Goal: Task Accomplishment & Management: Manage account settings

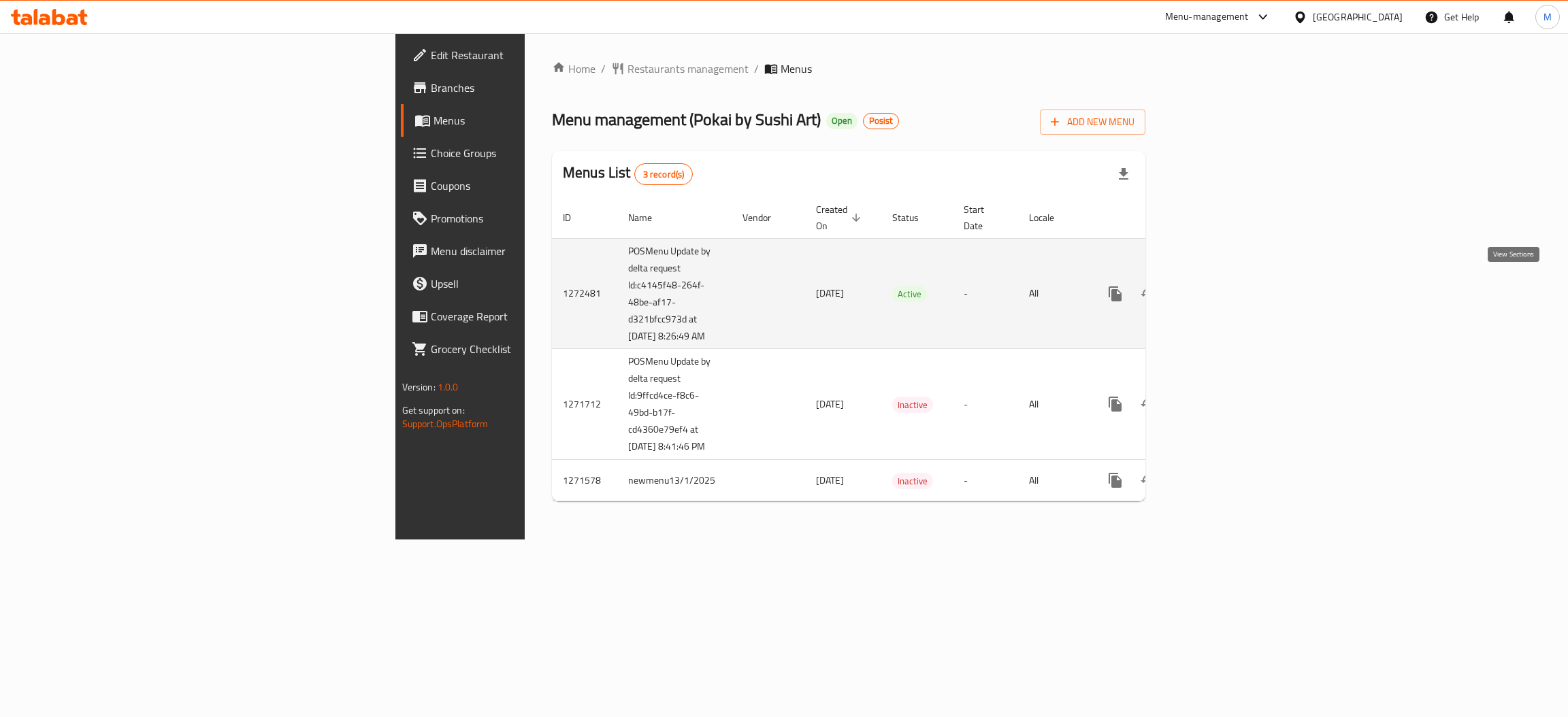
click at [1230, 296] on link "enhanced table" at bounding box center [1214, 294] width 33 height 33
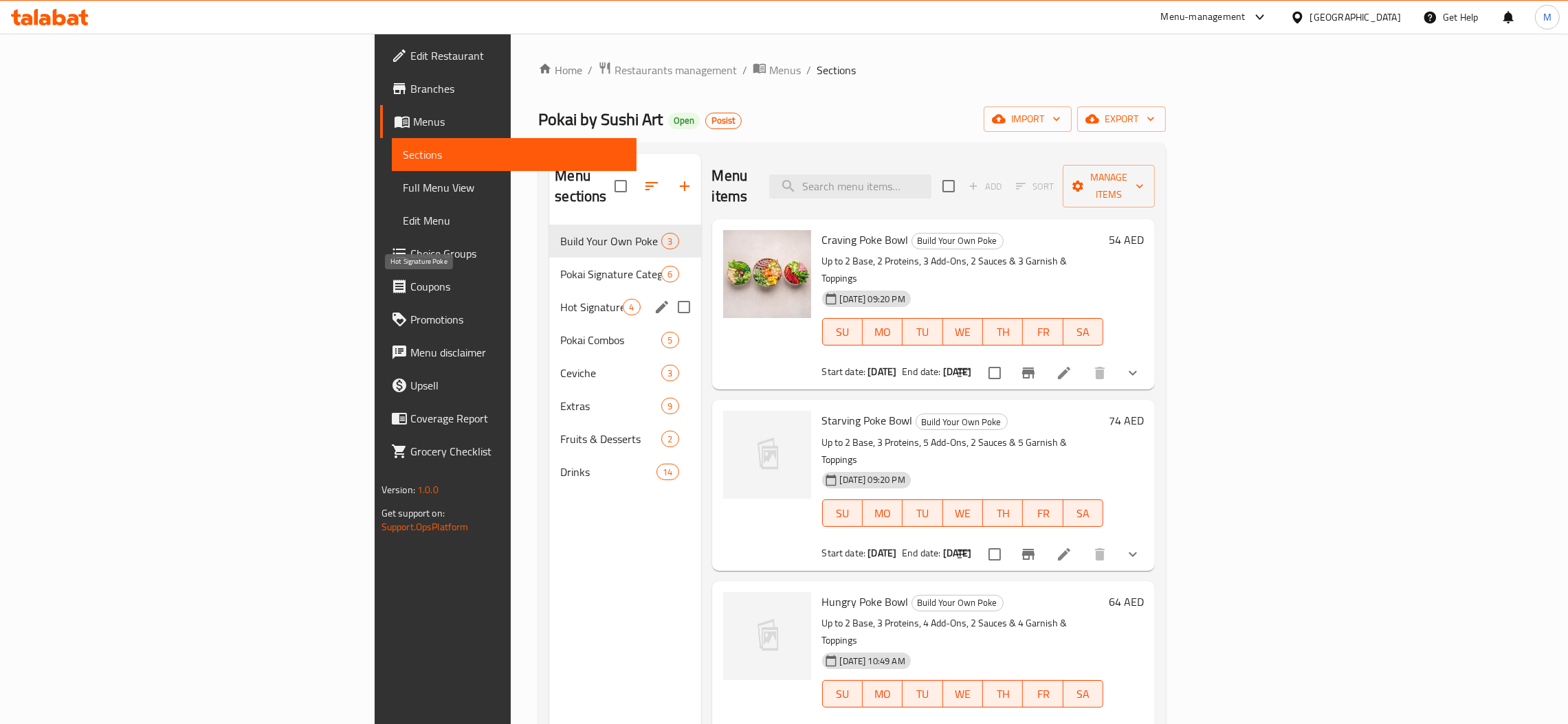
click at [560, 299] on span "Hot Signature Poke" at bounding box center [591, 306] width 63 height 17
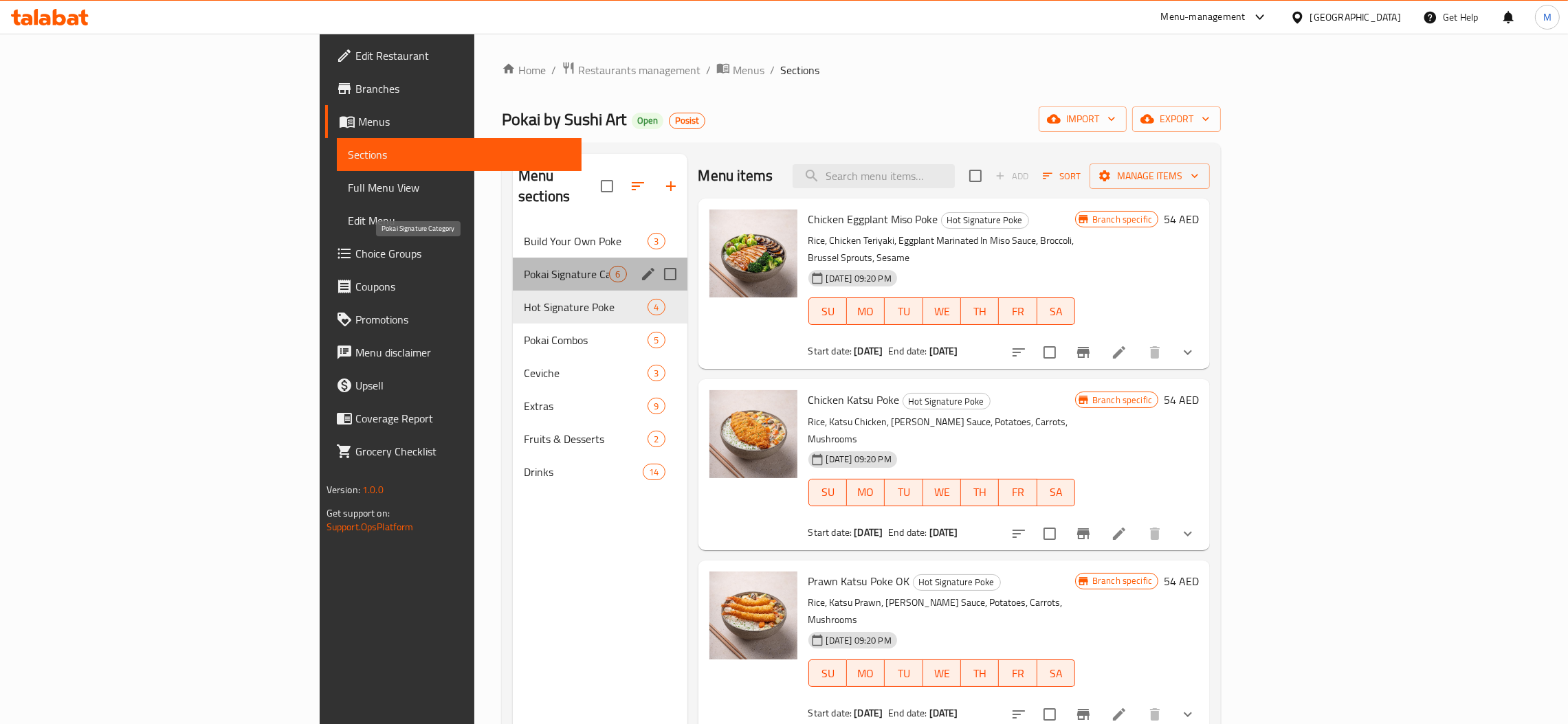
click at [524, 266] on span "Pokai Signature Category" at bounding box center [566, 274] width 85 height 17
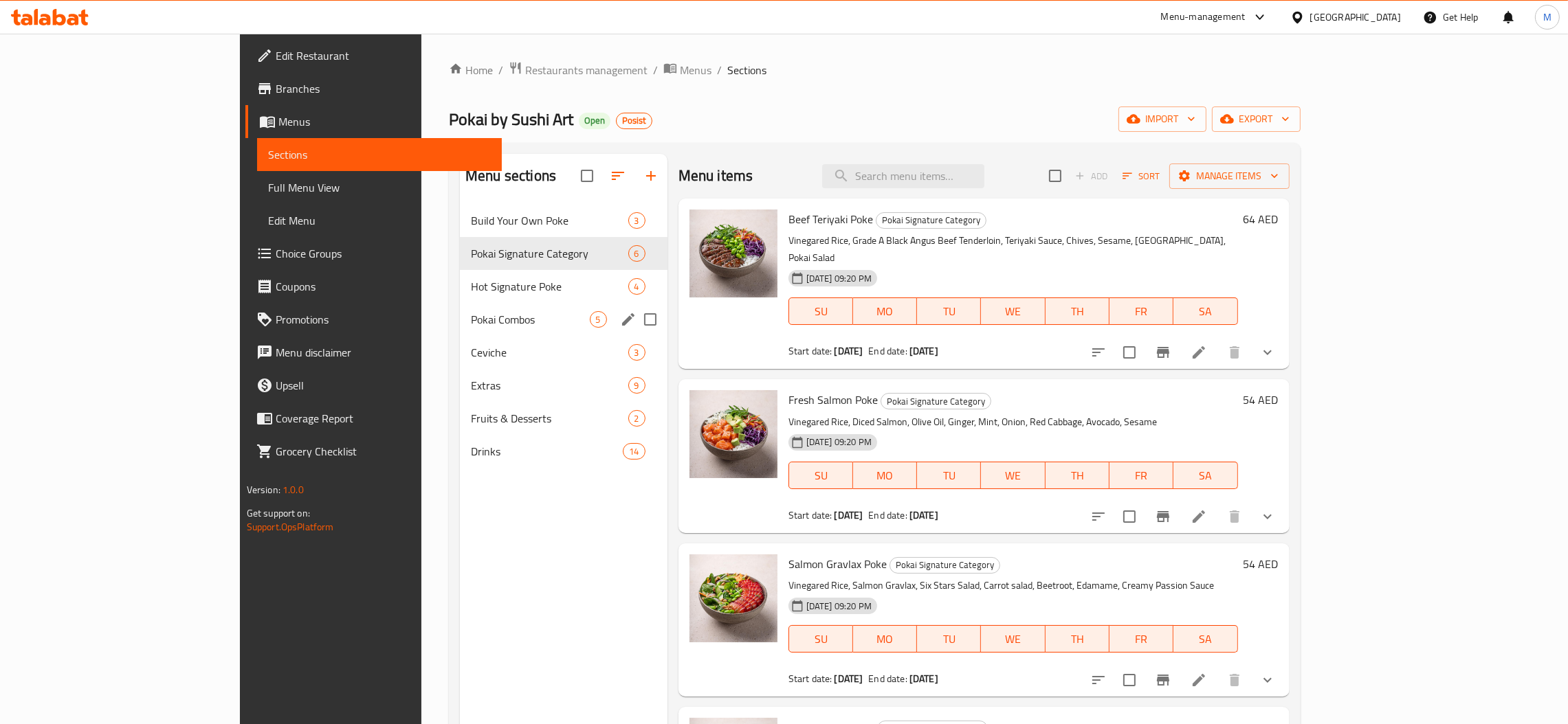
click at [460, 333] on div "Pokai Combos 5" at bounding box center [564, 319] width 208 height 33
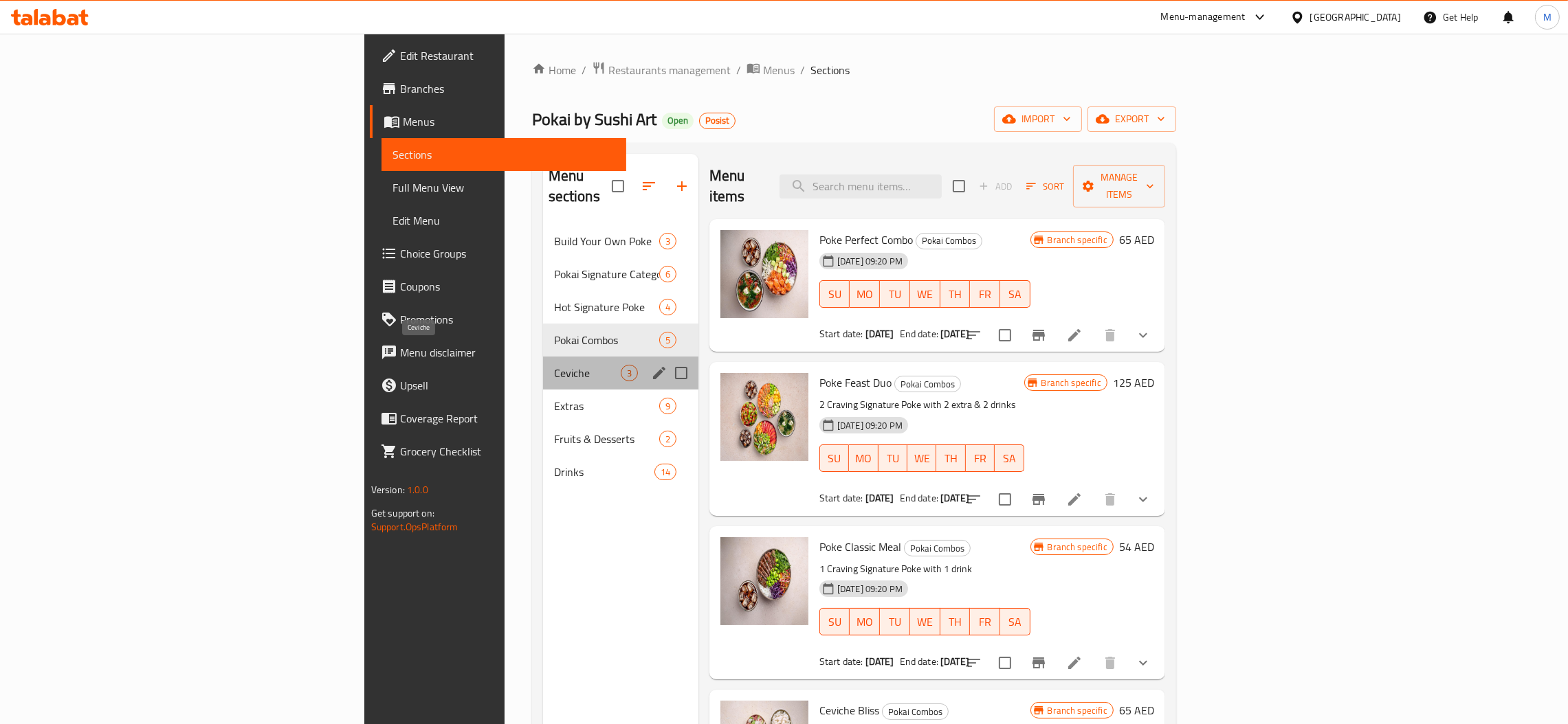
click at [554, 365] on span "Ceviche" at bounding box center [587, 373] width 66 height 17
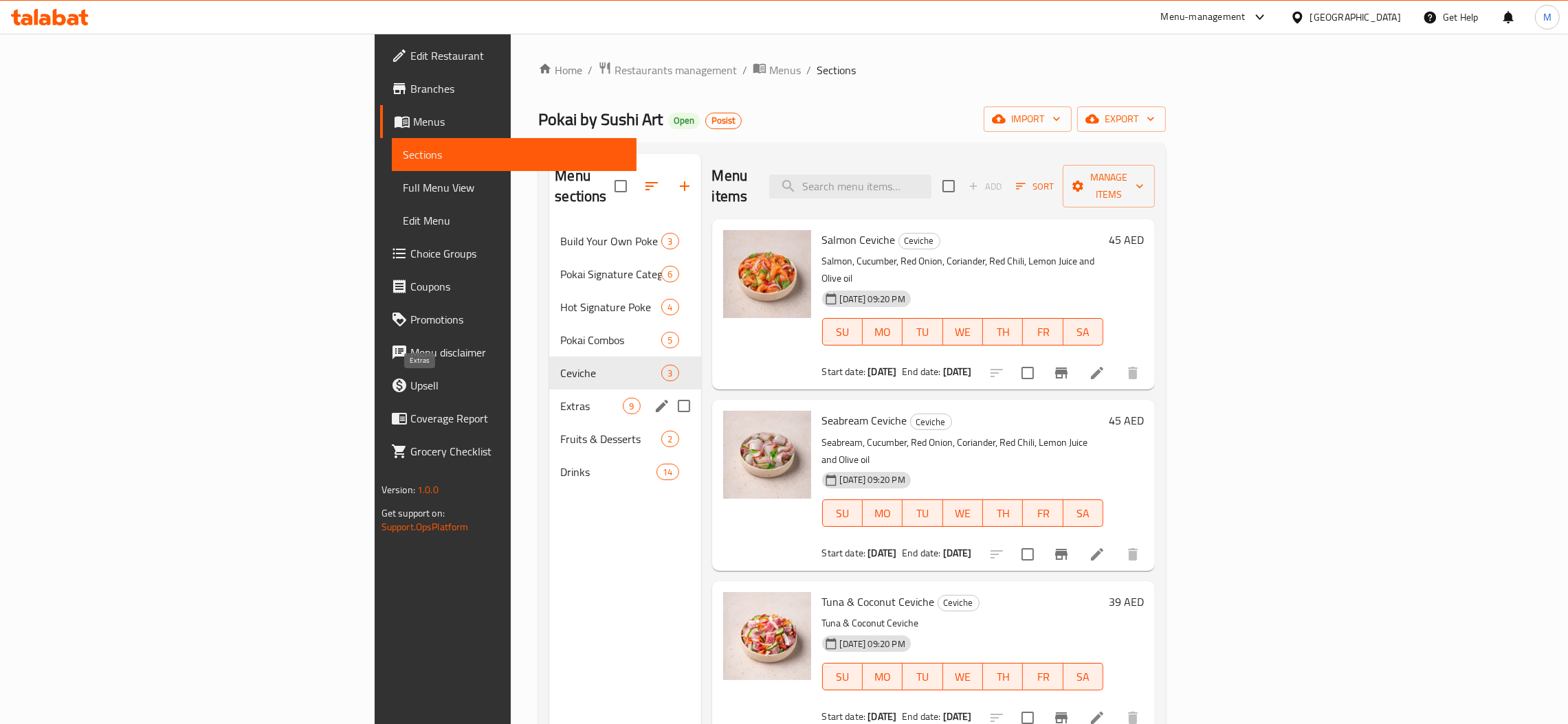
click at [560, 398] on span "Extras" at bounding box center [591, 406] width 63 height 17
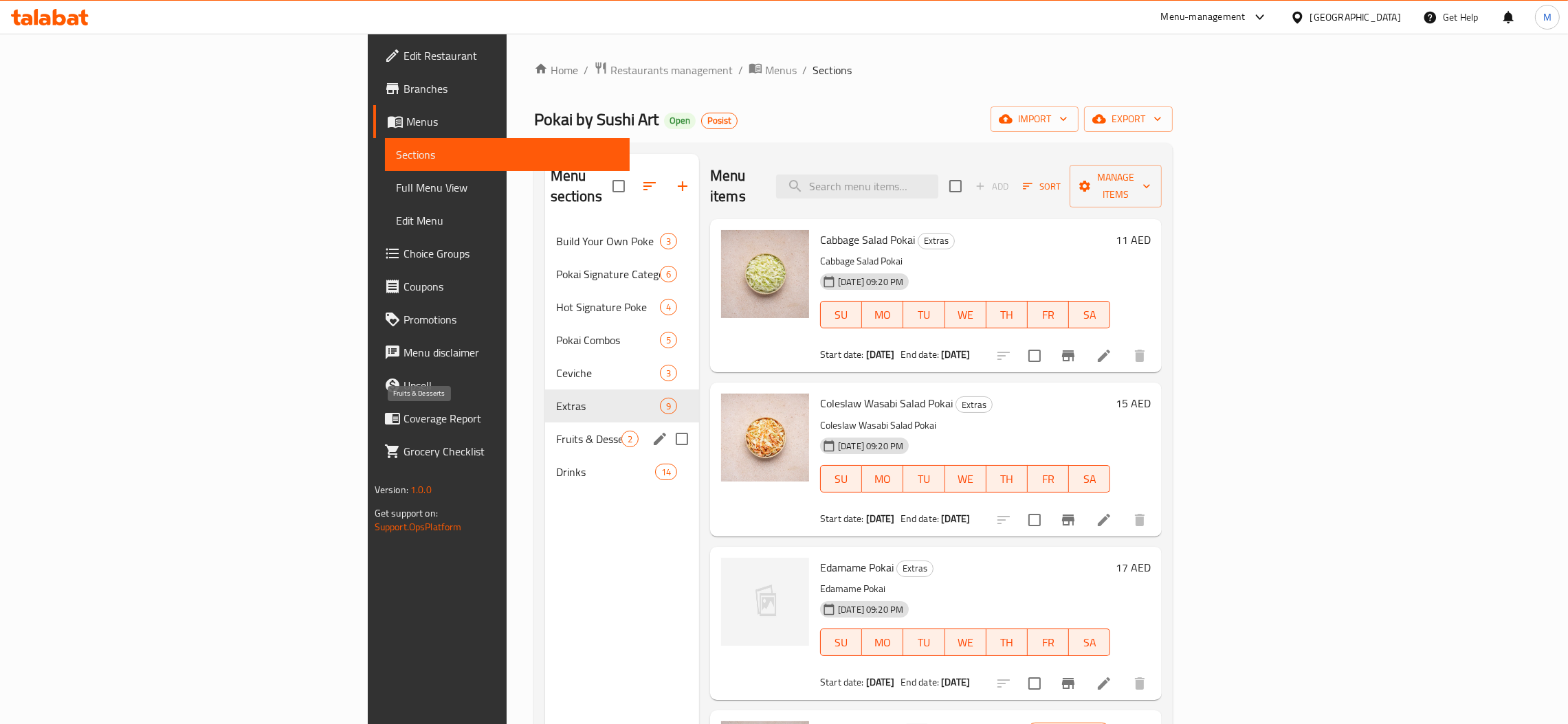
click at [556, 431] on span "Fruits & Desserts" at bounding box center [589, 438] width 66 height 17
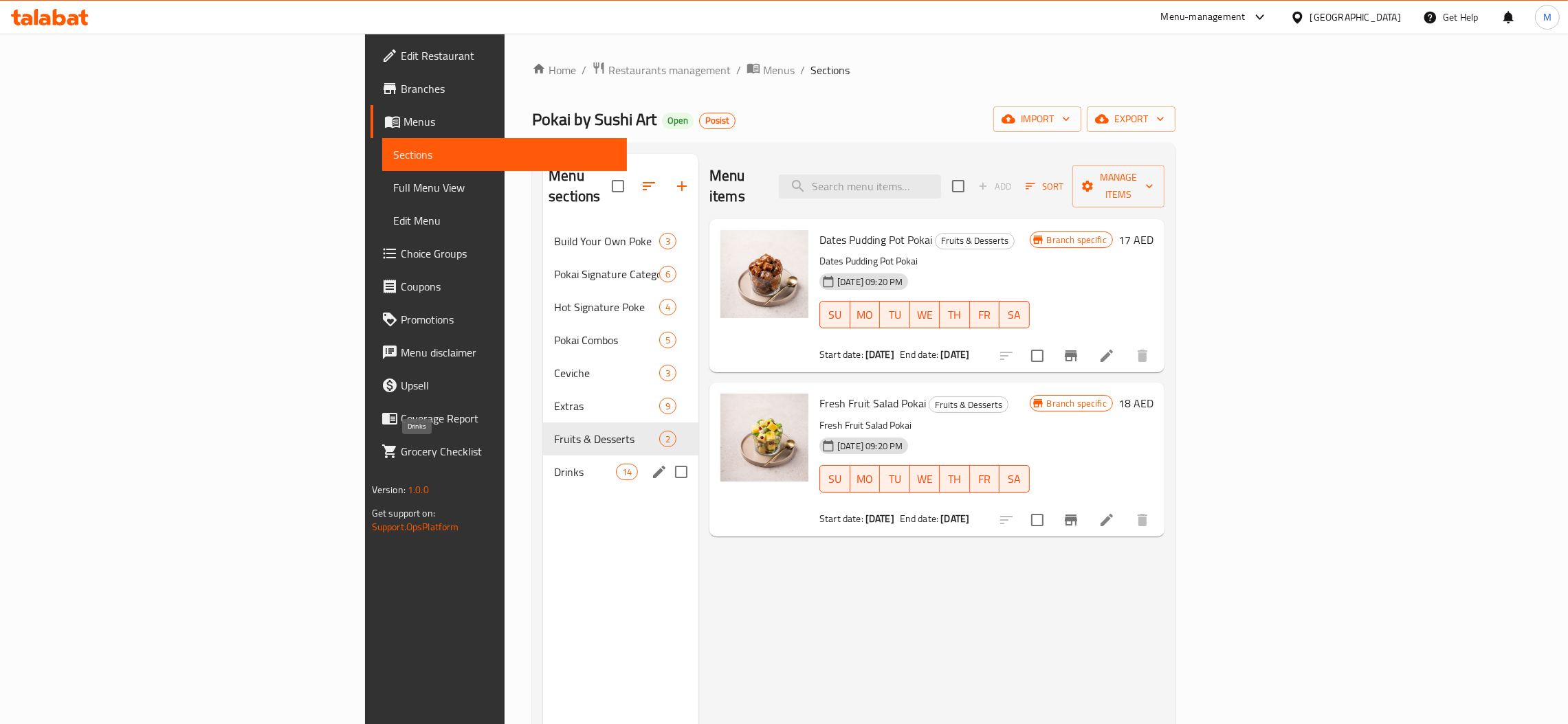
click at [554, 464] on span "Drinks" at bounding box center [585, 472] width 62 height 17
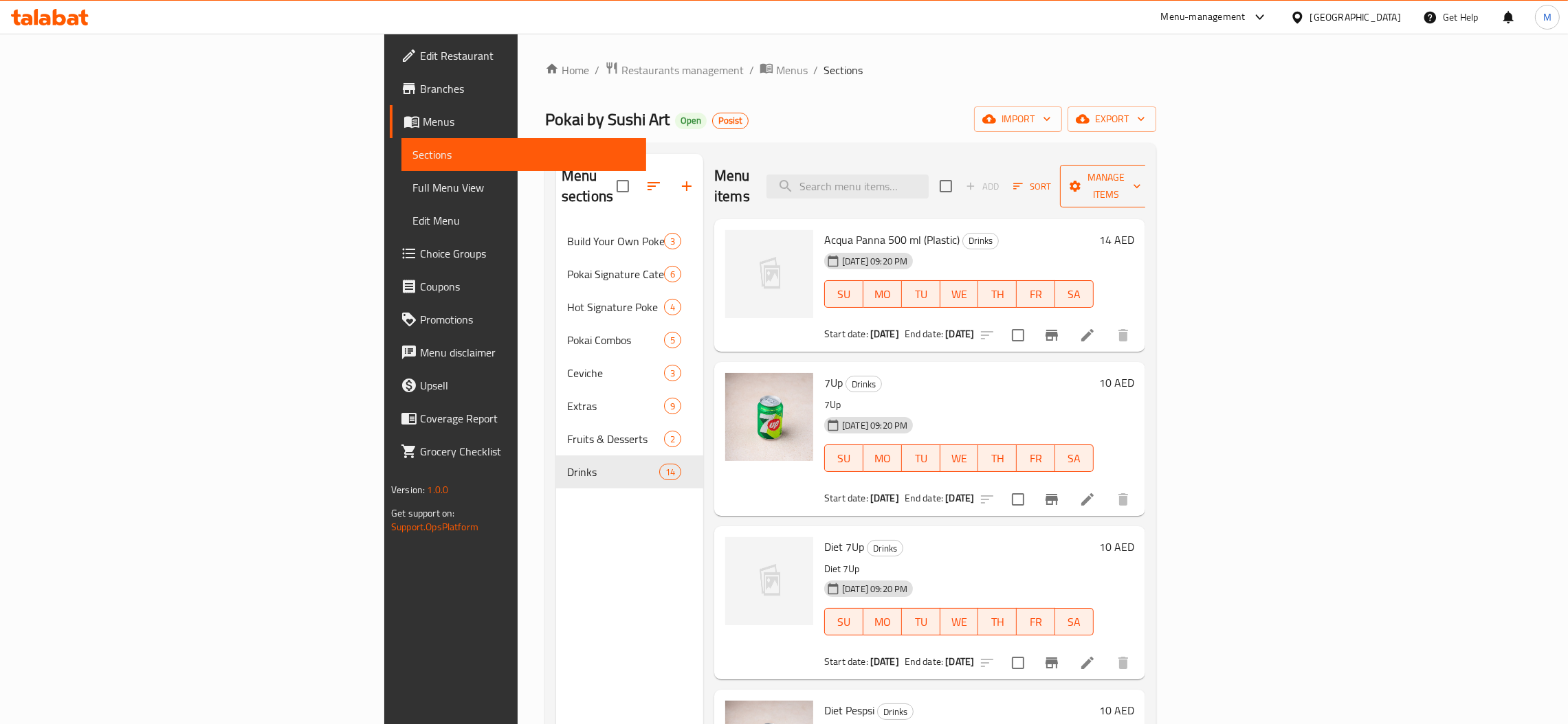
click at [1144, 182] on icon "button" at bounding box center [1136, 186] width 14 height 14
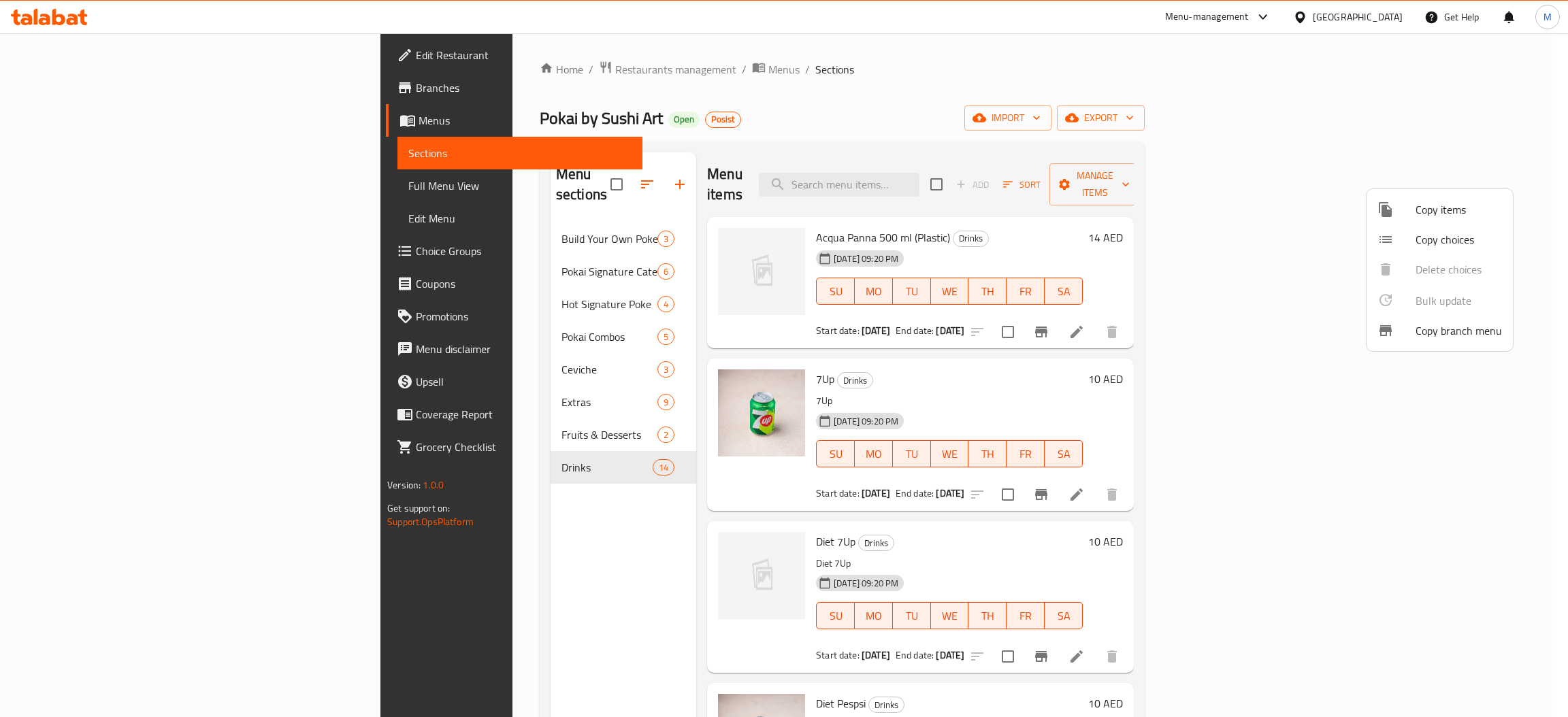
click at [1232, 224] on div at bounding box center [784, 358] width 1568 height 717
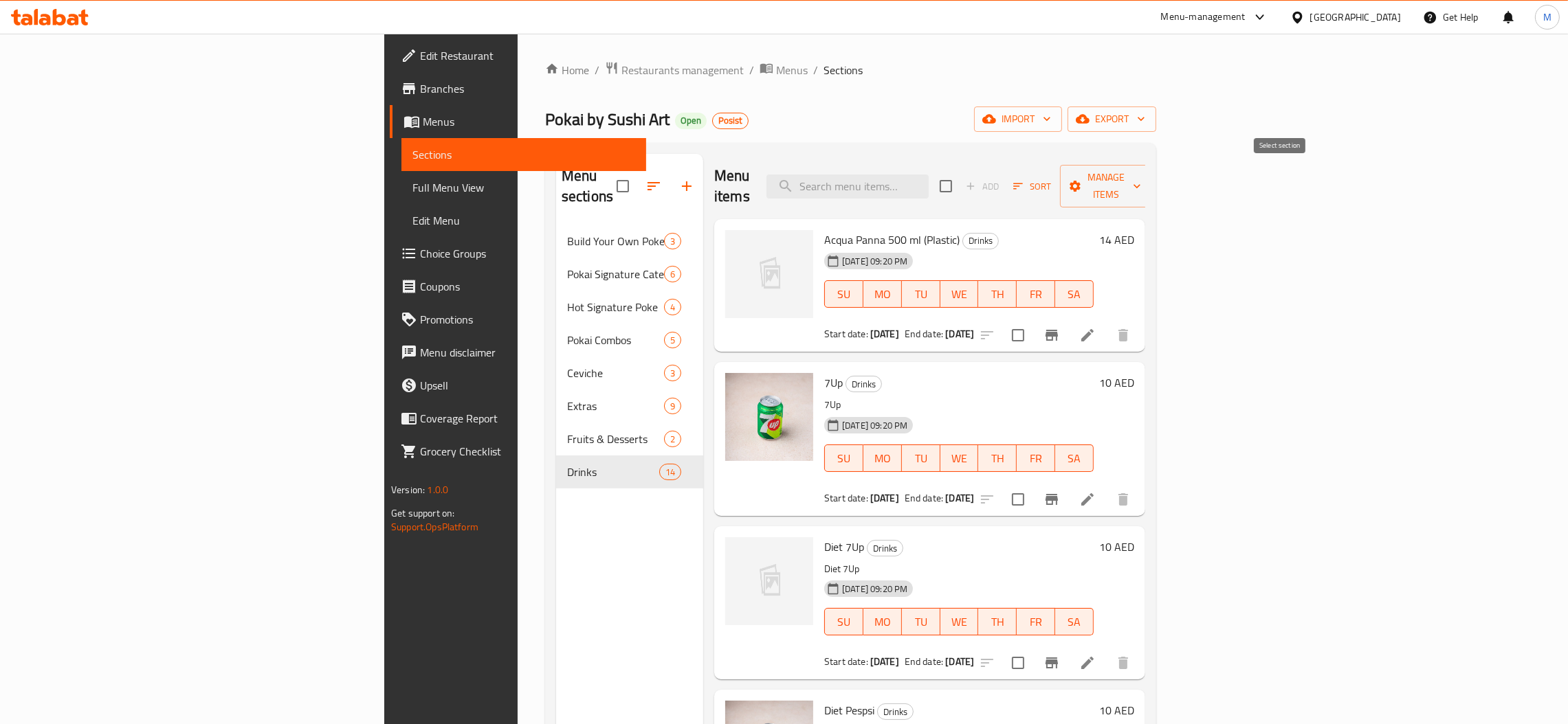
click at [960, 181] on input "checkbox" at bounding box center [946, 186] width 29 height 29
checkbox input "true"
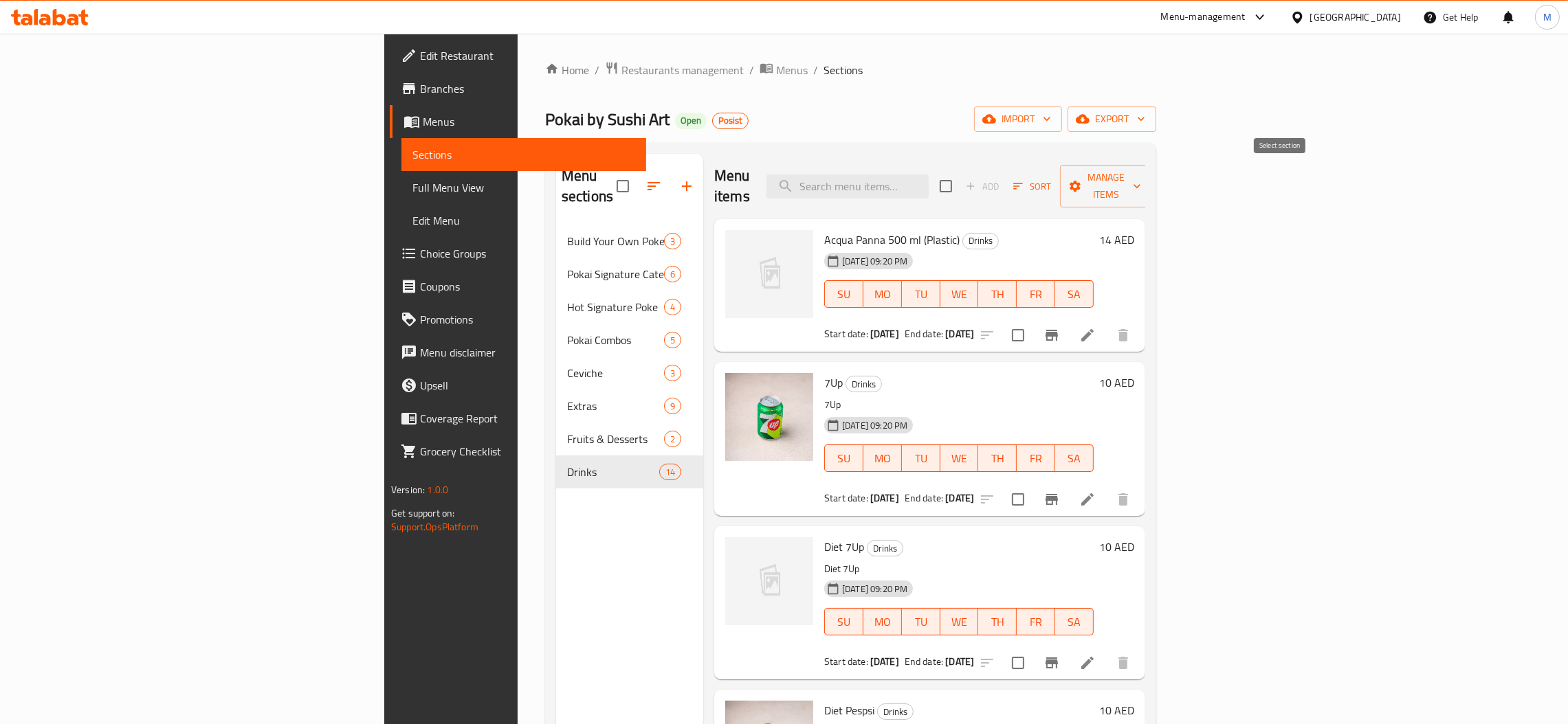
checkbox input "true"
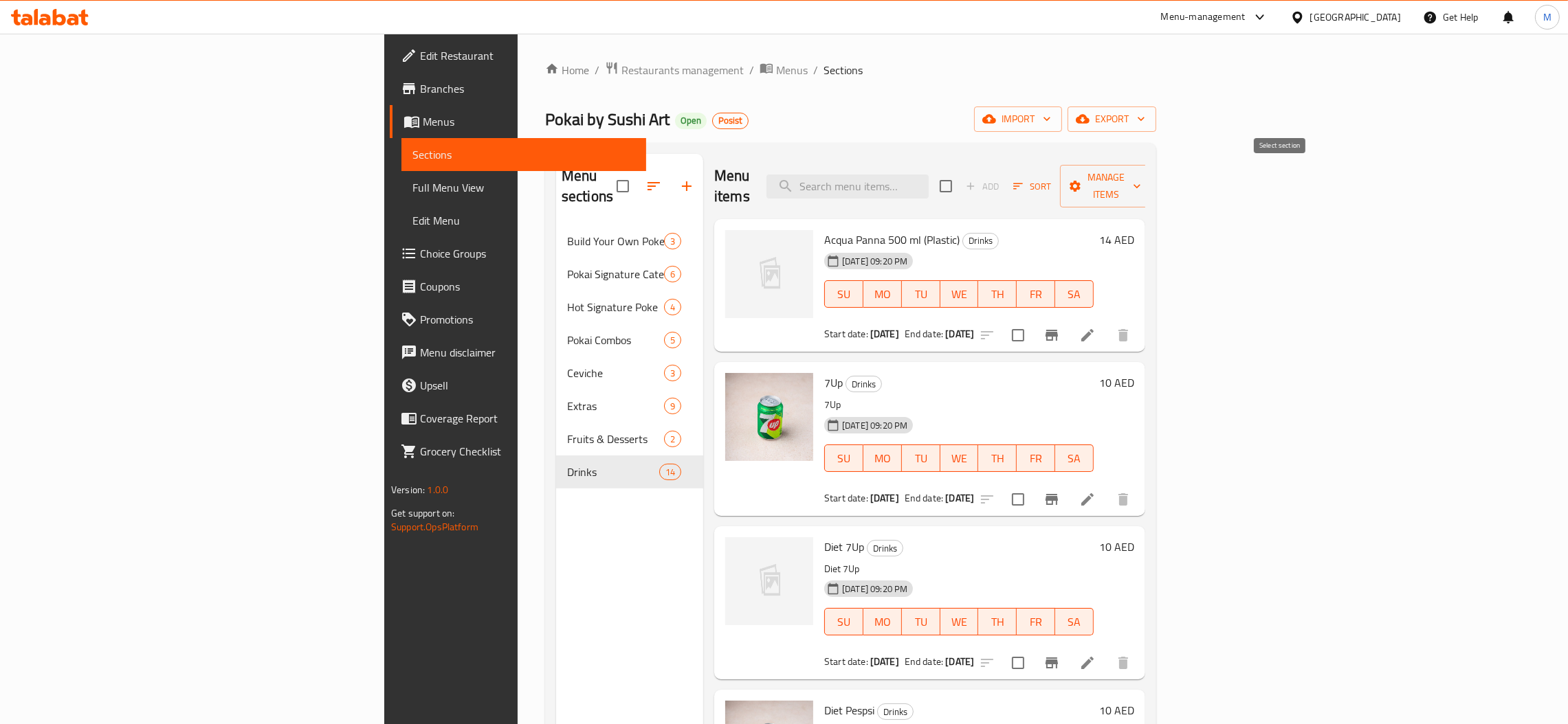
checkbox input "true"
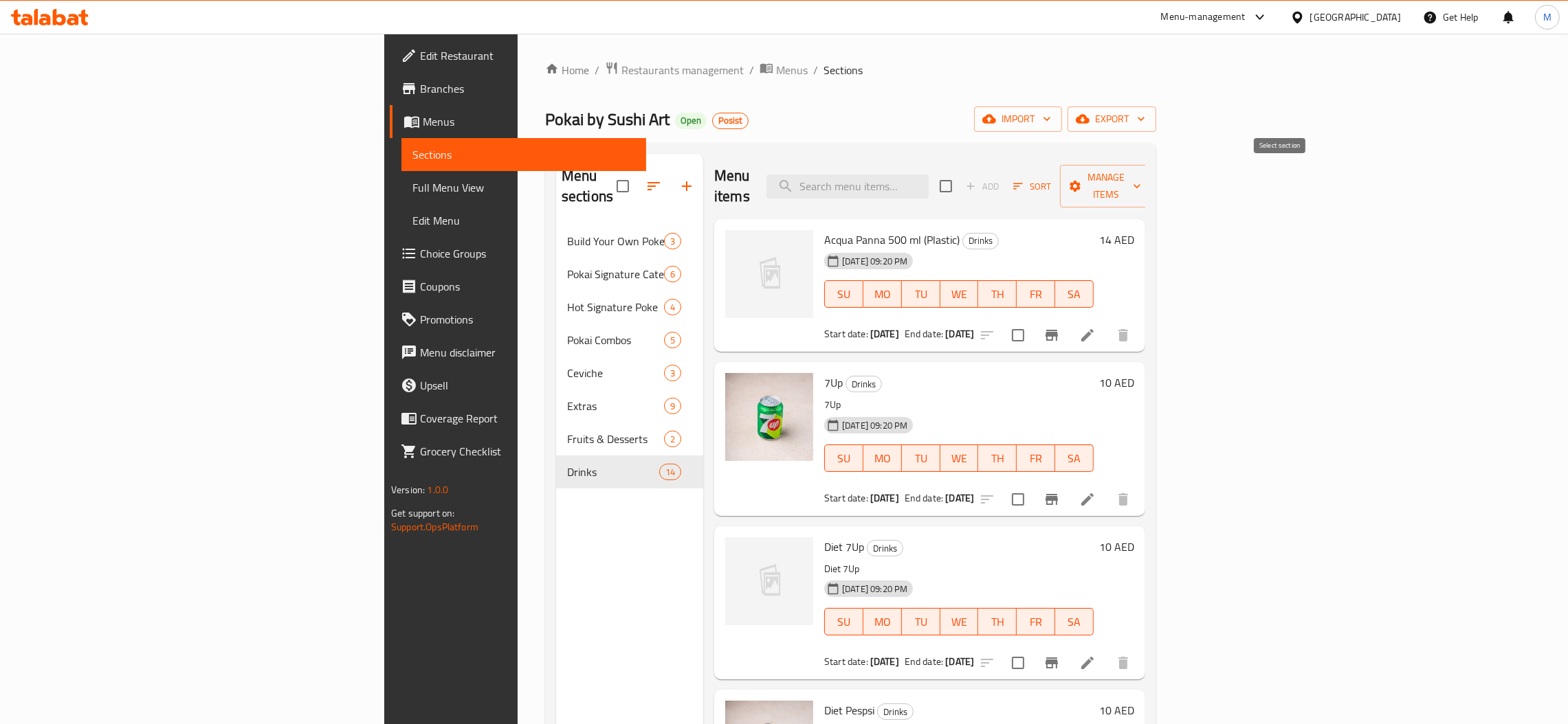
checkbox input "true"
click at [1152, 189] on button "Manage items" at bounding box center [1106, 186] width 92 height 43
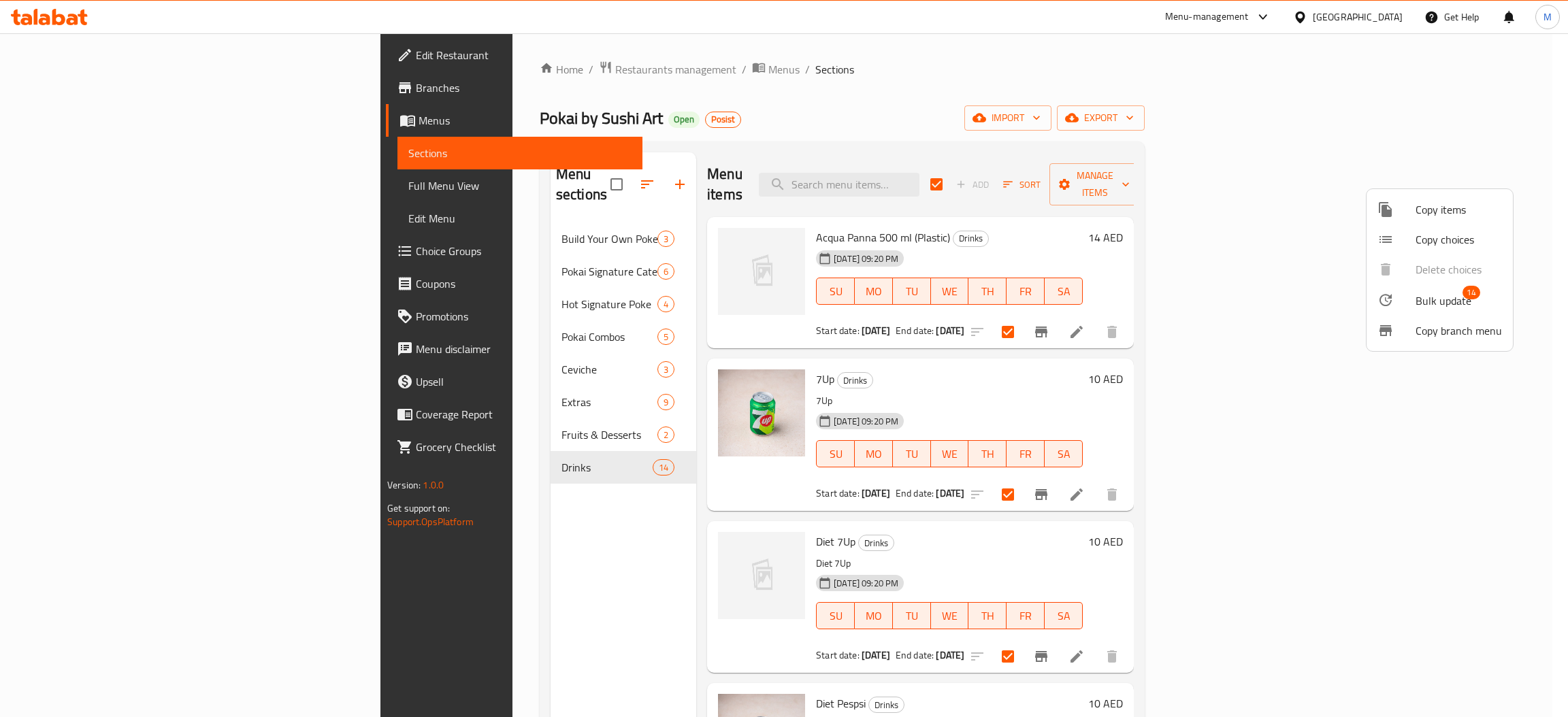
click at [1442, 293] on span "Bulk update" at bounding box center [1444, 301] width 56 height 16
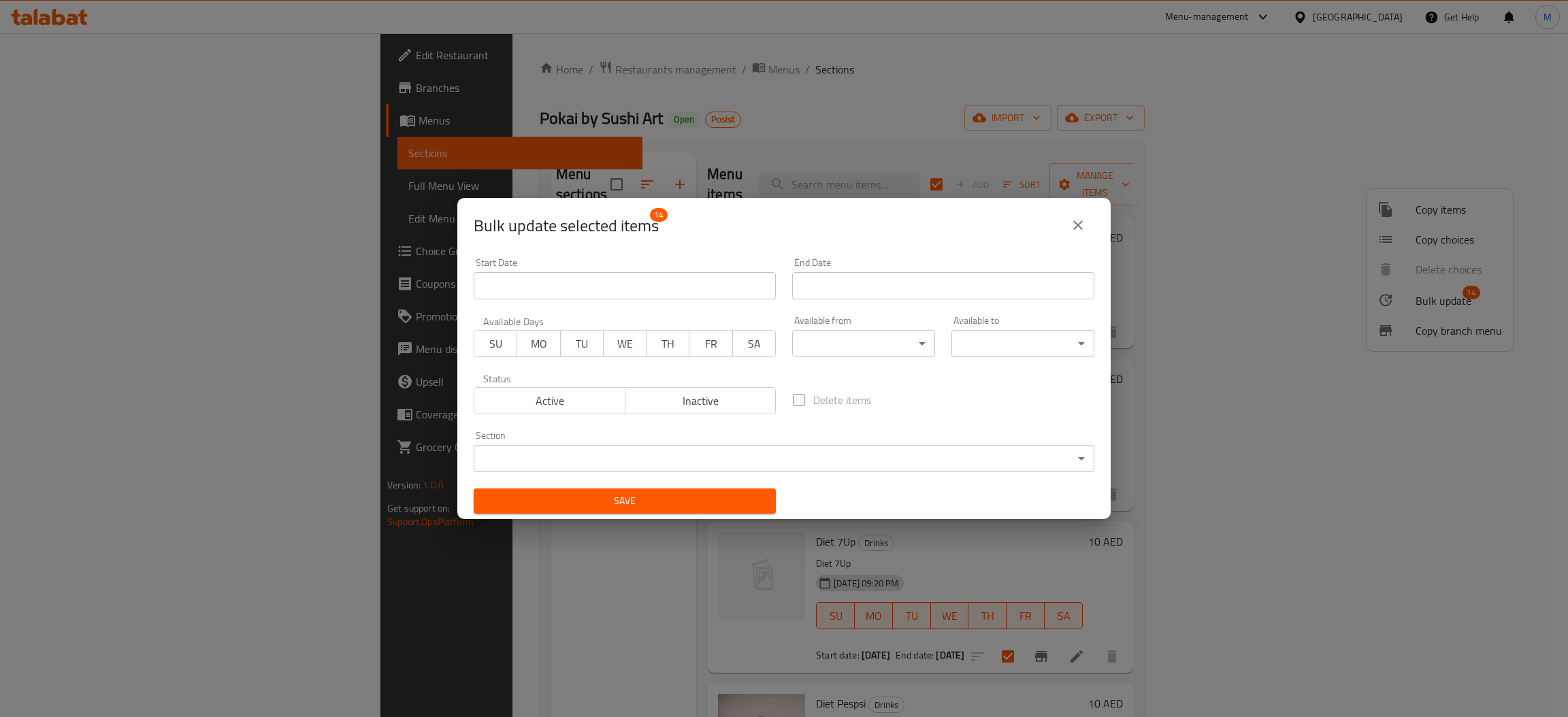
click at [826, 339] on body "​ Menu-management United Arab Emirates Get Help M Edit Restaurant Branches Menu…" at bounding box center [784, 376] width 1568 height 684
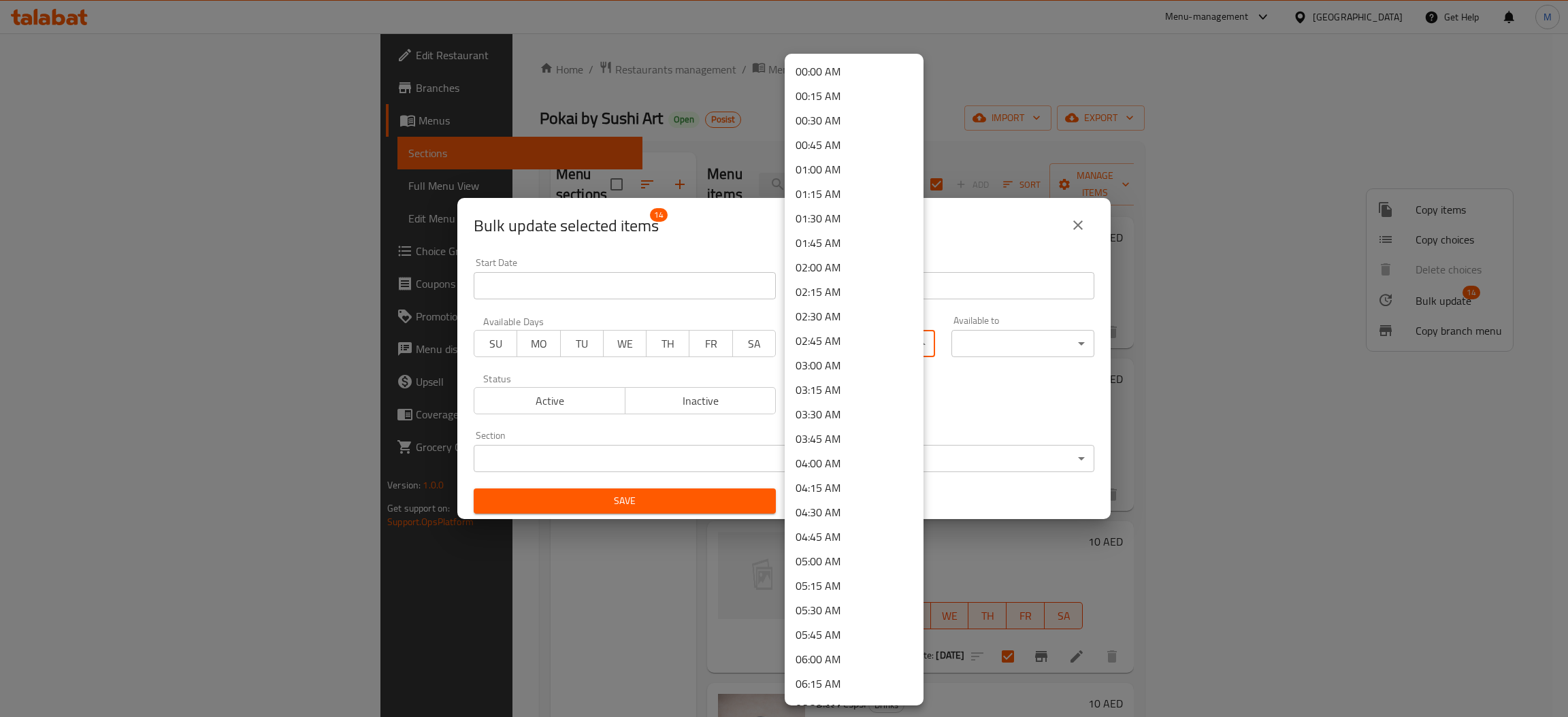
click at [994, 235] on div at bounding box center [784, 358] width 1568 height 717
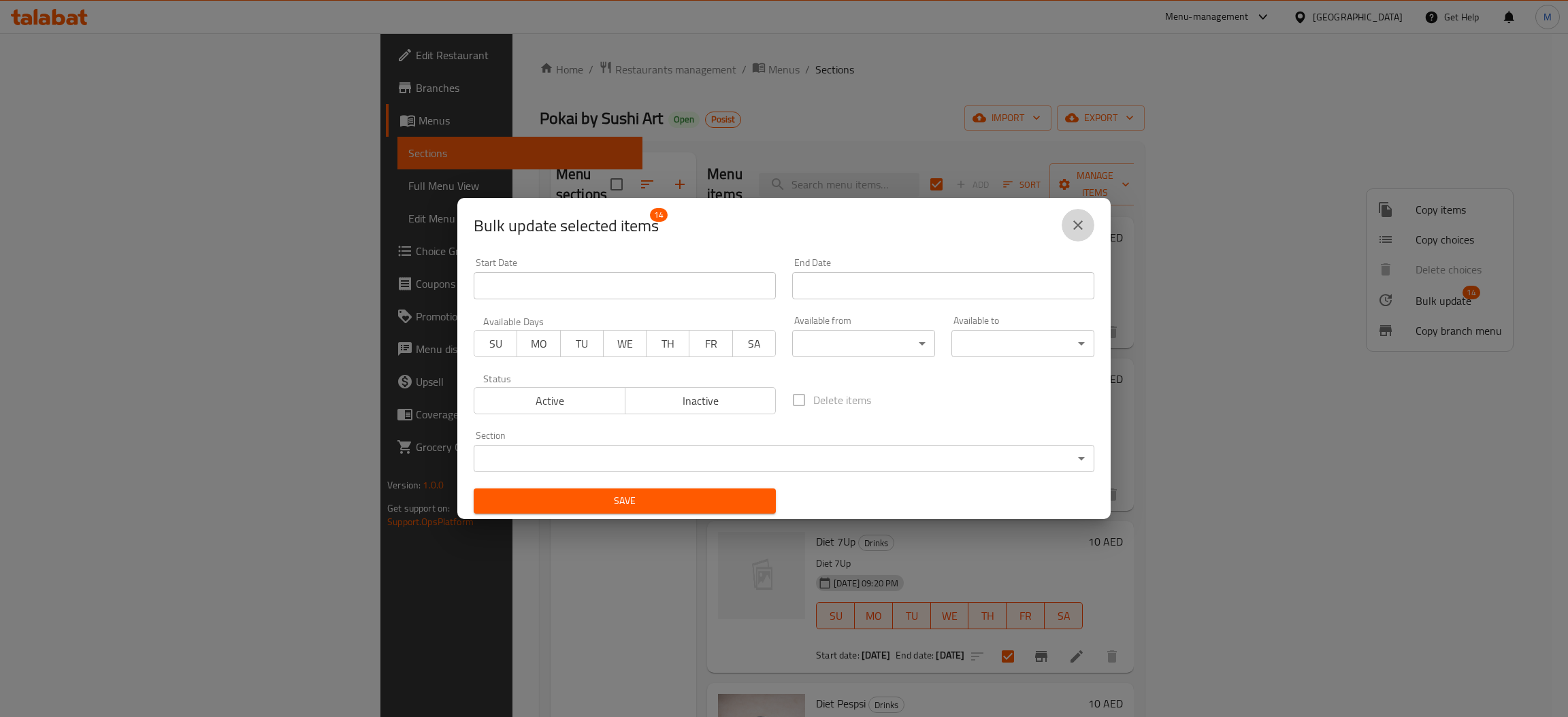
click at [1077, 223] on icon "close" at bounding box center [1078, 225] width 16 height 16
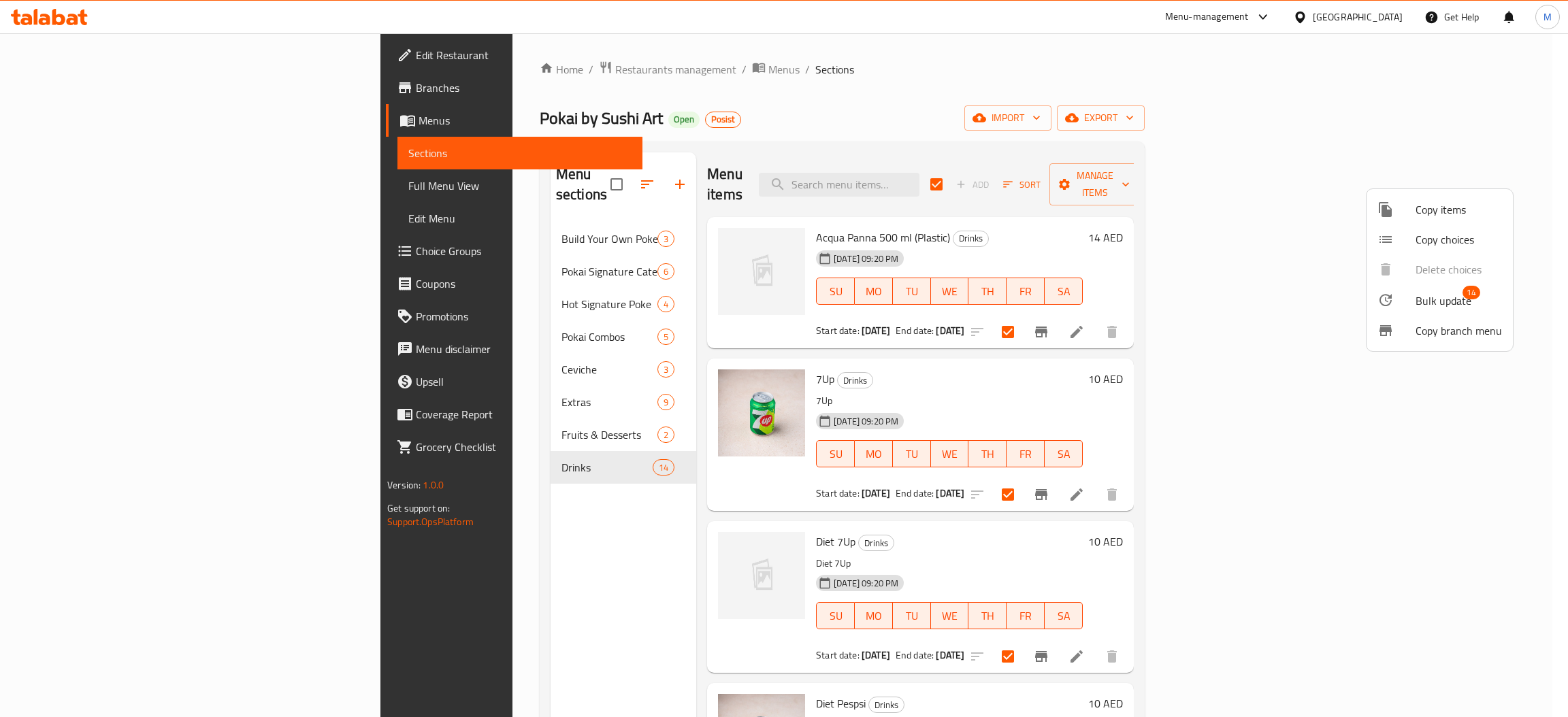
click at [1027, 350] on div at bounding box center [784, 358] width 1568 height 717
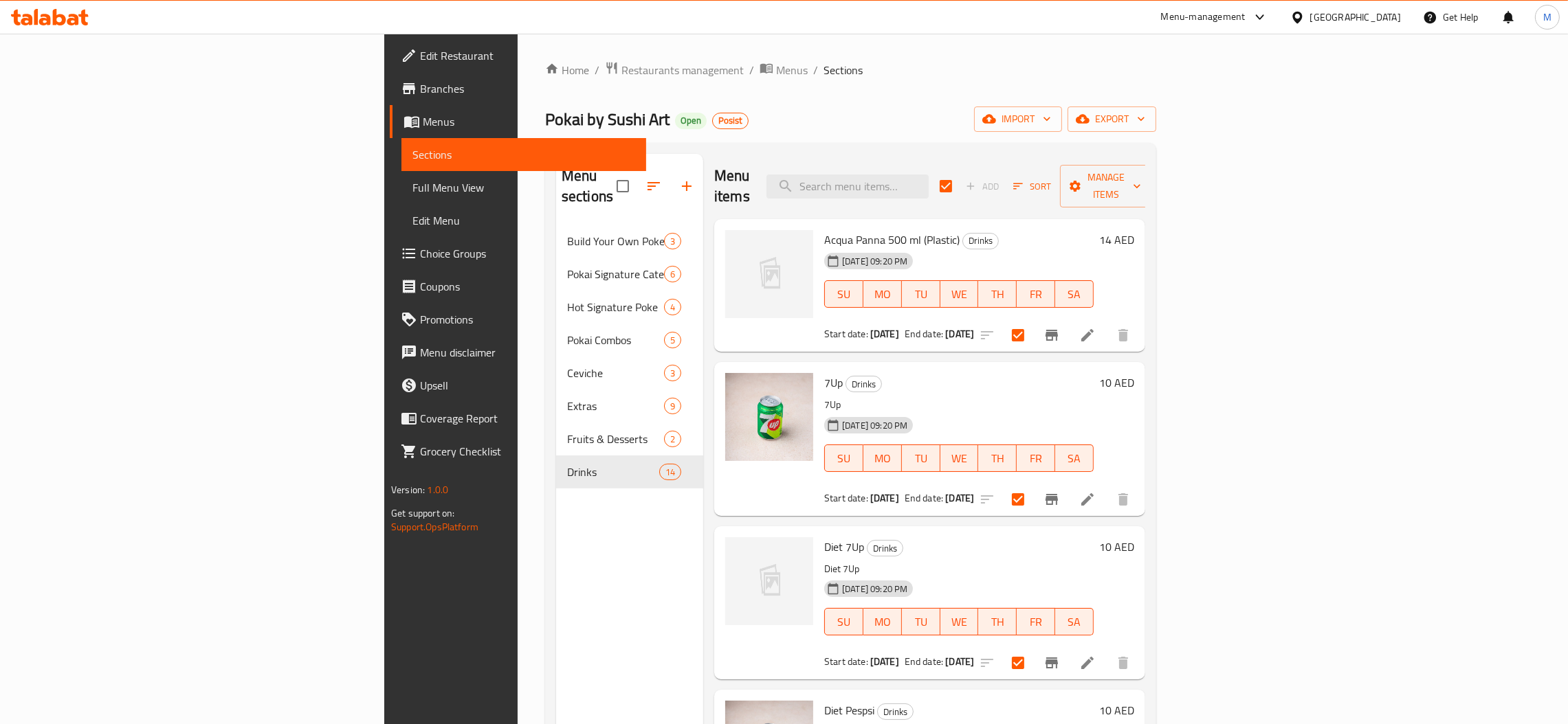
click at [517, 58] on div "Home / Restaurants management / Menus / Sections Pokai by Sushi Art Open Posist…" at bounding box center [850, 475] width 666 height 883
click at [621, 69] on span "Restaurants management" at bounding box center [683, 70] width 123 height 17
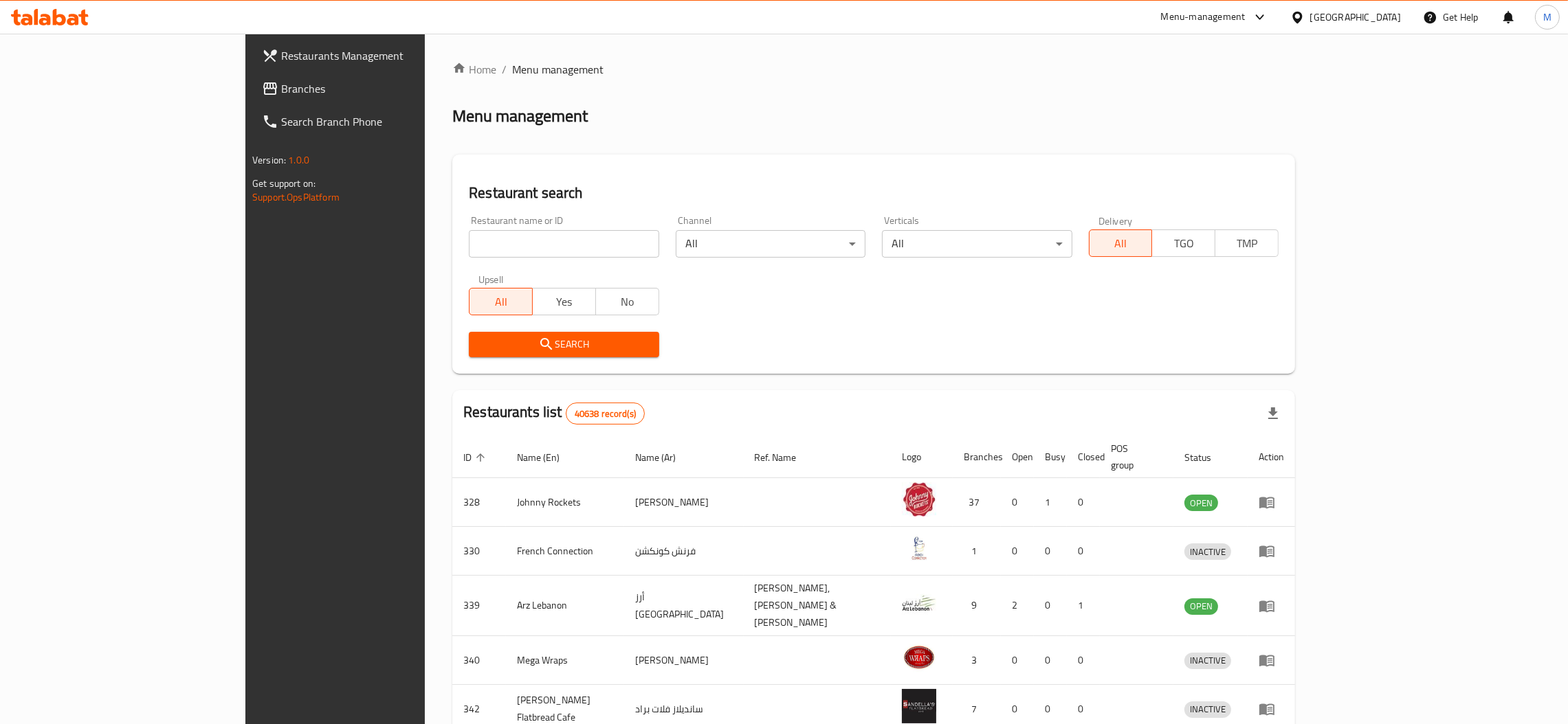
click at [469, 221] on div "Restaurant name or ID Restaurant name or ID" at bounding box center [564, 237] width 190 height 42
click at [469, 224] on div "Restaurant name or ID Restaurant name or ID" at bounding box center [564, 237] width 190 height 42
drag, startPoint x: 387, startPoint y: 239, endPoint x: 375, endPoint y: 270, distance: 33.2
click at [469, 239] on input "search" at bounding box center [564, 244] width 190 height 27
paste input "651752"
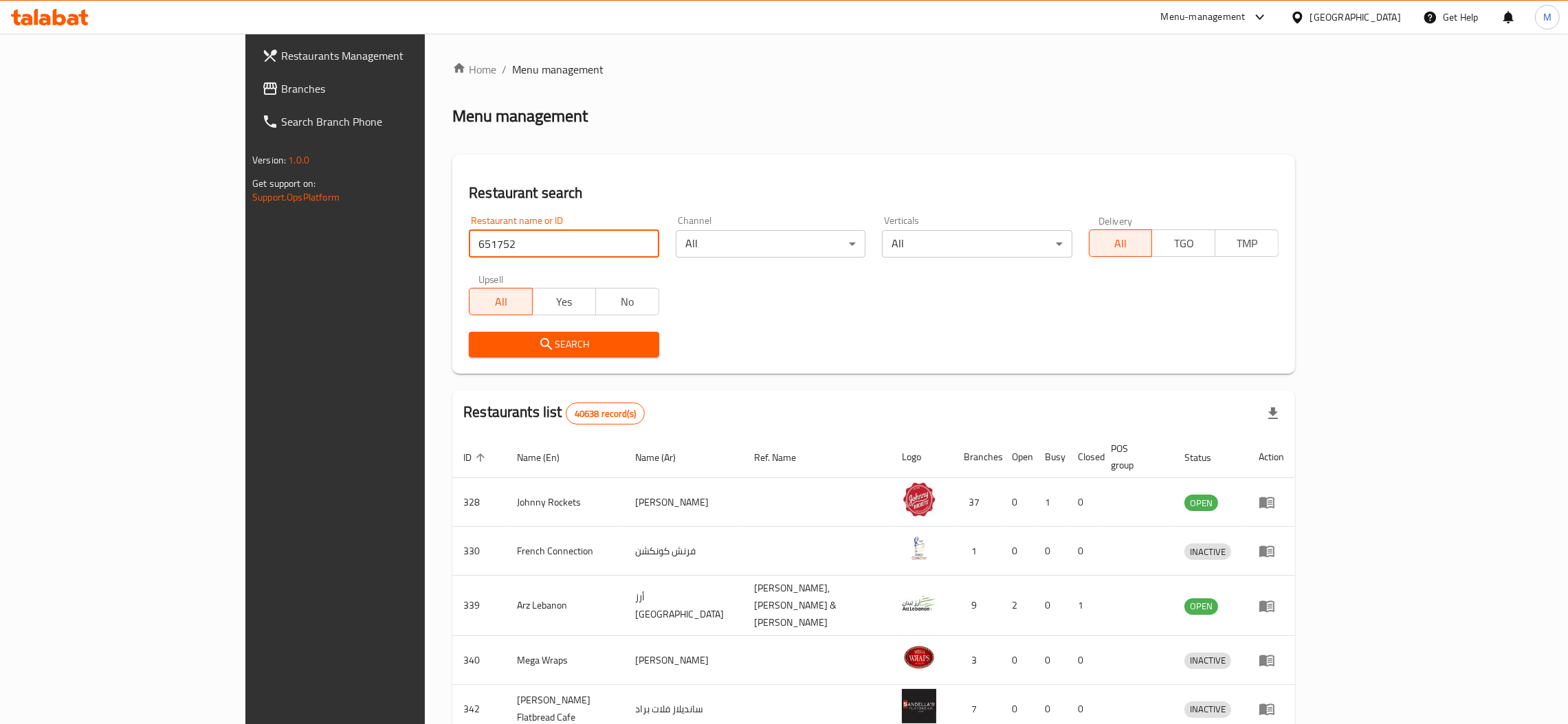
type input "651752"
click at [480, 342] on span "Search" at bounding box center [564, 345] width 167 height 17
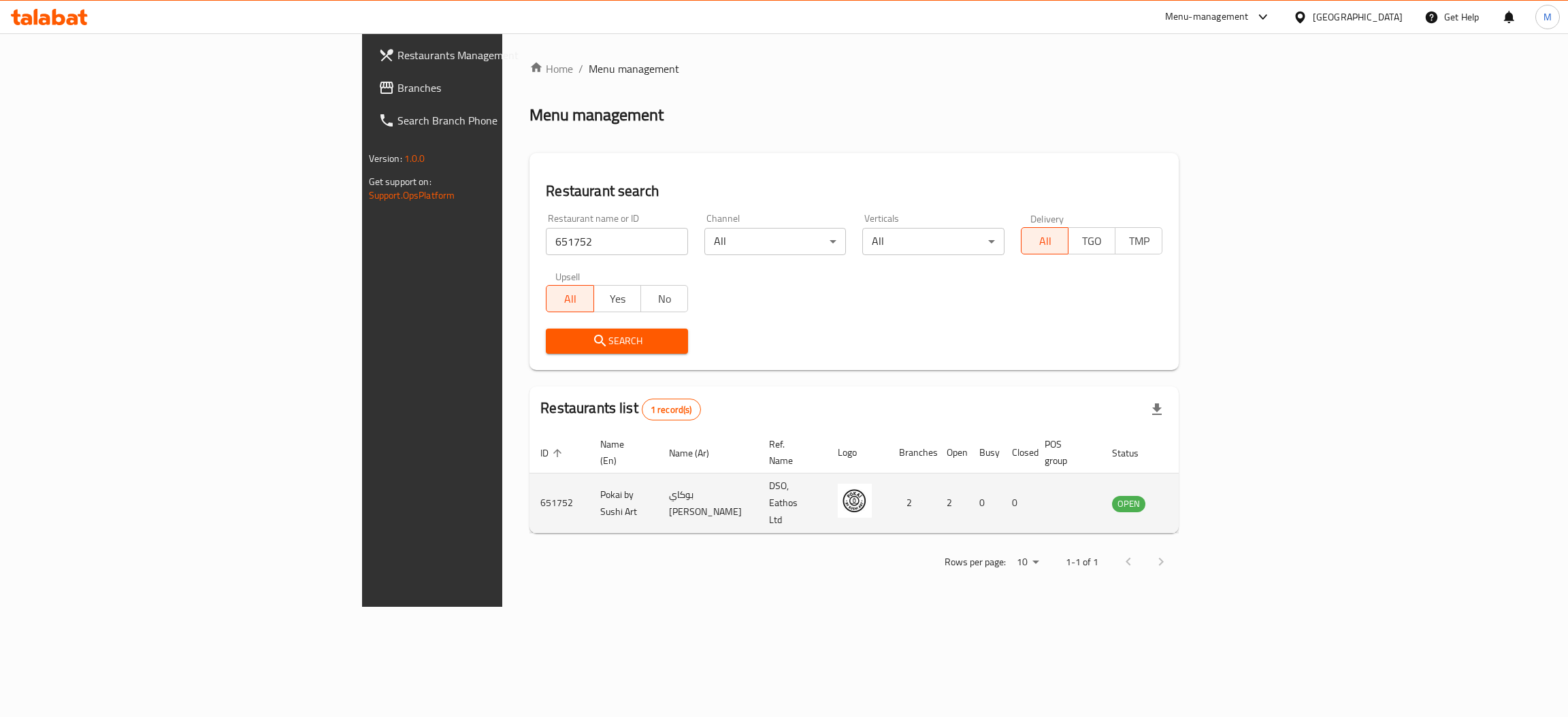
click at [1199, 498] on icon "enhanced table" at bounding box center [1192, 503] width 15 height 11
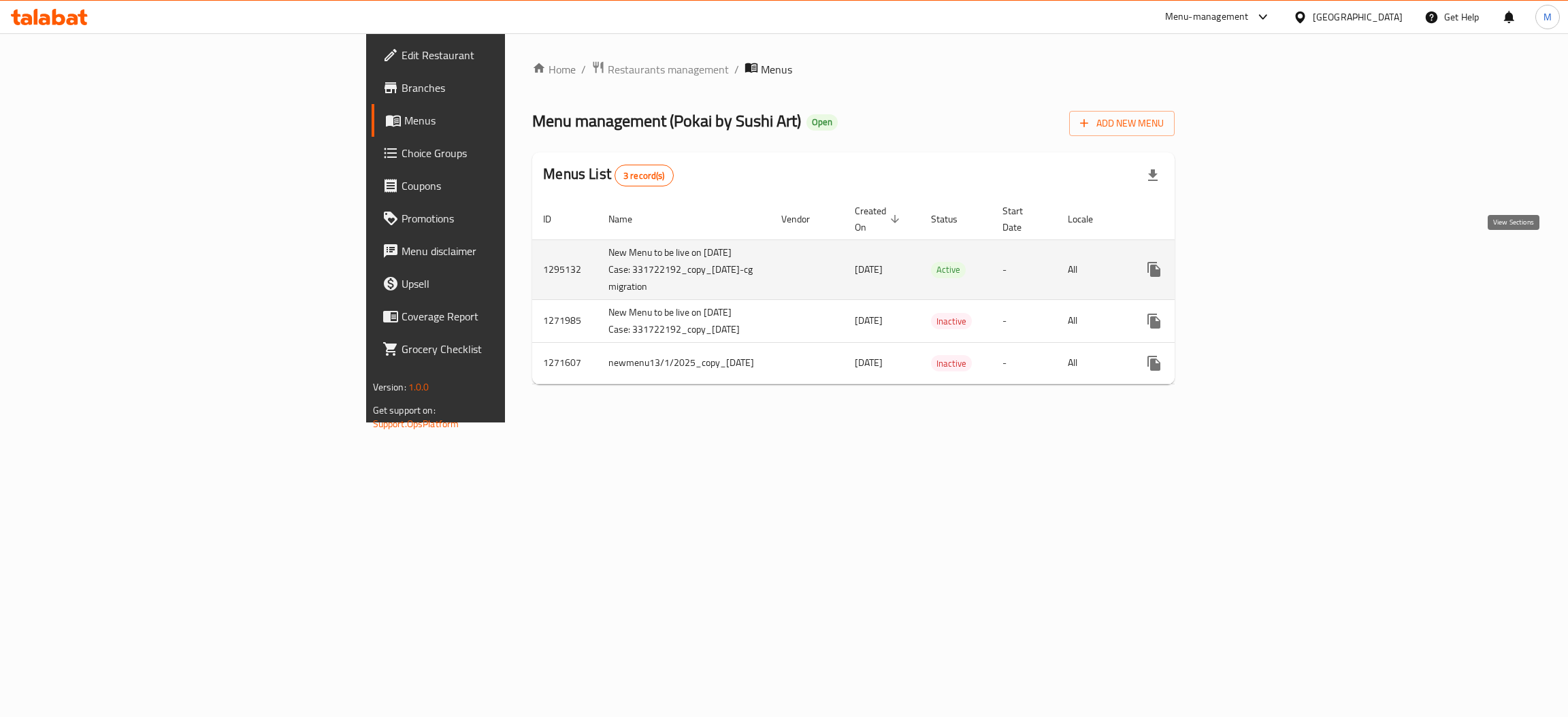
click at [1259, 264] on icon "enhanced table" at bounding box center [1252, 269] width 12 height 12
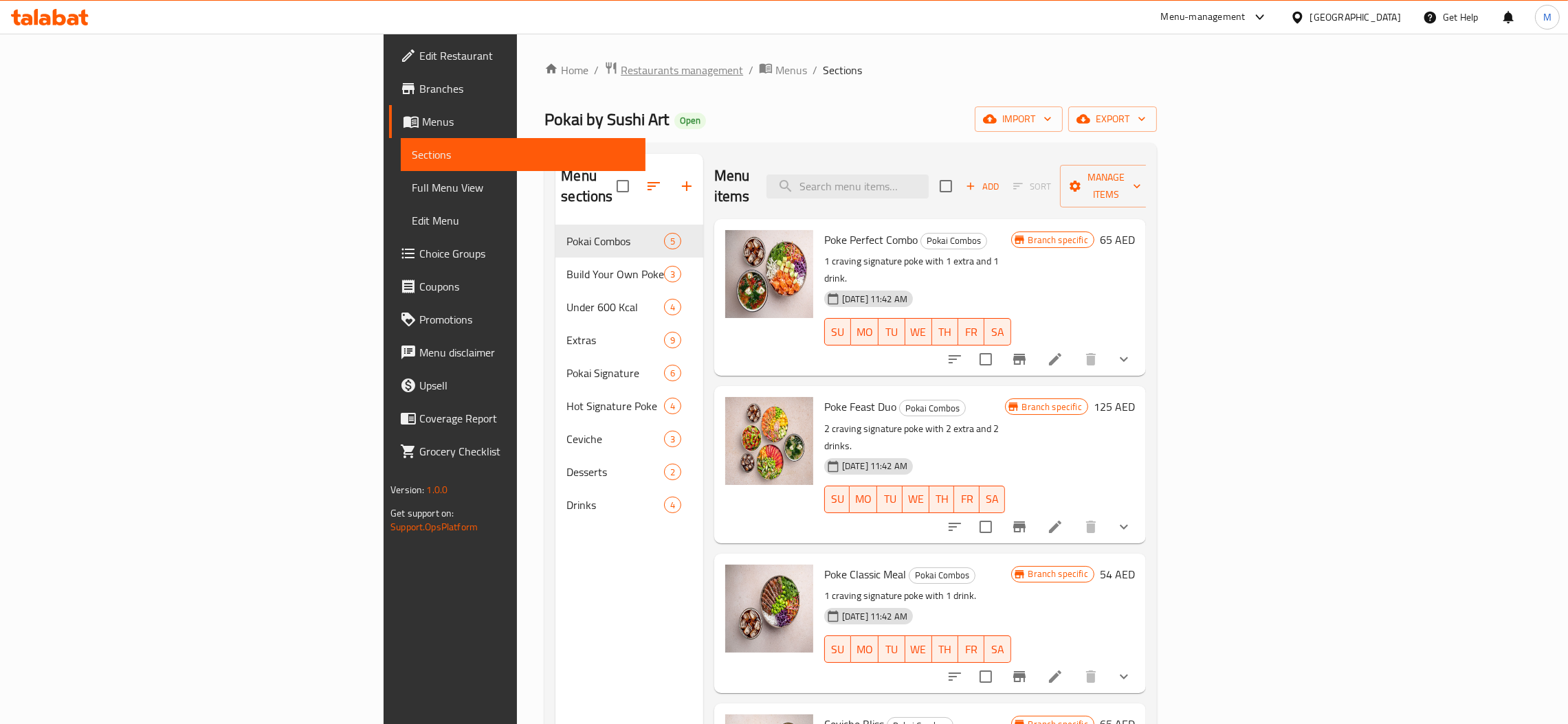
click at [621, 71] on span "Restaurants management" at bounding box center [682, 70] width 123 height 17
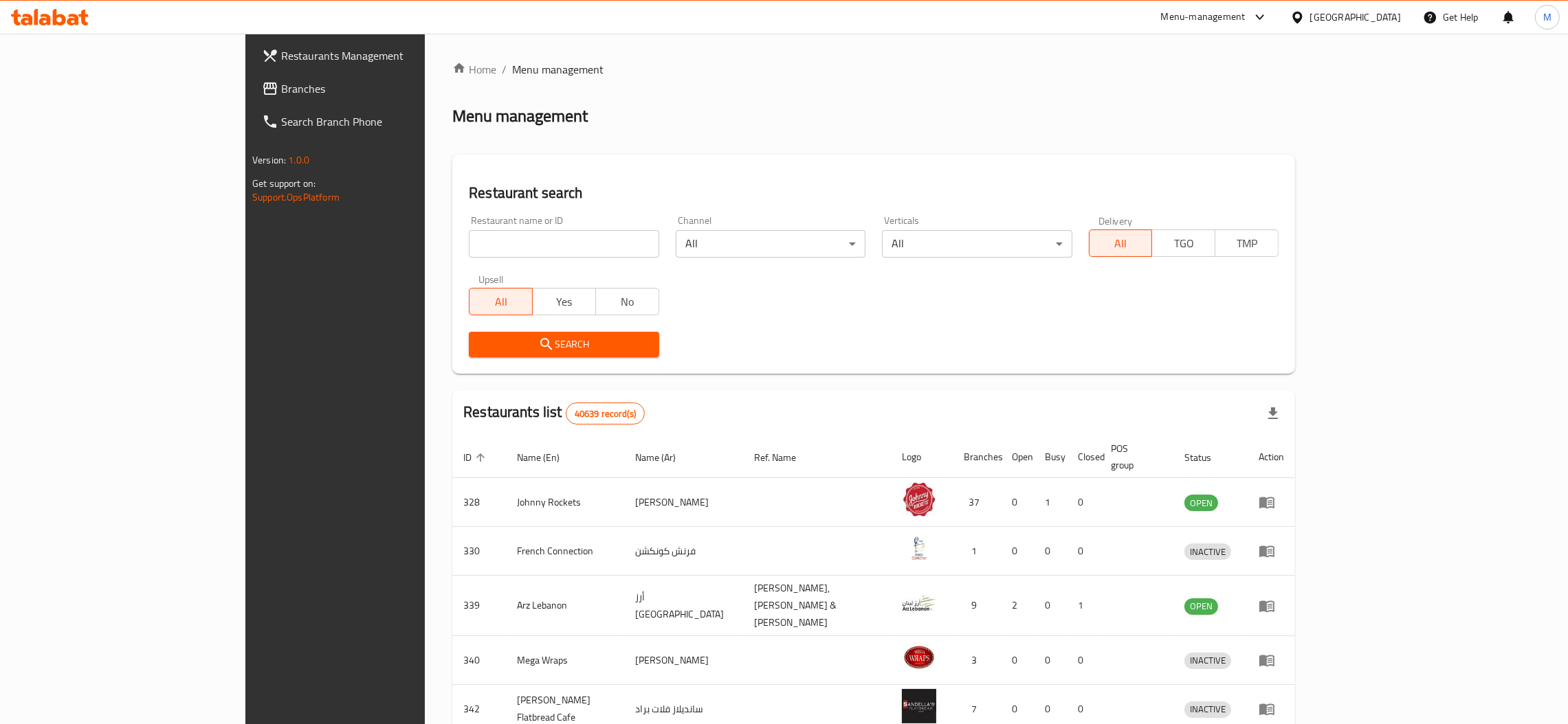
click at [281, 84] on span "Branches" at bounding box center [389, 88] width 215 height 17
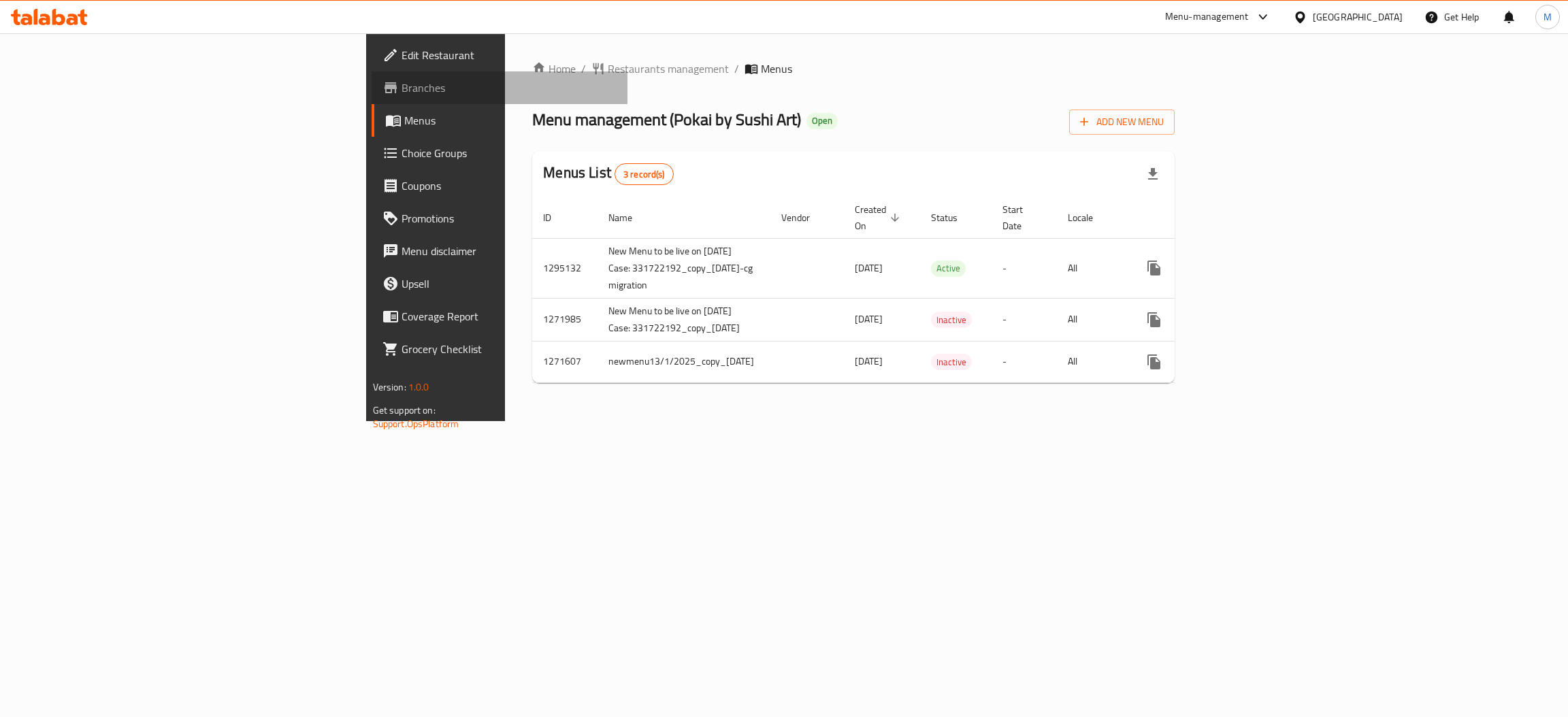
click at [401, 84] on span "Branches" at bounding box center [509, 87] width 216 height 16
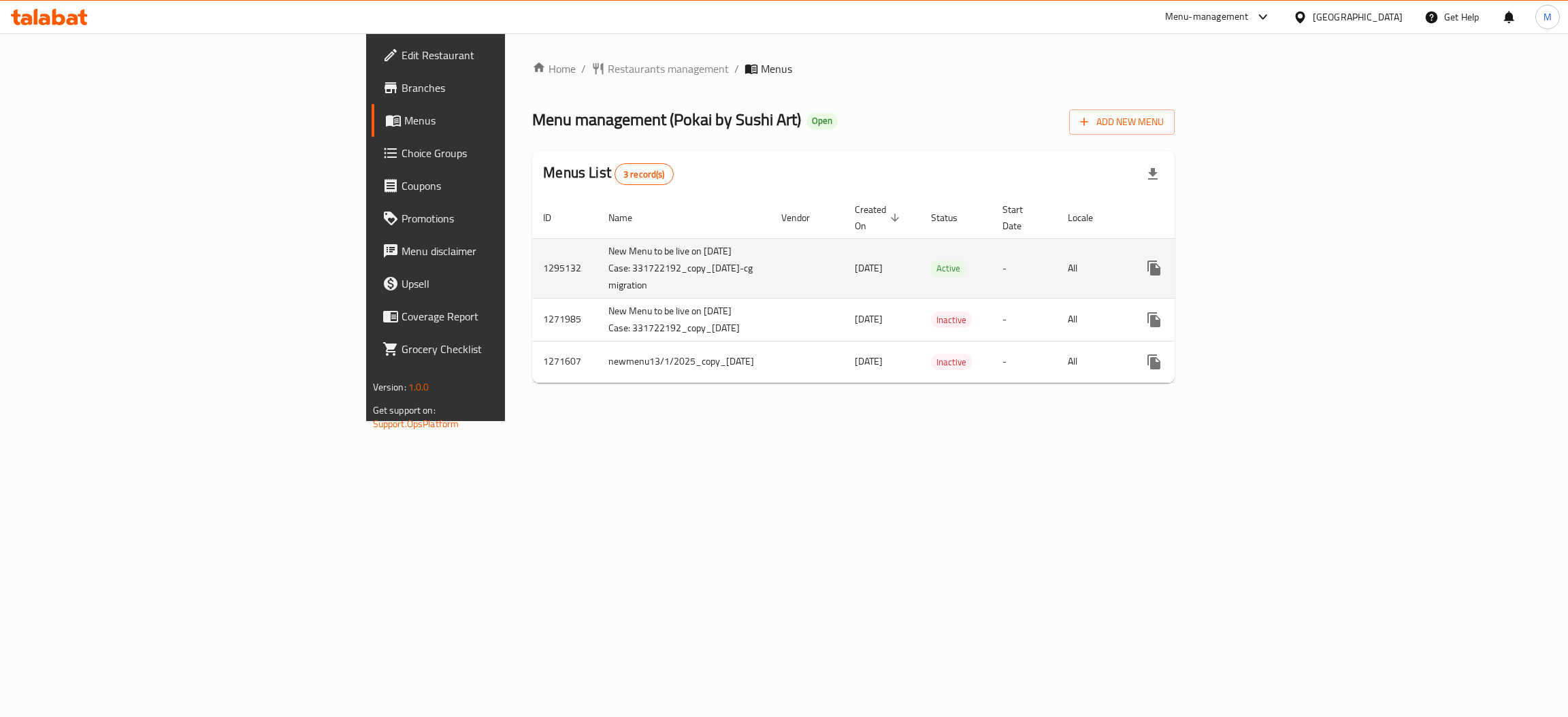
click at [1269, 252] on link "enhanced table" at bounding box center [1252, 269] width 33 height 33
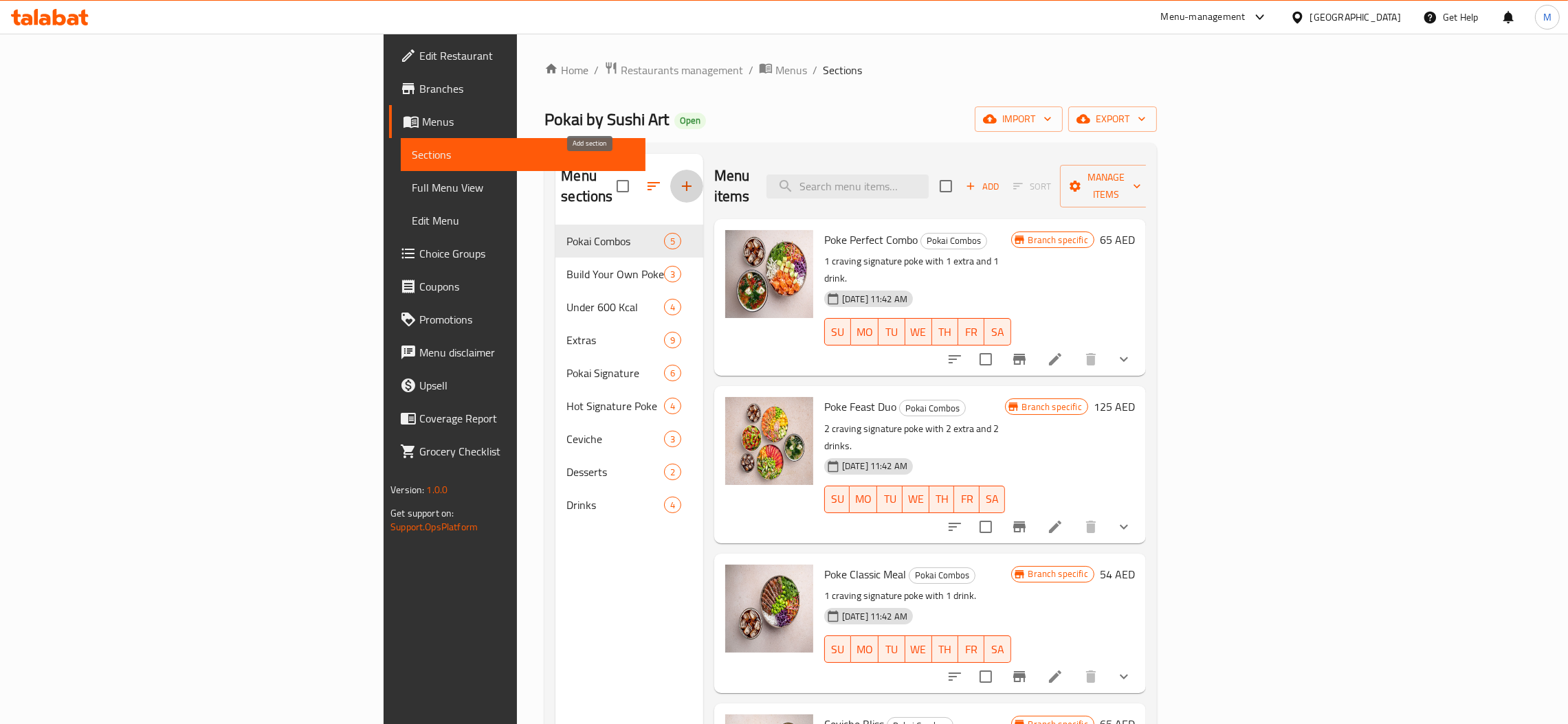
click at [678, 178] on icon "button" at bounding box center [686, 186] width 17 height 17
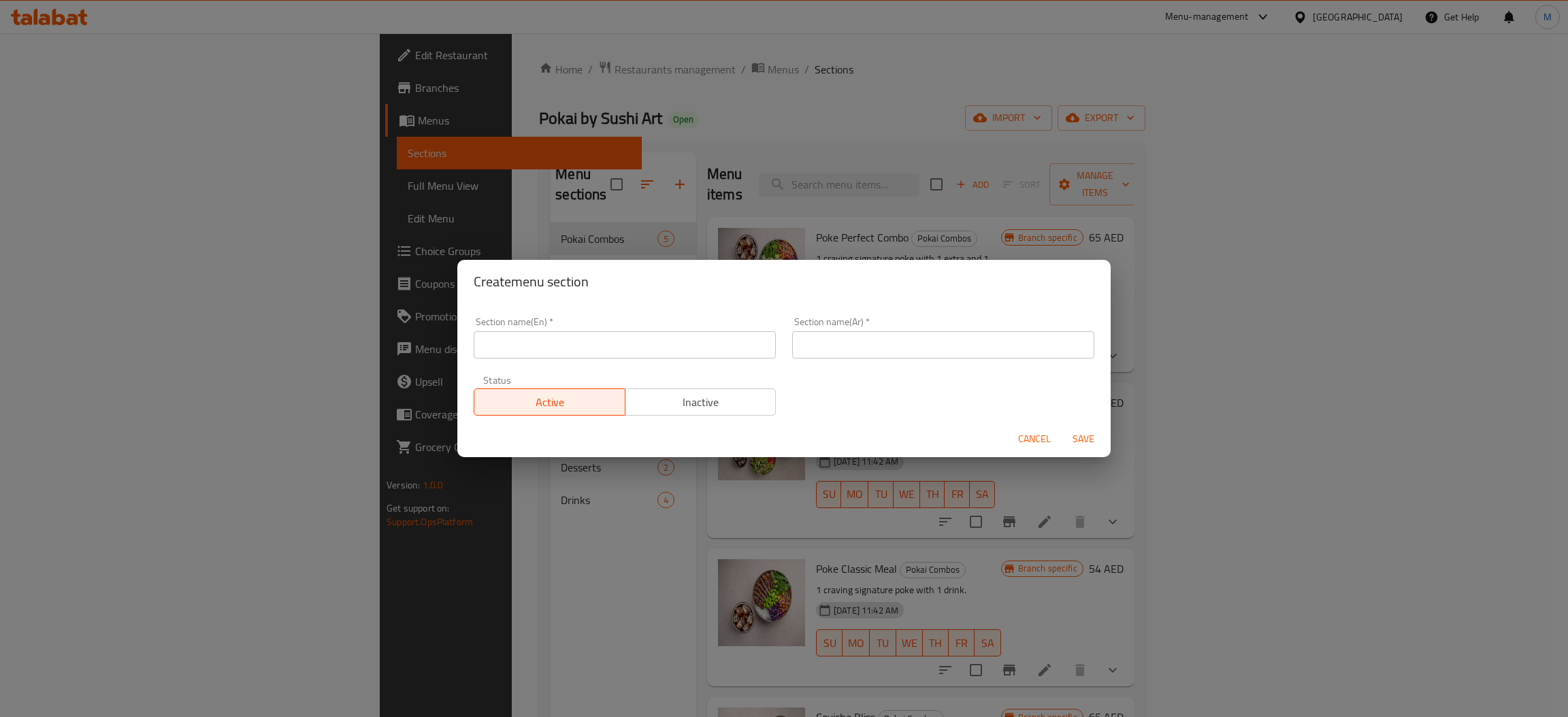
click at [673, 324] on div "Section name(En)   * Section name(En) *" at bounding box center [624, 338] width 302 height 41
click at [671, 341] on input "text" at bounding box center [624, 345] width 302 height 27
paste input "Summer Poke"
type input "Summer Poke"
click at [917, 350] on input "text" at bounding box center [943, 345] width 302 height 27
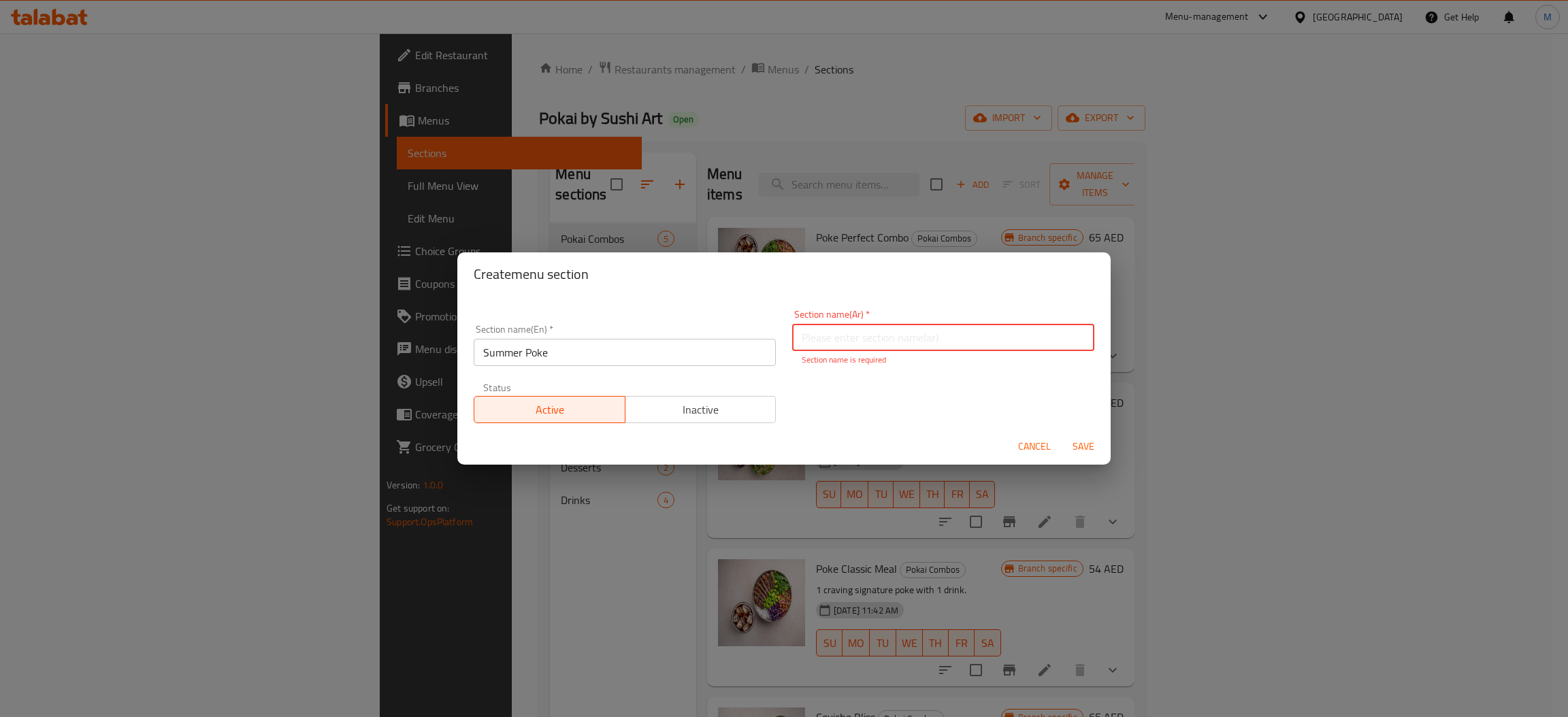
paste input "بوك الصيف"
type input "بوك الصيف"
click at [1079, 449] on button "Save" at bounding box center [1083, 446] width 44 height 25
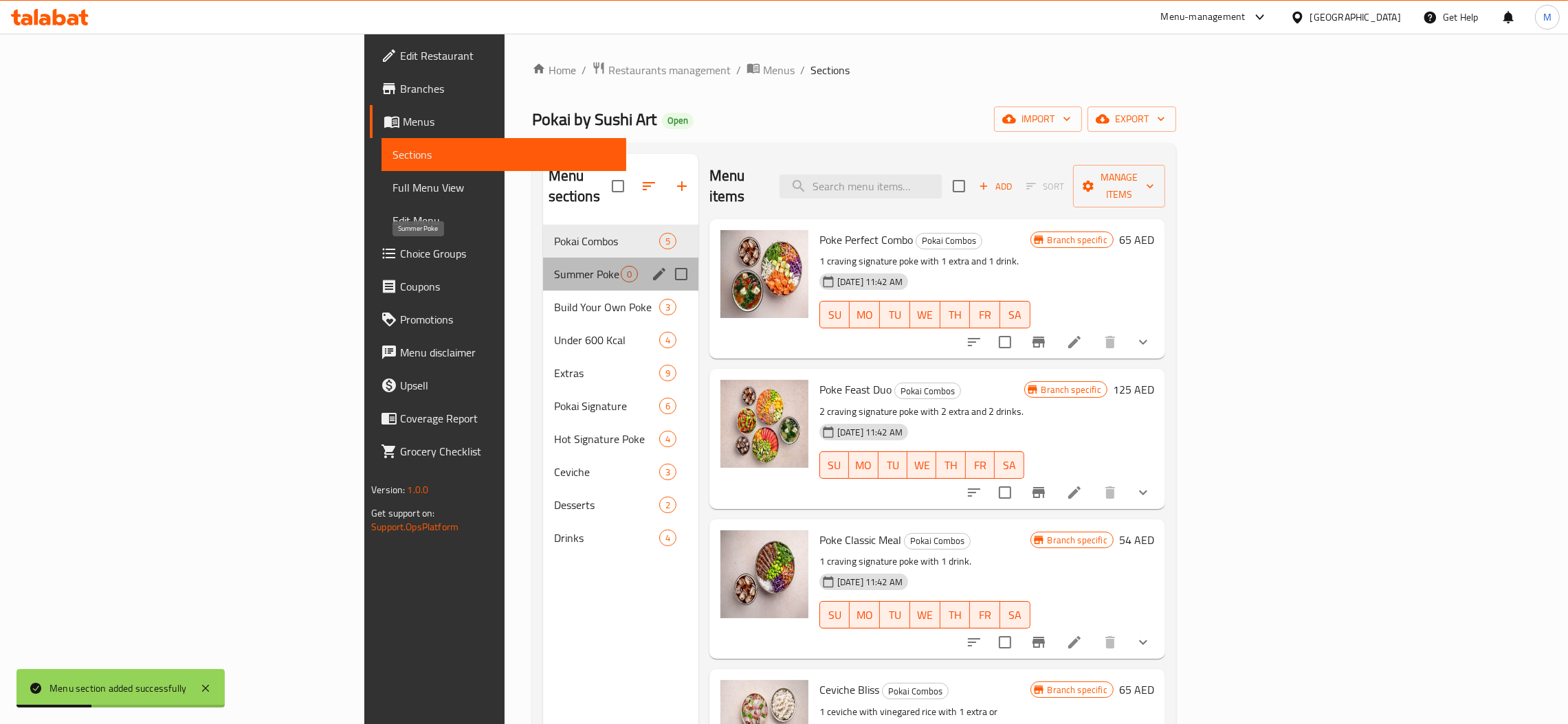
click at [554, 266] on span "Summer Poke" at bounding box center [587, 274] width 66 height 17
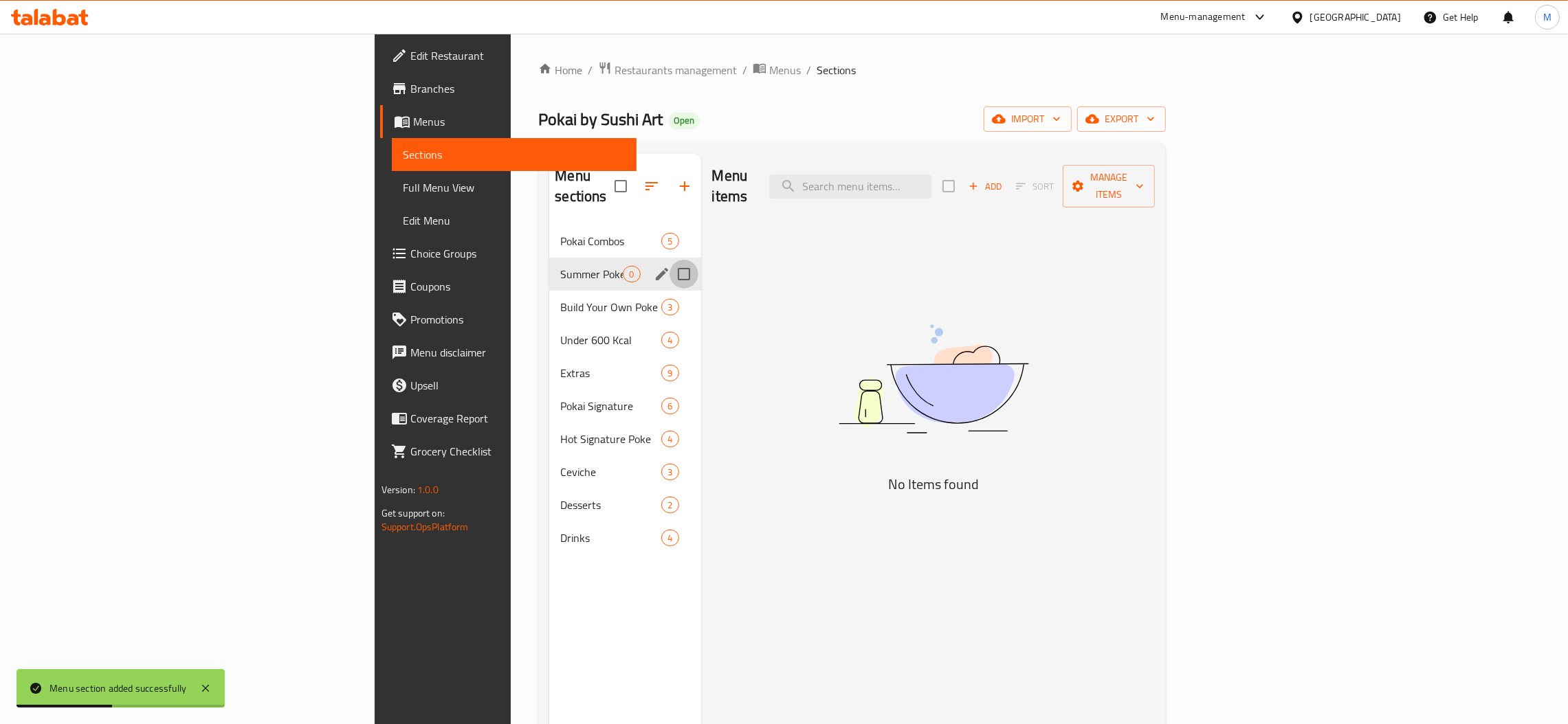
click at [670, 260] on input "Menu sections" at bounding box center [684, 274] width 29 height 29
click at [670, 182] on icon "button" at bounding box center [676, 185] width 12 height 8
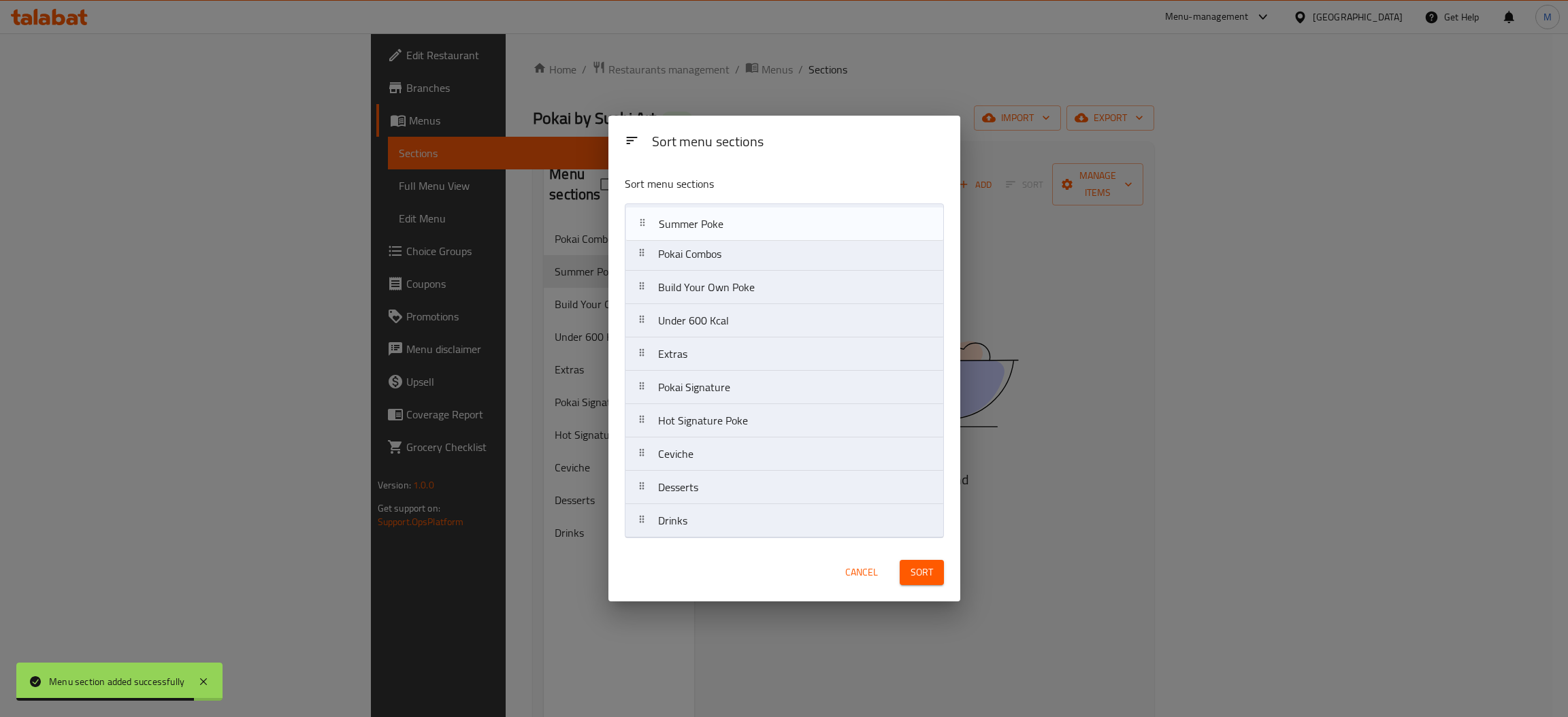
drag, startPoint x: 684, startPoint y: 263, endPoint x: 684, endPoint y: 226, distance: 37.0
click at [684, 226] on nav "Pokai Combos Summer Poke Build Your Own Poke Under 600 Kcal Extras Pokai Signat…" at bounding box center [784, 371] width 319 height 335
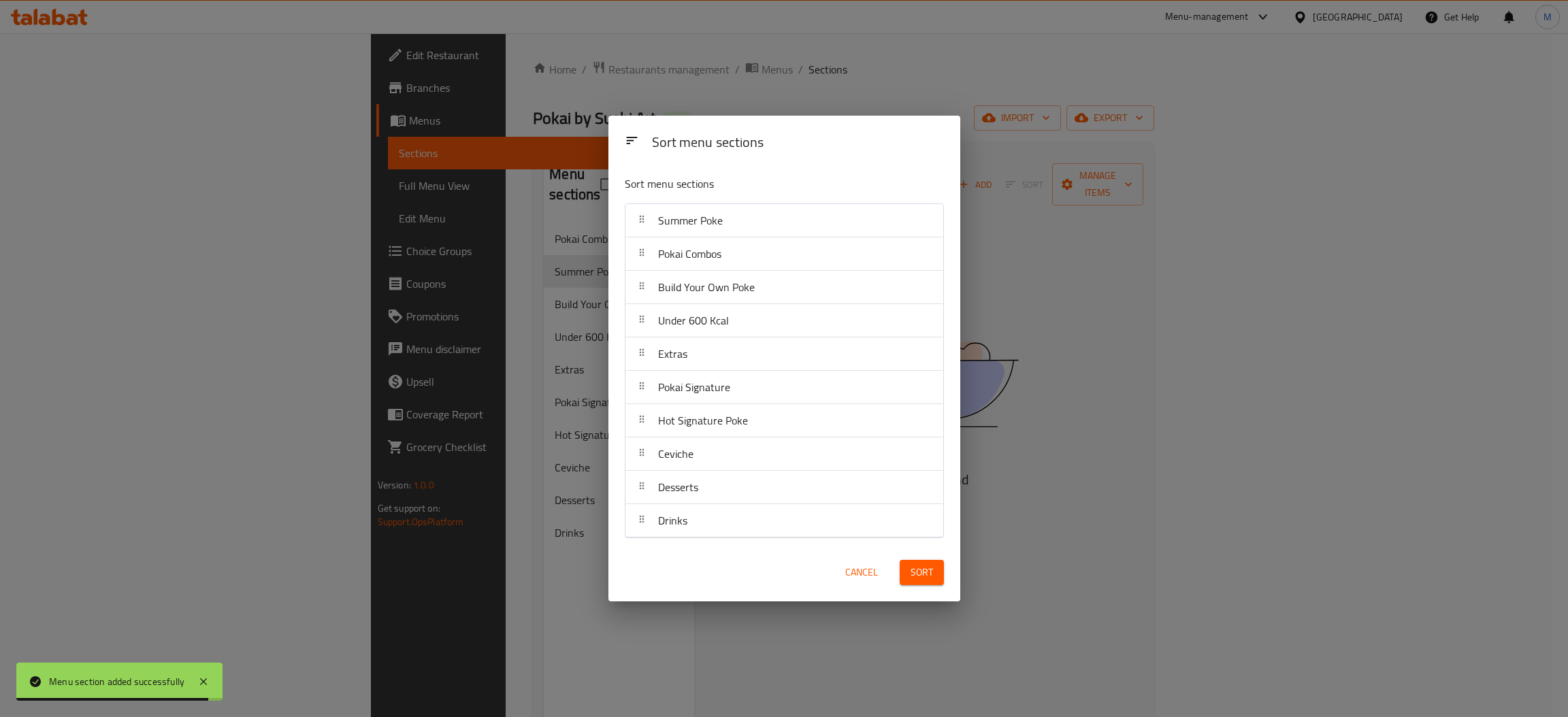
click at [926, 581] on span "Sort" at bounding box center [922, 573] width 22 height 17
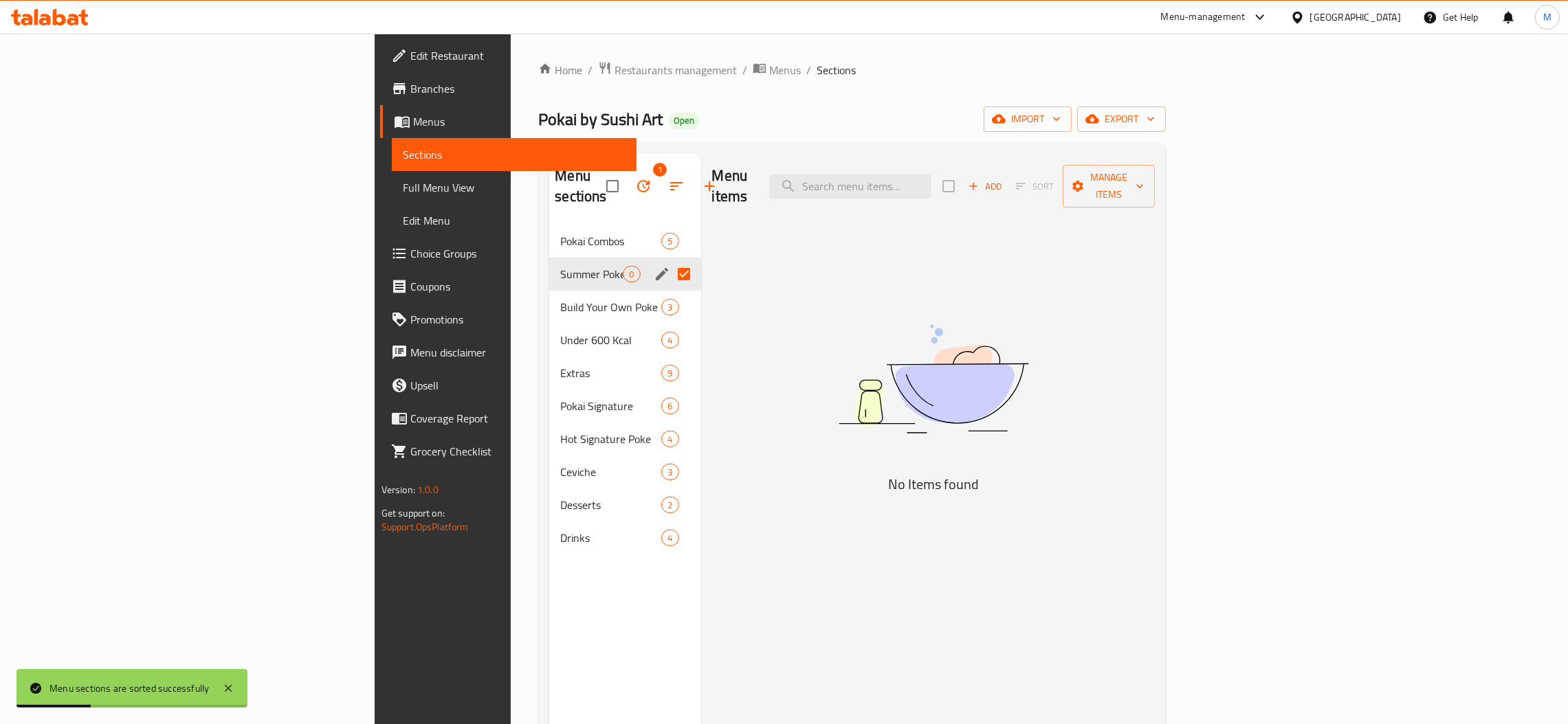
click at [670, 260] on input "Menu sections" at bounding box center [684, 274] width 29 height 29
checkbox input "false"
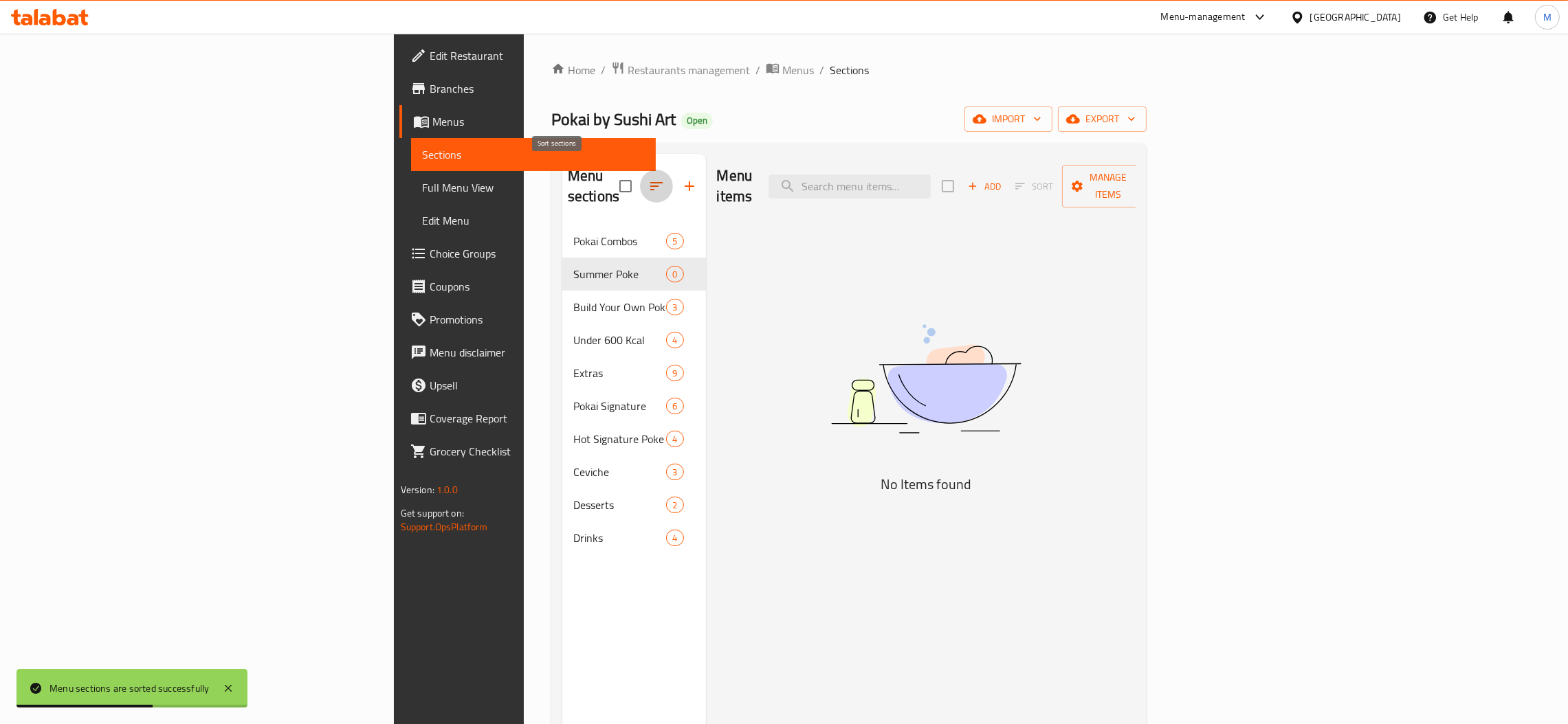
click at [640, 185] on button "button" at bounding box center [657, 186] width 33 height 33
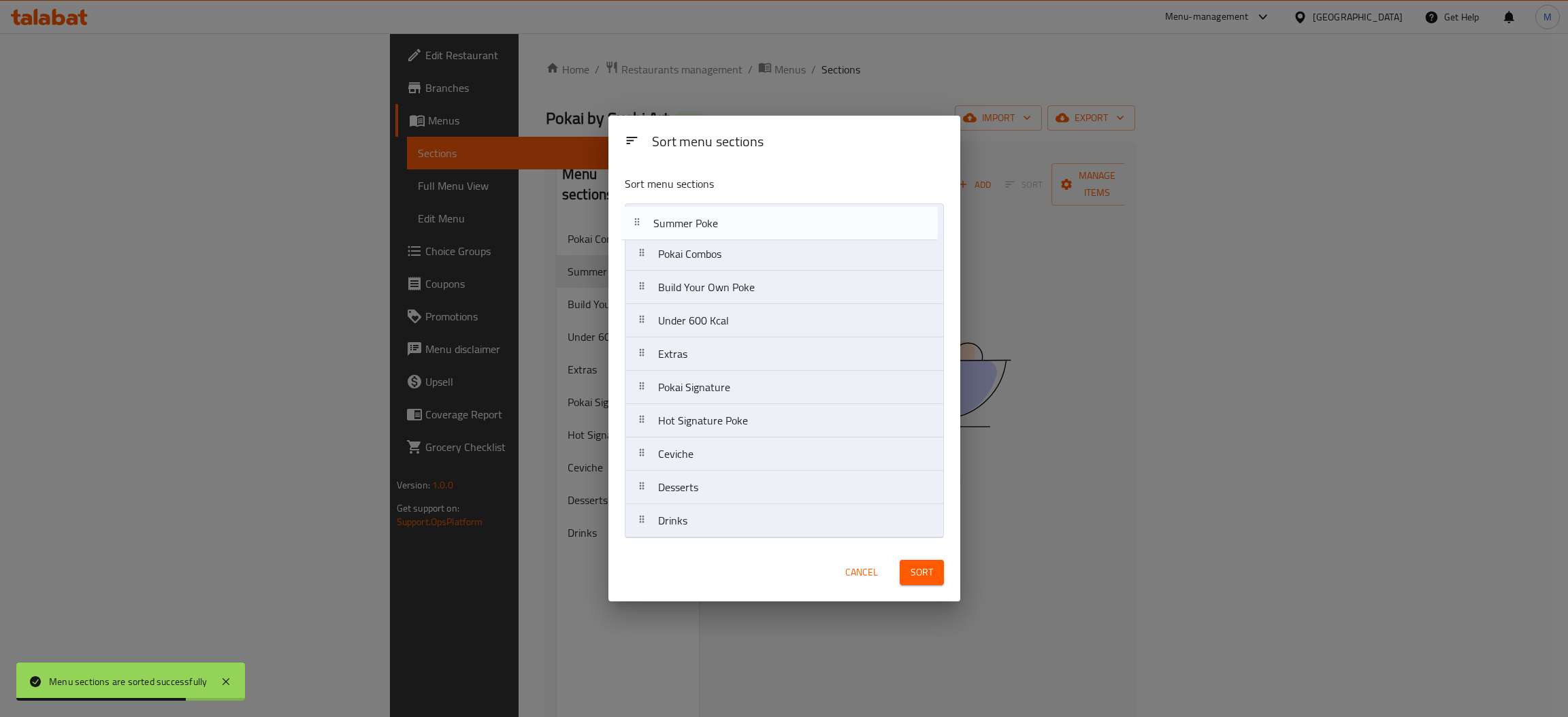
drag, startPoint x: 658, startPoint y: 259, endPoint x: 651, endPoint y: 224, distance: 35.7
click at [651, 224] on nav "Pokai Combos Summer Poke Build Your Own Poke Under 600 Kcal Extras Pokai Signat…" at bounding box center [784, 371] width 319 height 335
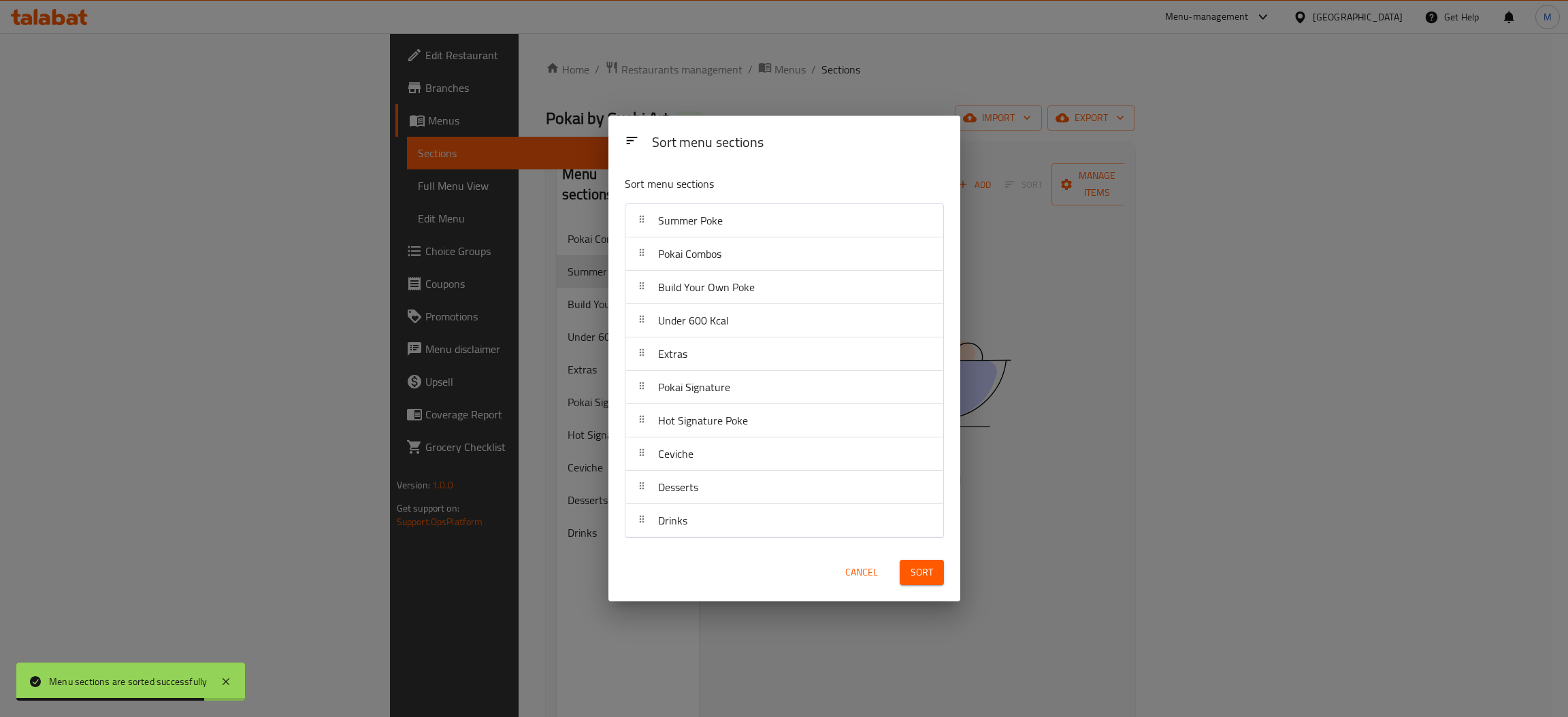
click at [914, 571] on span "Sort" at bounding box center [922, 573] width 22 height 17
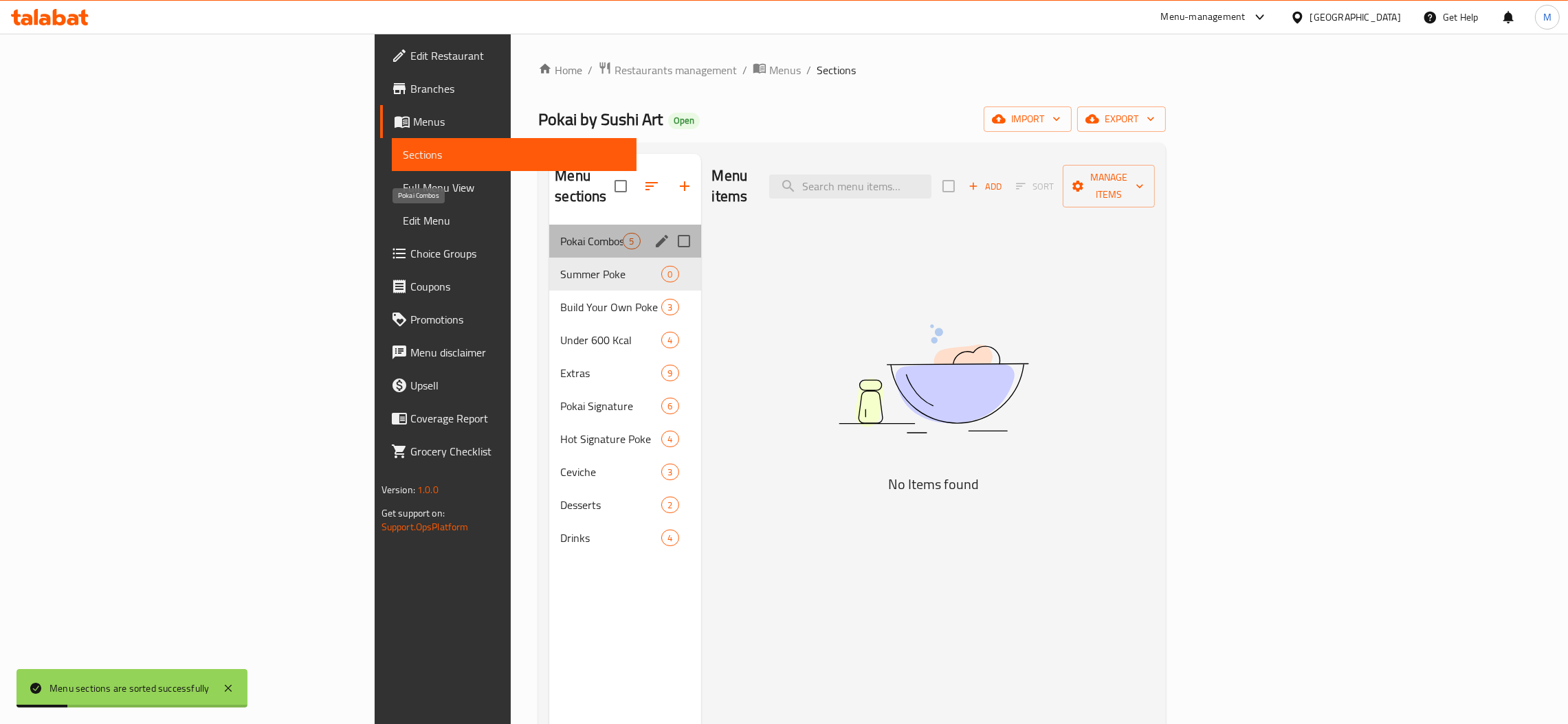
click at [560, 233] on span "Pokai Combos" at bounding box center [591, 241] width 63 height 17
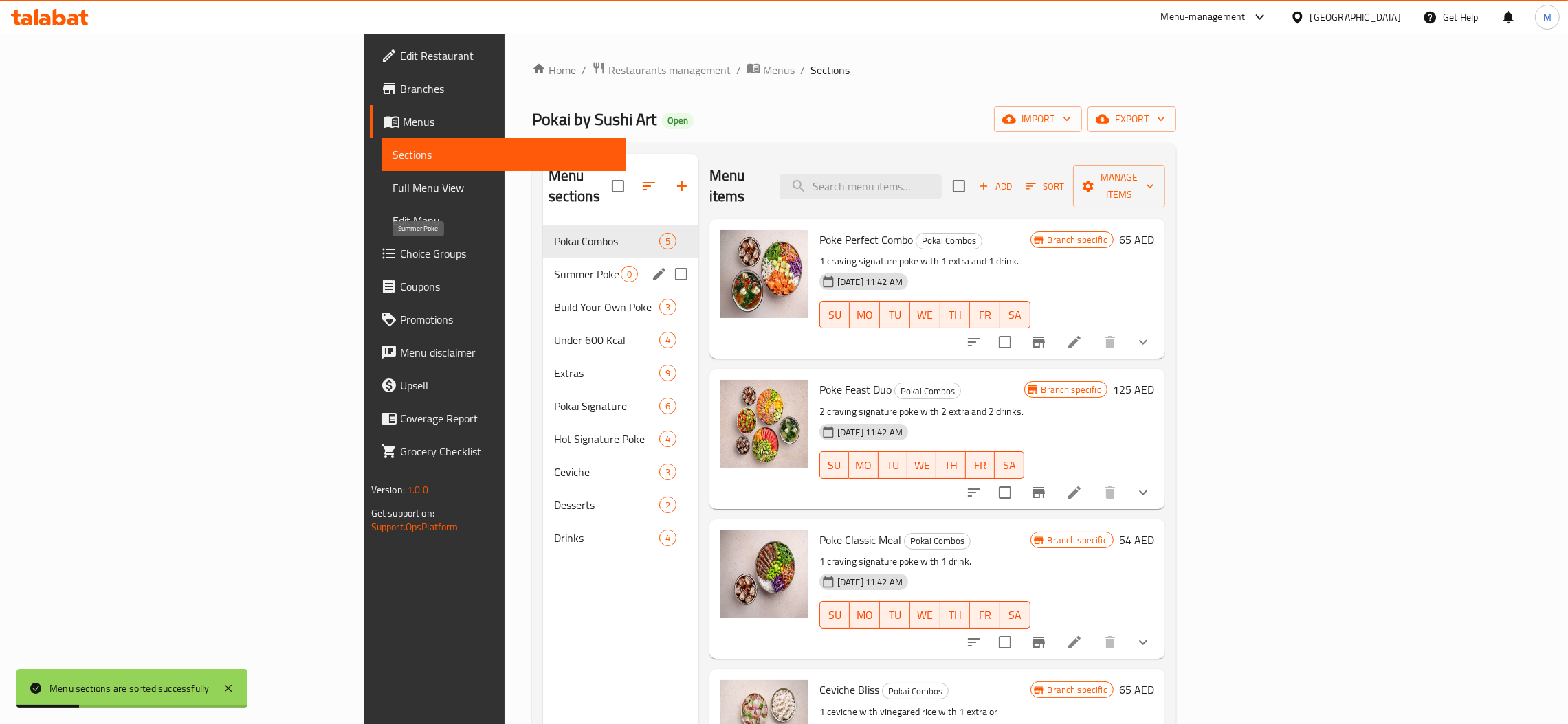
click at [554, 266] on span "Summer Poke" at bounding box center [587, 274] width 66 height 17
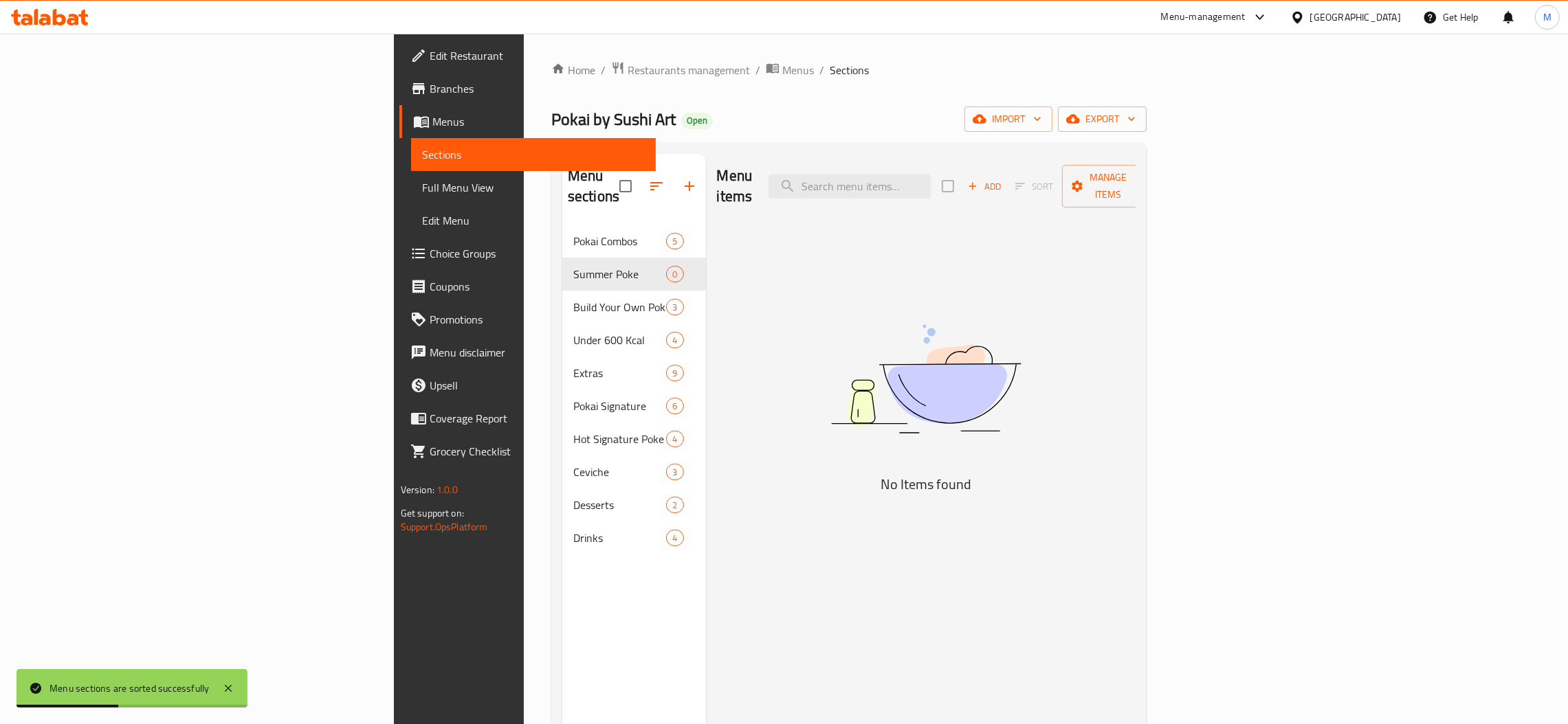
click at [1007, 185] on button "Add" at bounding box center [984, 187] width 44 height 22
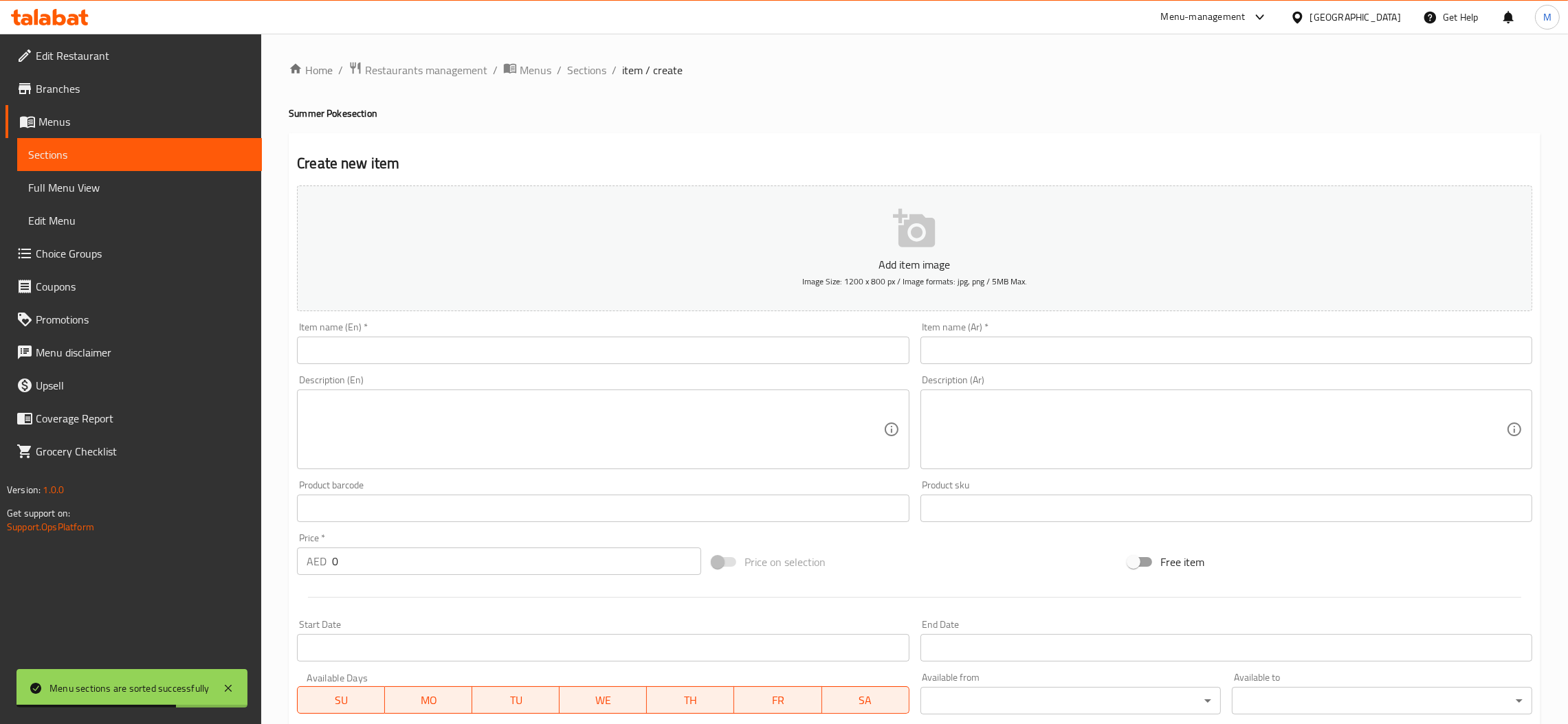
click at [398, 342] on input "text" at bounding box center [603, 350] width 612 height 27
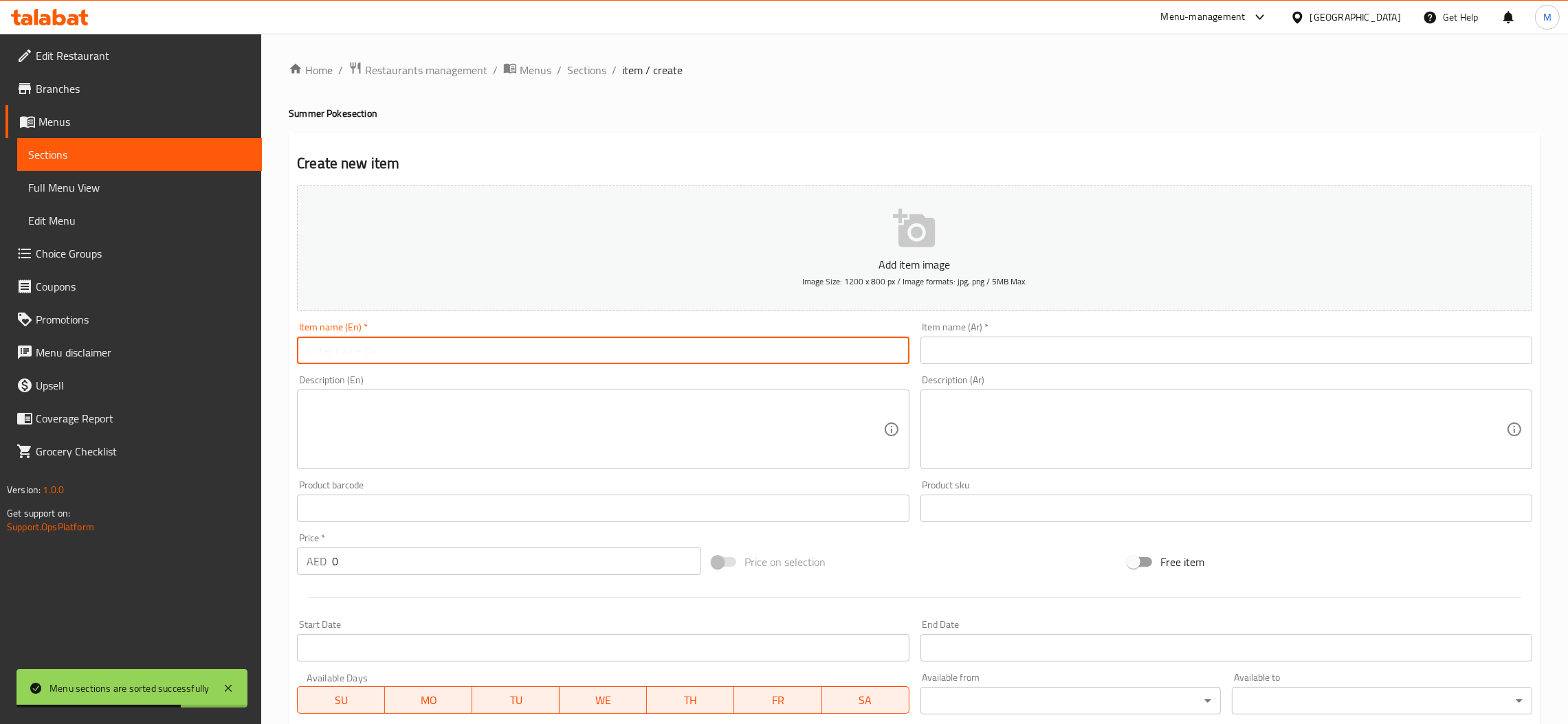
paste input "Seabream Passion Poke"
type input "Seabream Passion Poke"
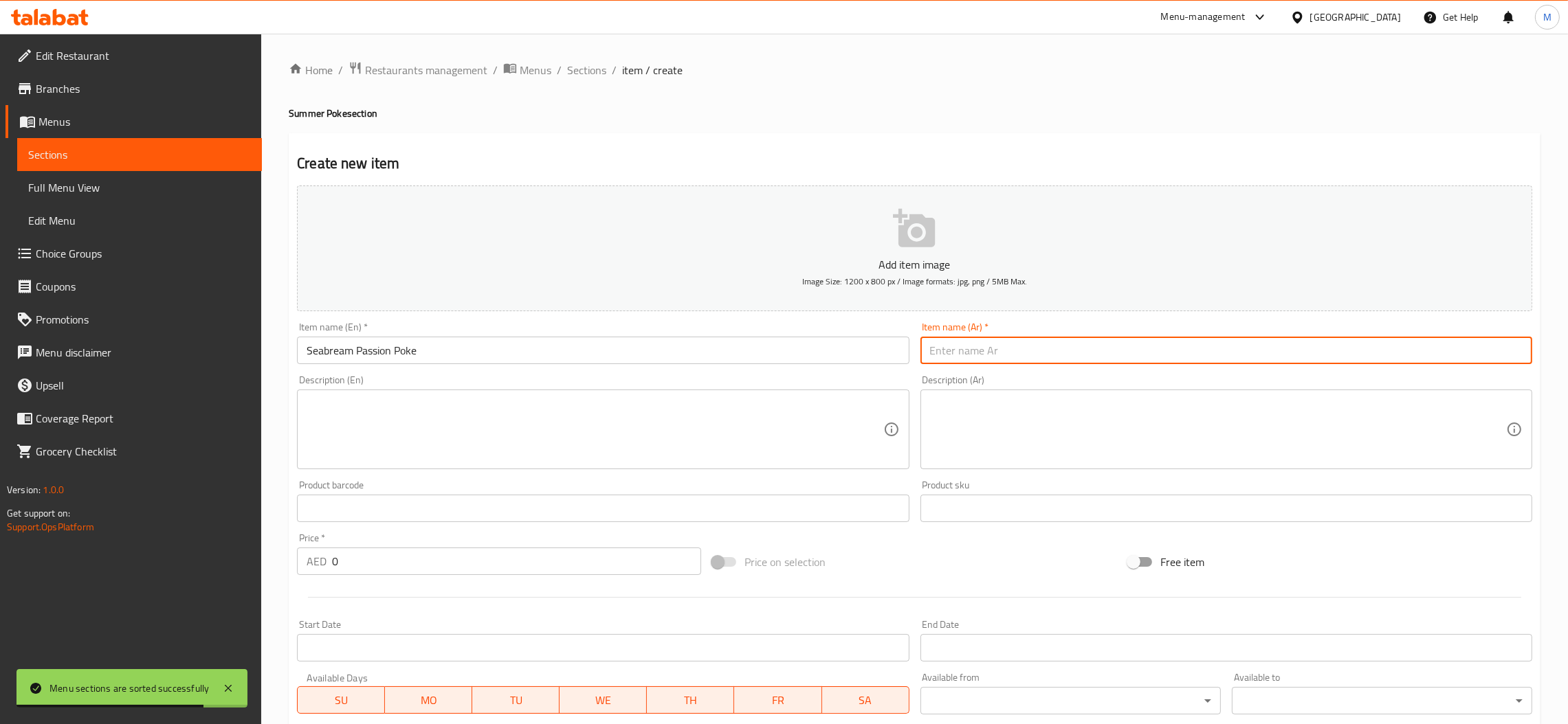
click at [336, 357] on input "Seabream Passion Poke" at bounding box center [603, 350] width 612 height 27
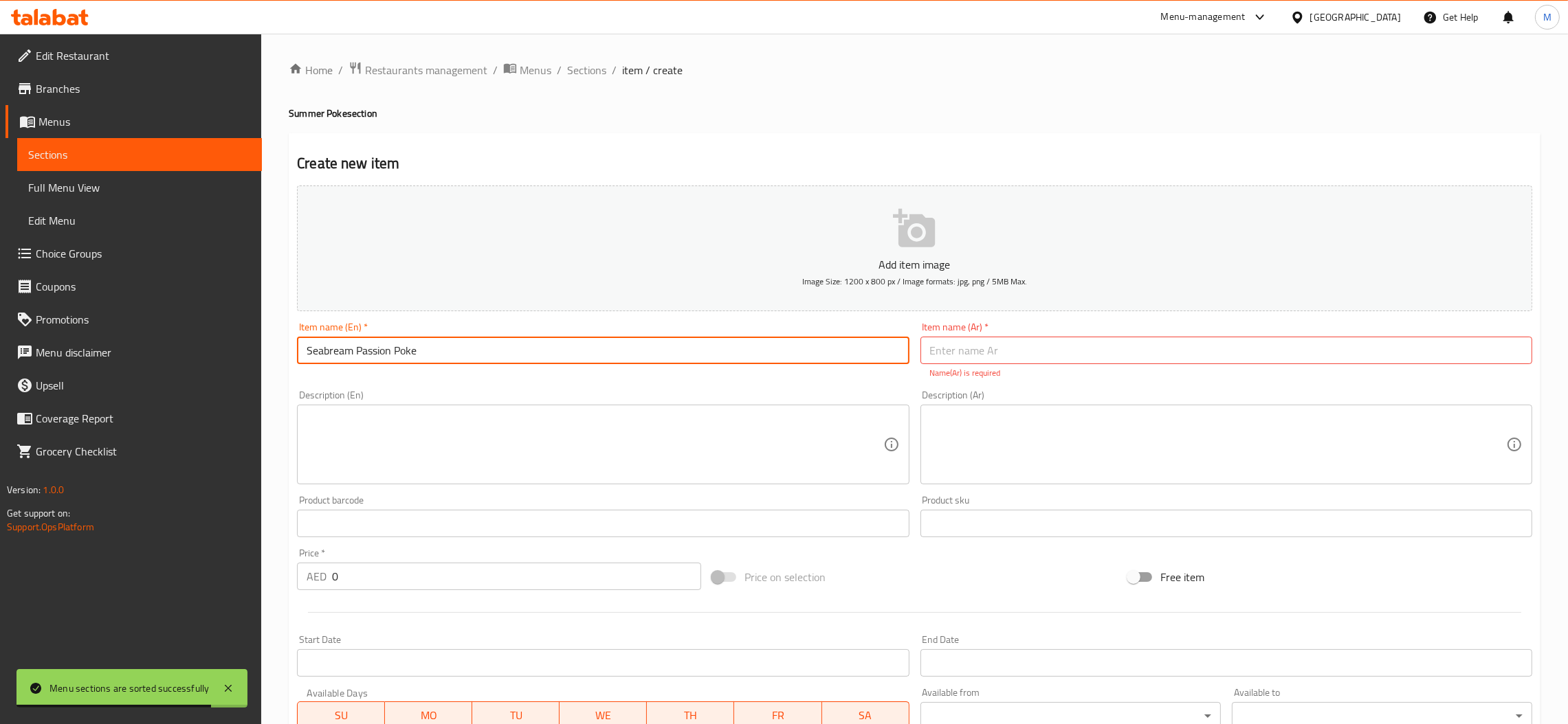
click at [336, 357] on input "Seabream Passion Poke" at bounding box center [603, 350] width 612 height 27
click at [1137, 348] on input "text" at bounding box center [1227, 350] width 612 height 27
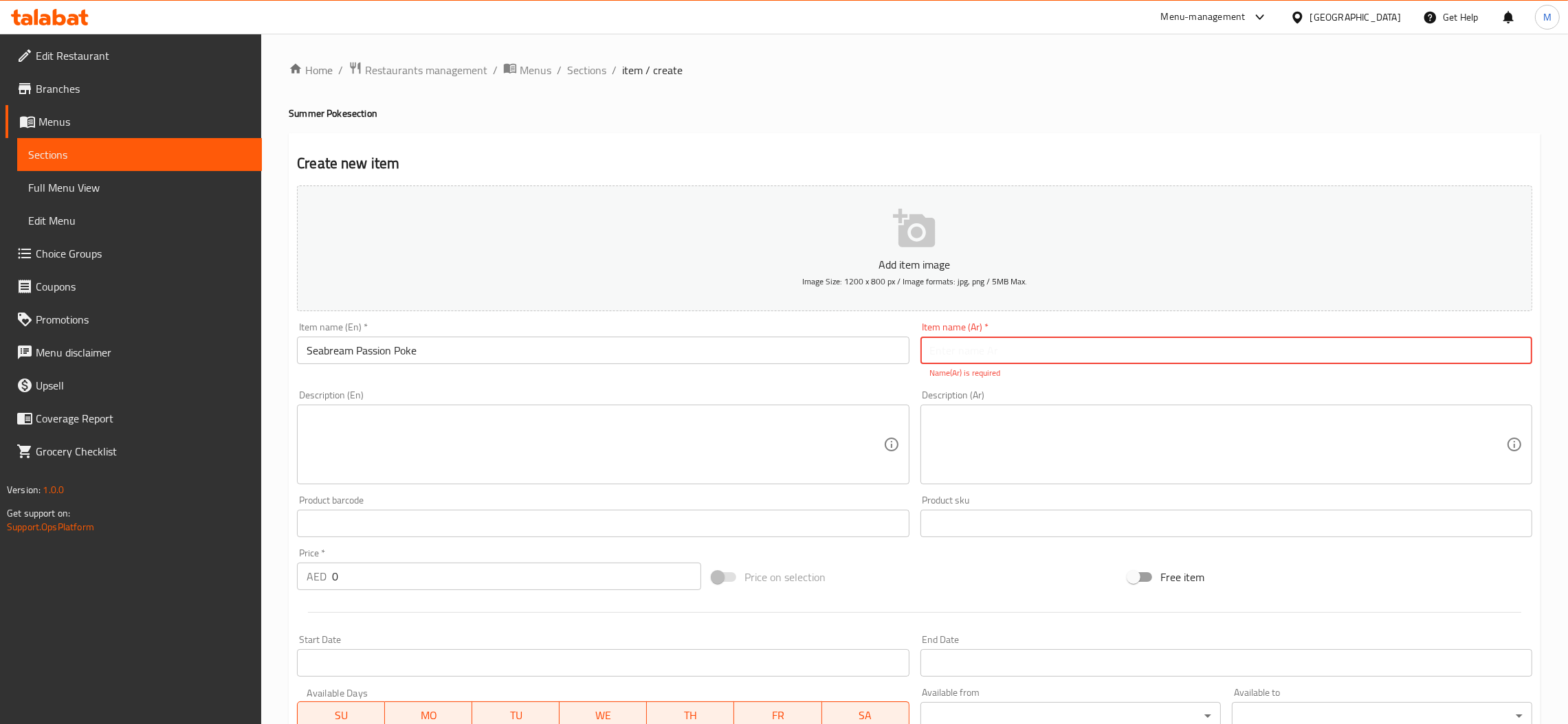
paste input "سمك مرجان"
click at [971, 348] on input "سمك مرجان" at bounding box center [1227, 350] width 612 height 27
drag, startPoint x: 971, startPoint y: 348, endPoint x: 963, endPoint y: 340, distance: 11.3
click at [963, 334] on div "Item name (Ar)   * سمك مرجان Item name (Ar) * Name(Ar) is required" at bounding box center [1227, 350] width 612 height 57
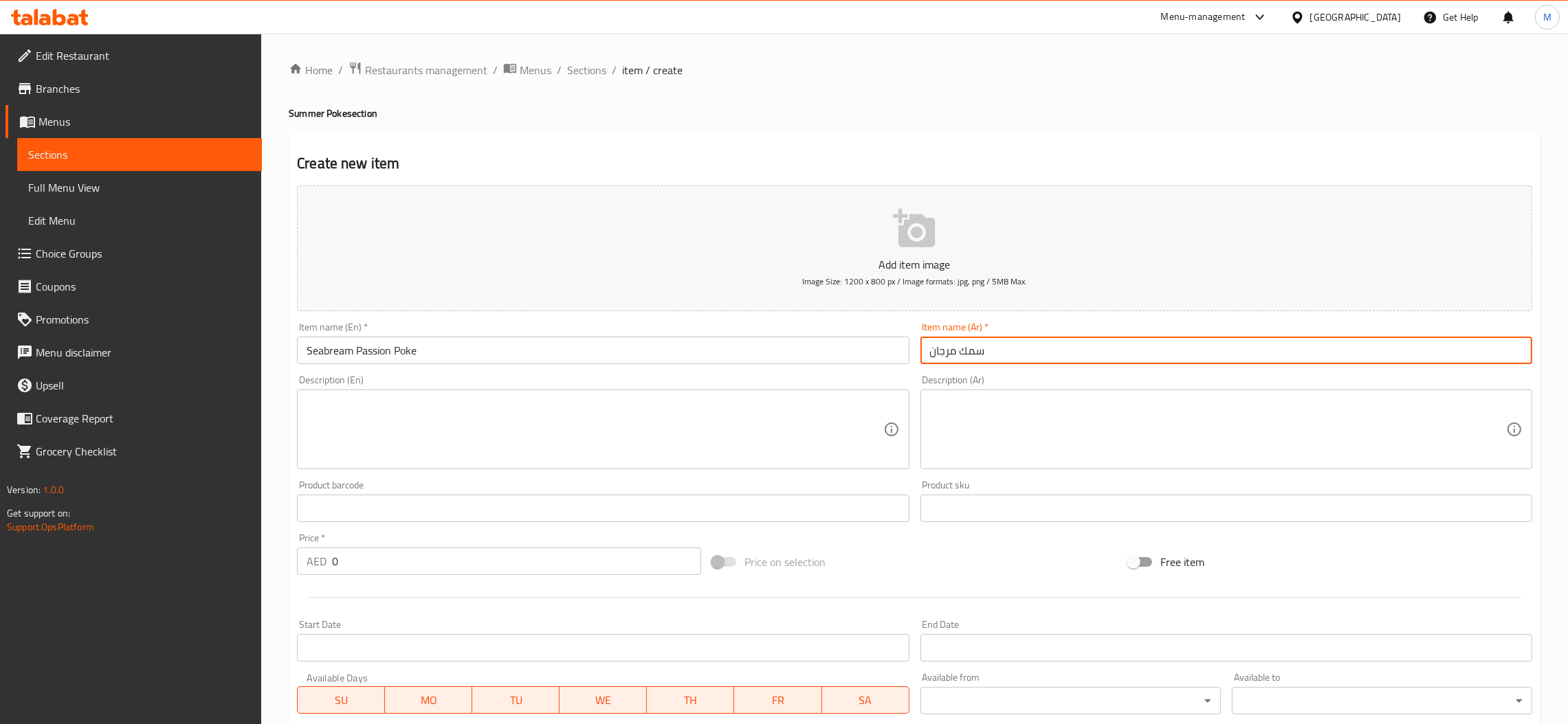
click at [974, 355] on input "سمك مرجان" at bounding box center [1227, 350] width 612 height 27
click at [1525, 346] on input "مرجان" at bounding box center [1227, 350] width 612 height 27
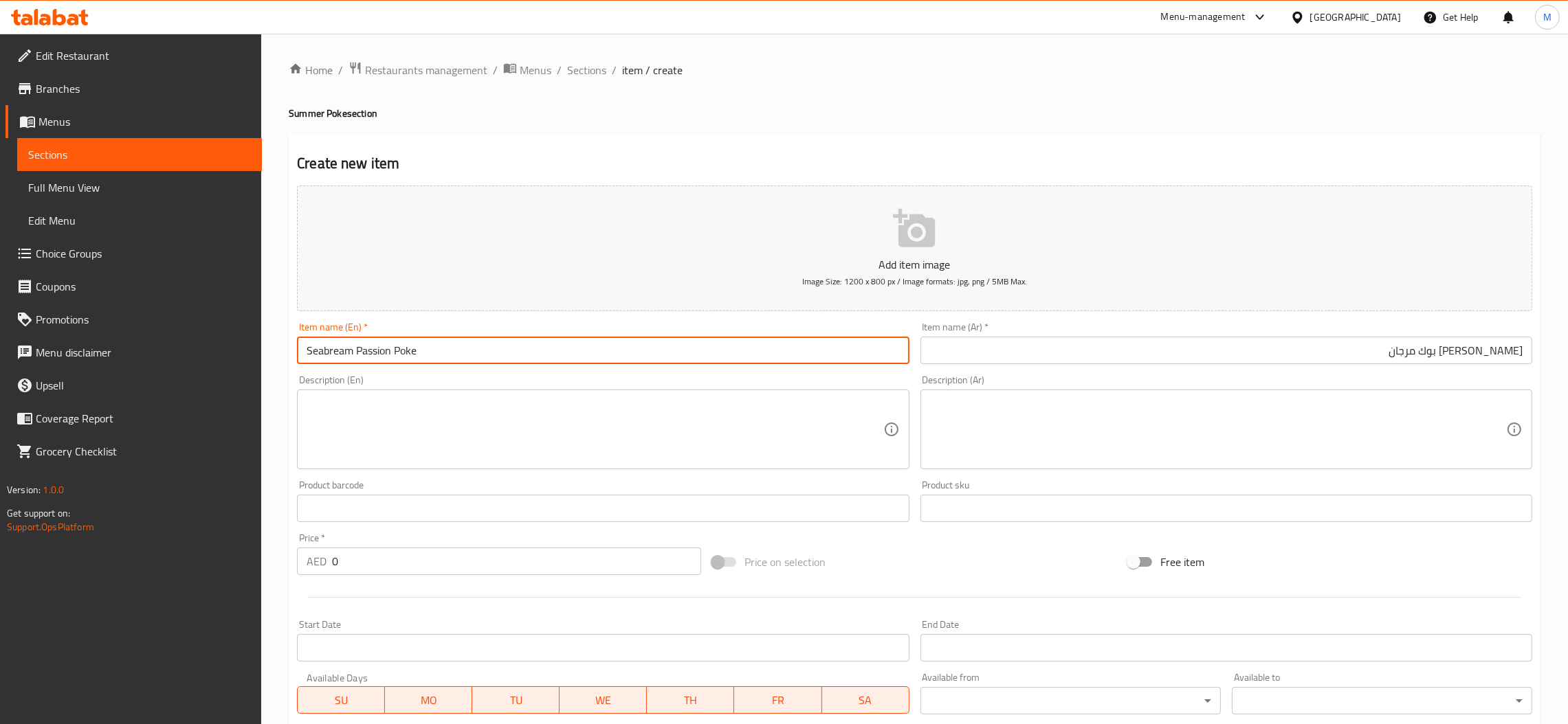
click at [369, 345] on input "Seabream Passion Poke" at bounding box center [603, 350] width 612 height 27
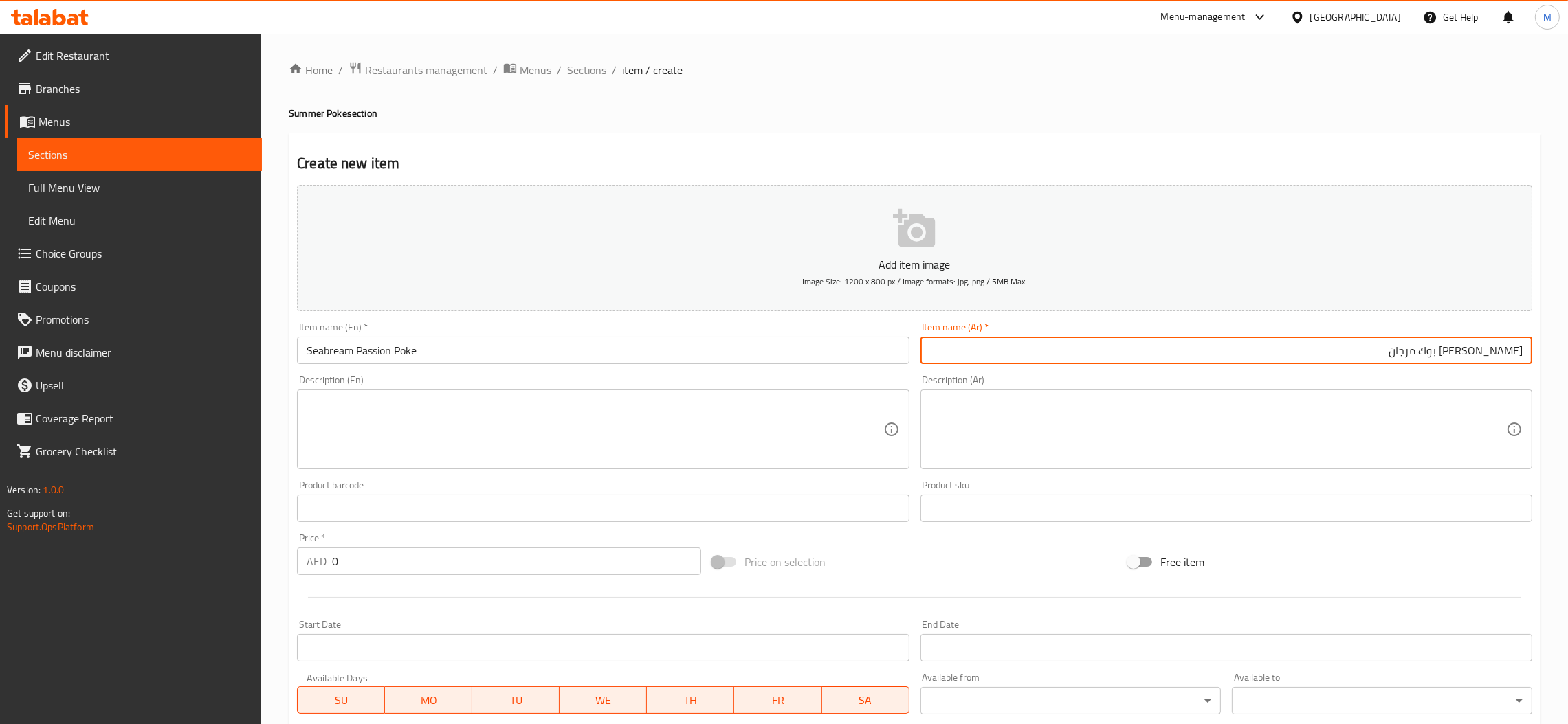
click at [1507, 354] on input "باشن بوك مرجان" at bounding box center [1227, 350] width 612 height 27
type input "باشون بوك مرجان"
click at [395, 356] on input "Seabream Passion Poke" at bounding box center [603, 350] width 612 height 27
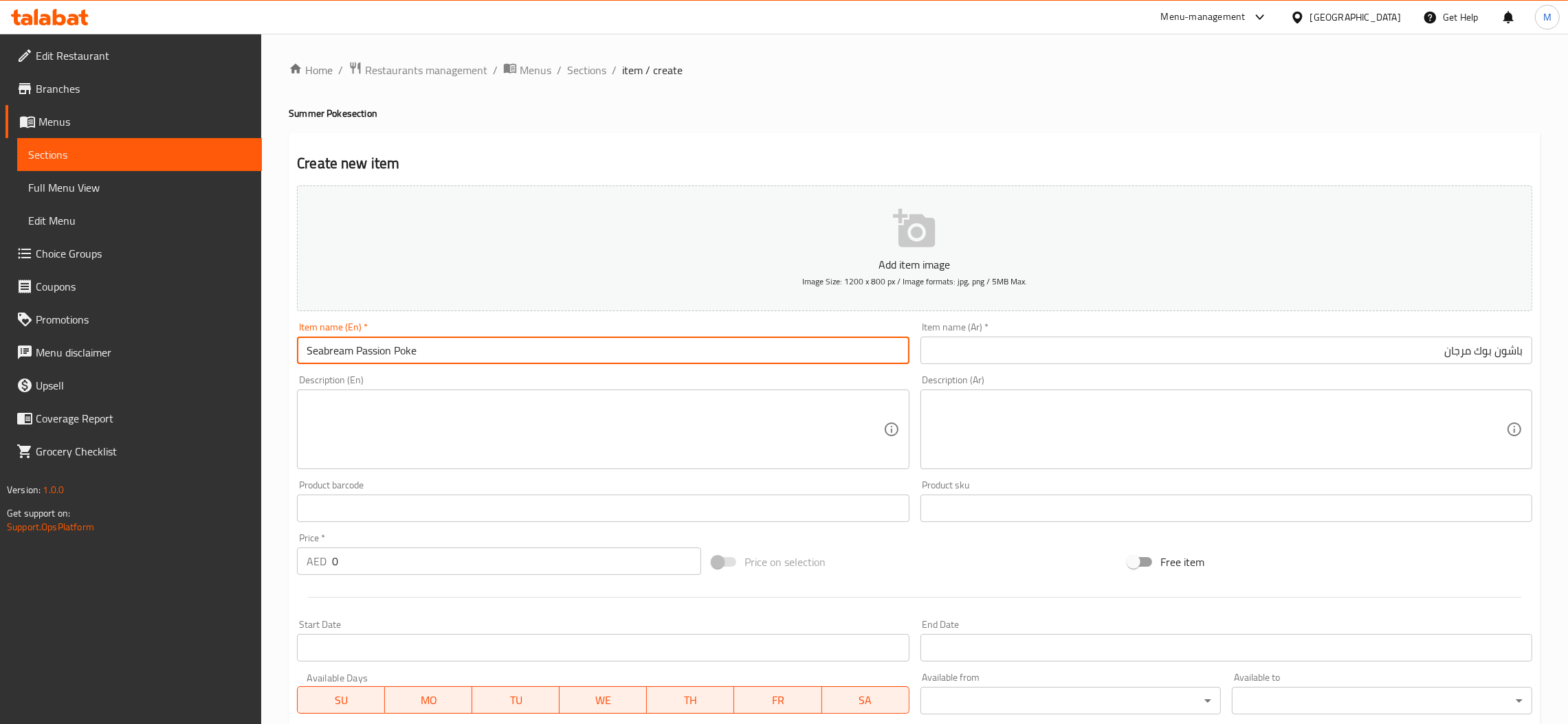
click at [395, 356] on input "Seabream Passion Poke" at bounding box center [603, 350] width 612 height 27
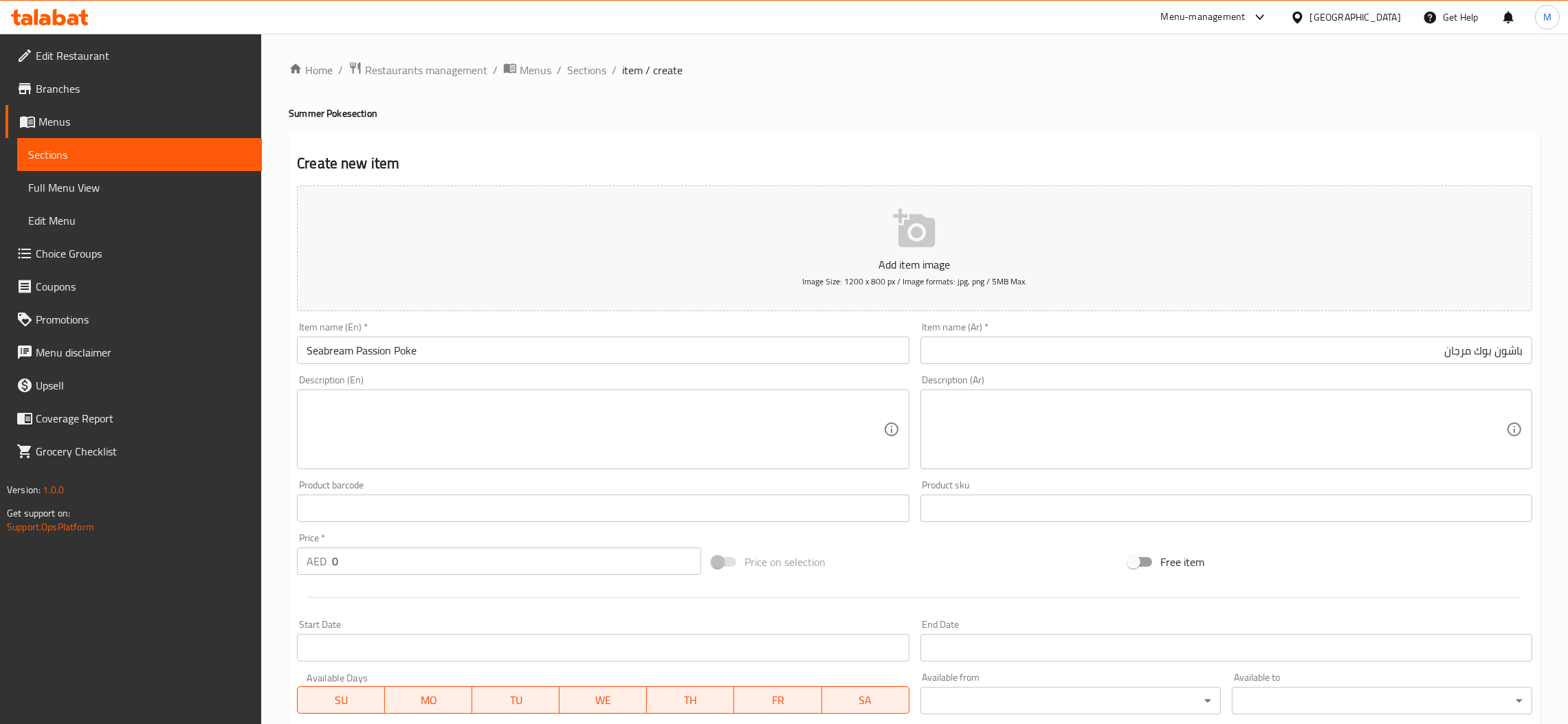
click at [450, 384] on div "Description (En) Description (En)" at bounding box center [603, 422] width 612 height 94
click at [475, 415] on textarea at bounding box center [595, 430] width 576 height 66
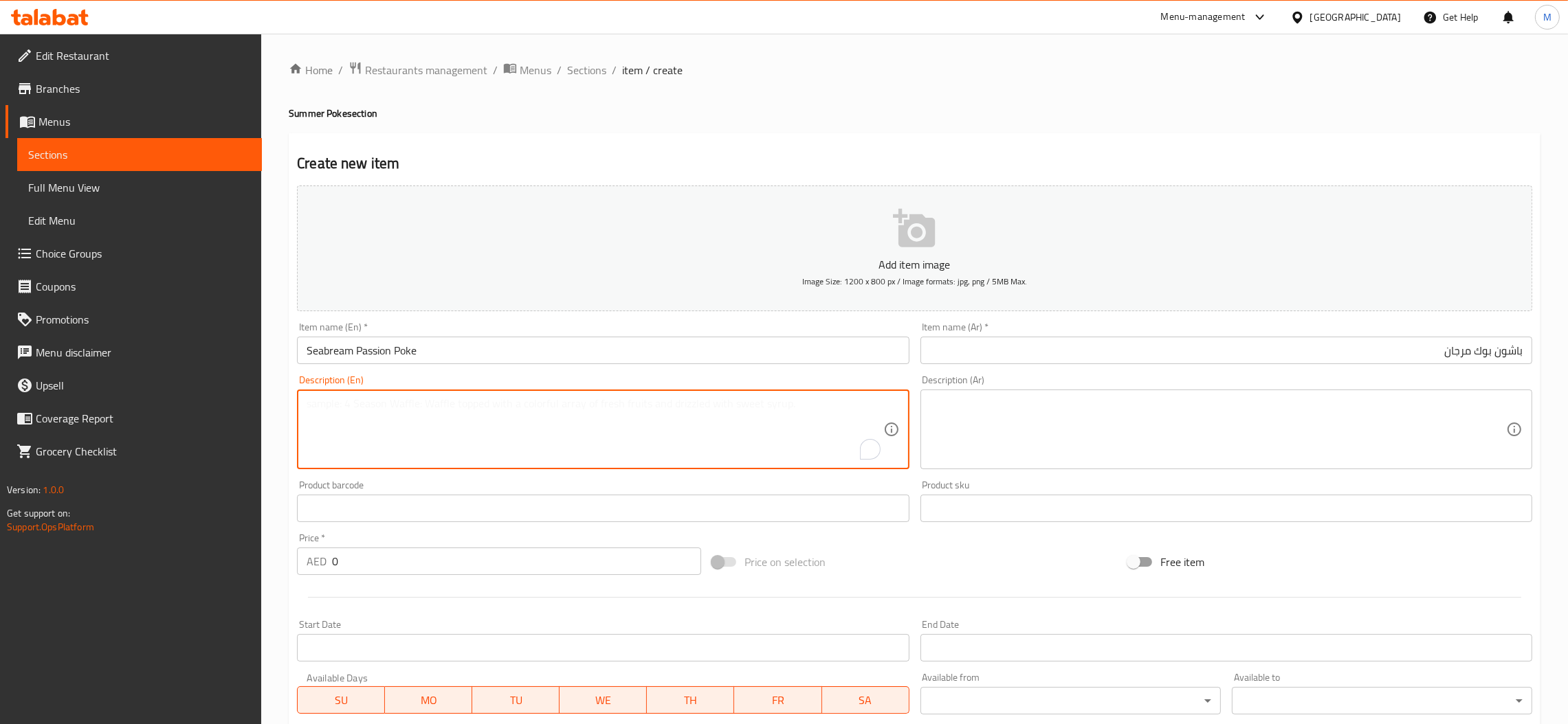
click at [400, 424] on textarea "To enrich screen reader interactions, please activate Accessibility in Grammarl…" at bounding box center [595, 430] width 576 height 66
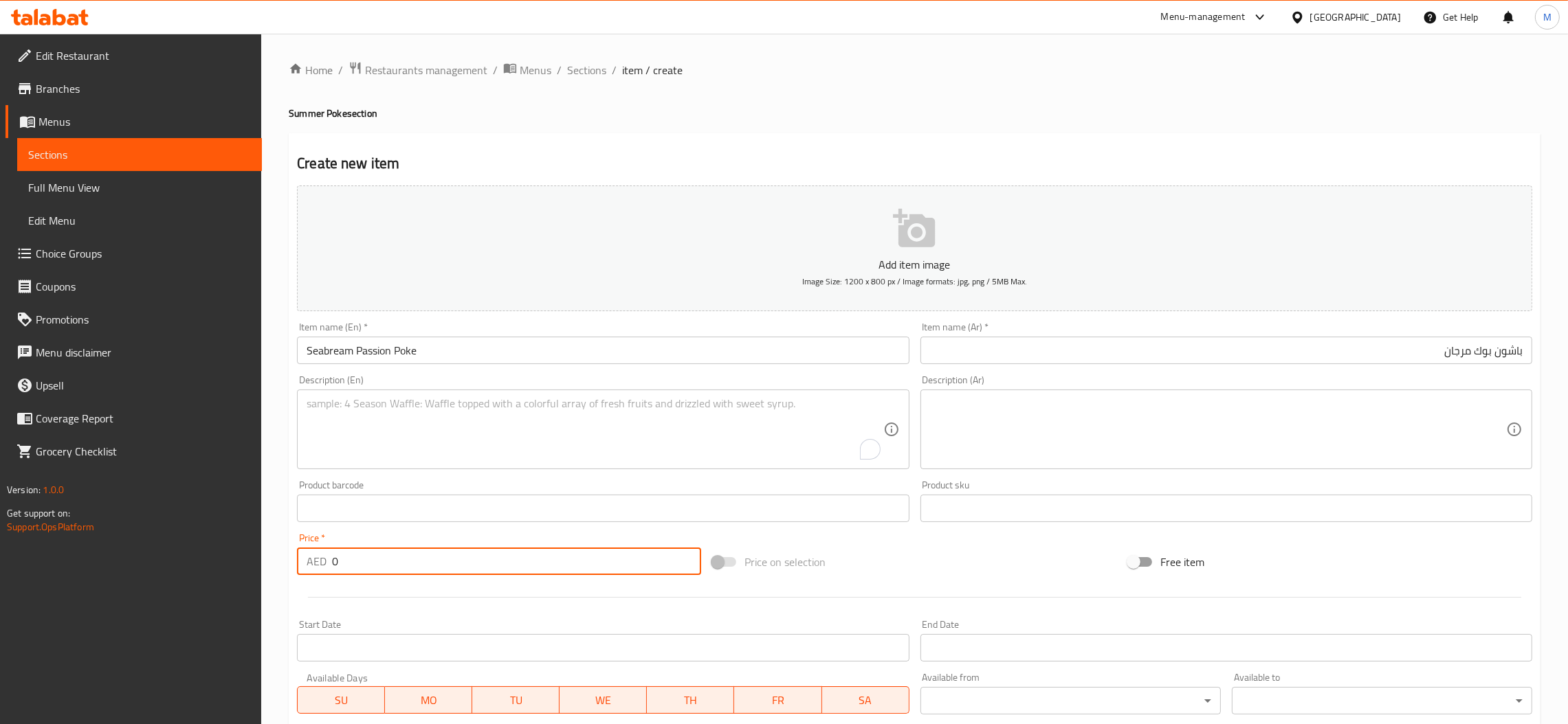
drag, startPoint x: 343, startPoint y: 556, endPoint x: 294, endPoint y: 549, distance: 49.5
click at [294, 549] on div "Price   * AED 0 Price *" at bounding box center [499, 554] width 415 height 53
type input "54"
click at [361, 402] on textarea "To enrich screen reader interactions, please activate Accessibility in Grammarl…" at bounding box center [595, 430] width 576 height 66
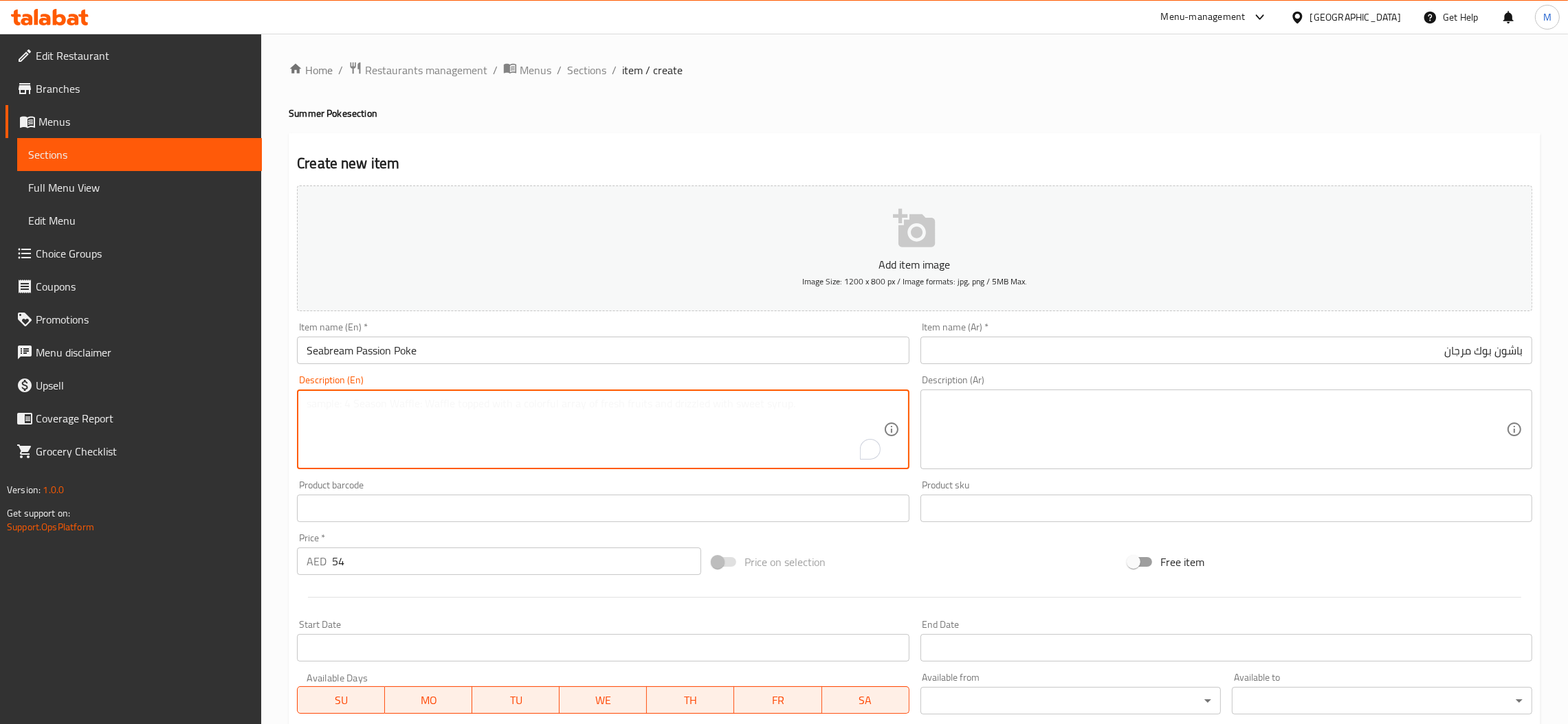
paste textarea "Vinegared Rice, Seabream, Six Stars Salad, Cucumber Salad, Pickled Onion, Vinai…"
click at [771, 405] on textarea "Vinegared rice, seabream, six stars salad, cucumber salad, pickled onion, vinai…" at bounding box center [595, 430] width 576 height 66
type textarea "Vinegared rice, seabream, six stars salad, cucumber salad, pickled onion, vinai…"
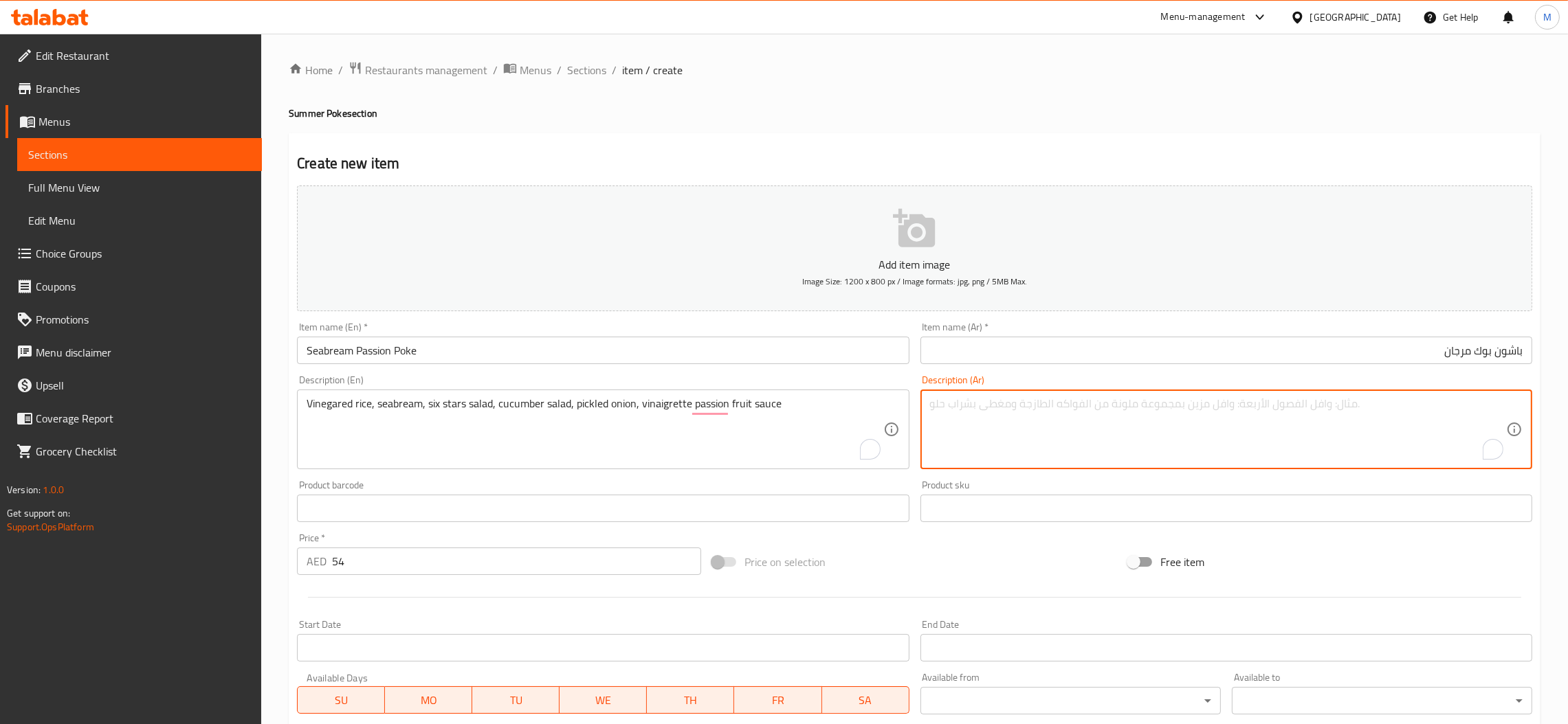
click at [1148, 407] on textarea "To enrich screen reader interactions, please activate Accessibility in Grammarl…" at bounding box center [1218, 430] width 576 height 66
paste textarea "أرز بالخل، سمك الدنيس، سلطة النجوم الستة، سلطة الخيار، البصل المخلل، صلصة فينيج…"
click at [397, 402] on textarea "Vinegared rice, seabream, six stars salad, cucumber salad, pickled onion, vinai…" at bounding box center [595, 430] width 576 height 66
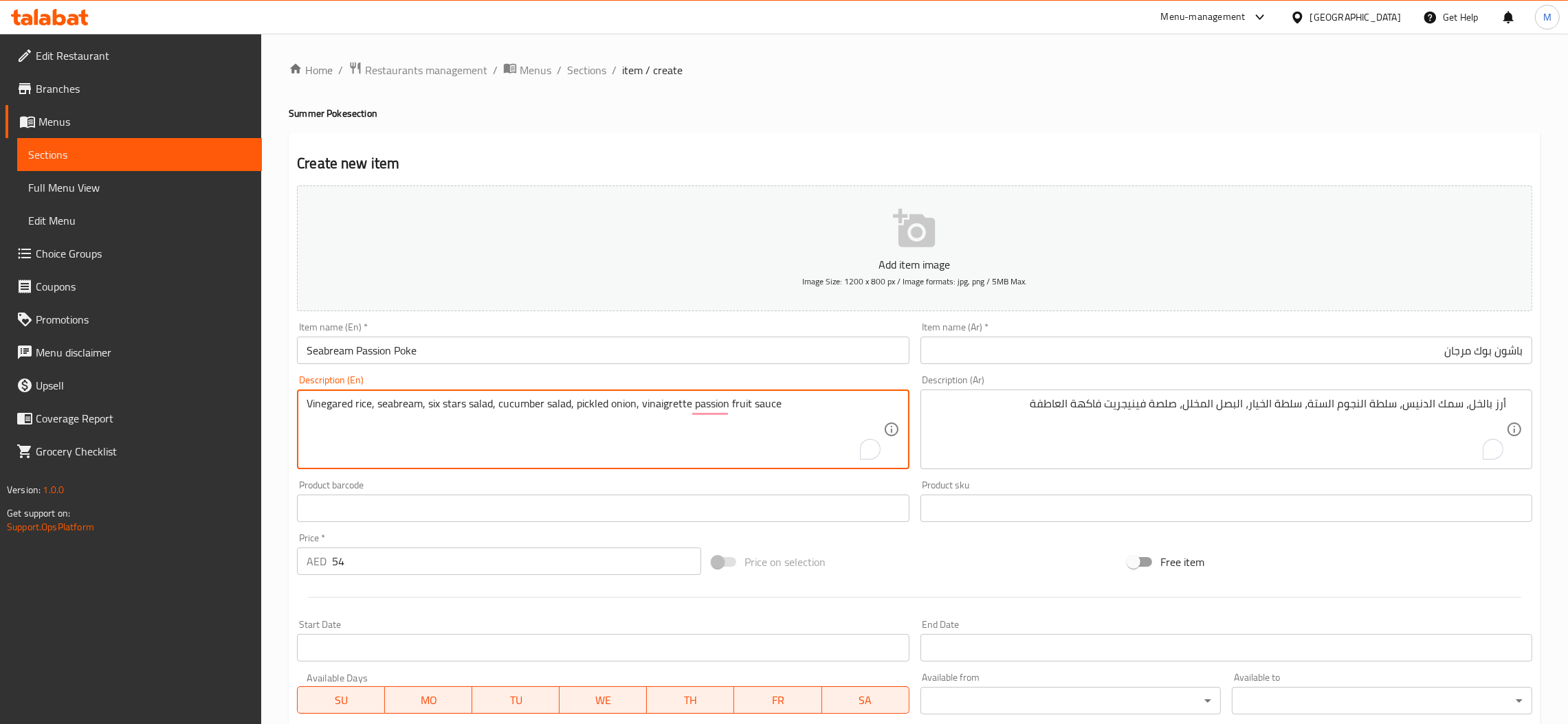
click at [1463, 350] on input "باشون بوك مرجان" at bounding box center [1227, 350] width 612 height 27
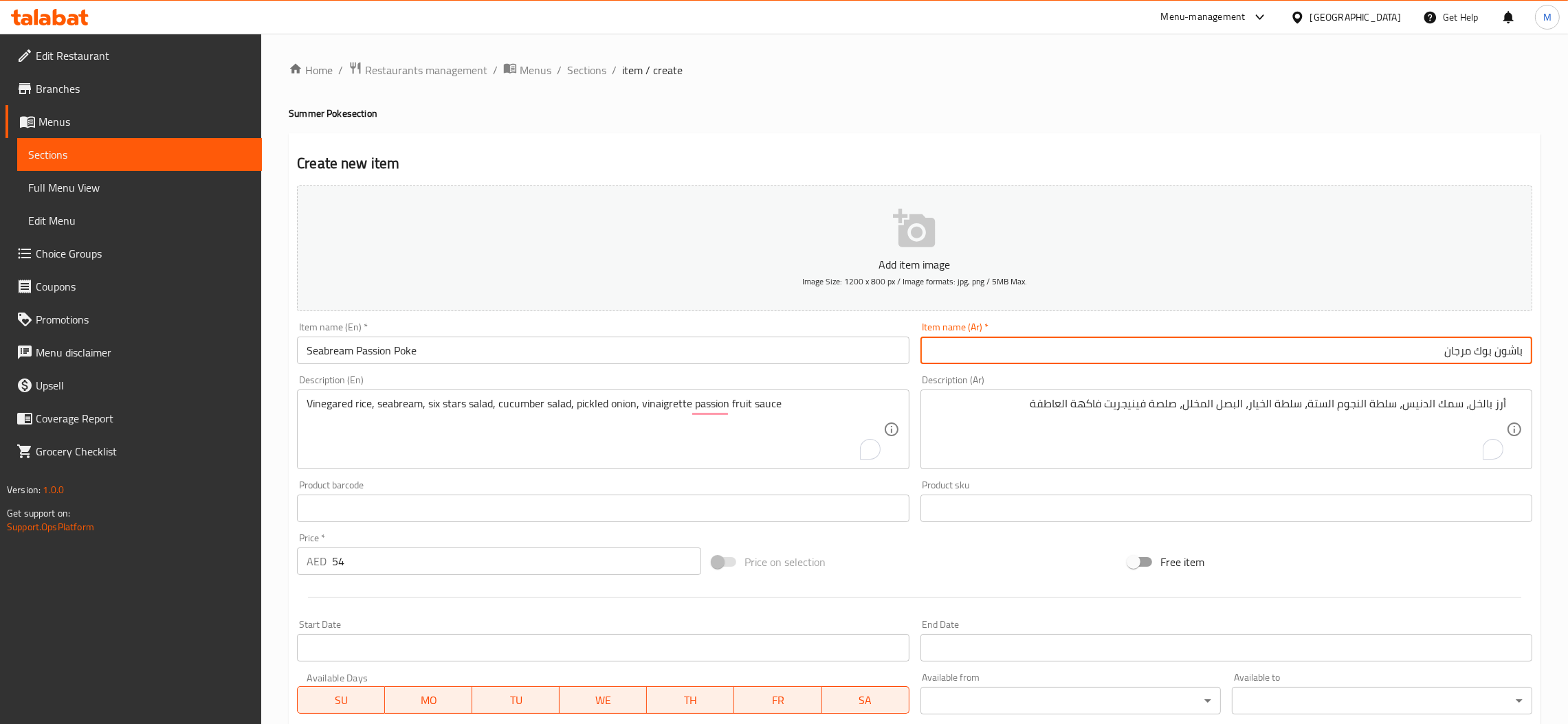
click at [1463, 350] on input "باشون بوك مرجان" at bounding box center [1227, 350] width 612 height 27
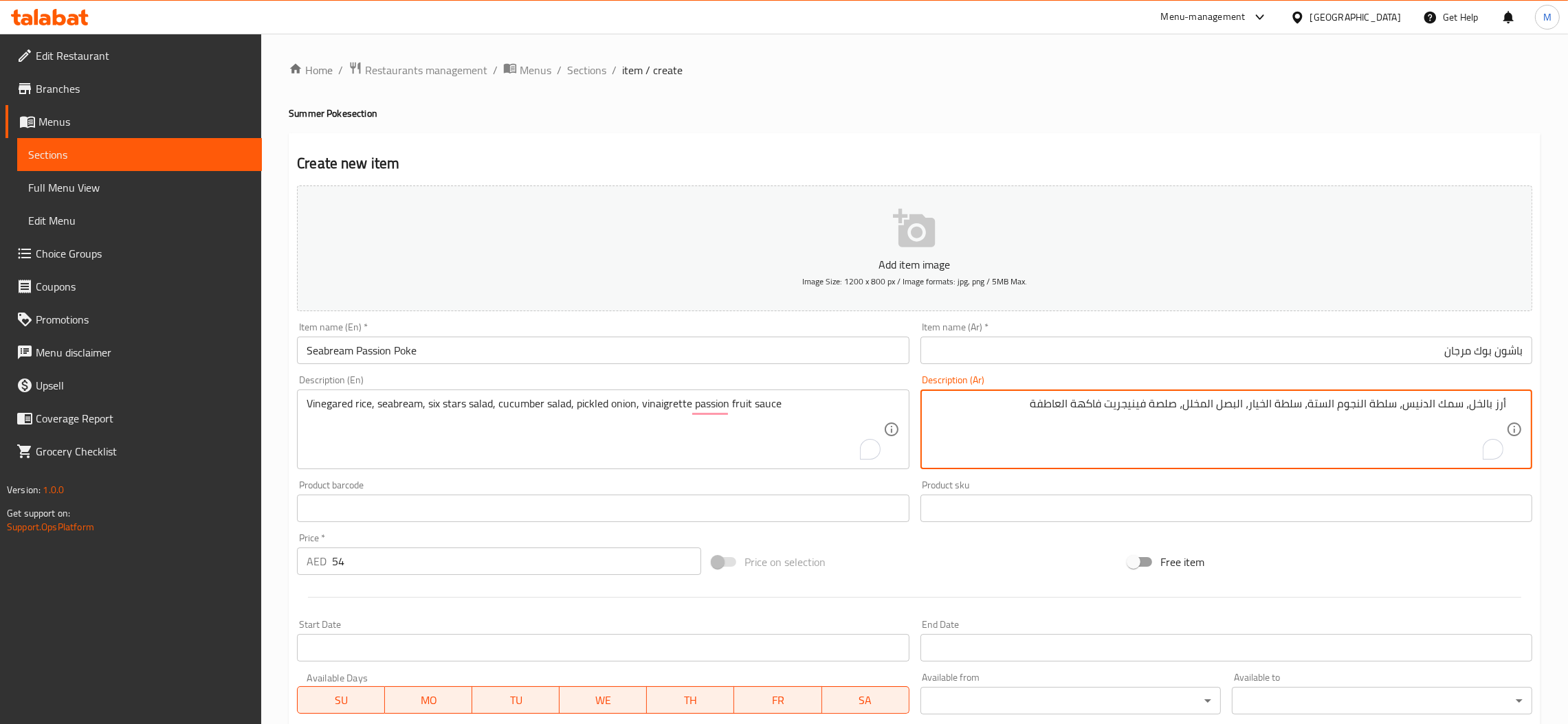
click at [1413, 406] on textarea "أرز بالخل، سمك الدنيس، سلطة النجوم الستة، سلطة الخيار، البصل المخلل، صلصة فينيج…" at bounding box center [1218, 430] width 576 height 66
paste textarea "مرجان"
click at [1453, 401] on textarea "أرز بالخل، سمك مرجان، سلطة النجوم الستة، سلطة الخيار، البصل المخلل، صلصة فينيجر…" at bounding box center [1218, 430] width 576 height 66
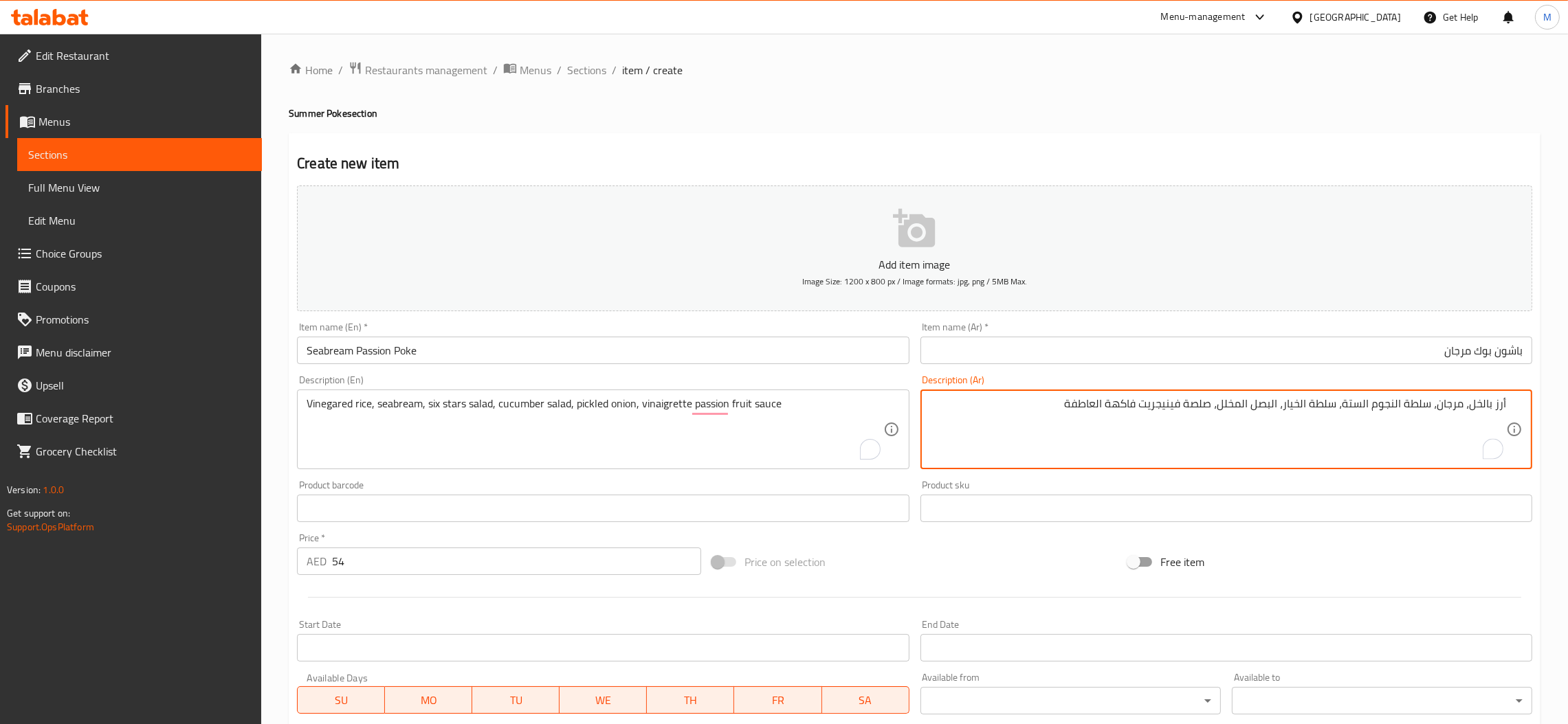
click at [1396, 410] on textarea "أرز بالخل، مرجان، سلطة النجوم الستة، سلطة الخيار، البصل المخلل، صلصة فينيجريت ف…" at bounding box center [1218, 430] width 576 height 66
click at [1370, 403] on textarea "أرز بالخل، مرجان، سلطة نجوم الستة، سلطة الخيار، البصل المخلل، صلصة فينيجريت فاك…" at bounding box center [1218, 430] width 576 height 66
click at [1366, 408] on textarea "أرز بالخل، مرجان، سلطة نجوم ستة، سلطة الخيار، البصل المخلل، صلصة فينيجريت فاكهة…" at bounding box center [1218, 430] width 576 height 66
click at [1404, 407] on textarea "أرز بالخل، مرجان، سلطة نجوم، سلطة الخيار، البصل المخلل، صلصة فينيجريت فاكهة الع…" at bounding box center [1218, 430] width 576 height 66
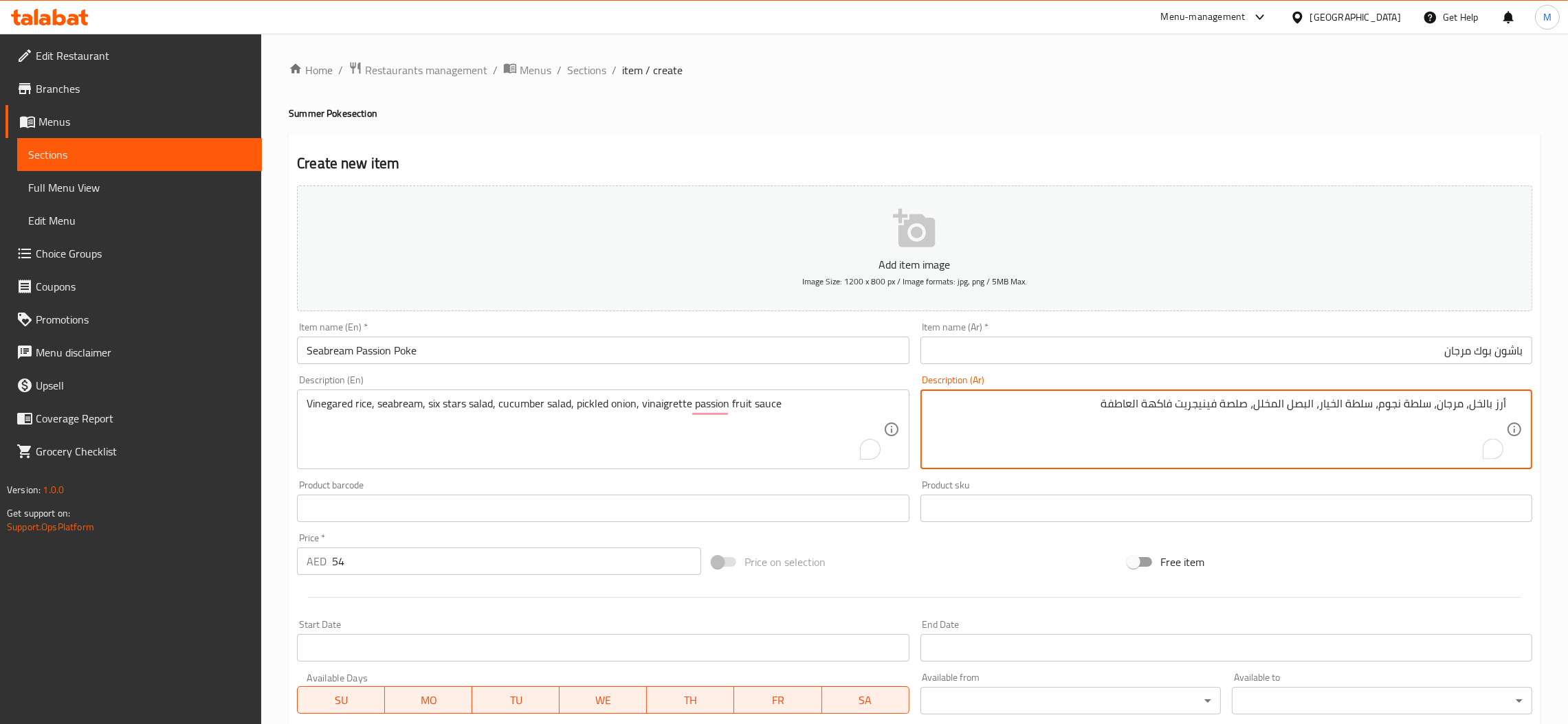
paste textarea "ستة"
click at [1315, 403] on textarea "أرز بالخل، مرجان، سلطة ستة نجوم، سلطة الخيار، البصل المخلل، صلصة فينيجريت فاكهة…" at bounding box center [1218, 430] width 576 height 66
click at [1292, 407] on textarea "أرز بالخل، مرجان، سلطة ستة نجوم، سلطة خيار، البصل المخلل، صلصة فينيجريت فاكهة ا…" at bounding box center [1218, 430] width 576 height 66
click at [1292, 407] on textarea "أرز بالخل، مرجان، سلطة ستة نجوم، سلطة خيار، البصل المخلل، صلصة فينيجريت فاكهة ا…" at bounding box center [1218, 430] width 576 height 66
click at [1298, 411] on textarea "أرز بالخل، مرجان، سلطة ستة نجوم، سلطة خيار، البصل المخلل، صلصة فينيجريت فاكهة ا…" at bounding box center [1218, 430] width 576 height 66
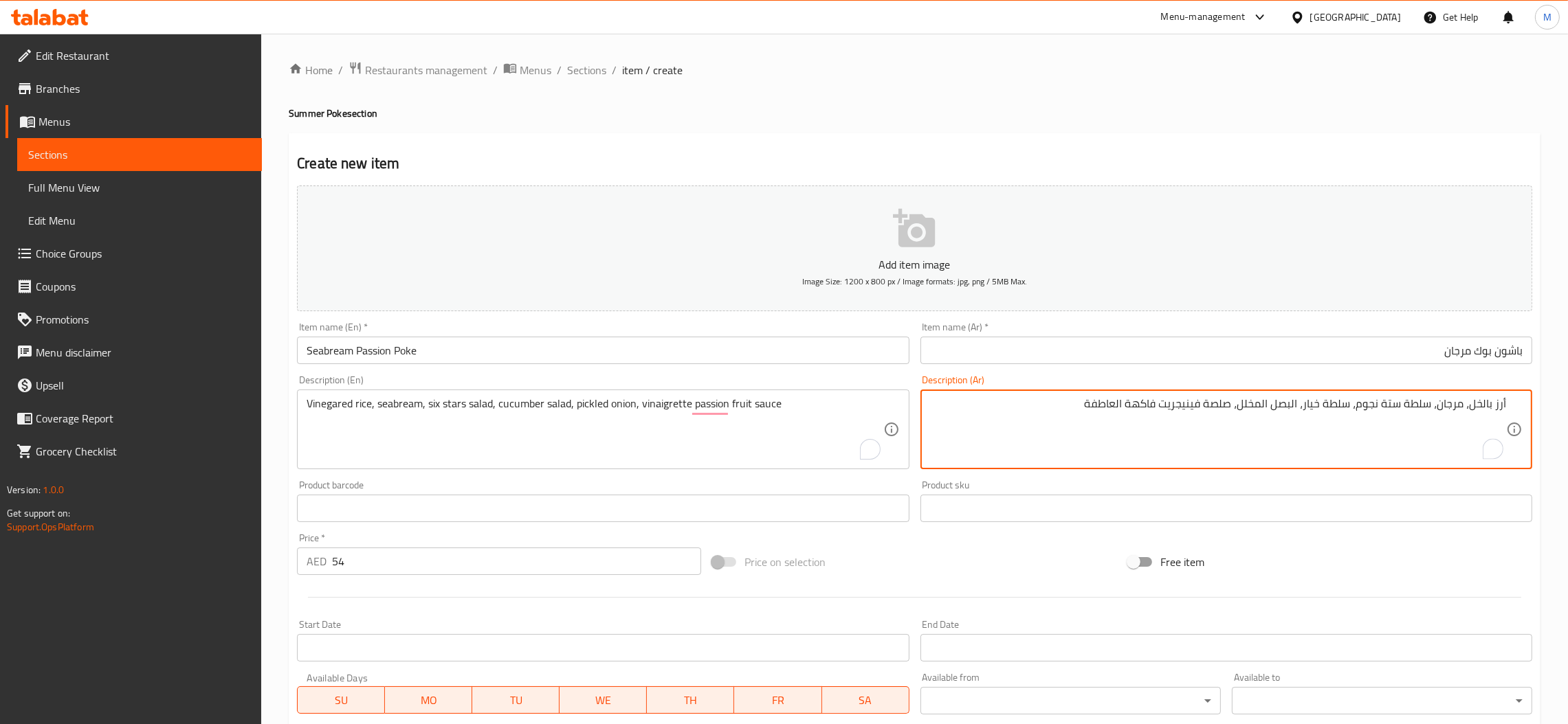
click at [1293, 406] on textarea "أرز بالخل، مرجان، سلطة ستة نجوم، سلطة خيار، البصل المخلل، صلصة فينيجريت فاكهة ا…" at bounding box center [1218, 430] width 576 height 66
click at [1273, 408] on textarea "أرز بالخل، مرجان، سلطة ستة نجوم، سلطة خيار، بصل المخلل، صلصة فينيجريت فاكهة الع…" at bounding box center [1218, 430] width 576 height 66
drag, startPoint x: 1079, startPoint y: 402, endPoint x: 1171, endPoint y: 415, distance: 92.9
click at [1171, 415] on textarea "أرز بالخل، مرجان، سلطة ستة نجوم، سلطة خيار، بصل مخلل، صلصة فينيجريت فاكهة العاط…" at bounding box center [1218, 430] width 576 height 66
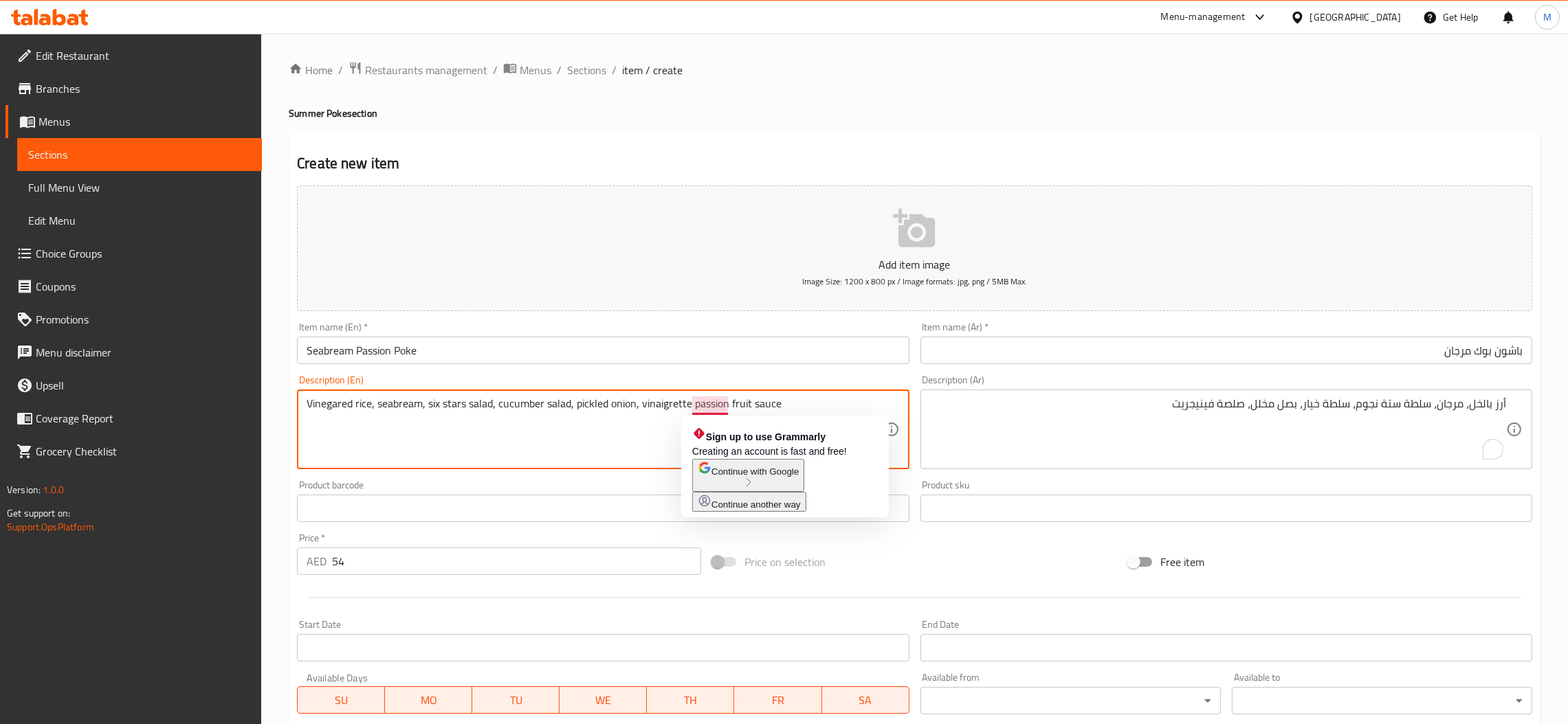
click at [705, 407] on textarea "Vinegared rice, seabream, six stars salad, cucumber salad, pickled onion, vinai…" at bounding box center [595, 430] width 576 height 66
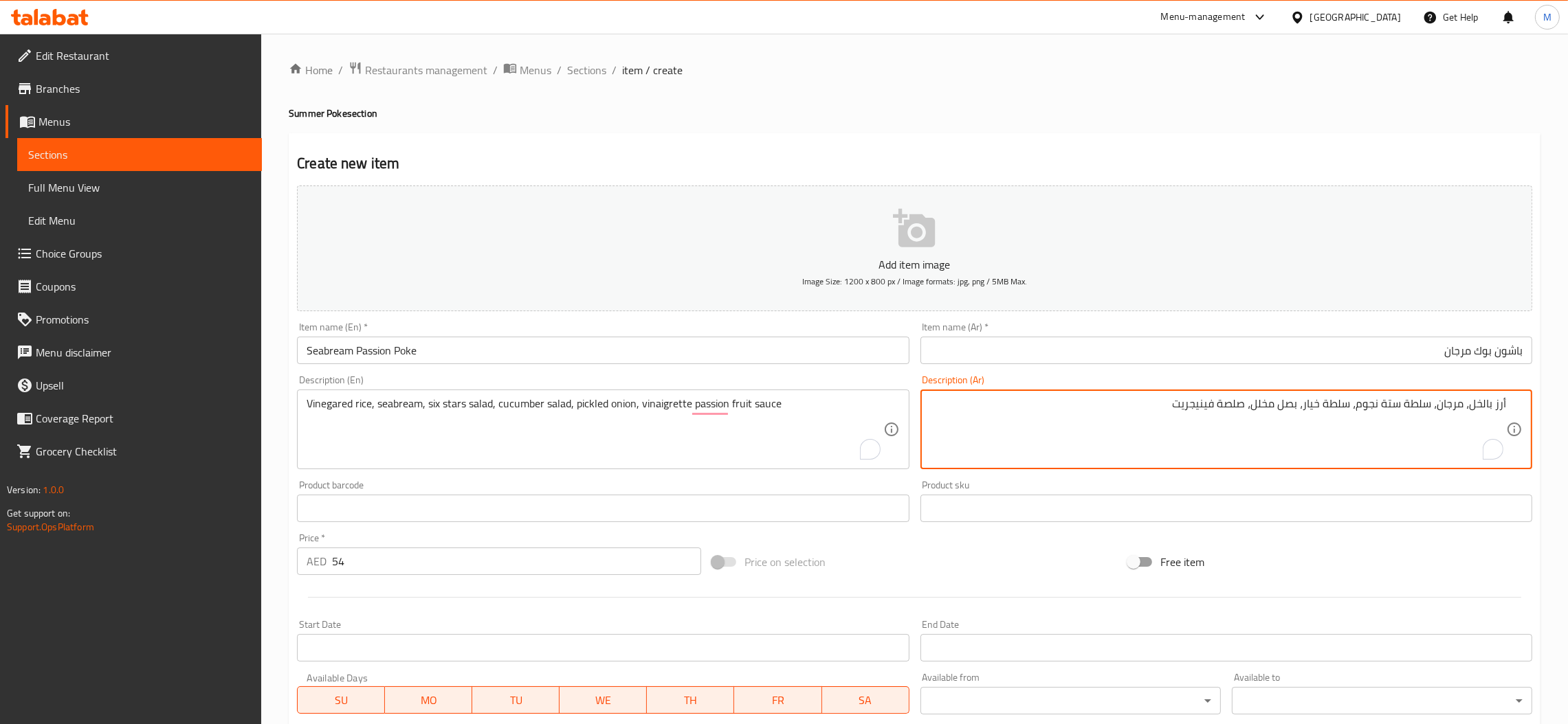
click at [1237, 402] on textarea "أرز بالخل، مرجان، سلطة ستة نجوم، سلطة خيار، بصل مخلل، صلصة فينيجريت" at bounding box center [1218, 430] width 576 height 66
click at [1123, 410] on textarea "أرز بالخل، مرجان، سلطة ستة نجوم، سلطة خيار، بصل مخلل، صوص فينيجريت" at bounding box center [1218, 430] width 576 height 66
paste textarea "باشون فروت"
click at [1202, 402] on textarea "أرز بالخل، مرجان، سلطة ستة نجوم، سلطة خيار، بصل مخلل، صوص فينيجريت باشون فروت" at bounding box center [1218, 430] width 576 height 66
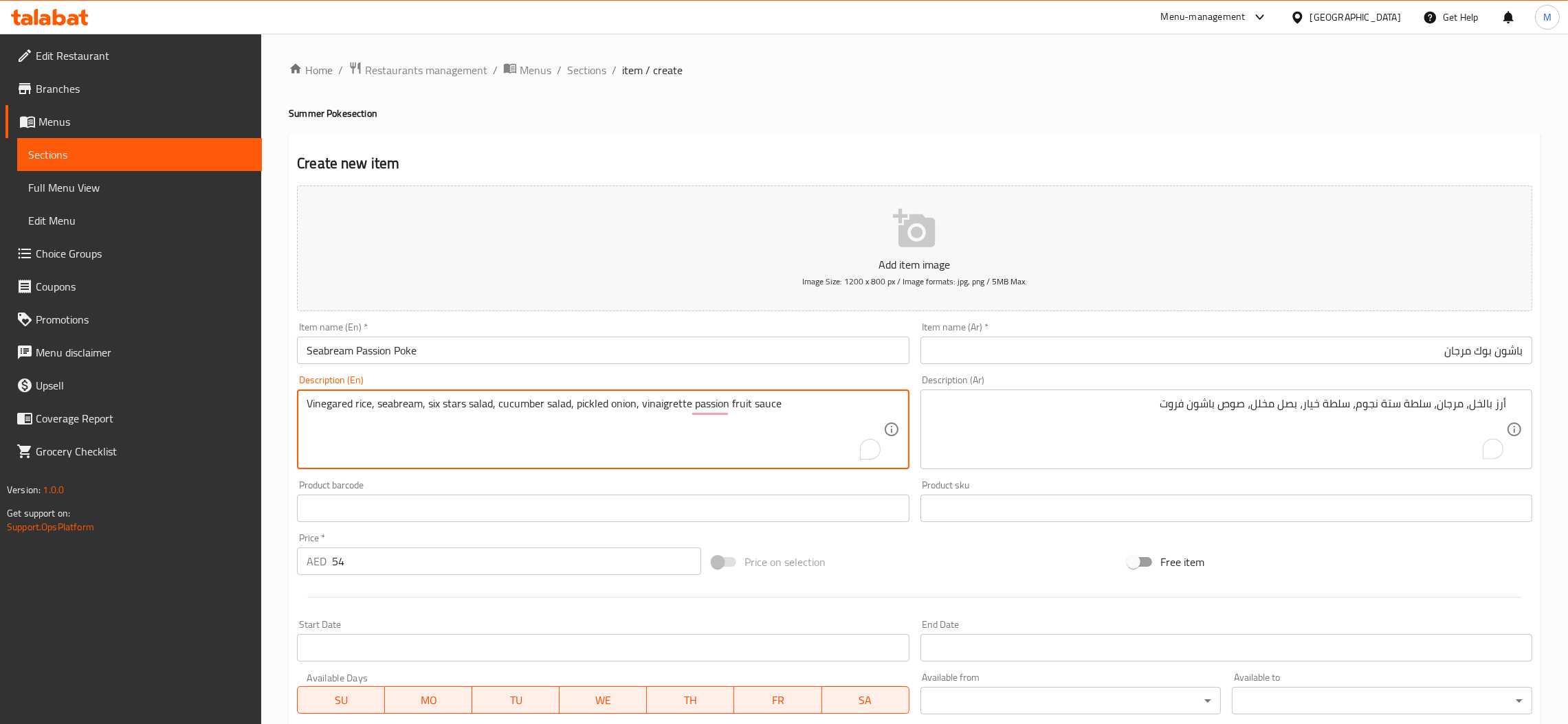
click at [657, 404] on textarea "Vinegared rice, seabream, six stars salad, cucumber salad, pickled onion, vinai…" at bounding box center [595, 430] width 576 height 66
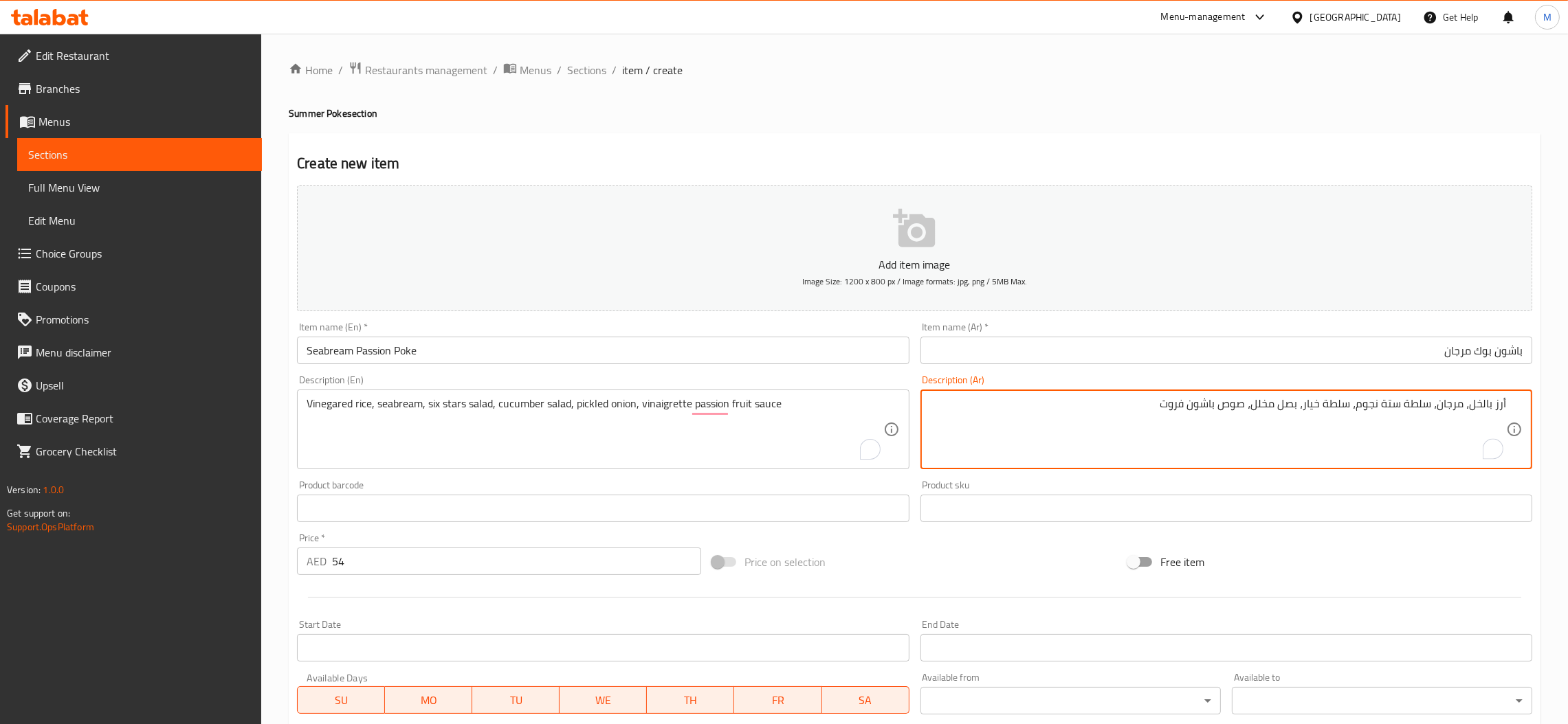
paste textarea "صوص فينجريت / صوص الخل"
click at [1139, 410] on textarea "أرز بالخل، مرجان، سلطة ستة نجوم، سلطة خيار، بصل مخلل، صوص باشون فروت صوص فينجريت" at bounding box center [1218, 430] width 576 height 66
click at [1136, 407] on textarea "أرز بالخل، مرجان، سلطة ستة نجوم، سلطة خيار، بصل مخلل، صوص باشون فروت فينجريت" at bounding box center [1218, 430] width 576 height 66
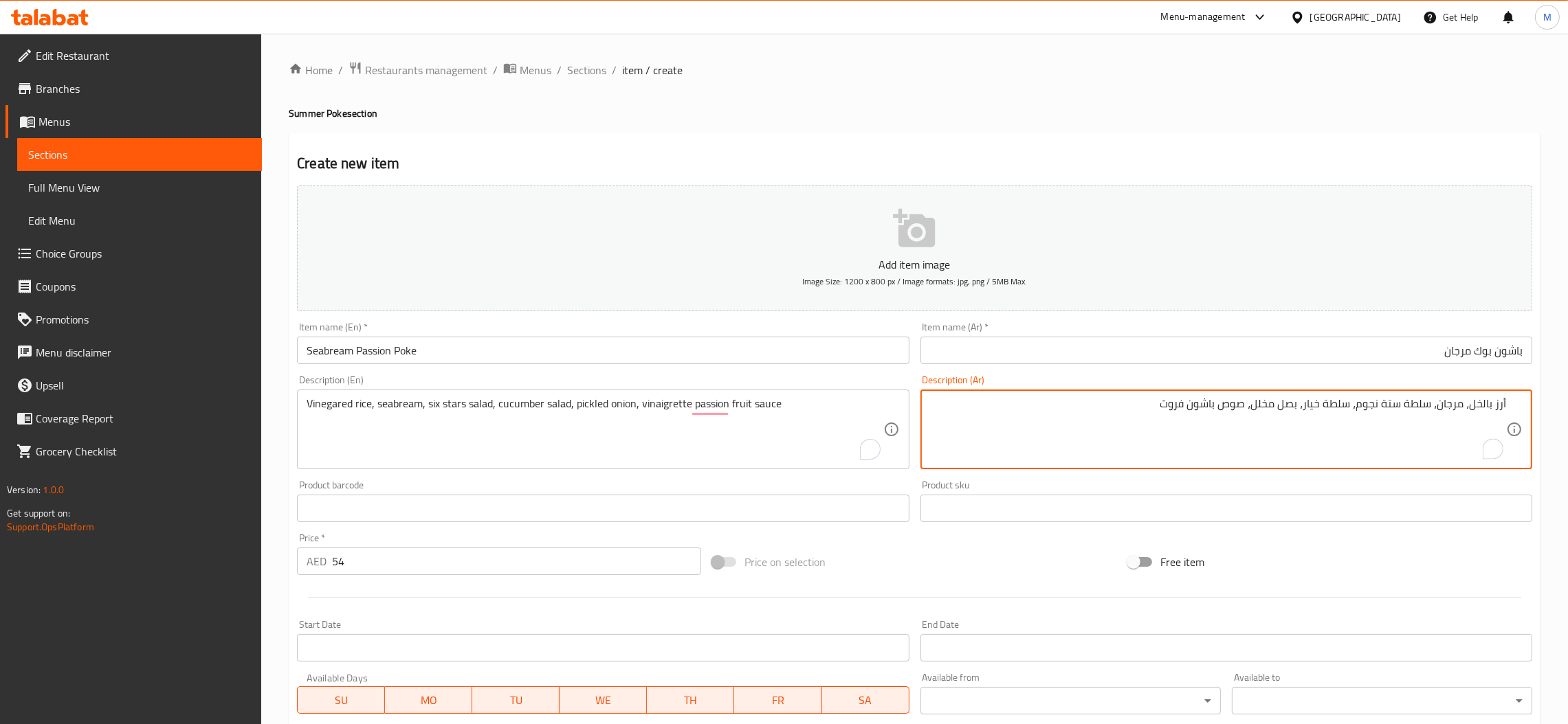
click at [1224, 407] on textarea "أرز بالخل، مرجان، سلطة ستة نجوم، سلطة خيار، بصل مخلل، صوص باشون فروت" at bounding box center [1218, 430] width 576 height 66
paste textarea "فينجريت"
type textarea "أرز بالخل، مرجان، سلطة ستة نجوم، سلطة خيار، بصل مخلل، صوص فينجريت باشون فروت"
click at [517, 529] on div "Price   * AED 54 Price *" at bounding box center [499, 554] width 415 height 53
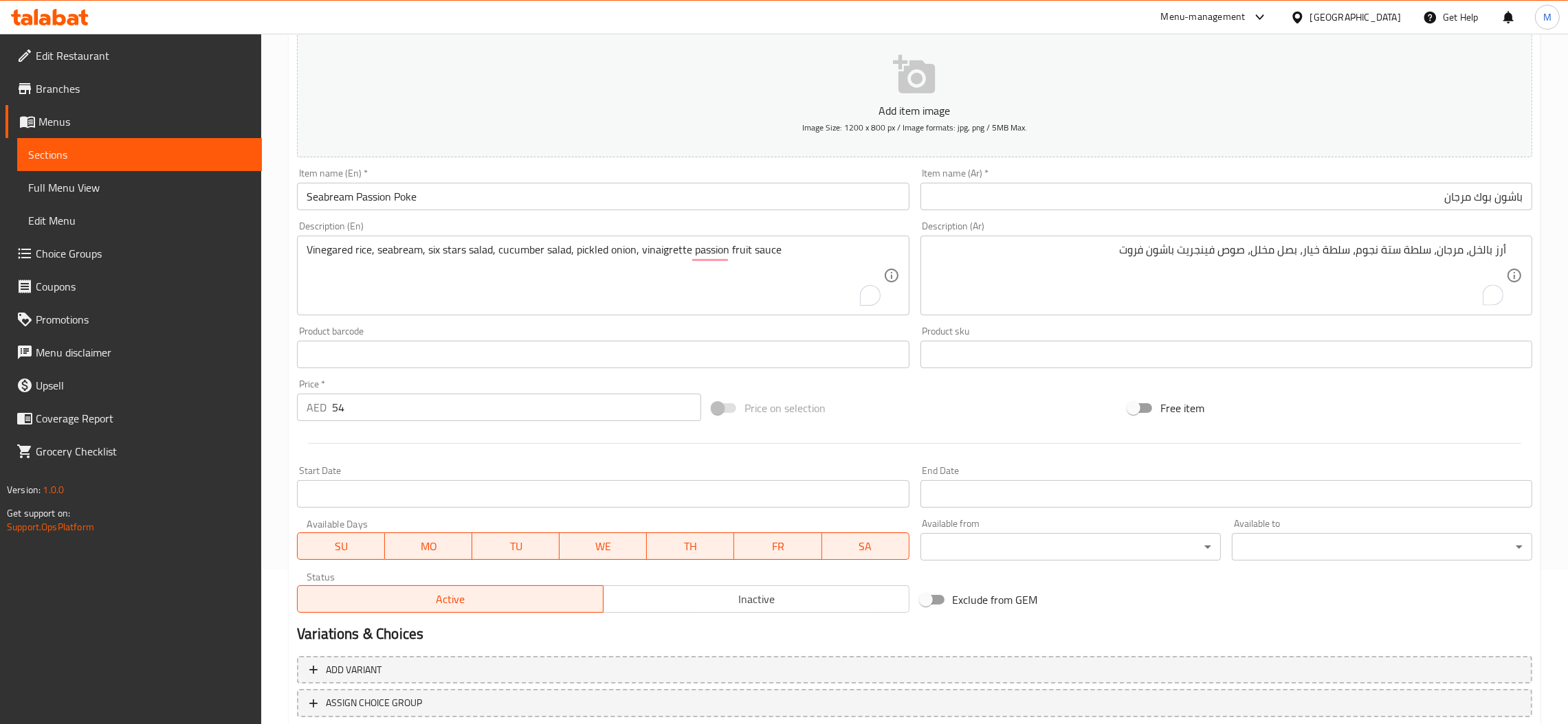
scroll to position [244, 0]
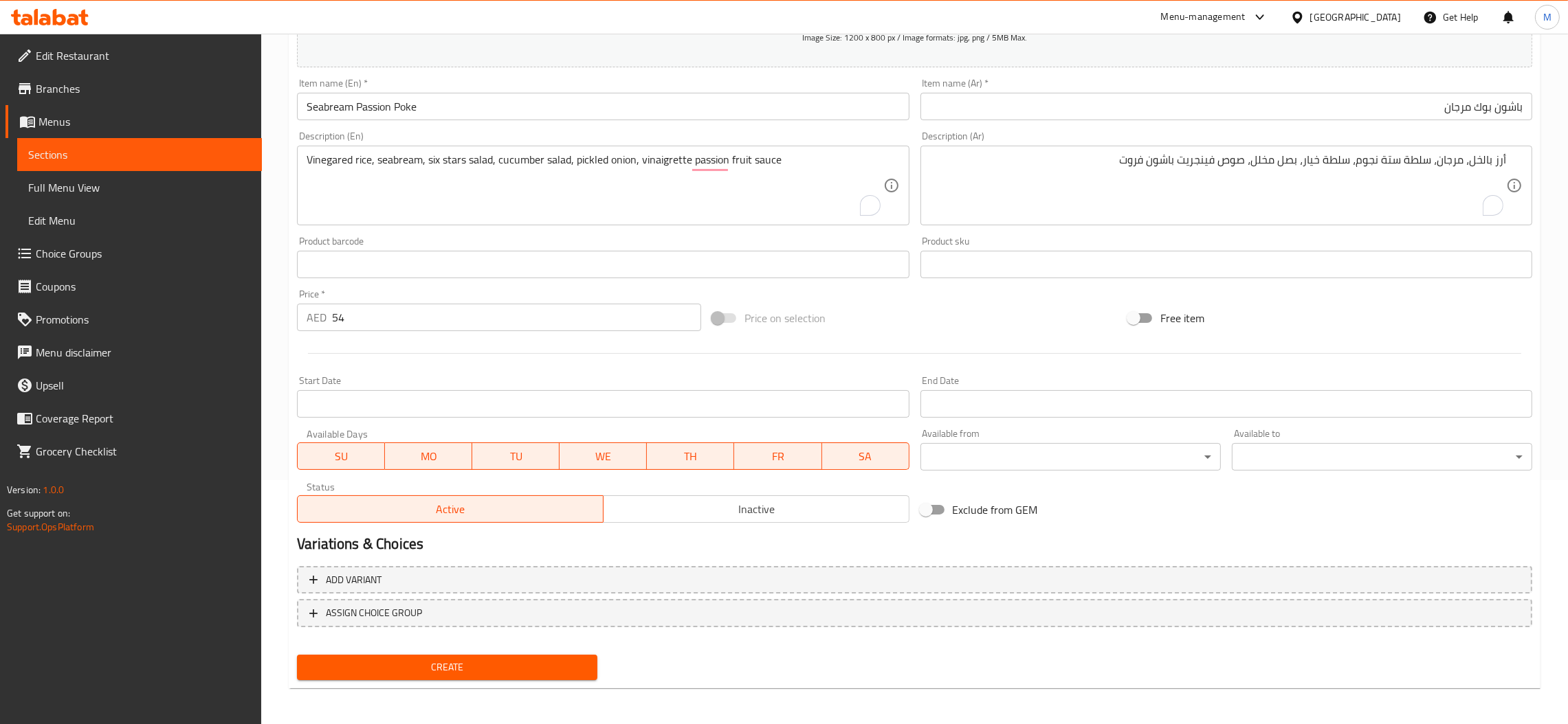
click at [749, 517] on span "Inactive" at bounding box center [756, 510] width 295 height 20
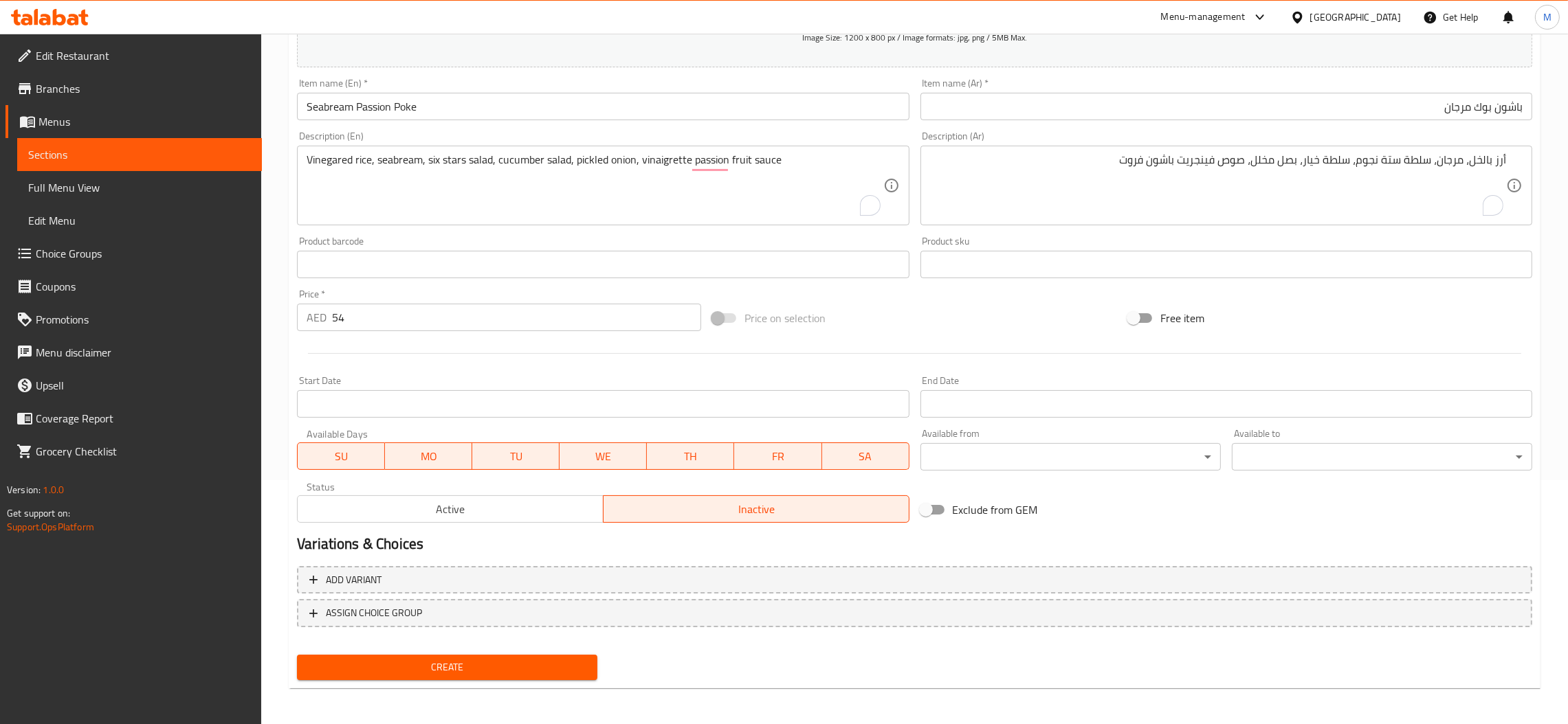
click at [492, 667] on span "Create" at bounding box center [447, 668] width 279 height 17
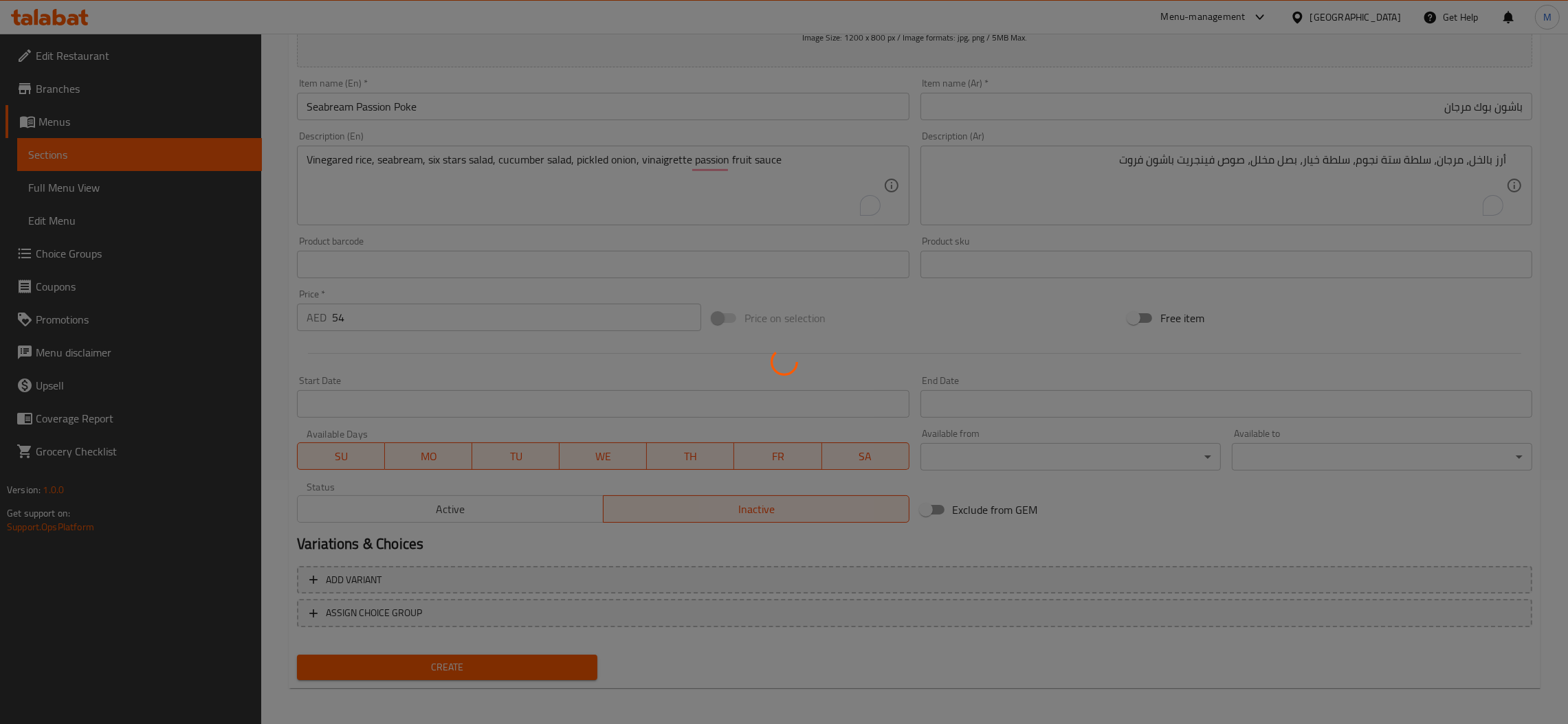
type input "0"
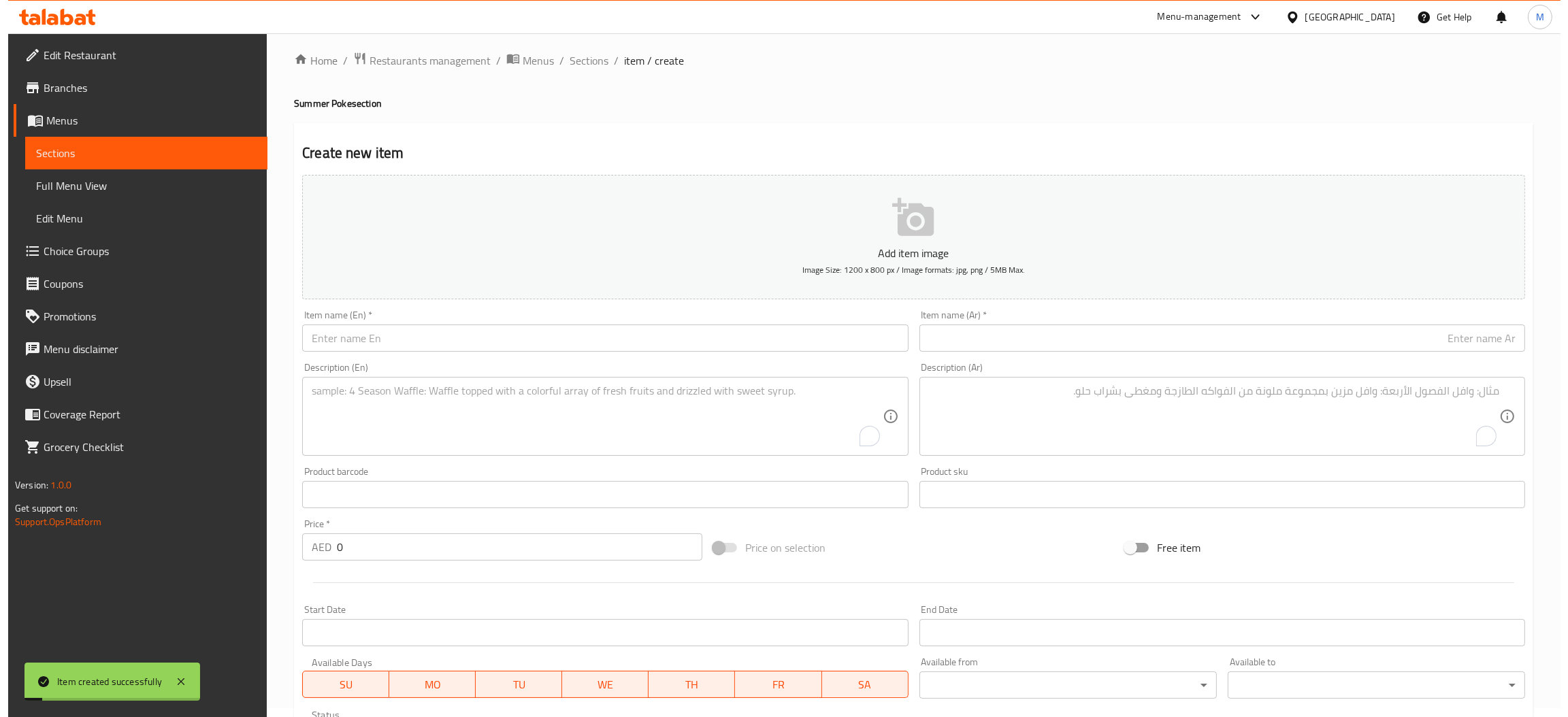
scroll to position [0, 0]
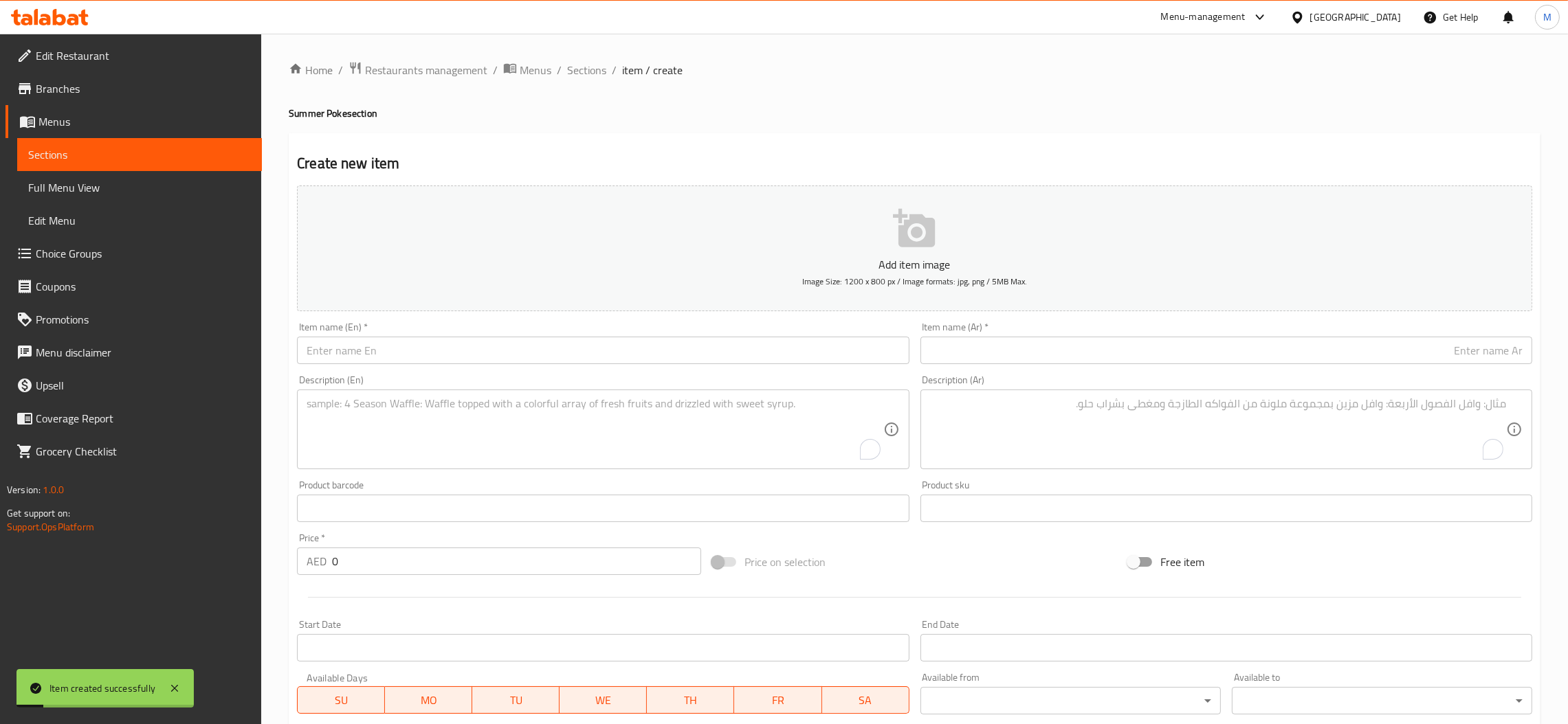
click at [605, 65] on ol "Home / Restaurants management / Menus / Sections / item / create" at bounding box center [914, 70] width 1252 height 18
click at [597, 64] on span "Sections" at bounding box center [587, 70] width 39 height 17
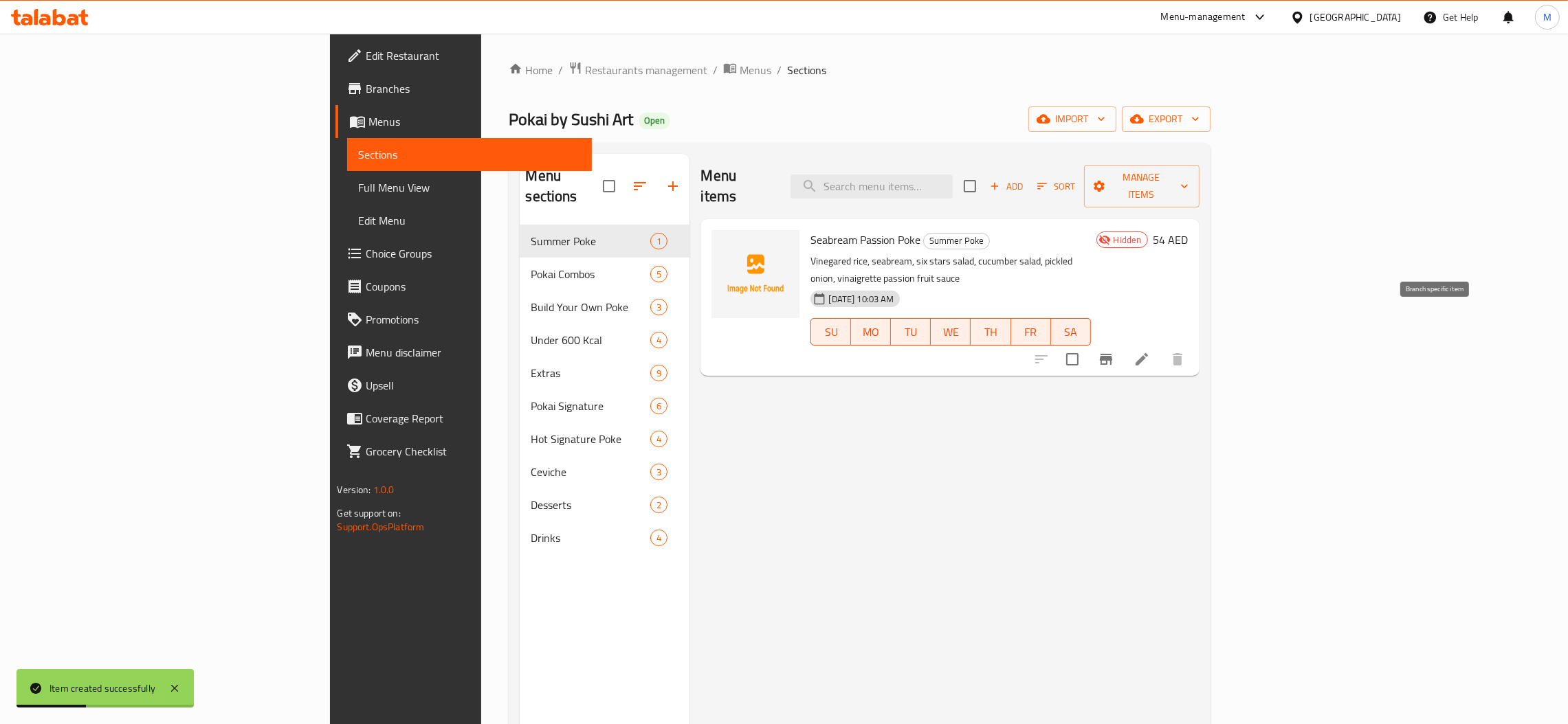
click at [1123, 343] on button "Branch-specific-item" at bounding box center [1106, 359] width 33 height 33
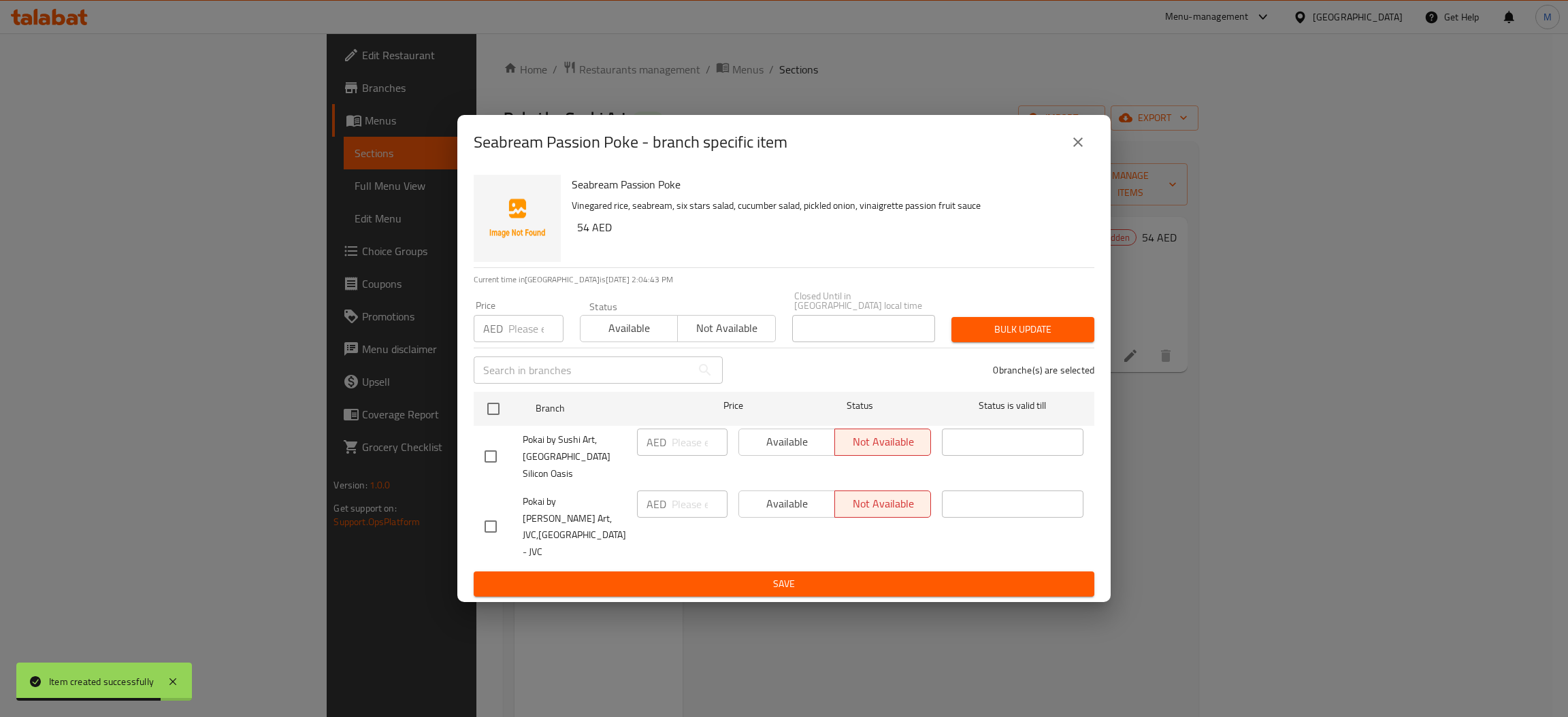
click at [489, 520] on input "checkbox" at bounding box center [491, 526] width 29 height 29
checkbox input "true"
click at [792, 511] on span "Available" at bounding box center [787, 504] width 85 height 20
click at [791, 576] on span "Save" at bounding box center [784, 584] width 599 height 17
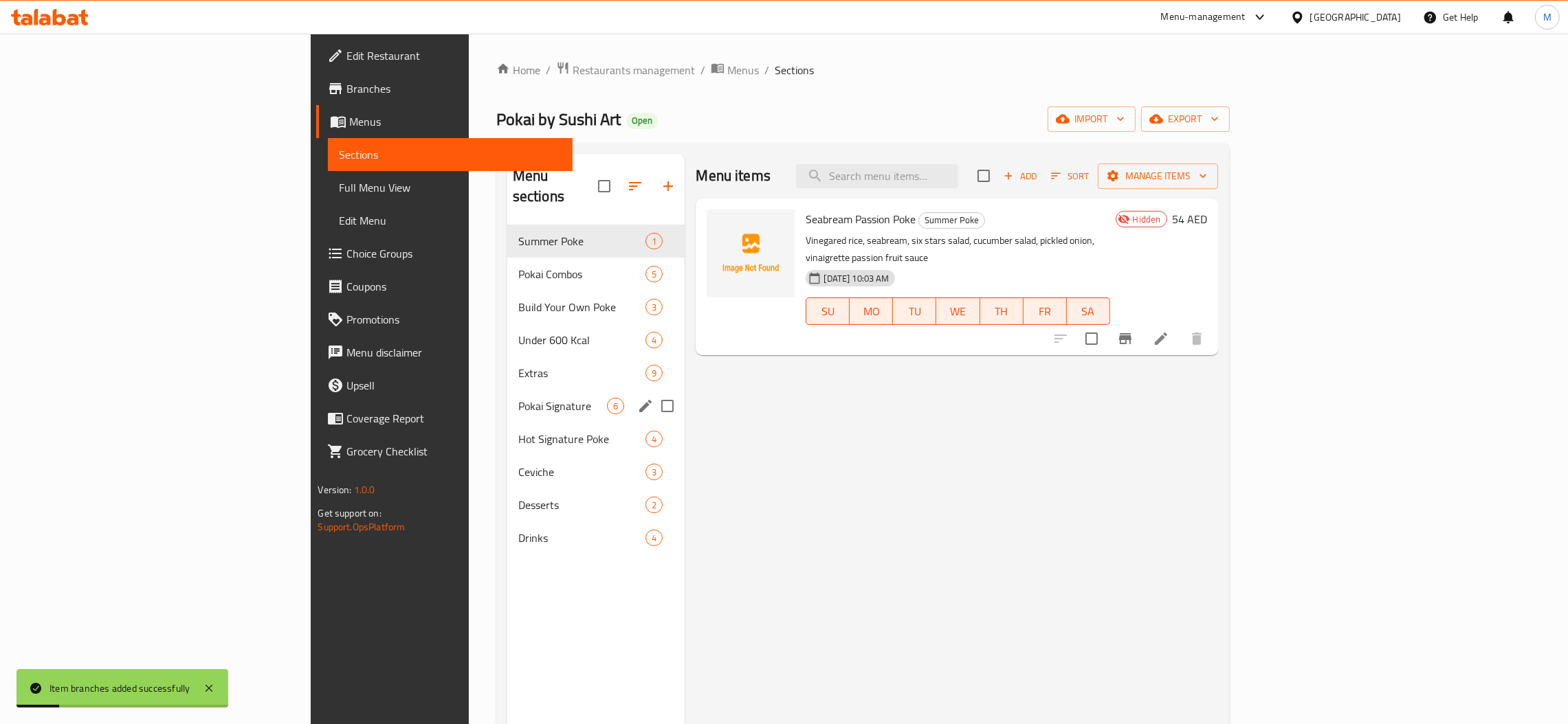
click at [507, 397] on div "Pokai Signature 6" at bounding box center [596, 406] width 178 height 33
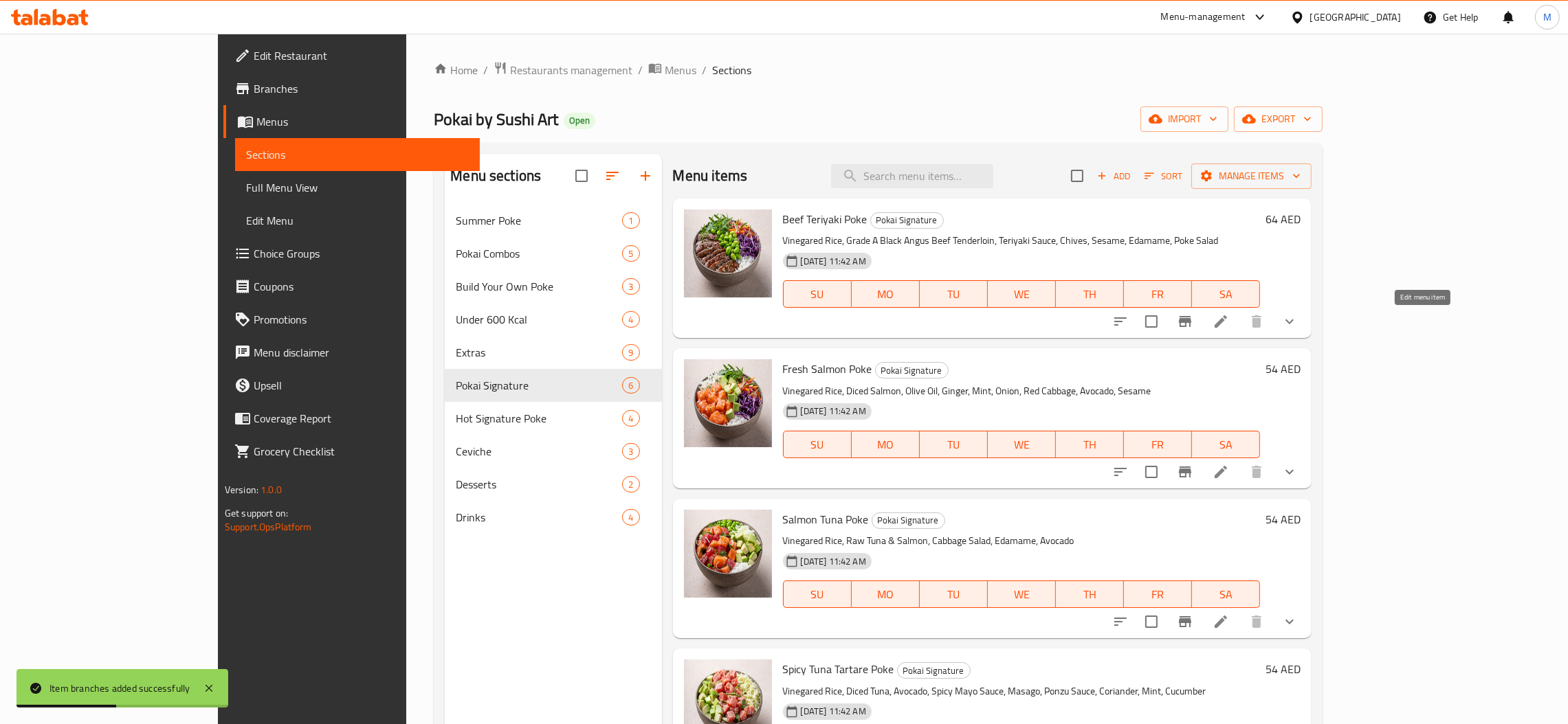
click at [1230, 323] on icon at bounding box center [1221, 321] width 17 height 17
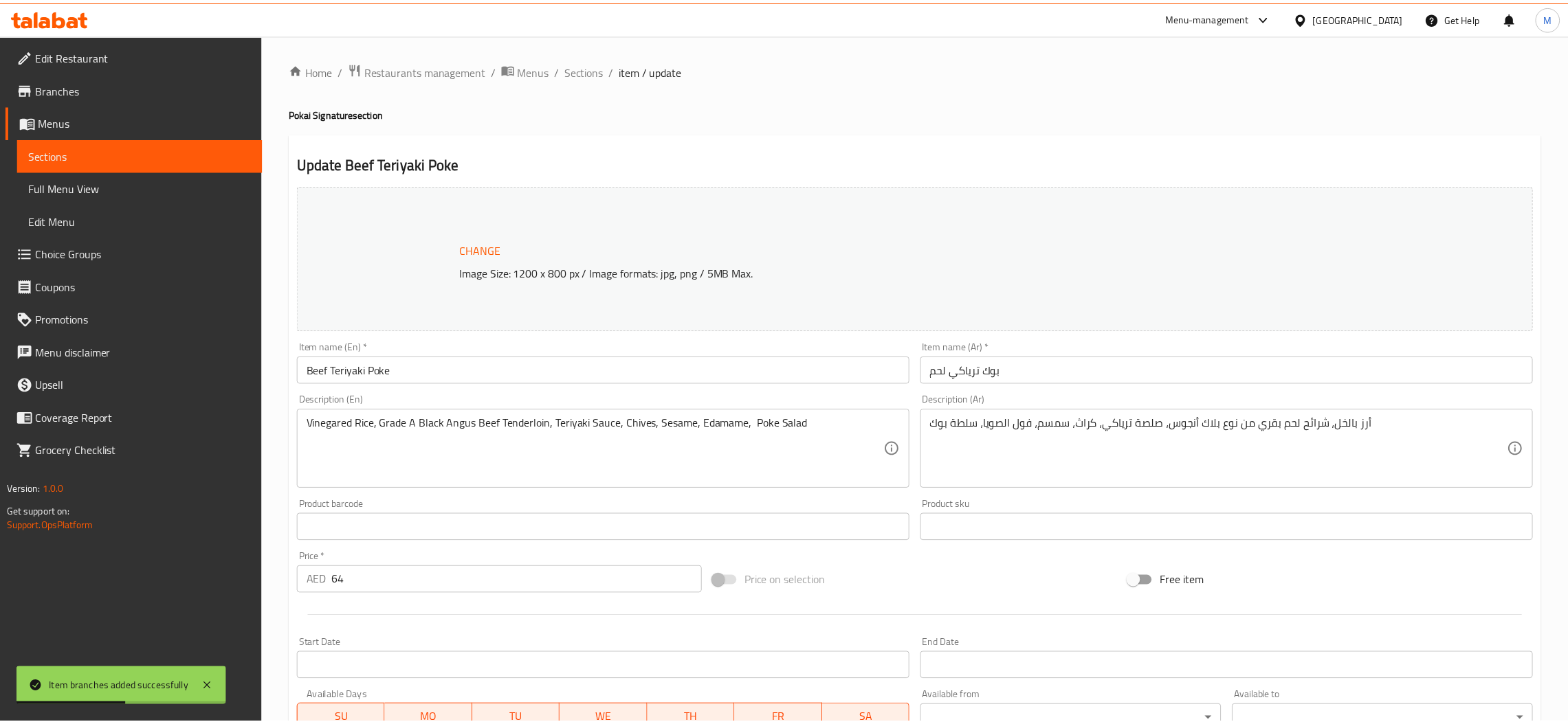
scroll to position [450, 0]
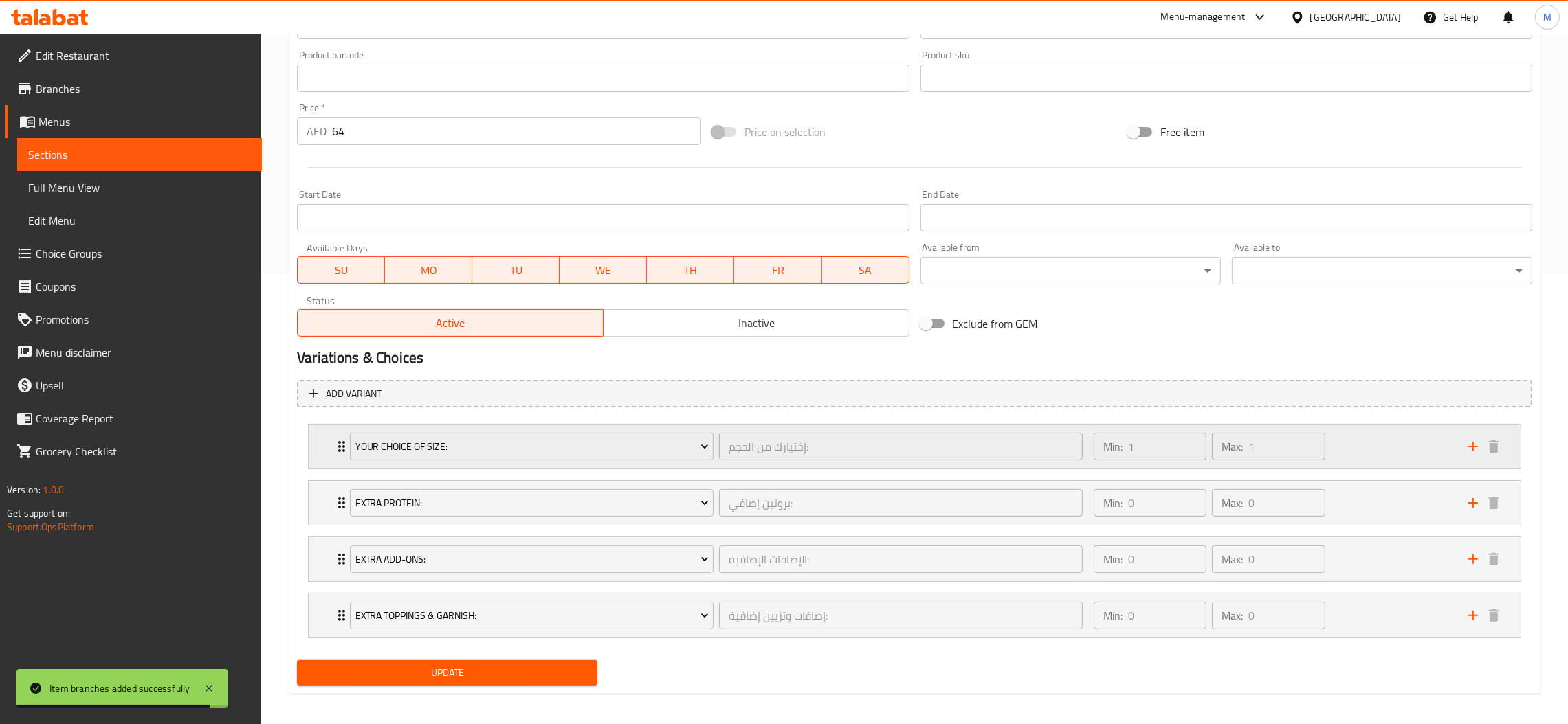
click at [720, 428] on div "Your Choice Of Size: إختيارك من الحجم: ​" at bounding box center [717, 446] width 749 height 44
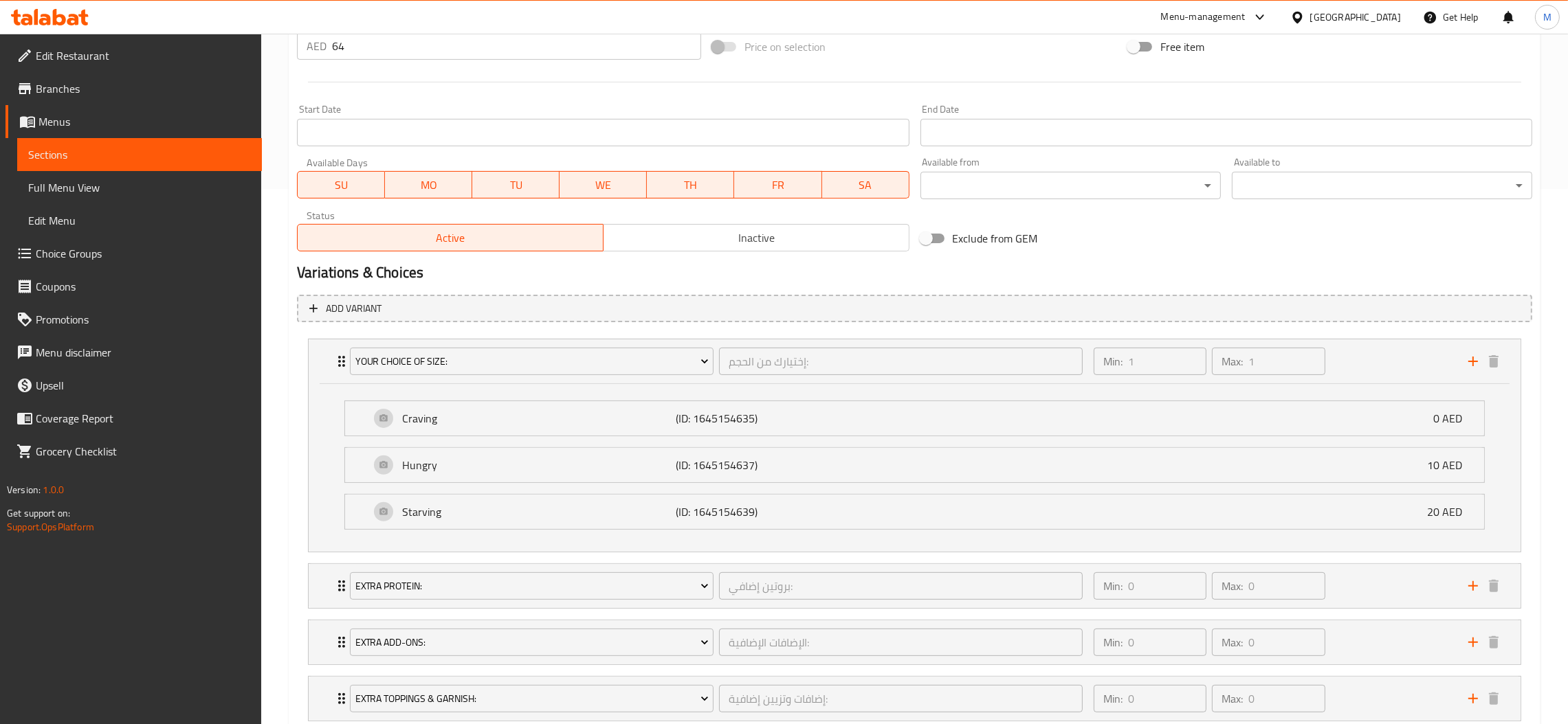
scroll to position [628, 0]
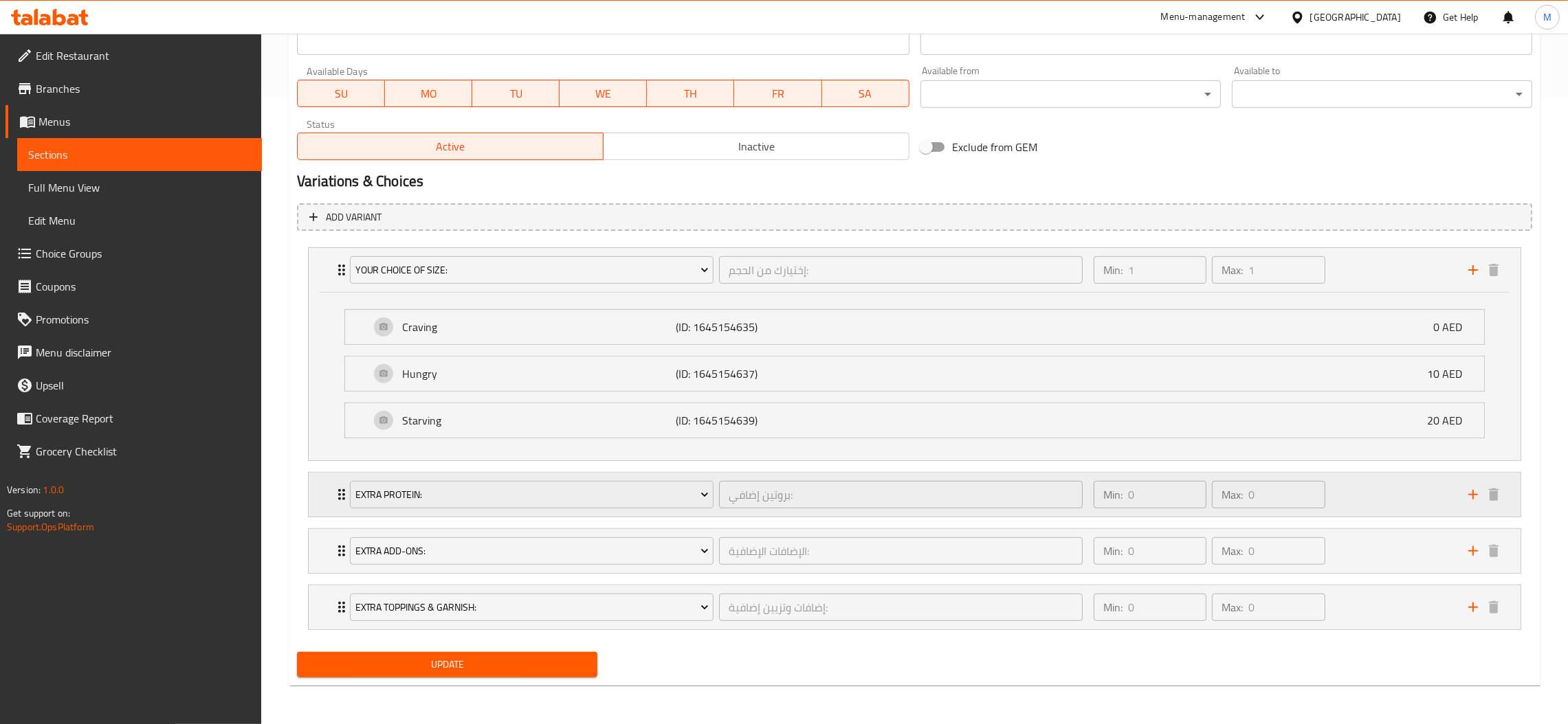
click at [719, 478] on div "بروتين إضافي: ​" at bounding box center [901, 495] width 369 height 33
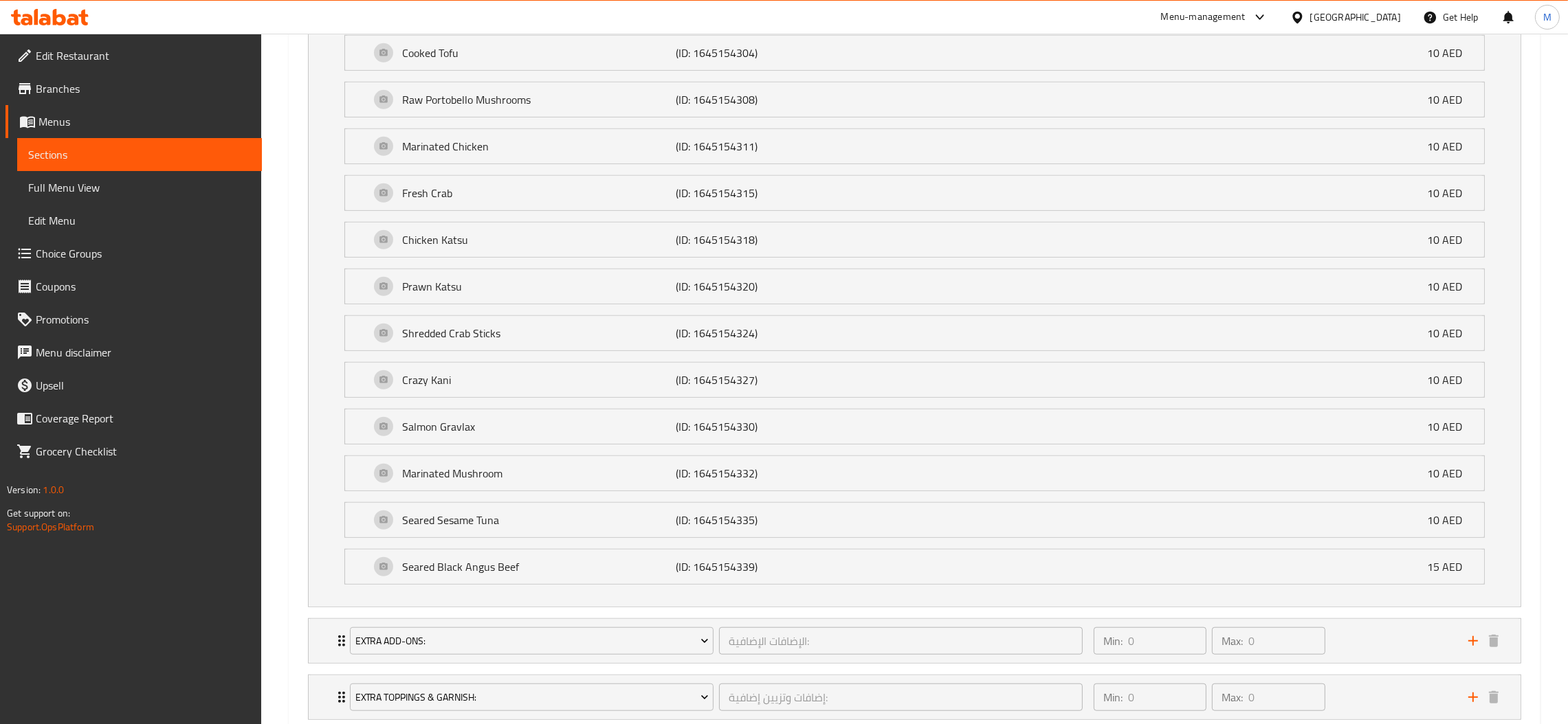
scroll to position [1548, 0]
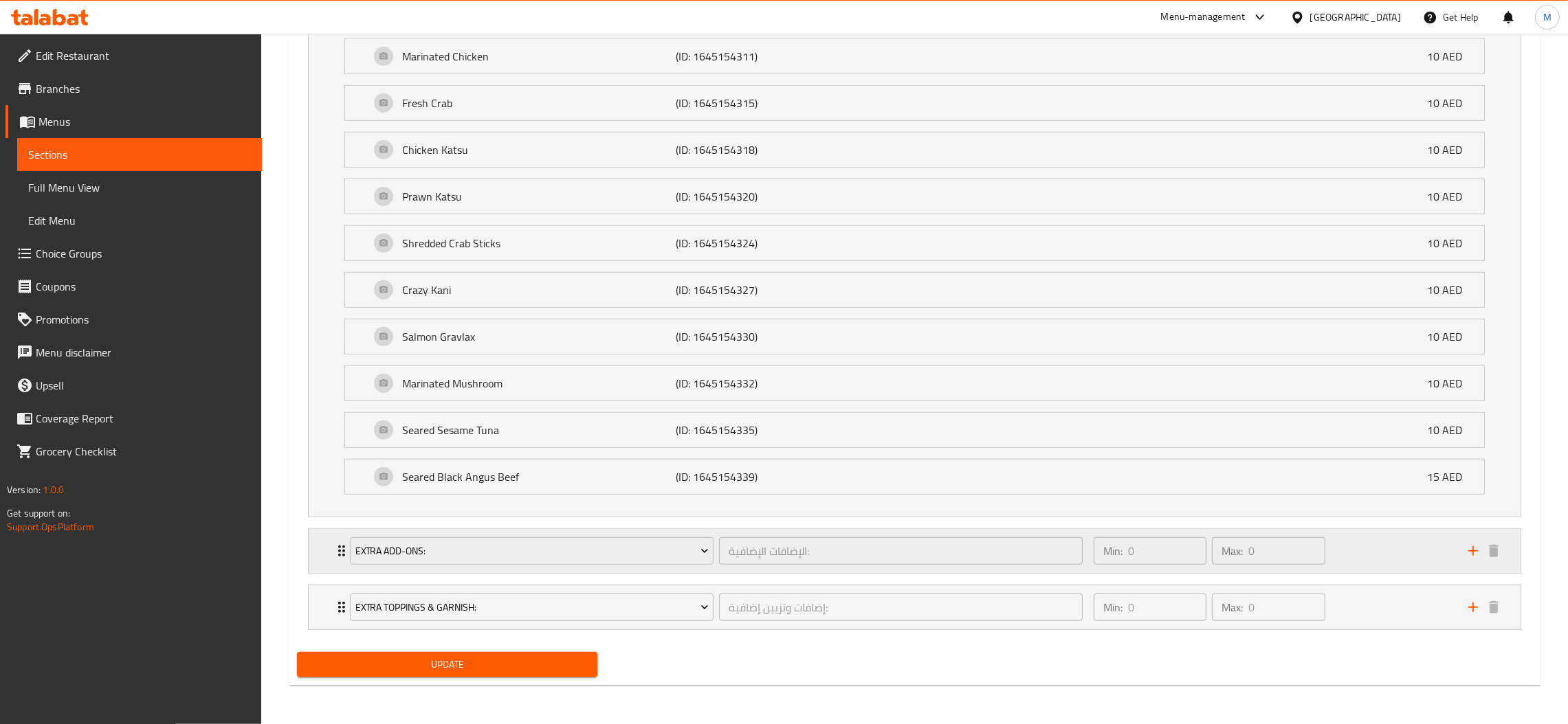
click at [753, 531] on div "Extra Add-Ons: الإضافات الإضافية: ​" at bounding box center [717, 551] width 749 height 44
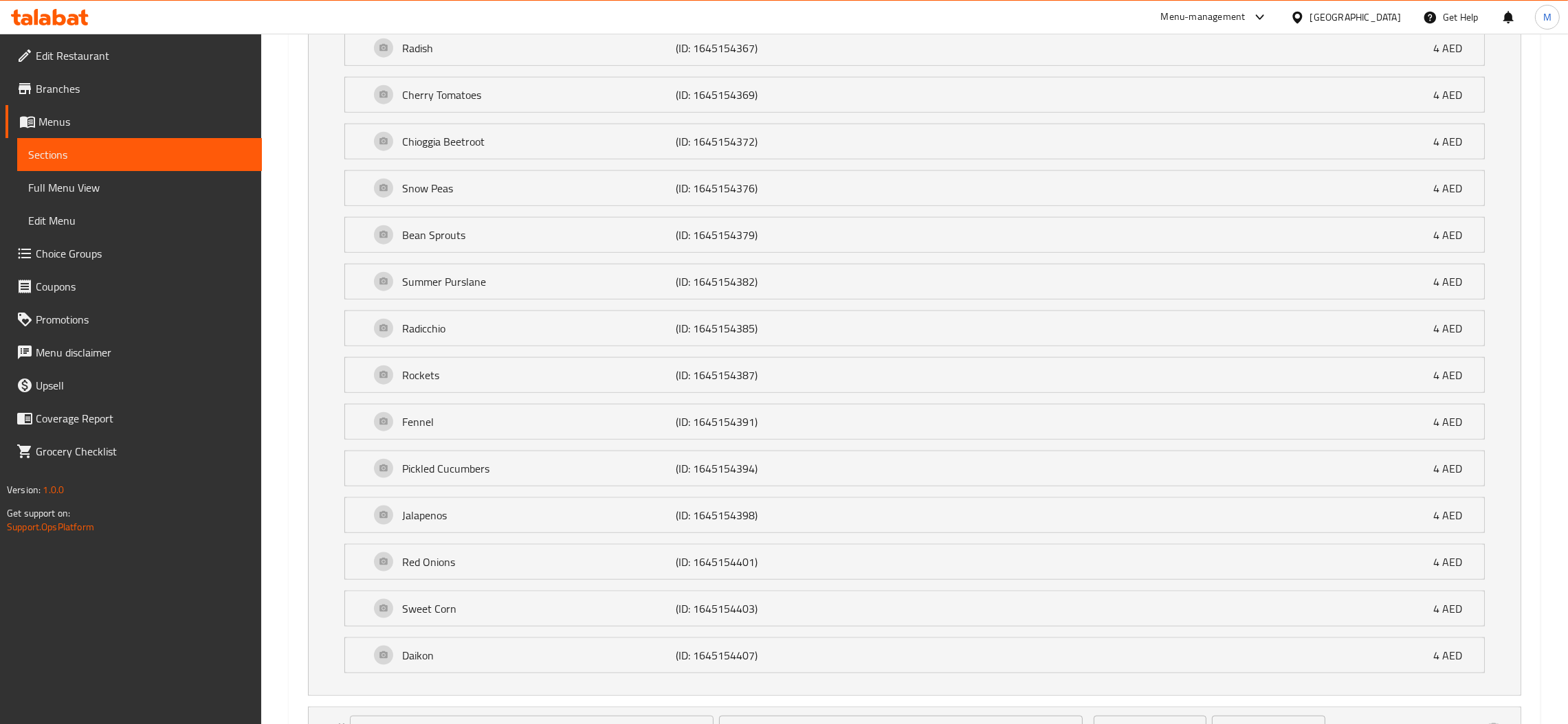
scroll to position [2609, 0]
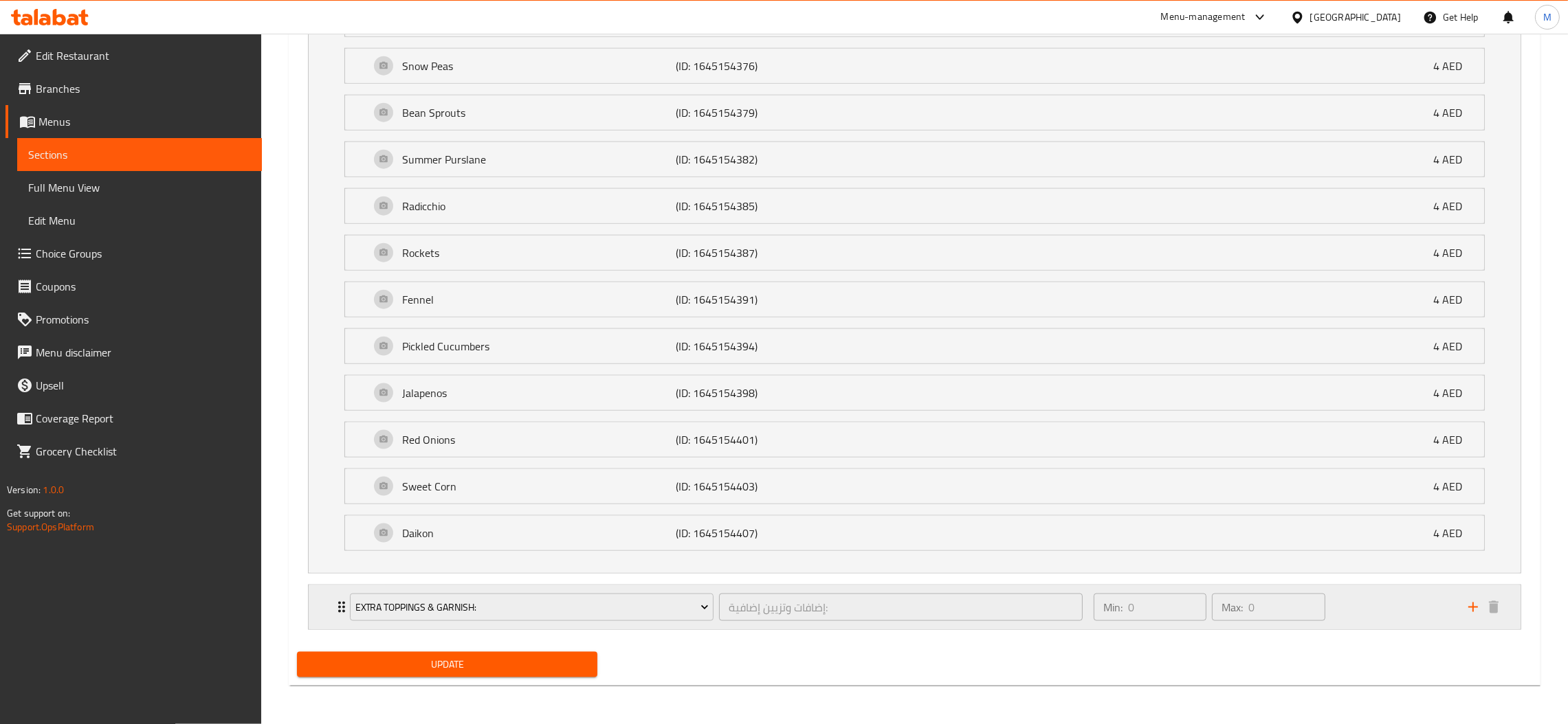
click at [725, 588] on div "Extra Toppings & Garnish: إضافات وتزيين إضافية: ​" at bounding box center [717, 607] width 749 height 44
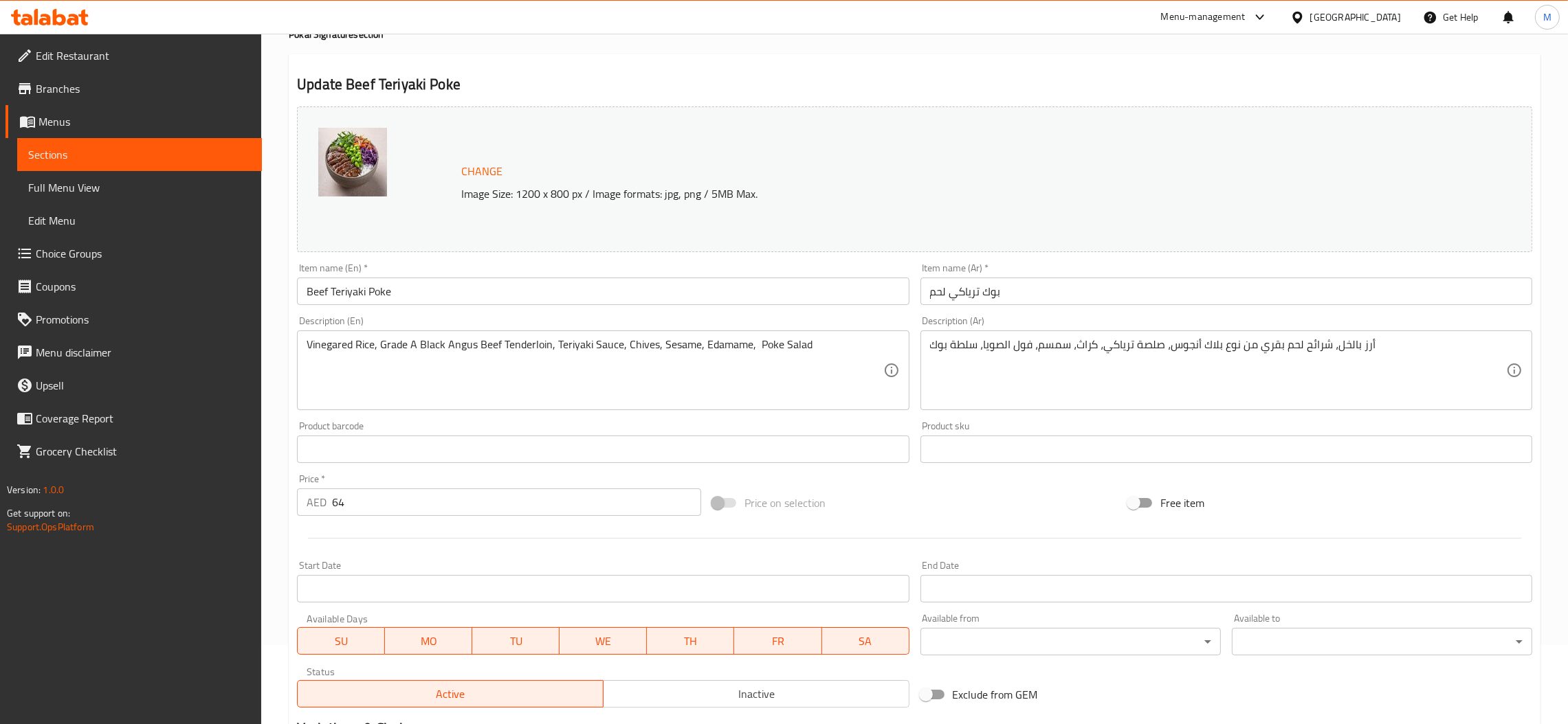
scroll to position [0, 0]
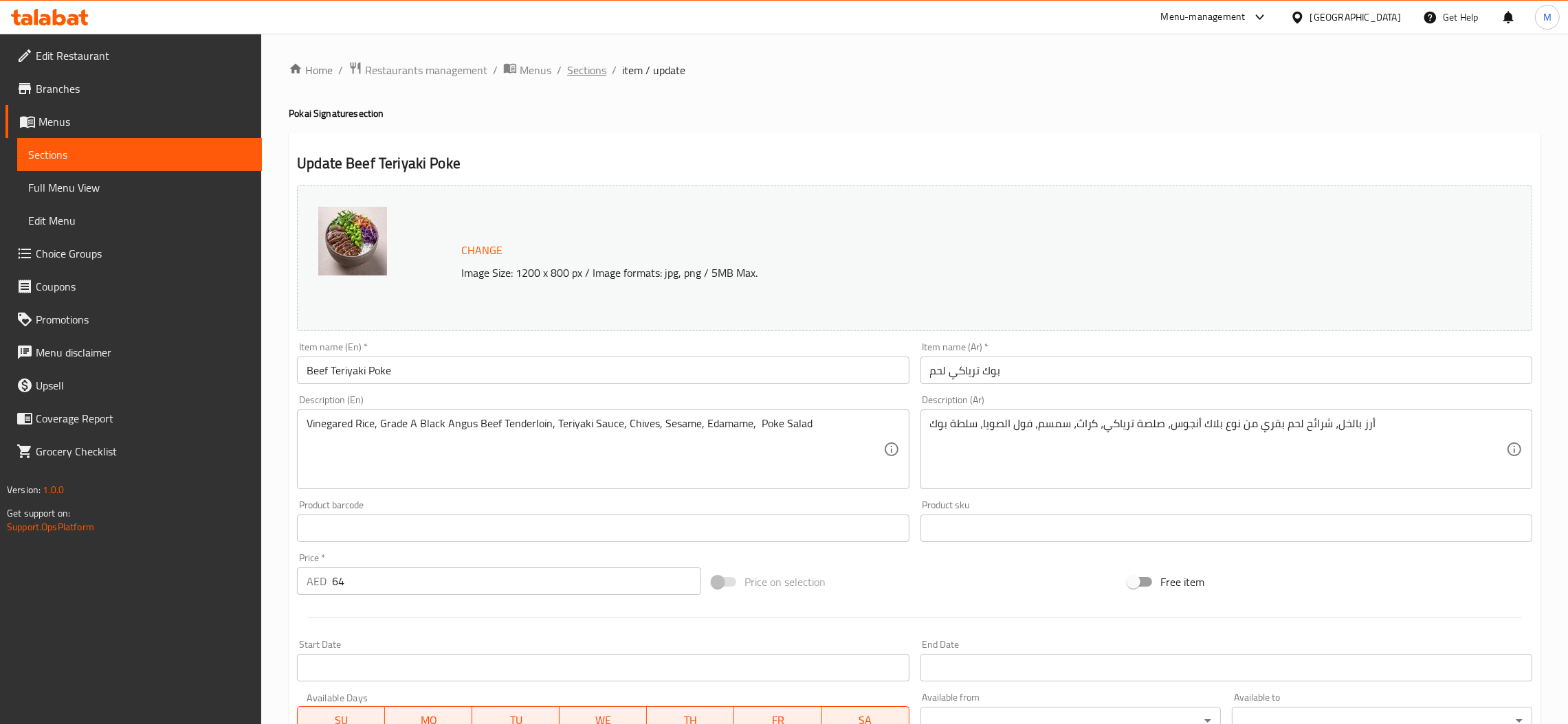
click at [585, 62] on span "Sections" at bounding box center [587, 70] width 39 height 17
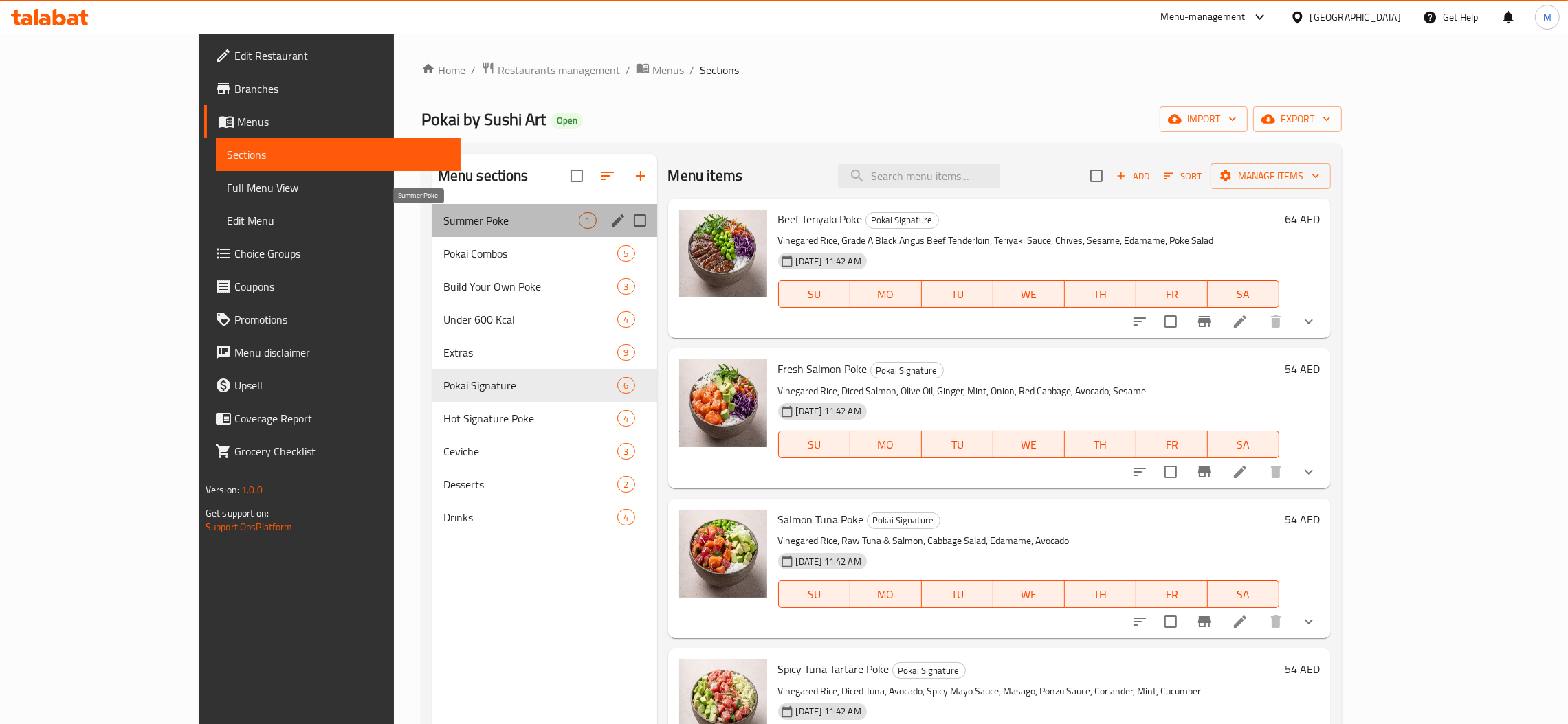
click at [444, 221] on span "Summer Poke" at bounding box center [512, 220] width 136 height 17
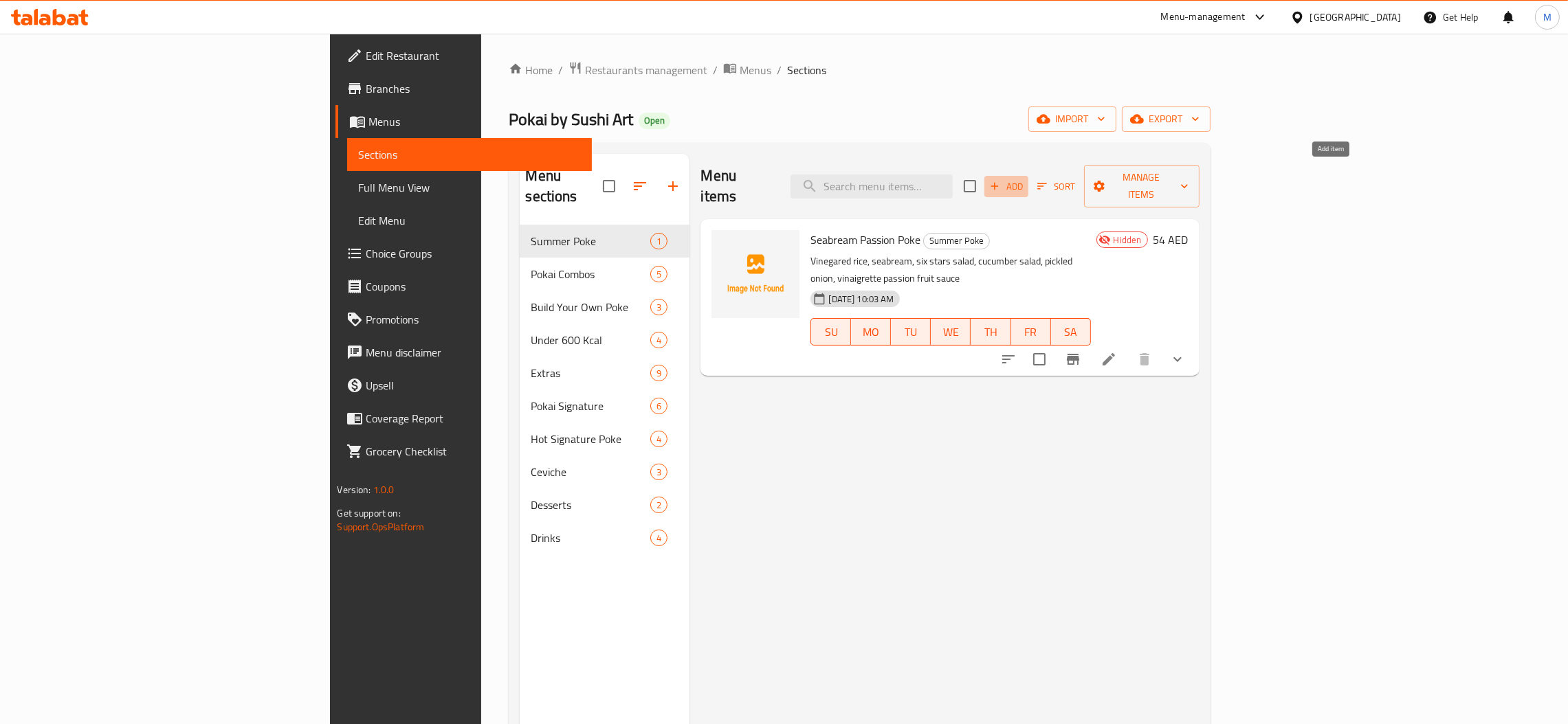
click at [1025, 181] on span "Add" at bounding box center [1006, 187] width 37 height 16
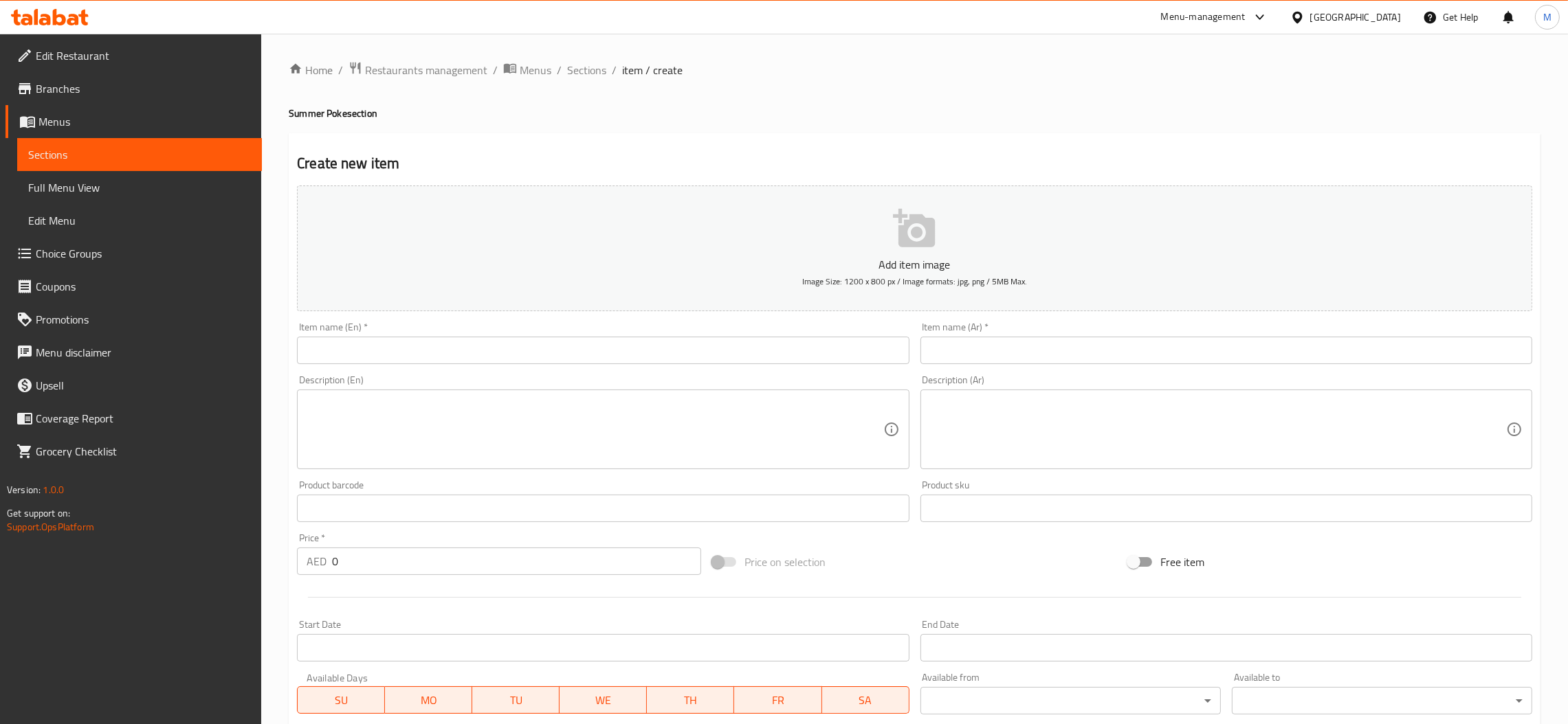
click at [481, 368] on div "Item name (En)   * Item name (En) *" at bounding box center [603, 343] width 623 height 53
click at [473, 356] on input "text" at bounding box center [603, 350] width 612 height 27
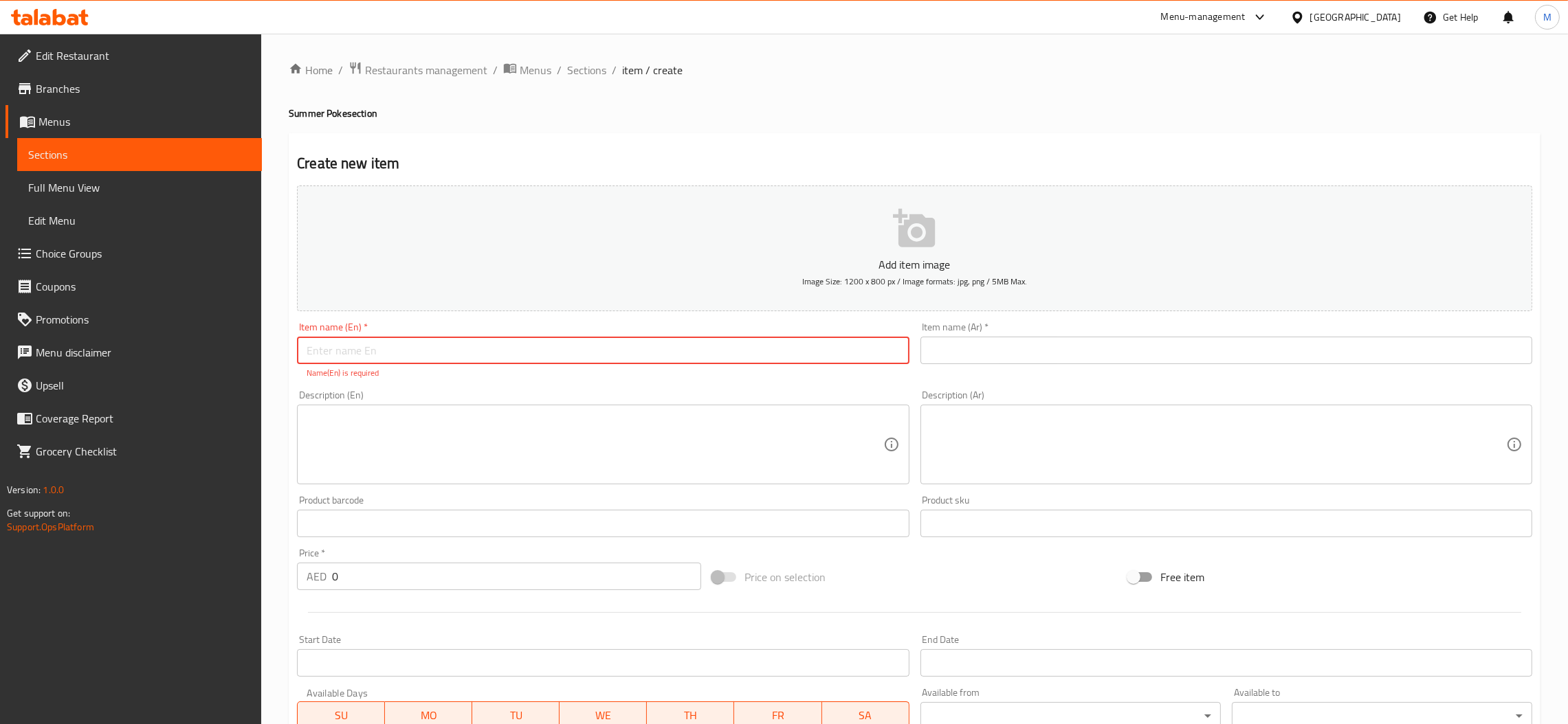
paste input "Salmon Passion Poke"
type input "Salmon Passion Poke"
click at [325, 353] on input "Salmon Passion Poke" at bounding box center [603, 350] width 612 height 27
click at [368, 353] on input "Salmon Passion Poke" at bounding box center [603, 350] width 612 height 27
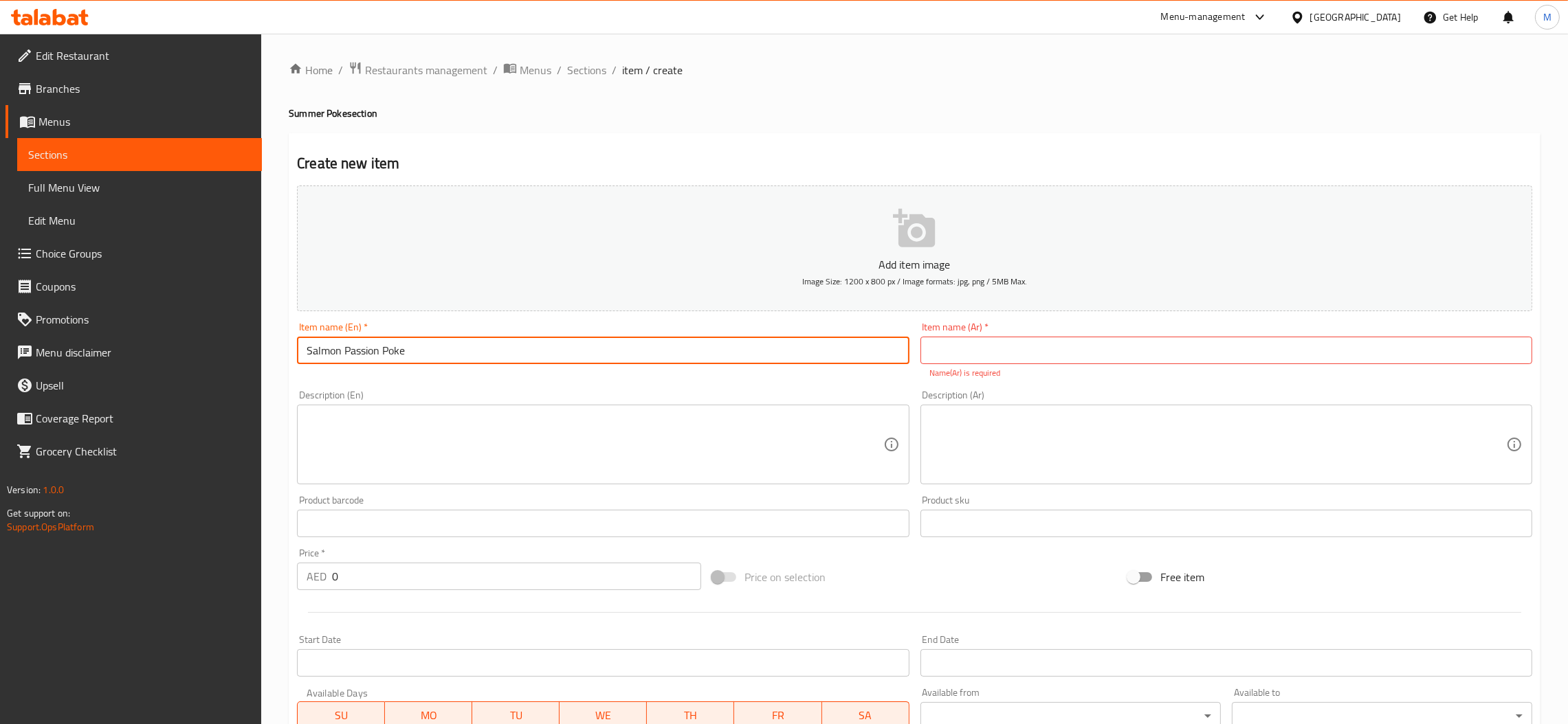
click at [368, 353] on input "Salmon Passion Poke" at bounding box center [603, 350] width 612 height 27
click at [1306, 341] on input "text" at bounding box center [1227, 350] width 612 height 27
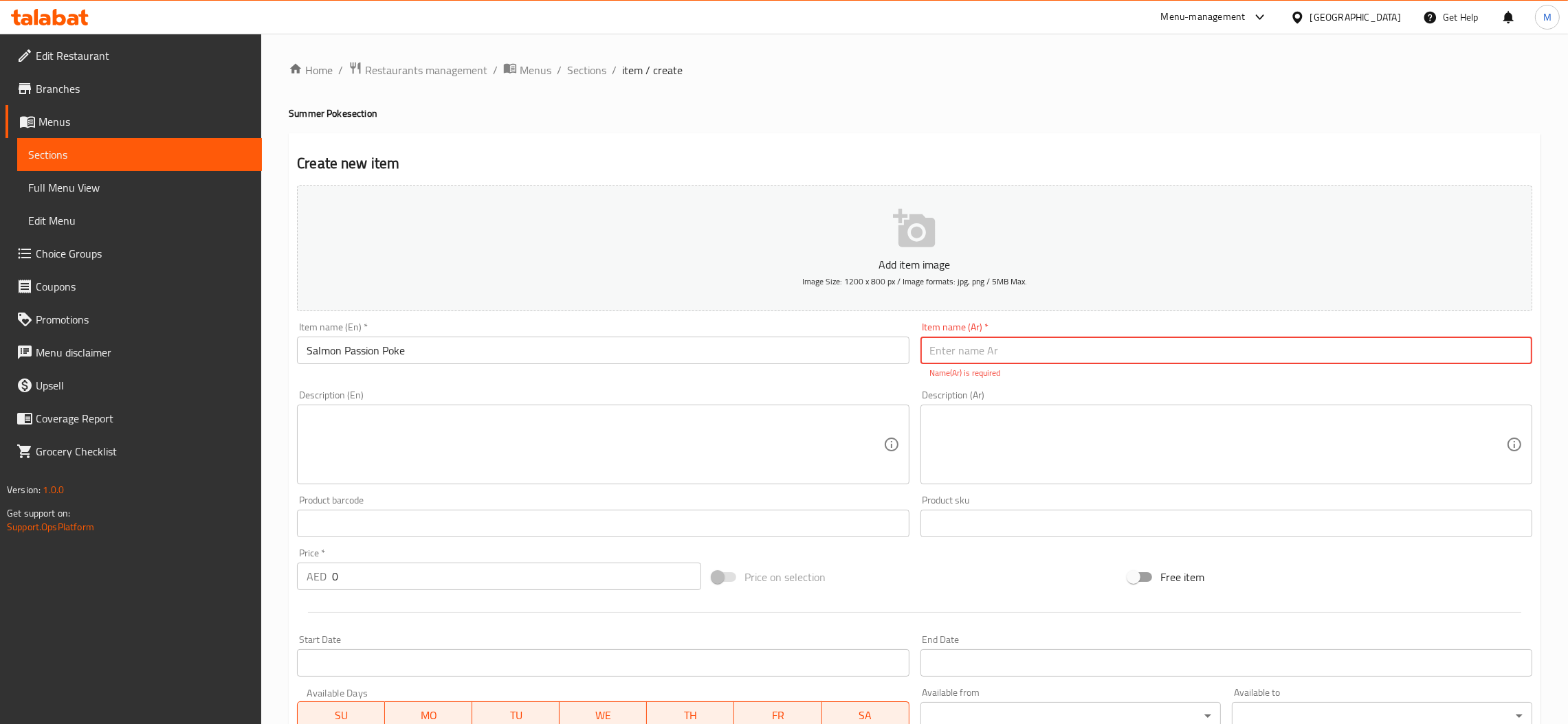
click at [304, 360] on input "Salmon Passion Poke" at bounding box center [603, 350] width 612 height 27
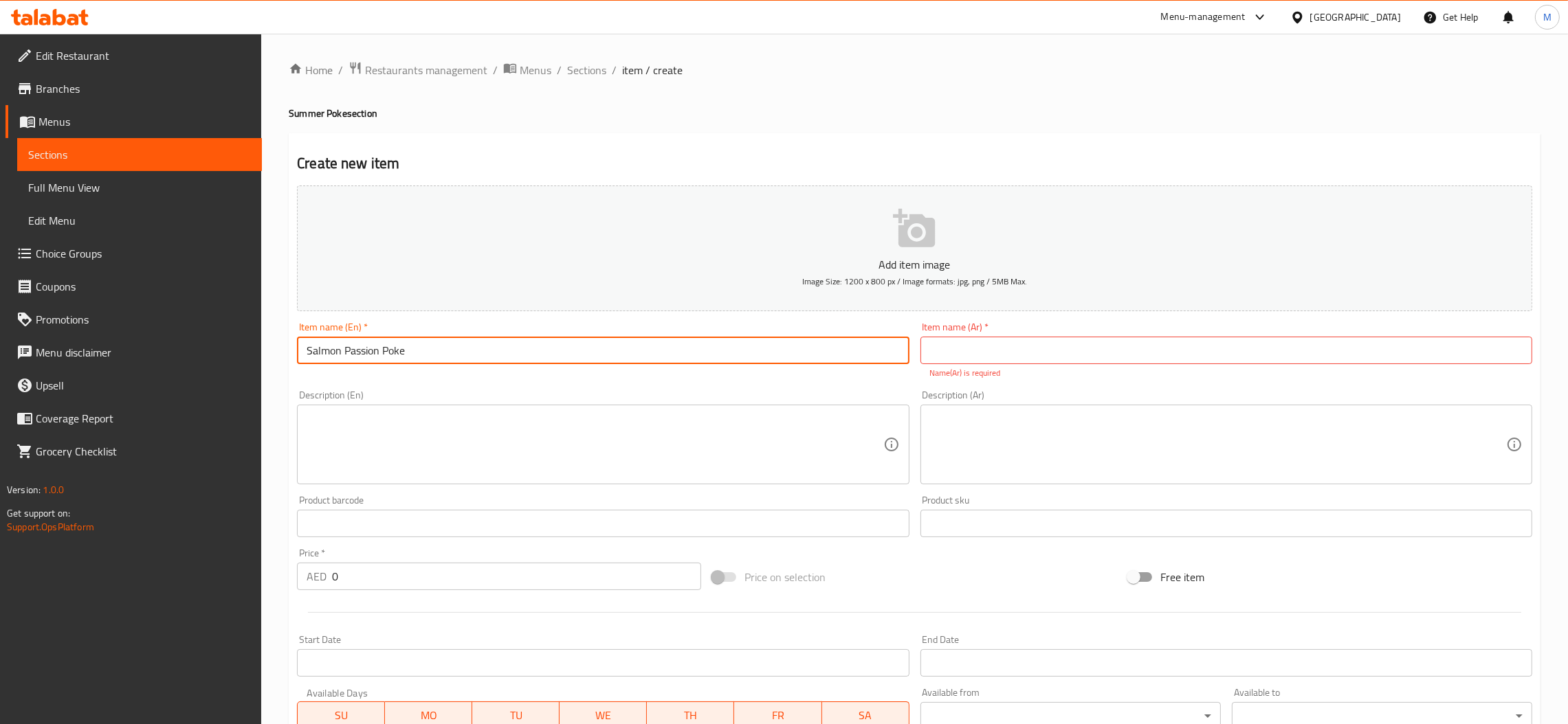
click at [304, 360] on input "Salmon Passion Poke" at bounding box center [603, 350] width 612 height 27
click at [1123, 345] on input "text" at bounding box center [1227, 350] width 612 height 27
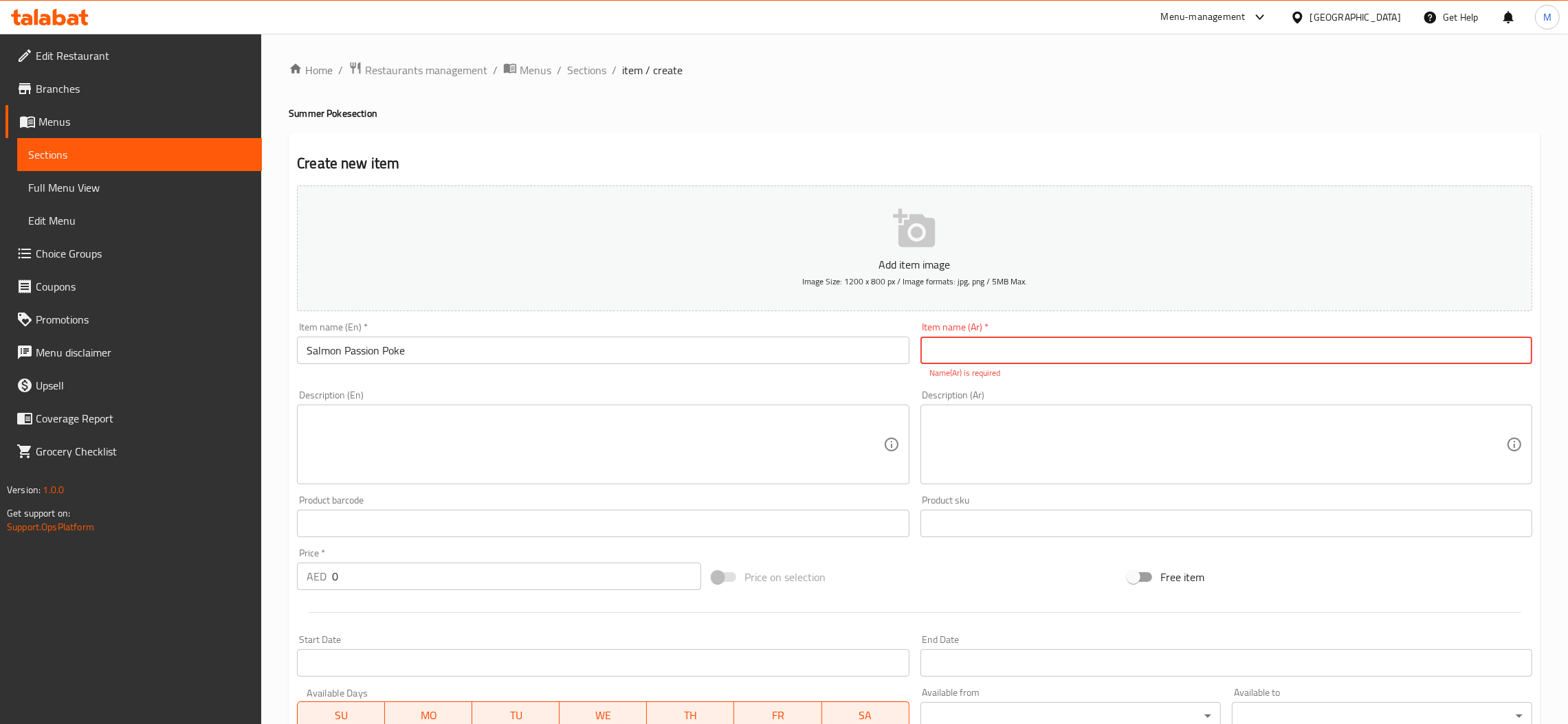
paste input "سلمون"
click at [1424, 353] on input "سلمون" at bounding box center [1227, 350] width 612 height 27
type input "سلمون باشون بوك"
click at [460, 352] on input "Salmon Passion Poke" at bounding box center [603, 350] width 612 height 27
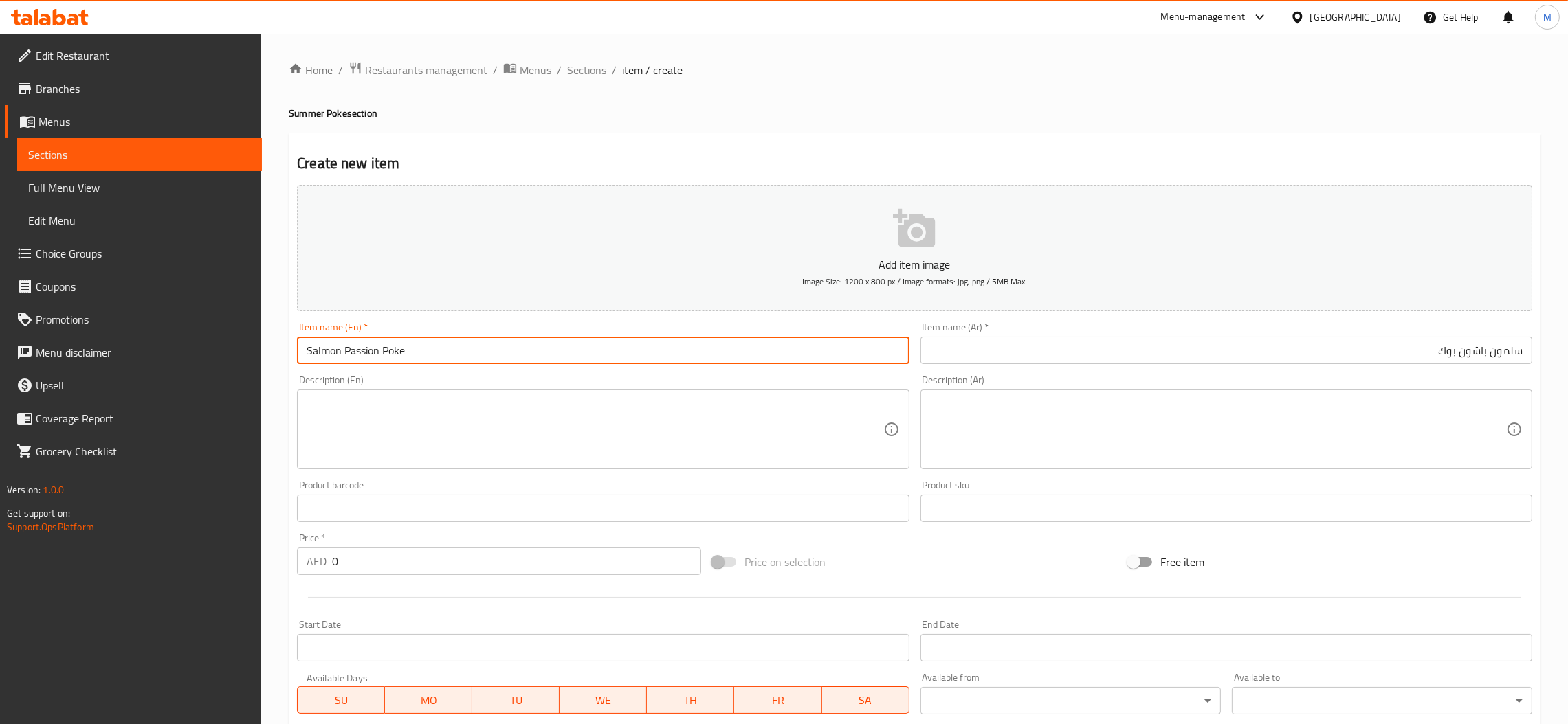
click at [592, 416] on textarea at bounding box center [595, 430] width 576 height 66
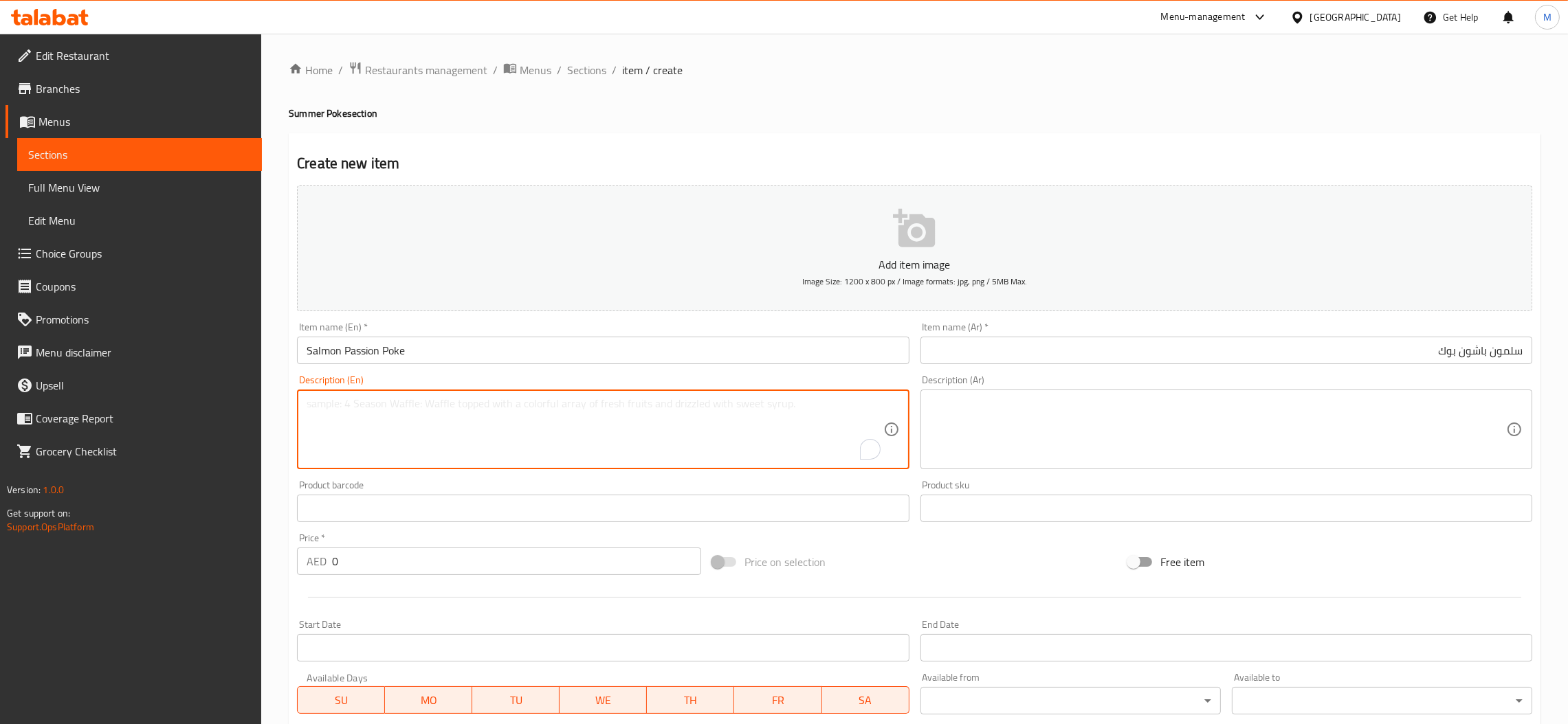
click at [482, 423] on textarea "To enrich screen reader interactions, please activate Accessibility in Grammarl…" at bounding box center [595, 430] width 576 height 66
paste textarea "inegared Rice, Salmon, Pokai Salad, Marinated Mango, Avocado, Red Raddish, Swee…"
click at [452, 422] on textarea "Inegared rice, salmon, pokai salad, marinated mango, avocado, red raddish, swee…" at bounding box center [595, 430] width 576 height 66
type textarea "Inegared rice, salmon, pokai salad, marinated mango, avocado, red raddish, swee…"
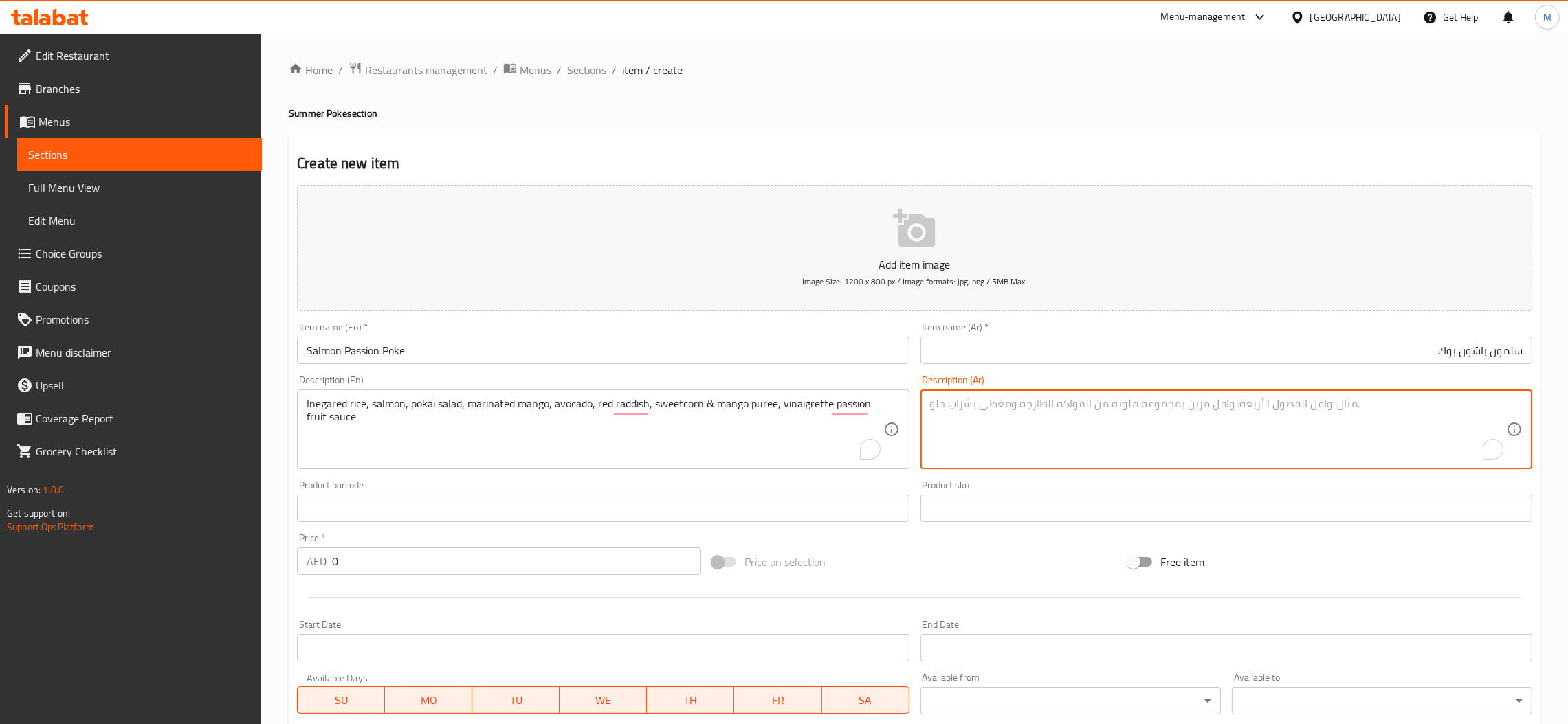
click at [1193, 433] on textarea "To enrich screen reader interactions, please activate Accessibility in Grammarl…" at bounding box center [1218, 430] width 576 height 66
paste textarea "أرز بالخل، سلمون، سلطة بوكي، مانجو متبل، أفوكادو، فجل أحمر، هريس الذرة الحلوة و…"
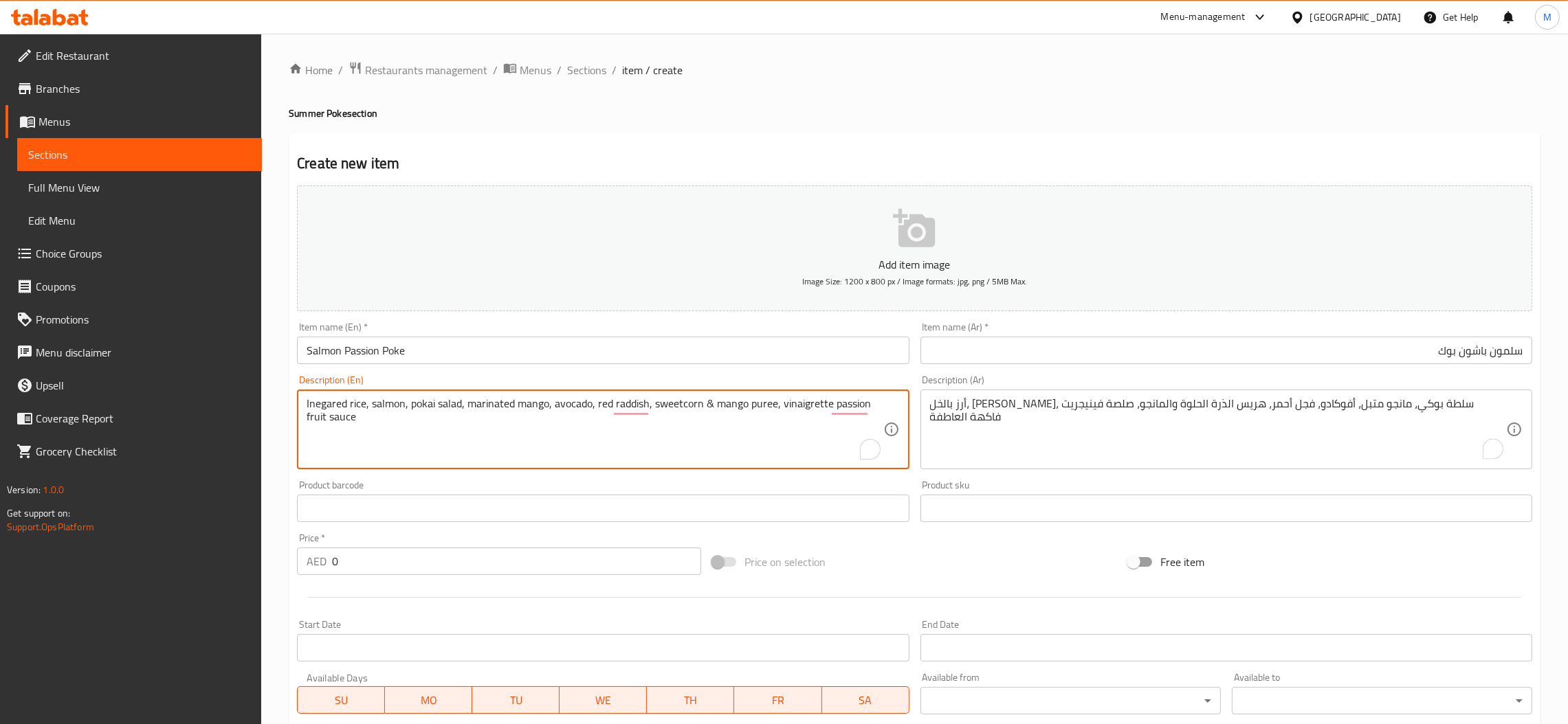
click at [317, 408] on textarea "Inegared rice, salmon, pokai salad, marinated mango, avocado, red raddish, swee…" at bounding box center [595, 430] width 576 height 66
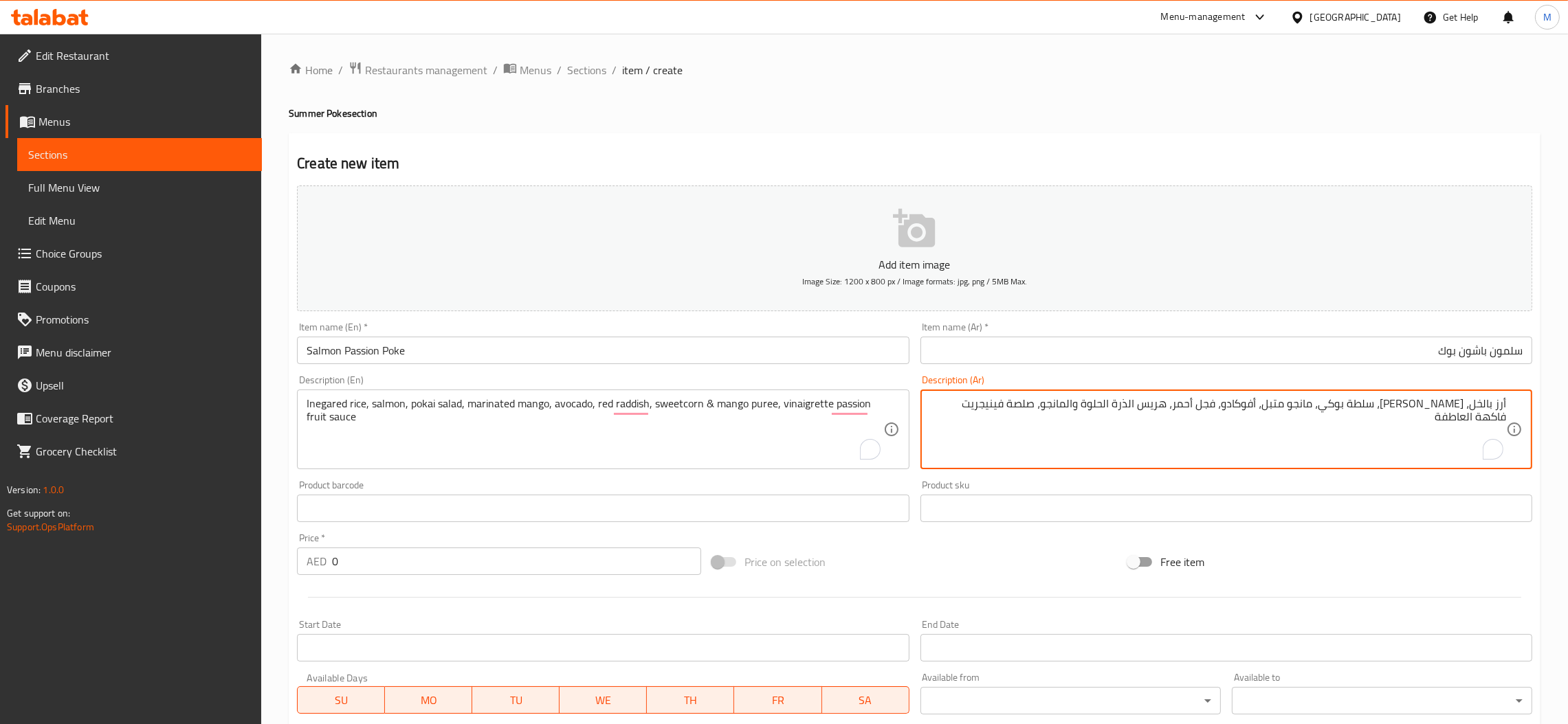
drag, startPoint x: 1473, startPoint y: 406, endPoint x: 1524, endPoint y: 411, distance: 51.2
click at [1524, 411] on div "أرز بالخل، سلمون، سلطة بوكي، مانجو متبل، أفوكادو، فجل أحمر، هريس الذرة الحلوة و…" at bounding box center [1227, 429] width 612 height 80
paste textarea "مخل"
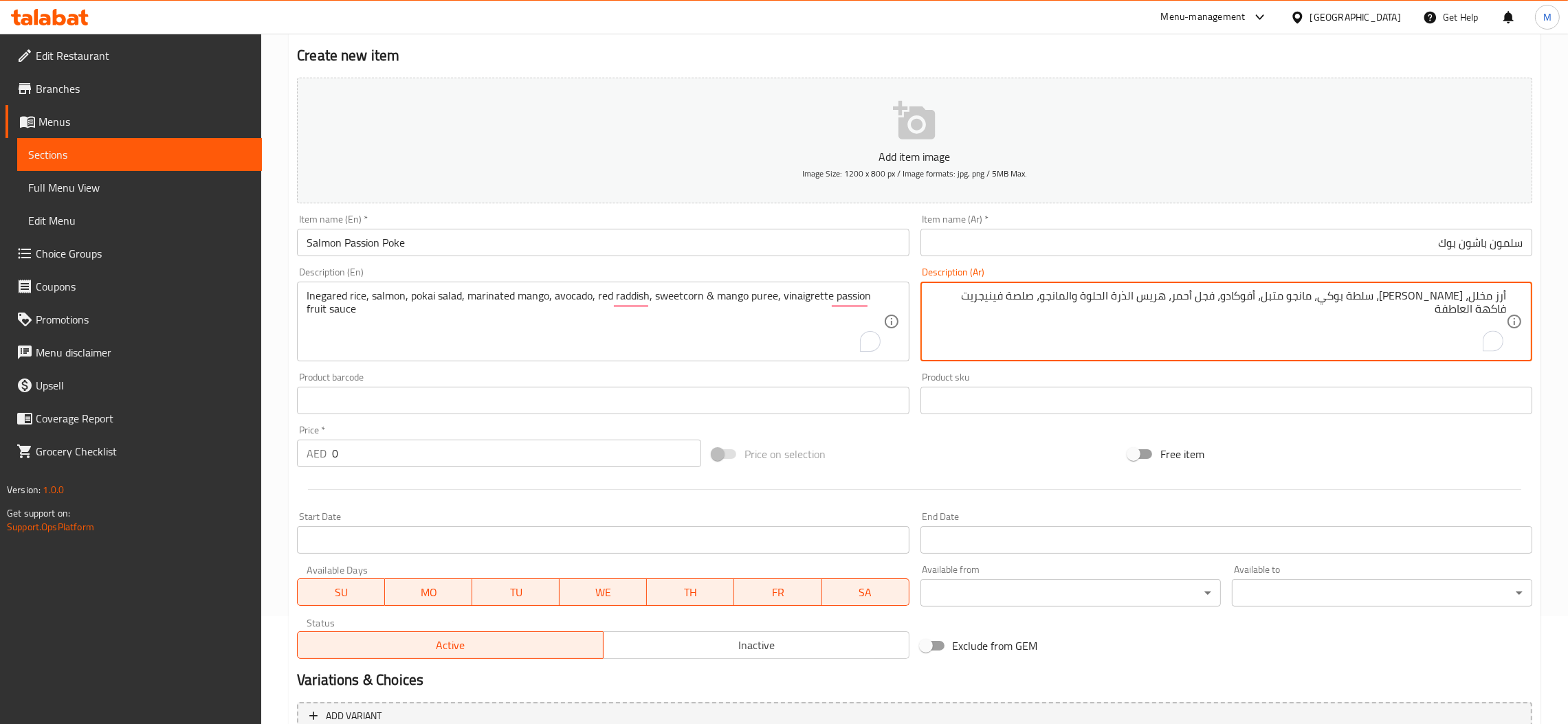
scroll to position [244, 0]
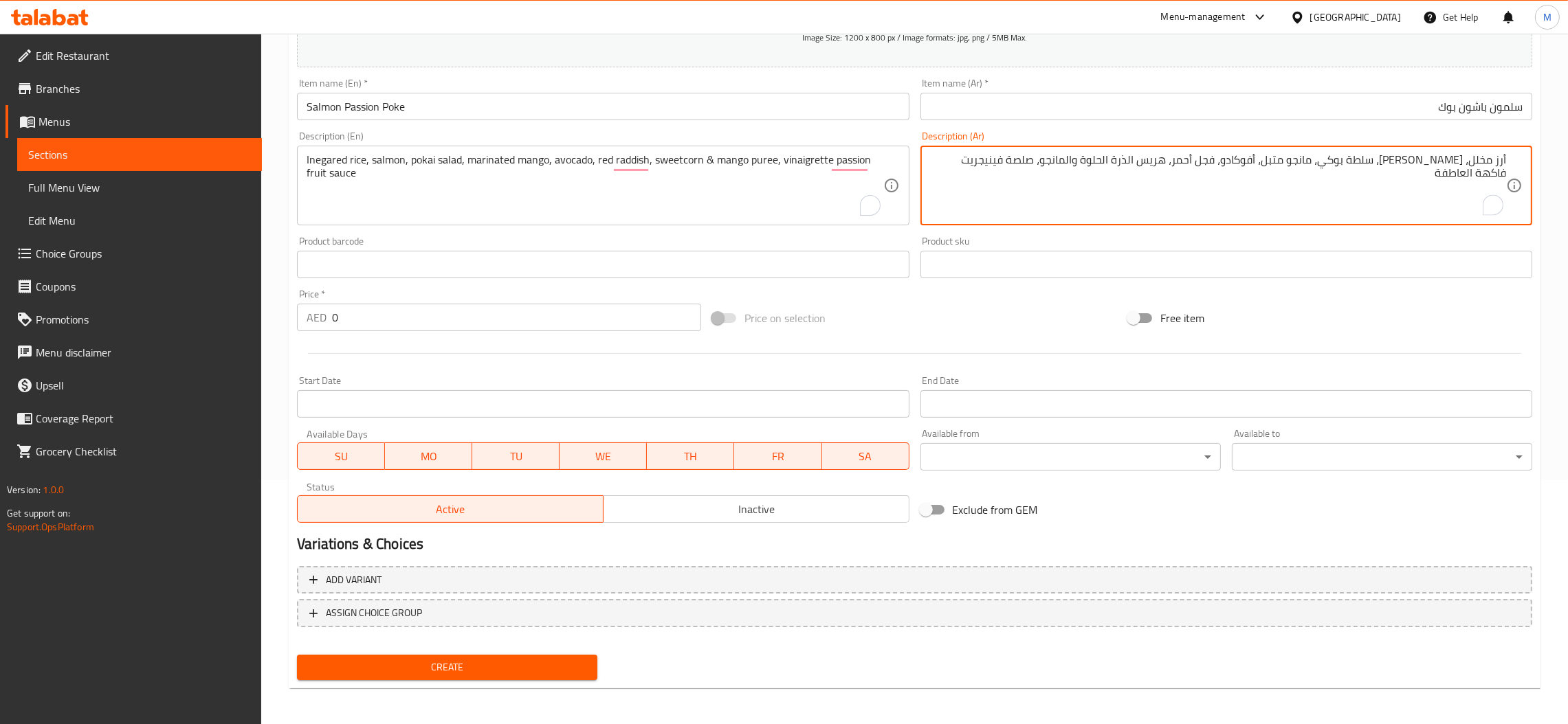
type textarea "أرز مخلل، سلمون، سلطة بوكي، مانجو متبل، أفوكادو، فجل أحمر، هريس الذرة الحلوة وا…"
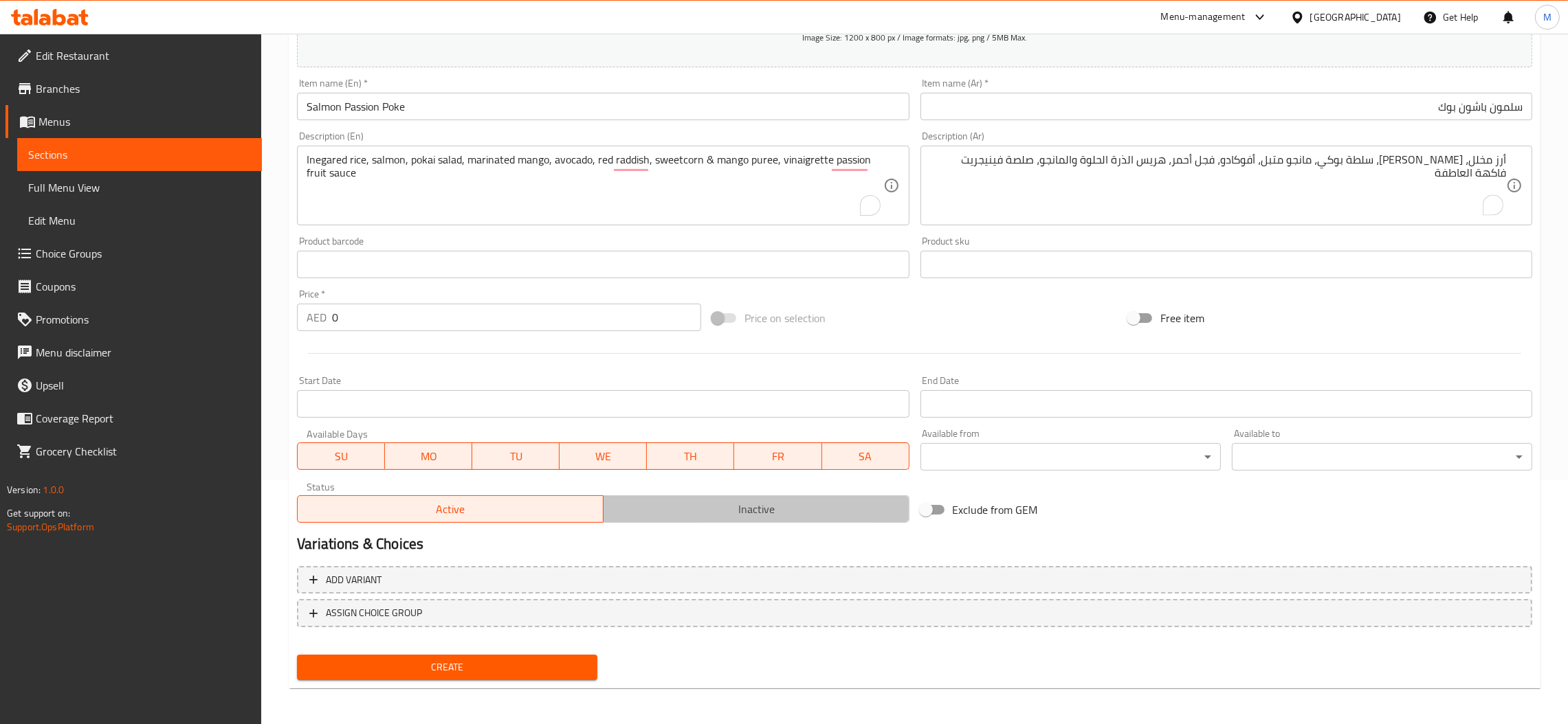
click at [648, 517] on span "Inactive" at bounding box center [756, 510] width 295 height 20
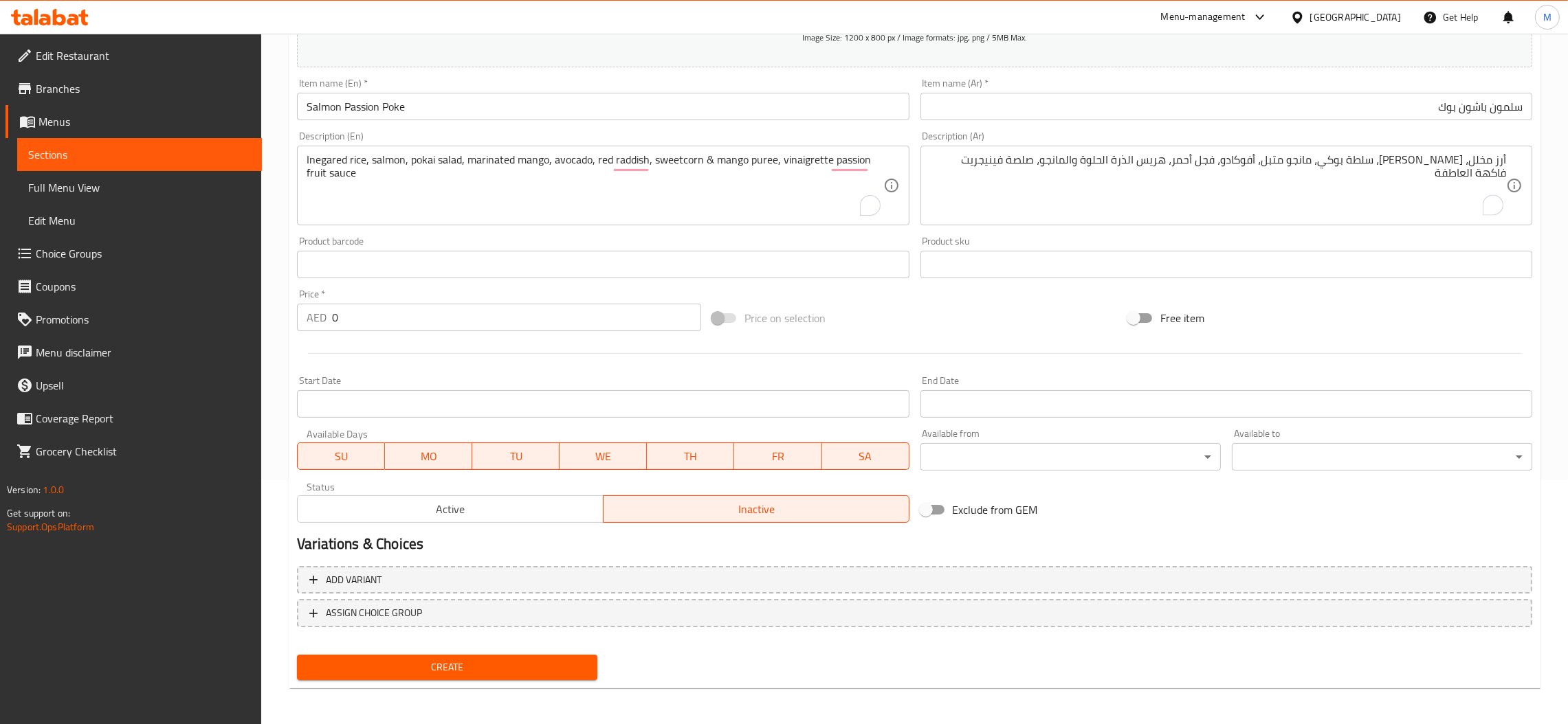
scroll to position [37, 0]
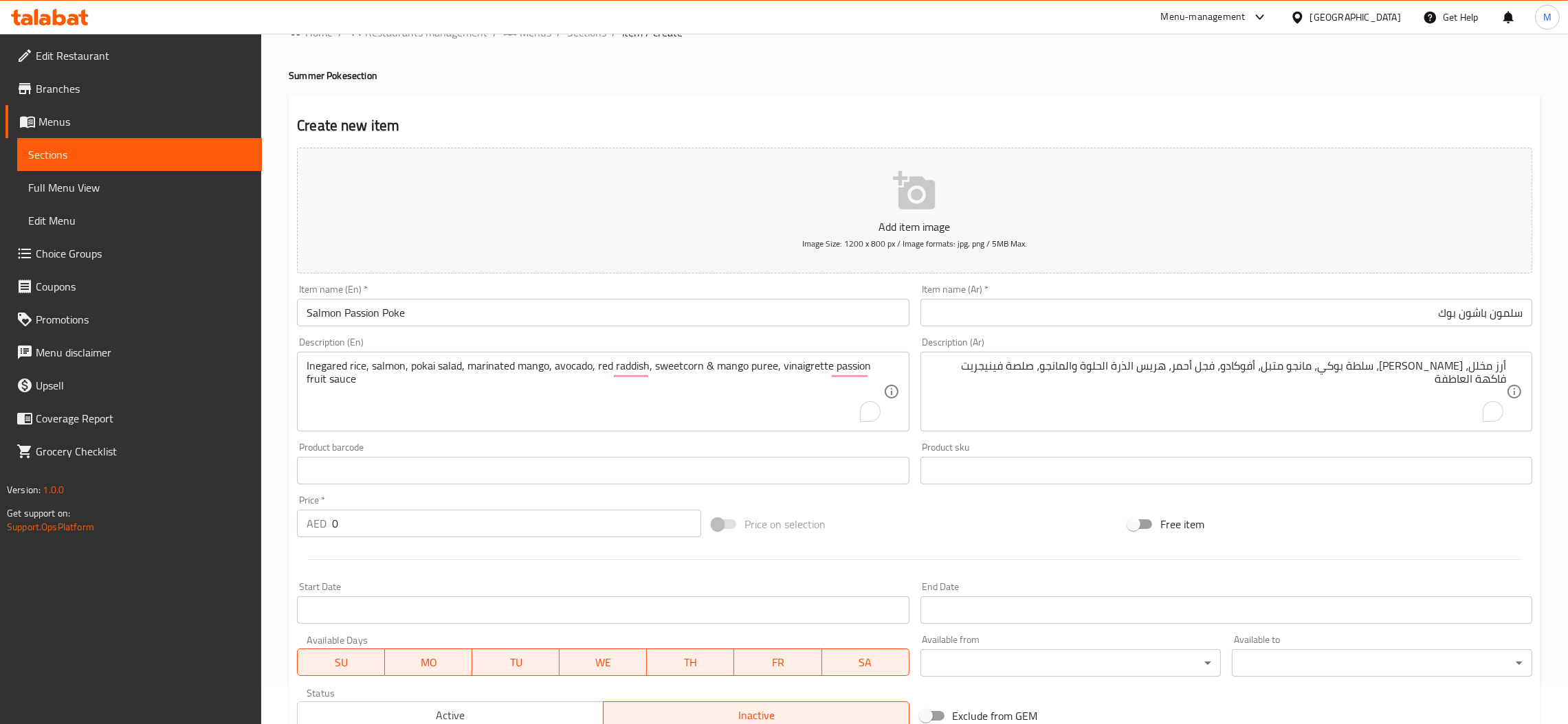
click at [217, 560] on div "Edit Restaurant Branches Menus Sections Full Menu View Edit Menu Choice Groups …" at bounding box center [784, 464] width 1568 height 937
click at [362, 523] on input "0" at bounding box center [517, 524] width 369 height 27
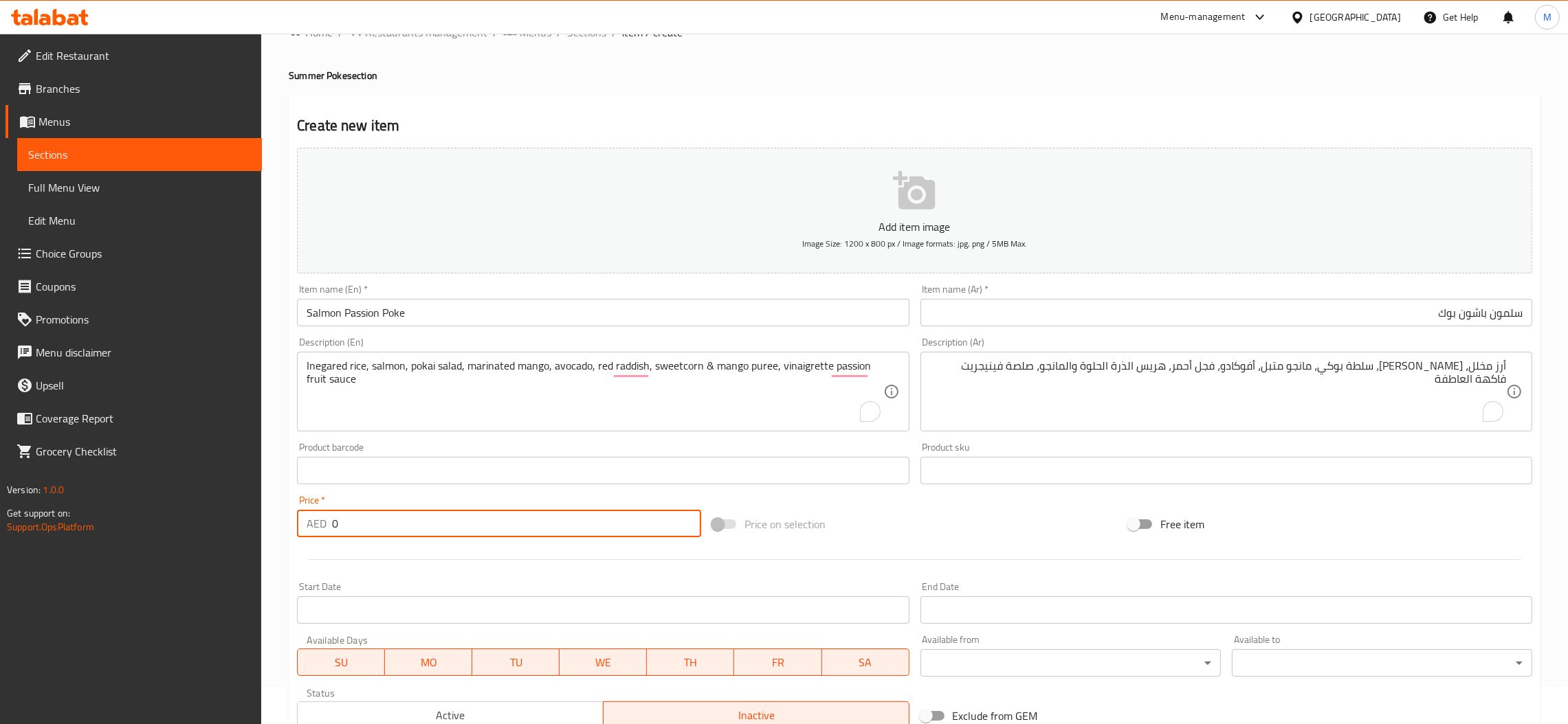
drag, startPoint x: 362, startPoint y: 523, endPoint x: 305, endPoint y: 530, distance: 57.4
click at [305, 530] on div "AED 0 Price *" at bounding box center [499, 524] width 404 height 27
type input "54"
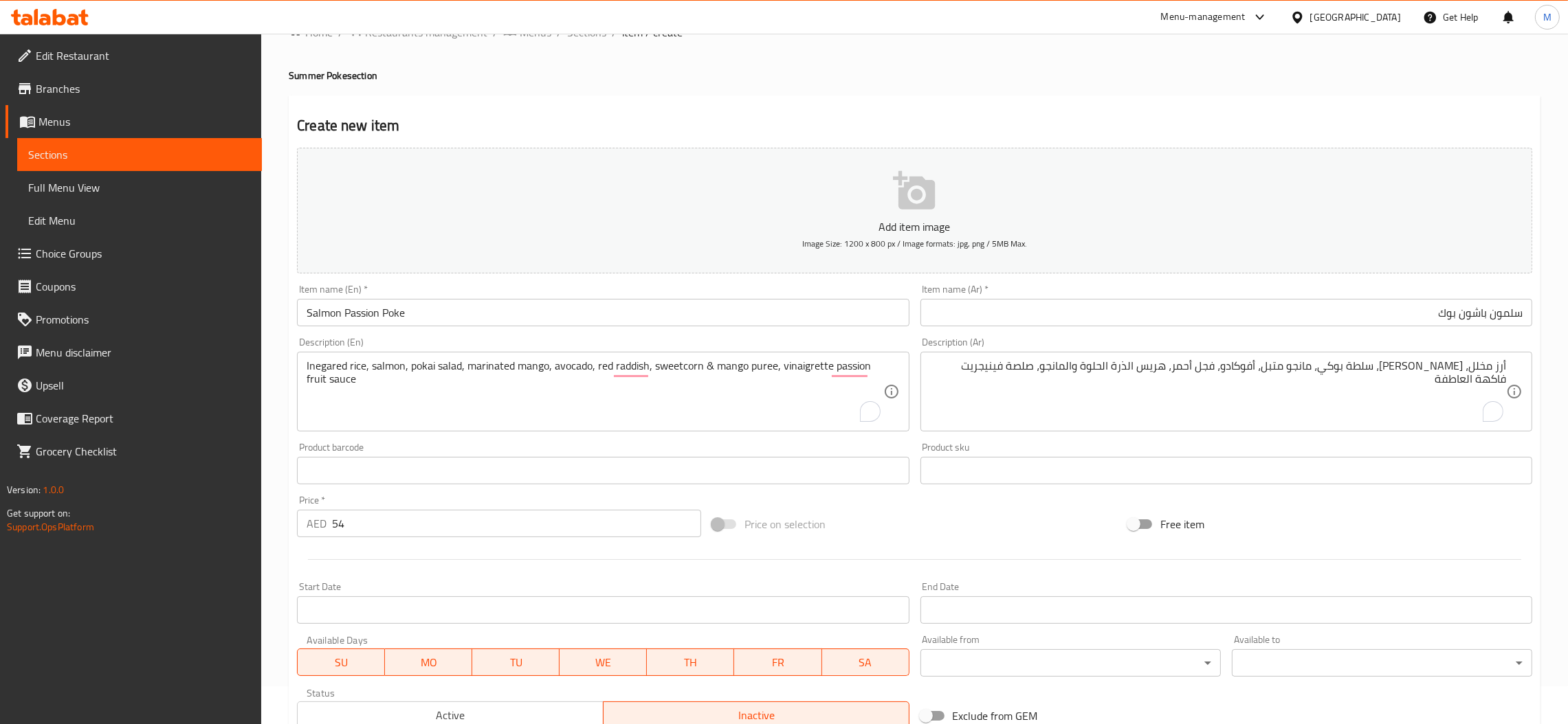
click at [284, 547] on div "Home / Restaurants management / Menus / Sections / item / create Summer Poke se…" at bounding box center [914, 464] width 1307 height 937
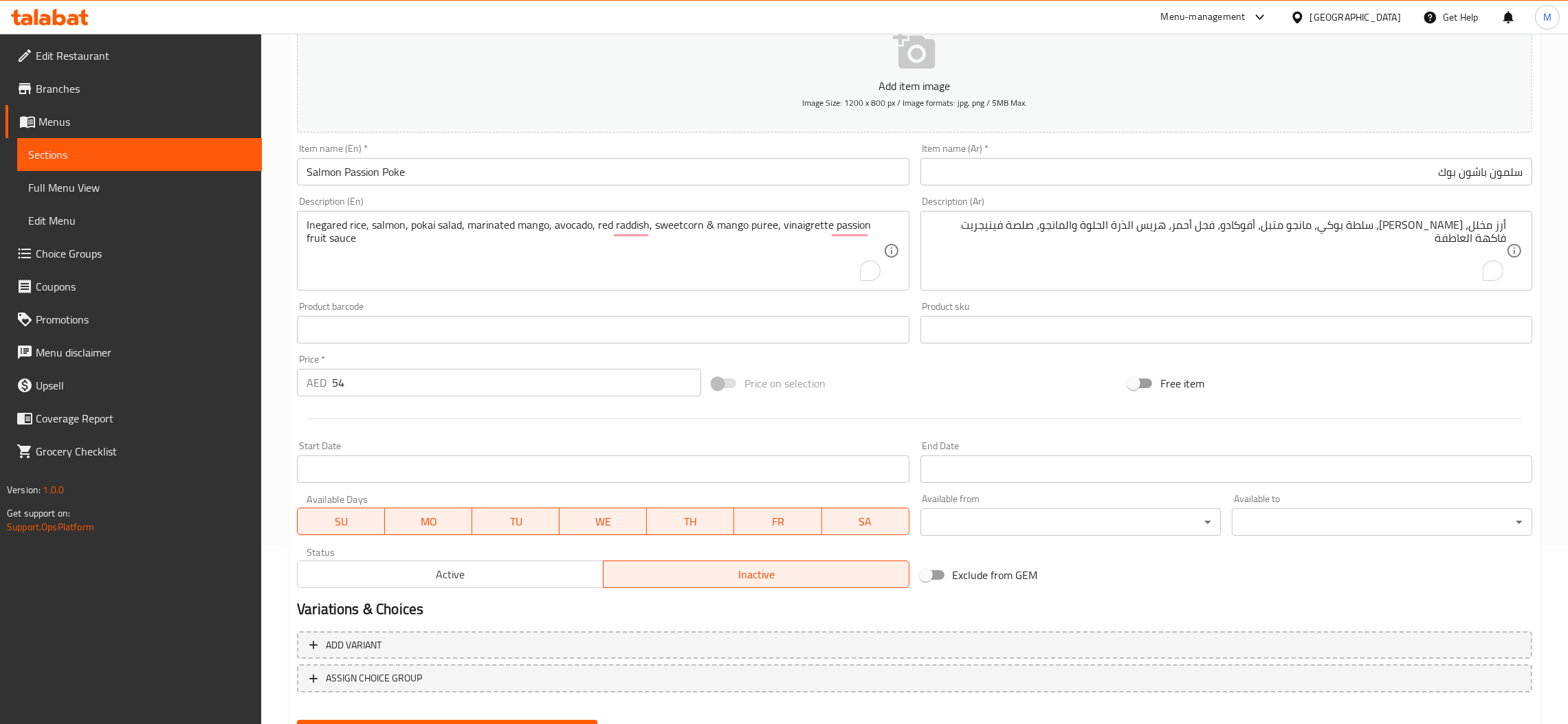
scroll to position [244, 0]
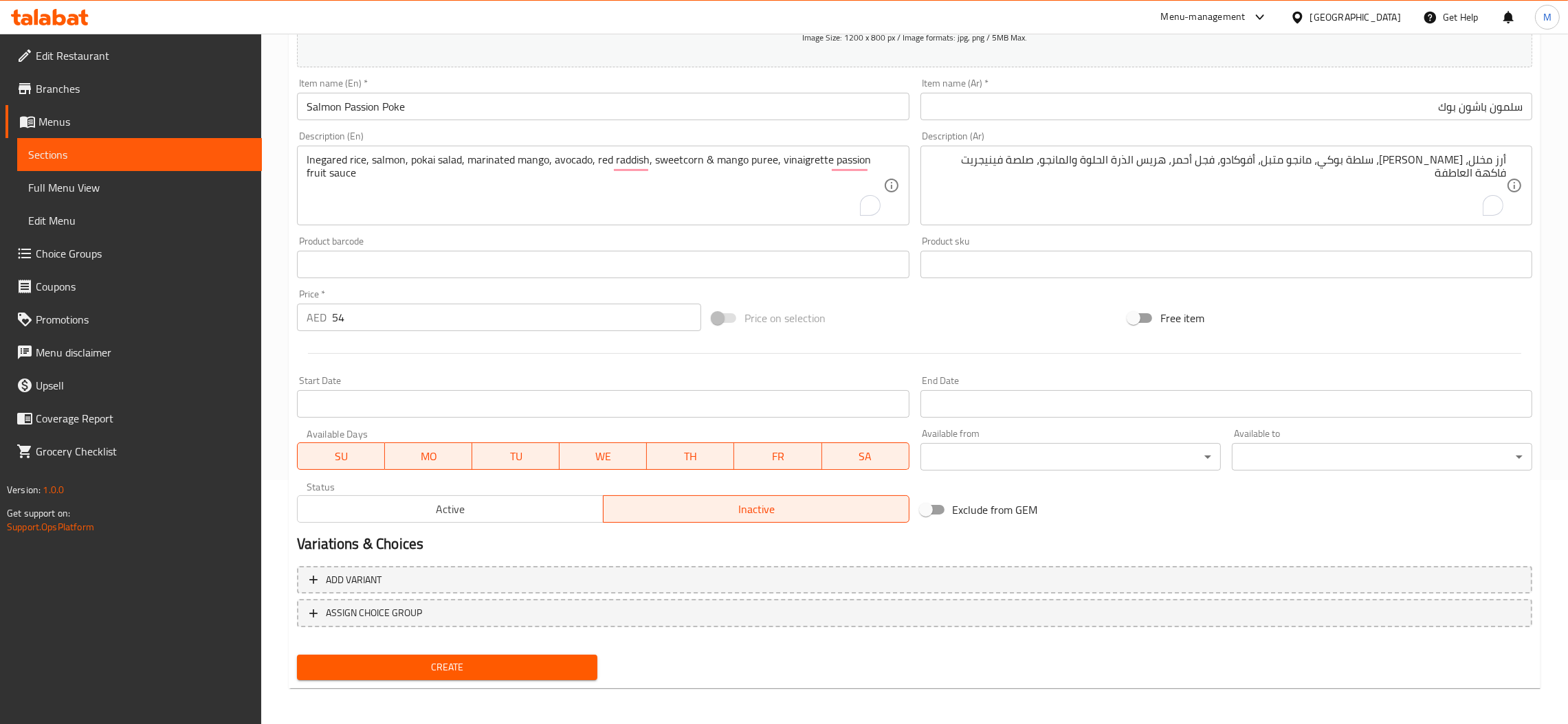
click at [470, 671] on span "Create" at bounding box center [447, 668] width 279 height 17
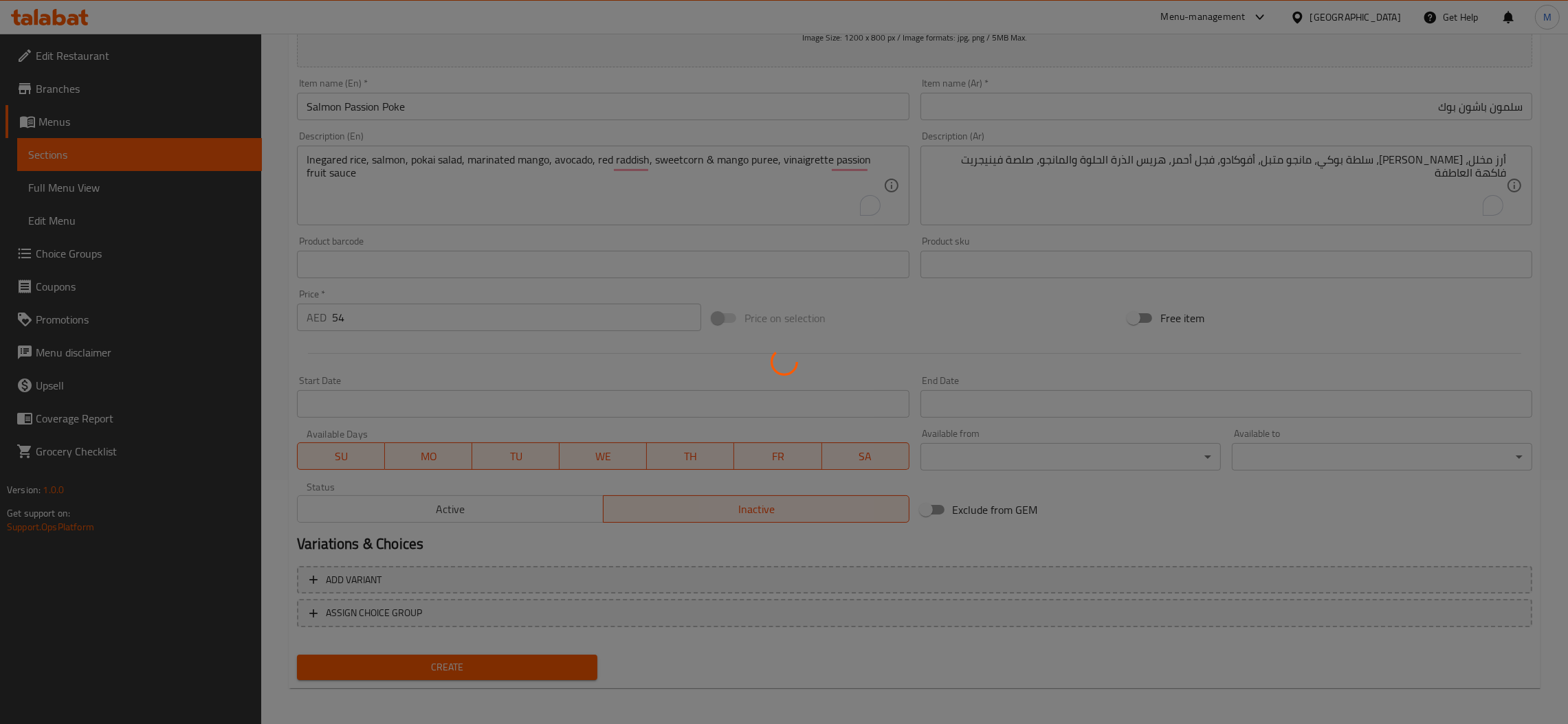
scroll to position [0, 0]
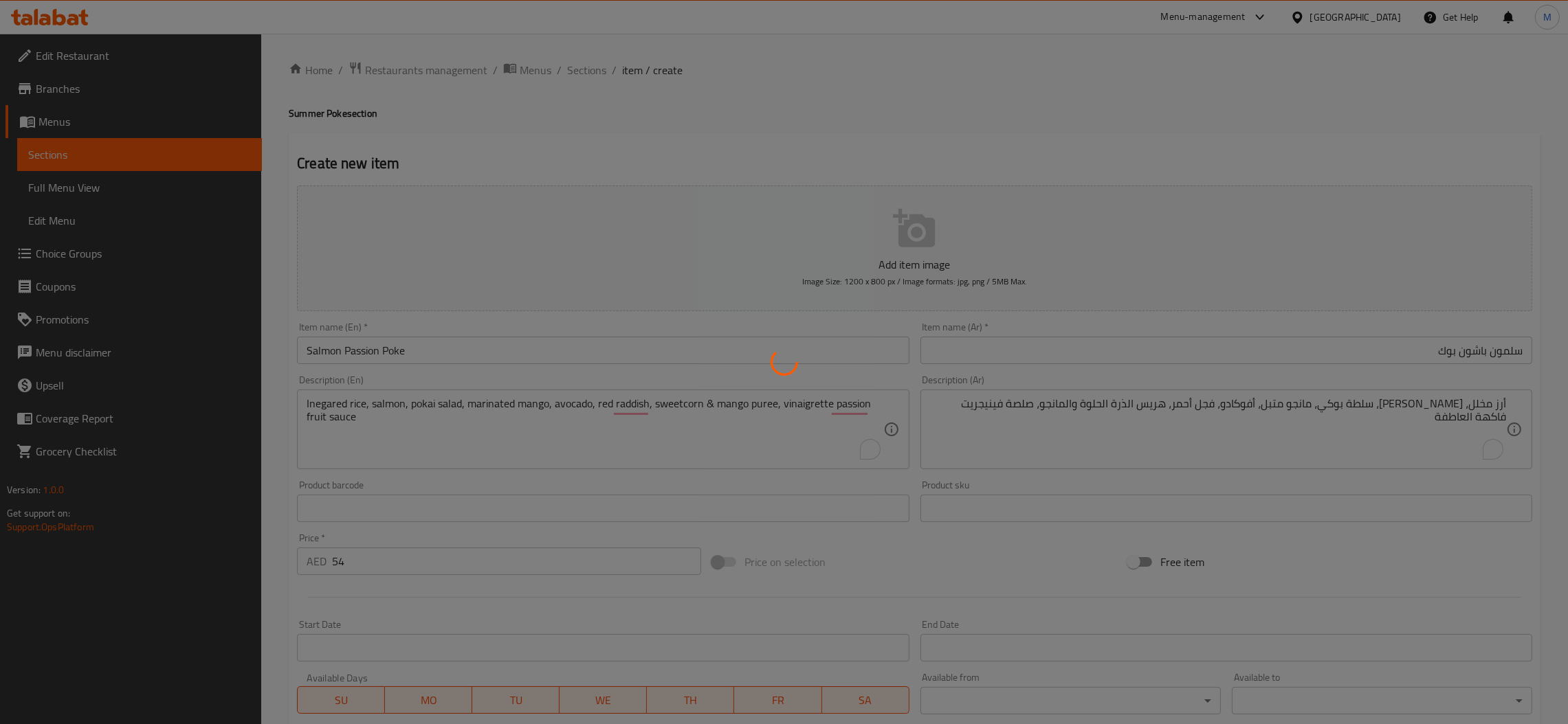
type input "0"
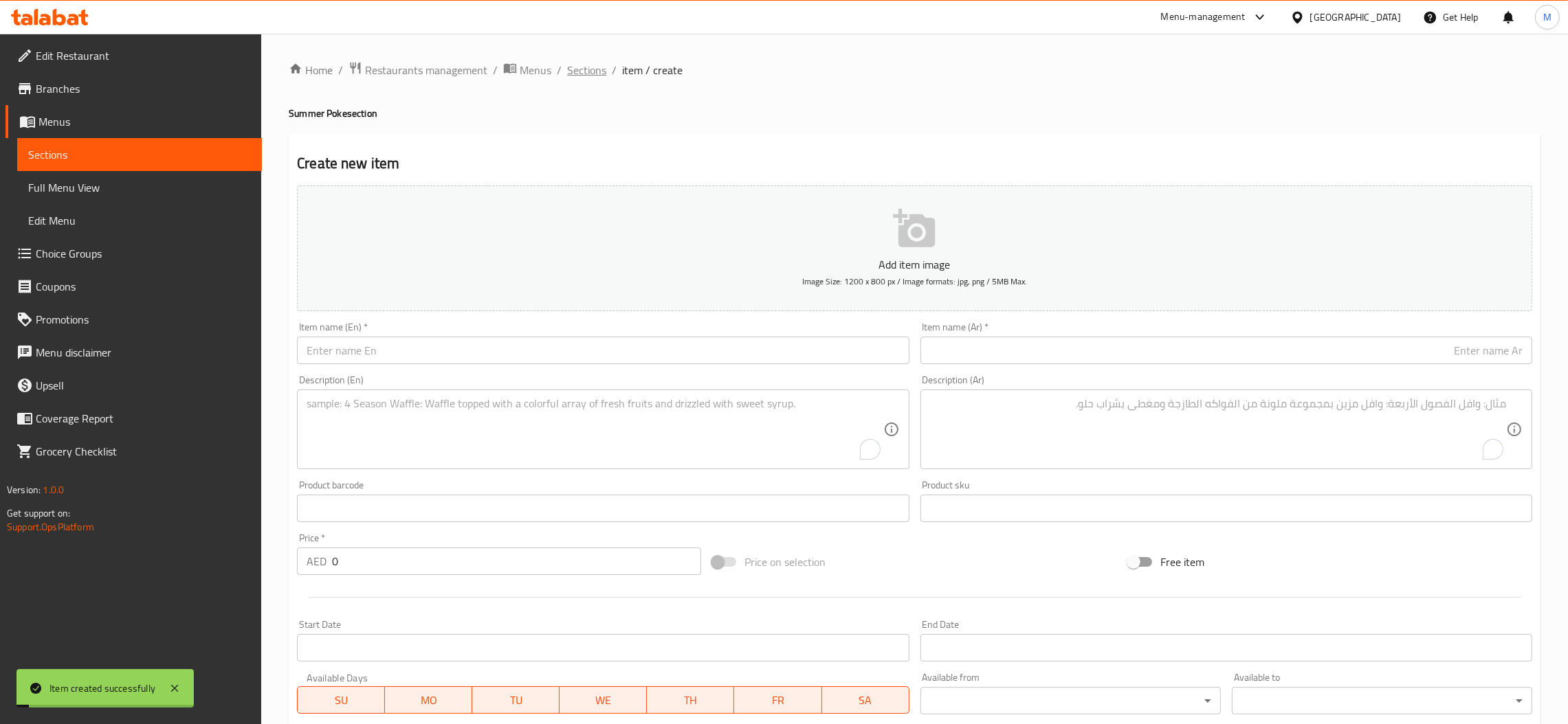
click at [575, 70] on span "Sections" at bounding box center [587, 70] width 39 height 17
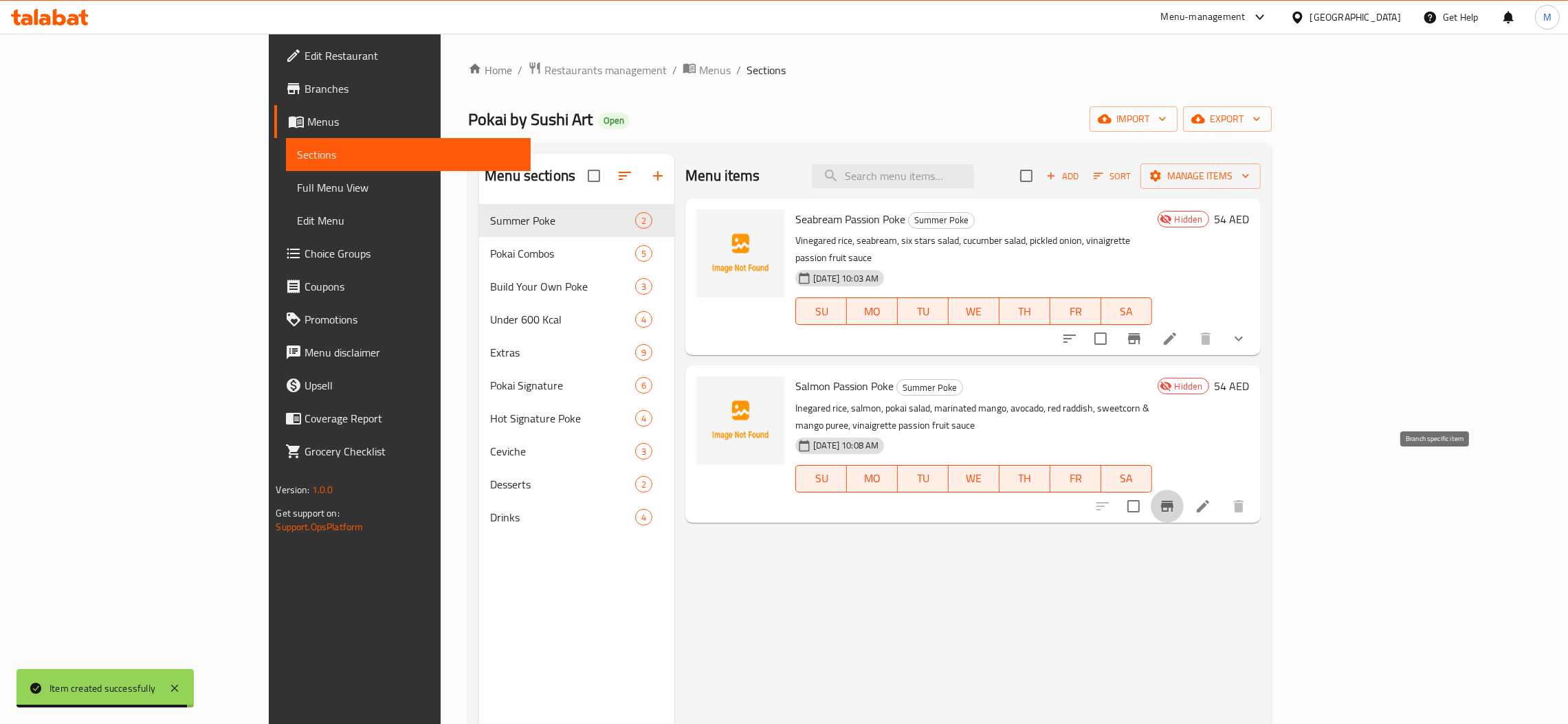
click at [1175, 498] on icon "Branch-specific-item" at bounding box center [1167, 506] width 17 height 17
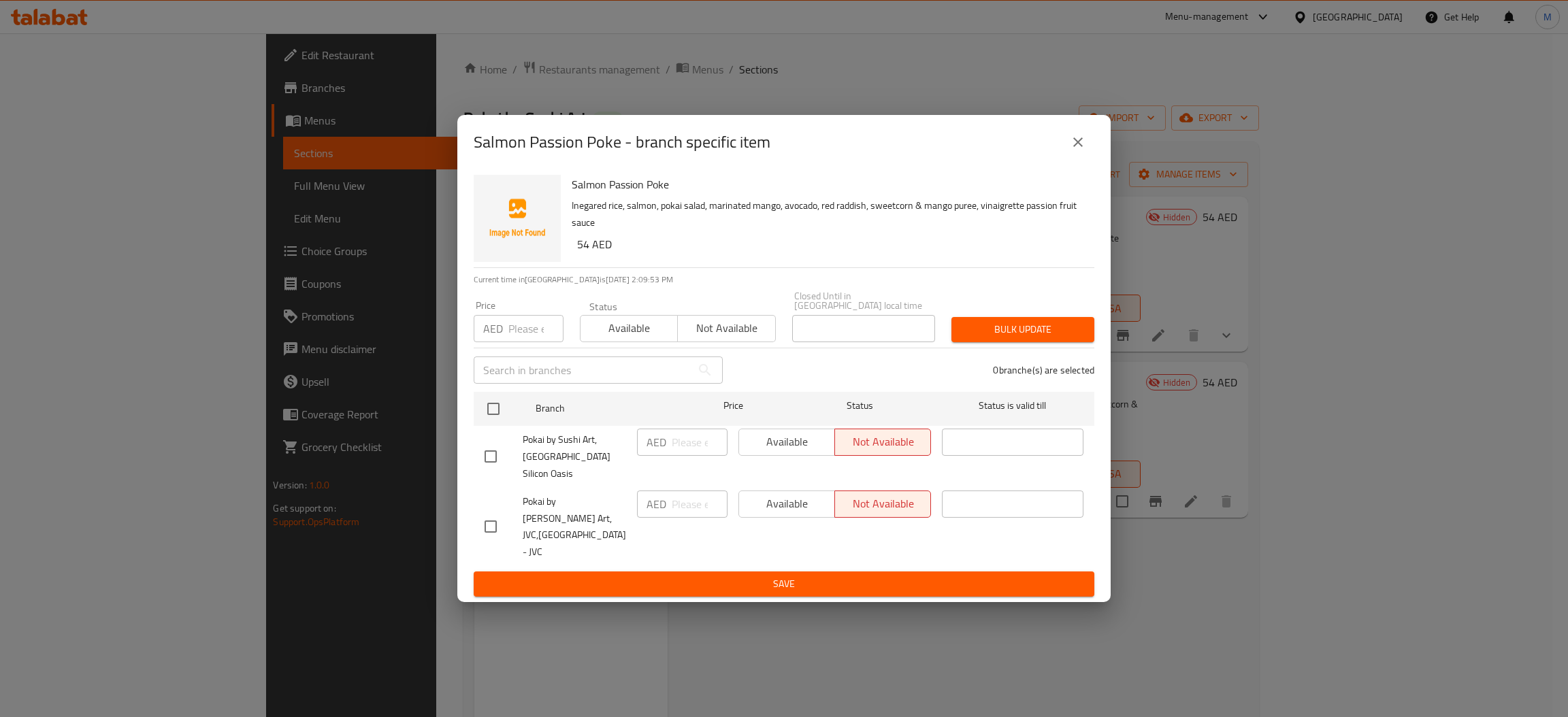
click at [487, 513] on input "checkbox" at bounding box center [491, 526] width 29 height 29
checkbox input "true"
click at [763, 511] on span "Available" at bounding box center [787, 504] width 85 height 20
click at [757, 576] on span "Save" at bounding box center [784, 584] width 599 height 17
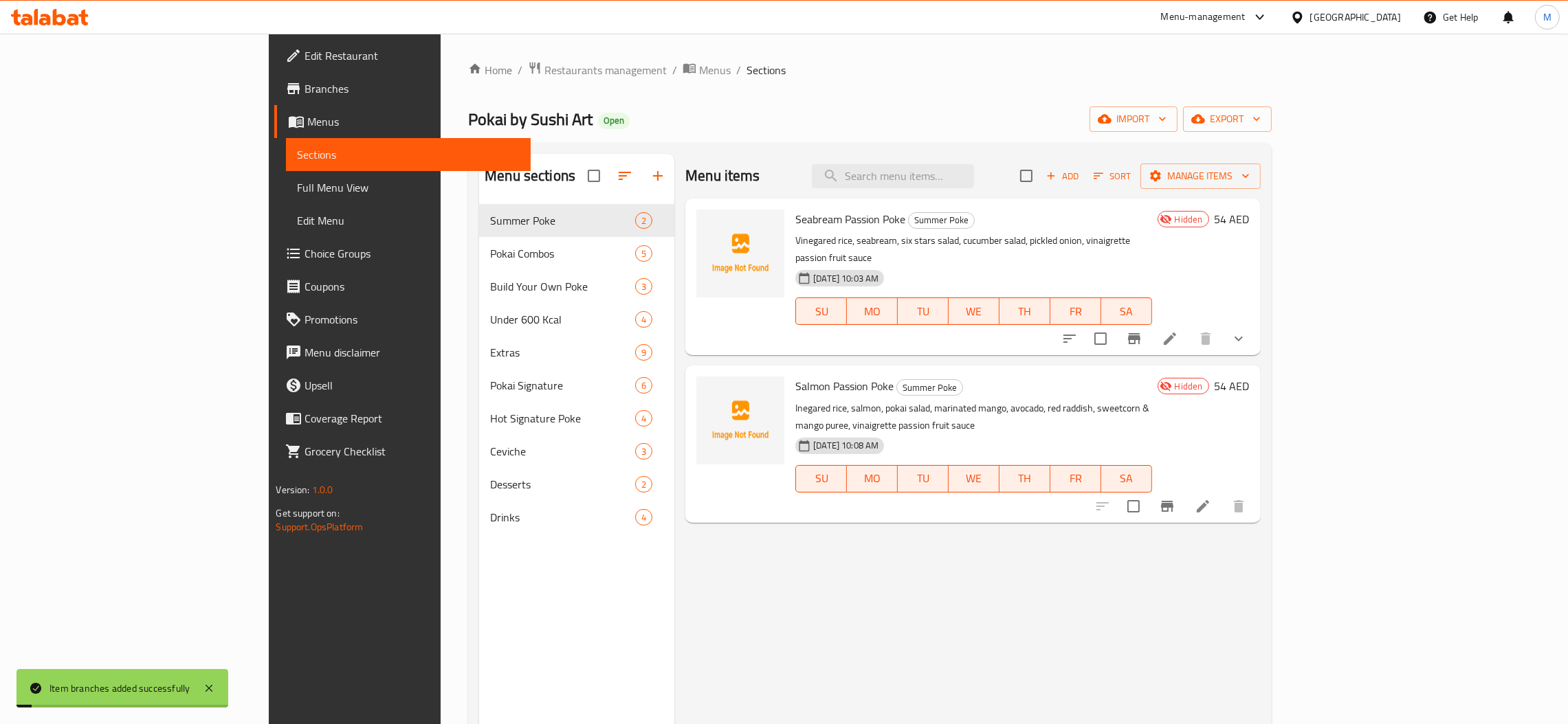
click at [1142, 330] on icon "Branch-specific-item" at bounding box center [1134, 338] width 17 height 17
click at [1222, 494] on li at bounding box center [1203, 506] width 38 height 25
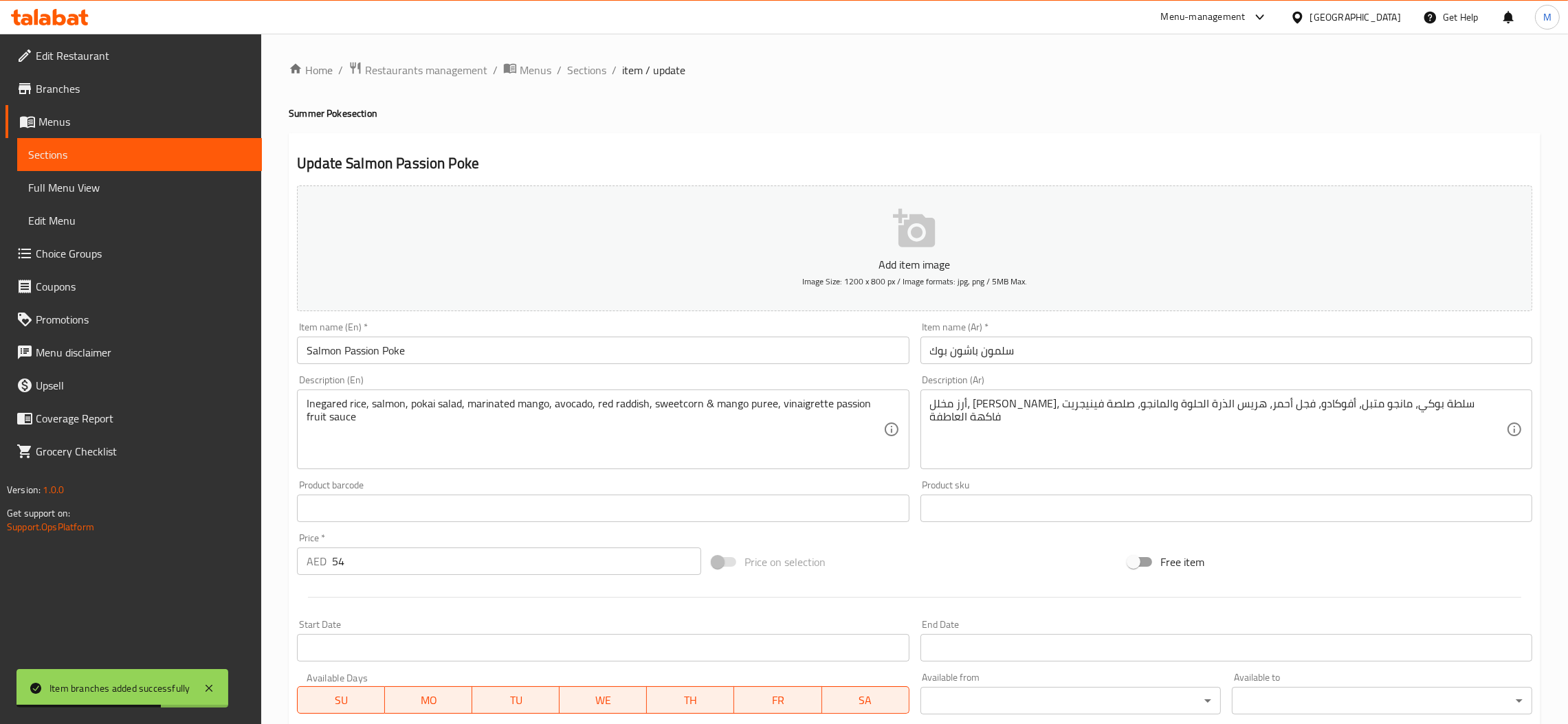
click at [328, 385] on div "Description (En) Inegared rice, salmon, pokai salad, marinated mango, avocado, …" at bounding box center [603, 422] width 612 height 94
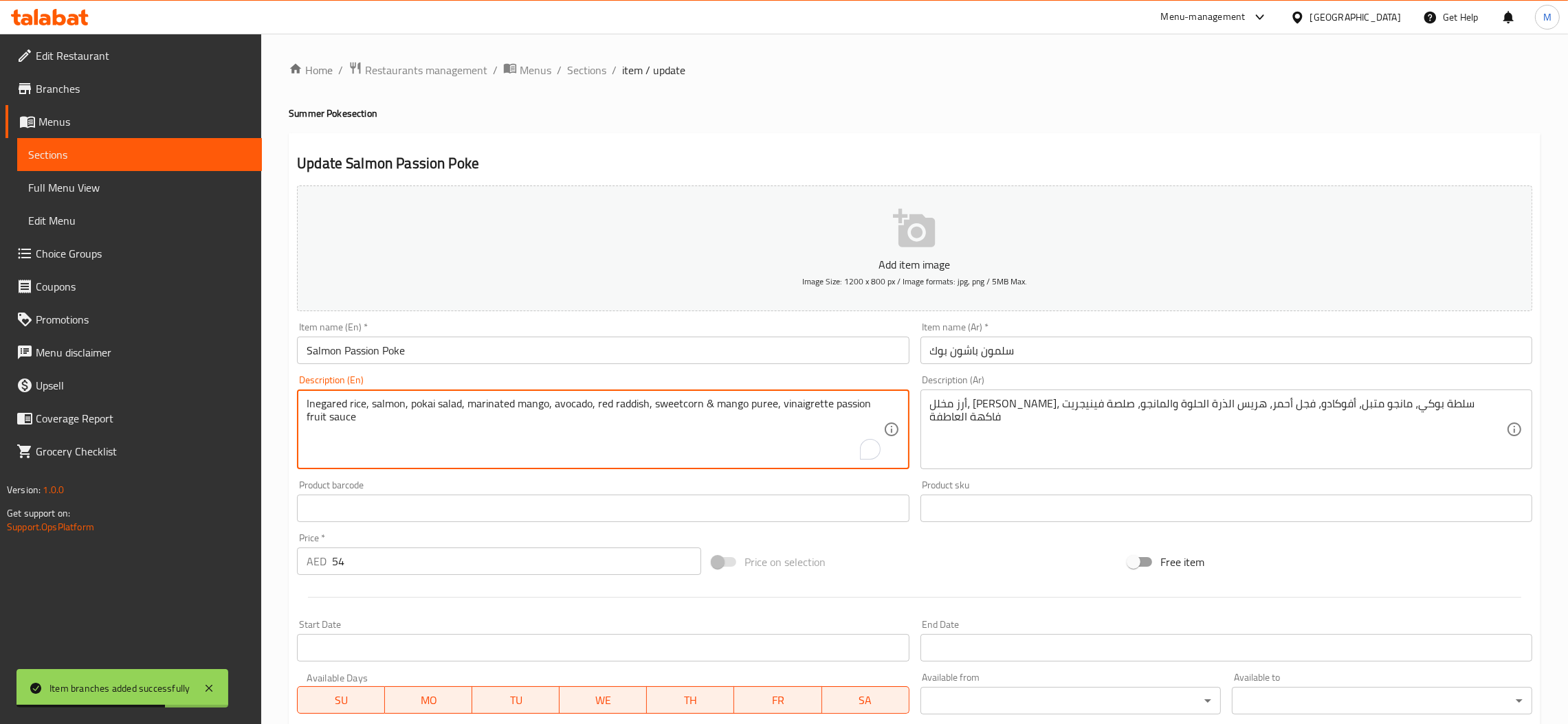
click at [327, 399] on textarea "Inegared rice, salmon, pokai salad, marinated mango, avocado, red raddish, swee…" at bounding box center [595, 430] width 576 height 66
paste textarea "Vi"
drag, startPoint x: 372, startPoint y: 399, endPoint x: 267, endPoint y: 397, distance: 105.0
click at [267, 397] on div "Home / Restaurants management / Menus / Sections / item / update Summer Poke se…" at bounding box center [914, 503] width 1307 height 937
type textarea "Vinegared rice, salmon, pokai salad, marinated mango, avocado, red raddish, swe…"
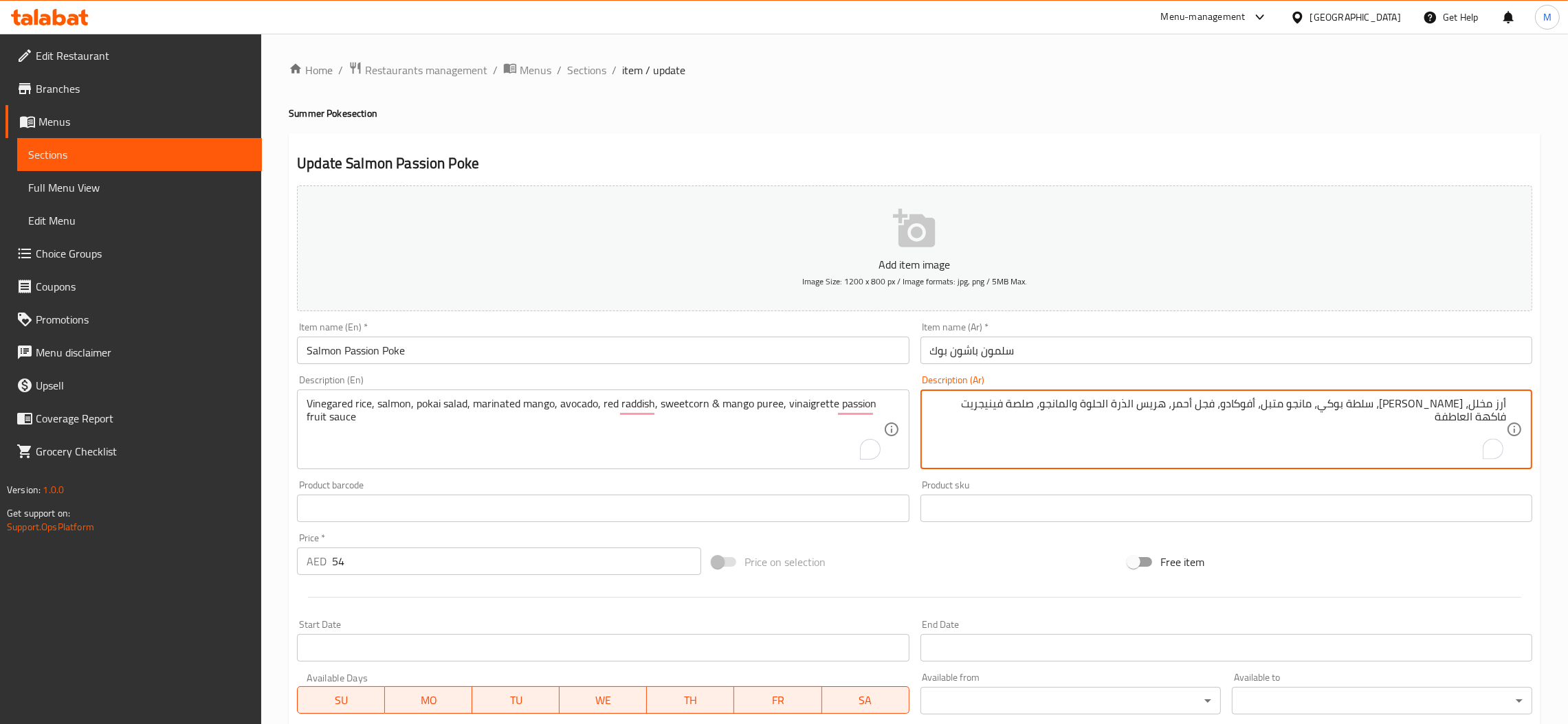
drag, startPoint x: 1471, startPoint y: 403, endPoint x: 1527, endPoint y: 418, distance: 58.0
click at [1527, 418] on div "أرز مخلل، سلمون، سلطة بوكي، مانجو متبل، أفوكادو، فجل أحمر، هريس الذرة الحلوة وا…" at bounding box center [1227, 429] width 612 height 80
paste textarea "بالخ"
click at [1380, 410] on textarea "أرز بالخل، سلمون، سلطة بوكي، مانجو متبل، أفوكادو، فجل أحمر، هريس الذرة الحلوة و…" at bounding box center [1218, 430] width 576 height 66
type textarea "أرز بالخل، سلمون، سلطة بوكاي، مانجو متبل، أفوكادو، فجل أحمر، هريس الذرة الحلوة …"
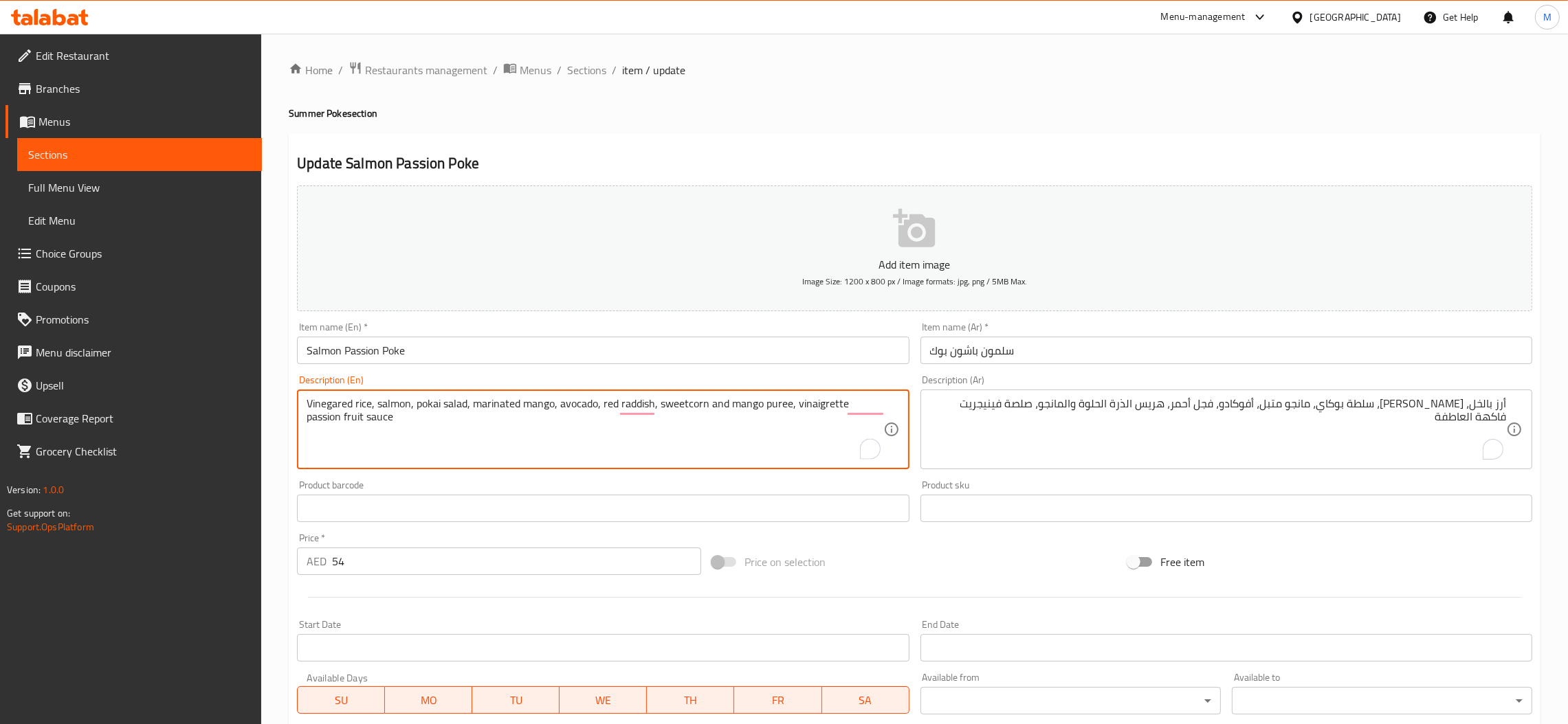
type textarea "Vinegared rice, salmon, pokai salad, marinated mango, avocado, red raddish, swe…"
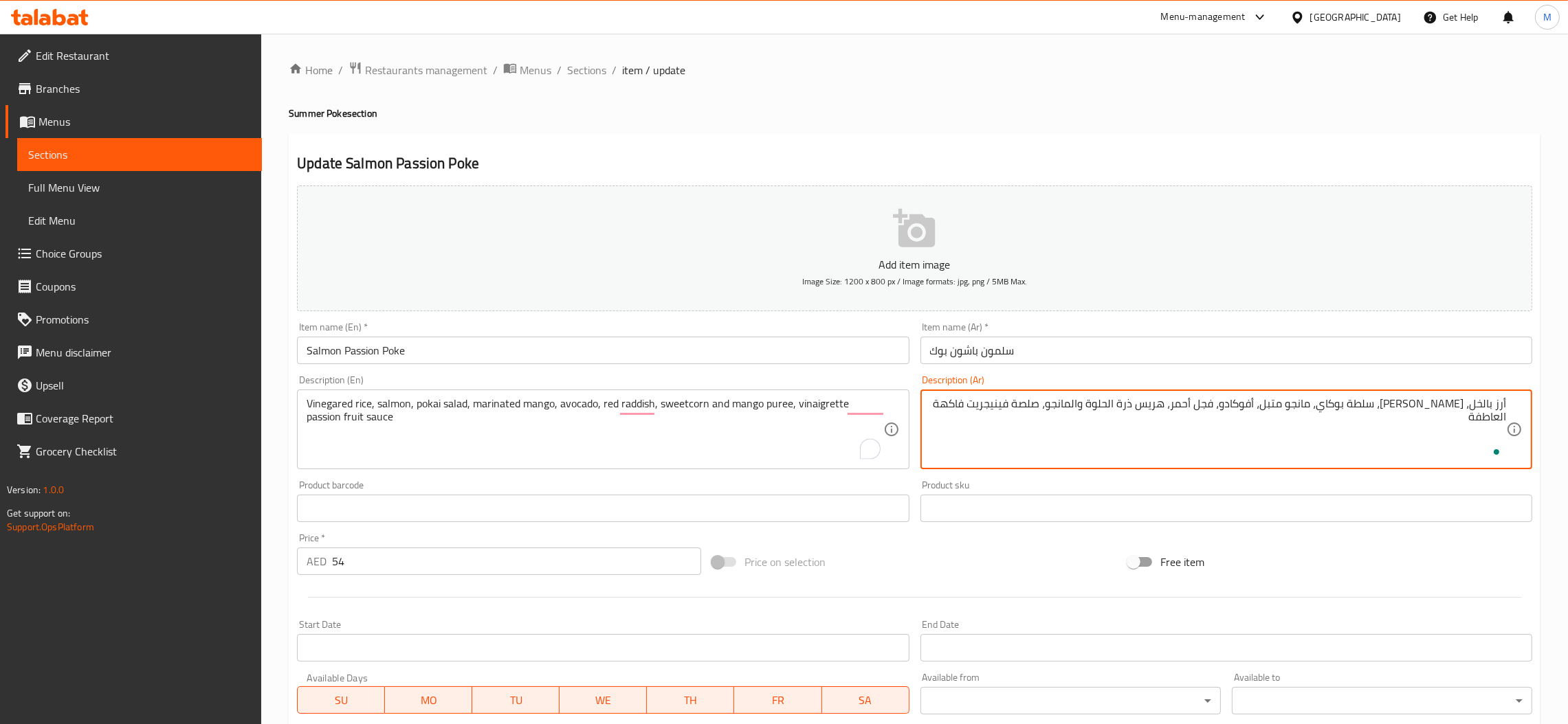
click at [1162, 410] on textarea "أرز بالخل، سلمون، سلطة بوكاي، مانجو متبل، أفوكادو، فجل أحمر، هريس ذرة الحلوة وا…" at bounding box center [1218, 430] width 576 height 66
click at [1133, 407] on textarea "أرز بالخل، سلمون، سلطة بوكاي، مانجو متبل، أفوكادو، فجل أحمر، هريس ذرة حلوة والم…" at bounding box center [1218, 430] width 576 height 66
drag, startPoint x: 951, startPoint y: 405, endPoint x: 1032, endPoint y: 407, distance: 81.0
click at [1032, 407] on textarea "أرز بالخل، سلمون، سلطة بوكاي، مانجو متبل، أفوكادو، فجل أحمر، هريس ذرة حلوة ومان…" at bounding box center [1218, 430] width 576 height 66
click at [966, 355] on input "سلمون باشون بوك" at bounding box center [1227, 350] width 612 height 27
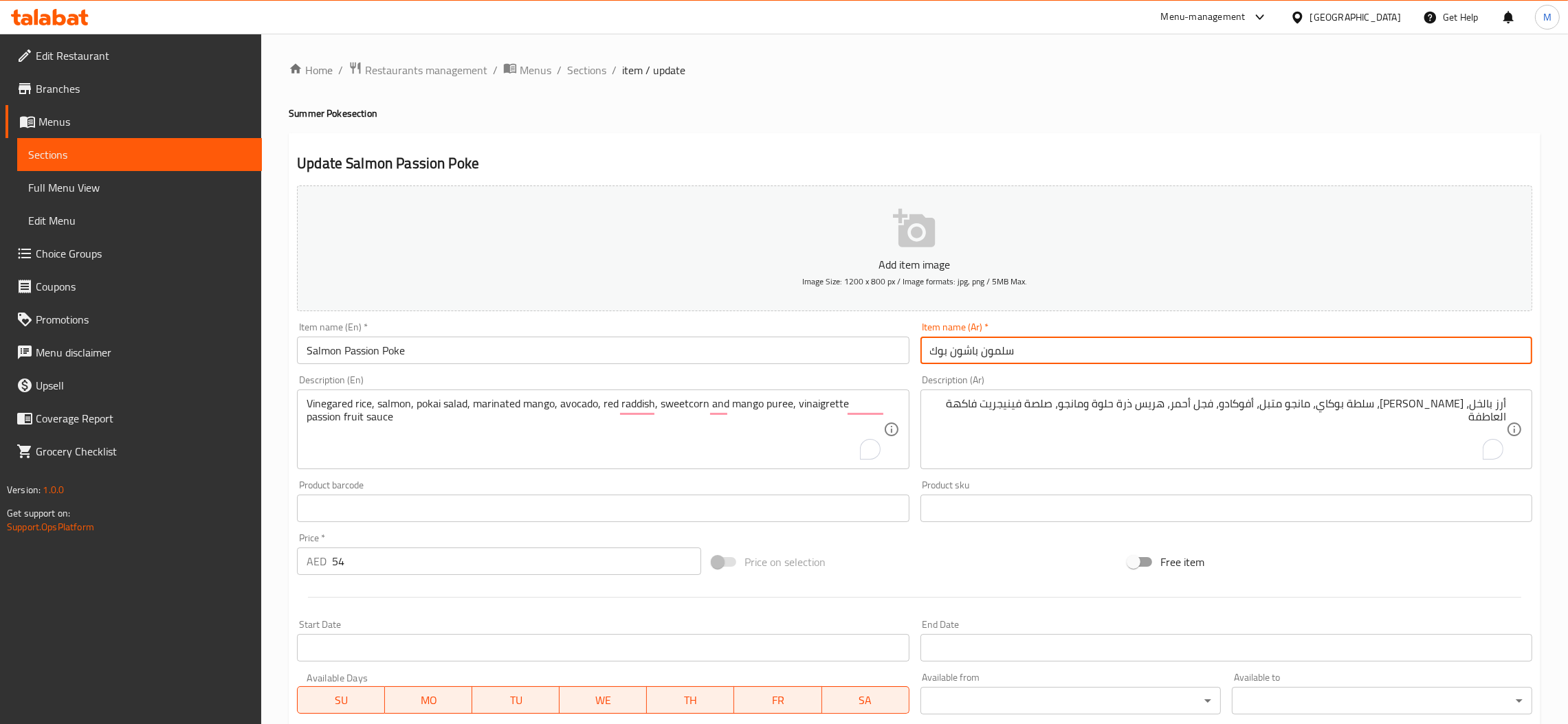
click at [966, 355] on input "سلمون باشون بوك" at bounding box center [1227, 350] width 612 height 27
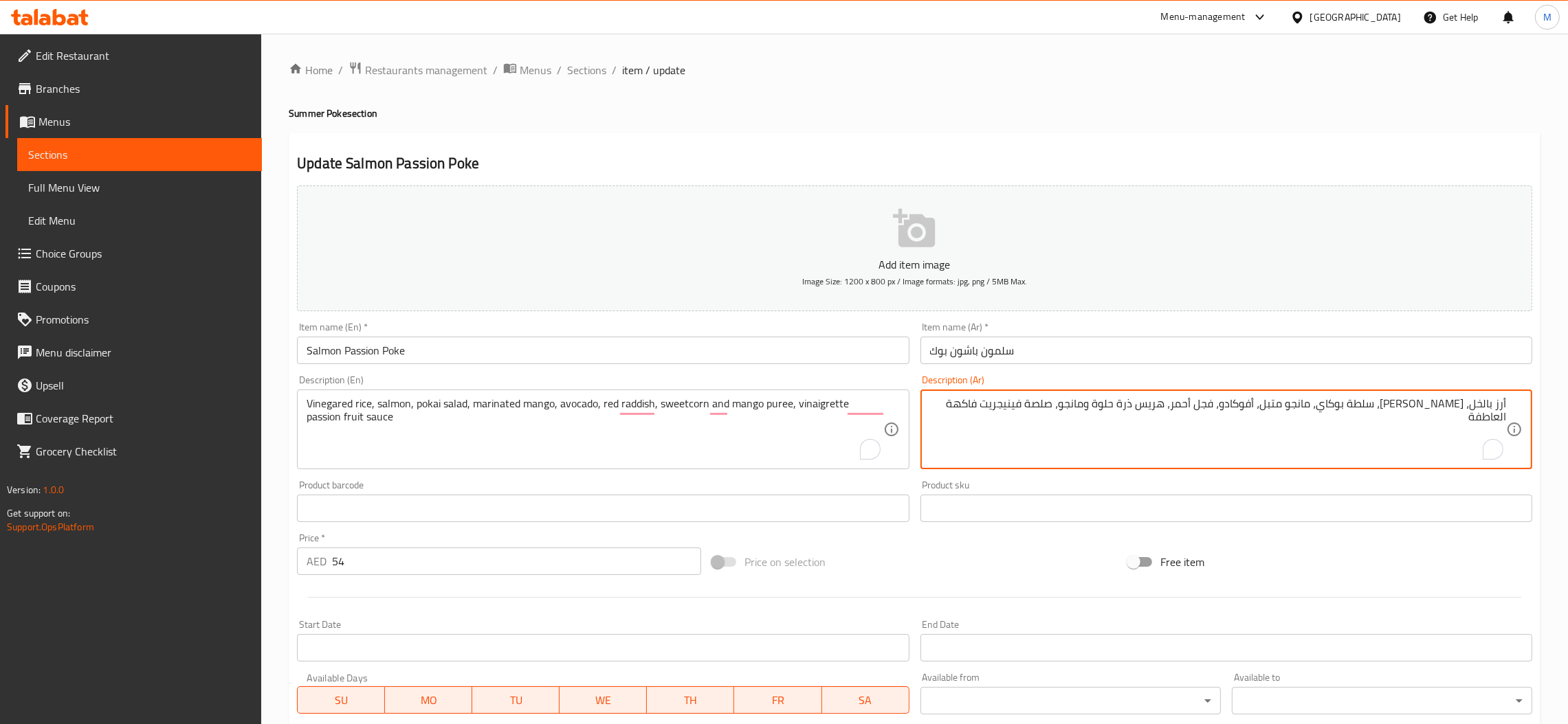
drag, startPoint x: 963, startPoint y: 410, endPoint x: 1030, endPoint y: 412, distance: 67.0
paste textarea "باشون"
type textarea "أرز بالخل، سلمون، سلطة بوكاي، مانجو متبل، أفوكادو، فجل أحمر، هريس ذرة حلوة ومان…"
click at [908, 381] on div "Description (En) Vinegared rice, salmon, pokai salad, marinated mango, avocado,…" at bounding box center [603, 422] width 612 height 94
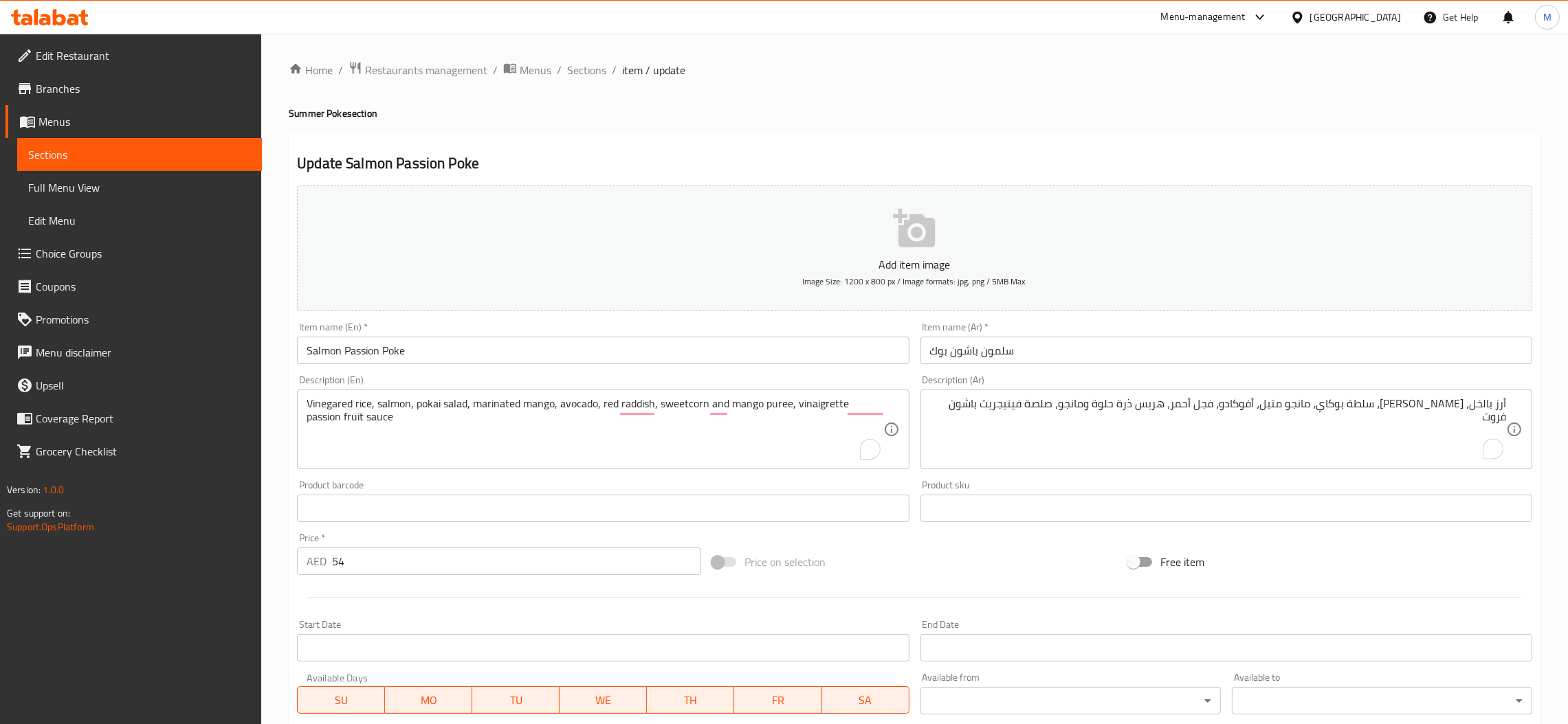
scroll to position [244, 0]
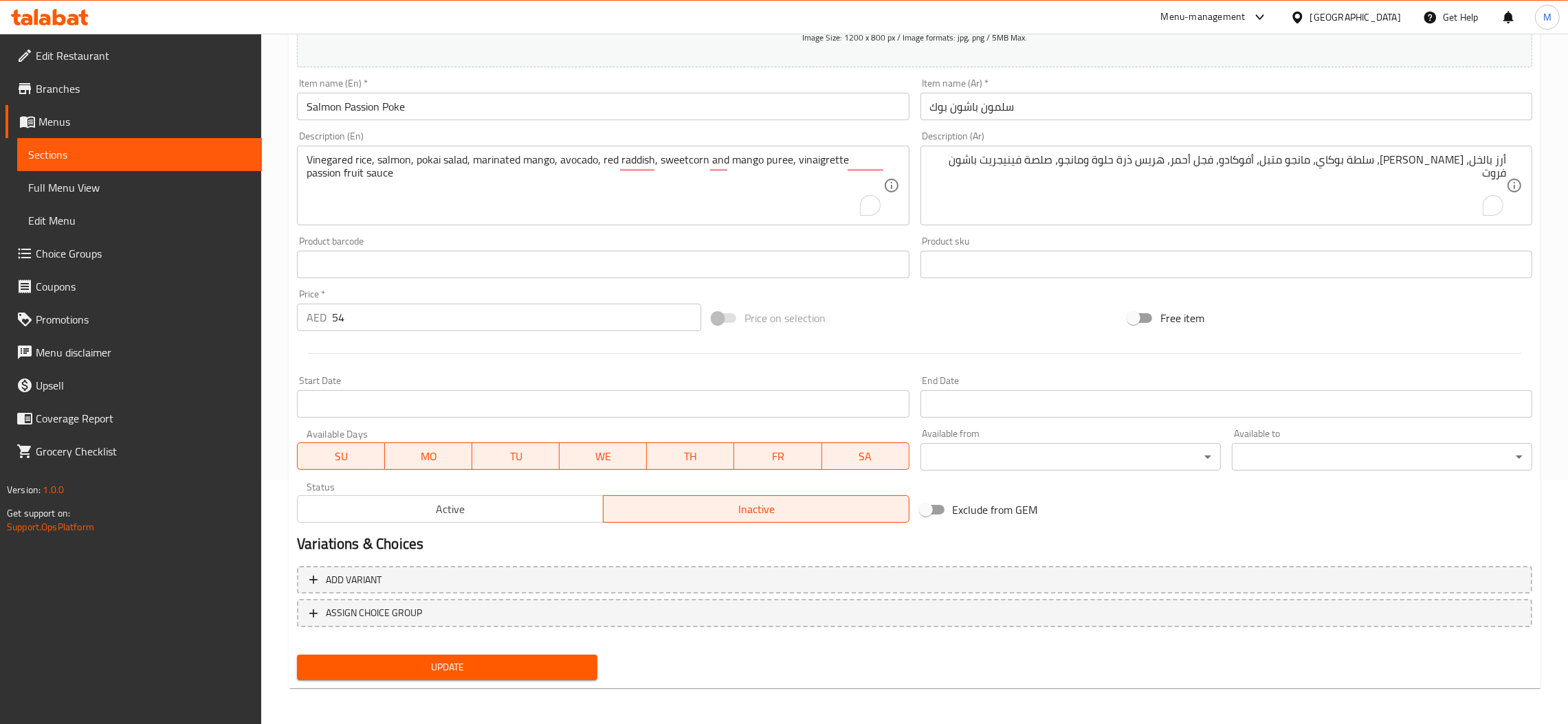
click at [505, 666] on span "Update" at bounding box center [447, 668] width 279 height 17
click at [659, 622] on button "ASSIGN CHOICE GROUP" at bounding box center [915, 613] width 1235 height 28
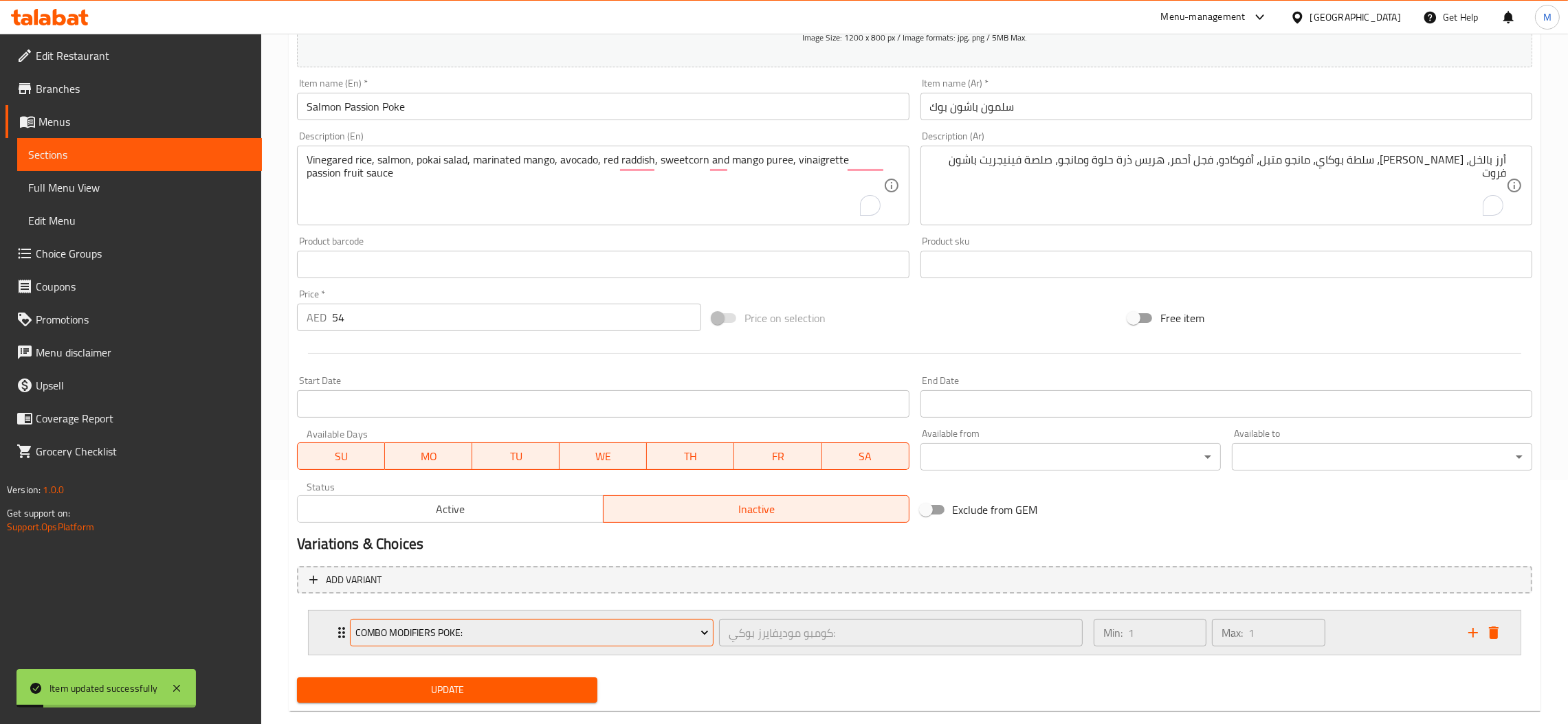
click at [597, 634] on span "Combo Modifiers Poke:" at bounding box center [533, 633] width 354 height 17
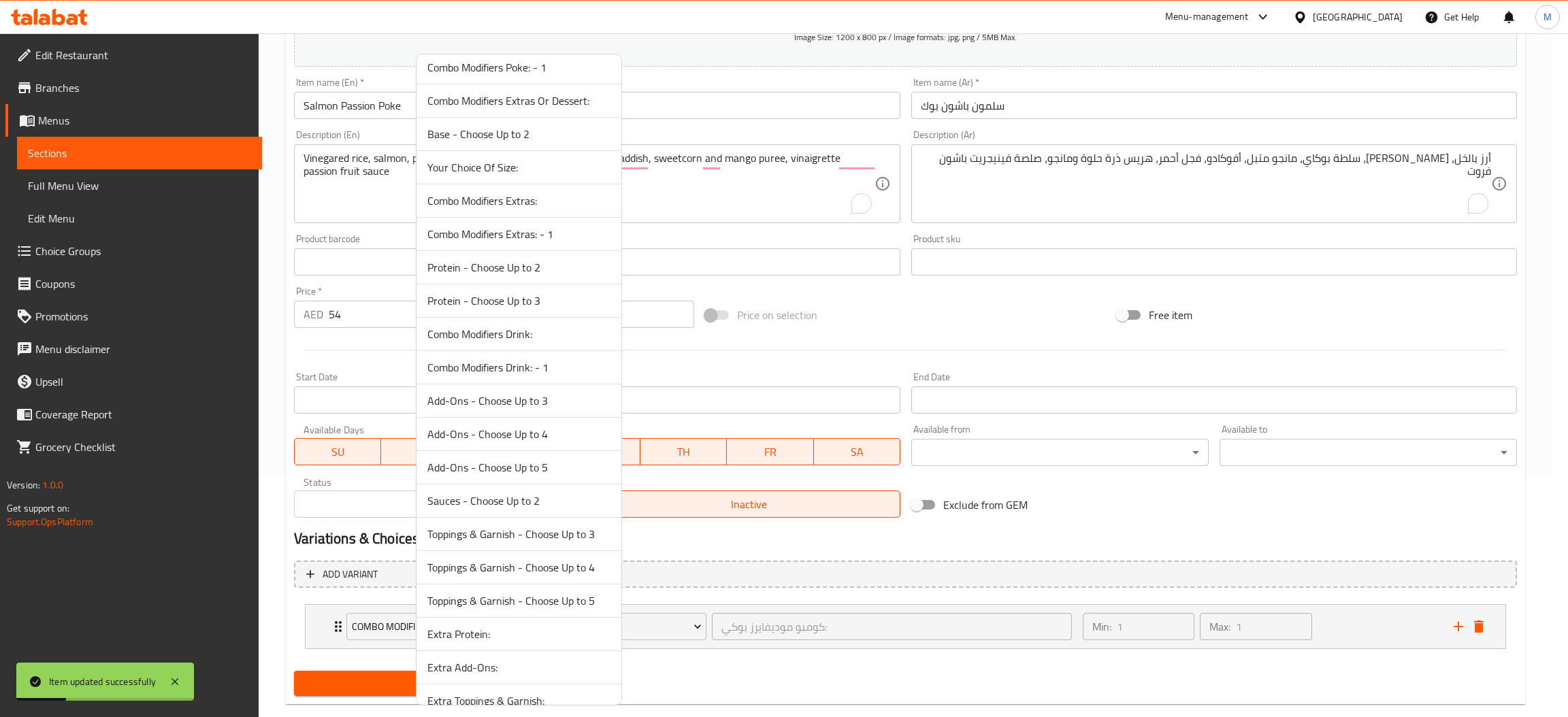
scroll to position [61, 0]
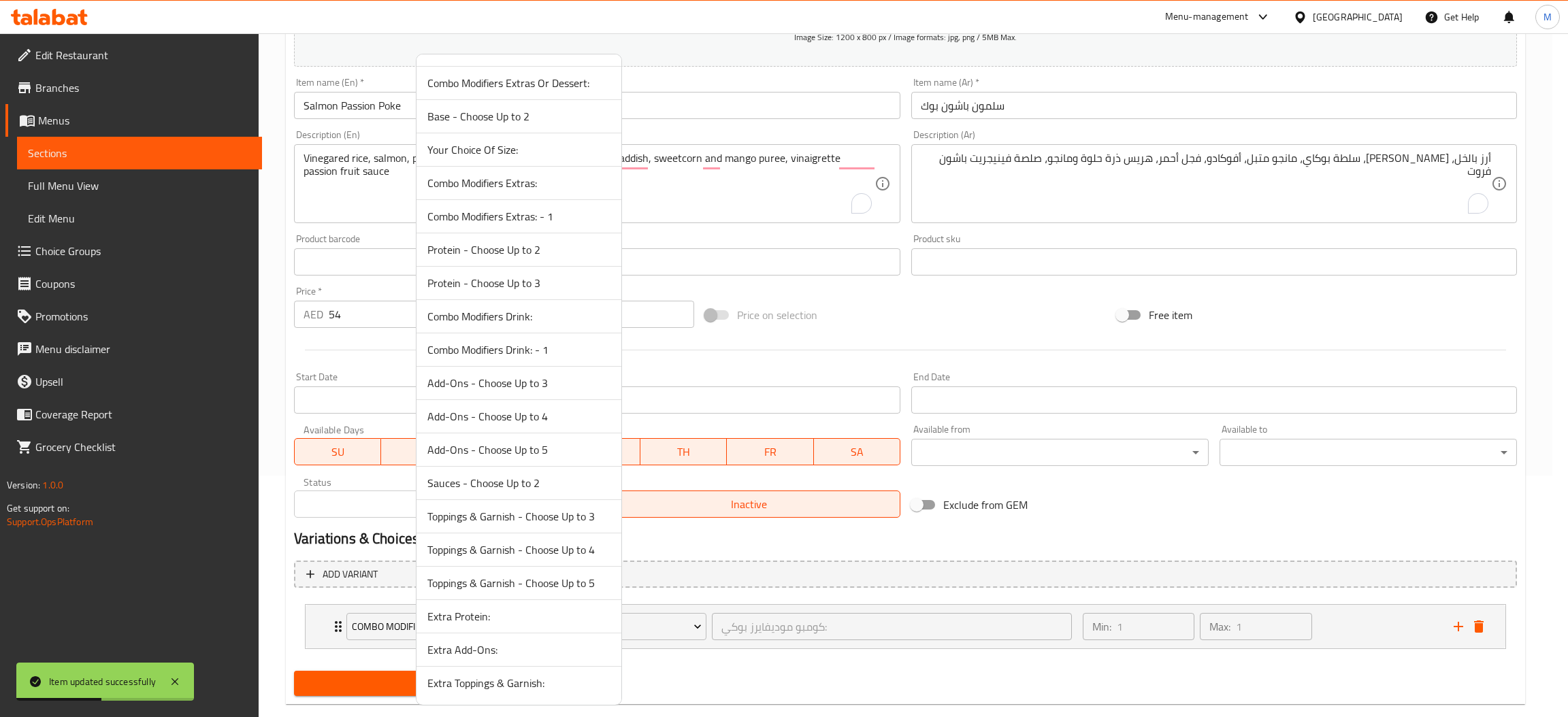
click at [493, 156] on span "Your Choice Of Size:" at bounding box center [519, 149] width 183 height 16
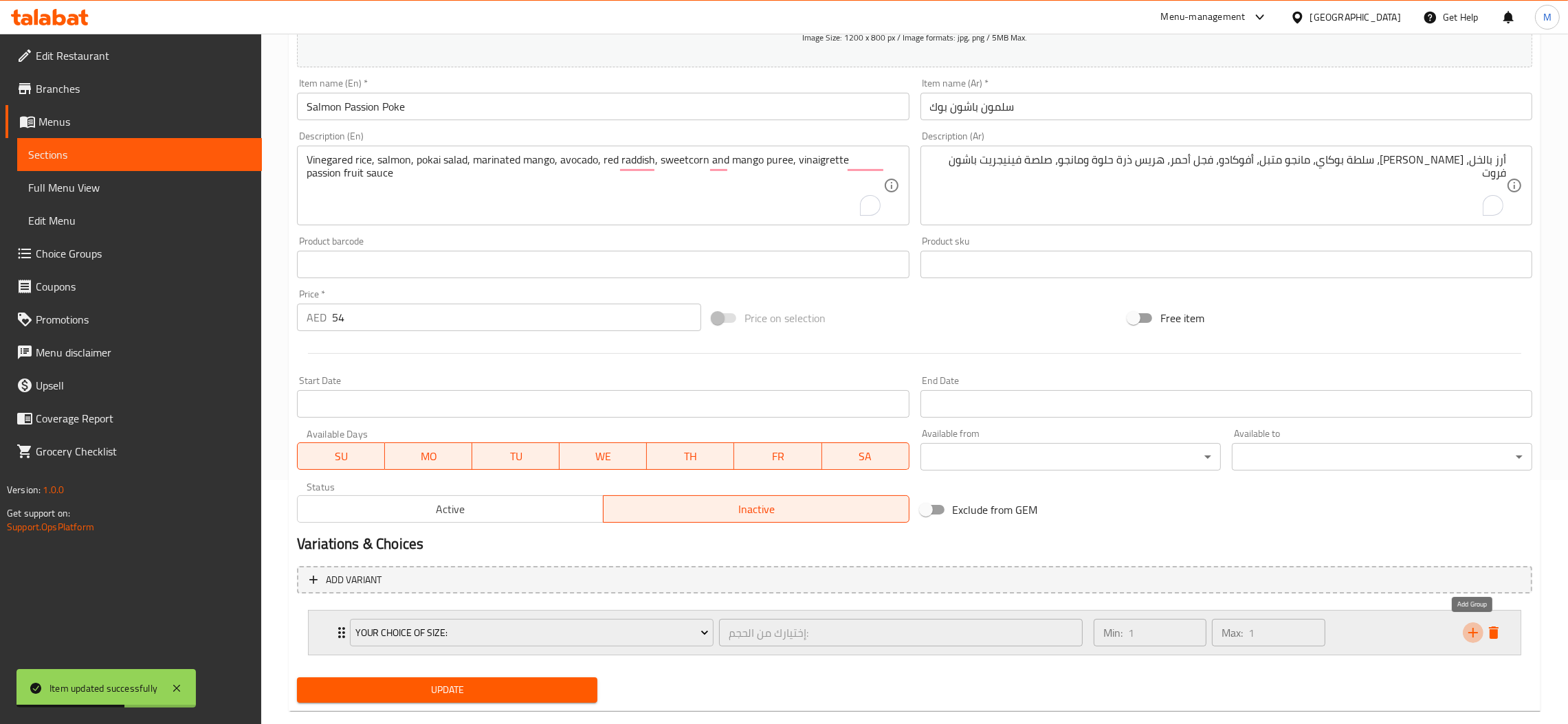
click at [1470, 630] on icon "add" at bounding box center [1473, 632] width 17 height 17
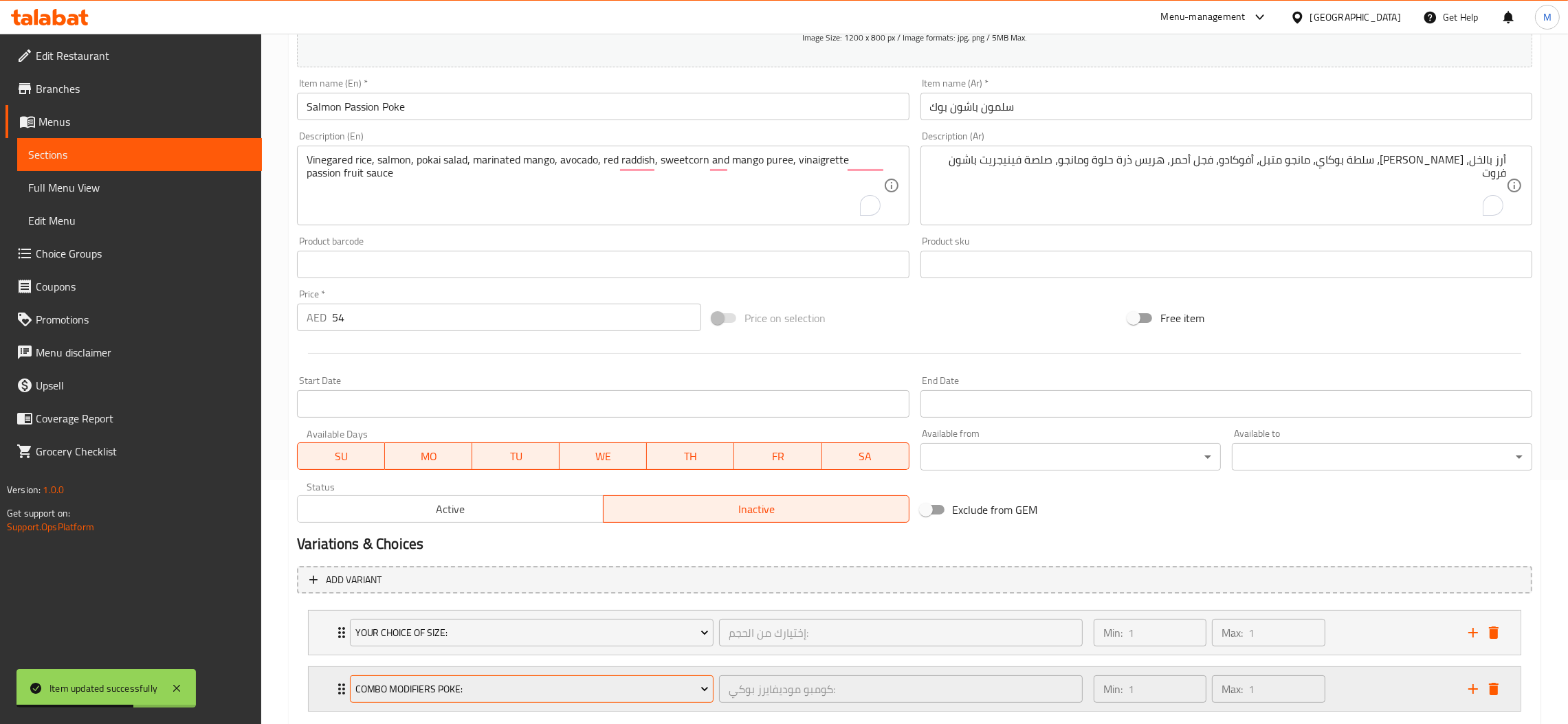
click at [579, 681] on span "Combo Modifiers Poke:" at bounding box center [533, 689] width 354 height 17
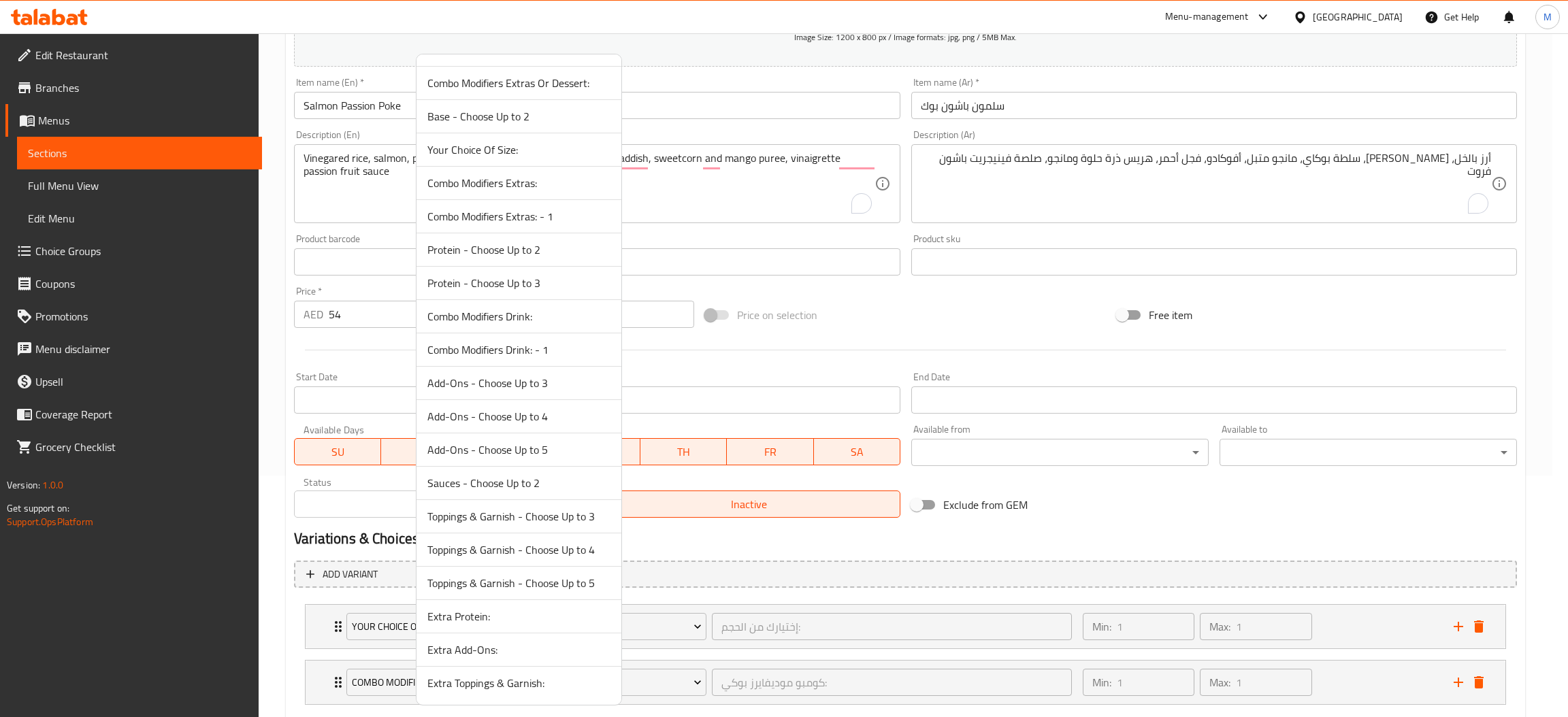
click at [464, 611] on span "Extra Protein:" at bounding box center [519, 616] width 183 height 16
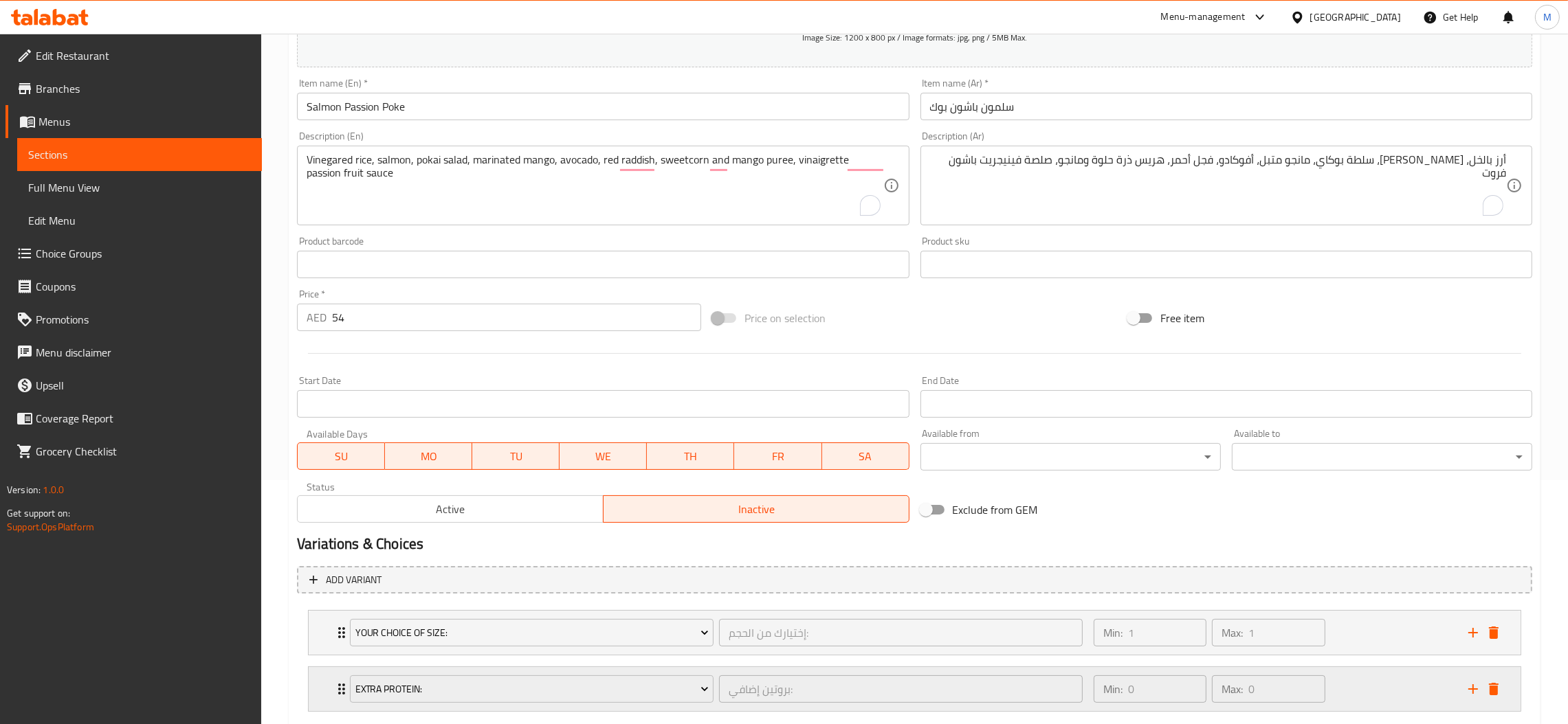
click at [1467, 681] on icon "add" at bounding box center [1473, 689] width 17 height 17
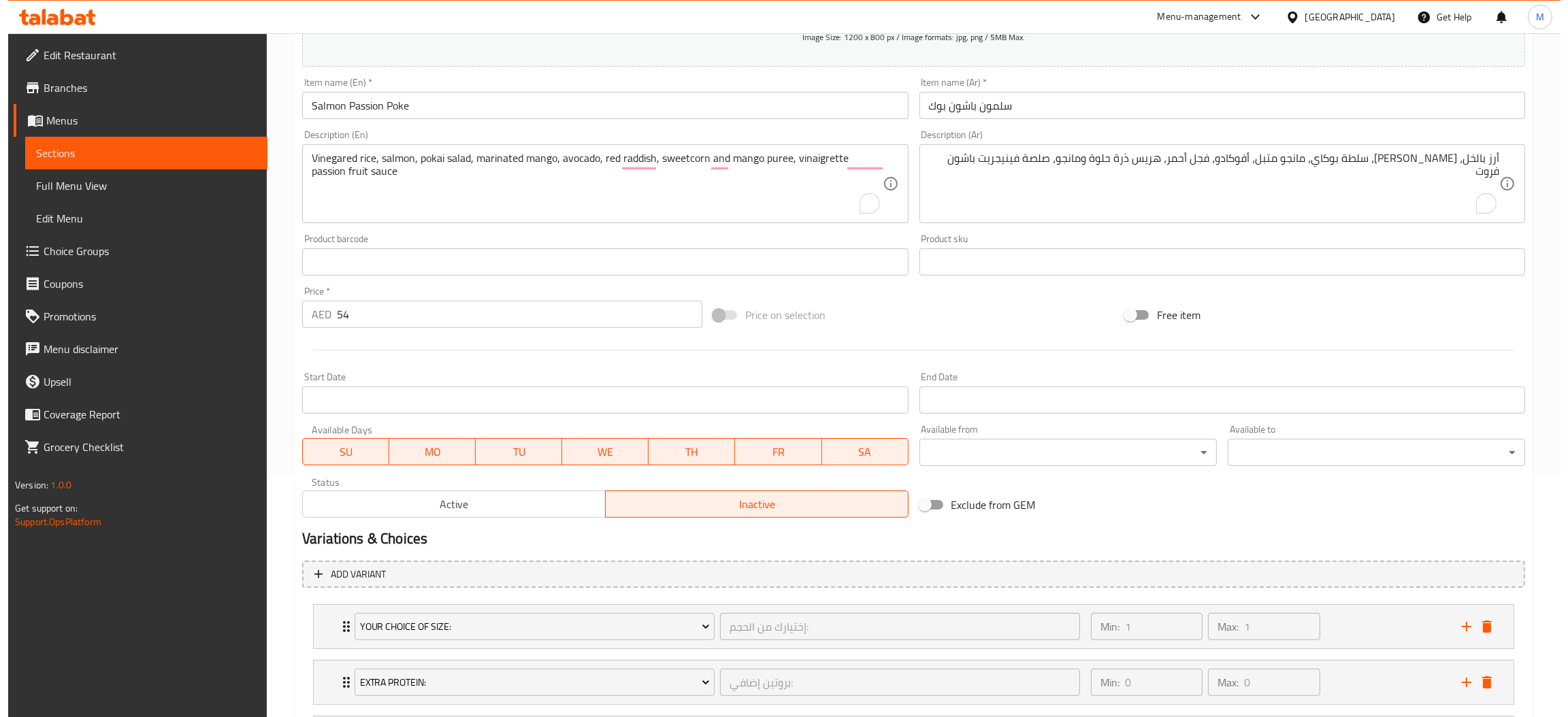
scroll to position [321, 0]
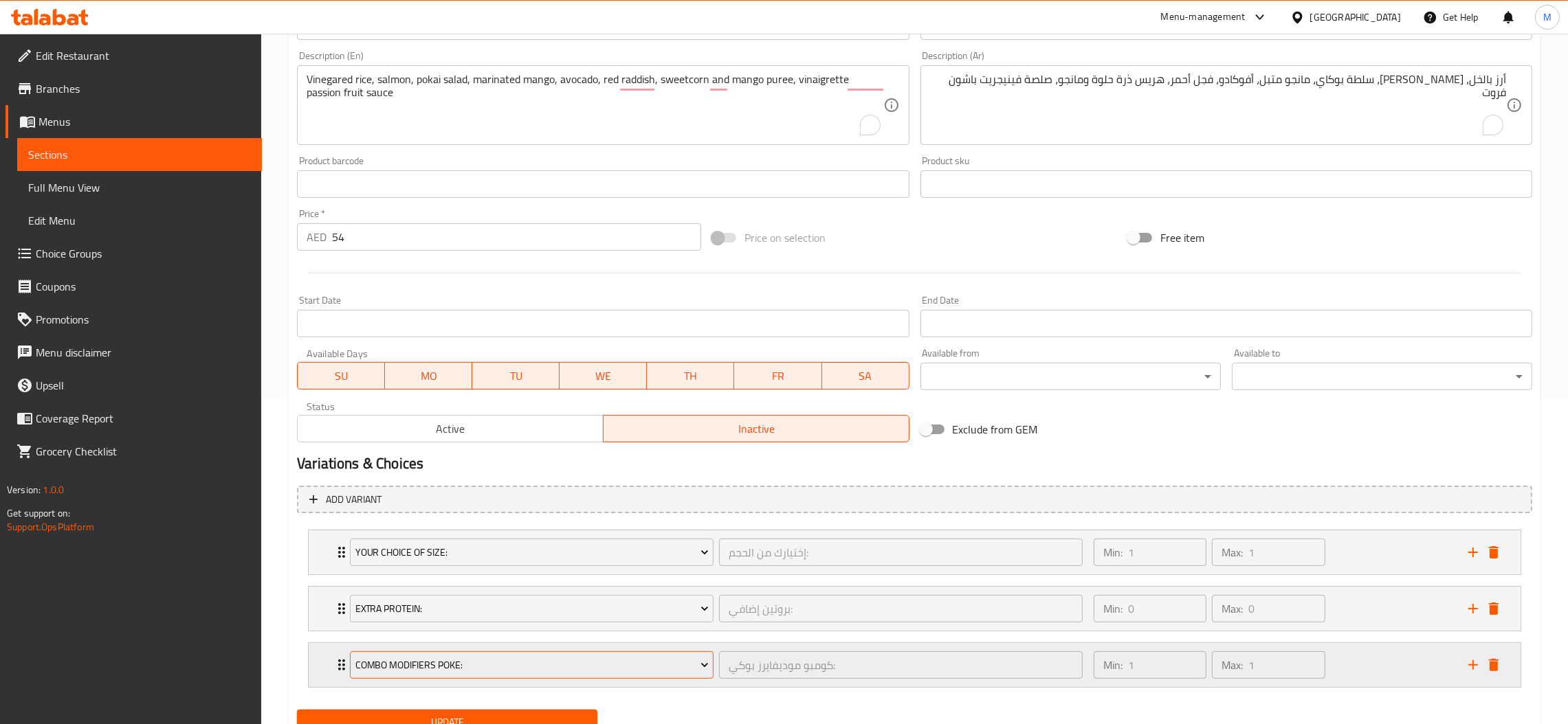
click at [630, 661] on span "Combo Modifiers Poke:" at bounding box center [533, 666] width 354 height 17
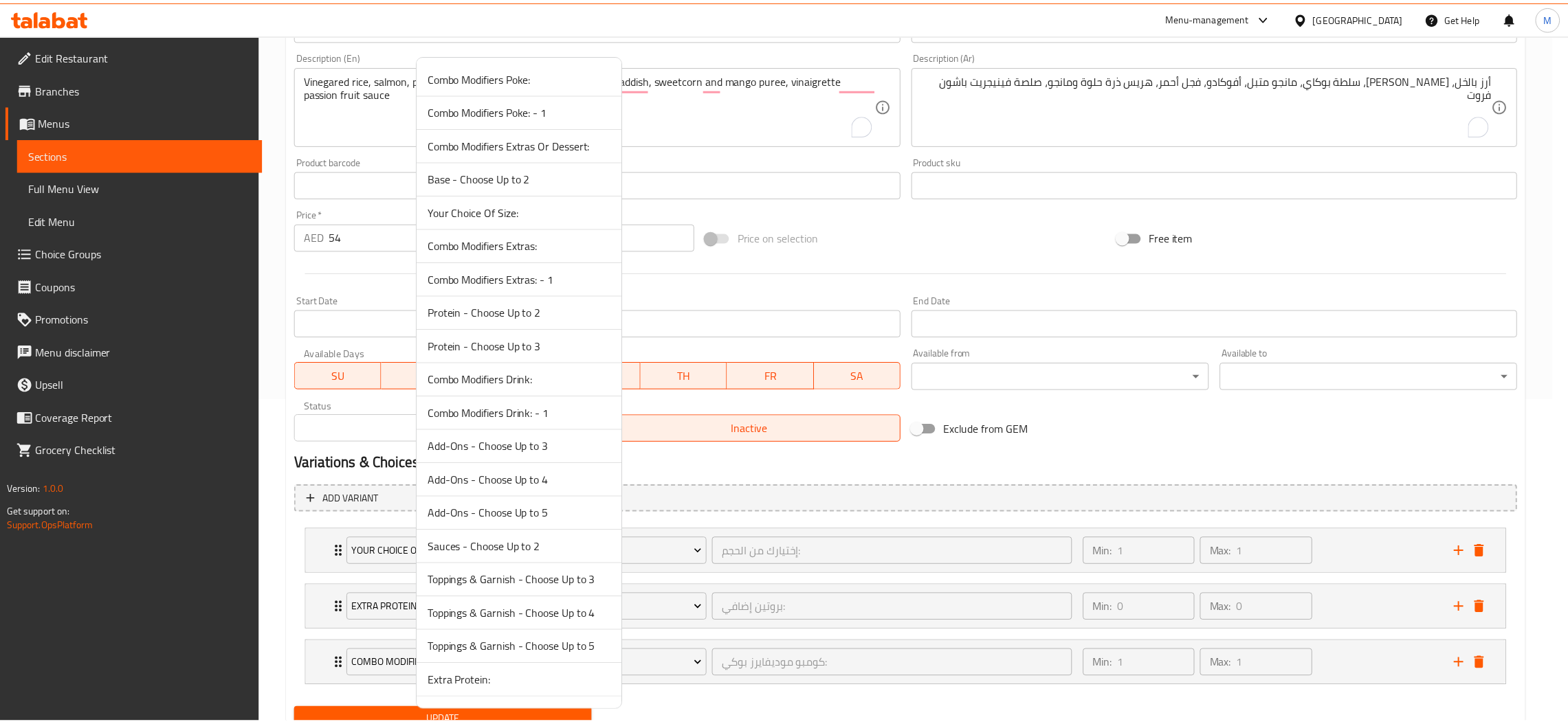
scroll to position [61, 0]
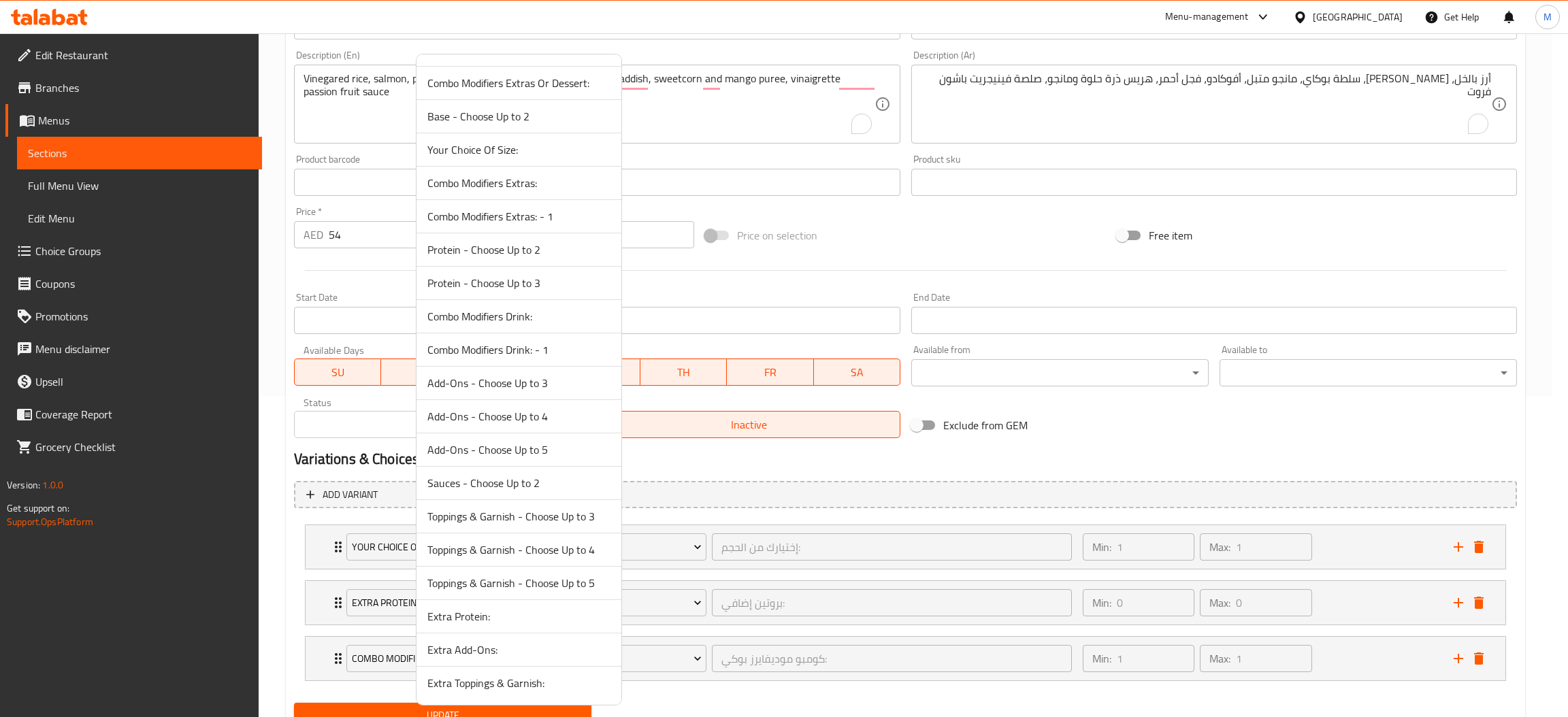
click at [483, 651] on span "Extra Add-Ons:" at bounding box center [519, 649] width 183 height 16
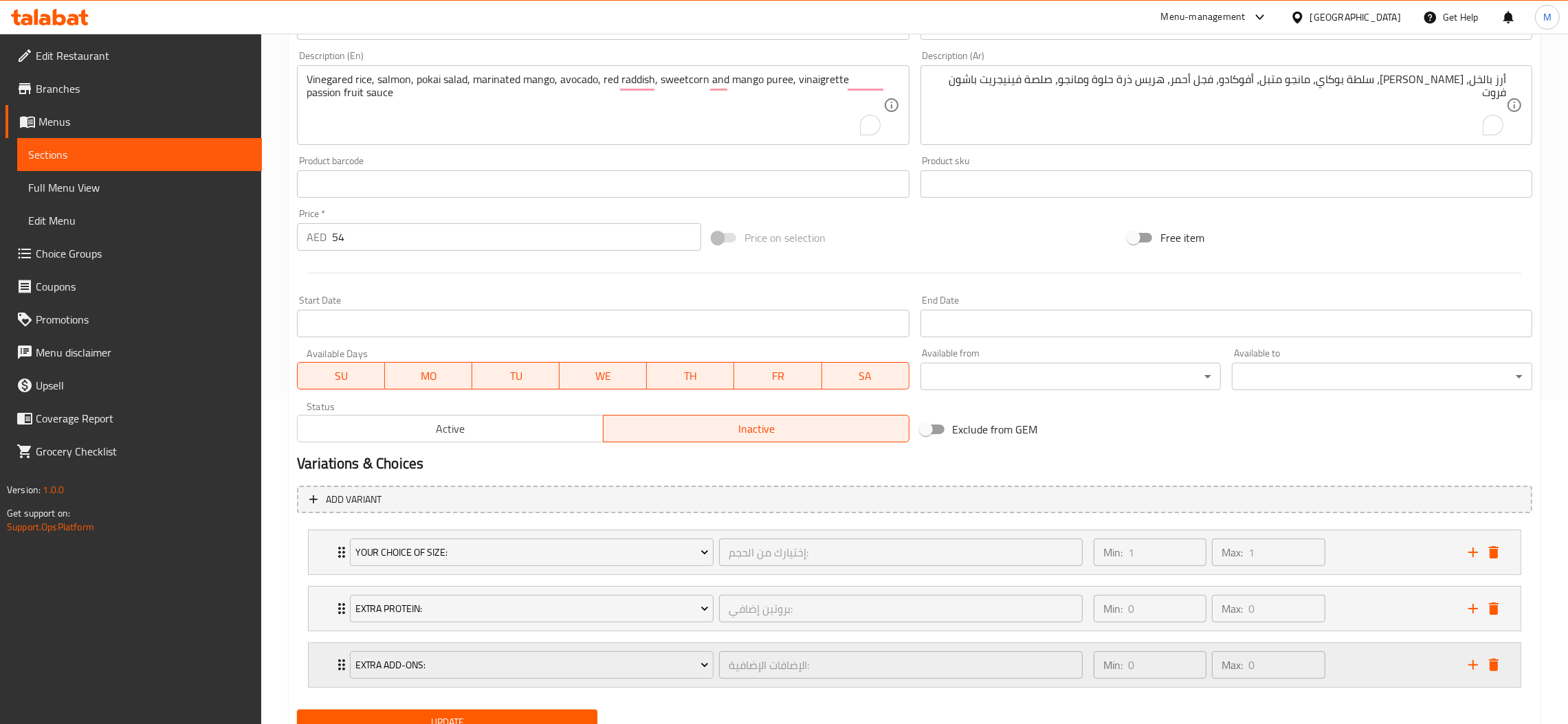
click at [1474, 666] on icon "add" at bounding box center [1473, 665] width 17 height 17
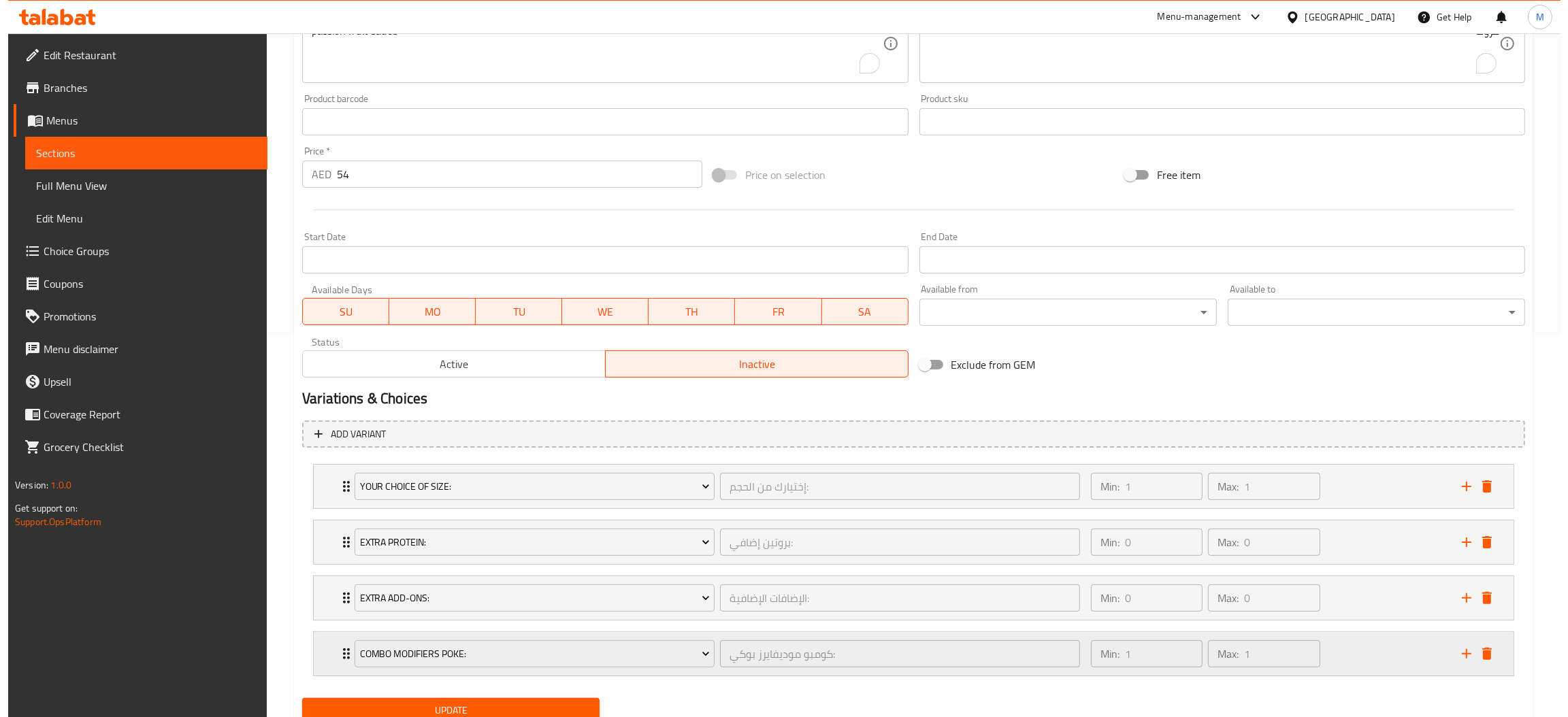
scroll to position [433, 0]
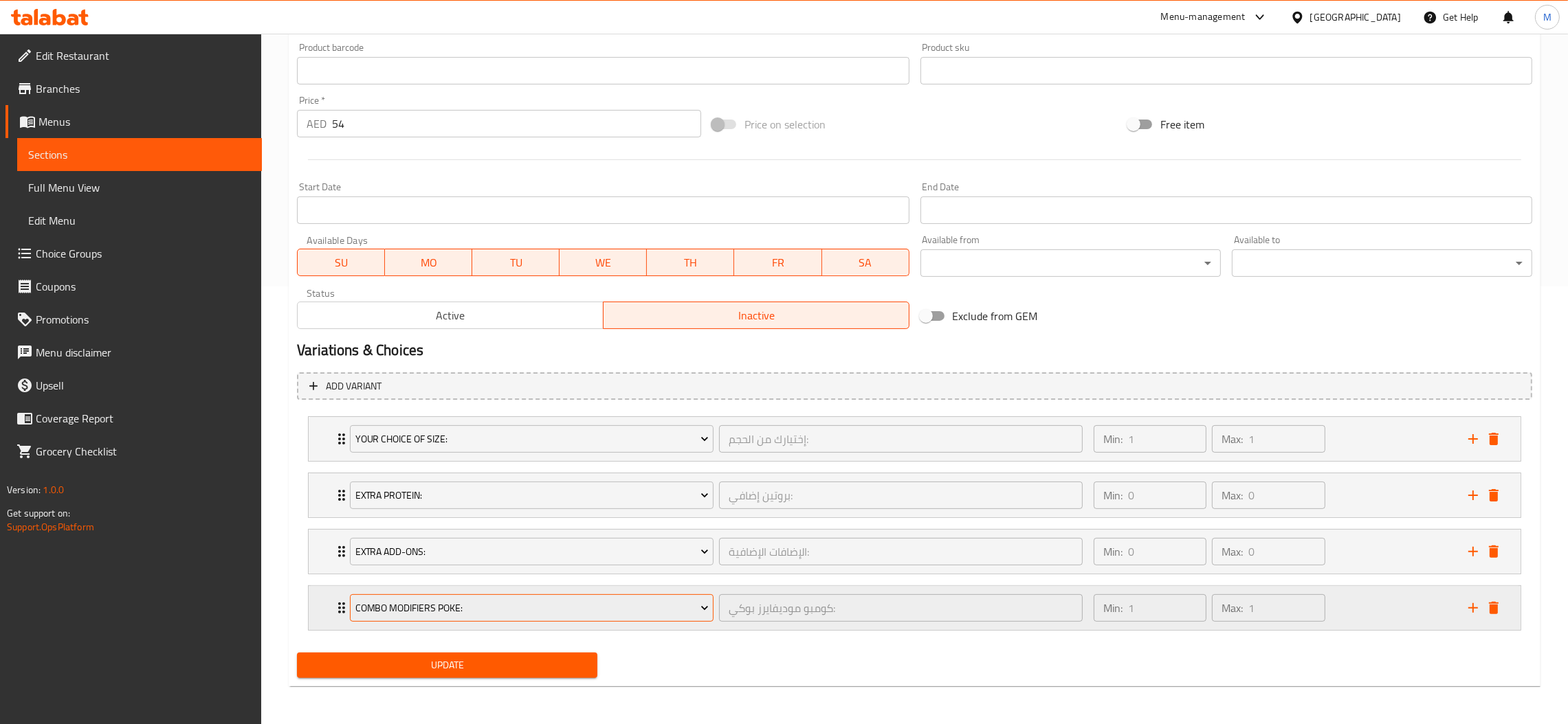
click at [493, 616] on span "Combo Modifiers Poke:" at bounding box center [533, 609] width 354 height 17
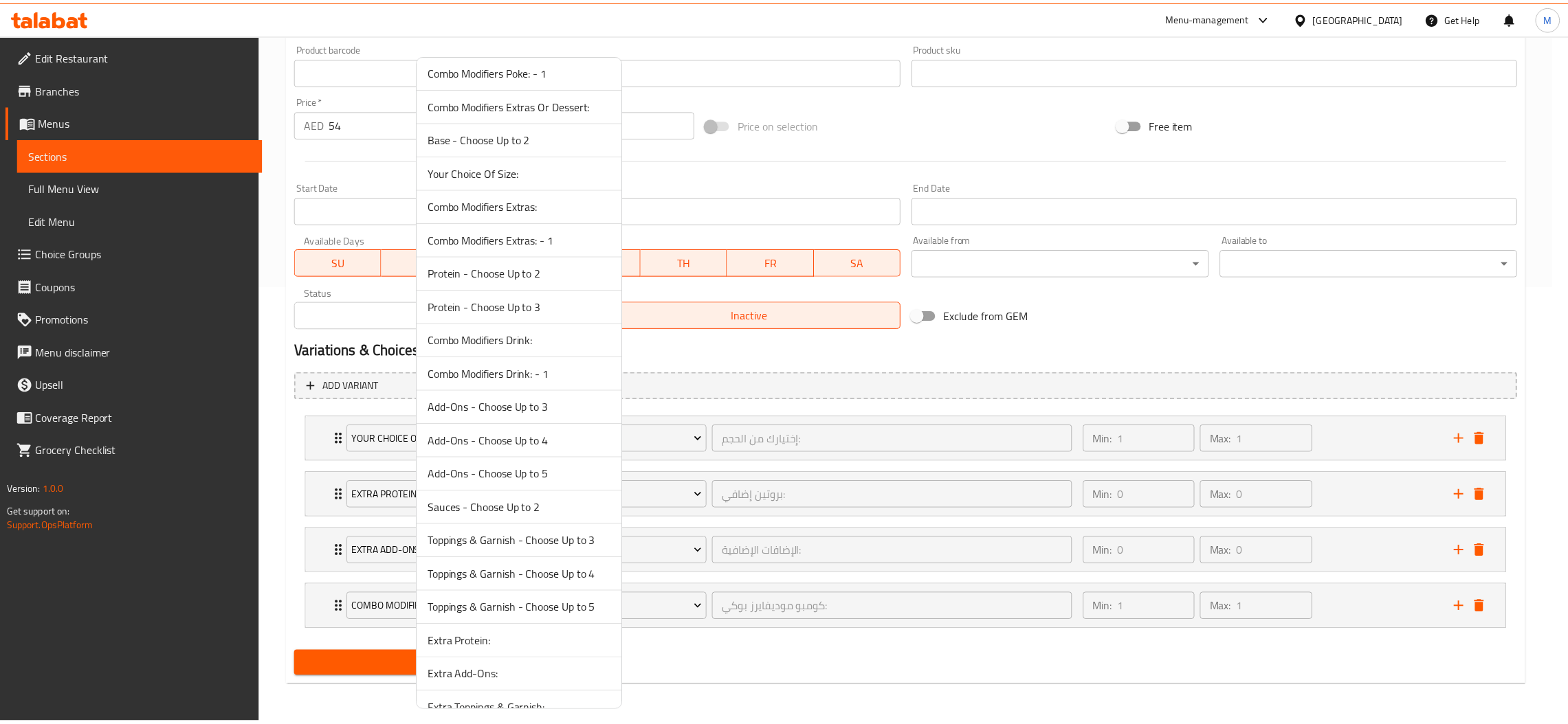
scroll to position [61, 0]
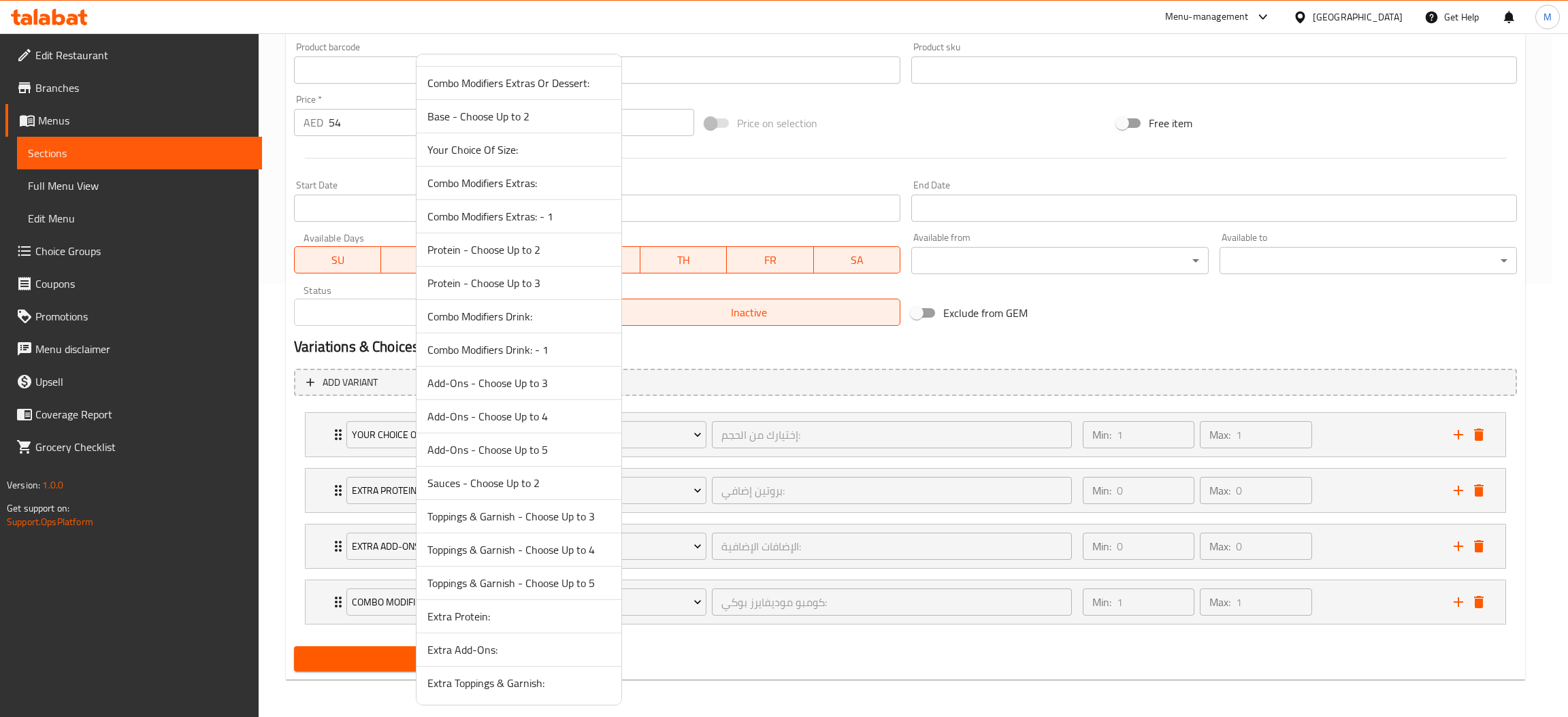
click at [524, 677] on span "Extra Toppings & Garnish:" at bounding box center [519, 683] width 183 height 16
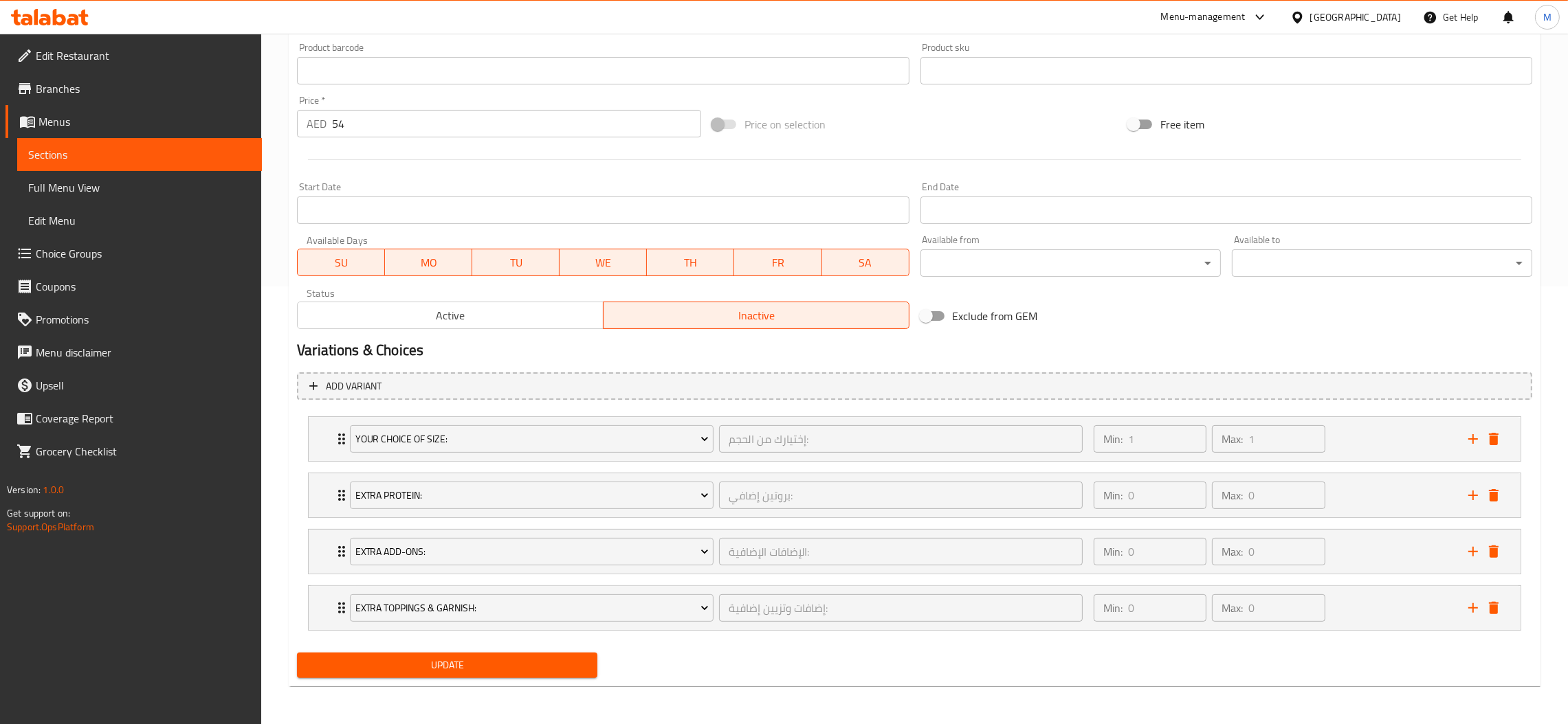
click at [547, 669] on span "Update" at bounding box center [447, 666] width 279 height 17
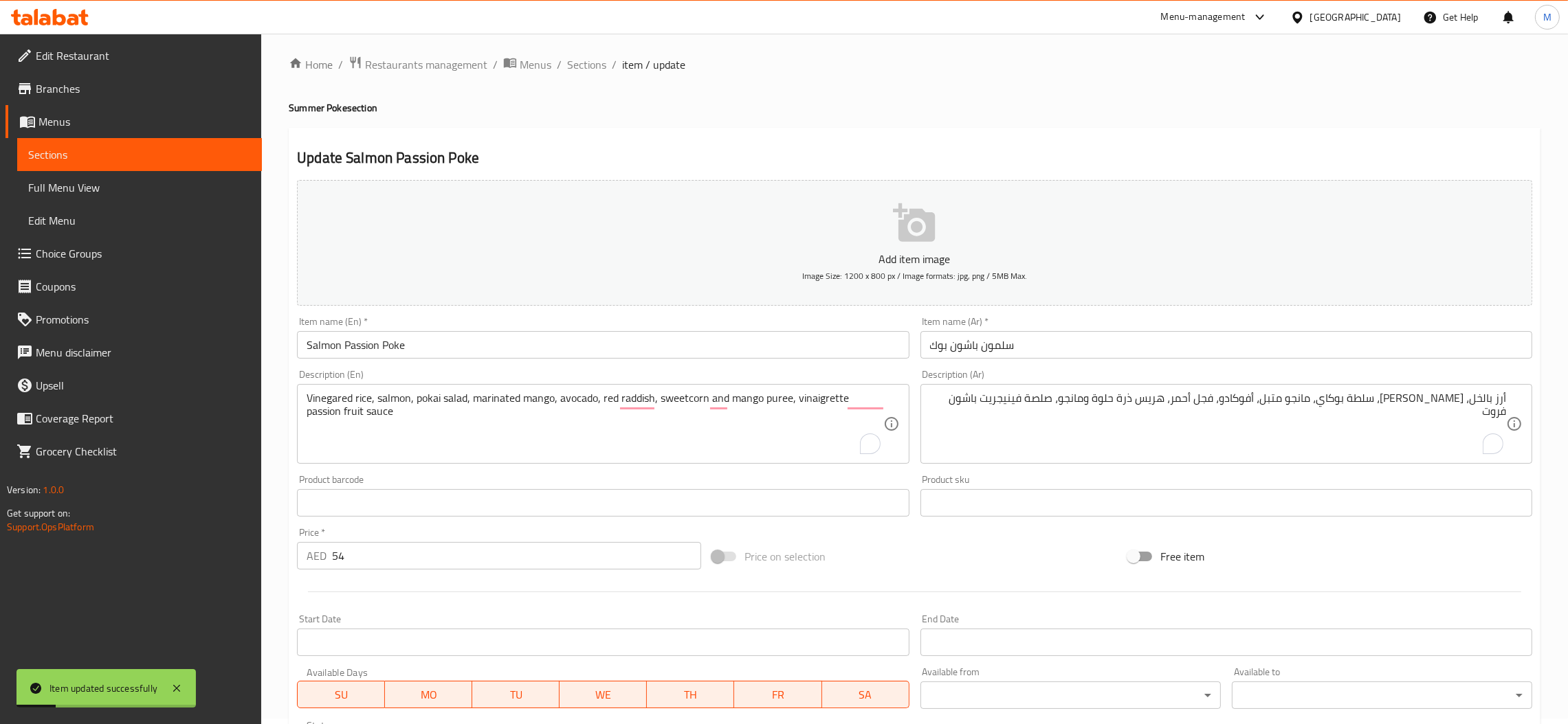
scroll to position [0, 0]
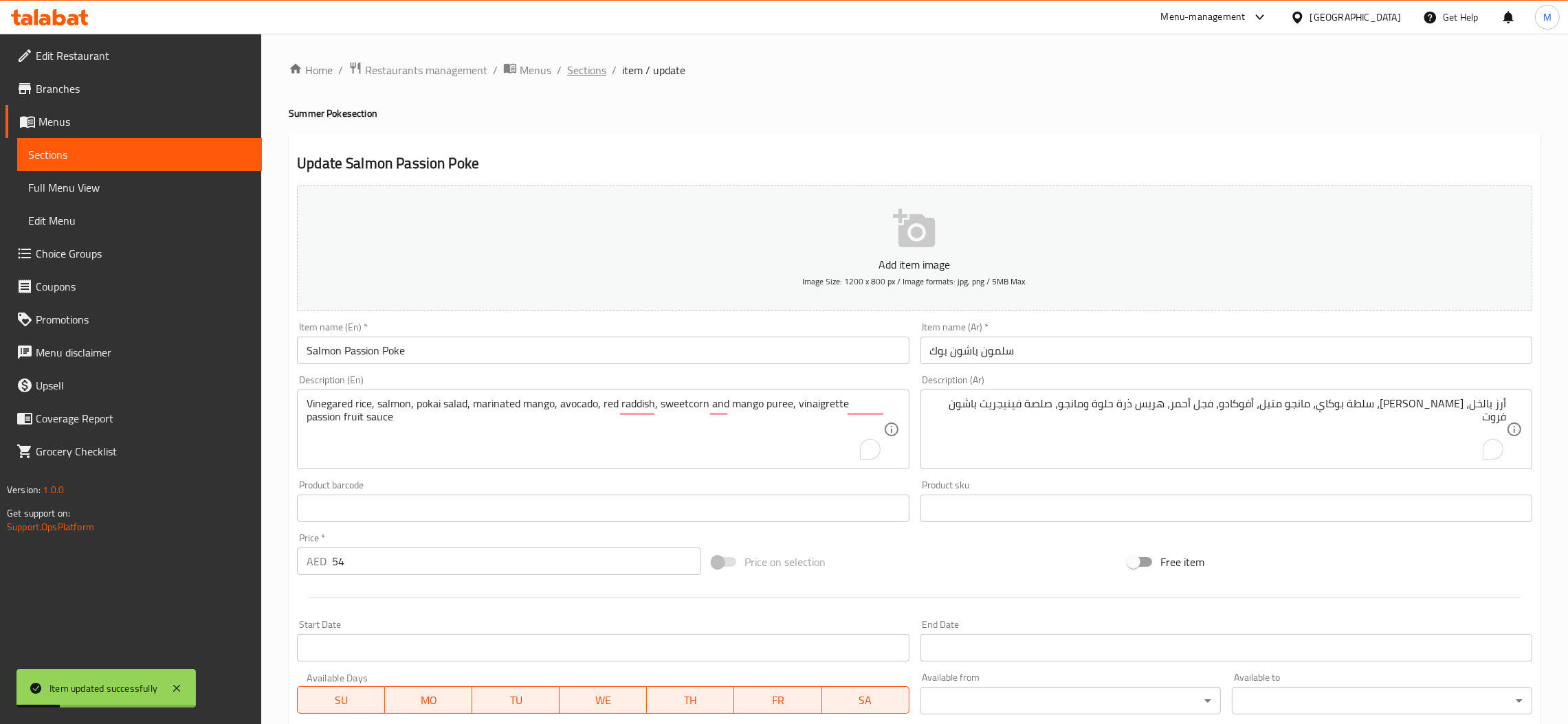
click at [580, 66] on span "Sections" at bounding box center [587, 70] width 39 height 17
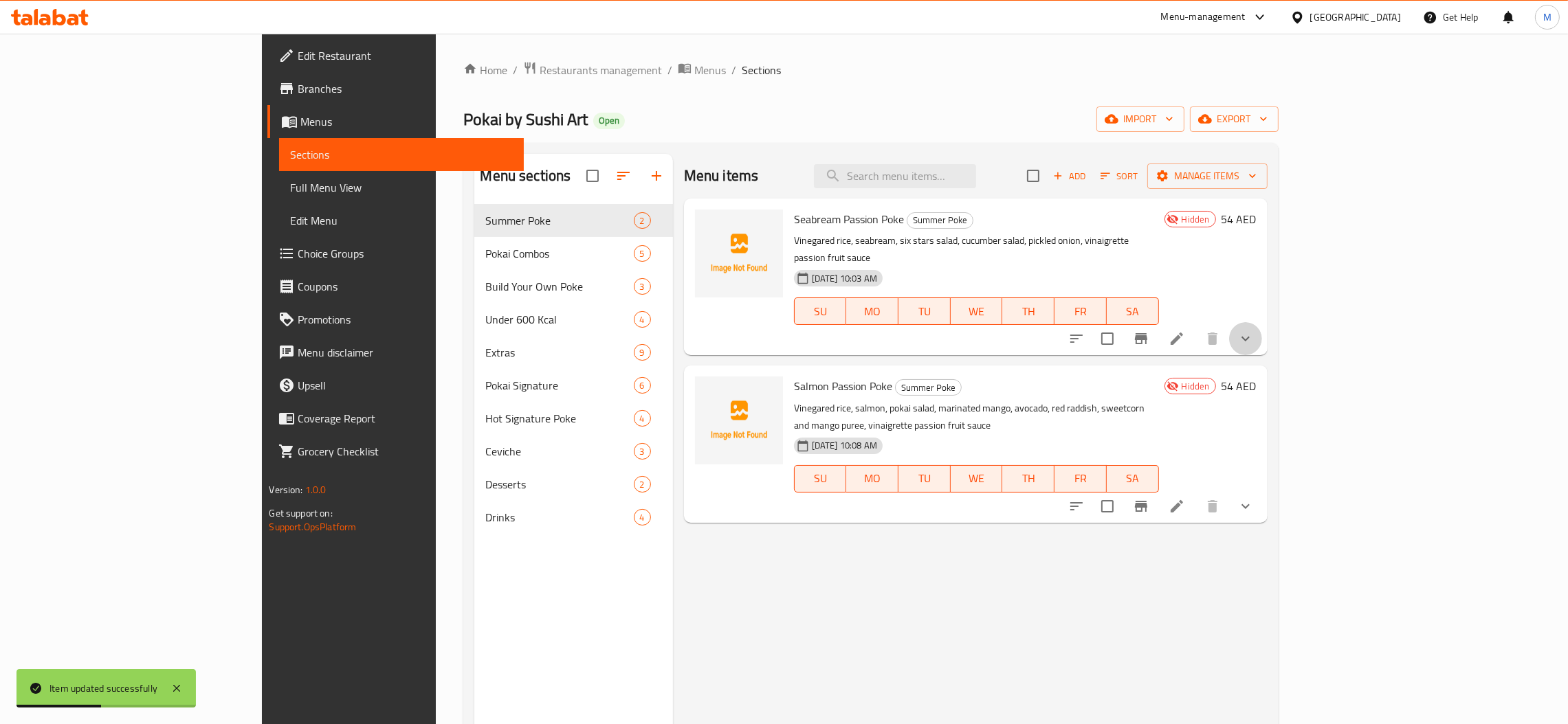
click at [1262, 330] on button "show more" at bounding box center [1246, 339] width 33 height 33
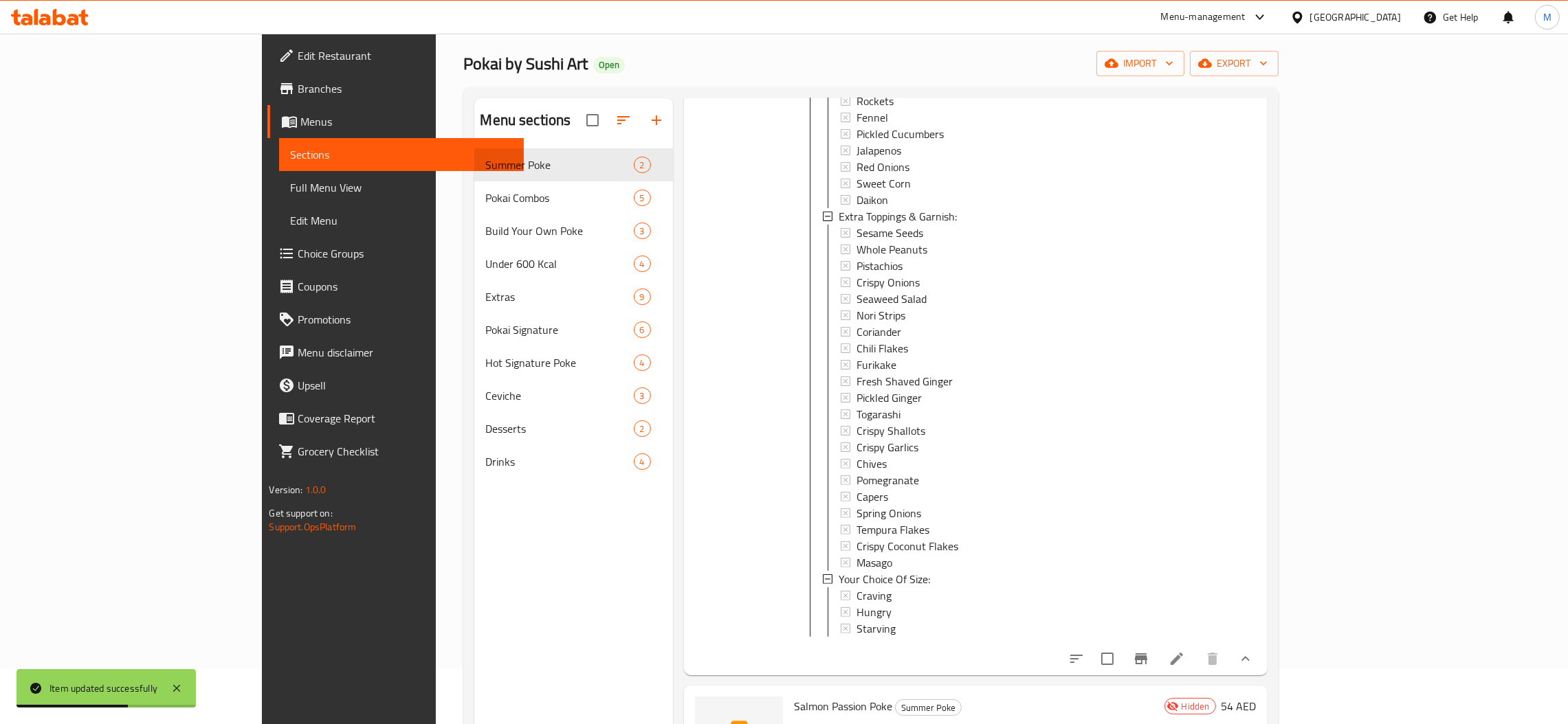
scroll to position [194, 0]
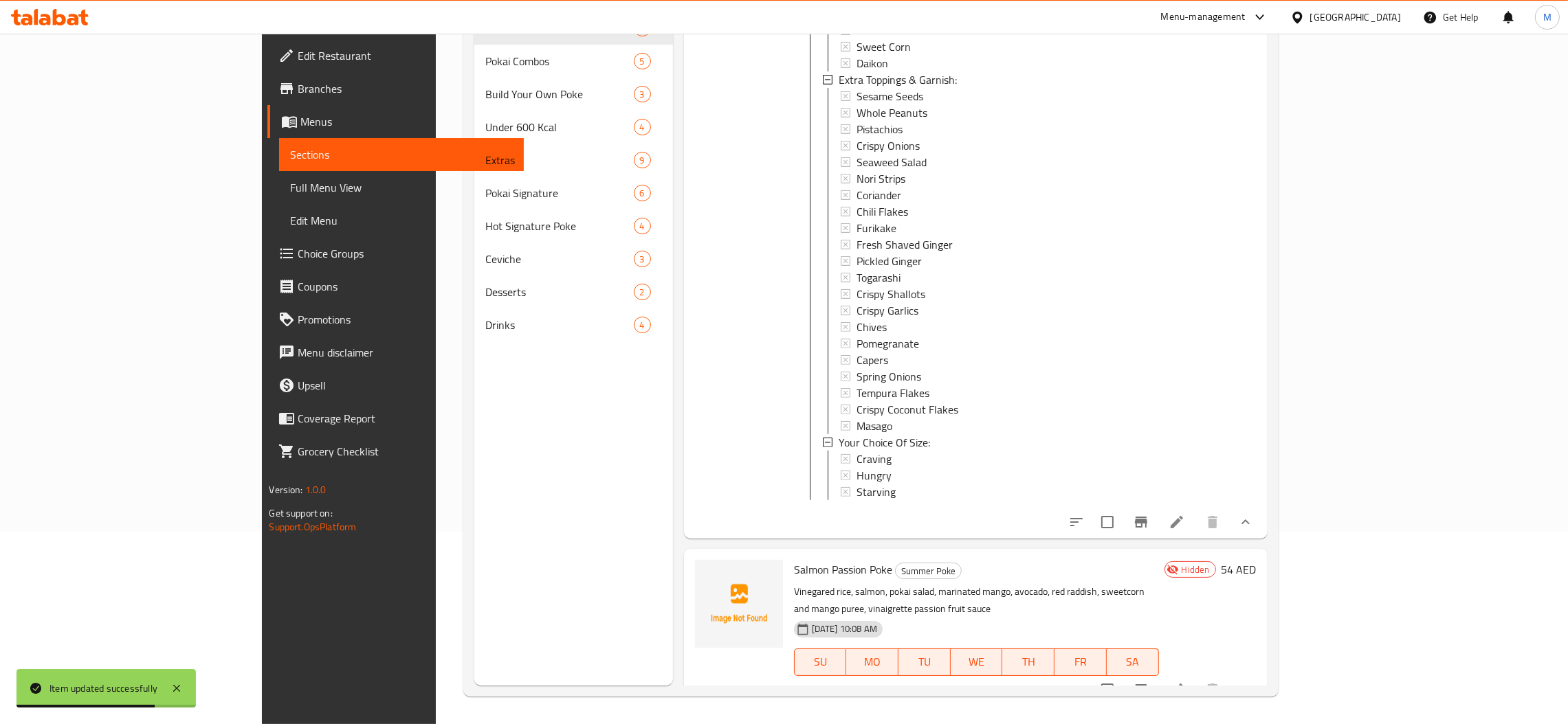
click at [1262, 674] on button "show more" at bounding box center [1246, 690] width 33 height 33
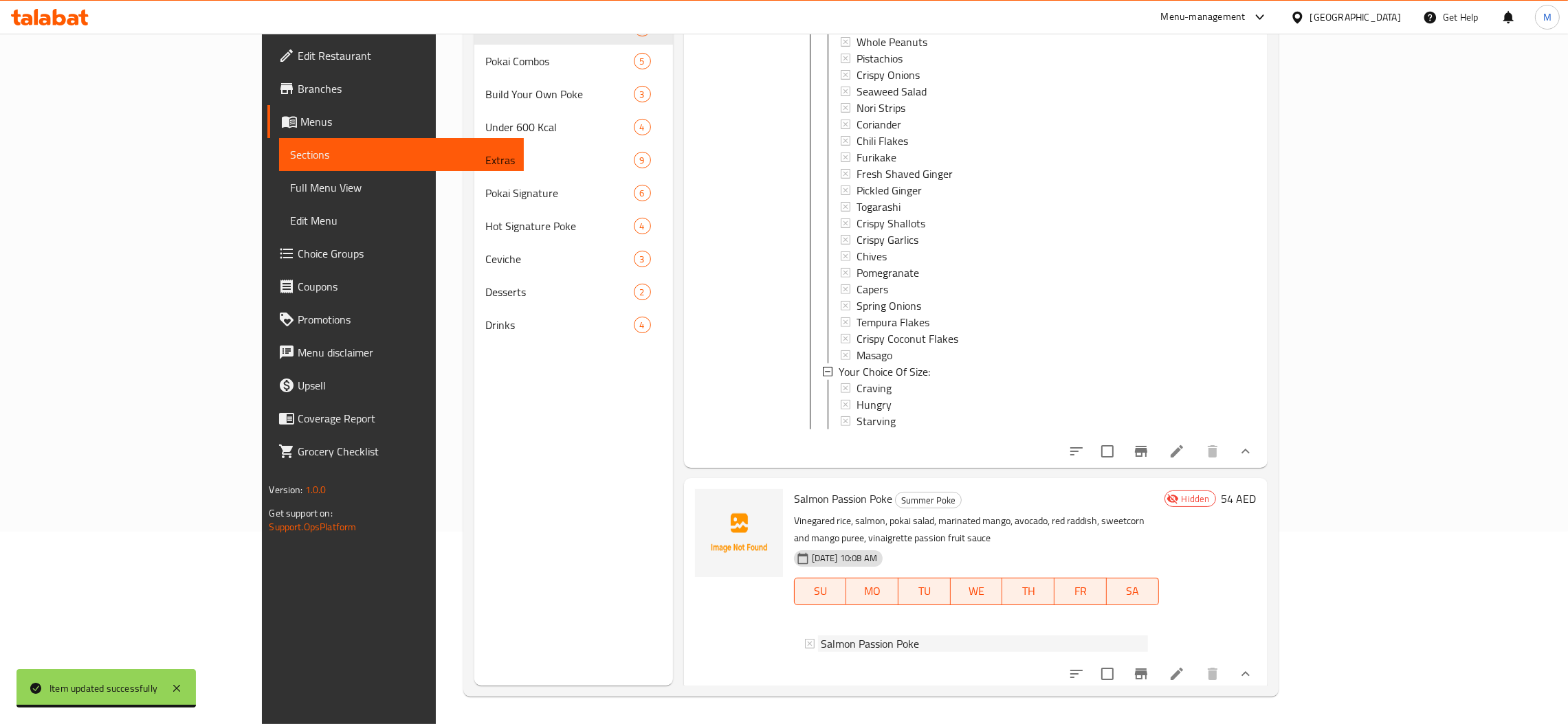
click at [805, 635] on div "Salmon Passion Poke" at bounding box center [976, 643] width 343 height 17
click at [821, 635] on span "Salmon Passion Poke" at bounding box center [870, 643] width 98 height 17
click at [1186, 456] on icon at bounding box center [1177, 451] width 17 height 17
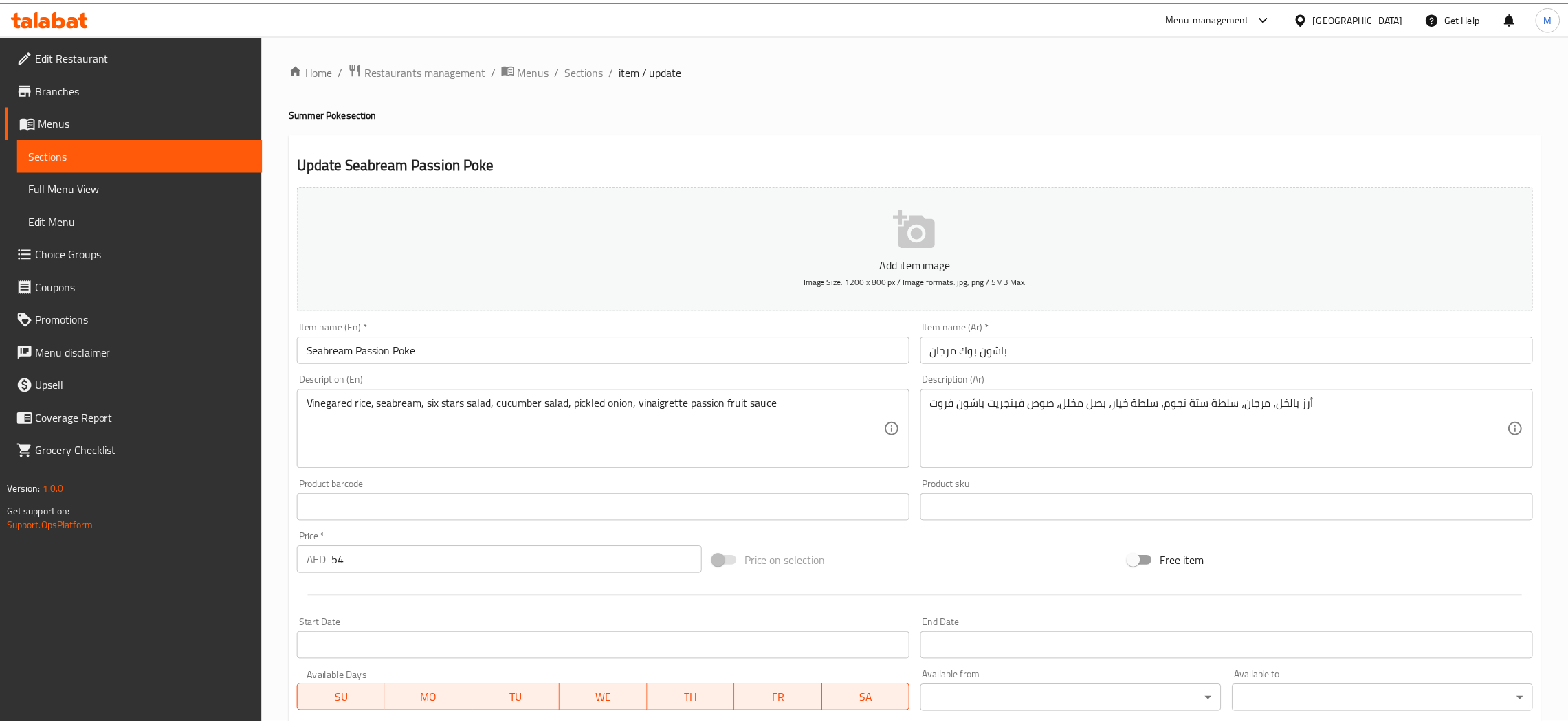
scroll to position [438, 0]
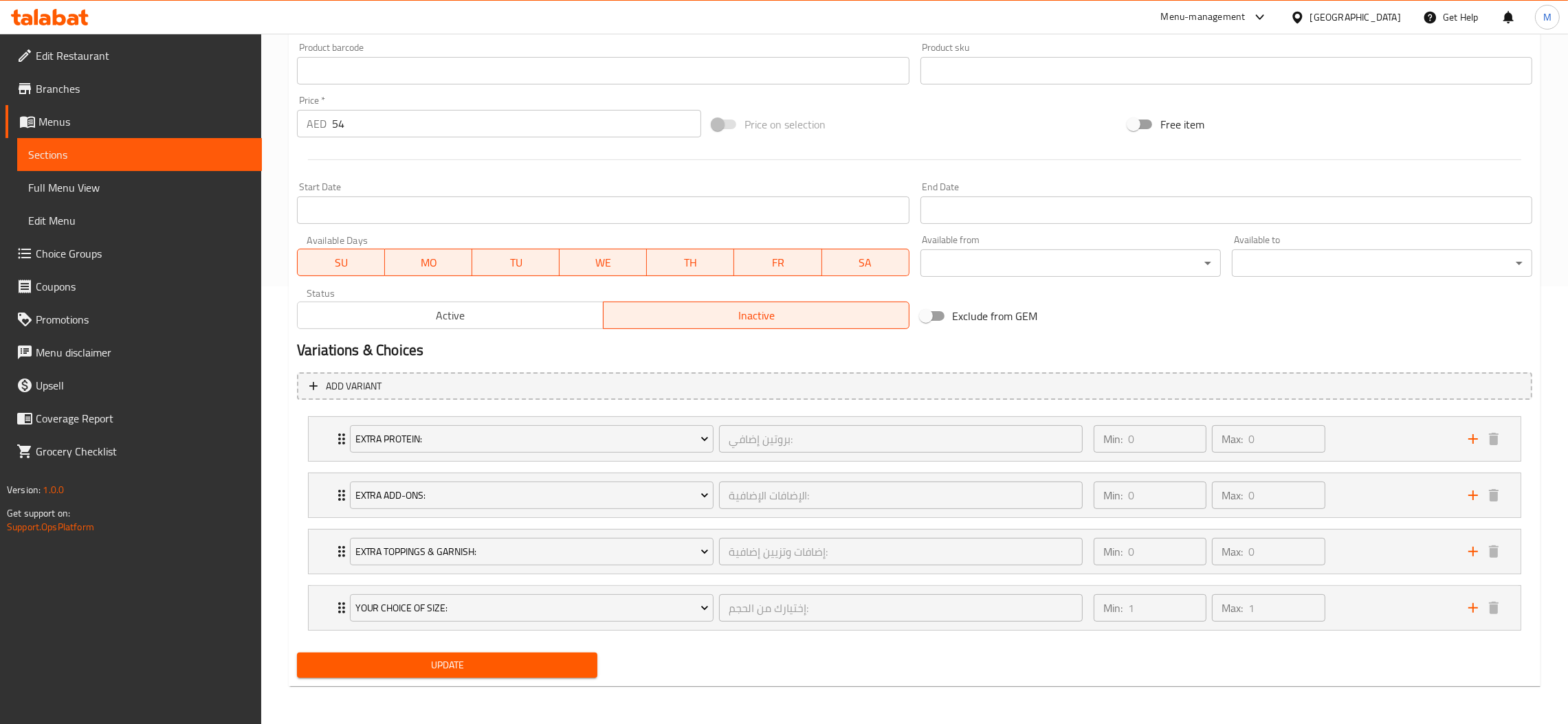
drag, startPoint x: 337, startPoint y: 600, endPoint x: 338, endPoint y: 431, distance: 169.0
drag, startPoint x: 341, startPoint y: 609, endPoint x: 335, endPoint y: 443, distance: 166.1
click at [335, 443] on div "Extra Protein: بروتين إضافي: ​ Min: 0 ​ Max: 0 ​ Raw Salmon (ID: 1645154280) 10…" at bounding box center [915, 524] width 1235 height 226
click at [395, 661] on span "Update" at bounding box center [447, 666] width 279 height 17
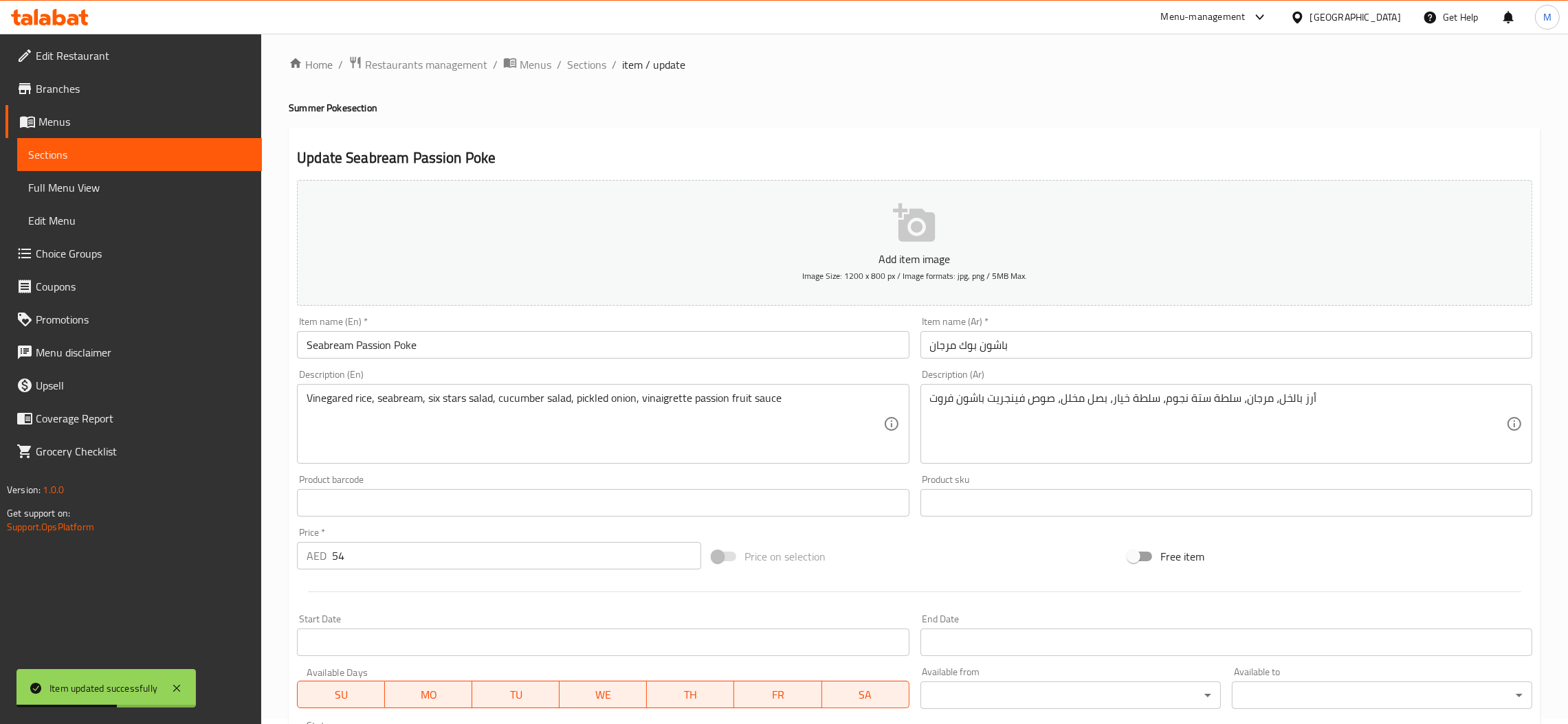
scroll to position [0, 0]
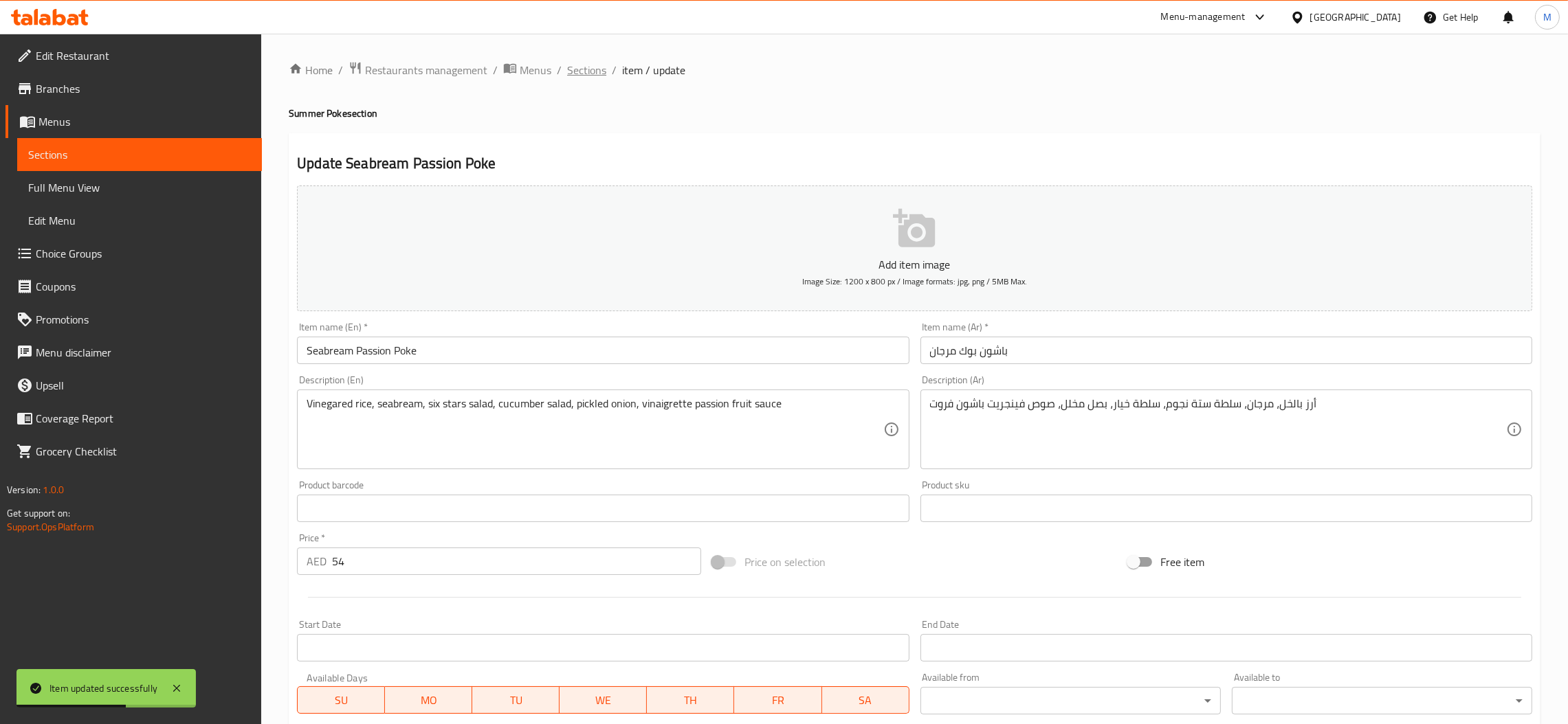
click at [576, 68] on span "Sections" at bounding box center [587, 70] width 39 height 17
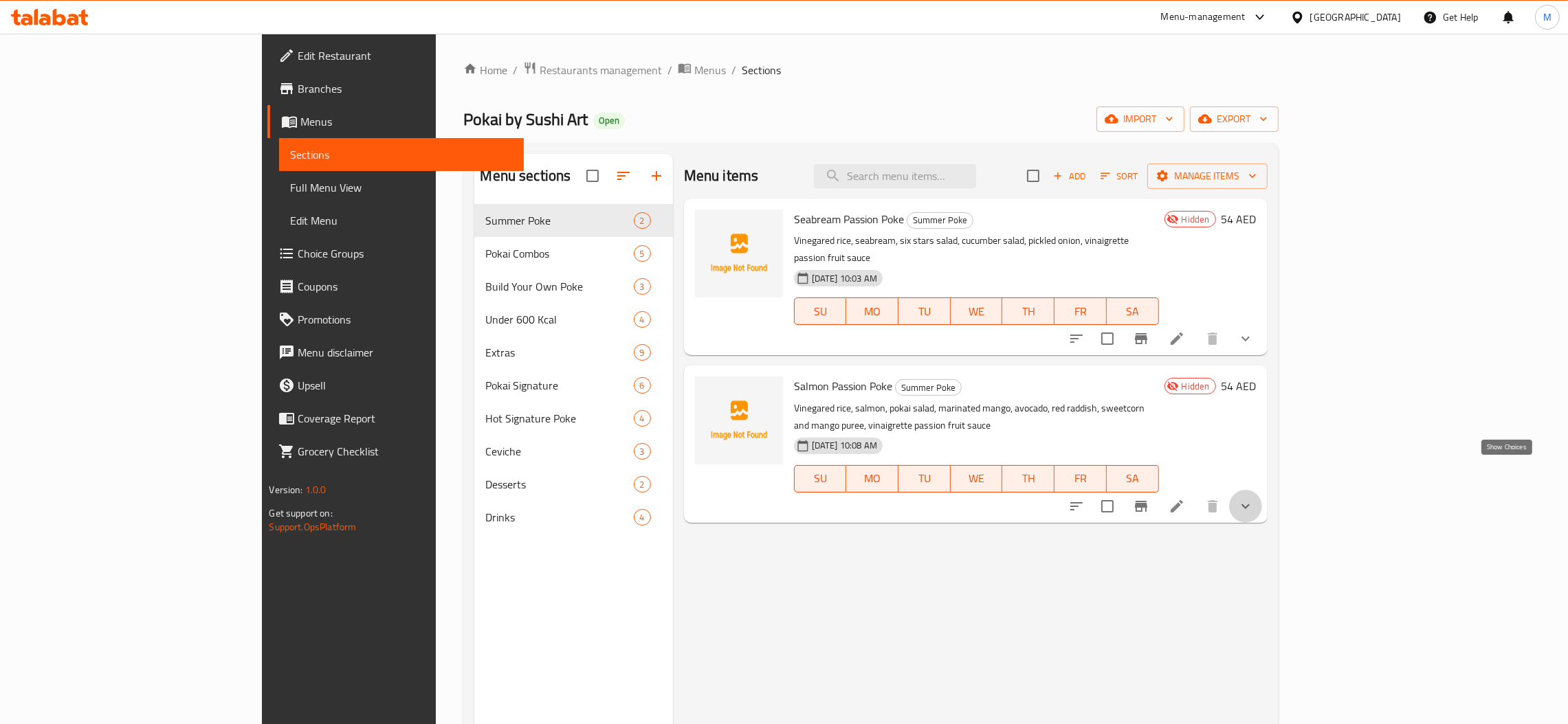
click at [1254, 498] on icon "show more" at bounding box center [1245, 506] width 17 height 17
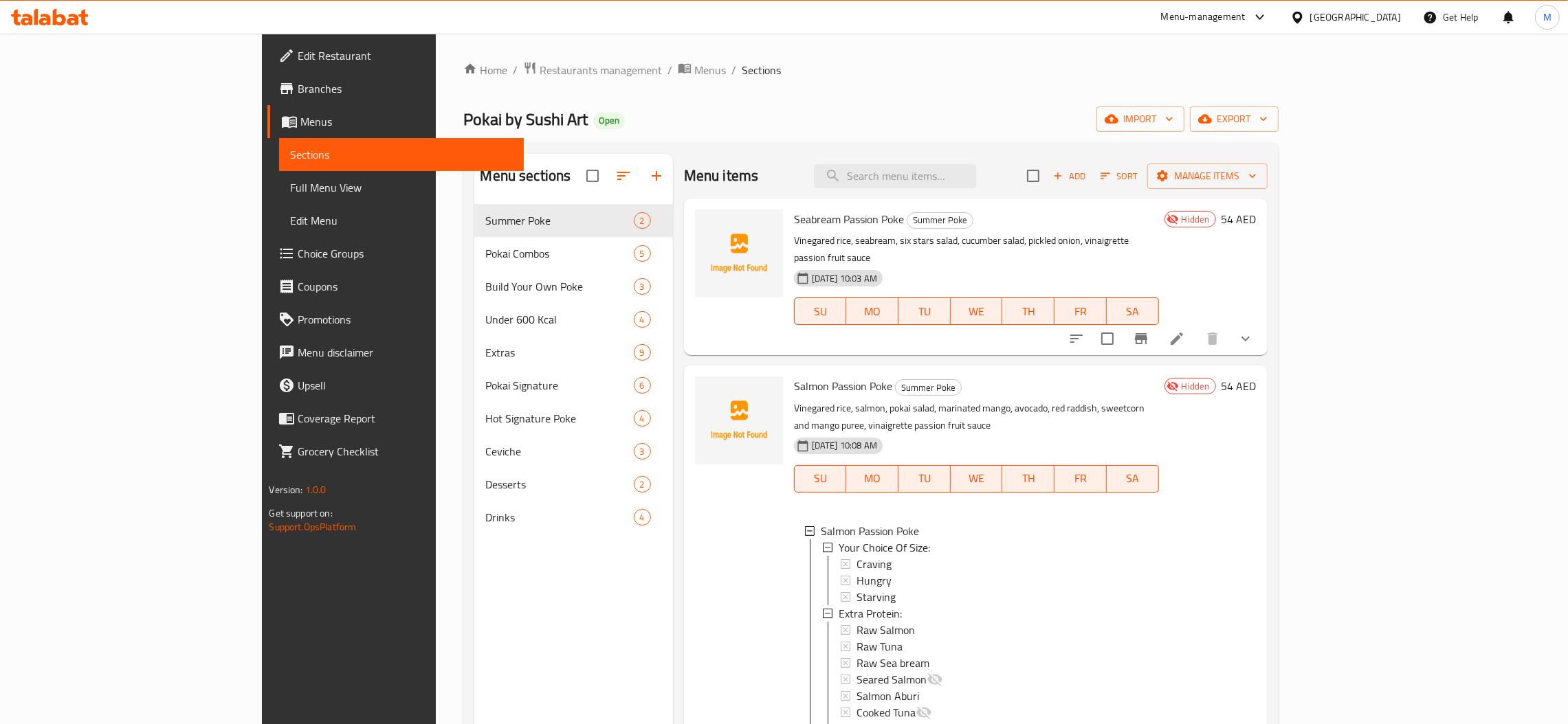
click at [1262, 322] on button "show more" at bounding box center [1246, 339] width 33 height 33
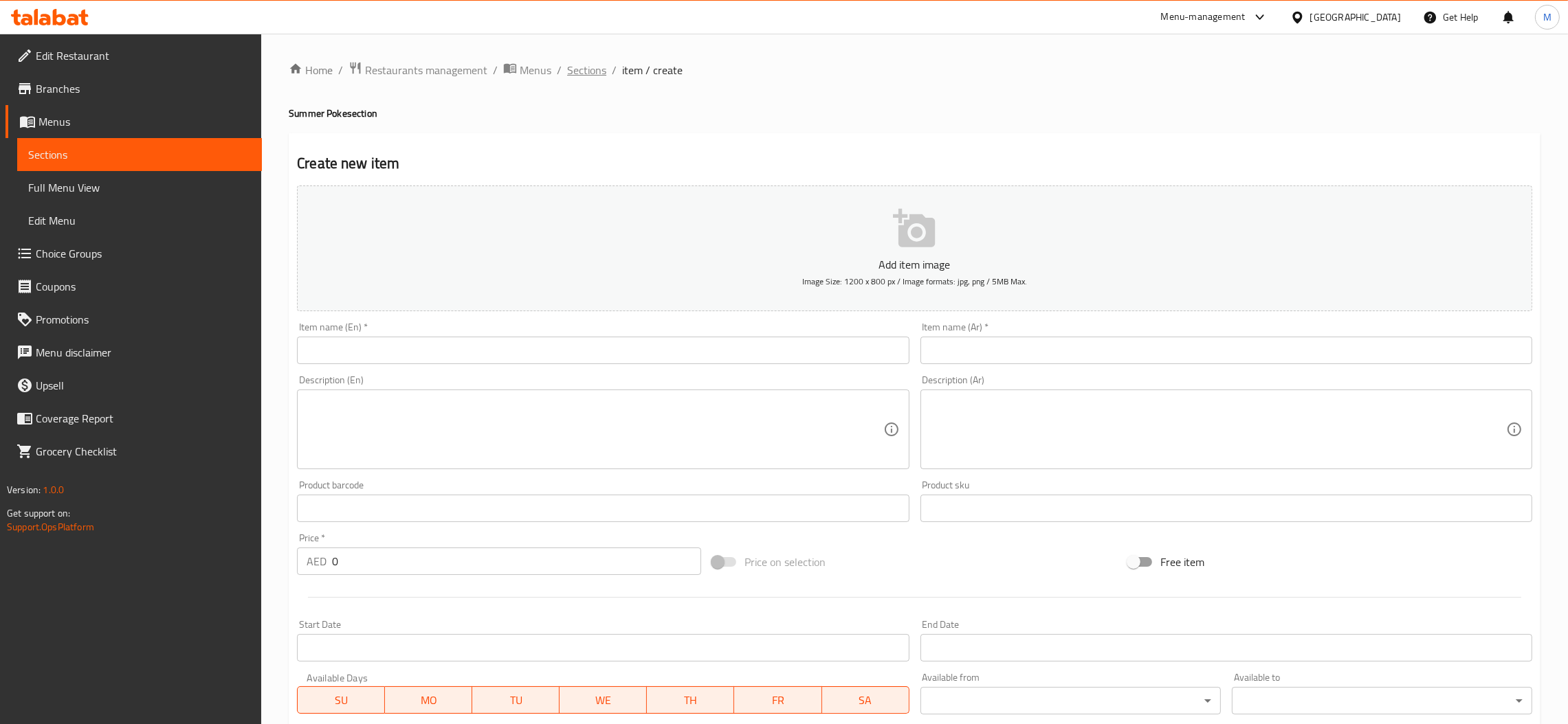
click at [584, 76] on span "Sections" at bounding box center [587, 70] width 39 height 17
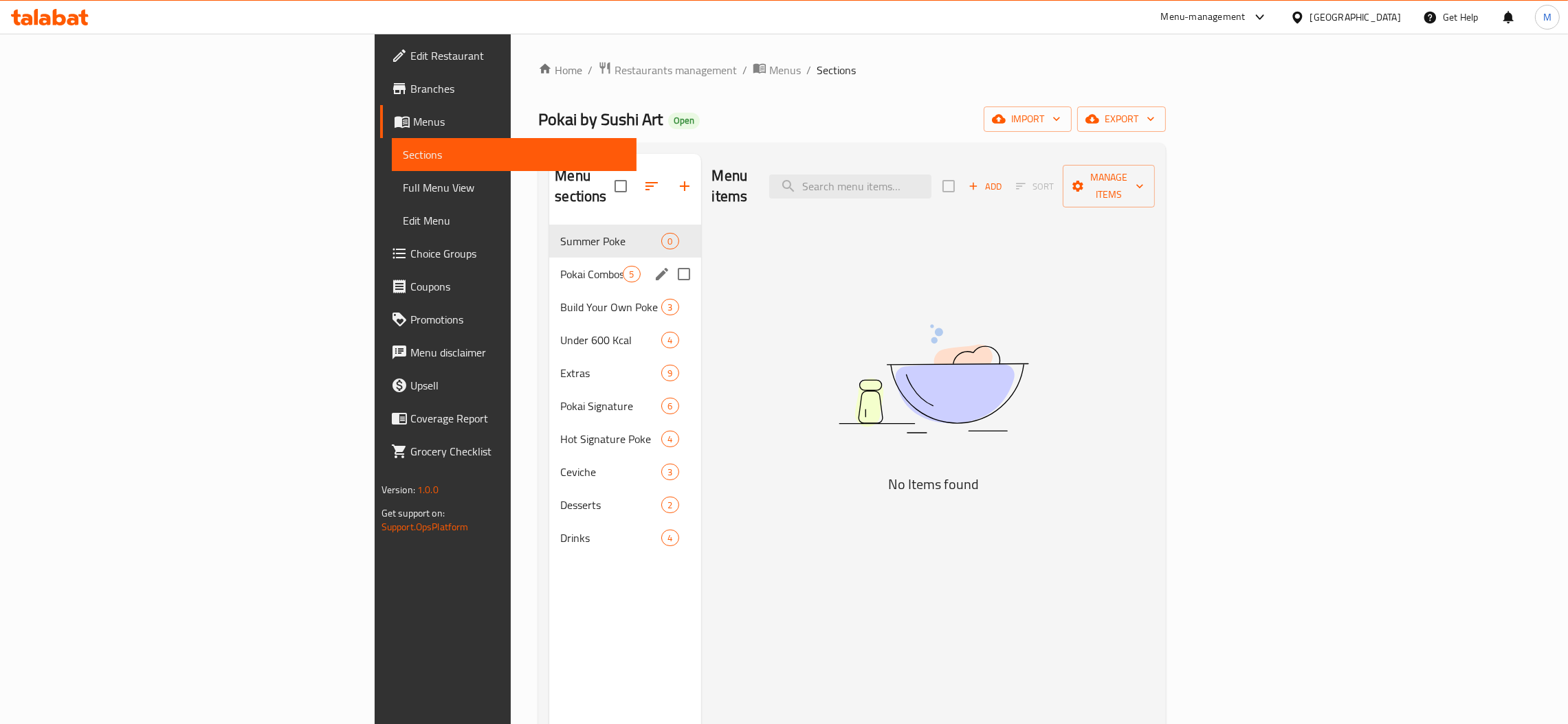
click at [560, 266] on span "Pokai Combos" at bounding box center [591, 274] width 63 height 17
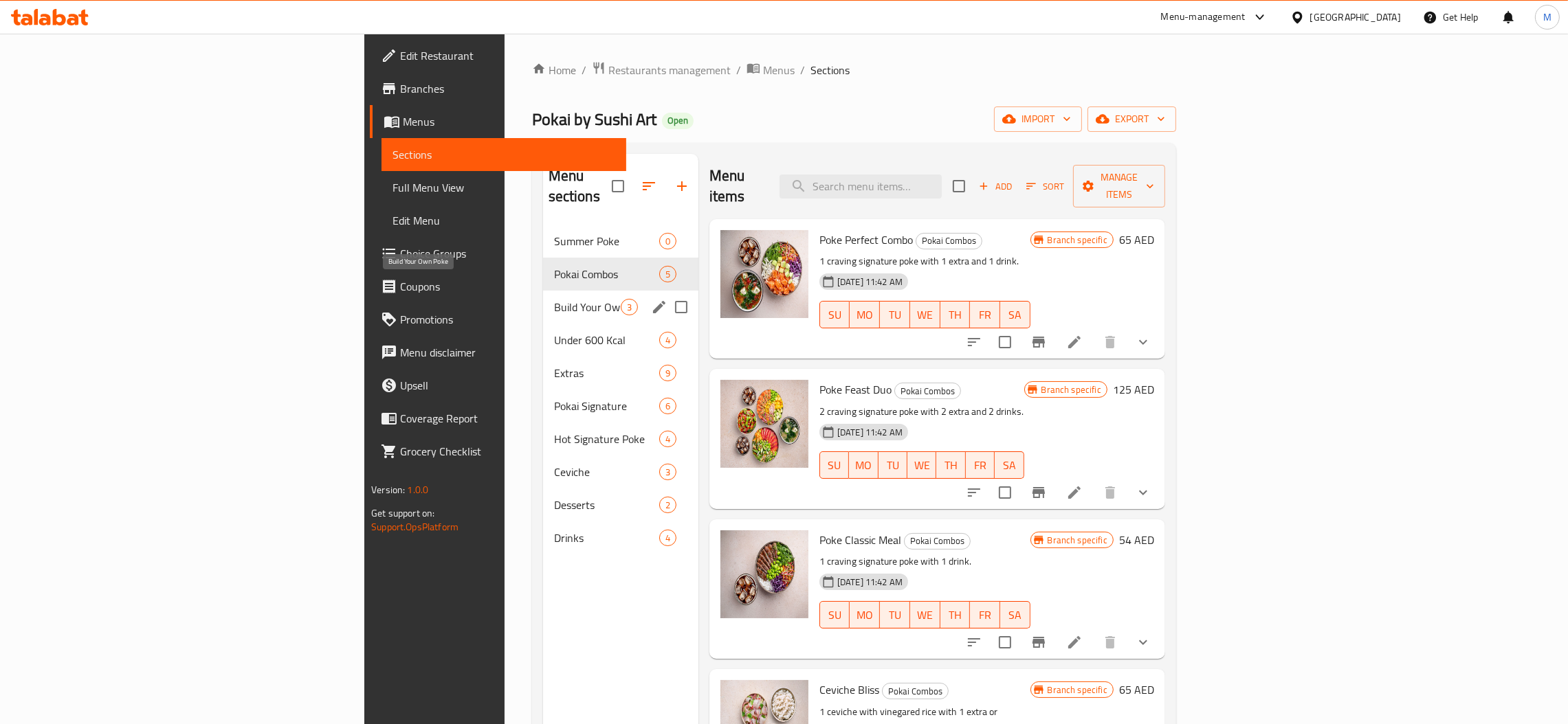
click at [554, 299] on span "Build Your Own Poke" at bounding box center [587, 306] width 66 height 17
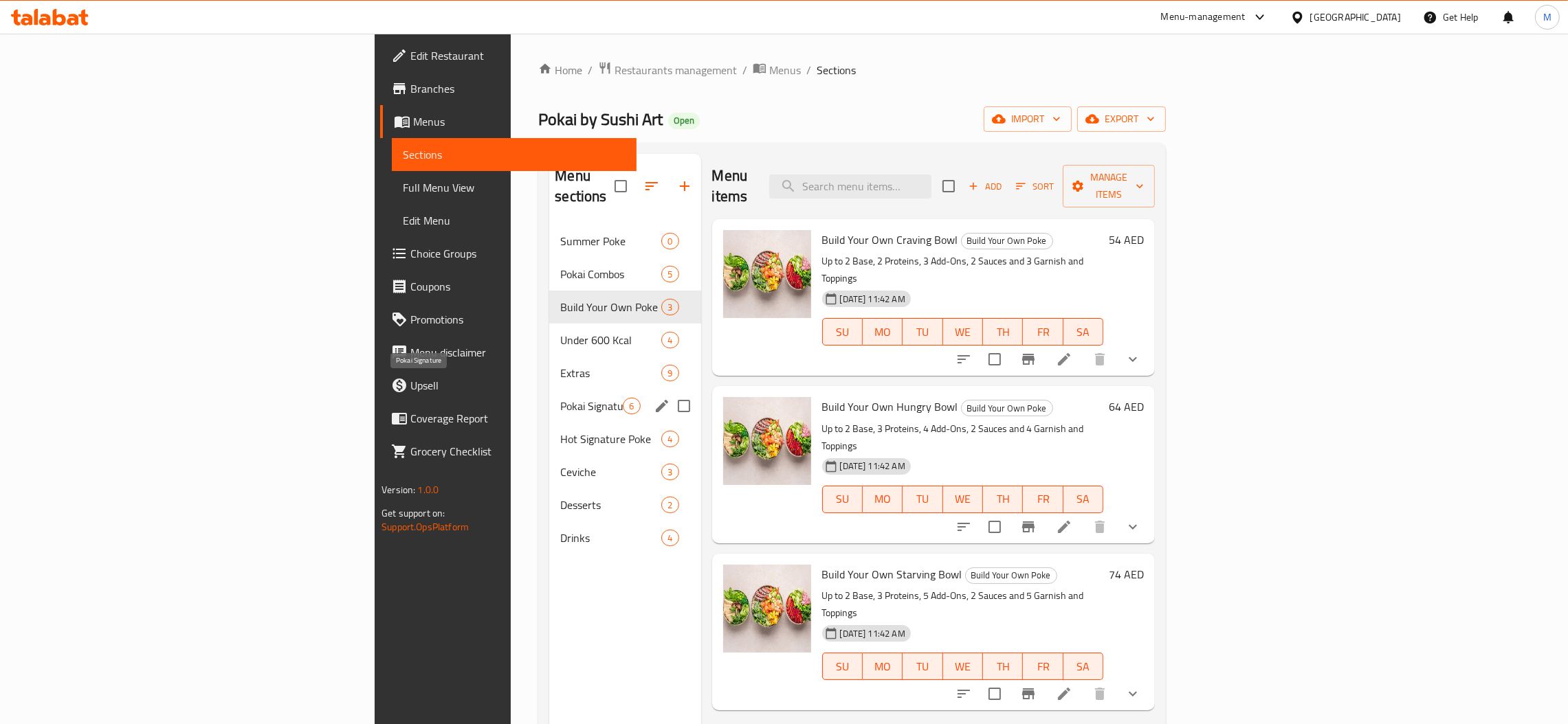
click at [560, 398] on span "Pokai Signature" at bounding box center [591, 406] width 63 height 17
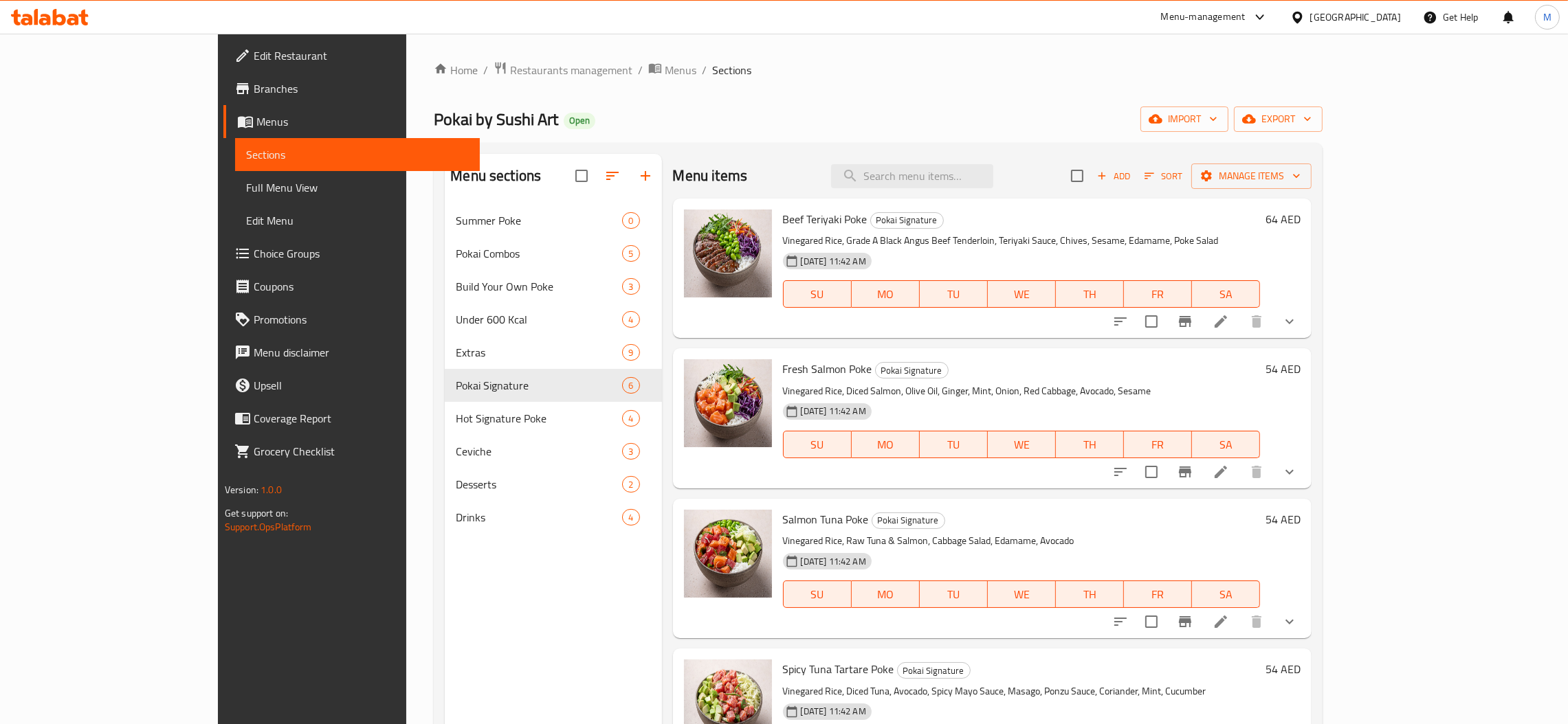
click at [1306, 336] on button "show more" at bounding box center [1289, 322] width 33 height 33
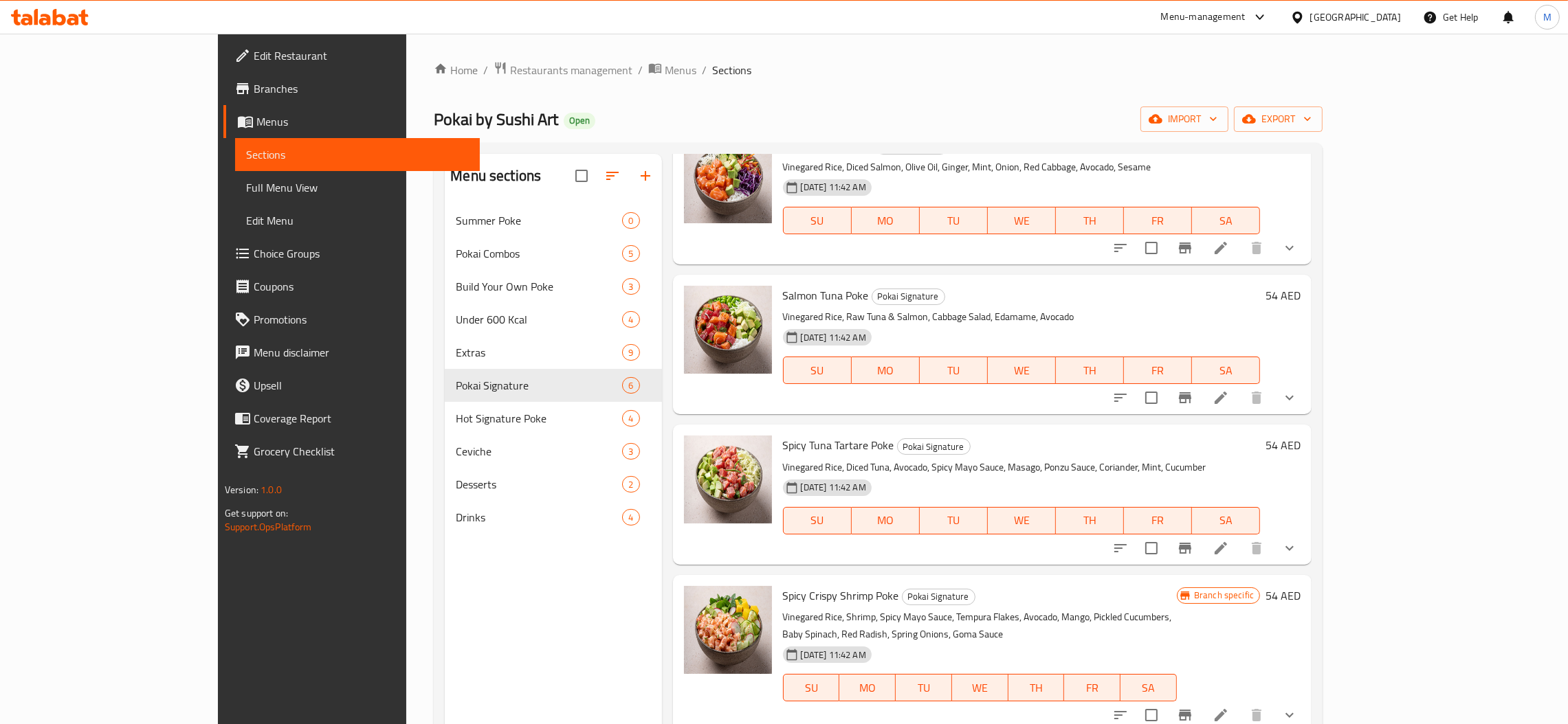
scroll to position [1108, 0]
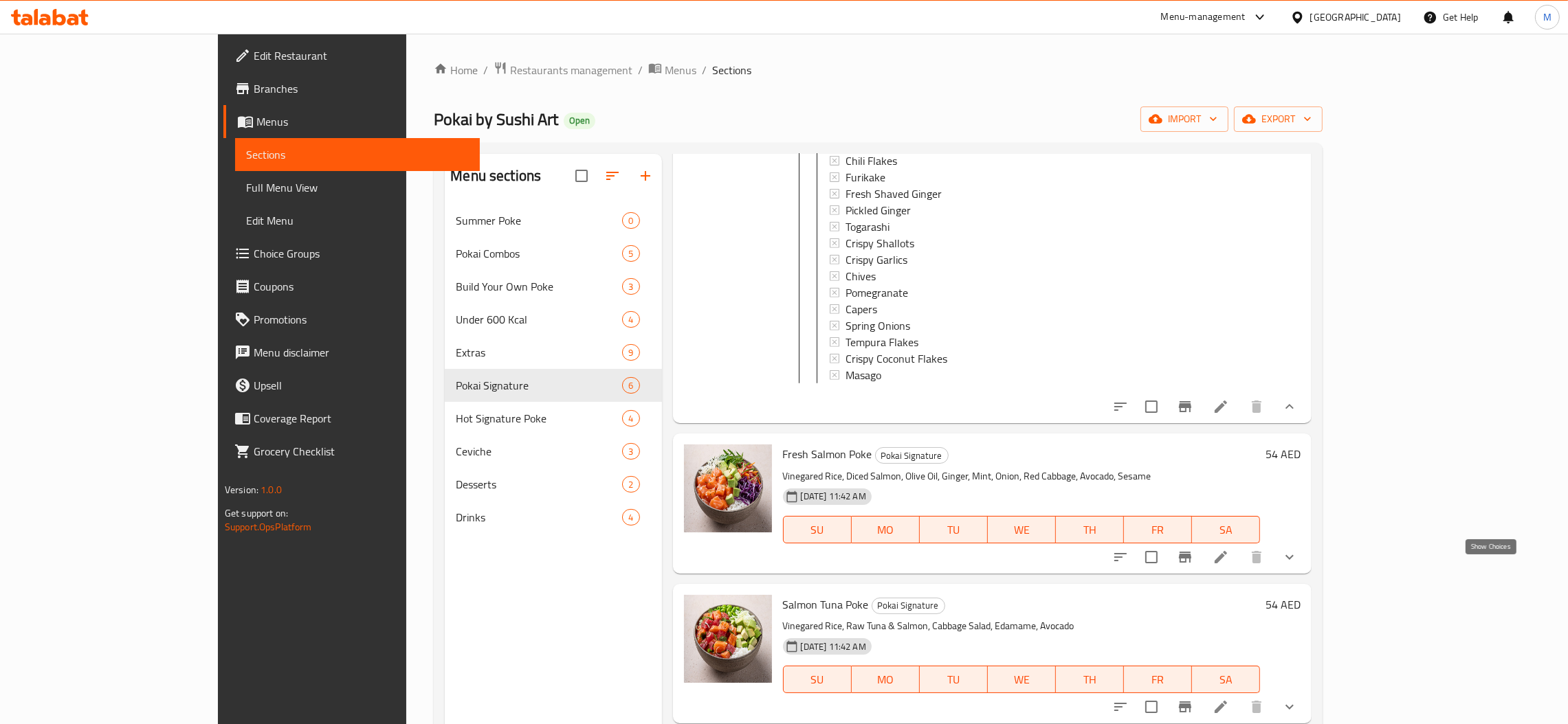
click at [1298, 565] on icon "show more" at bounding box center [1289, 557] width 17 height 17
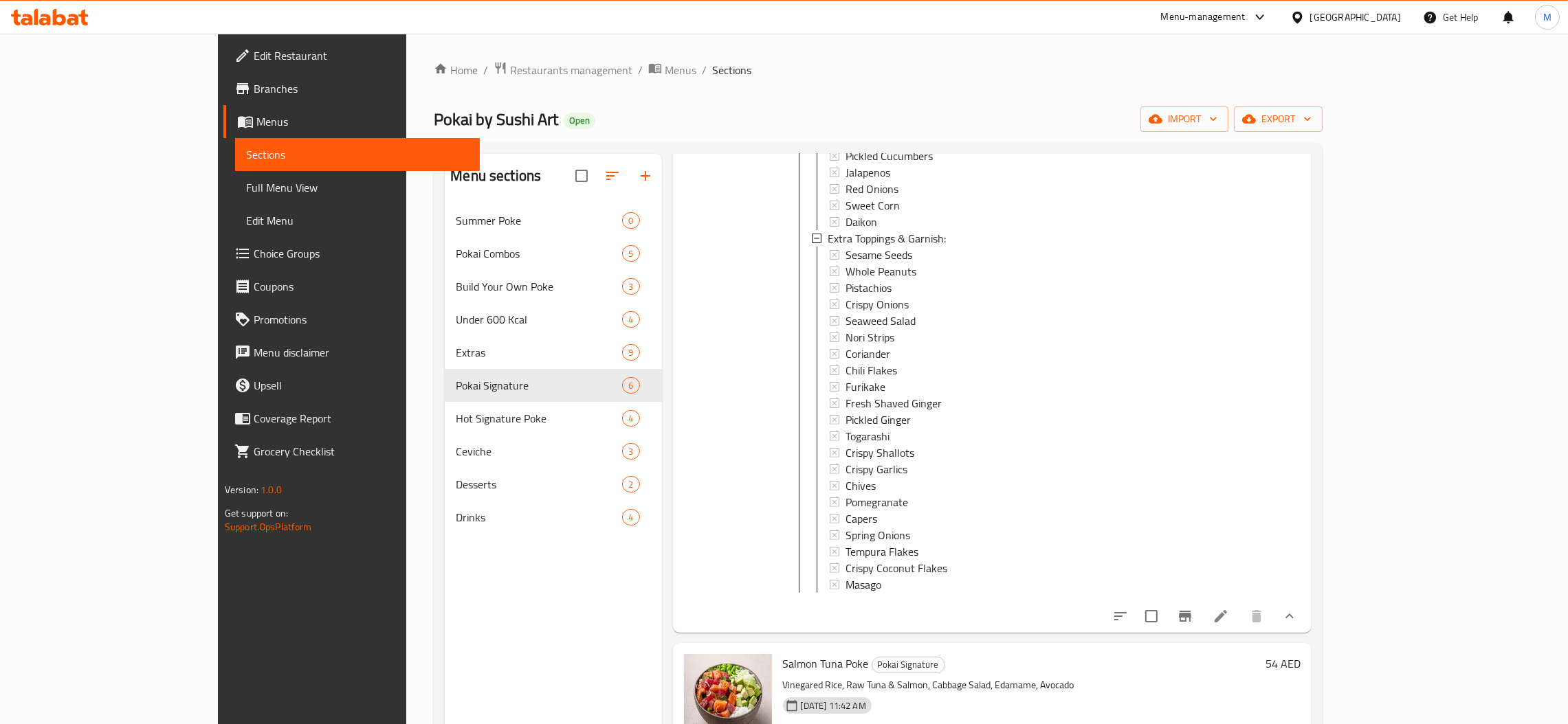
scroll to position [2625, 0]
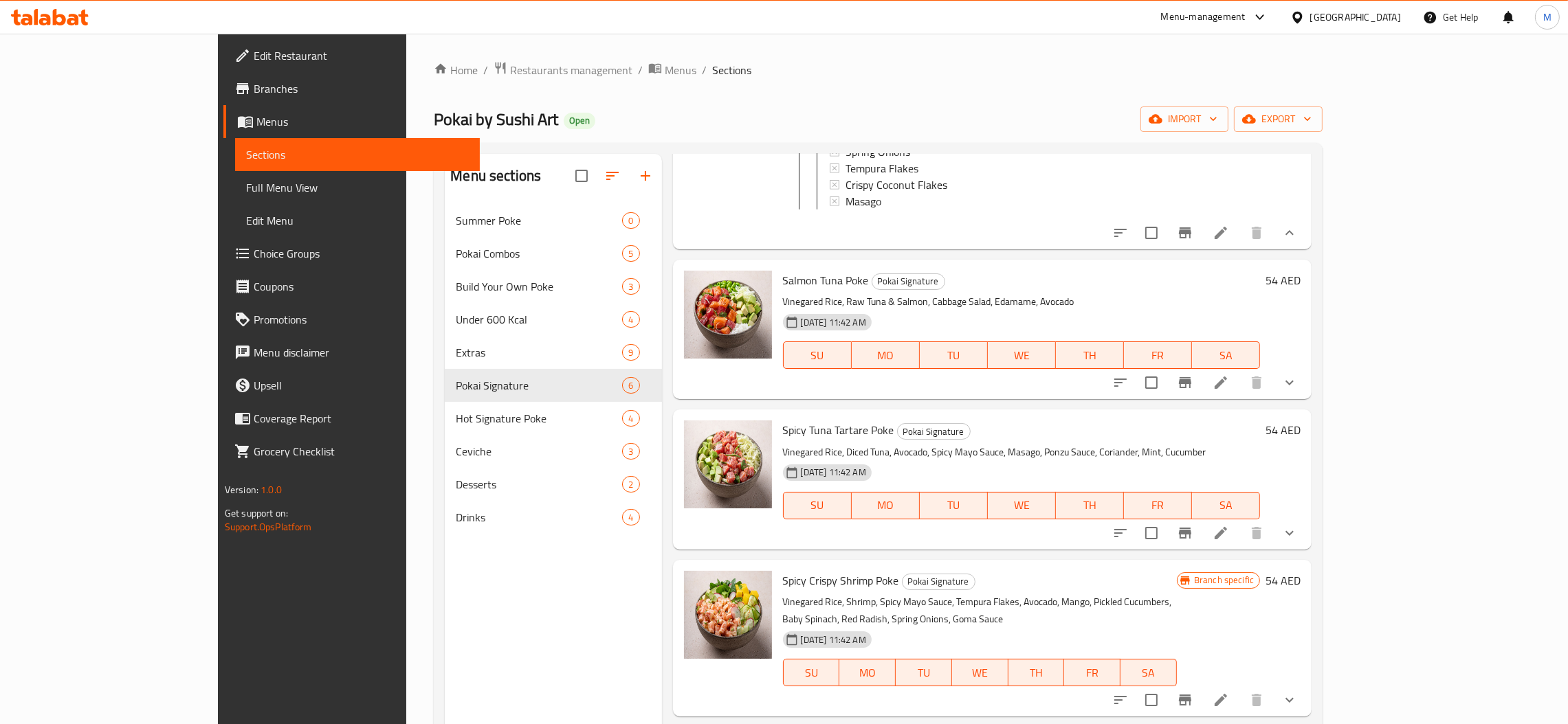
click at [224, 263] on link "Choice Groups" at bounding box center [351, 254] width 256 height 33
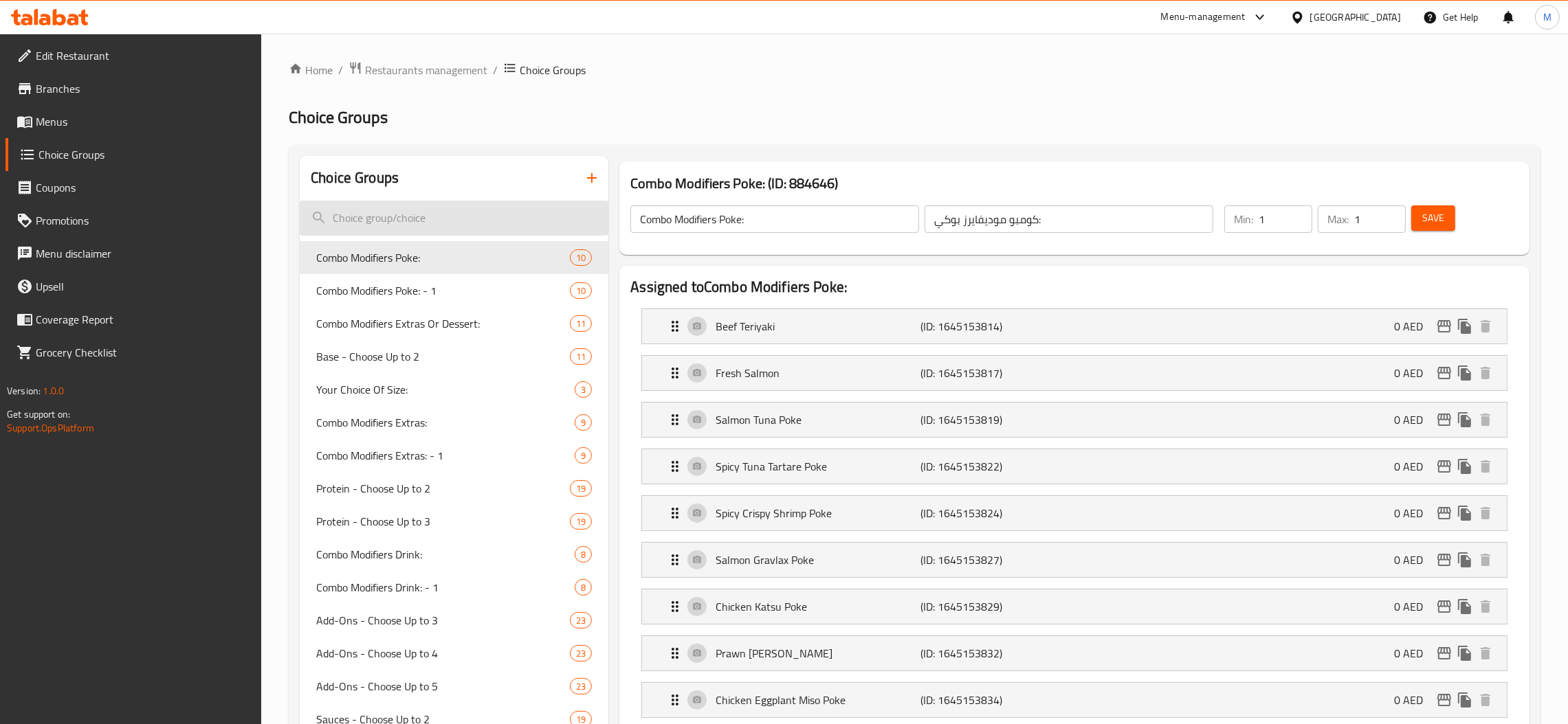
click at [428, 222] on input "search" at bounding box center [454, 218] width 309 height 35
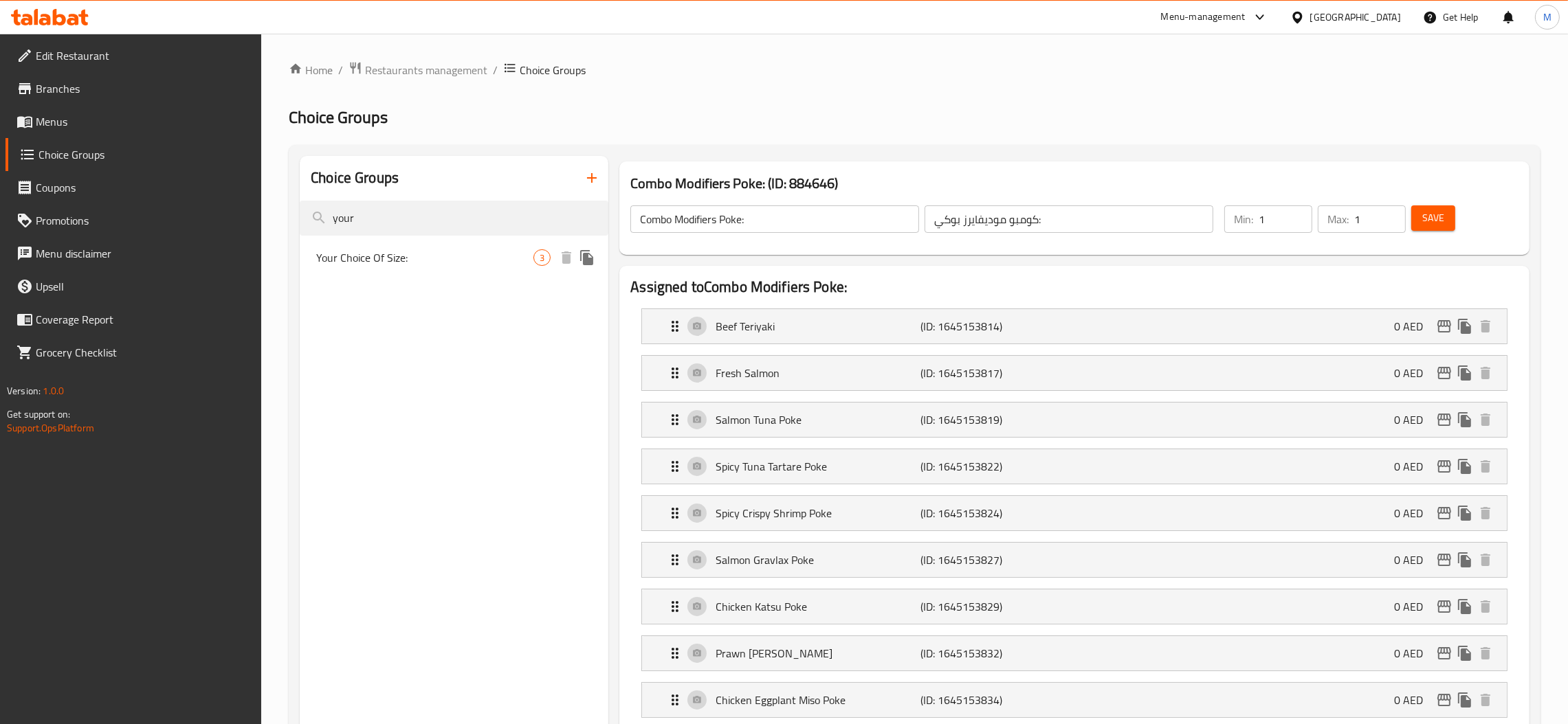
type input "your"
click at [426, 264] on span "Your Choice Of Size:" at bounding box center [424, 257] width 217 height 17
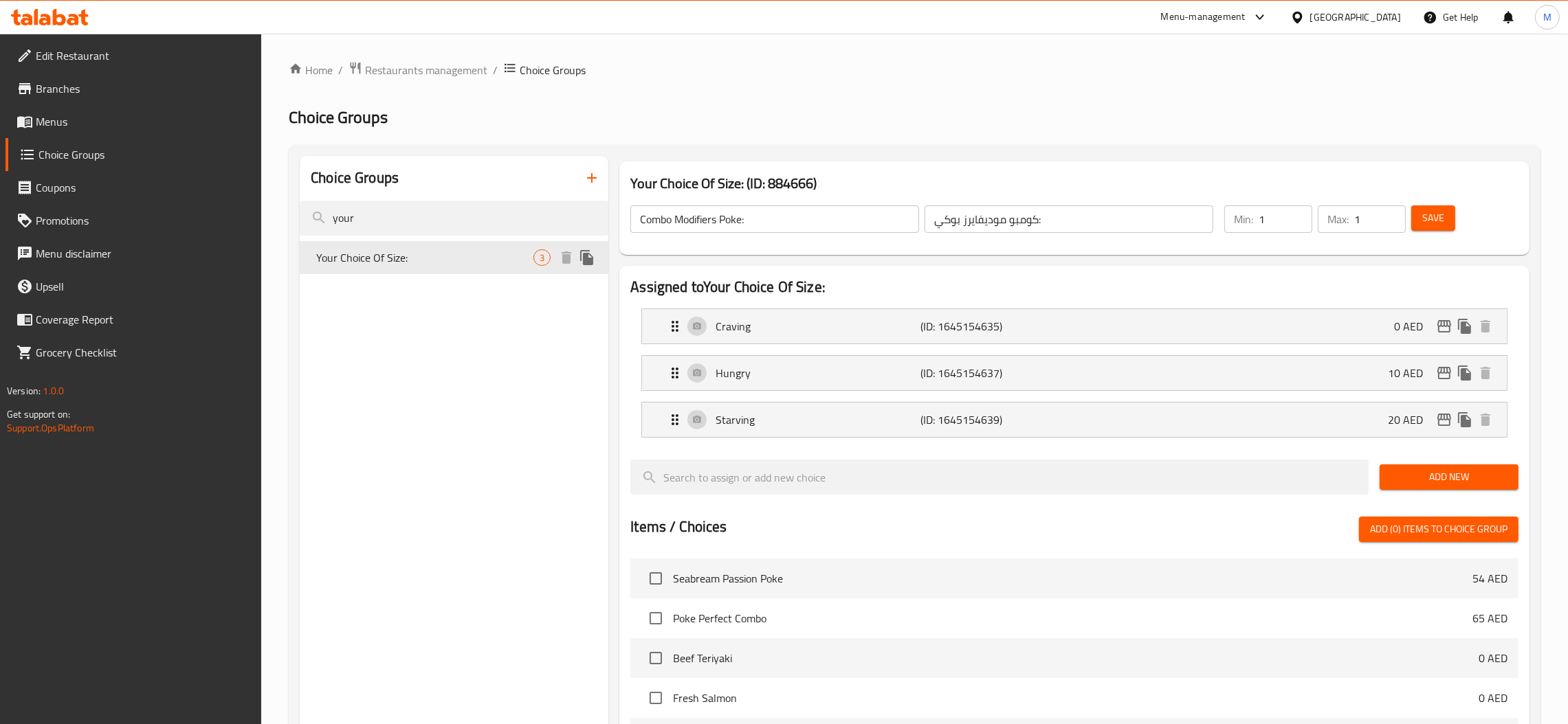
type input "Your Choice Of Size:"
type input "إختيارك من الحجم:"
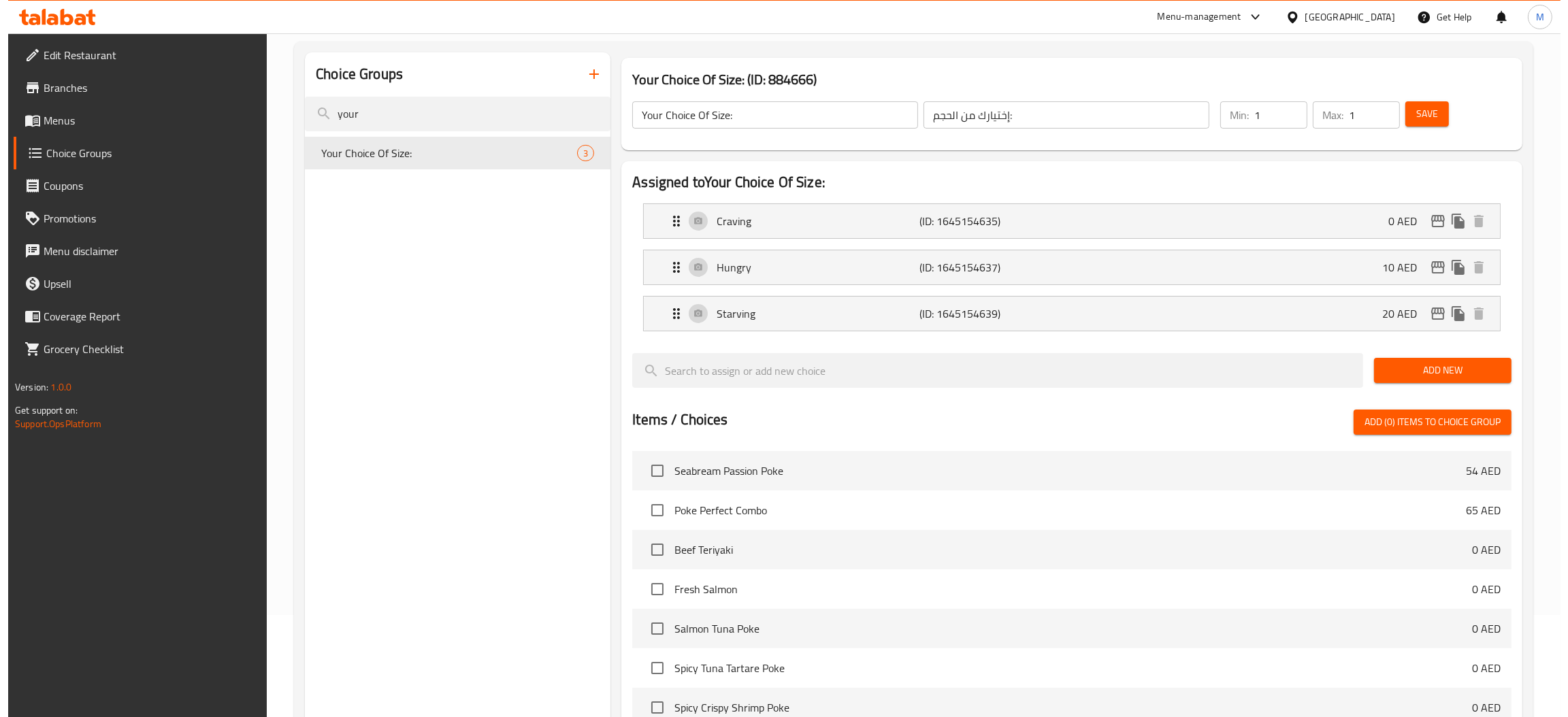
scroll to position [411, 0]
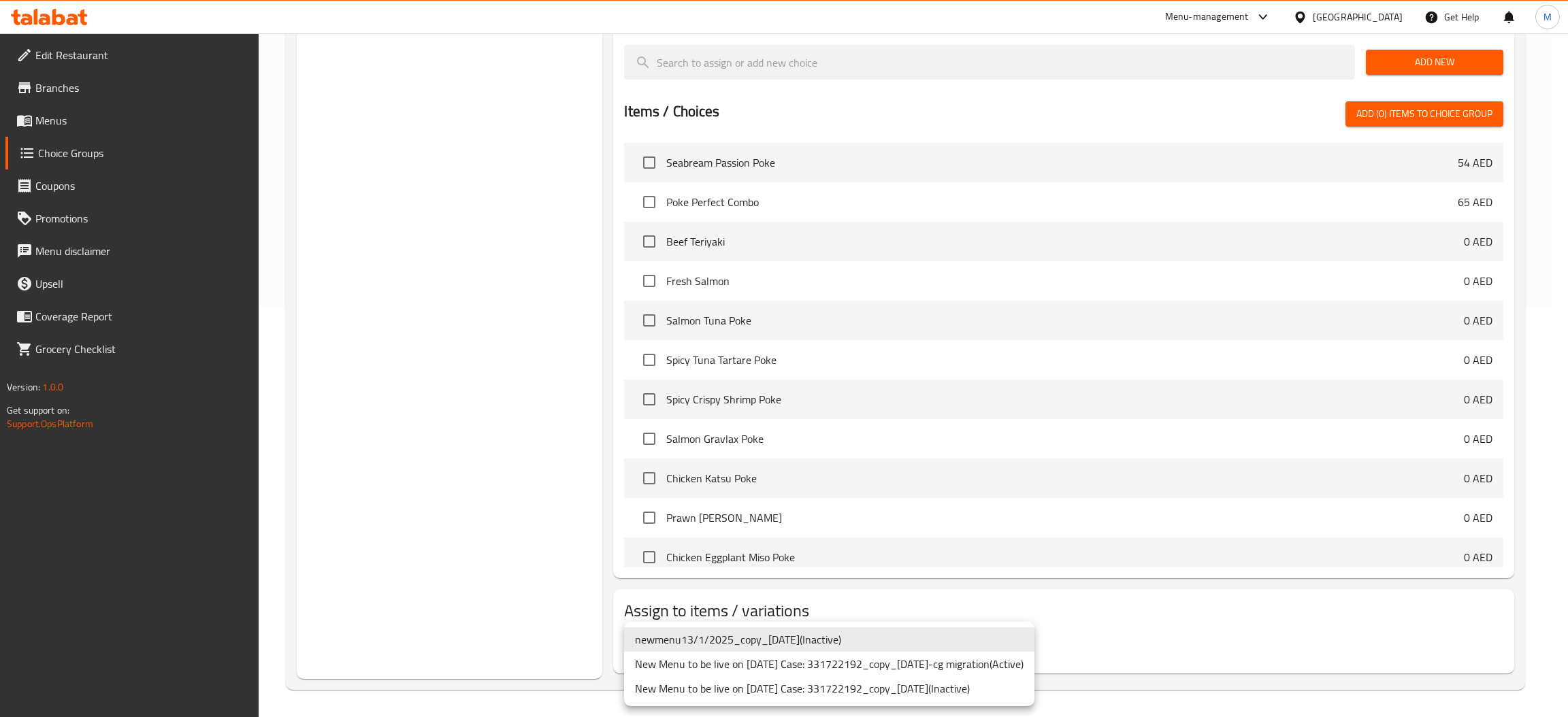
click at [969, 663] on li "New Menu to be live on [DATE] Case: 331722192_copy_[DATE]-cg migration ( Active…" at bounding box center [829, 664] width 411 height 24
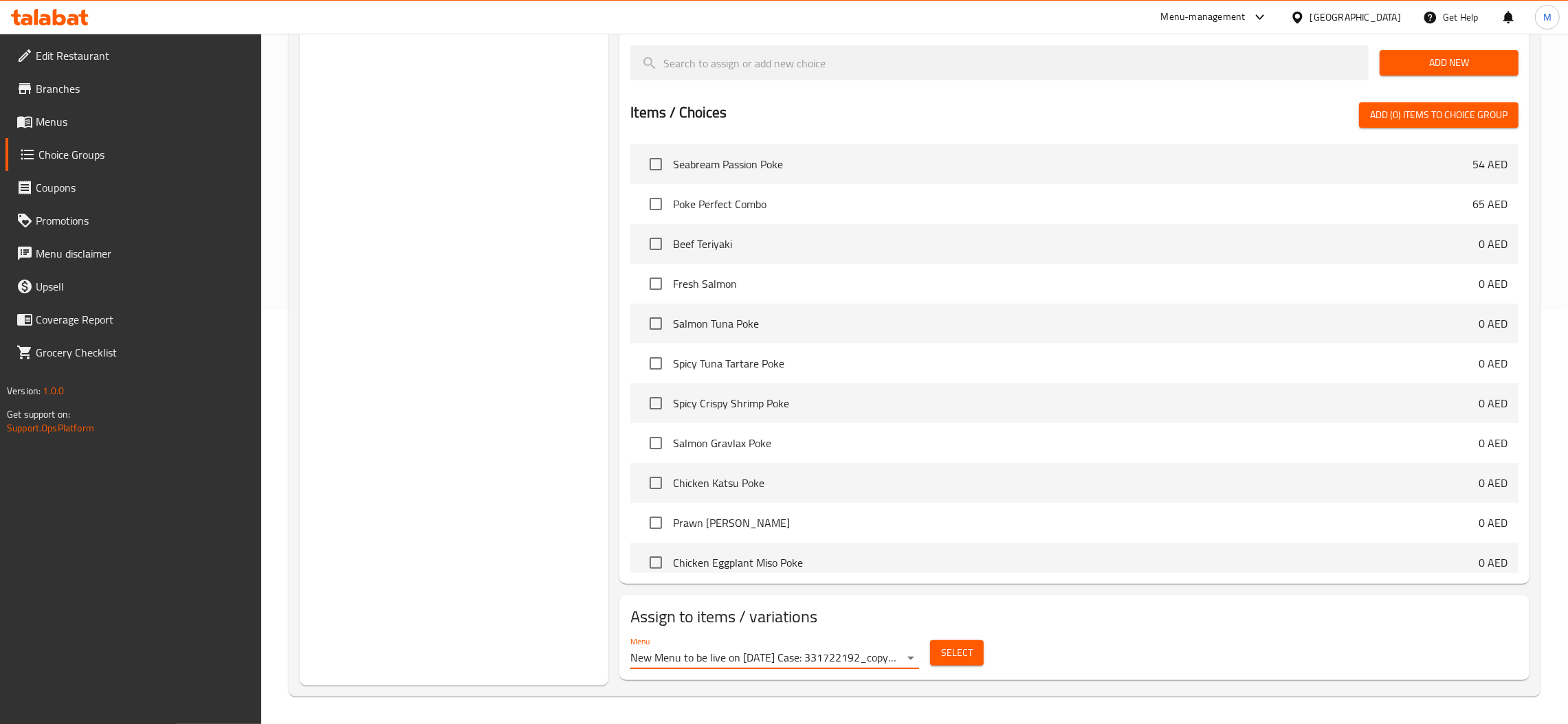
click at [943, 660] on span "Select" at bounding box center [957, 653] width 32 height 17
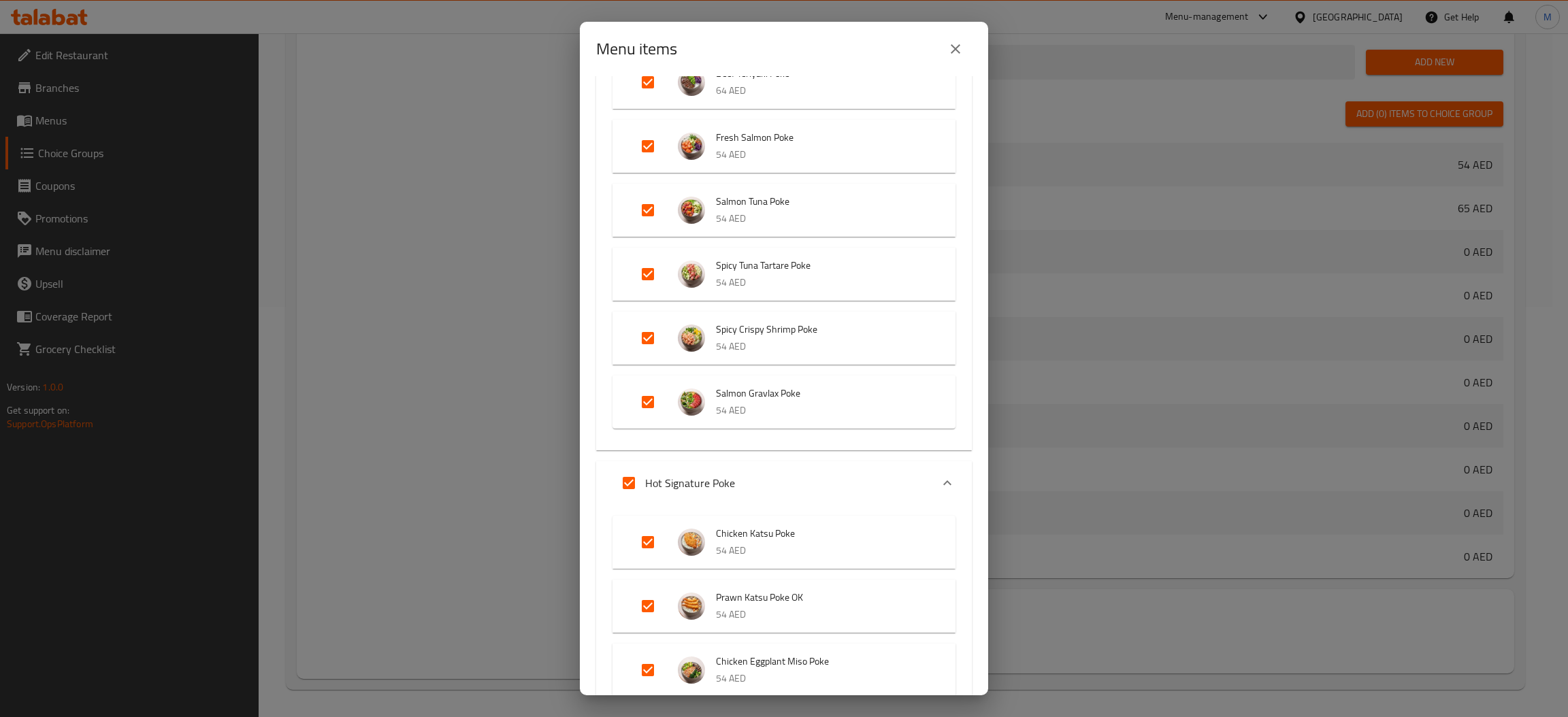
scroll to position [115, 0]
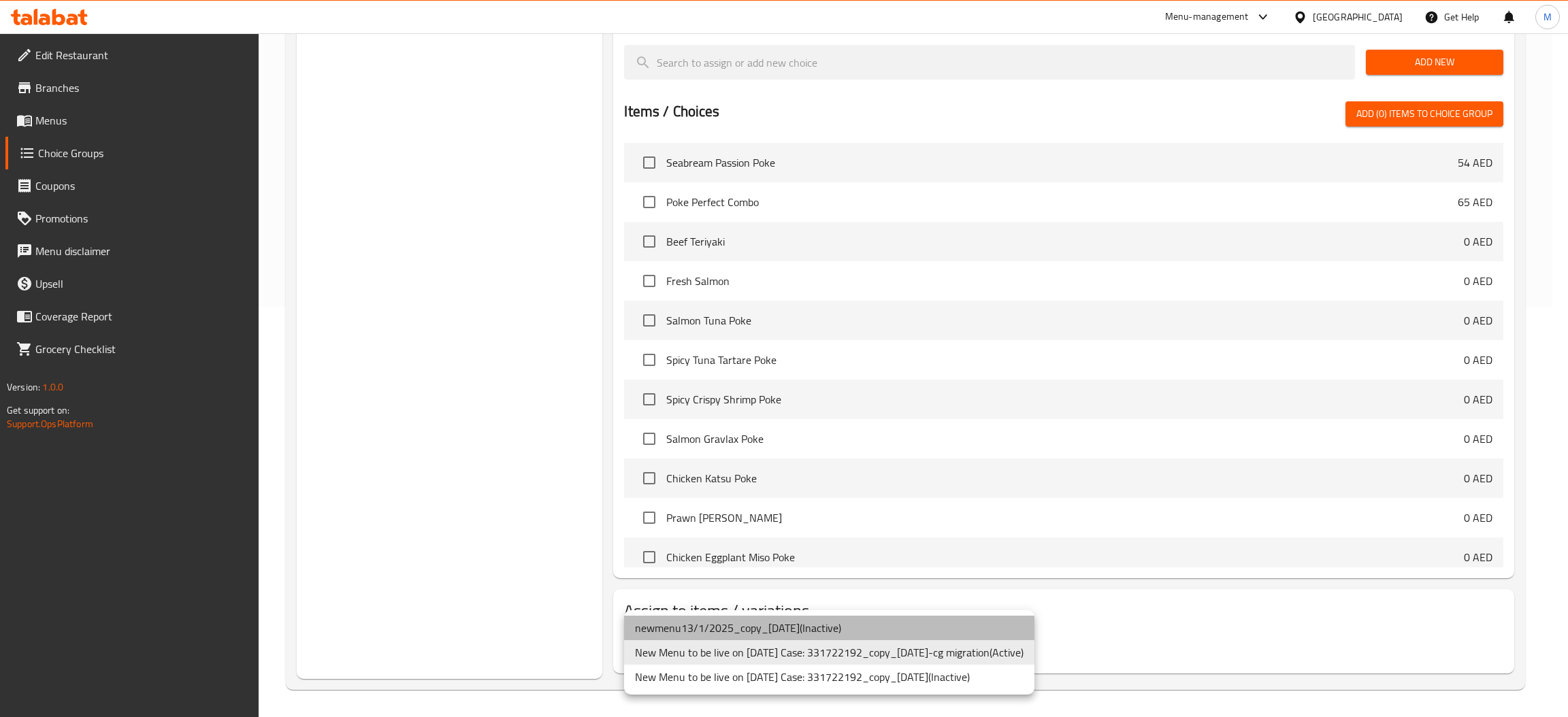
click at [805, 630] on li "newmenu13/1/2025_copy_[DATE] ( Inactive )" at bounding box center [829, 628] width 411 height 24
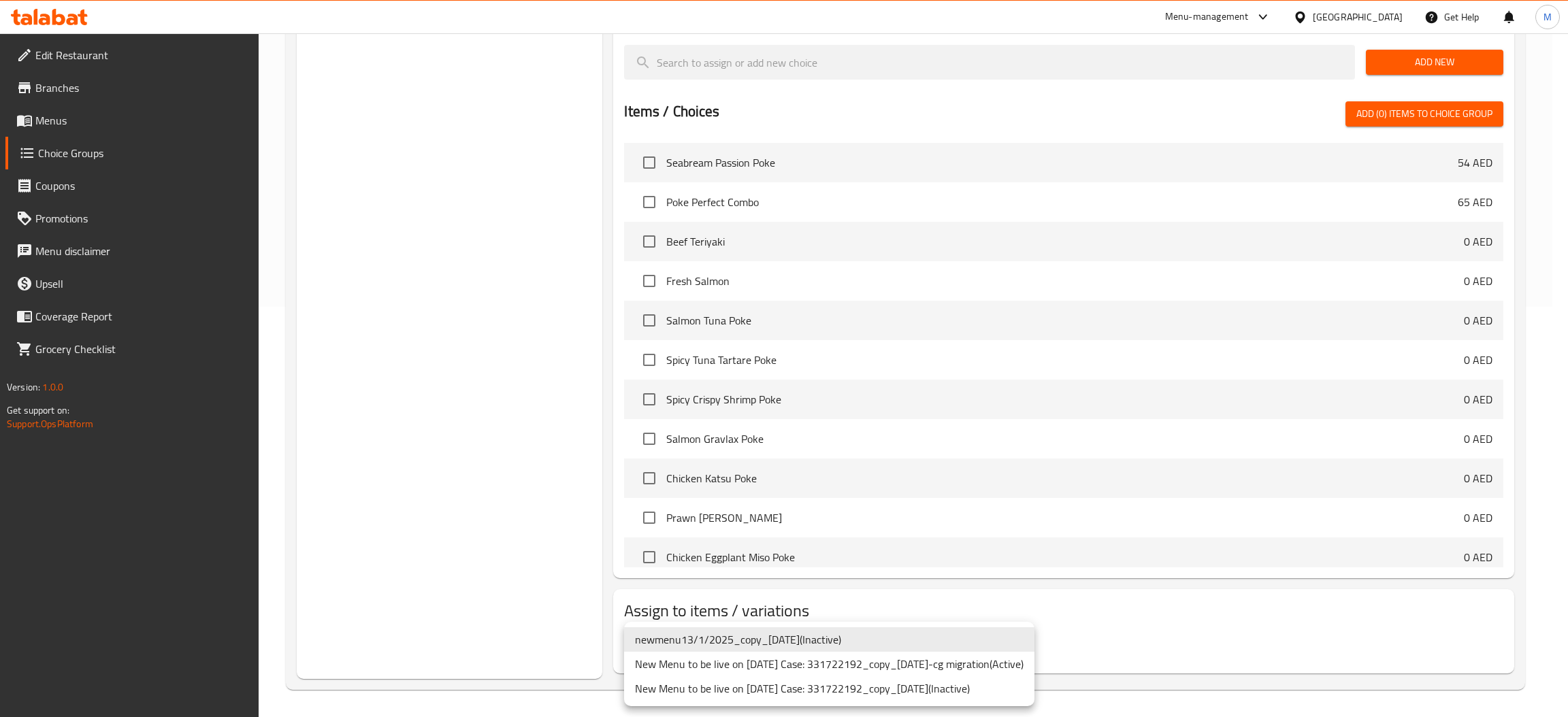
click at [884, 667] on li "New Menu to be live on [DATE] Case: 331722192_copy_[DATE]-cg migration ( Active…" at bounding box center [829, 664] width 411 height 24
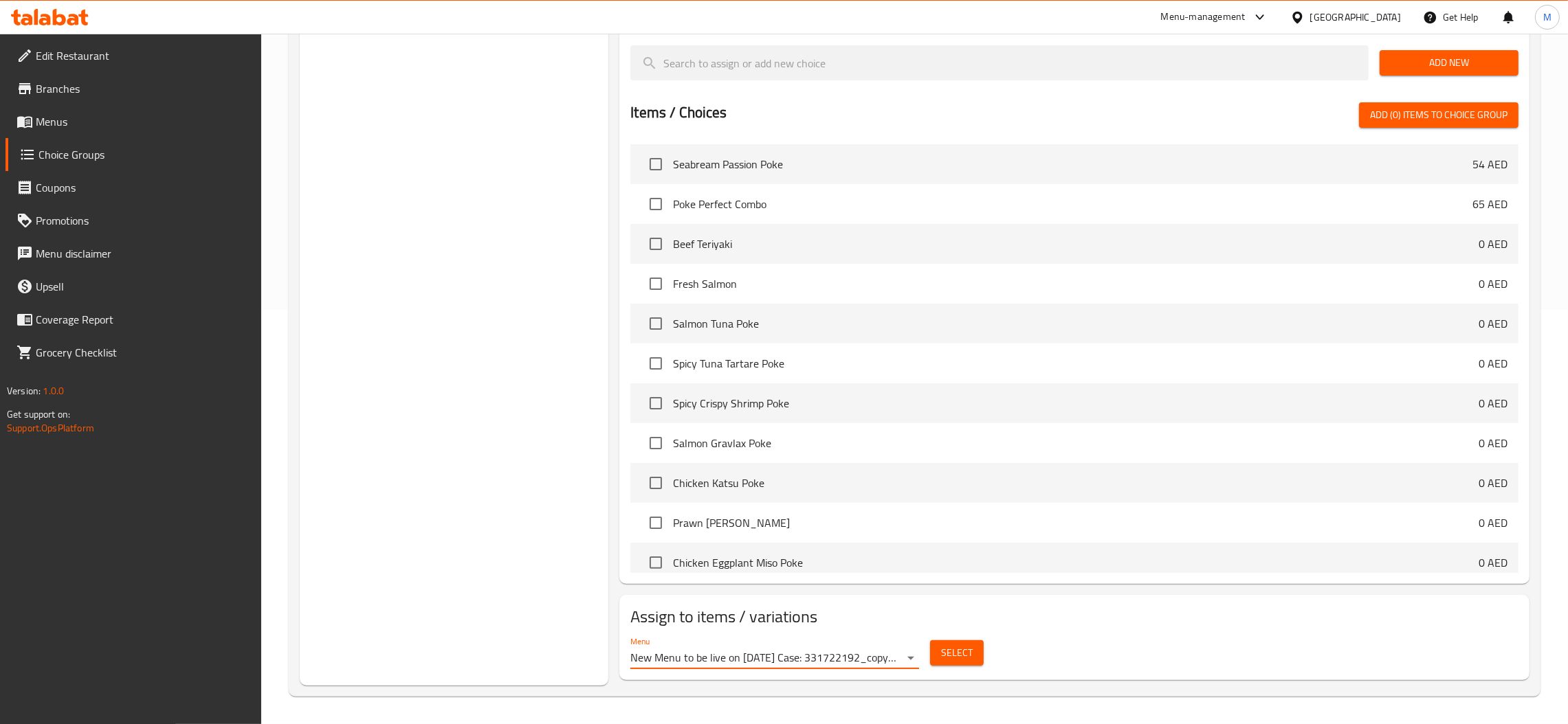
click at [962, 647] on span "Select" at bounding box center [957, 653] width 32 height 17
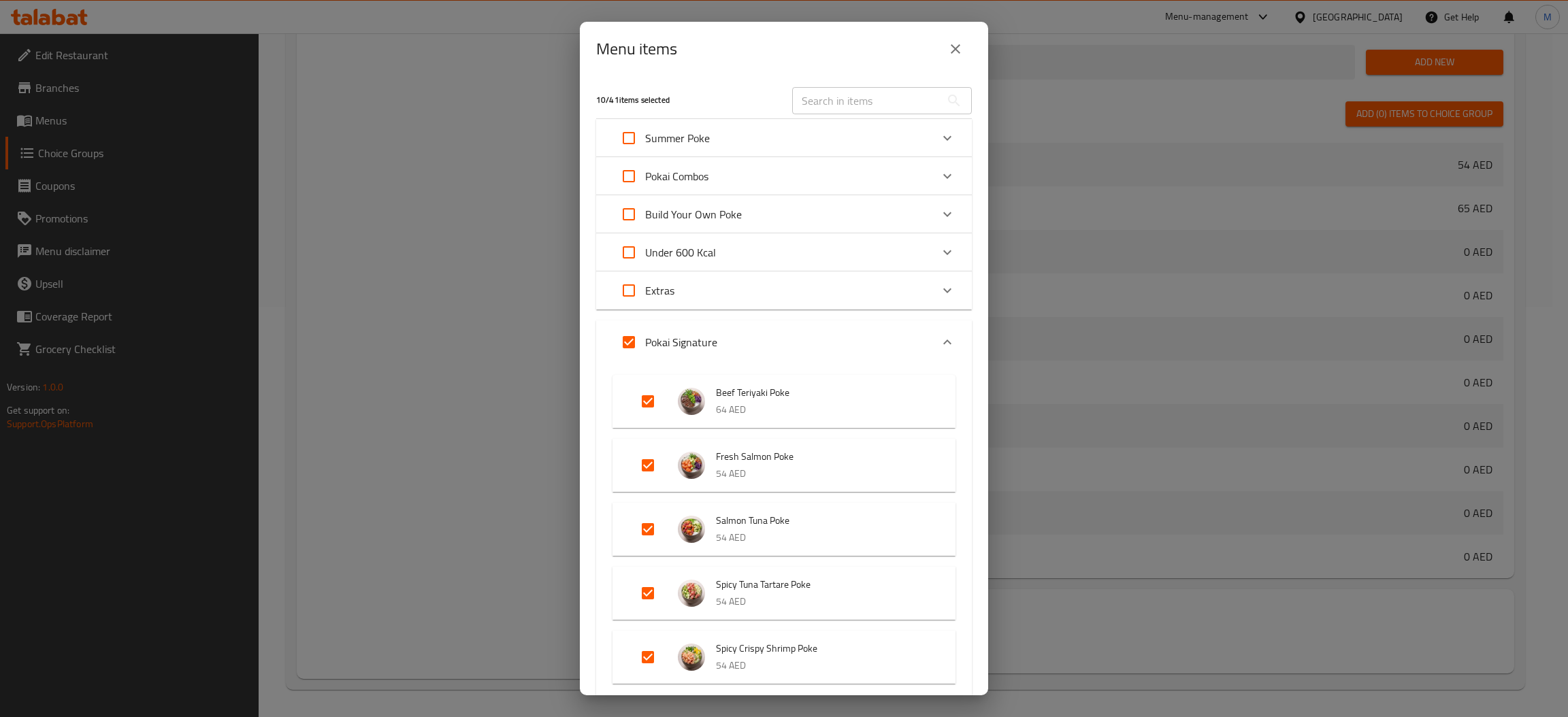
click at [939, 131] on icon "Expand" at bounding box center [947, 138] width 16 height 16
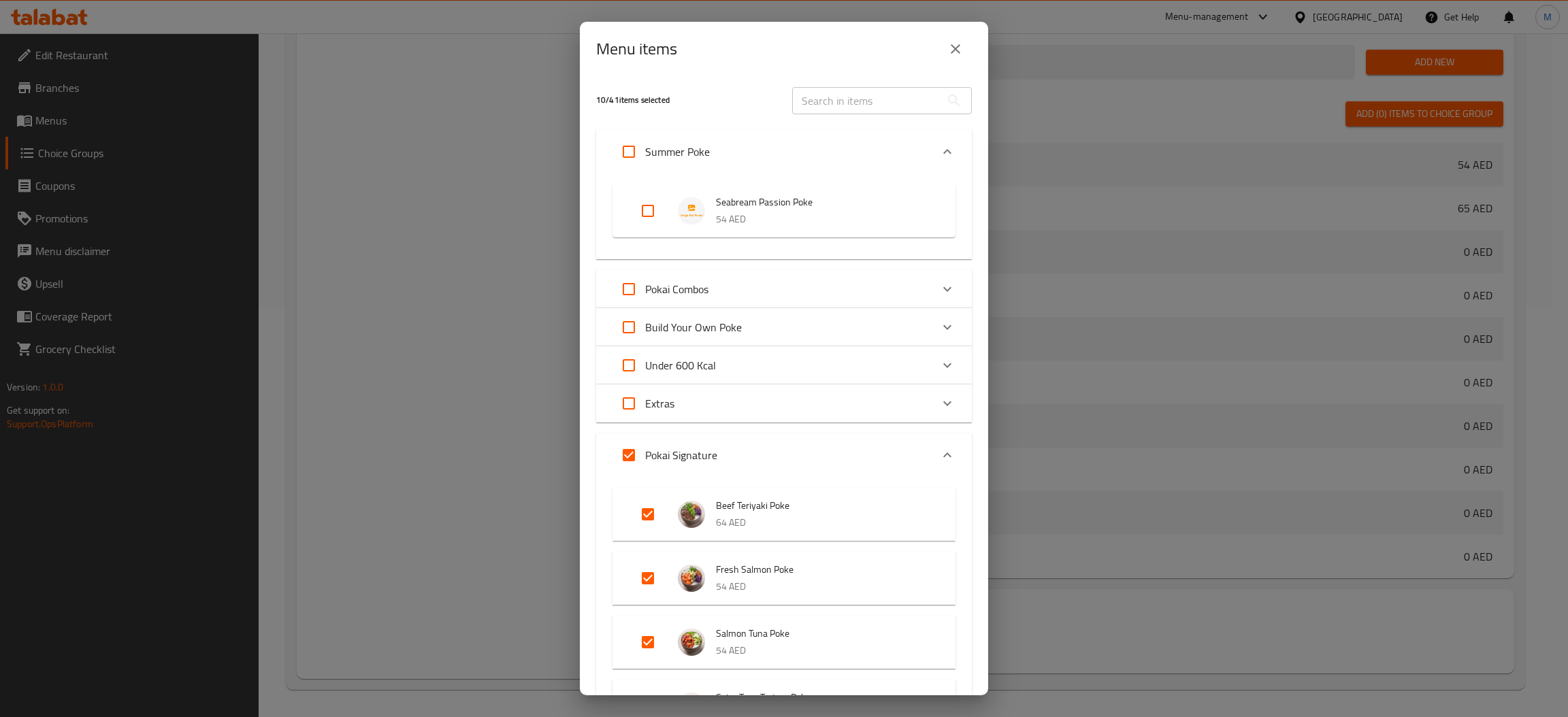
click at [646, 211] on input "Expand" at bounding box center [648, 211] width 33 height 33
checkbox input "true"
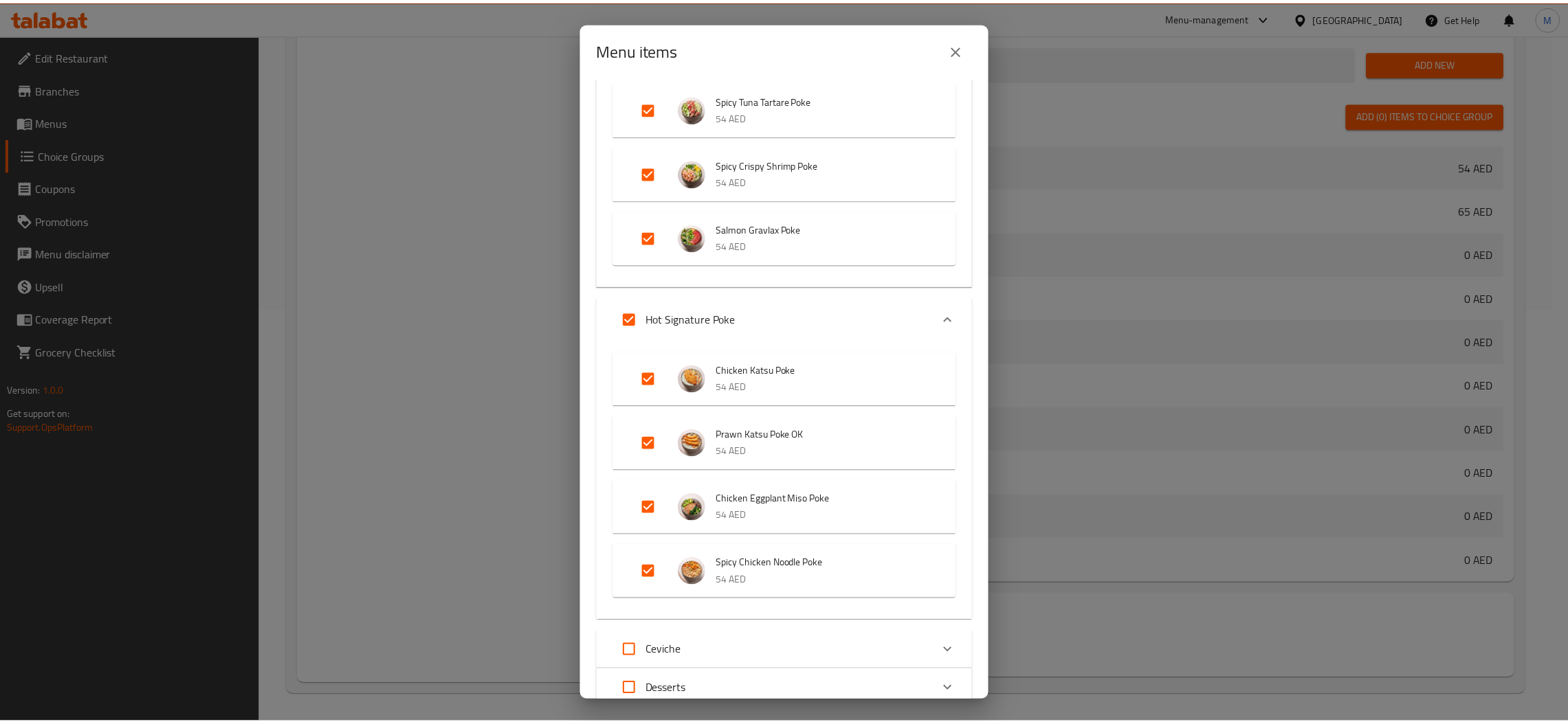
scroll to position [745, 0]
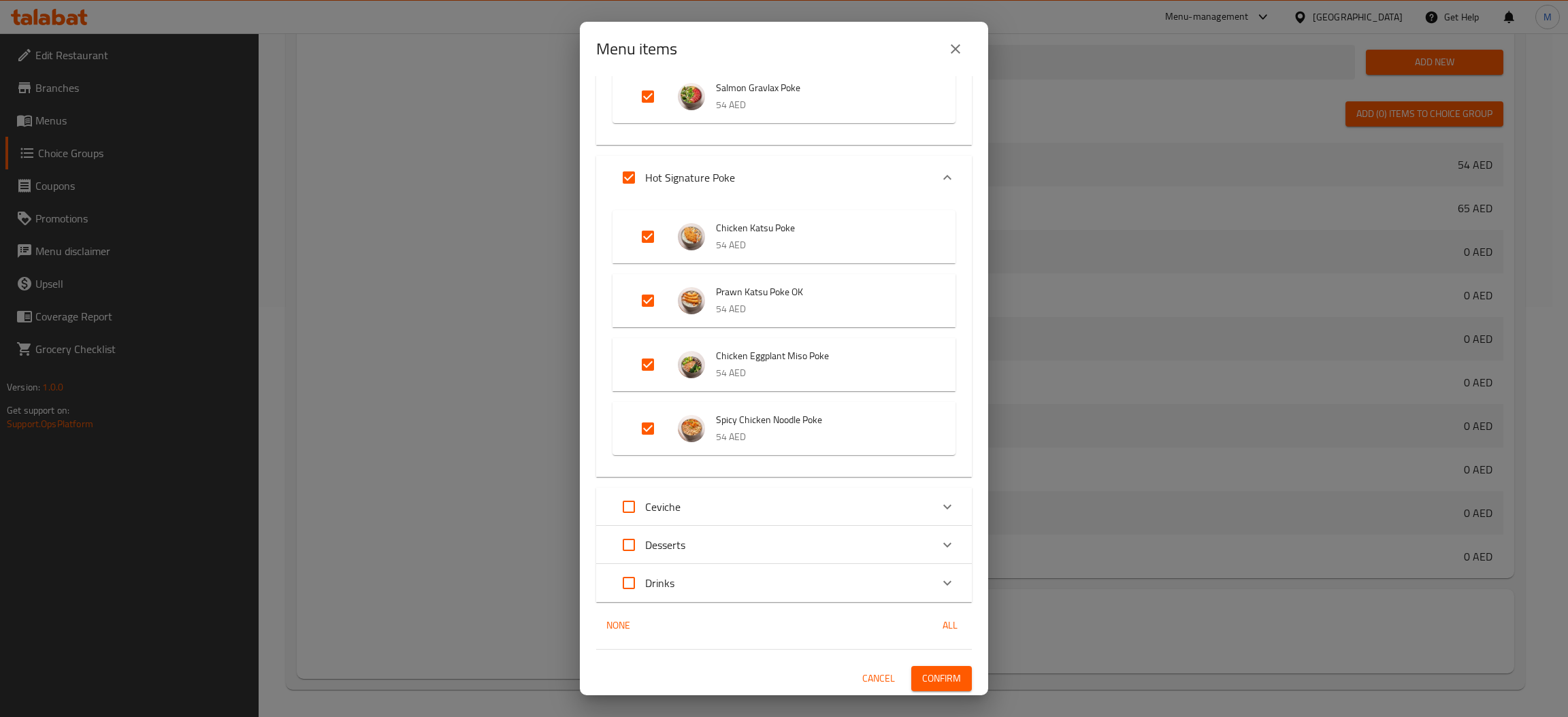
click at [942, 682] on span "Confirm" at bounding box center [942, 678] width 39 height 17
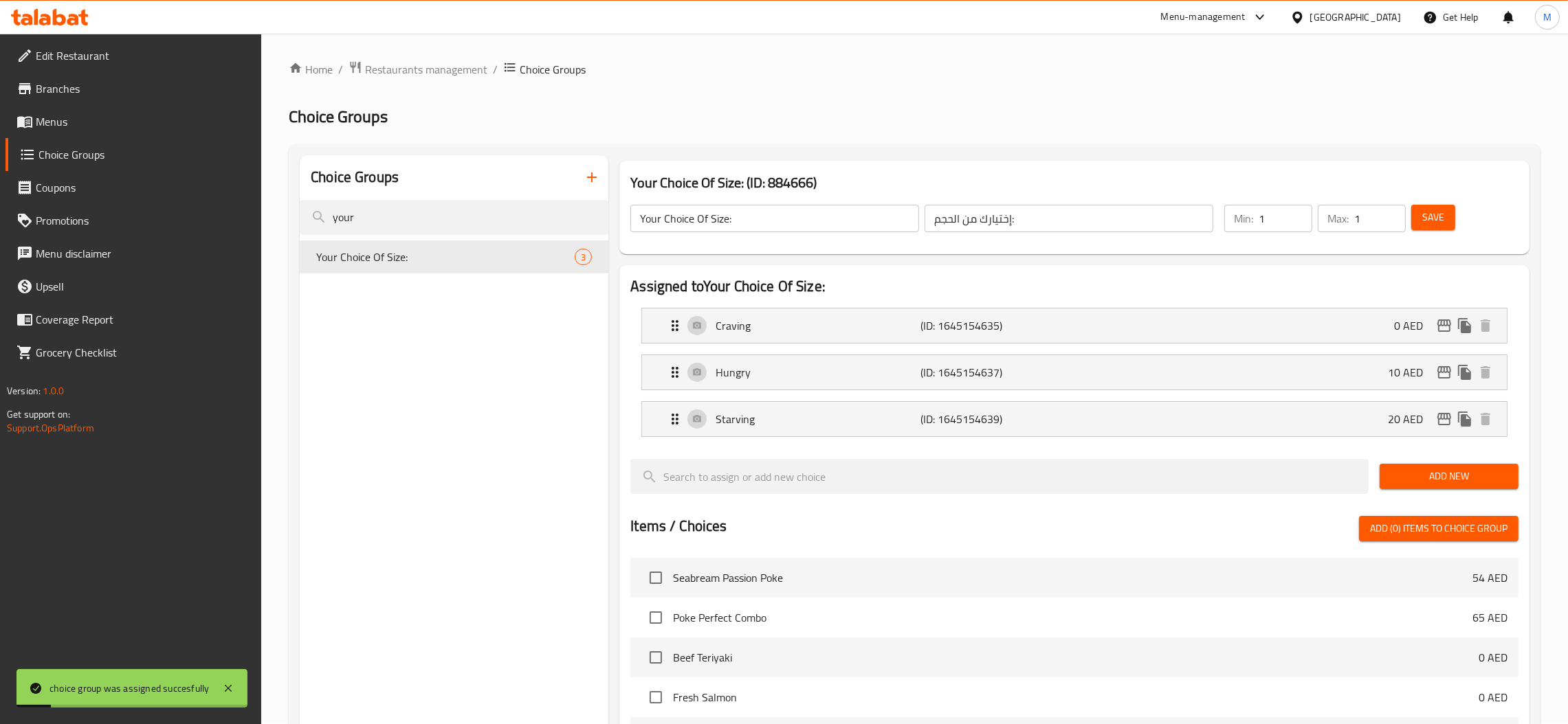
scroll to position [0, 0]
click at [428, 210] on input "your" at bounding box center [454, 218] width 309 height 35
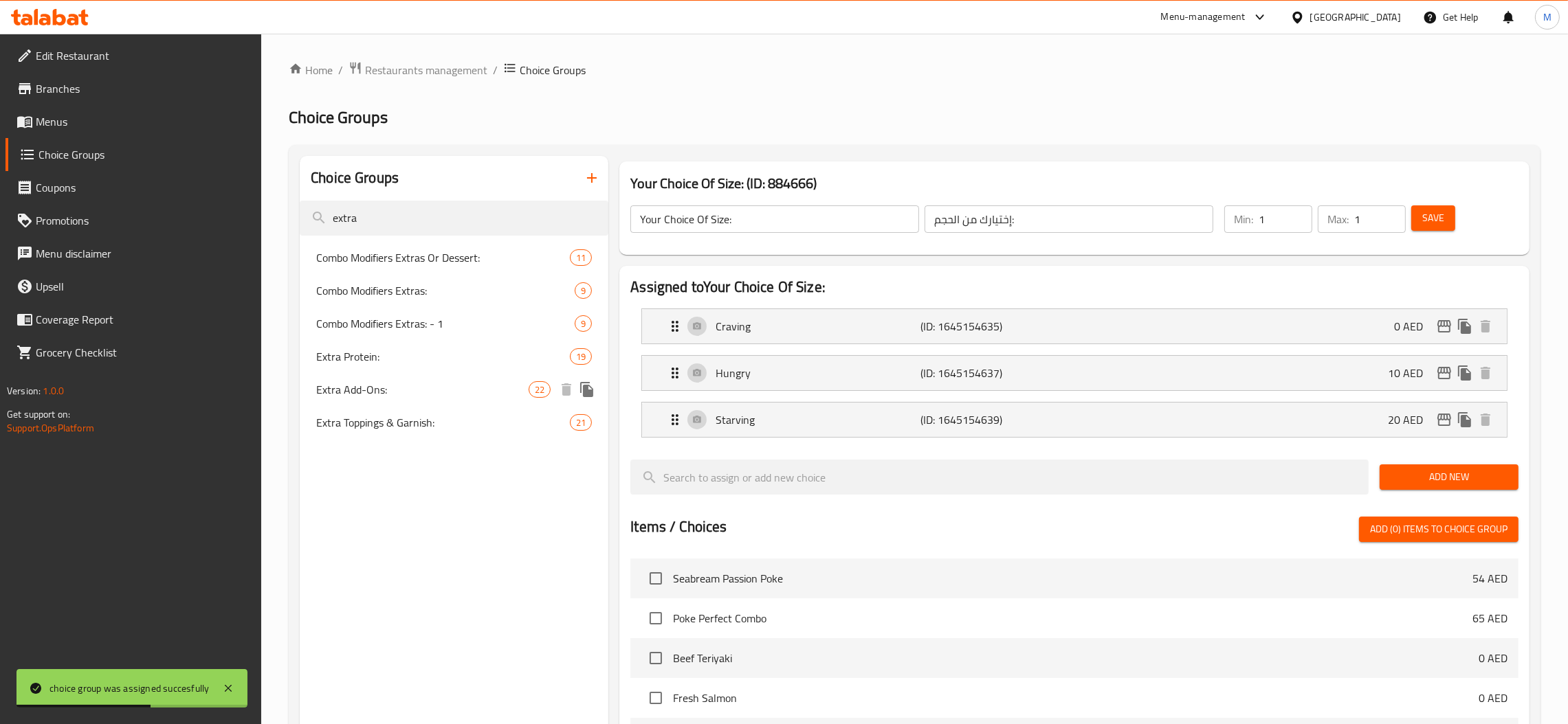
type input "extra"
click at [369, 374] on div "Extra Add-Ons: 22" at bounding box center [454, 389] width 309 height 33
click at [374, 352] on span "Extra Protein:" at bounding box center [443, 356] width 254 height 17
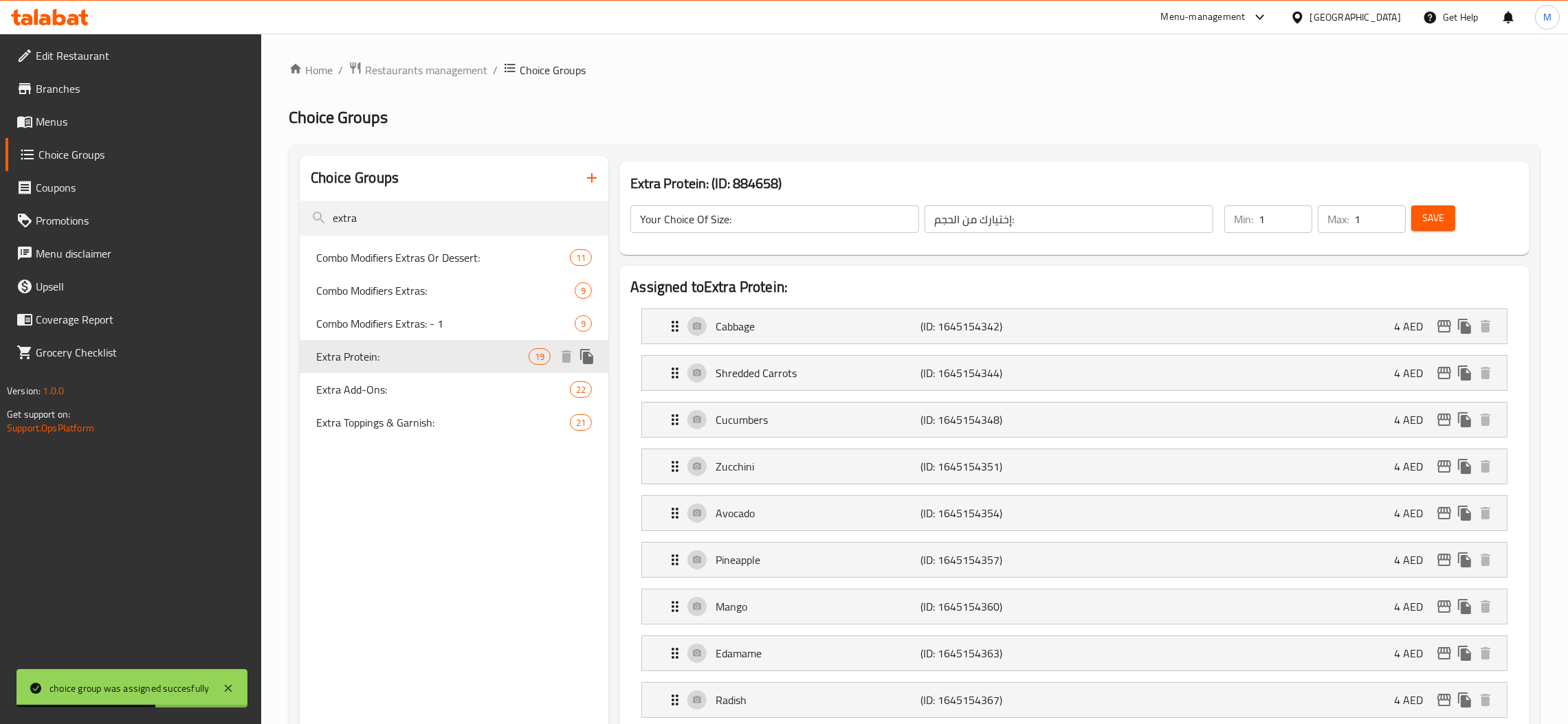
type input "Extra Add-Ons:"
type input "الإضافات الإضافية:"
type input "0"
type input "Extra Protein:"
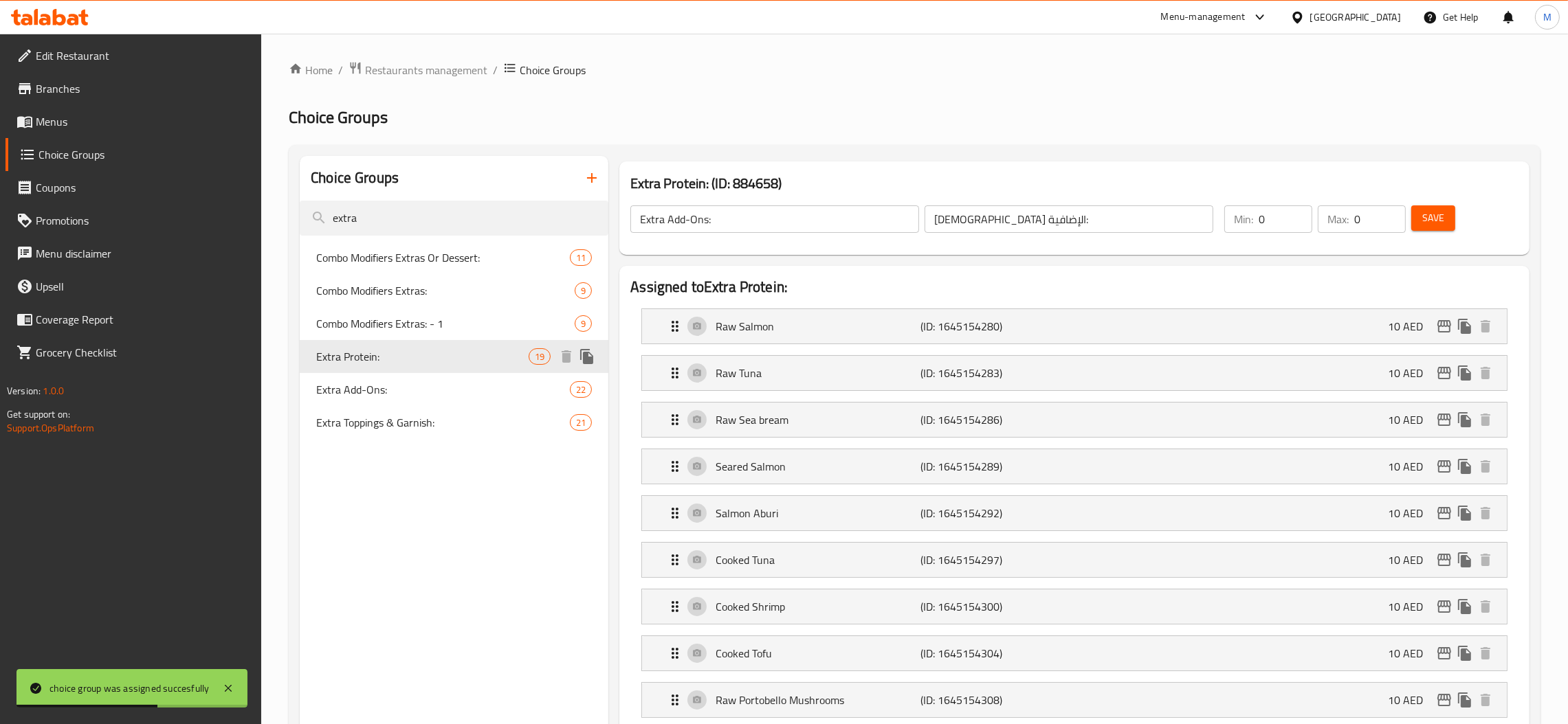
type input "بروتين إضافي:"
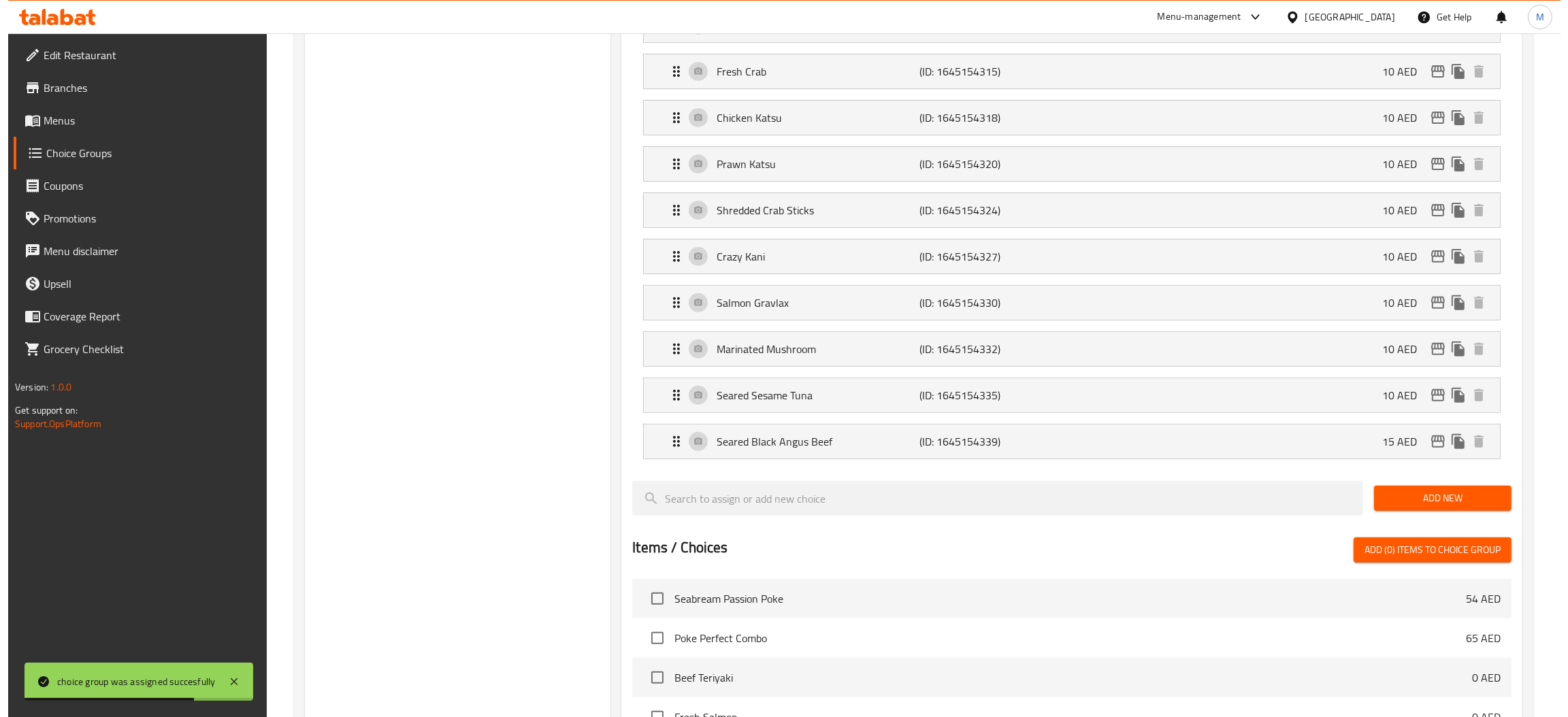
scroll to position [1155, 0]
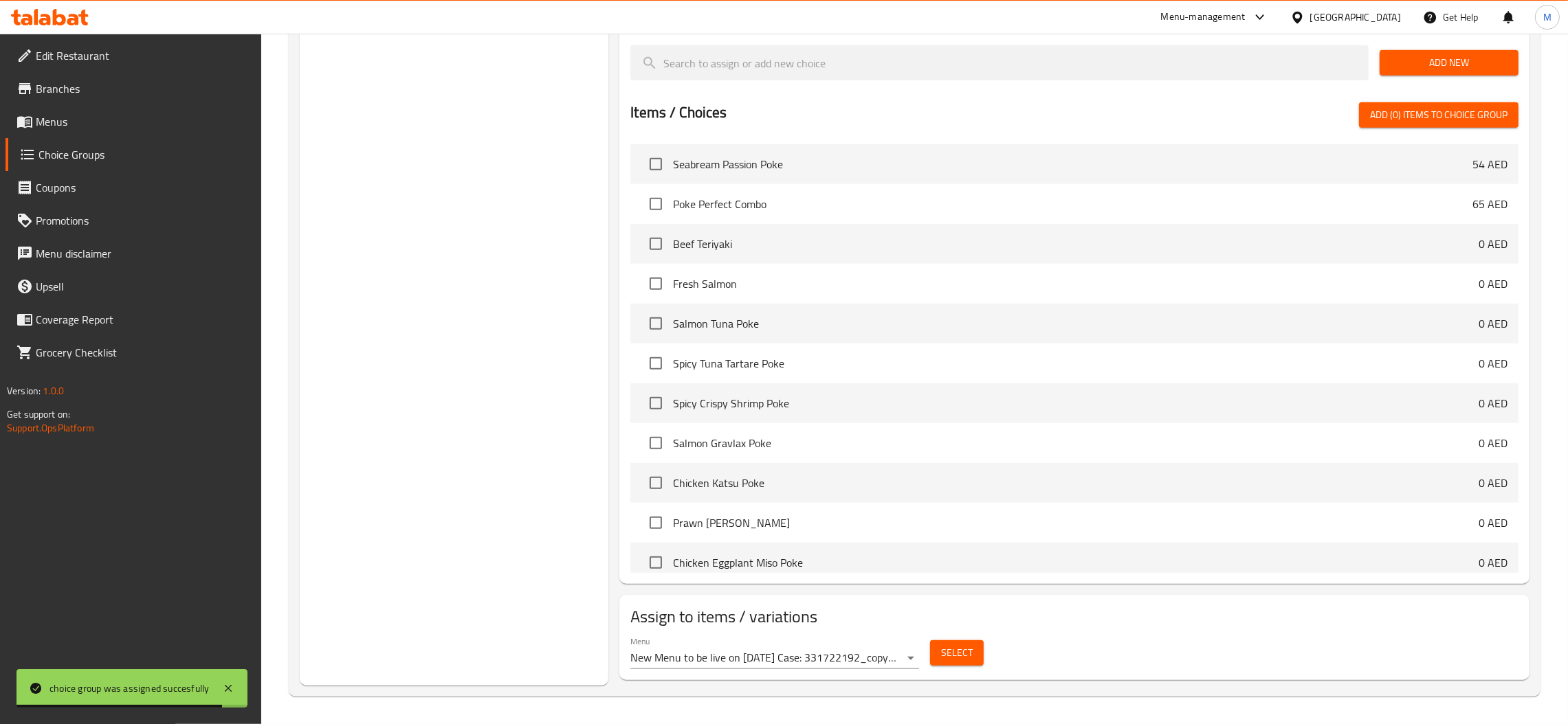
click at [960, 650] on span "Select" at bounding box center [957, 653] width 32 height 17
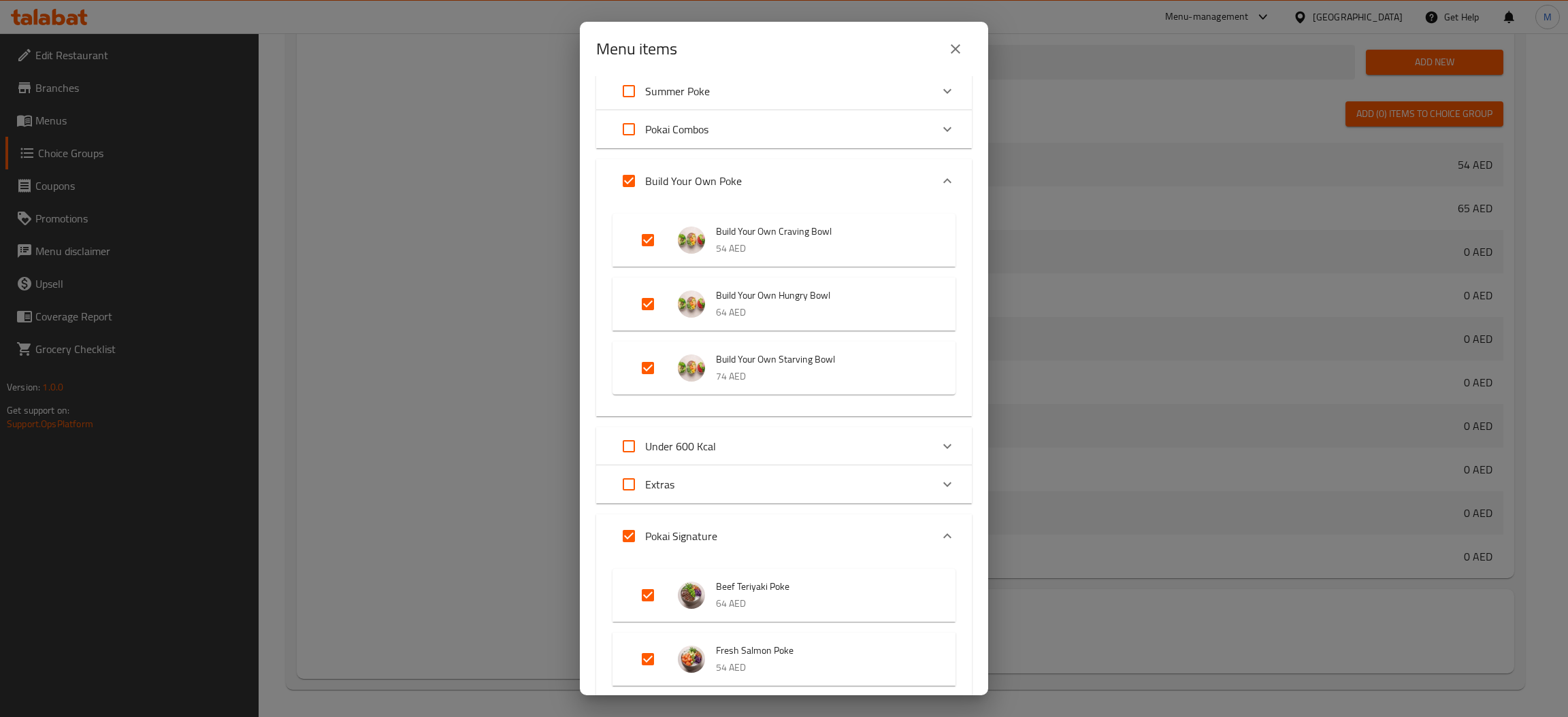
scroll to position [0, 0]
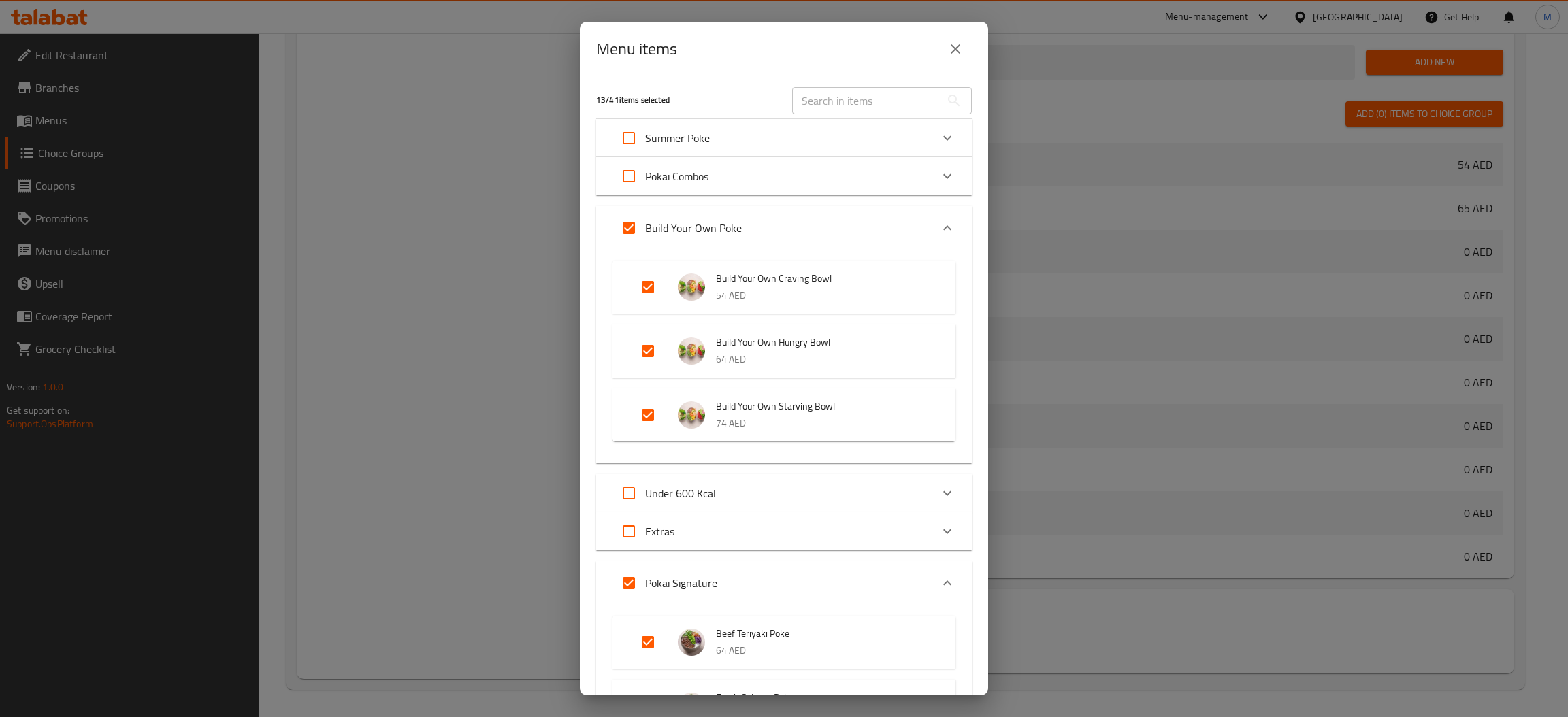
click at [939, 133] on icon "Expand" at bounding box center [947, 138] width 16 height 16
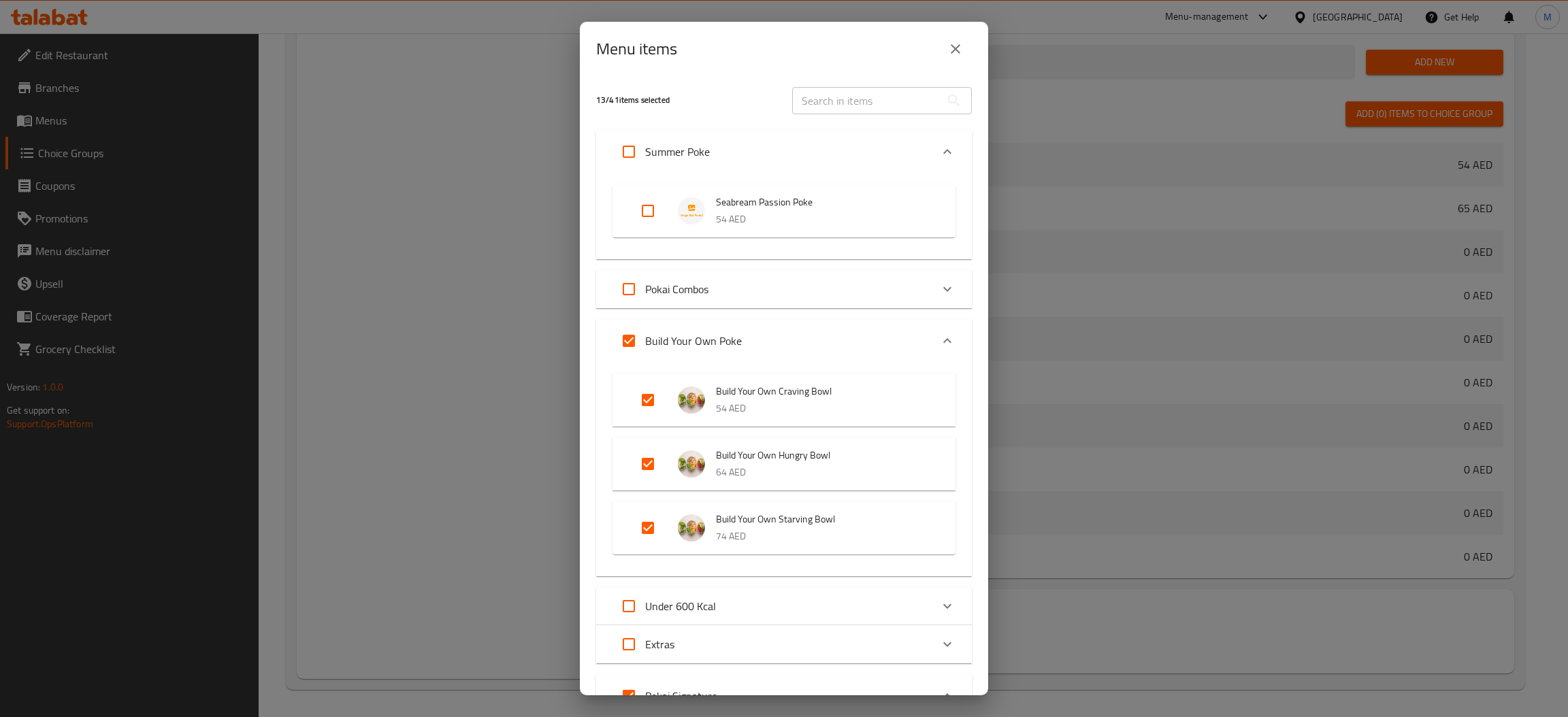
click at [638, 216] on input "Expand" at bounding box center [648, 211] width 33 height 33
checkbox input "true"
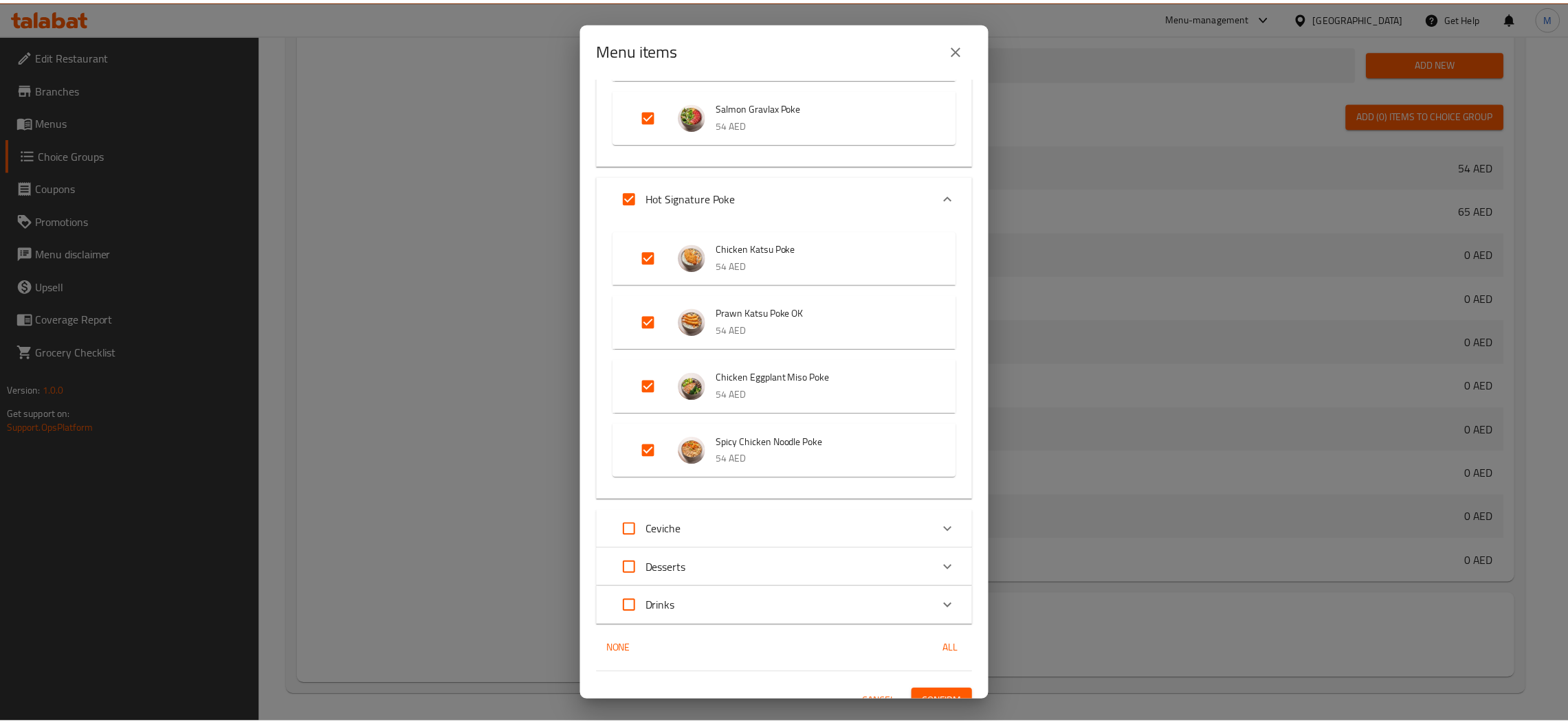
scroll to position [988, 0]
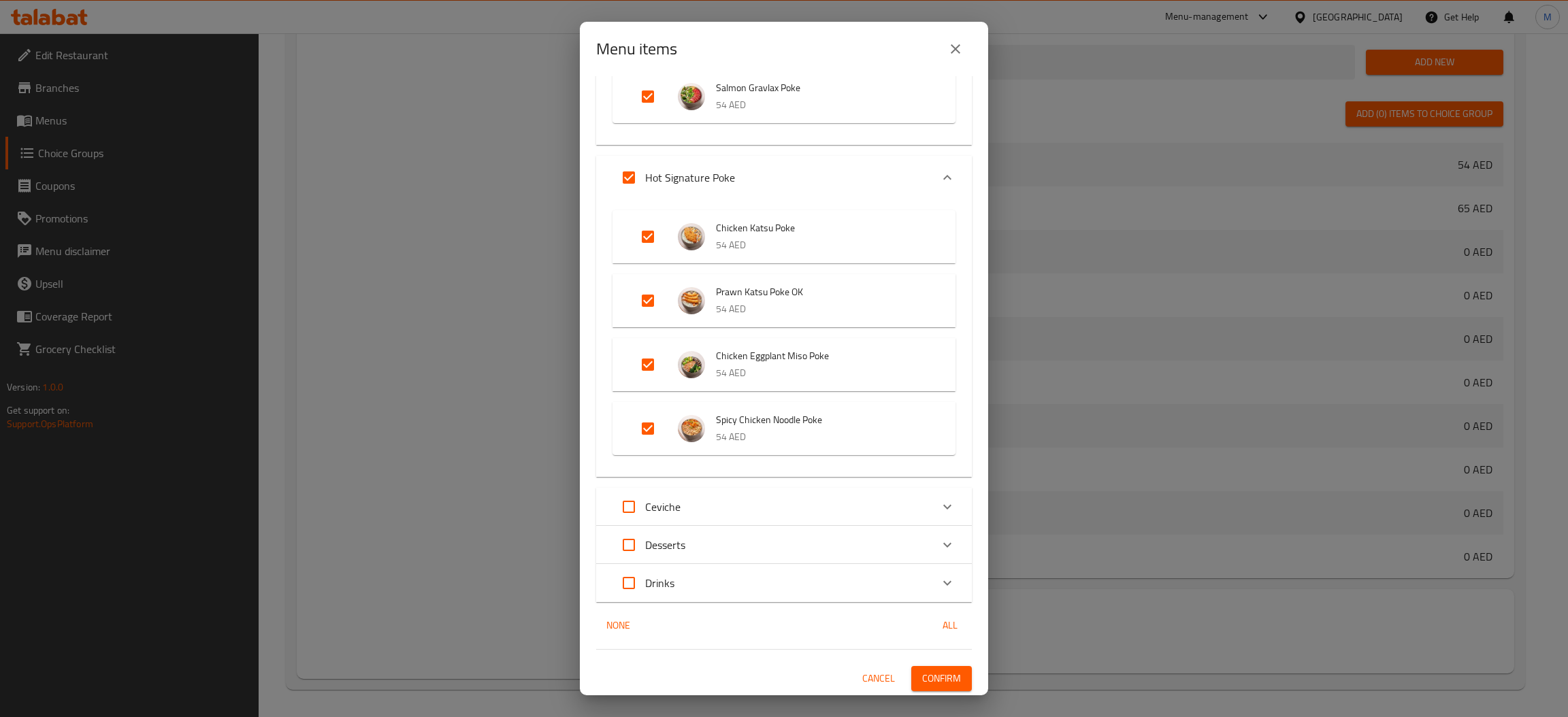
click at [942, 670] on span "Confirm" at bounding box center [942, 678] width 39 height 17
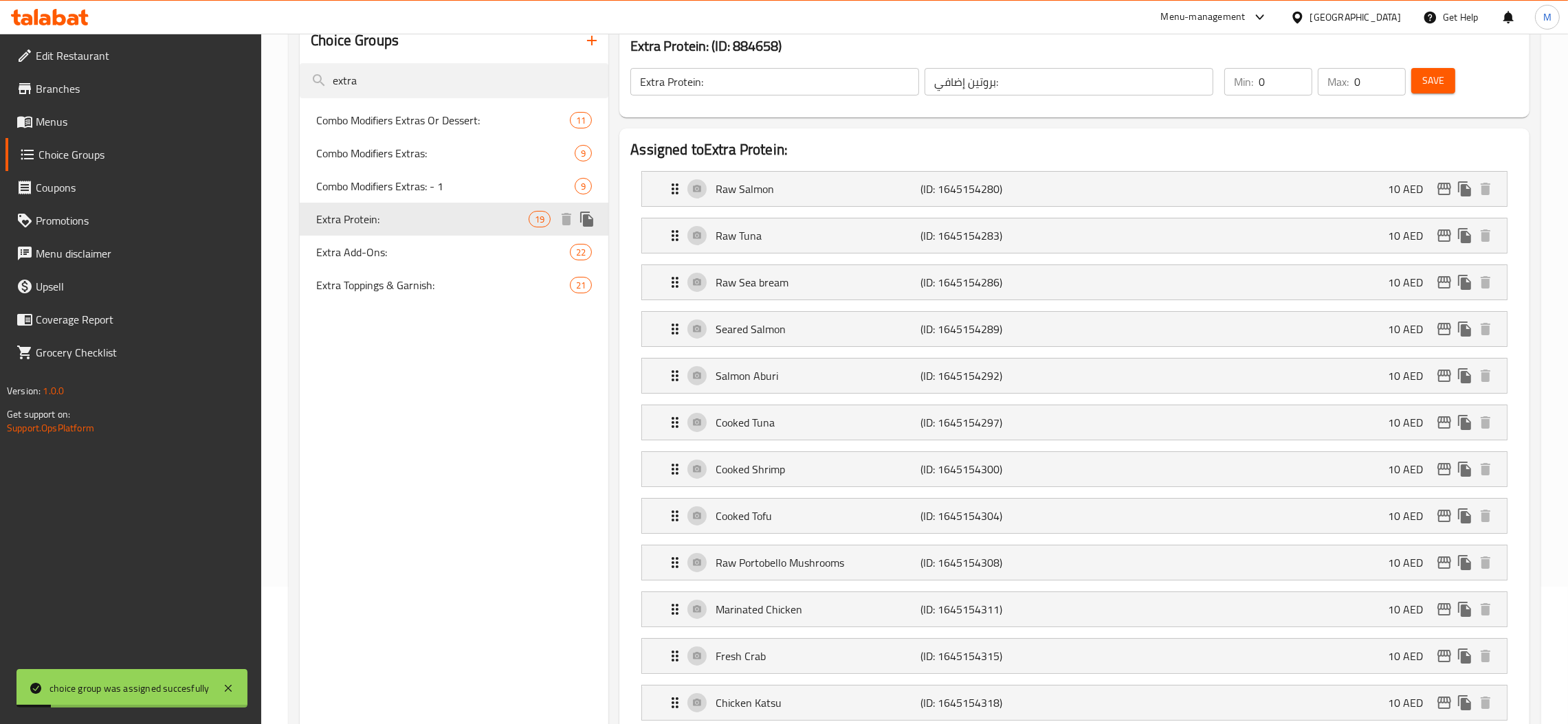
scroll to position [32, 0]
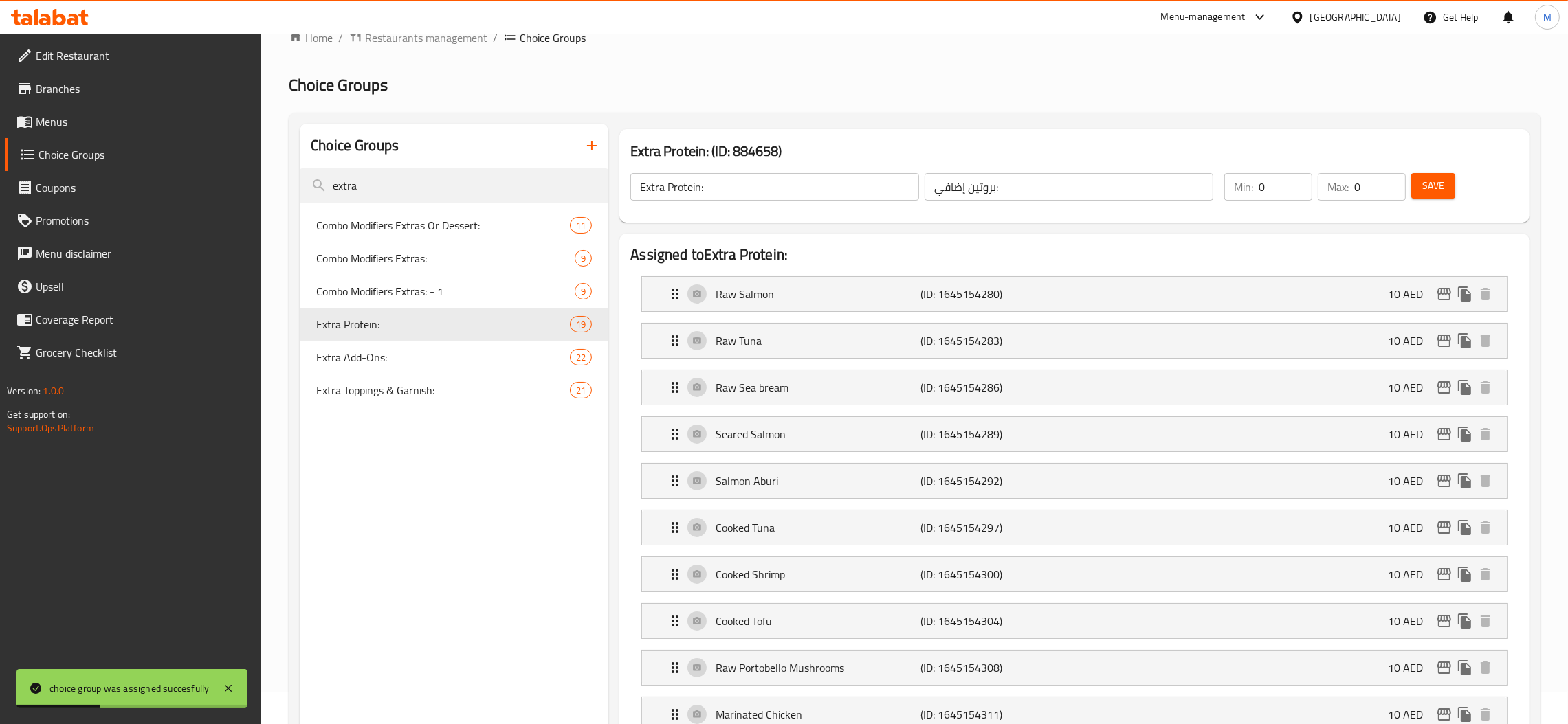
drag, startPoint x: 426, startPoint y: 183, endPoint x: 147, endPoint y: 213, distance: 280.6
type input "extra"
click at [408, 366] on div "Extra Add-Ons: 22" at bounding box center [454, 358] width 309 height 33
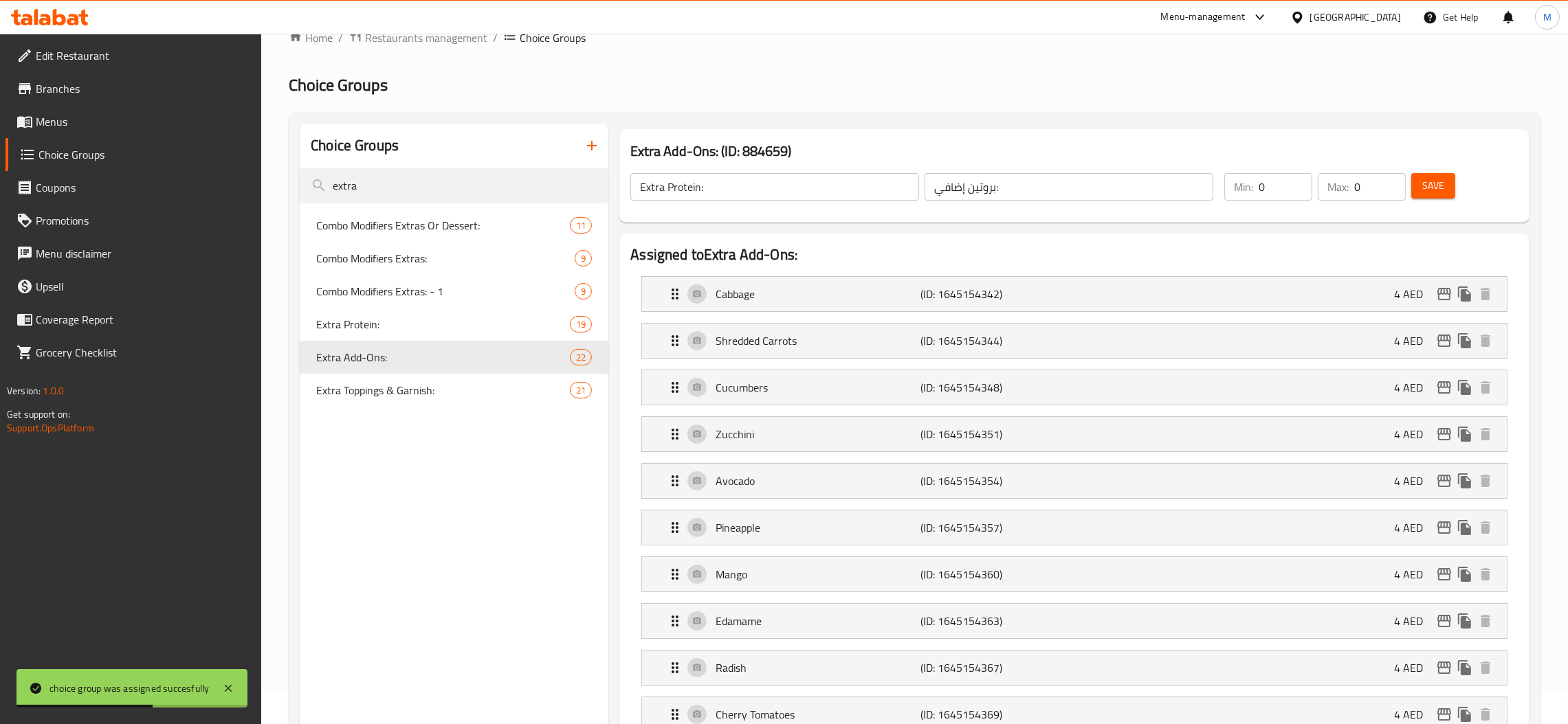
type input "Extra Add-Ons:"
type input "الإضافات الإضافية:"
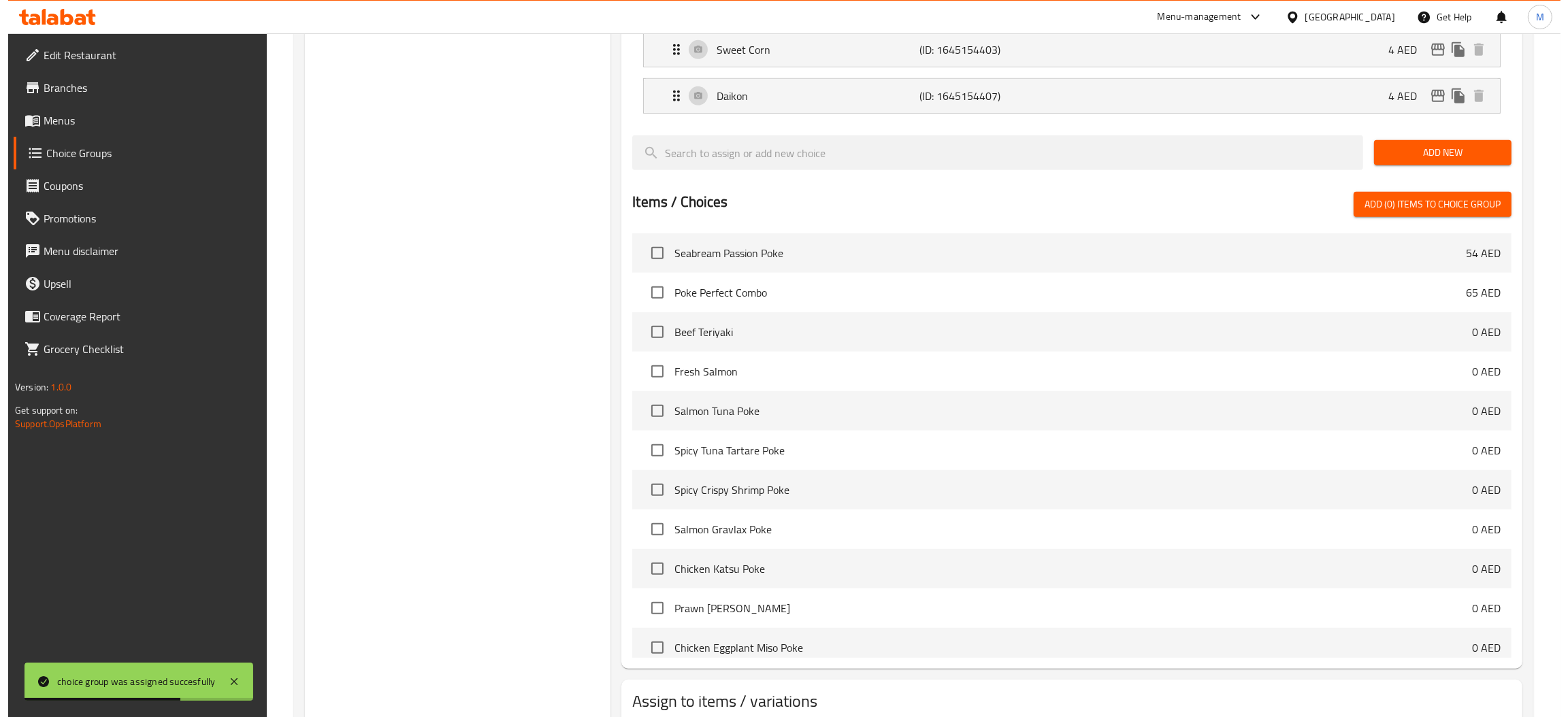
scroll to position [1257, 0]
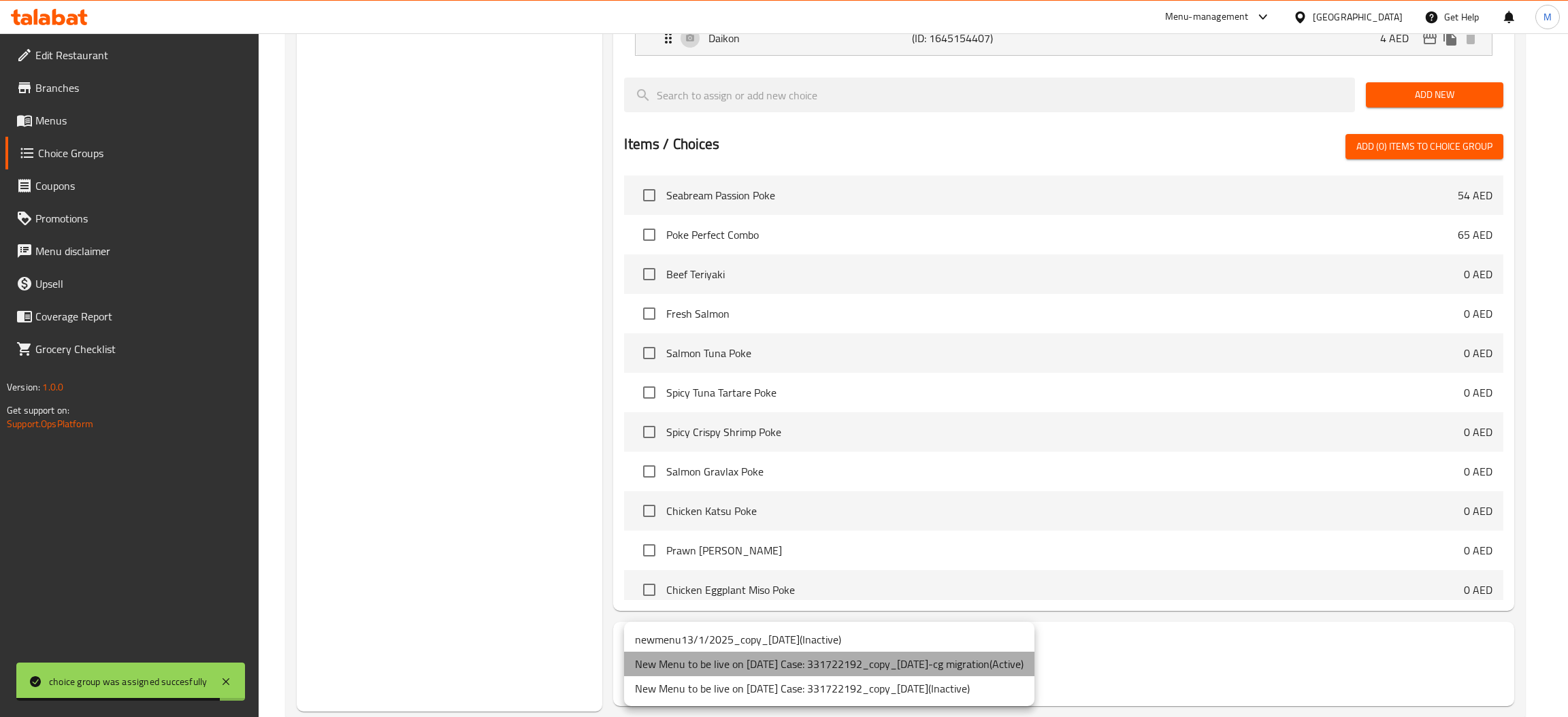
click at [929, 663] on li "New Menu to be live on [DATE] Case: 331722192_copy_[DATE]-cg migration ( Active…" at bounding box center [829, 664] width 411 height 24
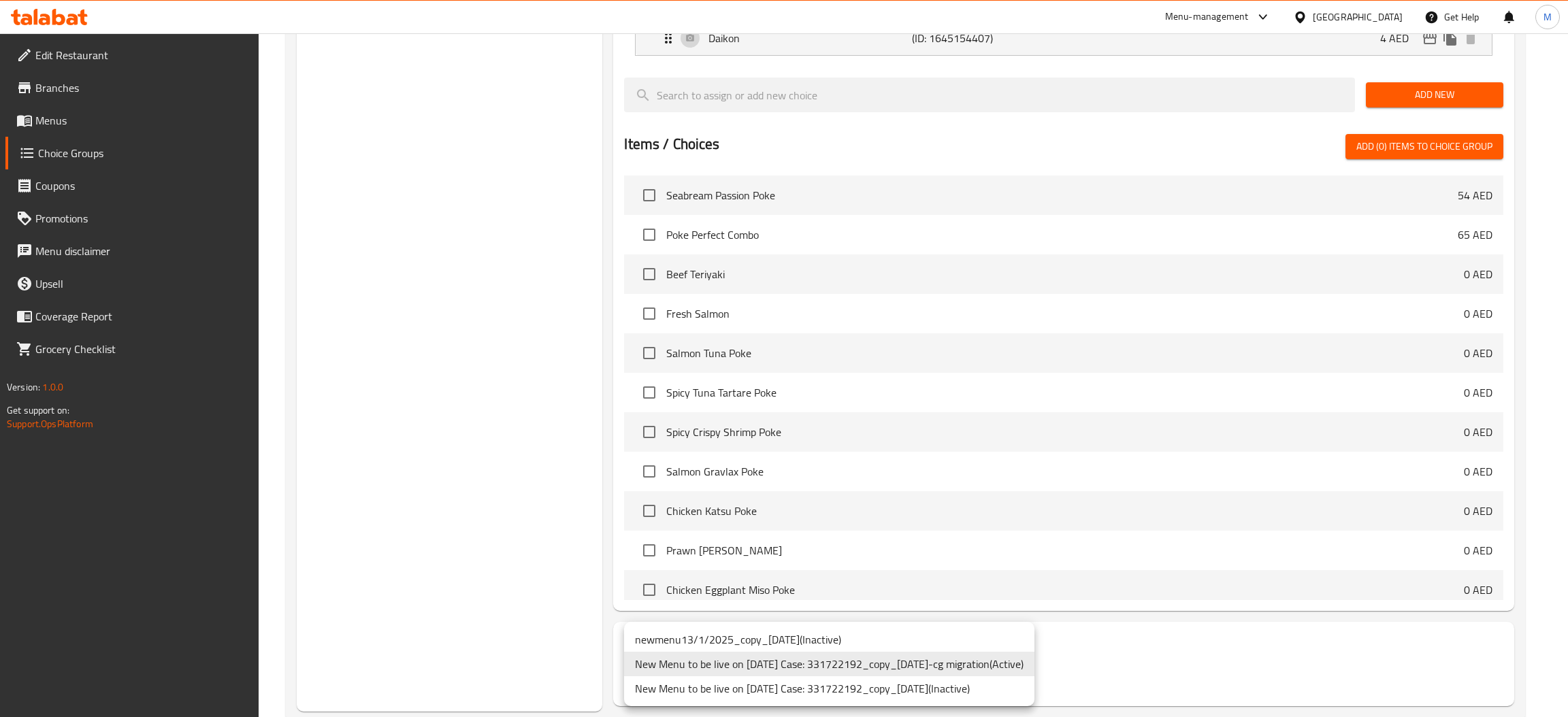
click at [995, 668] on li "New Menu to be live on [DATE] Case: 331722192_copy_[DATE]-cg migration ( Active…" at bounding box center [829, 664] width 411 height 24
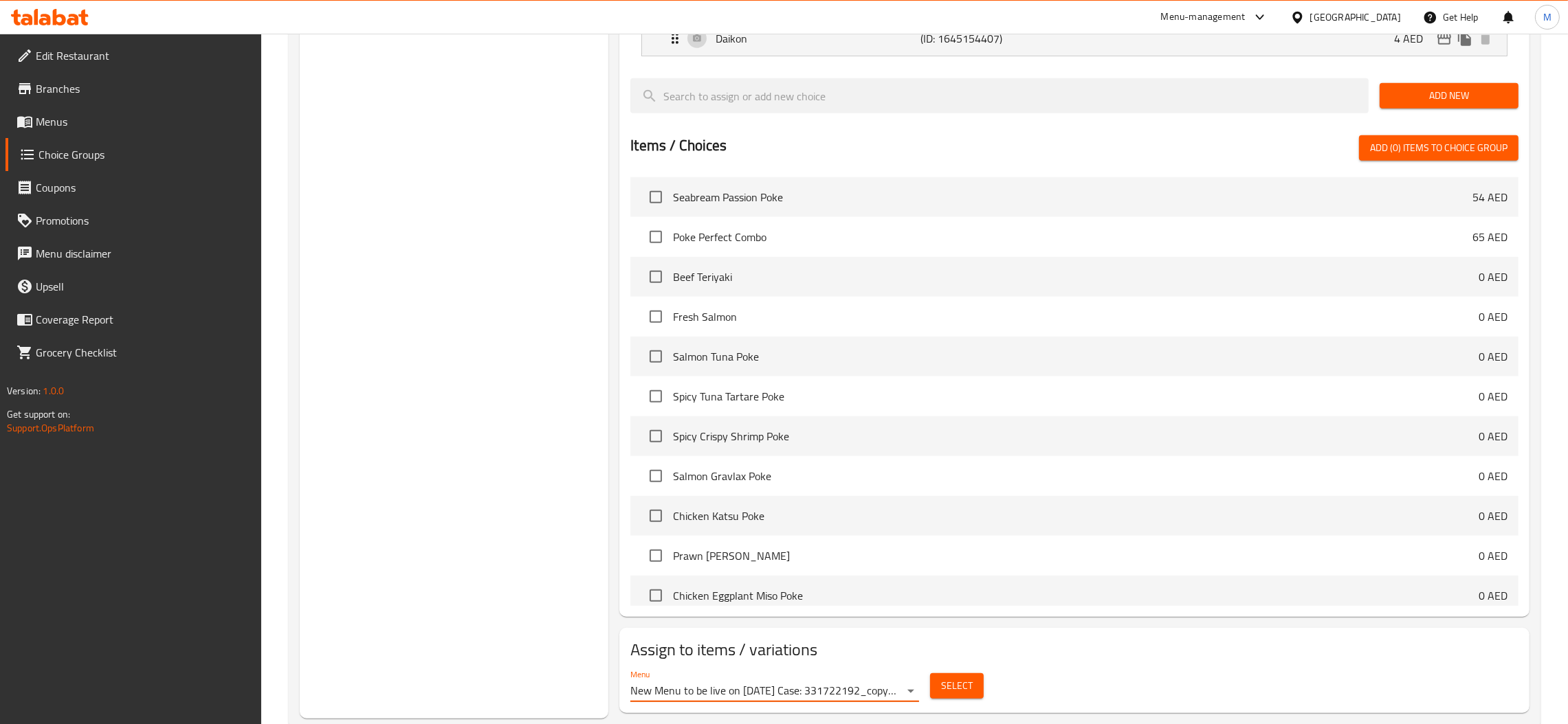
click at [971, 683] on span "Select" at bounding box center [957, 686] width 32 height 17
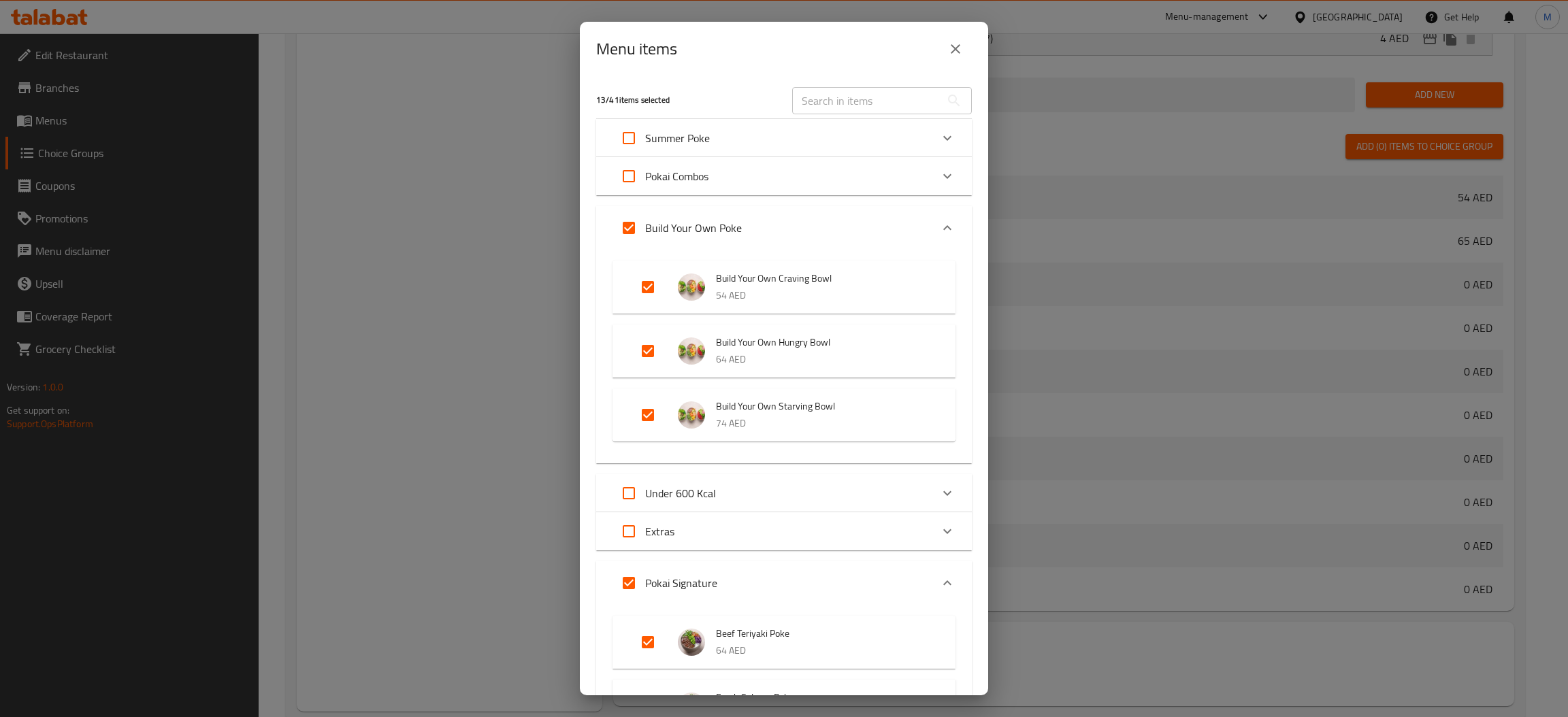
click at [939, 137] on icon "Expand" at bounding box center [947, 138] width 16 height 16
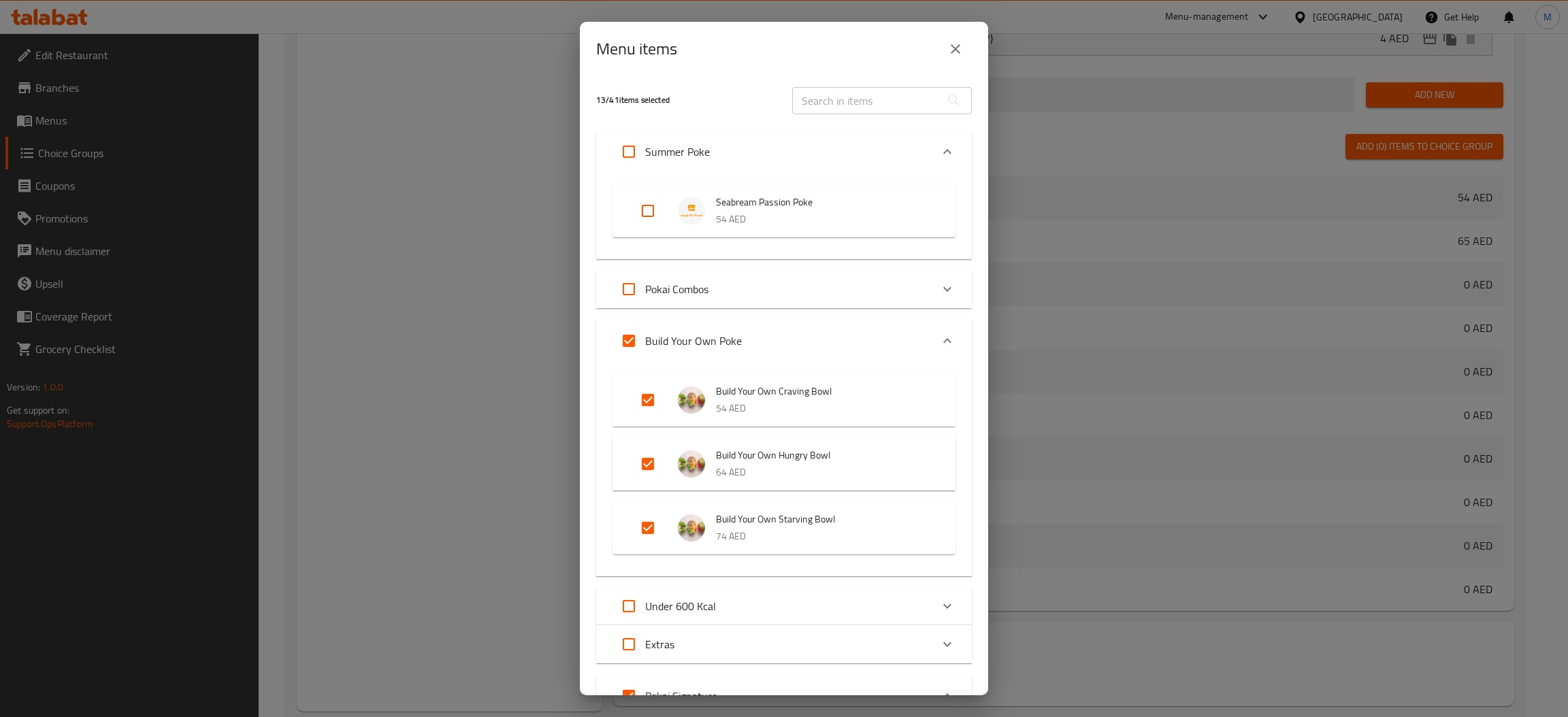
click at [639, 218] on input "Expand" at bounding box center [648, 211] width 33 height 33
checkbox input "true"
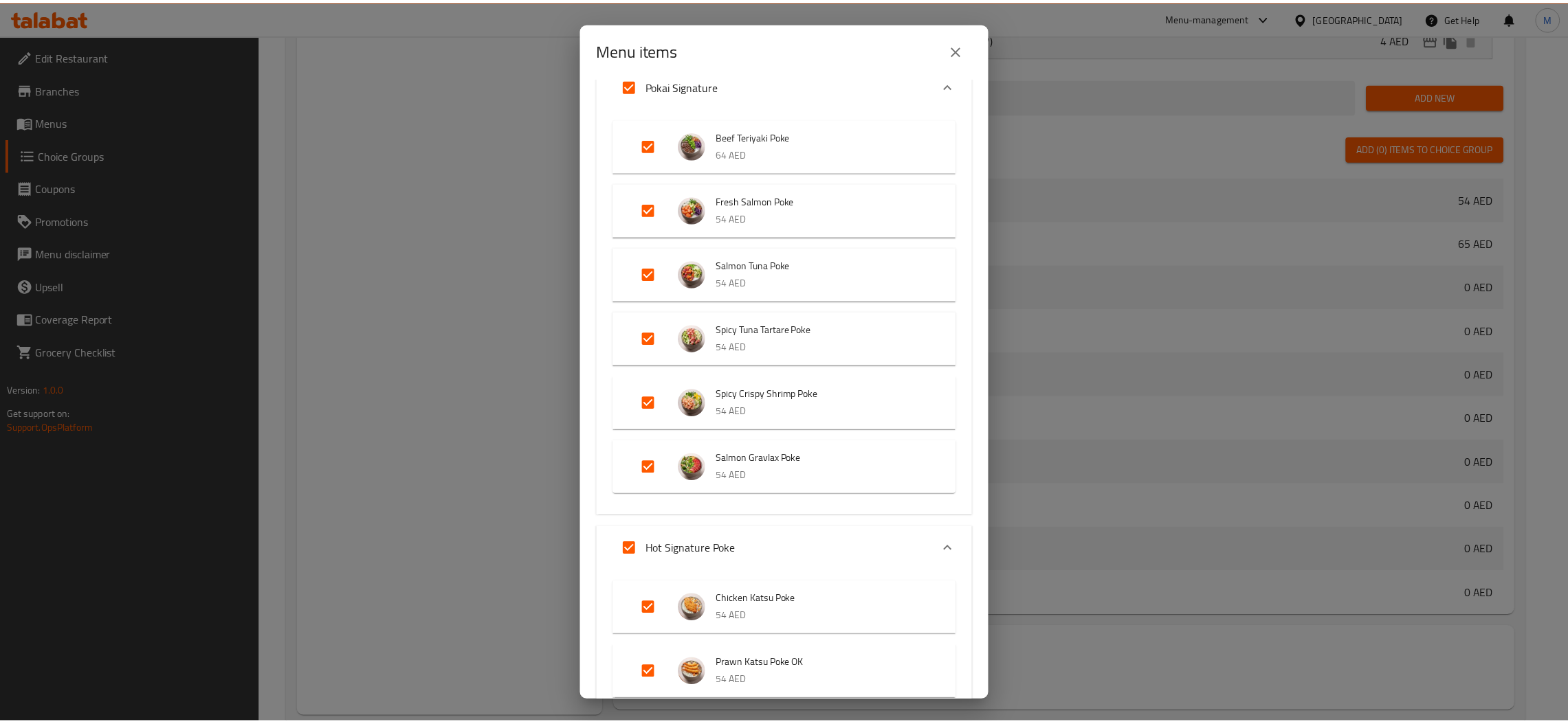
scroll to position [988, 0]
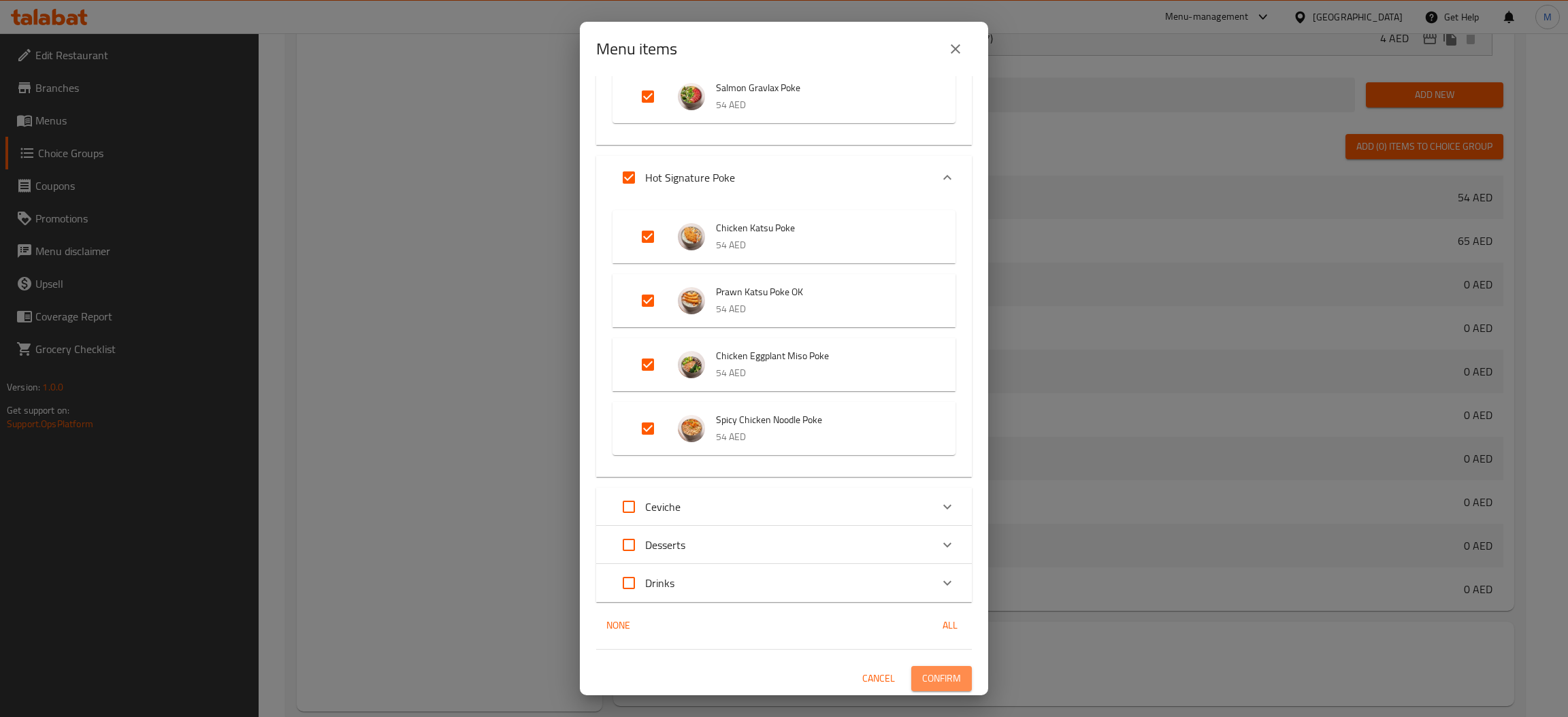
click at [929, 681] on span "Confirm" at bounding box center [942, 678] width 39 height 17
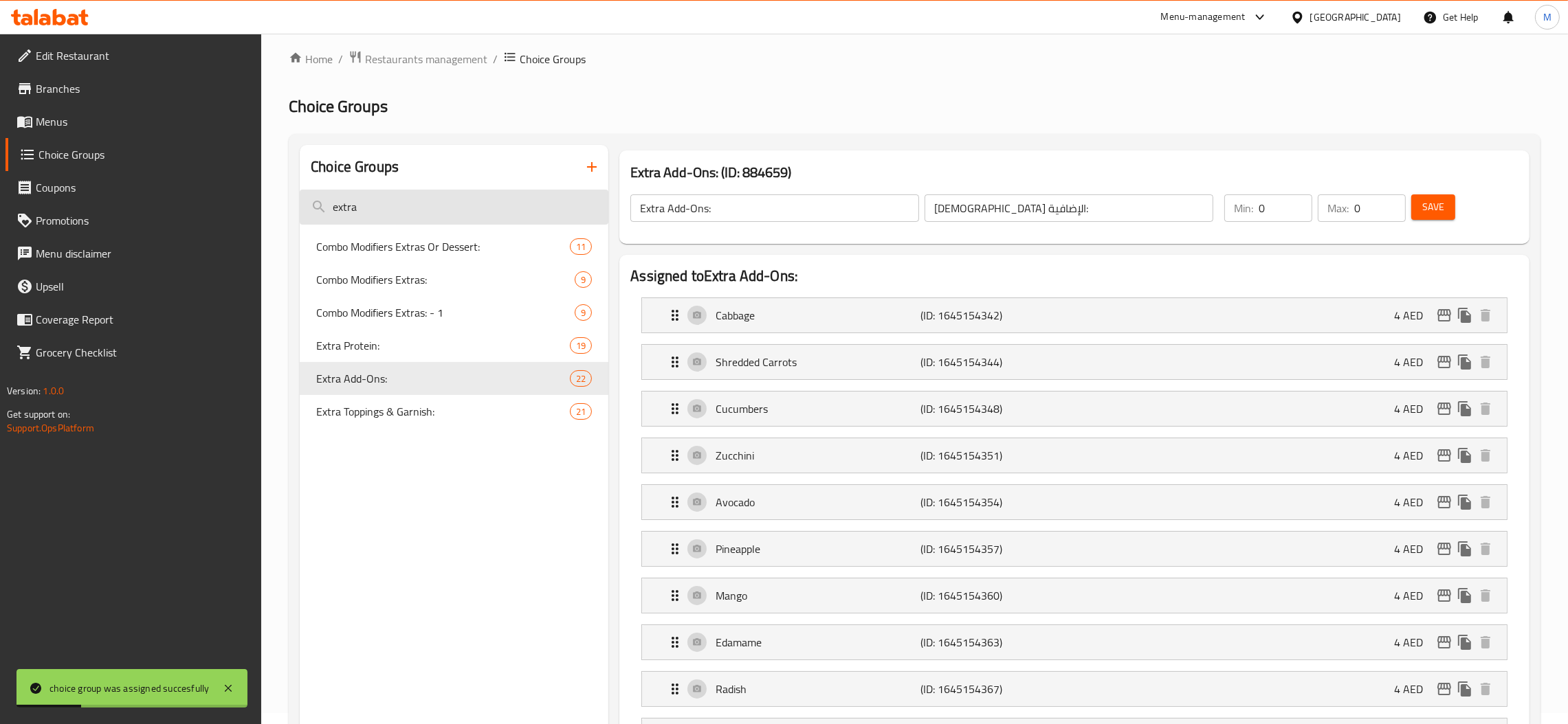
scroll to position [0, 0]
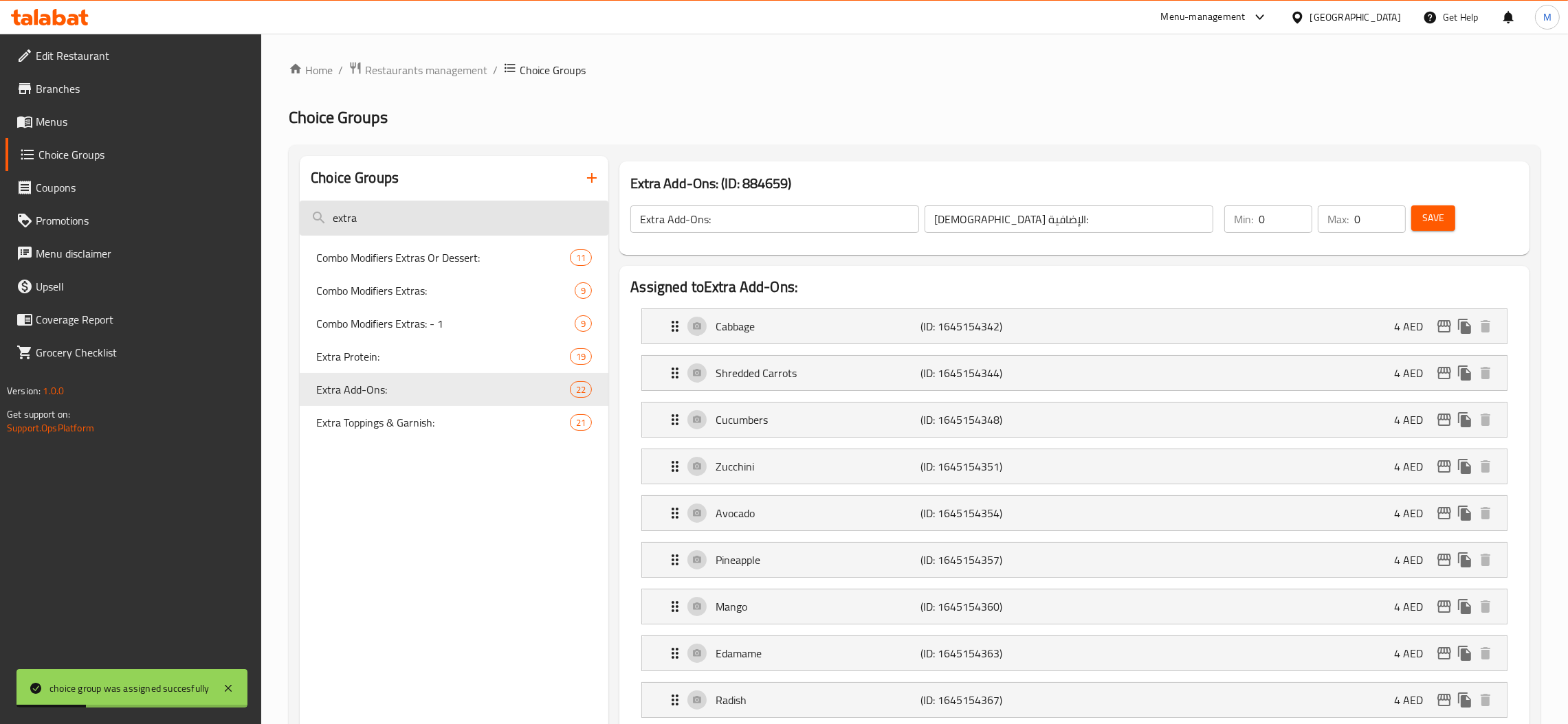
click at [402, 225] on input "extra" at bounding box center [454, 218] width 309 height 35
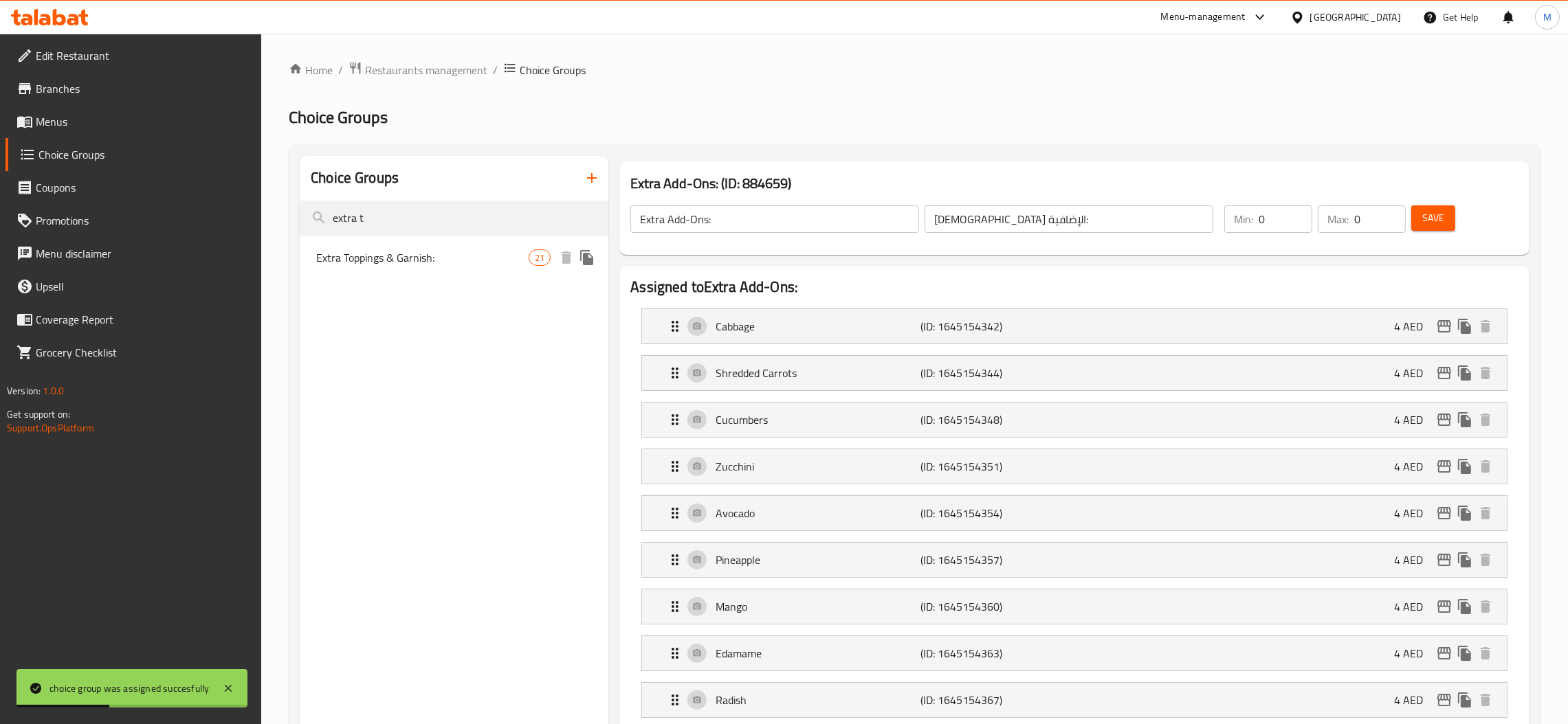
type input "extra t"
click at [415, 245] on div "Extra Toppings & Garnish: 21" at bounding box center [454, 257] width 309 height 33
type input "Extra Toppings & Garnish:"
type input "إضافات وتزيين إضافية:"
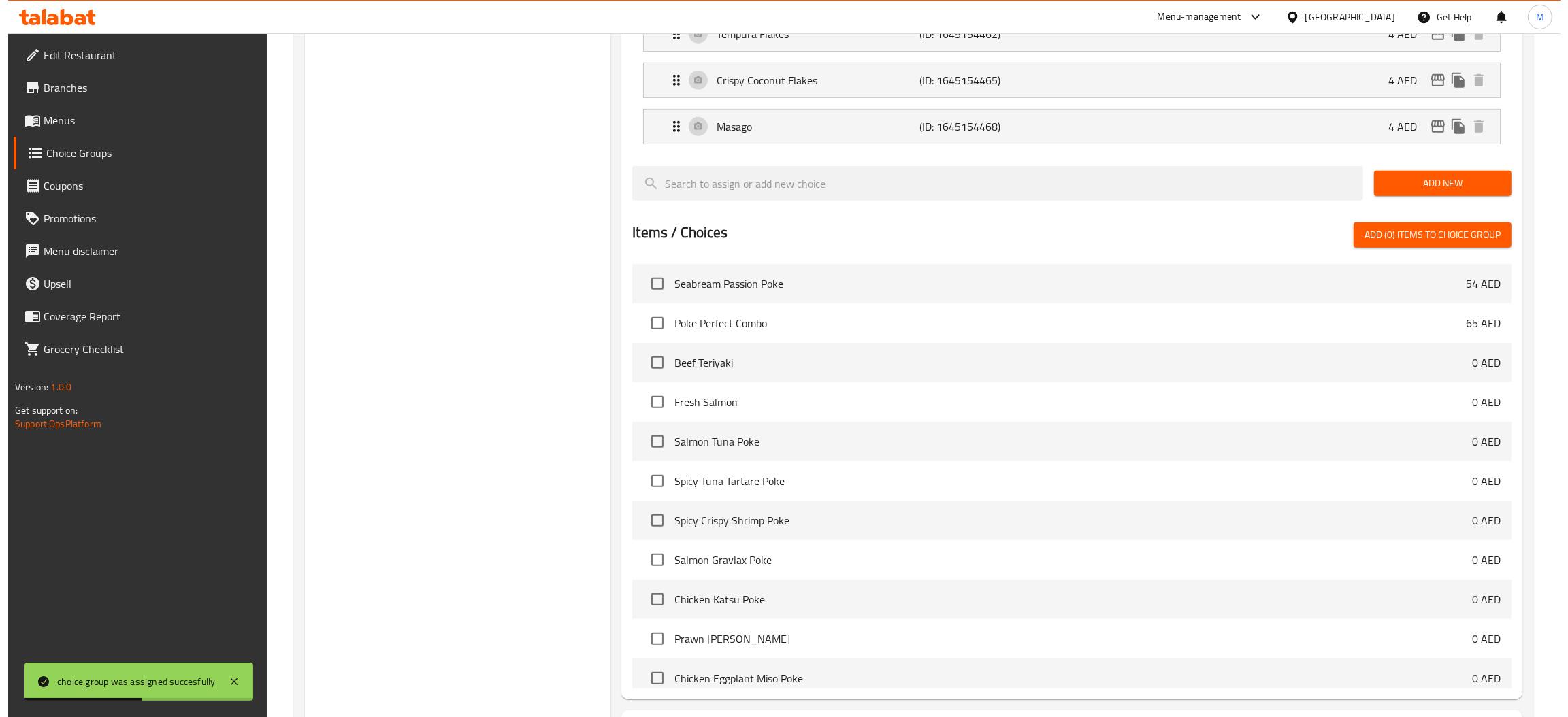
scroll to position [1248, 0]
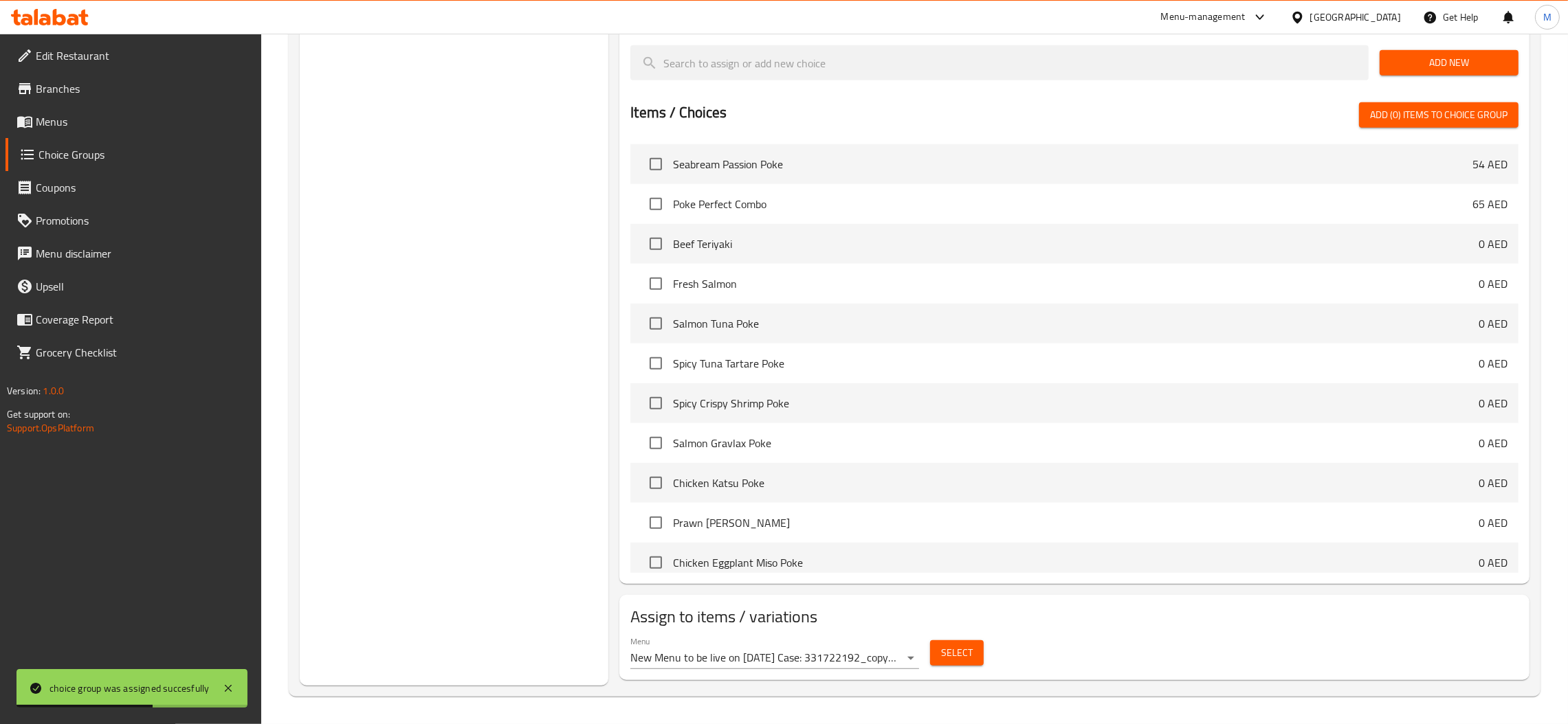
click at [955, 659] on span "Select" at bounding box center [957, 653] width 32 height 17
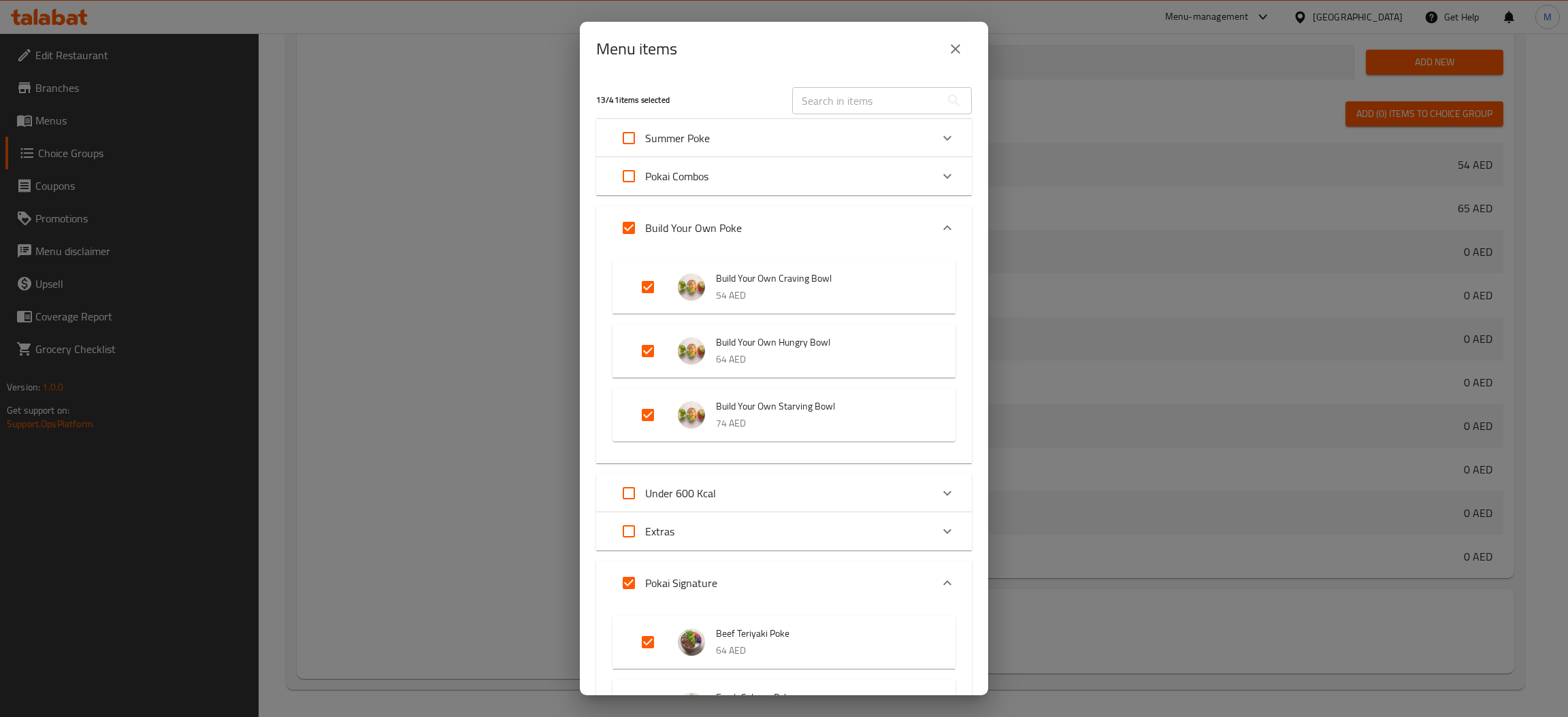
click at [949, 134] on div "Summer Poke" at bounding box center [784, 138] width 376 height 38
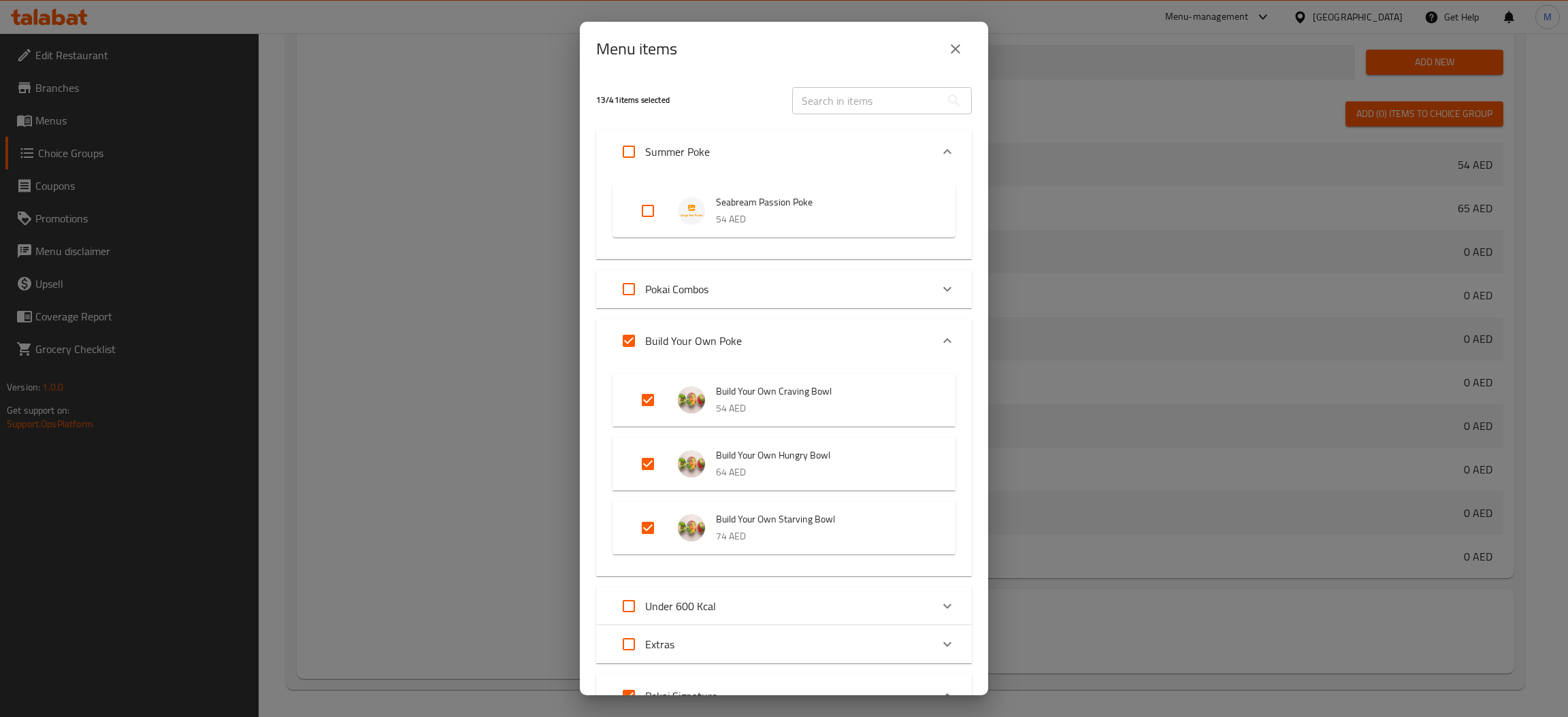
click at [639, 209] on input "Expand" at bounding box center [648, 211] width 33 height 33
checkbox input "true"
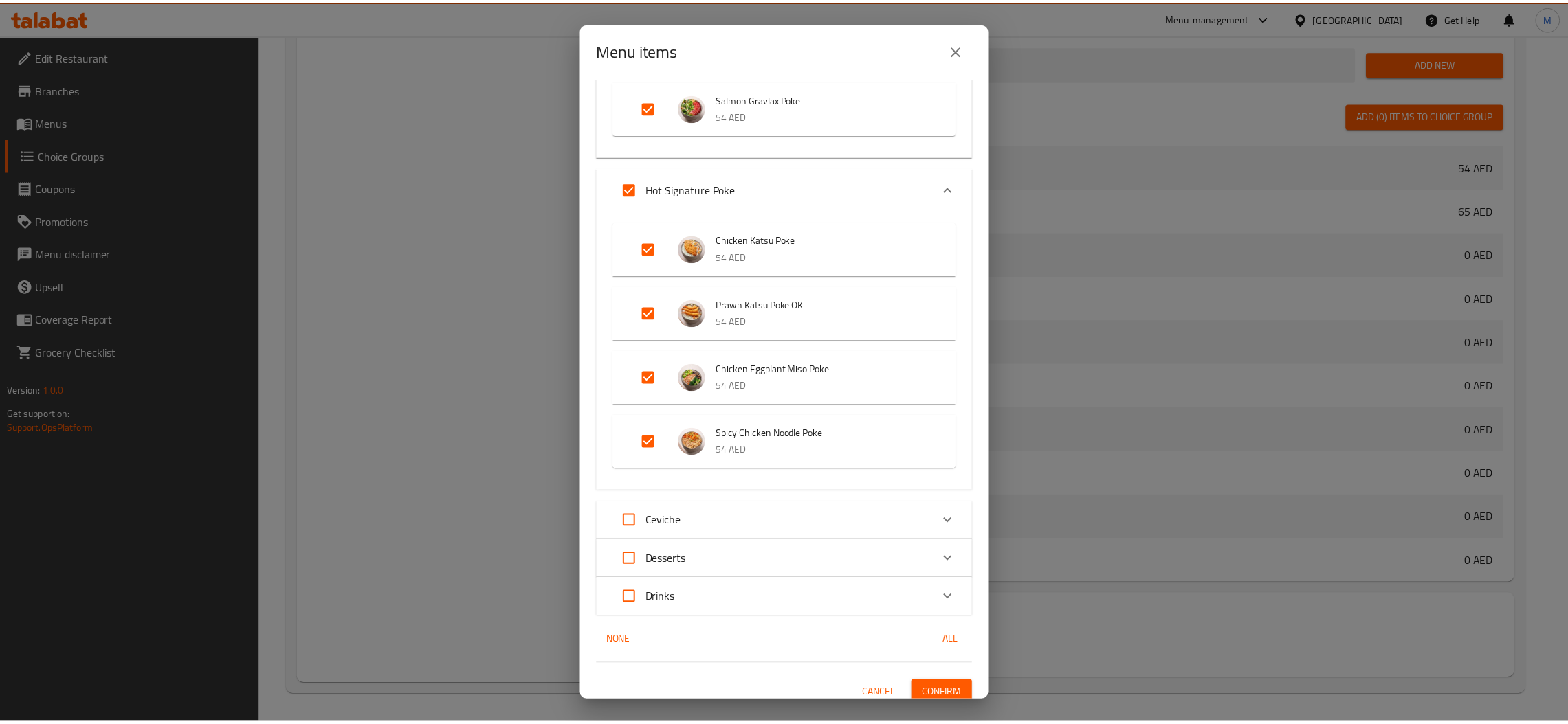
scroll to position [988, 0]
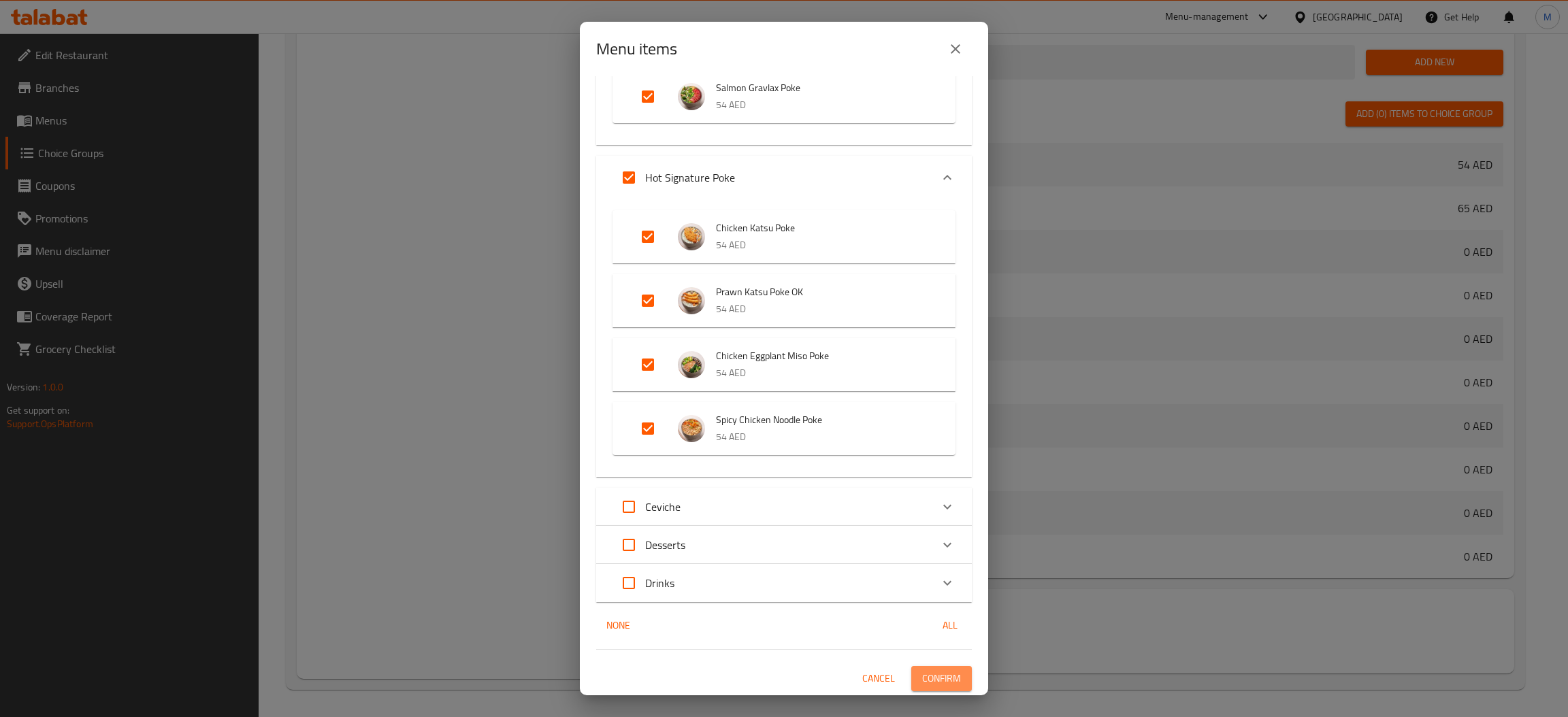
click at [940, 682] on span "Confirm" at bounding box center [942, 678] width 39 height 17
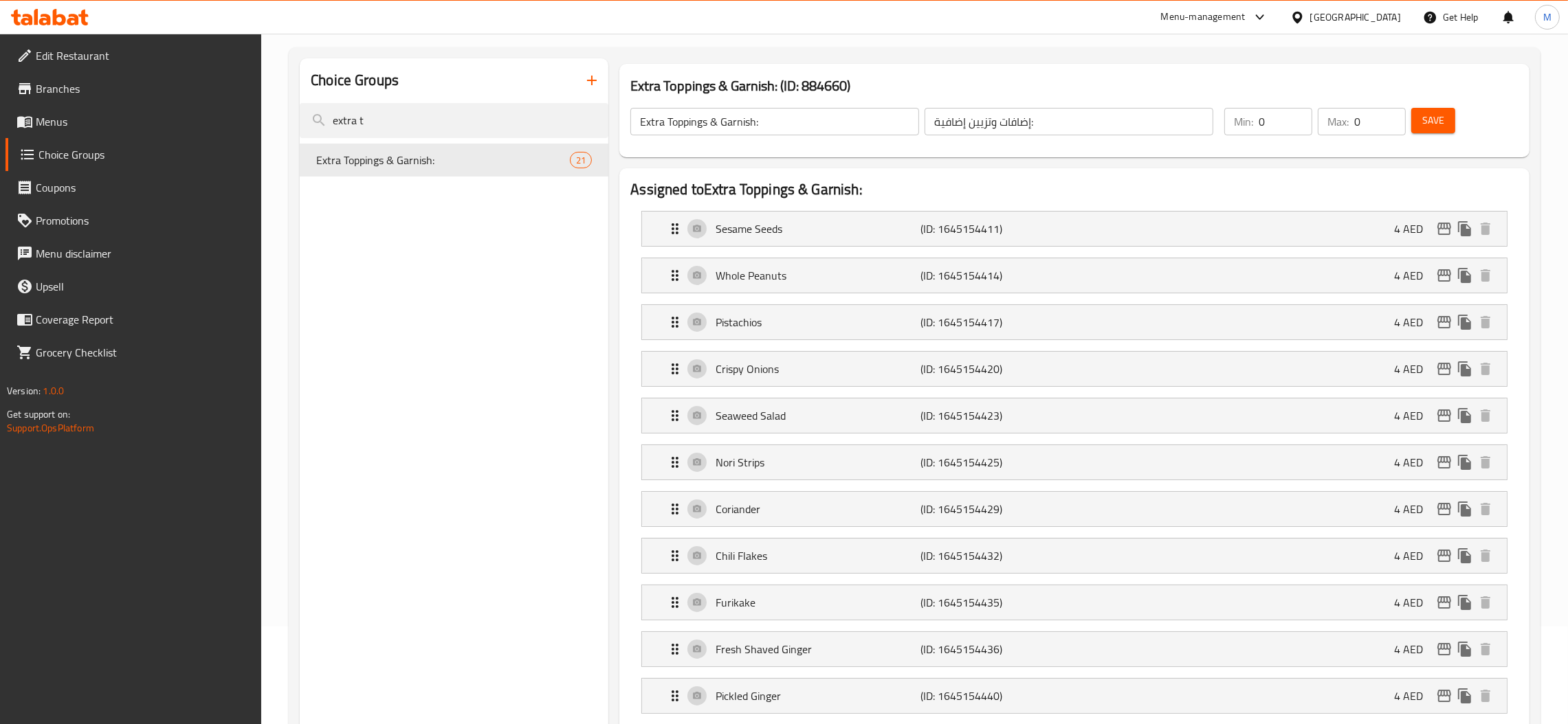
scroll to position [0, 0]
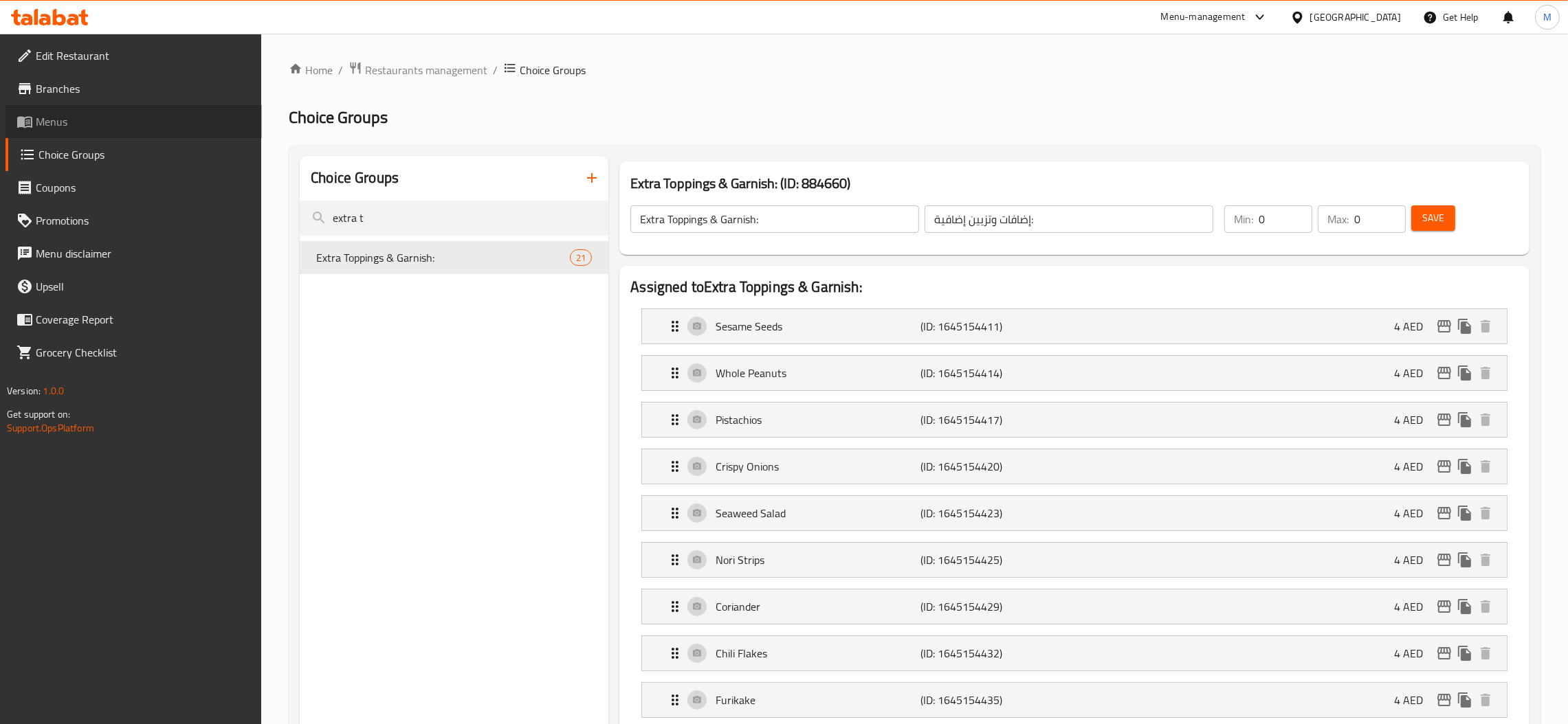
click at [101, 123] on span "Menus" at bounding box center [144, 121] width 215 height 17
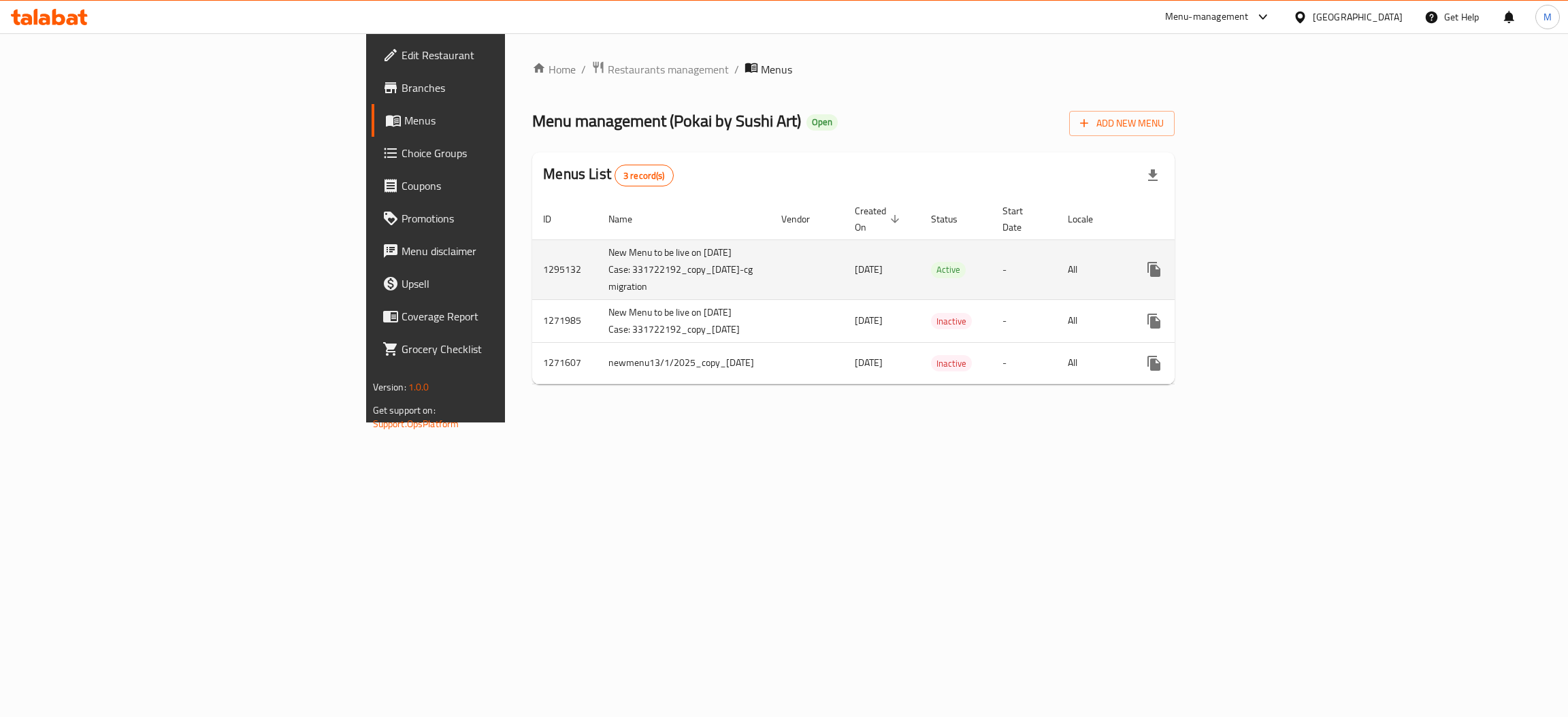
click at [1260, 261] on icon "enhanced table" at bounding box center [1252, 269] width 16 height 16
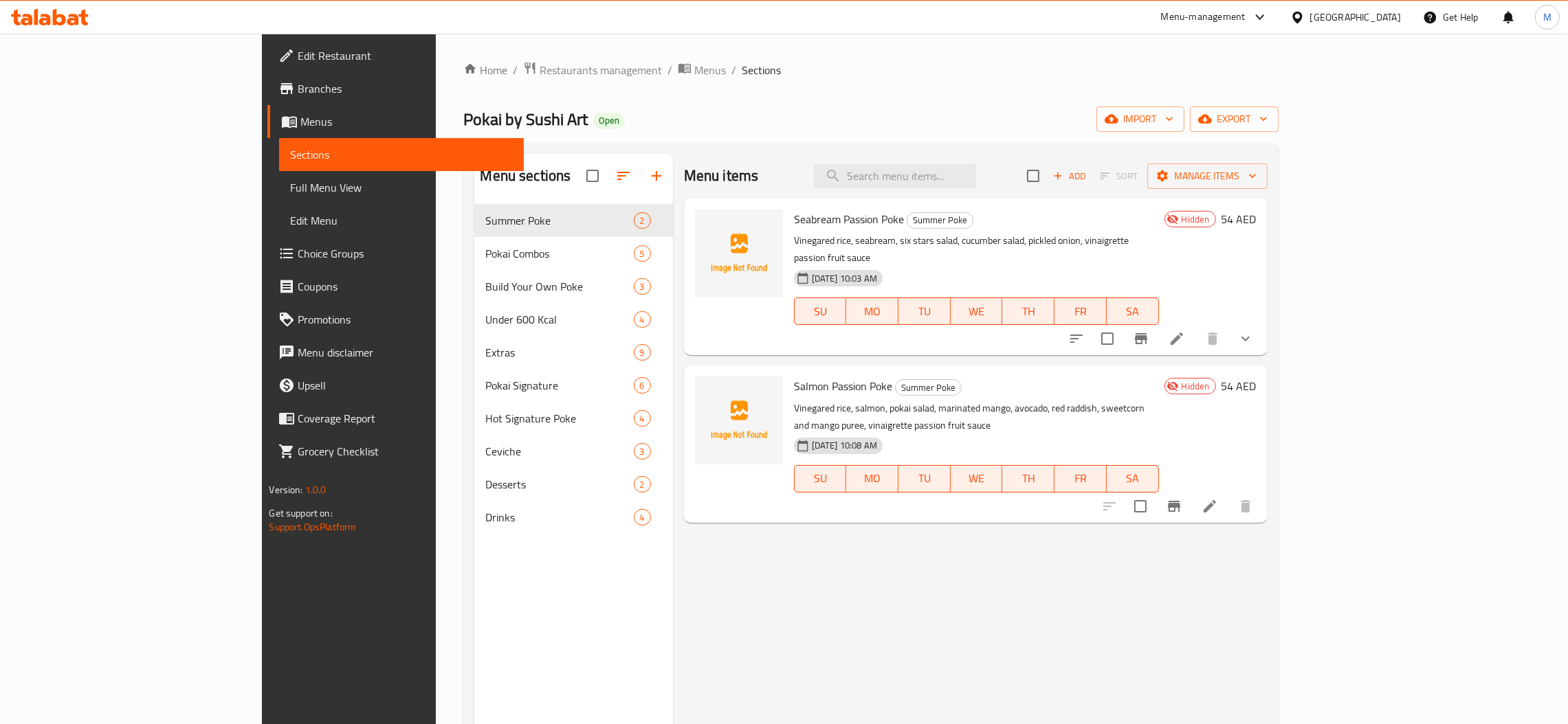
click at [1254, 330] on icon "show more" at bounding box center [1245, 338] width 17 height 17
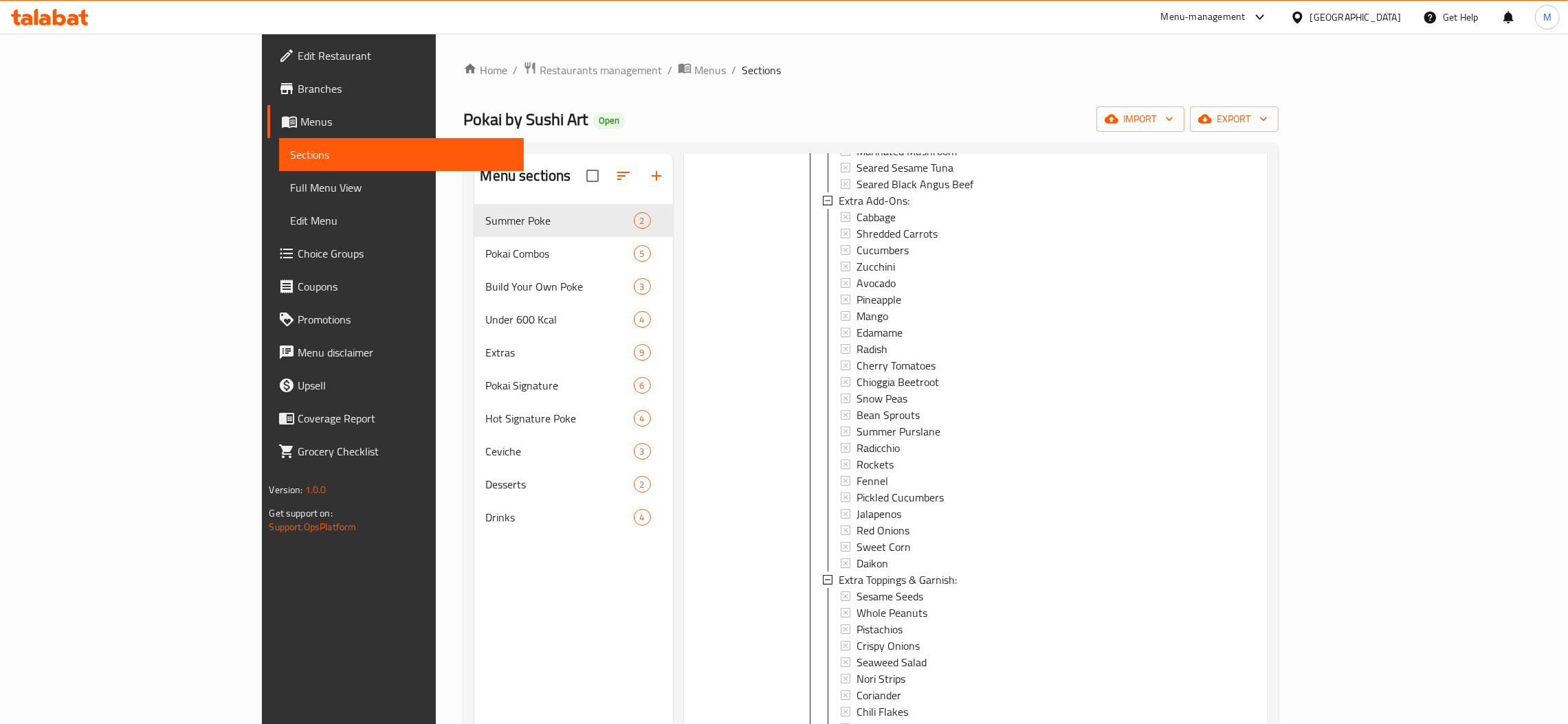
scroll to position [714, 0]
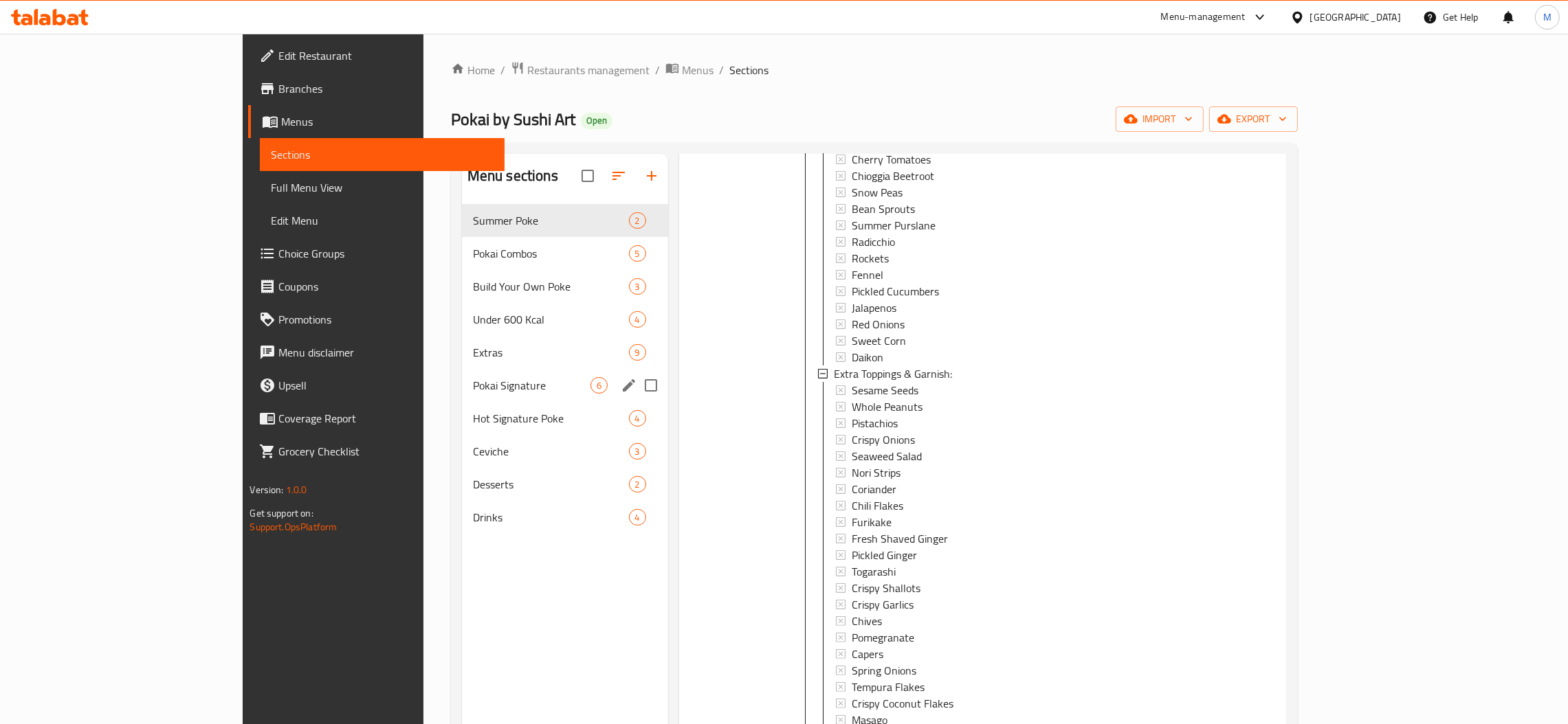
click at [462, 399] on div "Pokai Signature 6" at bounding box center [565, 386] width 206 height 33
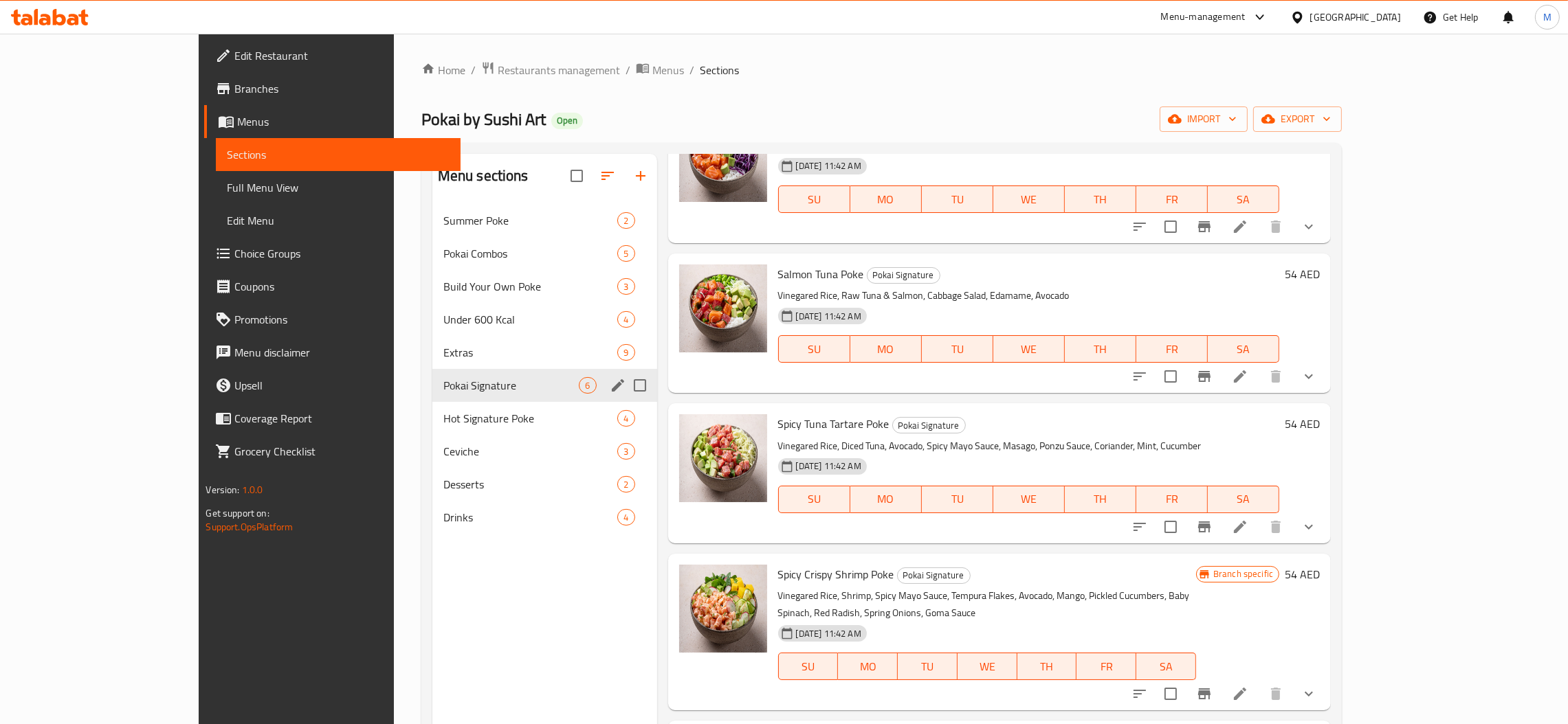
scroll to position [209, 0]
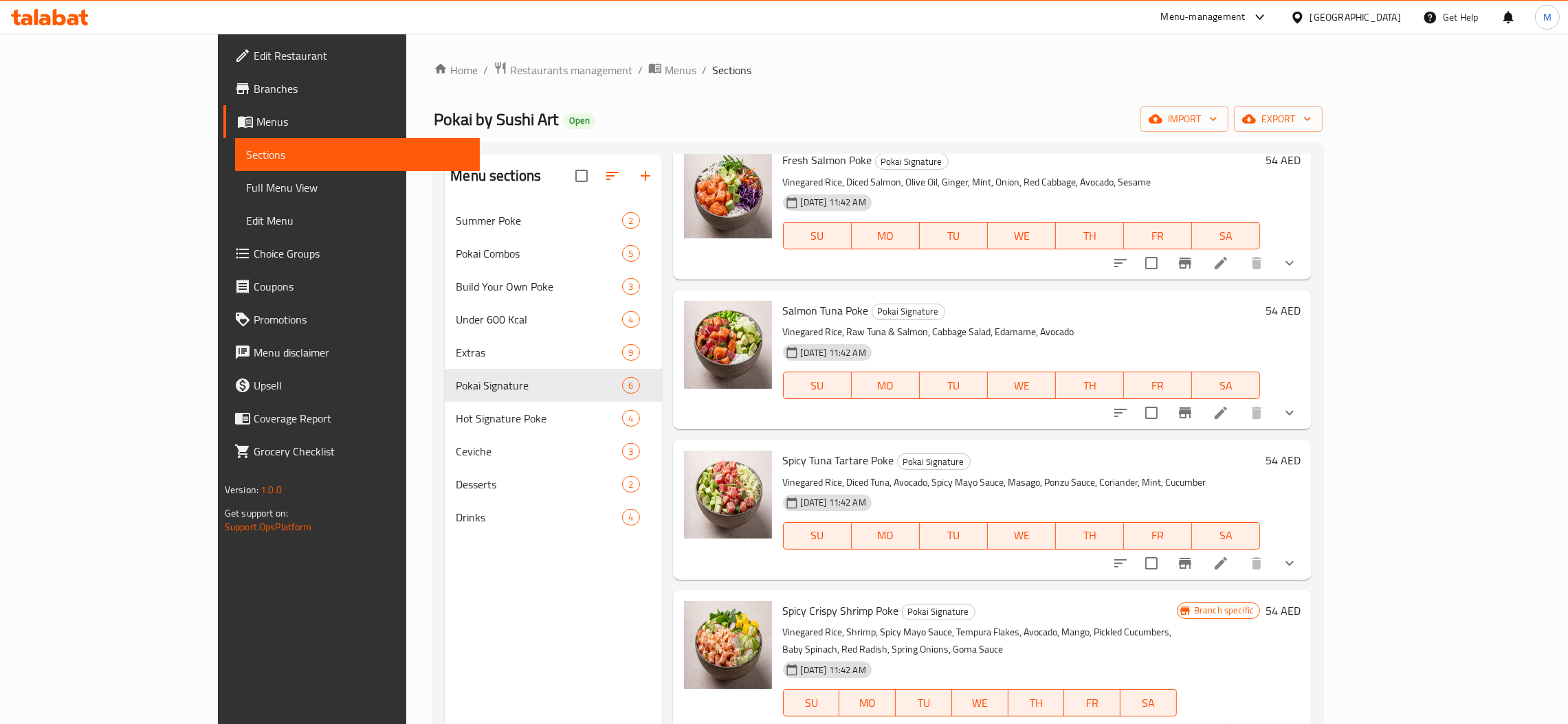
click at [1298, 261] on icon "show more" at bounding box center [1289, 262] width 17 height 17
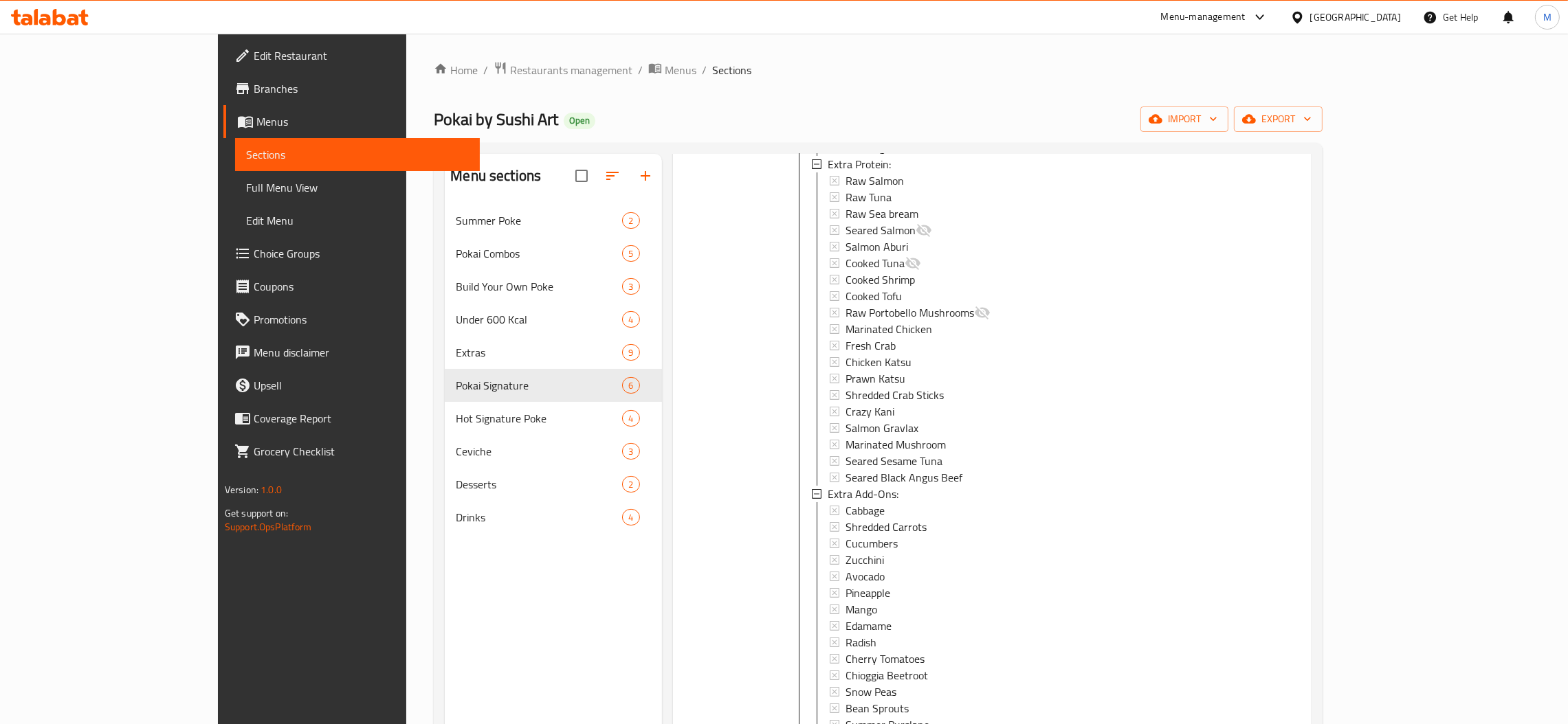
scroll to position [0, 0]
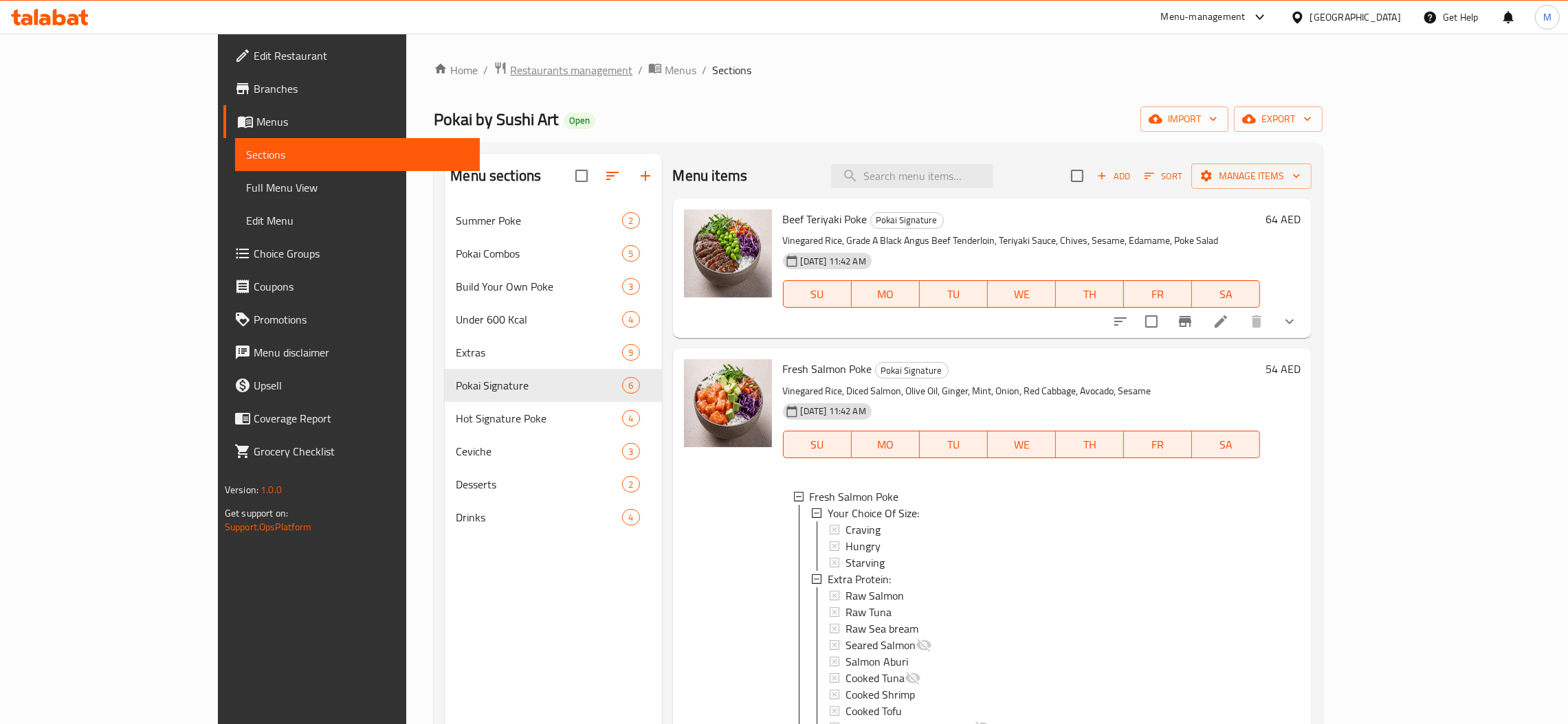
click at [510, 79] on span "Restaurants management" at bounding box center [571, 70] width 123 height 17
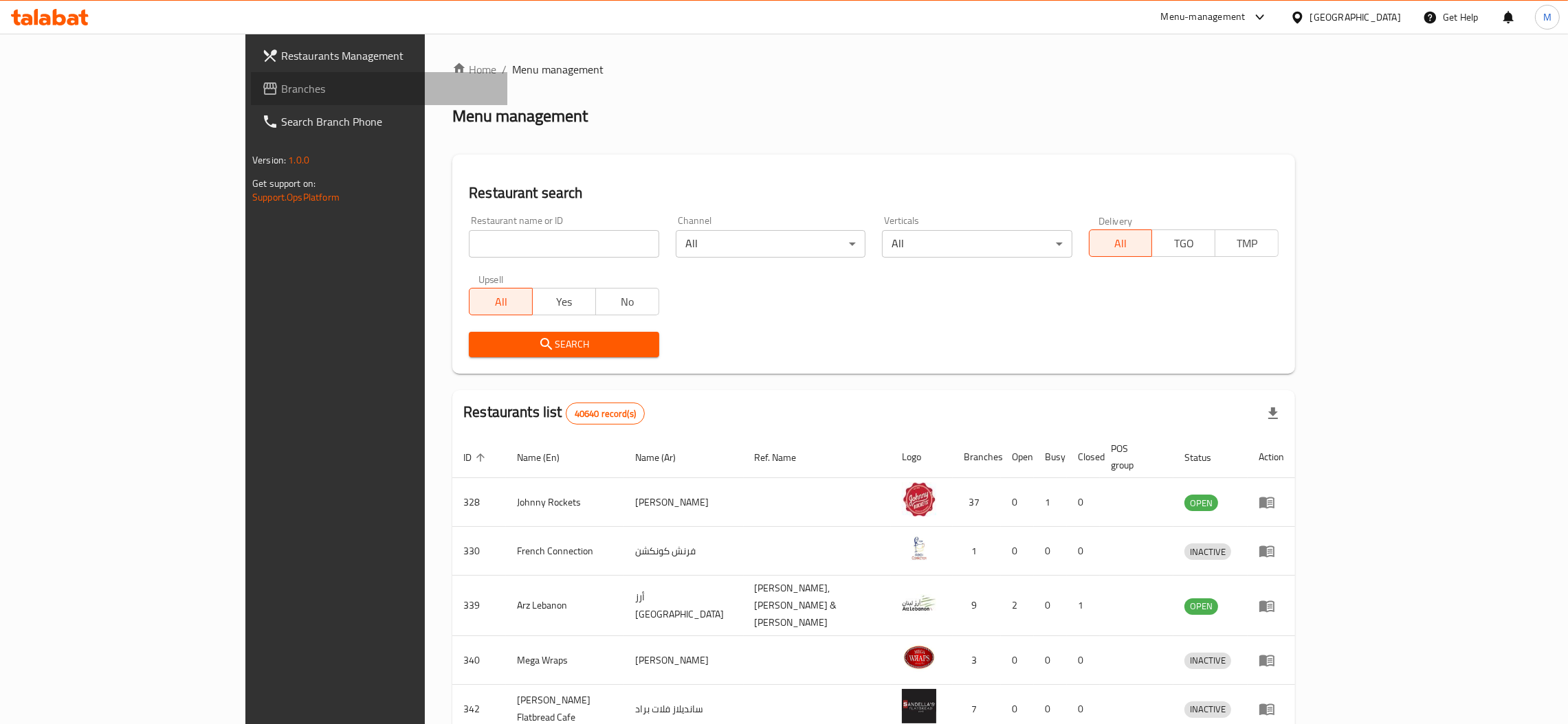
click at [281, 80] on span "Branches" at bounding box center [389, 88] width 215 height 17
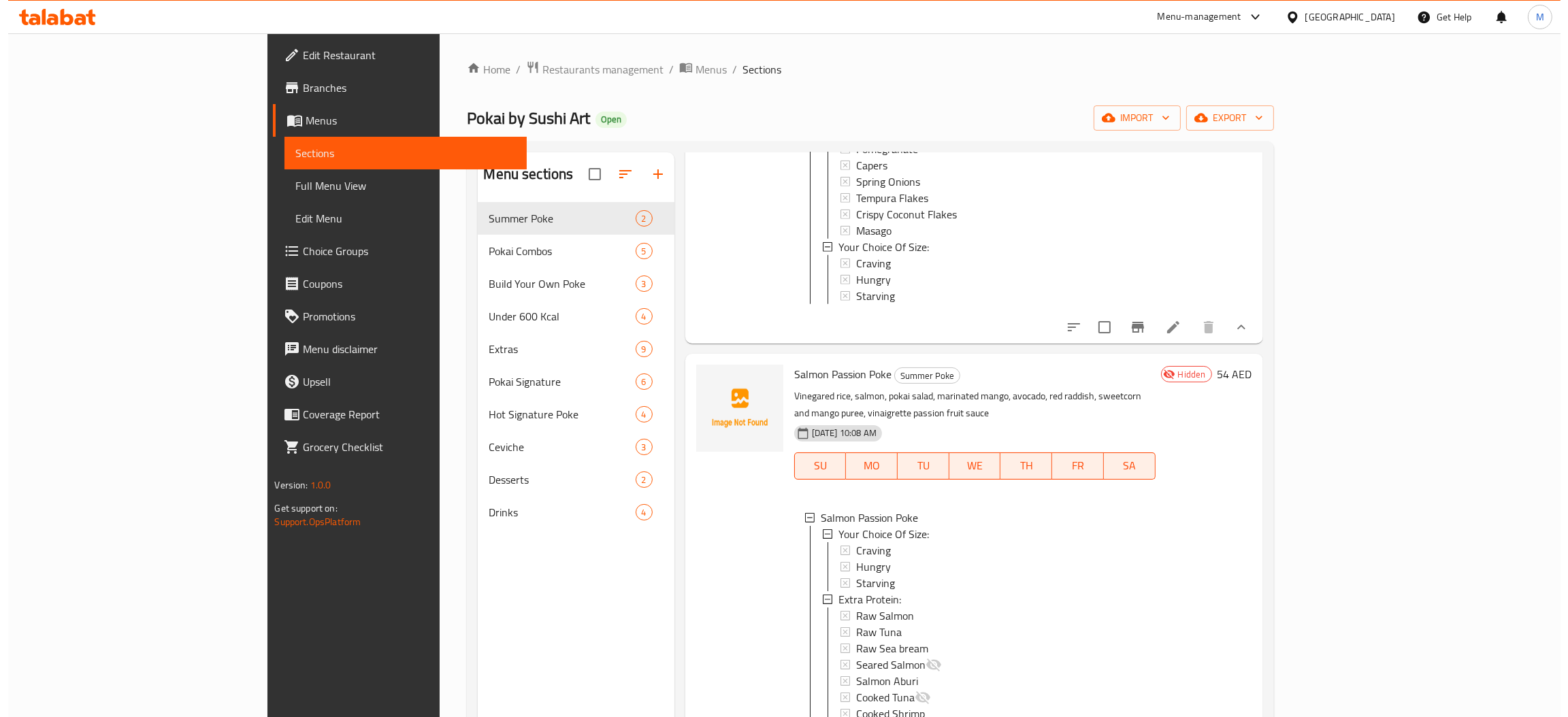
scroll to position [1020, 0]
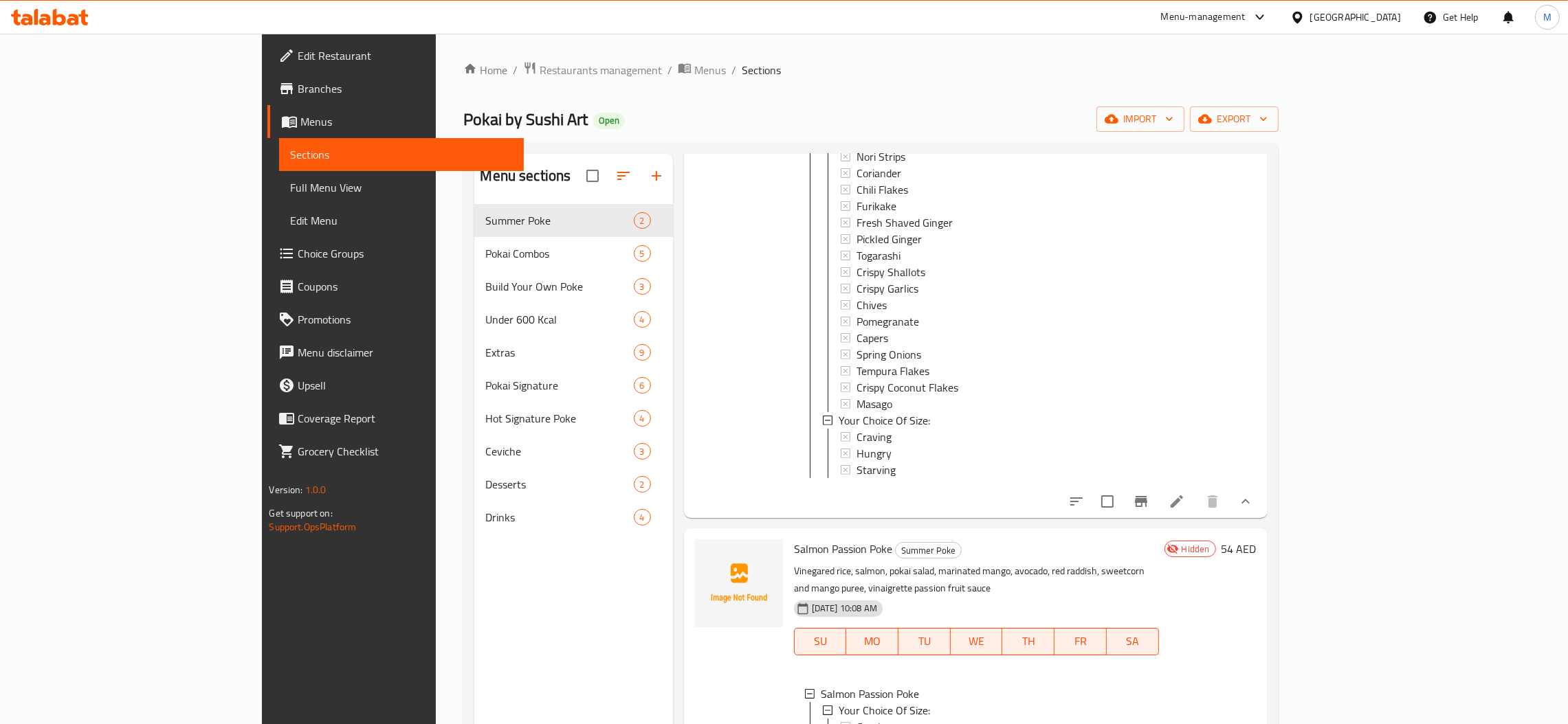
click at [1183, 502] on icon at bounding box center [1177, 501] width 12 height 12
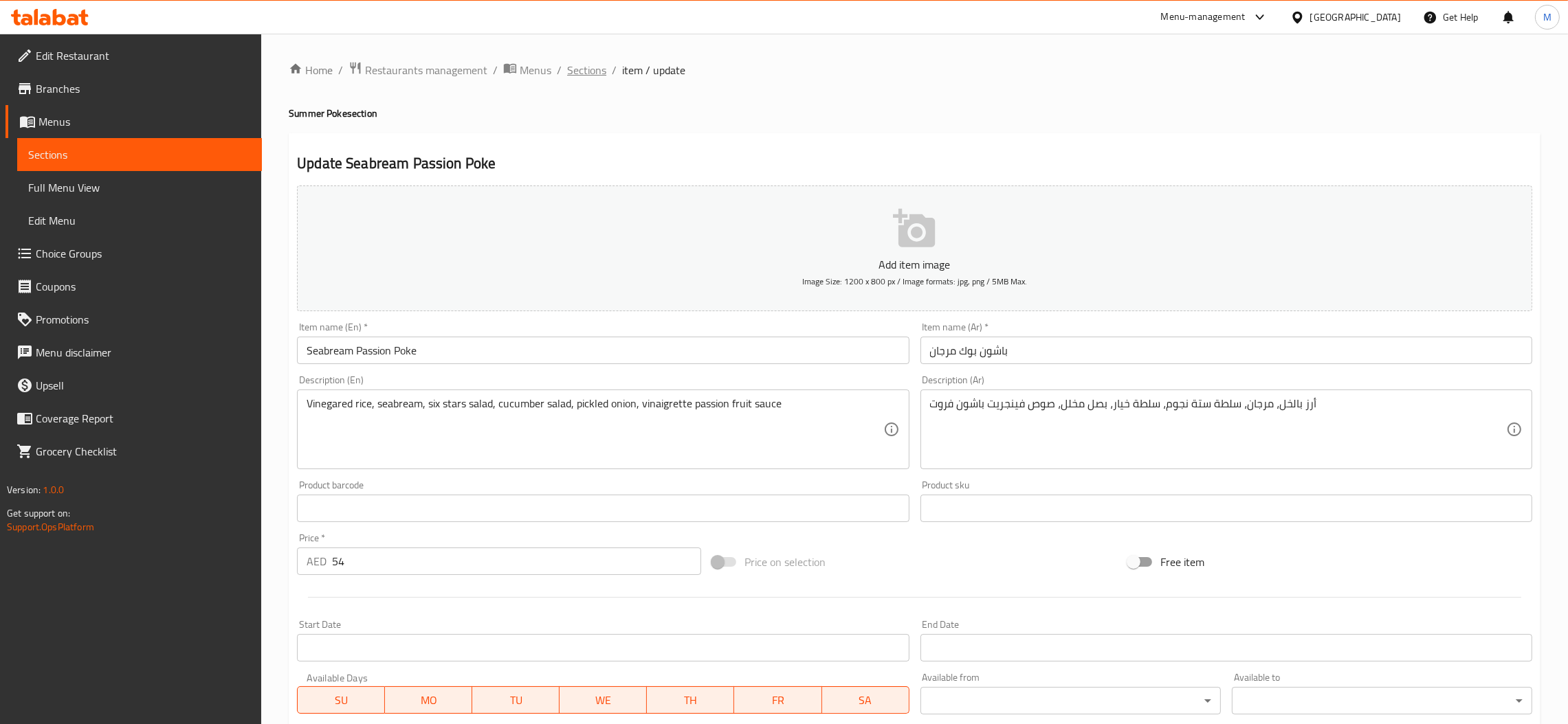
click at [578, 73] on span "Sections" at bounding box center [587, 70] width 39 height 17
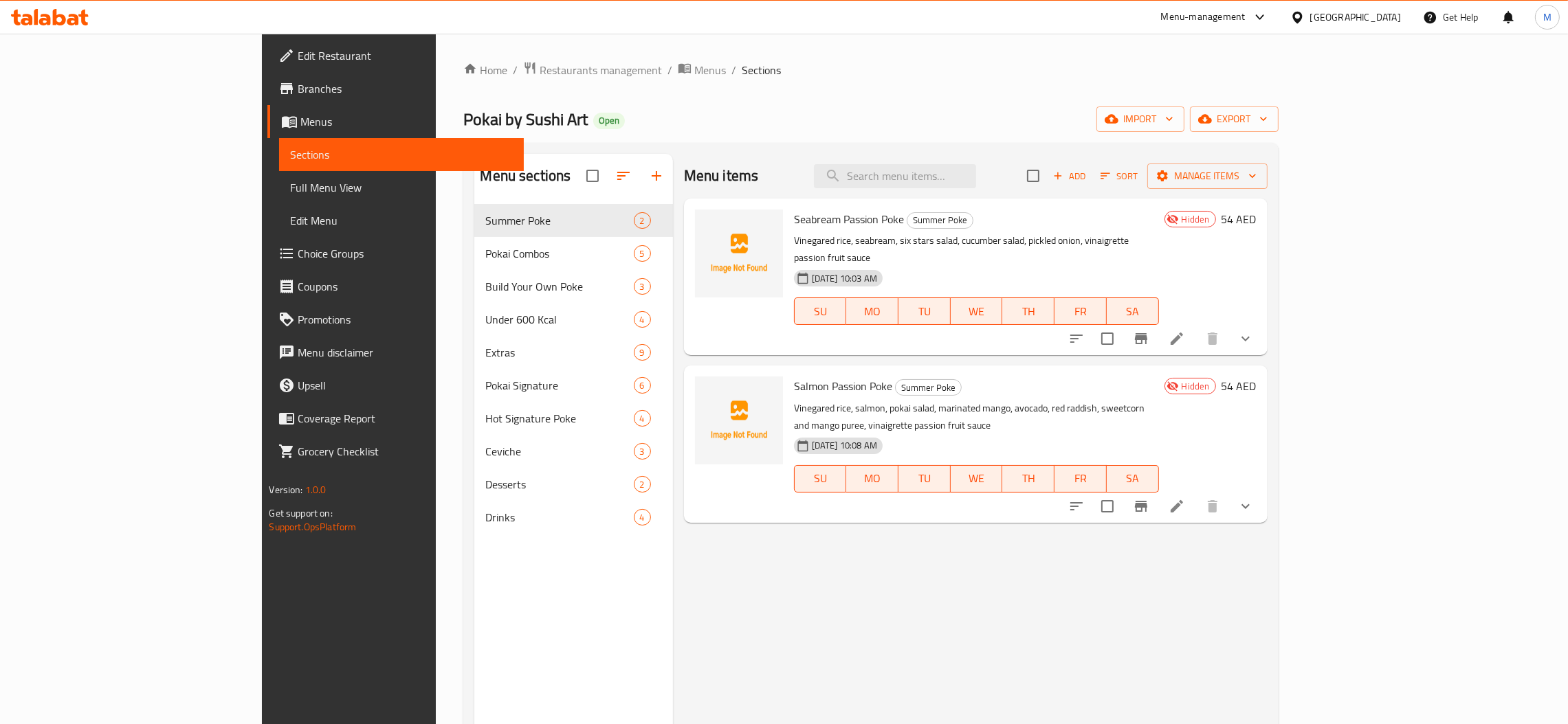
click at [1254, 330] on icon "show more" at bounding box center [1245, 338] width 17 height 17
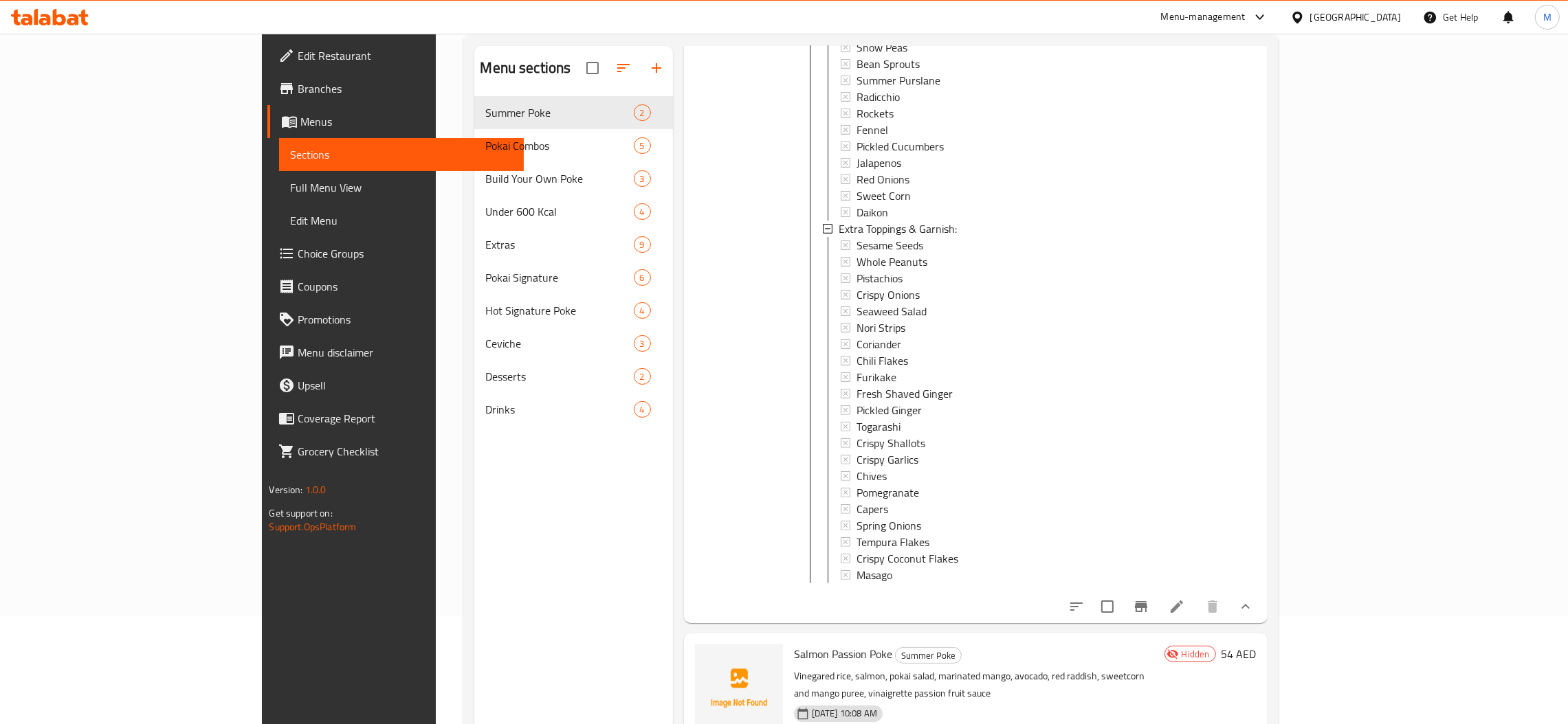
scroll to position [194, 0]
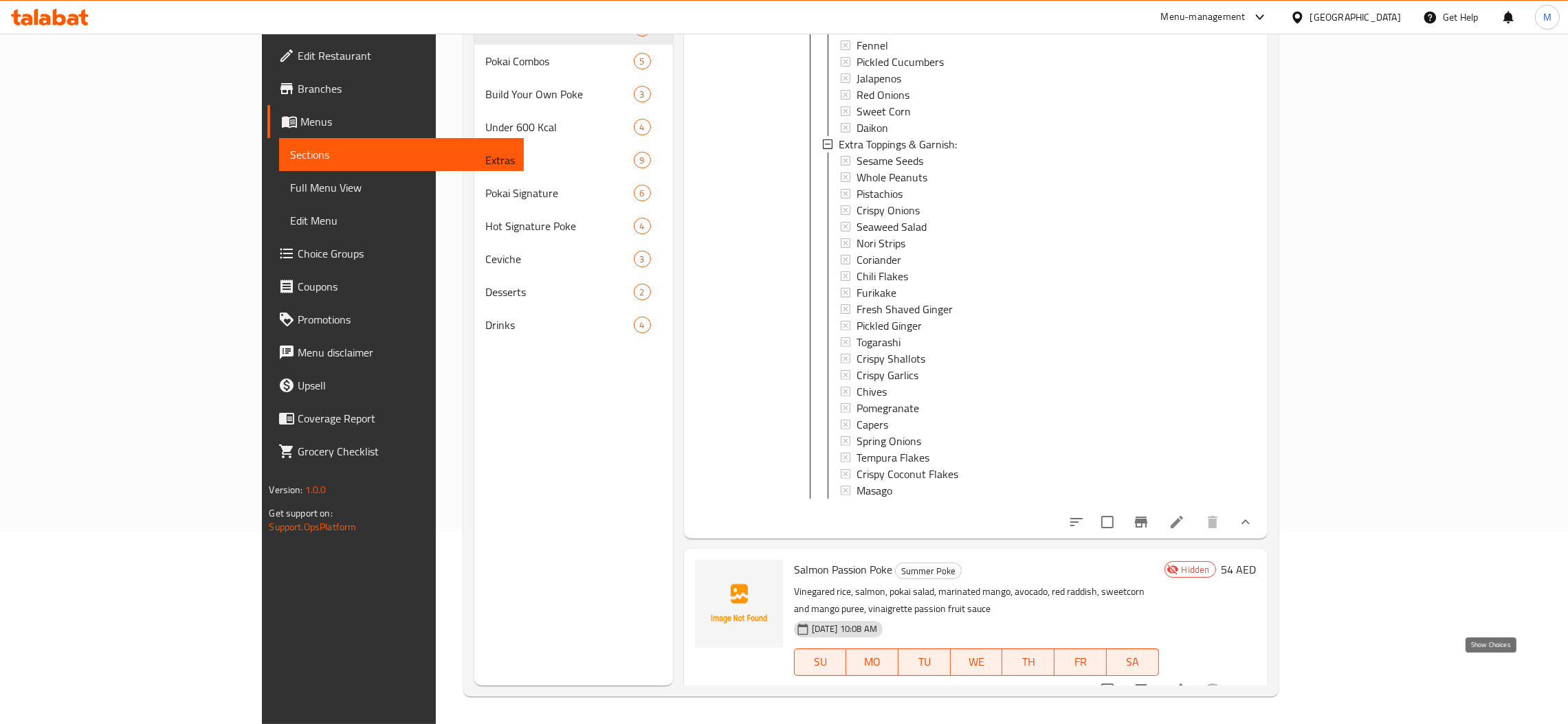
click at [1254, 681] on icon "show more" at bounding box center [1245, 689] width 17 height 17
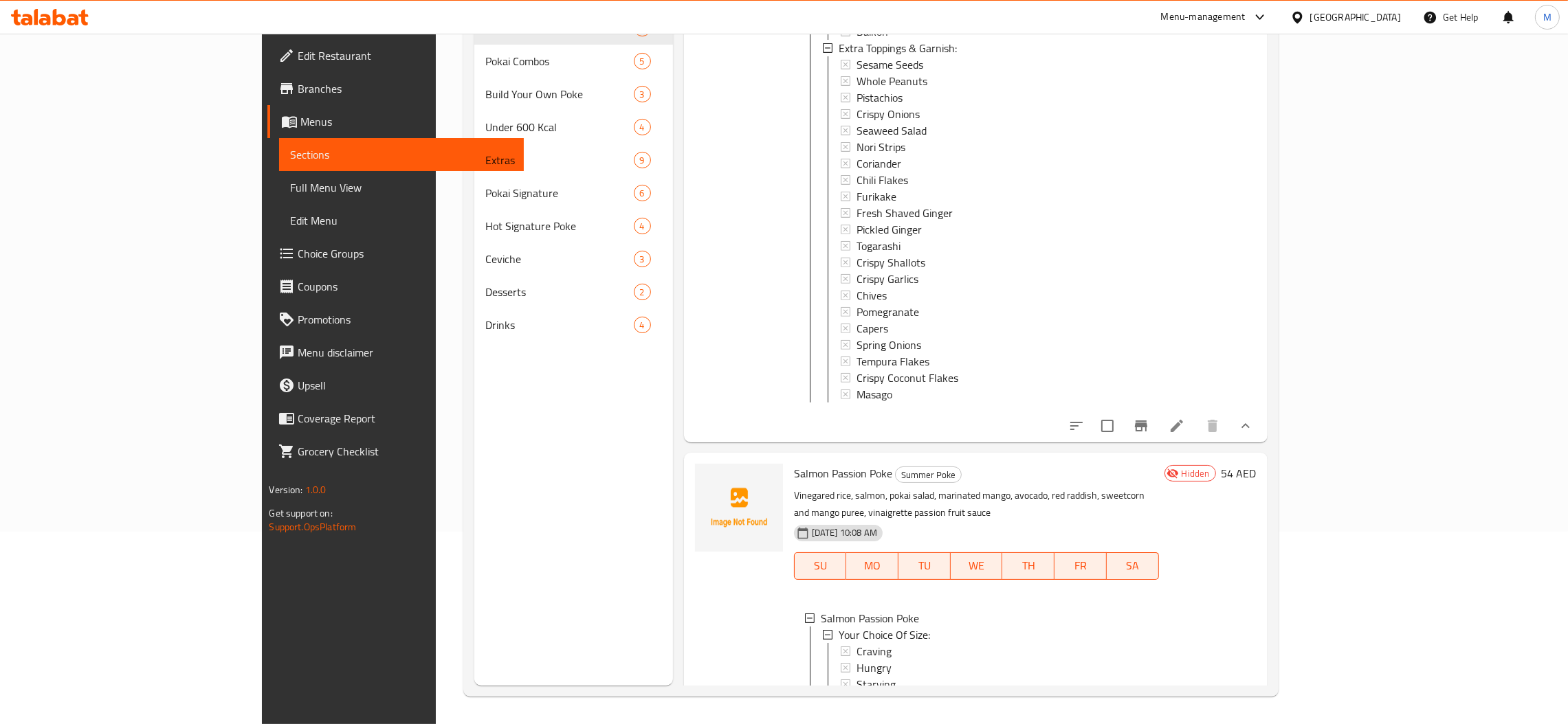
scroll to position [788, 0]
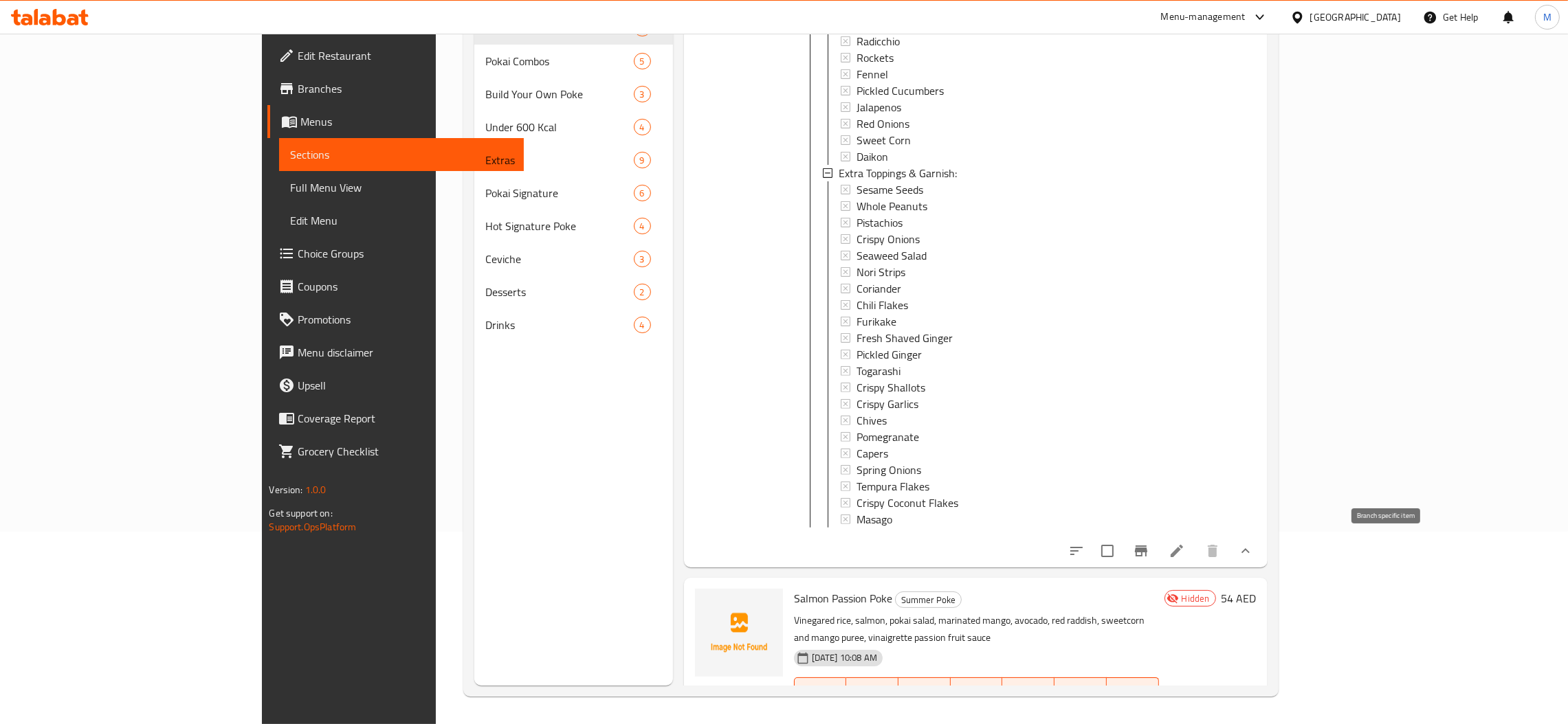
click at [1149, 544] on icon "Branch-specific-item" at bounding box center [1141, 551] width 17 height 17
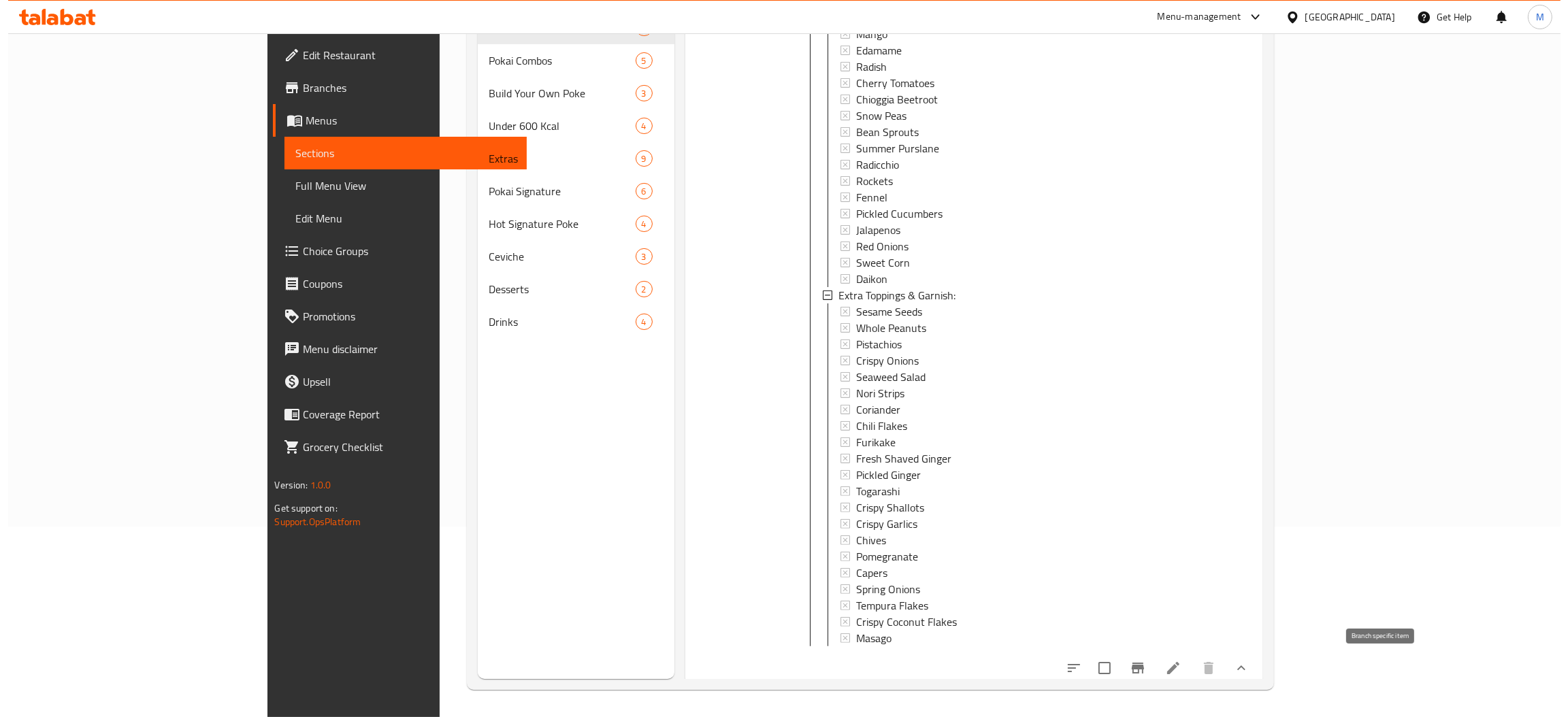
scroll to position [2005, 0]
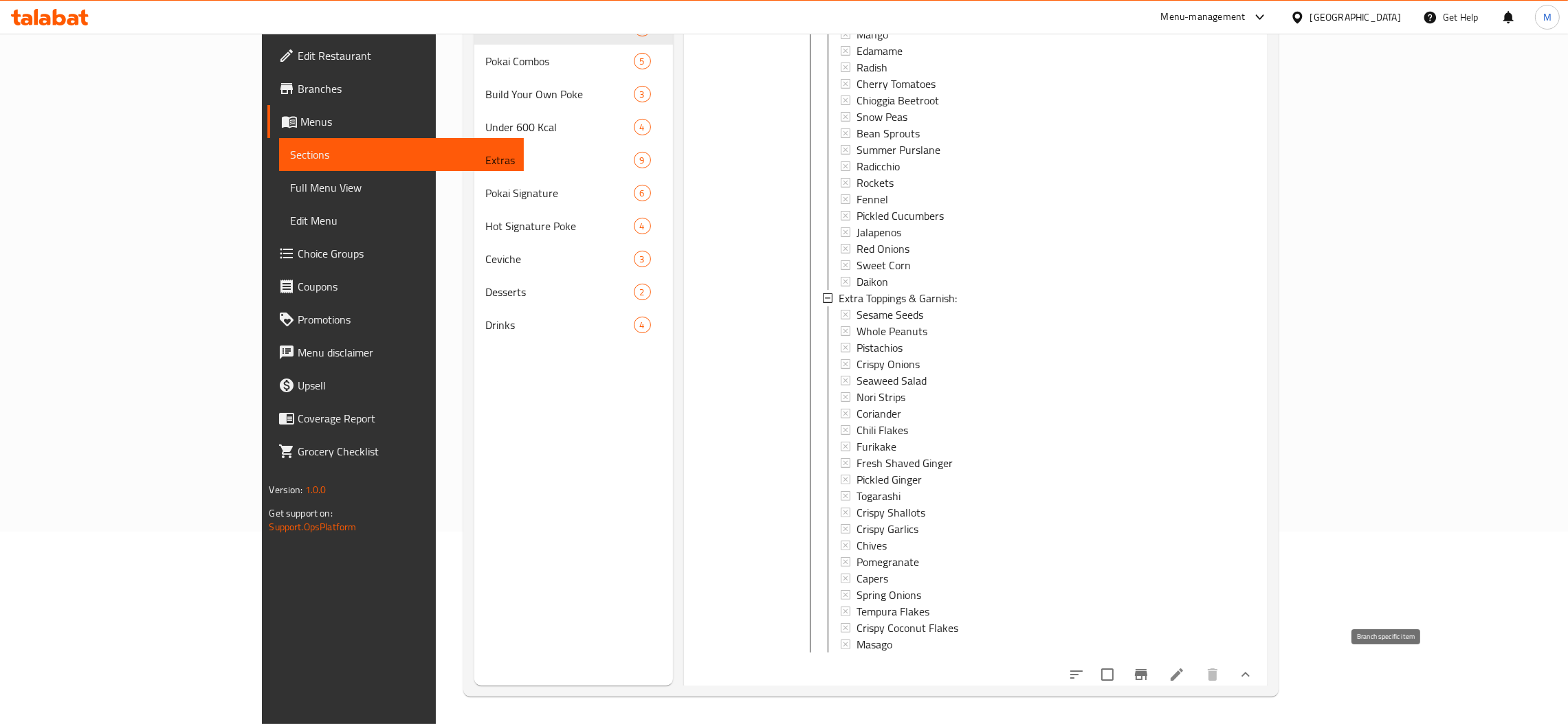
click at [1149, 674] on icon "Branch-specific-item" at bounding box center [1141, 674] width 17 height 17
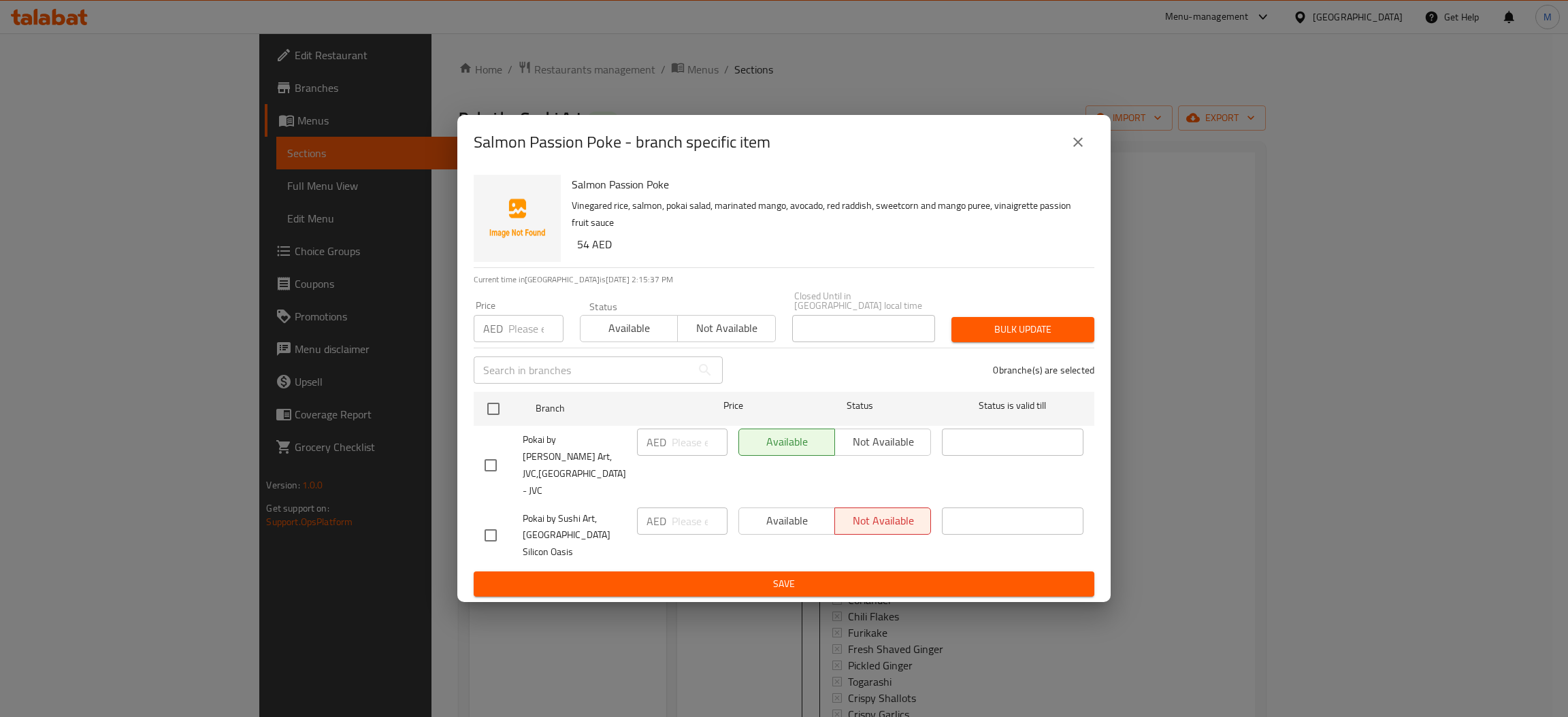
scroll to position [192, 0]
click at [1081, 151] on icon "close" at bounding box center [1078, 142] width 16 height 16
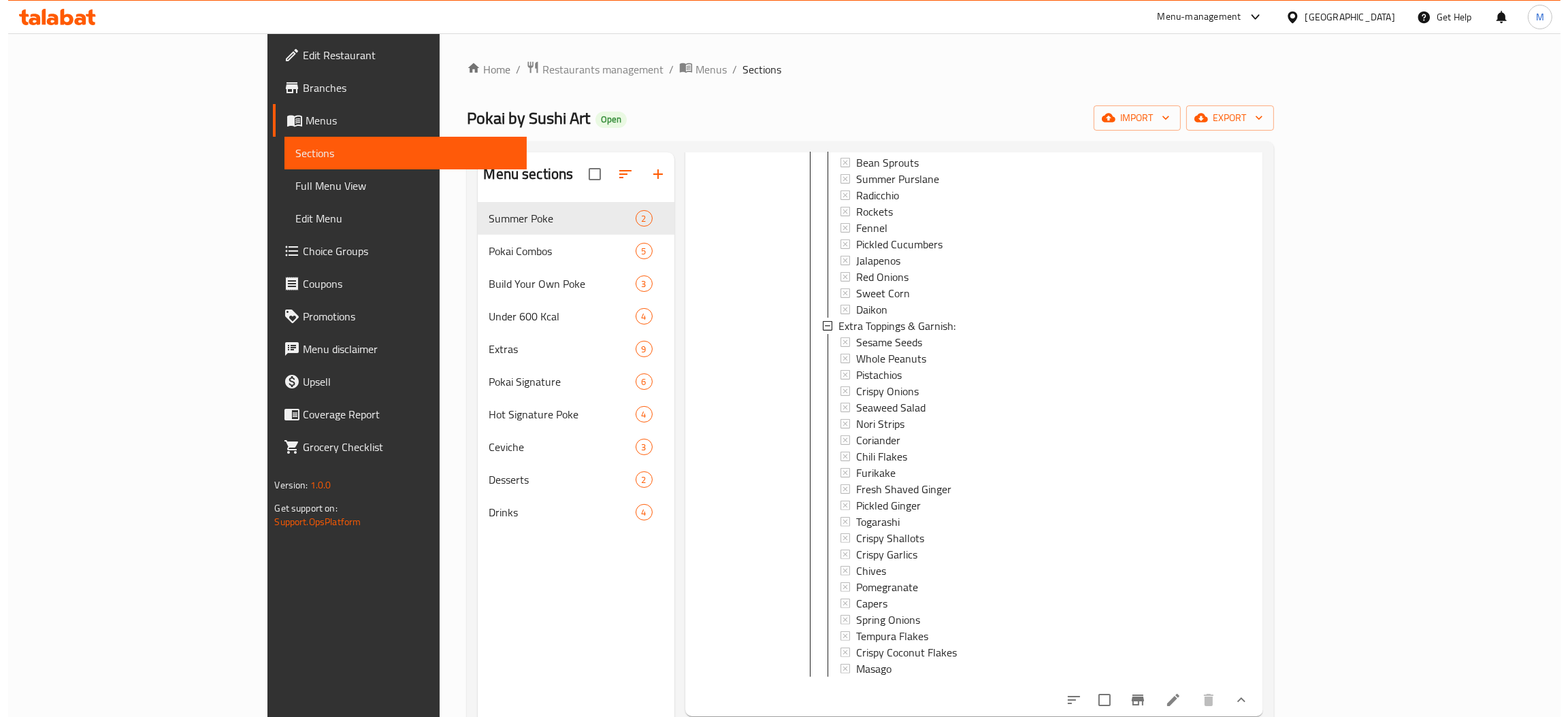
scroll to position [1122, 0]
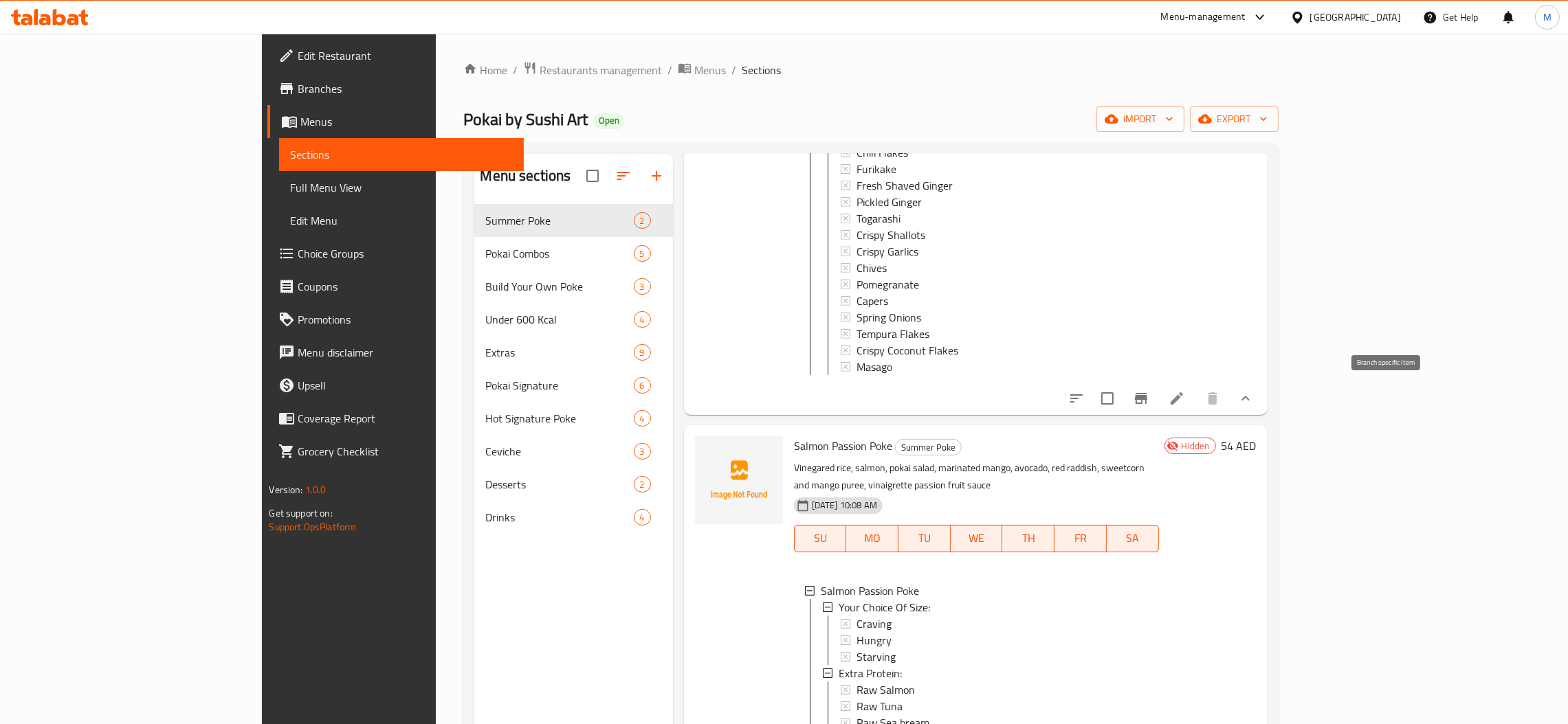
click at [1147, 393] on icon "Branch-specific-item" at bounding box center [1141, 398] width 12 height 11
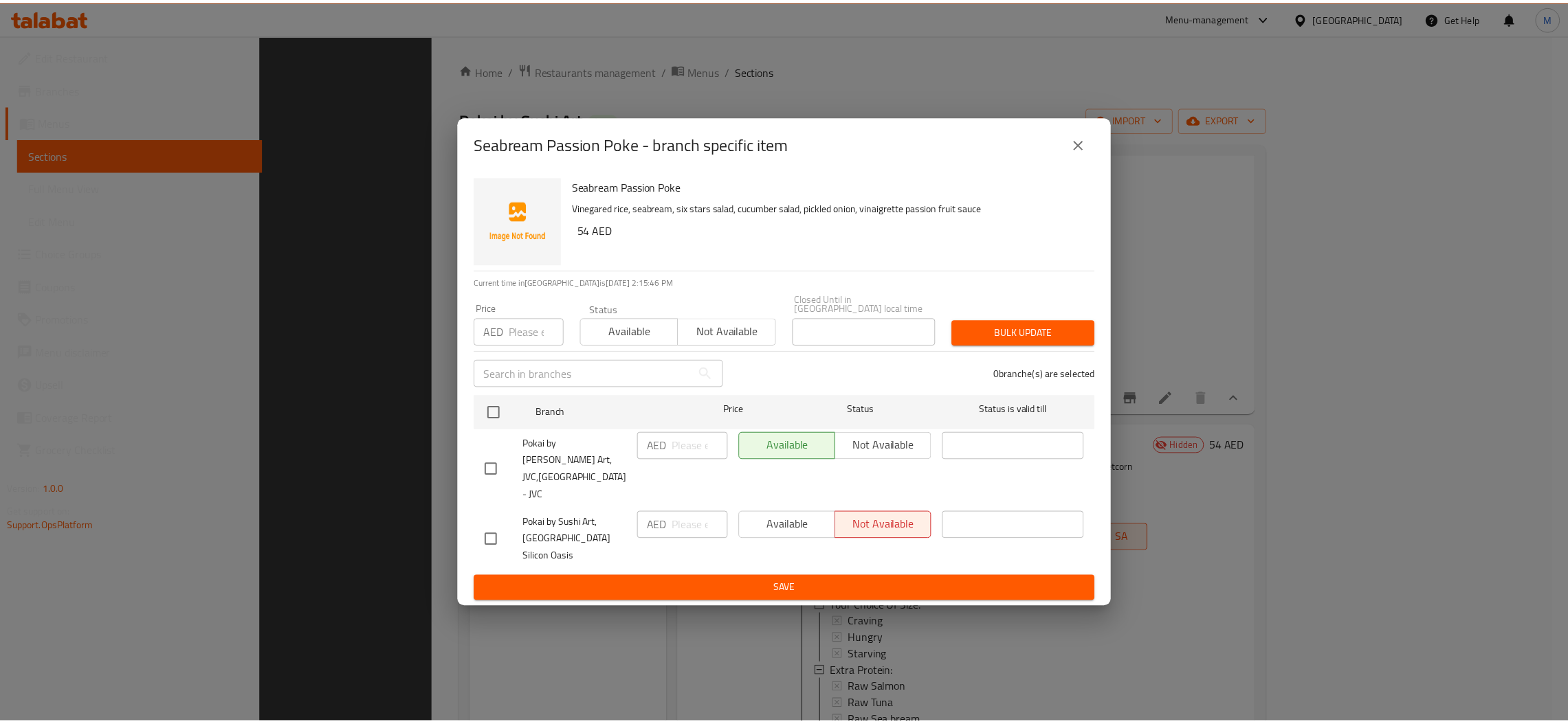
scroll to position [194, 0]
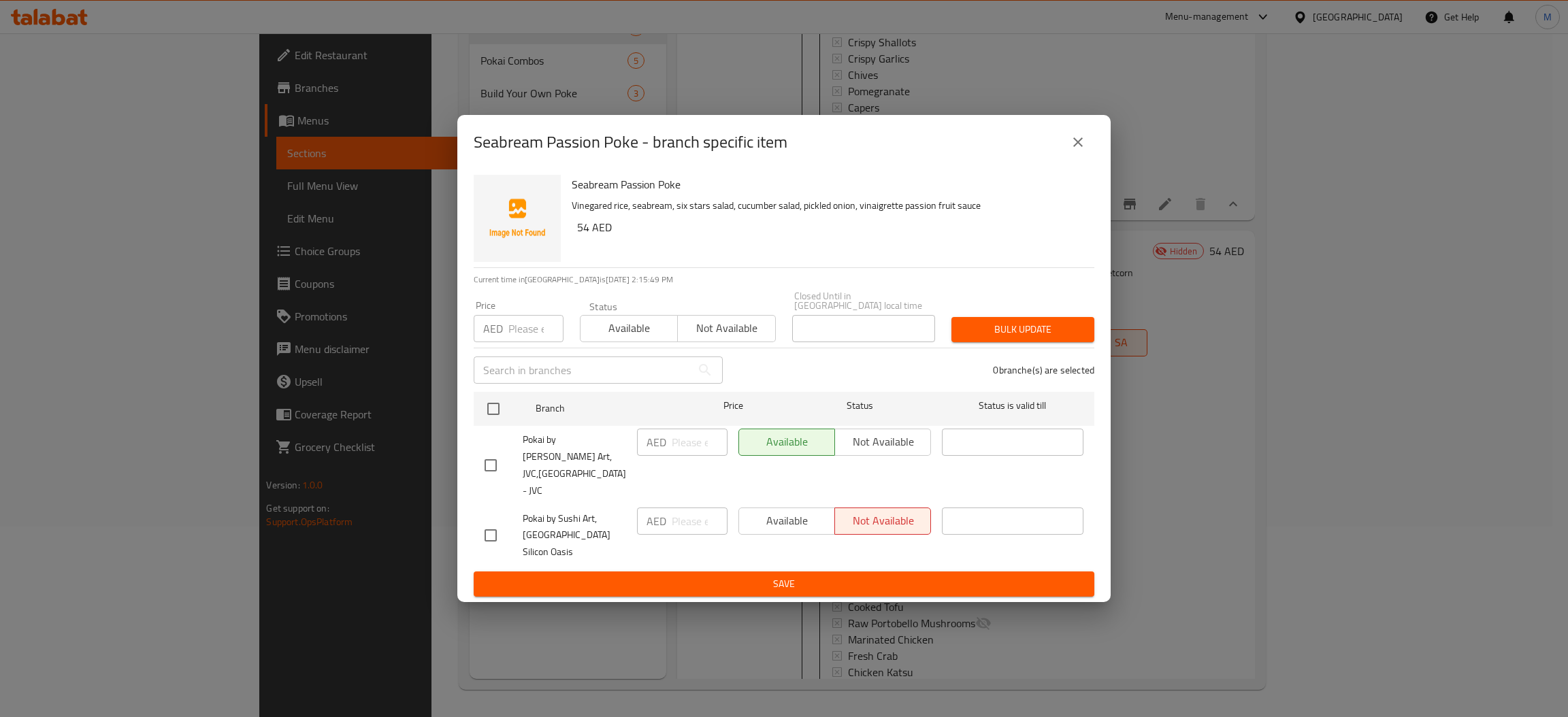
click at [1086, 140] on div "Seabream Passion Poke - branch specific item" at bounding box center [784, 142] width 654 height 54
click at [1077, 151] on icon "close" at bounding box center [1078, 142] width 16 height 16
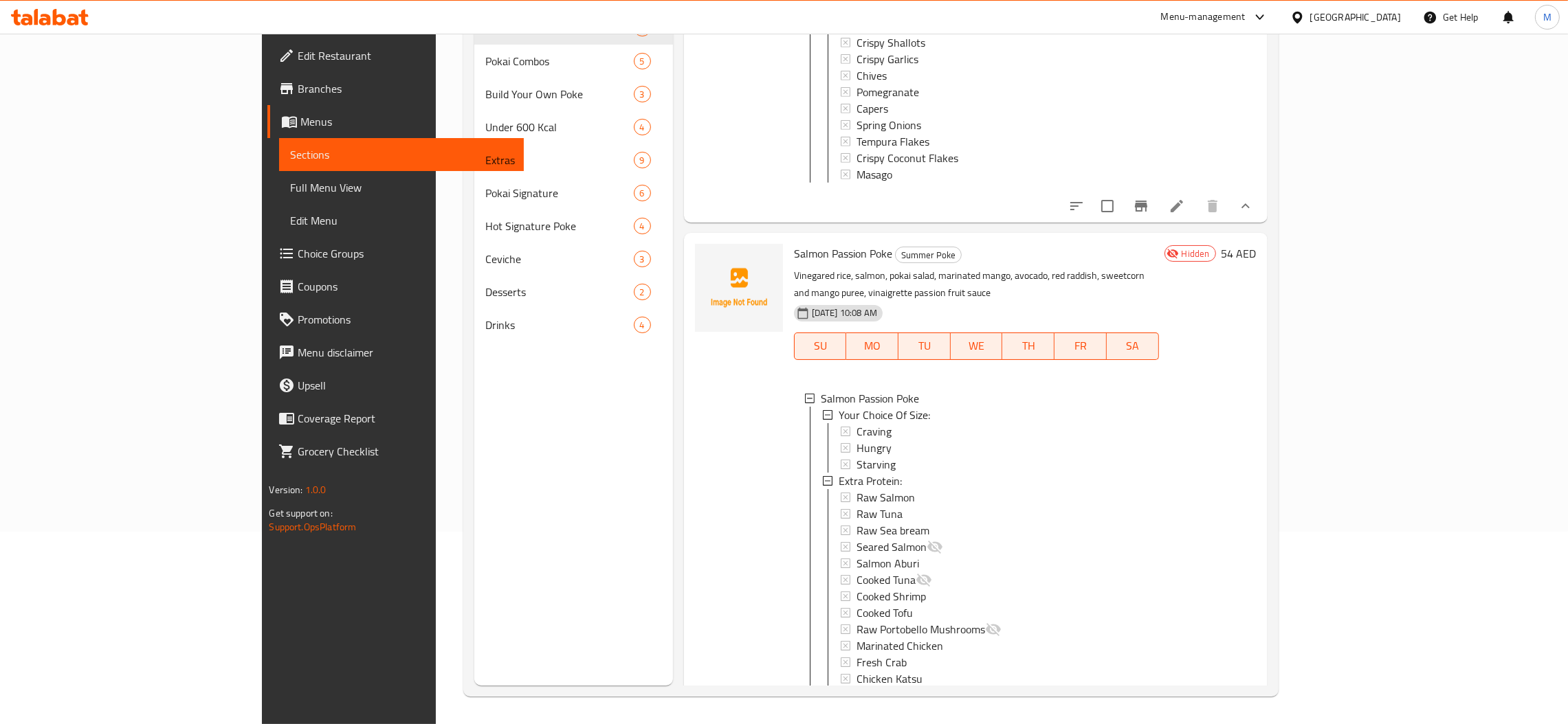
click at [1186, 198] on icon at bounding box center [1177, 206] width 17 height 17
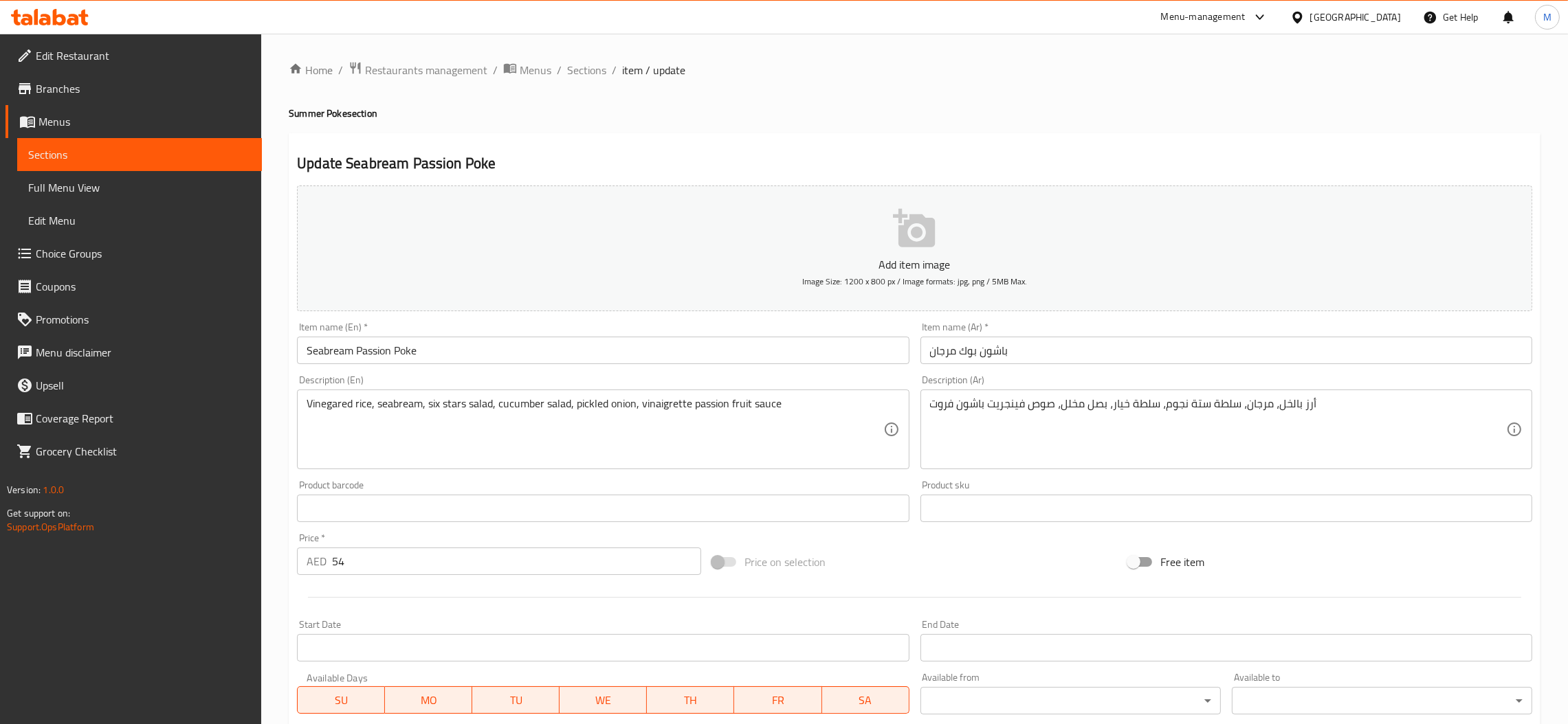
scroll to position [206, 0]
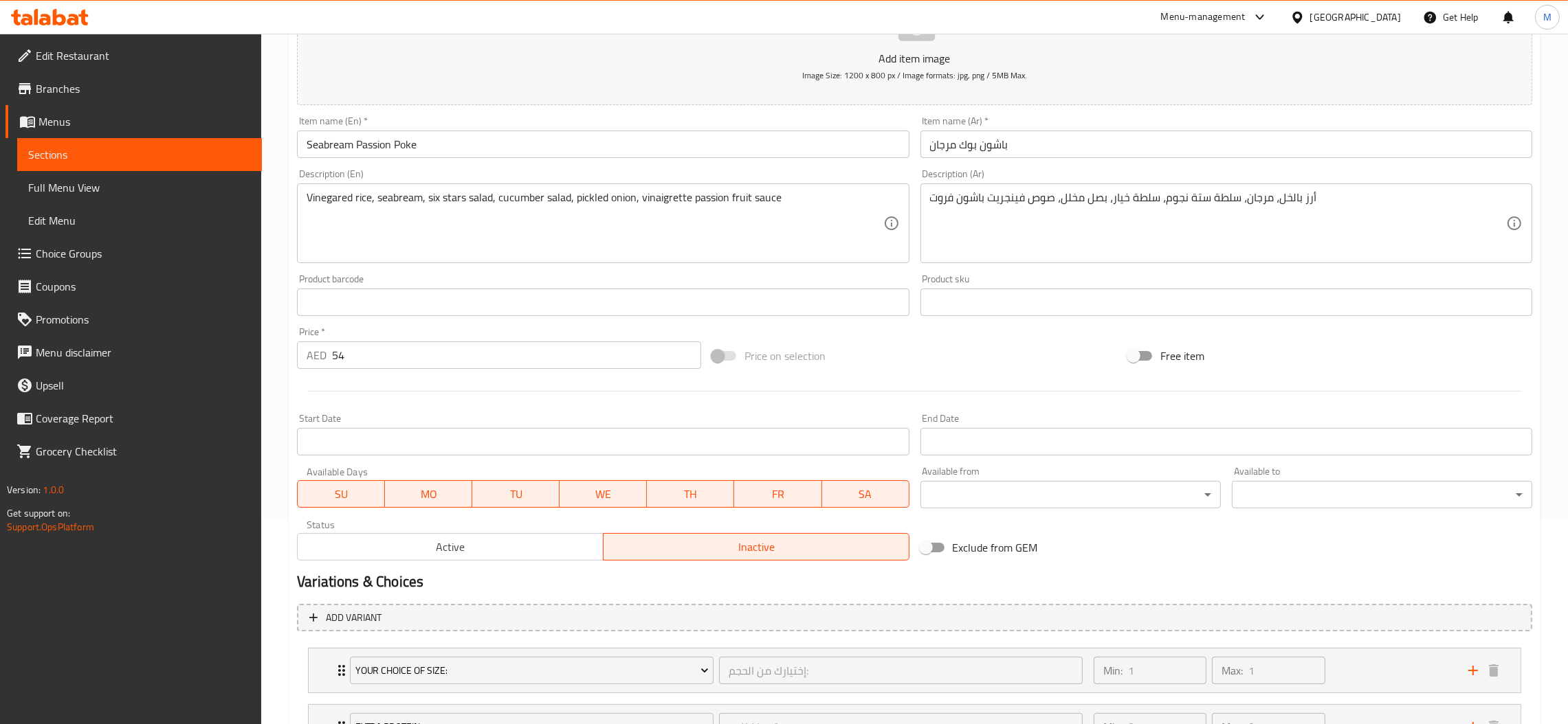
click at [504, 543] on span "Active" at bounding box center [450, 547] width 295 height 20
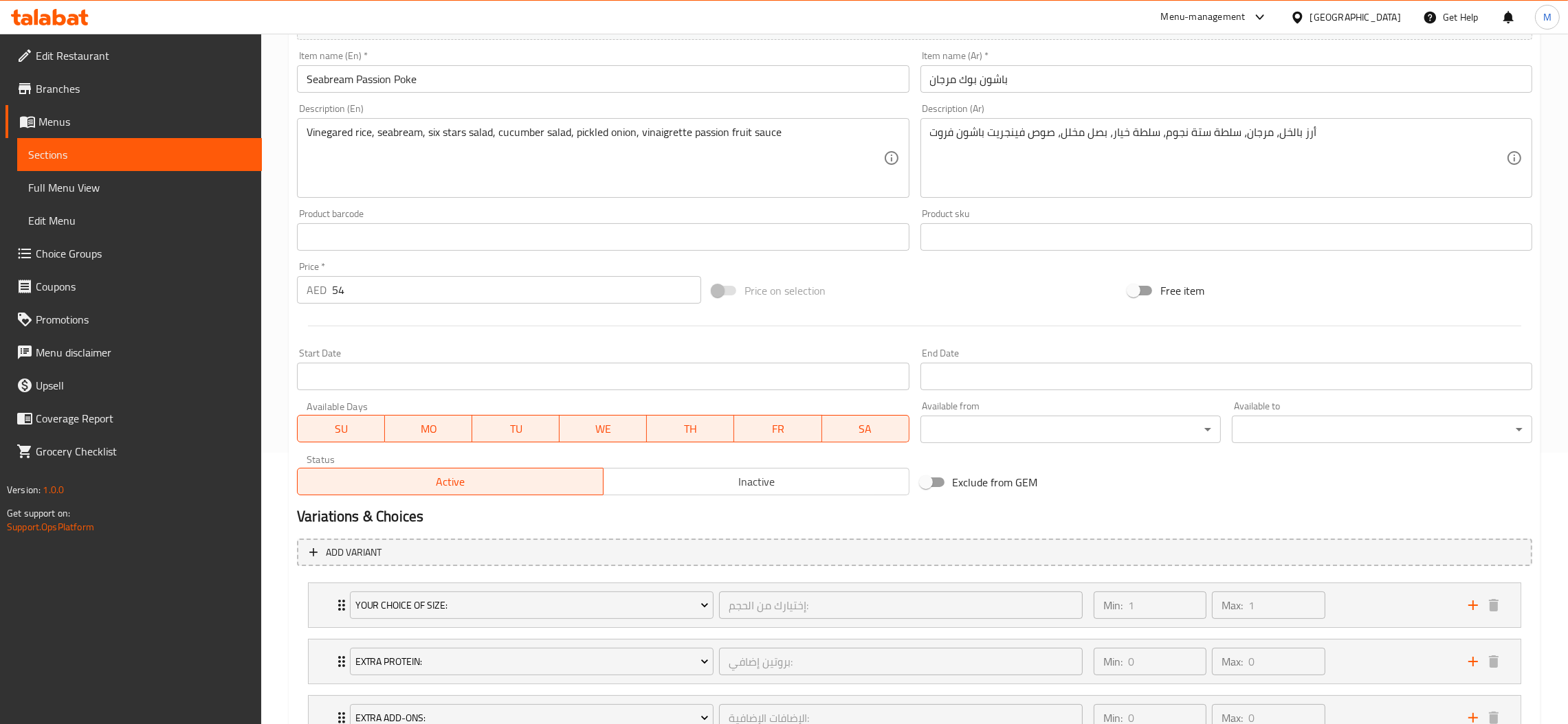
scroll to position [438, 0]
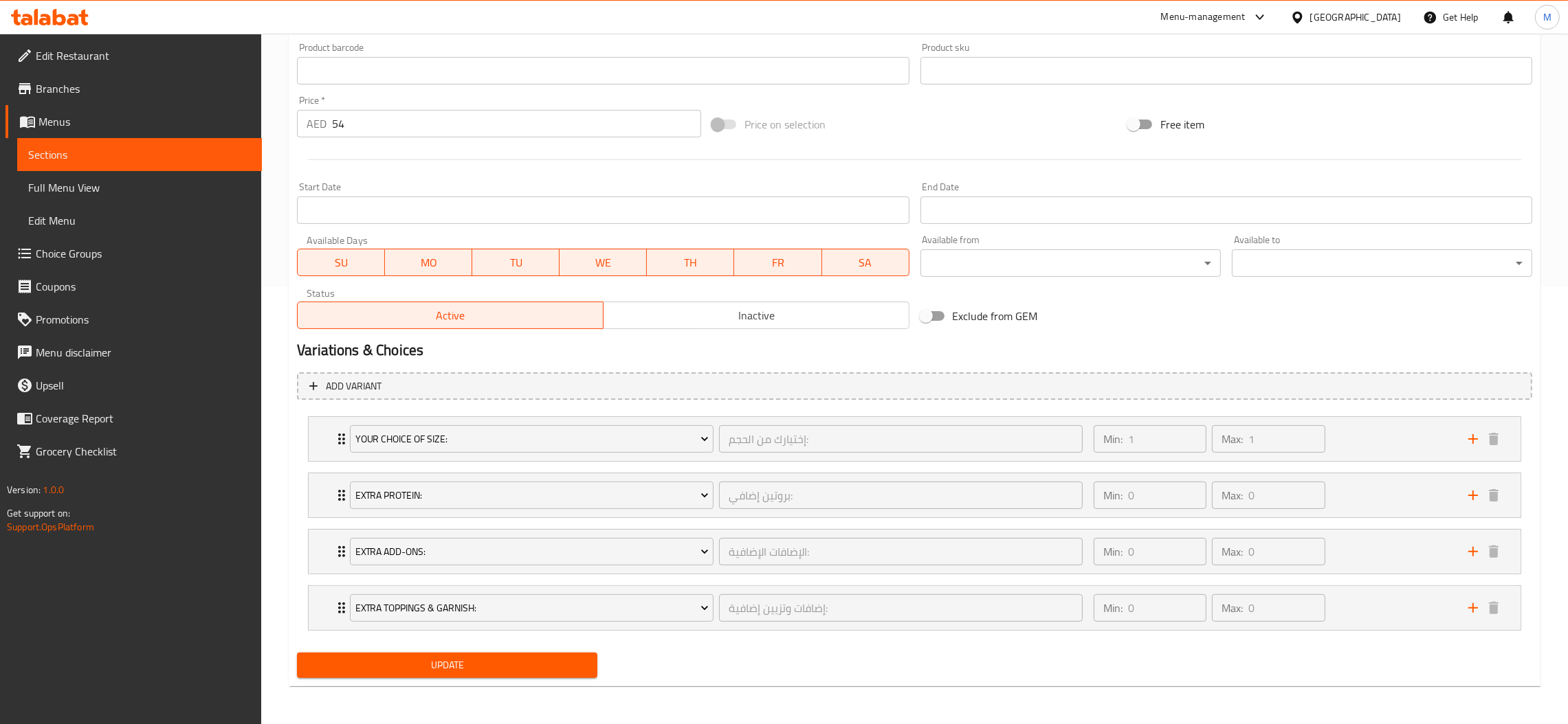
click at [476, 672] on span "Update" at bounding box center [447, 666] width 279 height 17
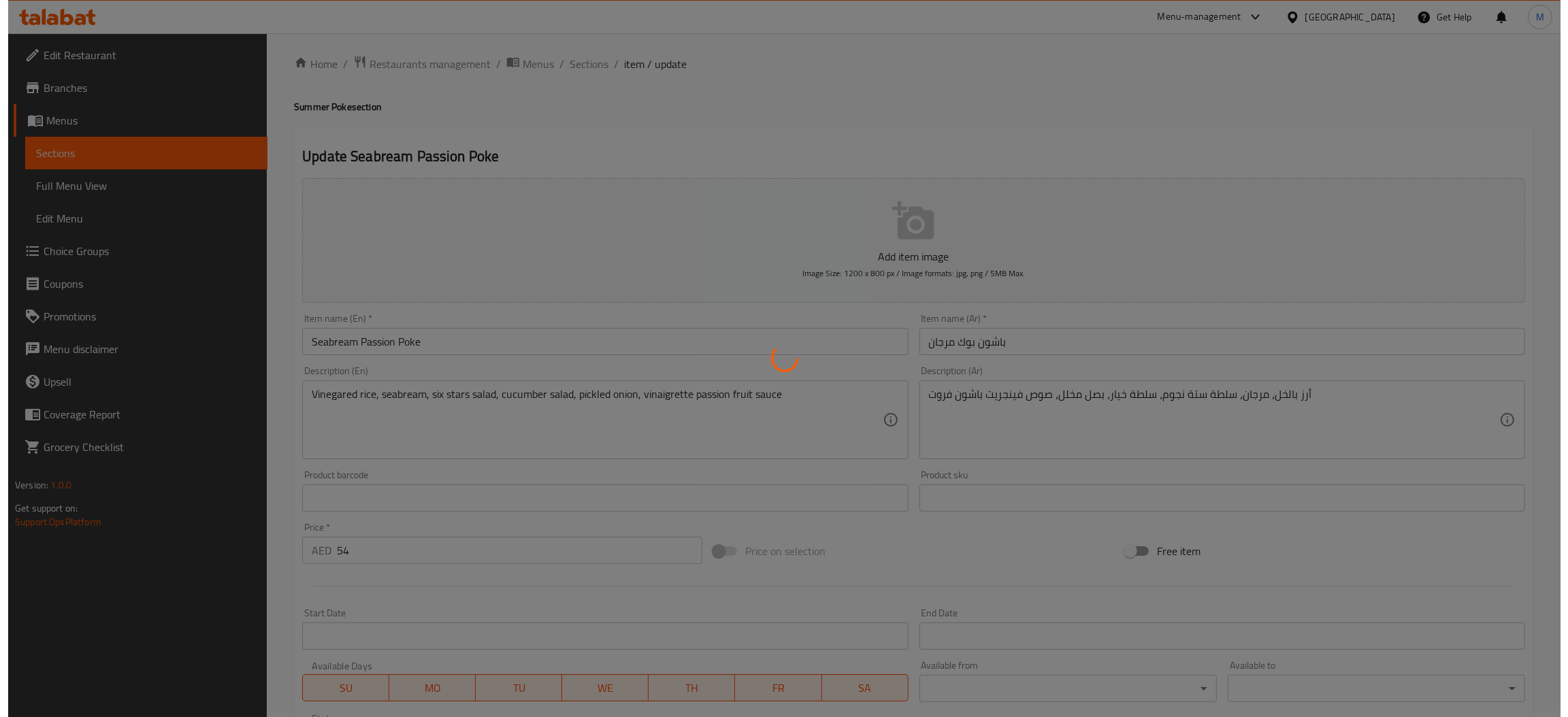
scroll to position [0, 0]
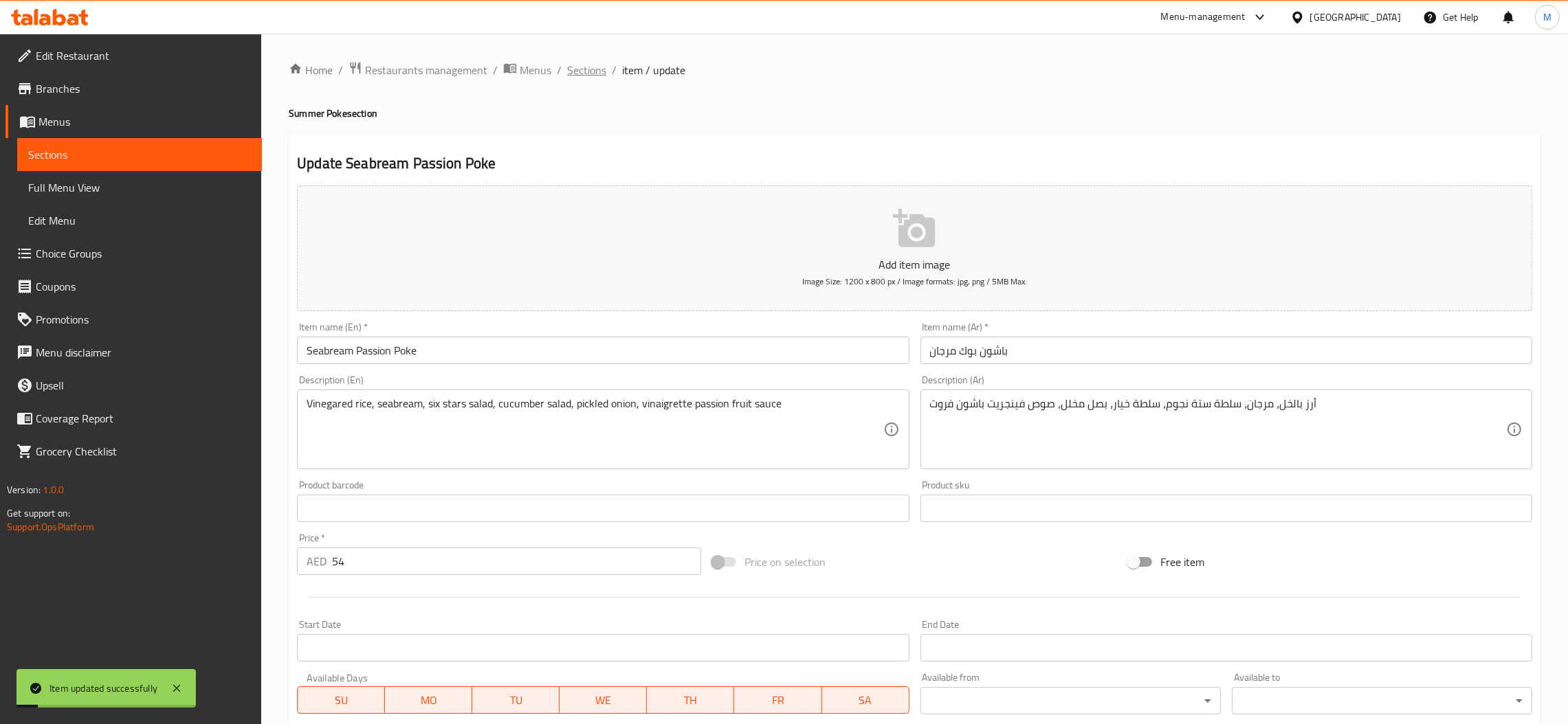
click at [578, 69] on span "Sections" at bounding box center [587, 70] width 39 height 17
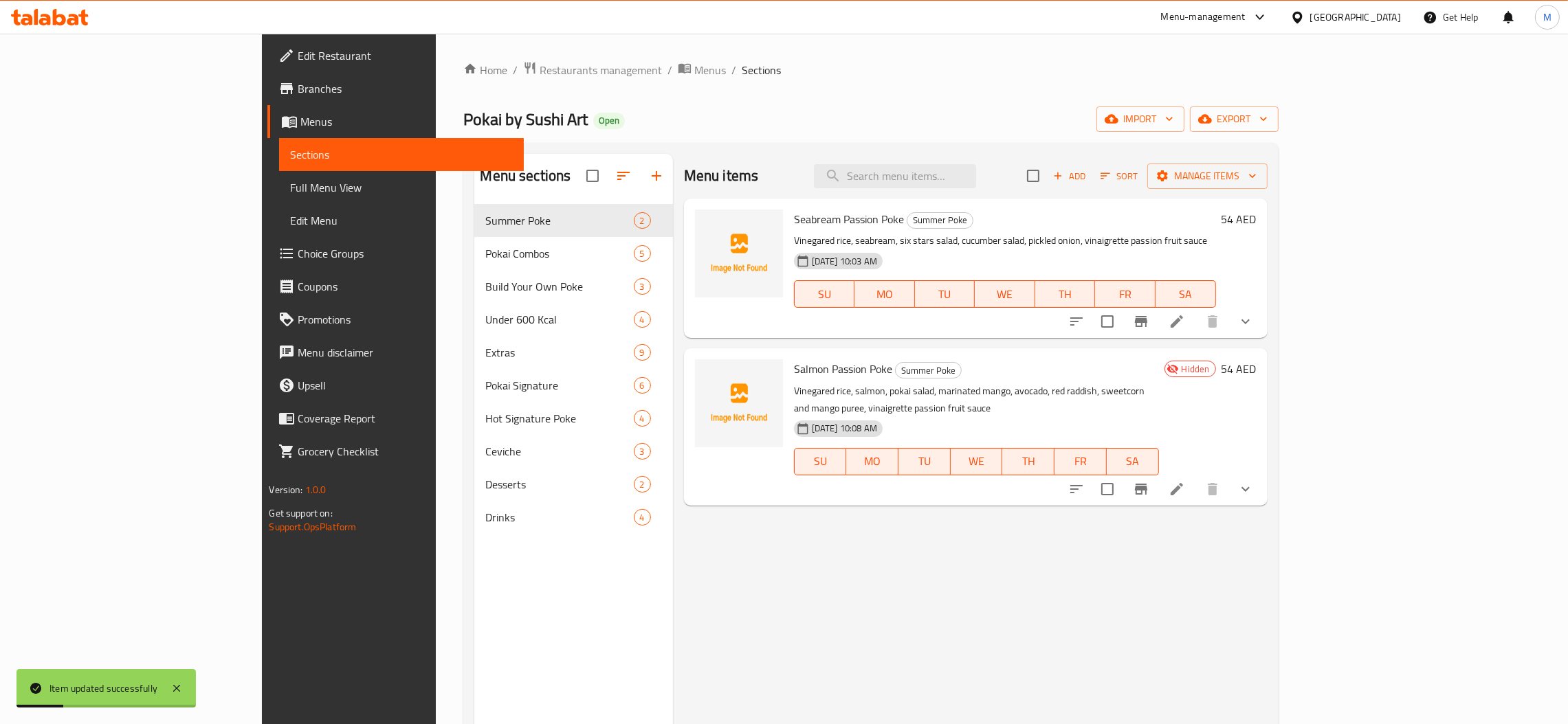
click at [1183, 483] on icon at bounding box center [1177, 489] width 12 height 12
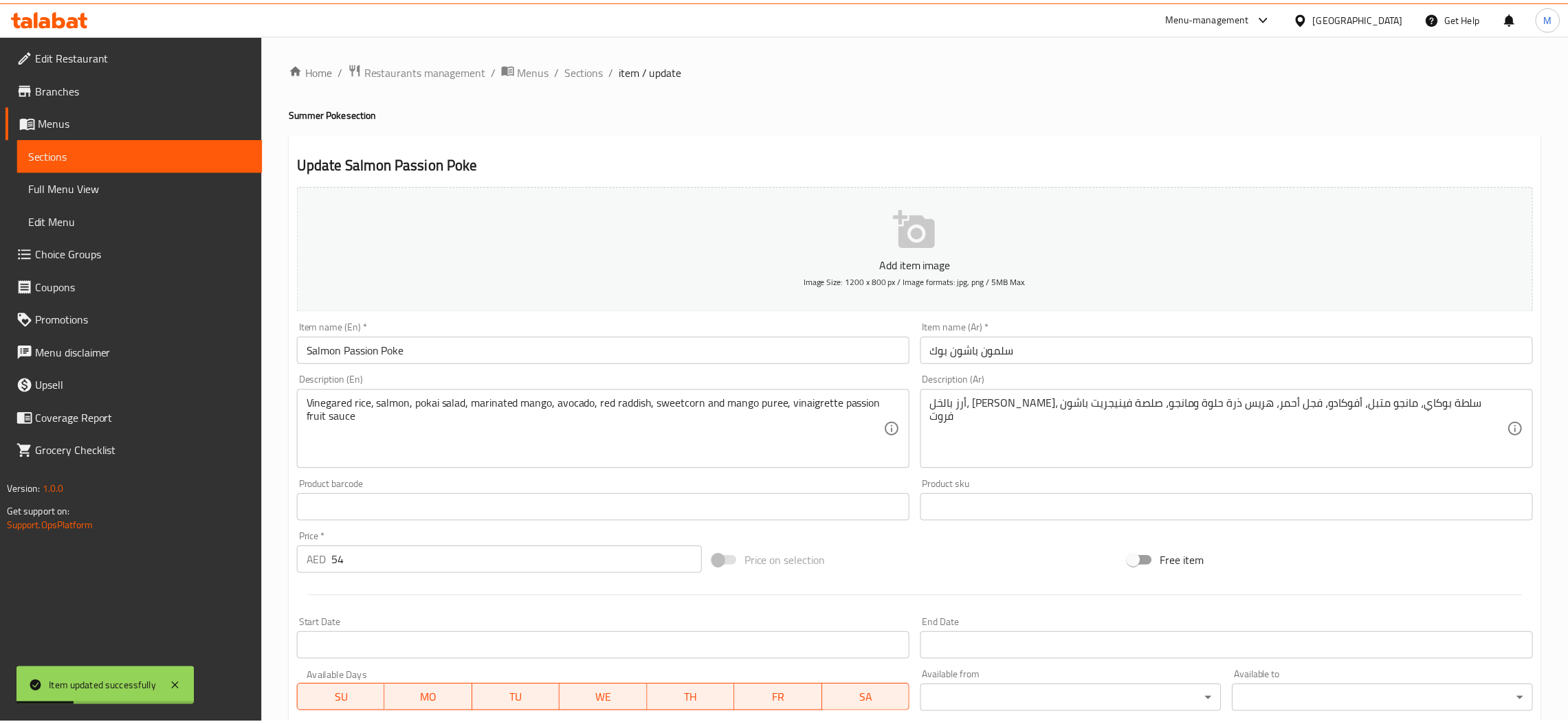
scroll to position [438, 0]
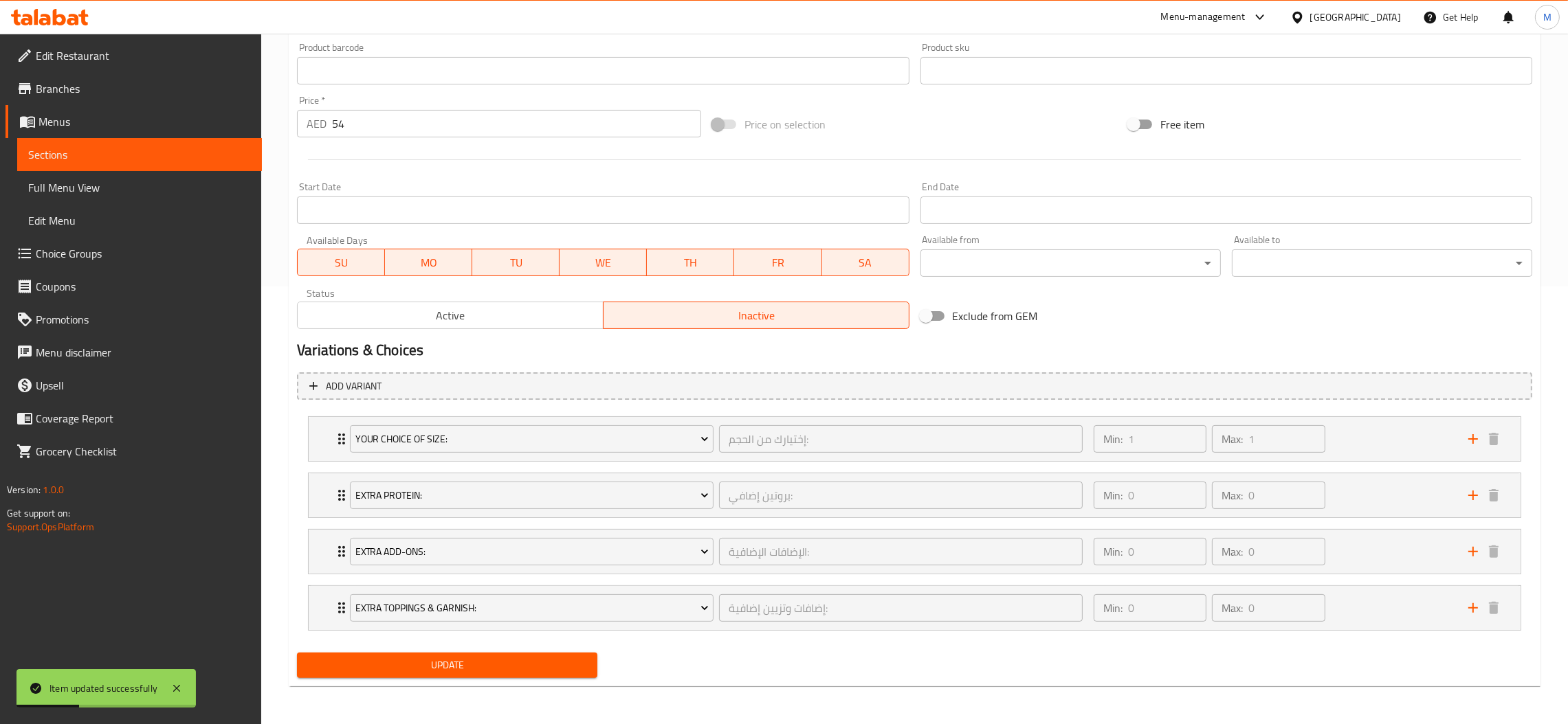
click at [513, 306] on span "Active" at bounding box center [450, 316] width 295 height 20
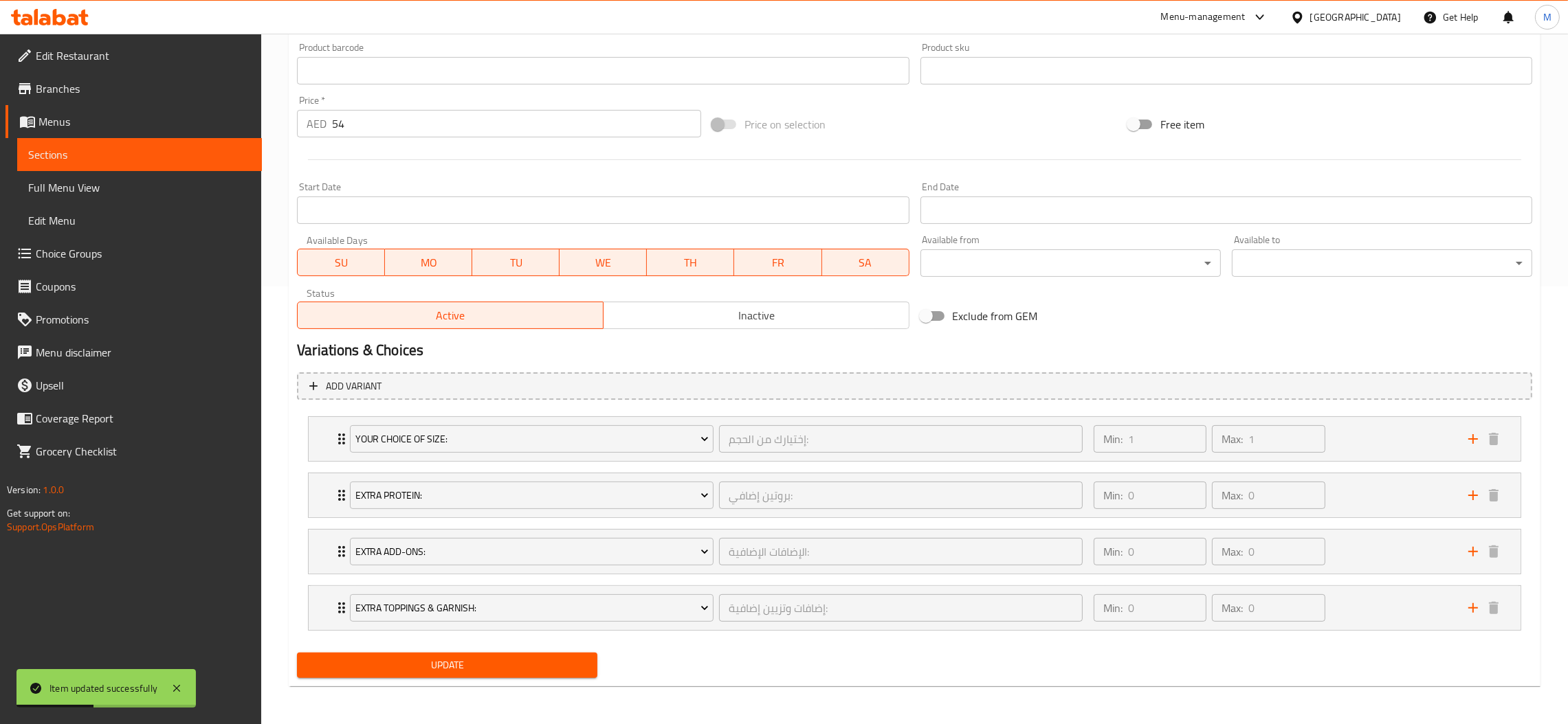
click at [501, 683] on div "Update" at bounding box center [447, 665] width 312 height 36
click at [501, 671] on span "Update" at bounding box center [447, 666] width 279 height 17
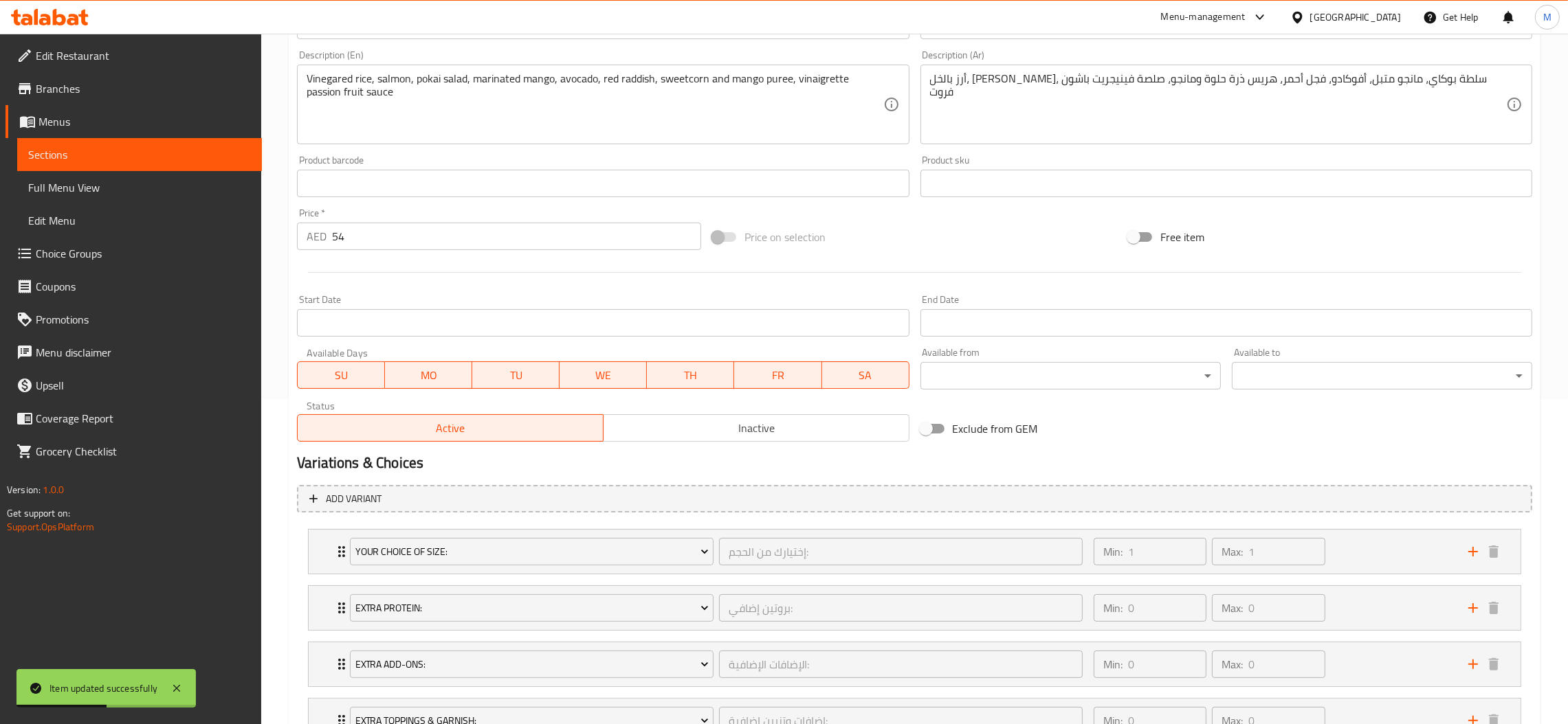
scroll to position [412, 0]
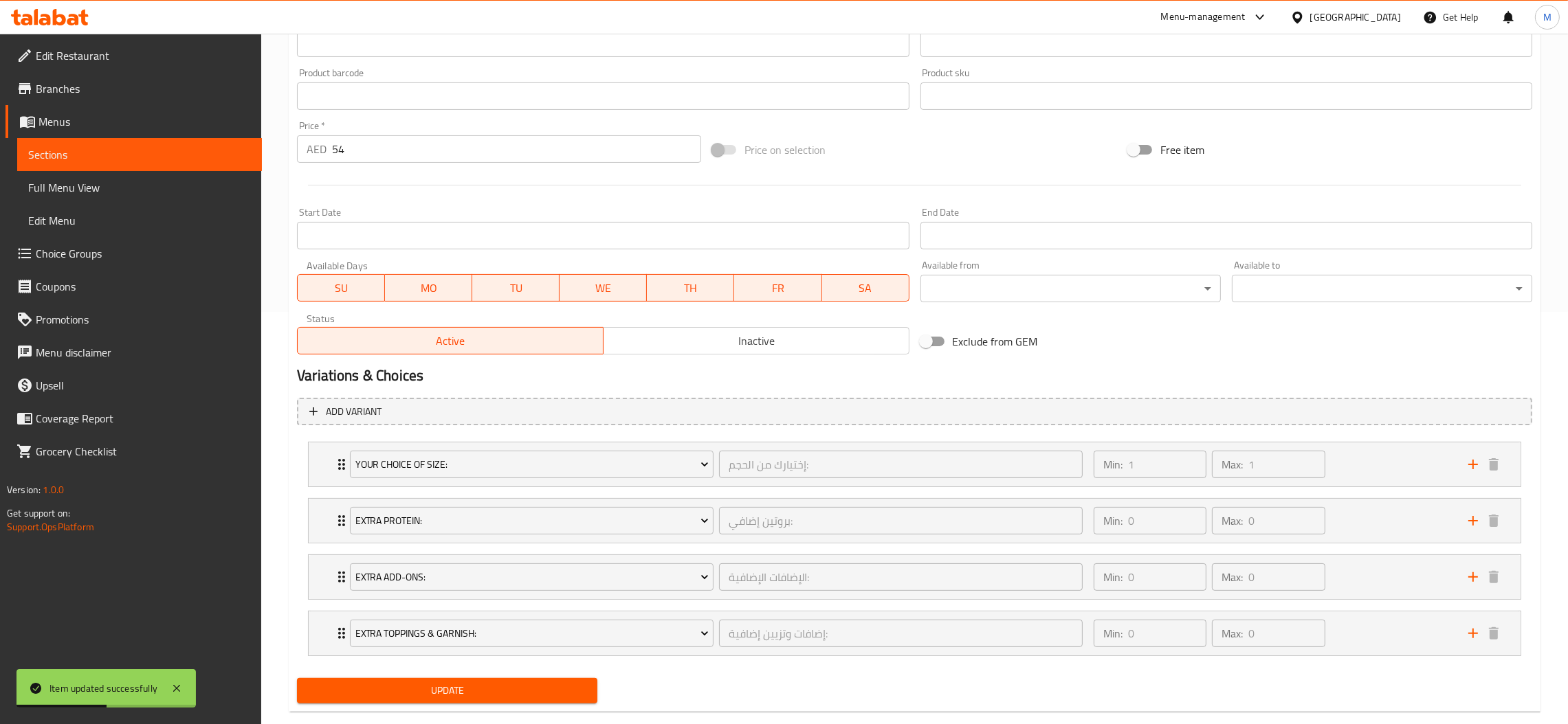
click at [815, 344] on span "Inactive" at bounding box center [756, 341] width 295 height 20
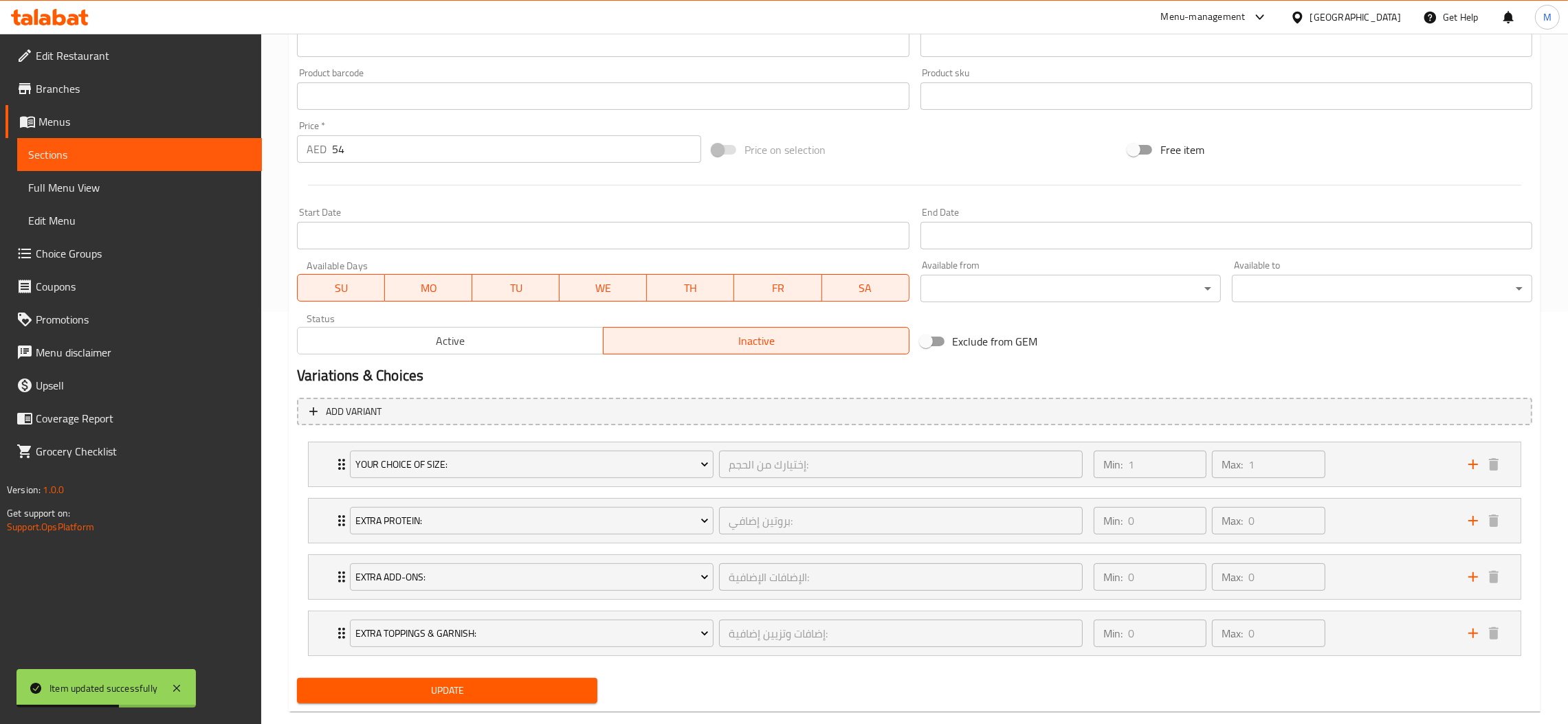
click at [518, 683] on span "Update" at bounding box center [447, 691] width 279 height 17
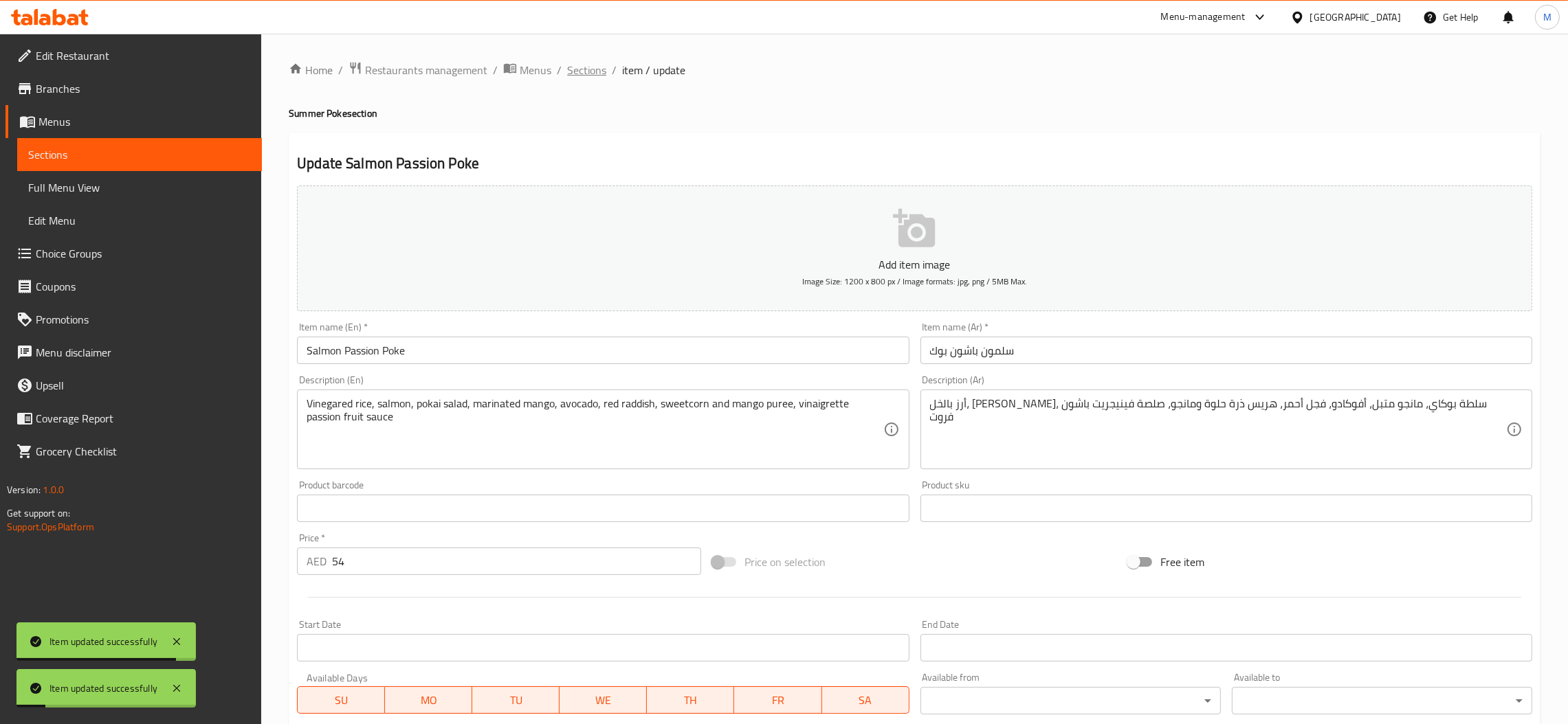
click at [590, 72] on span "Sections" at bounding box center [587, 70] width 39 height 17
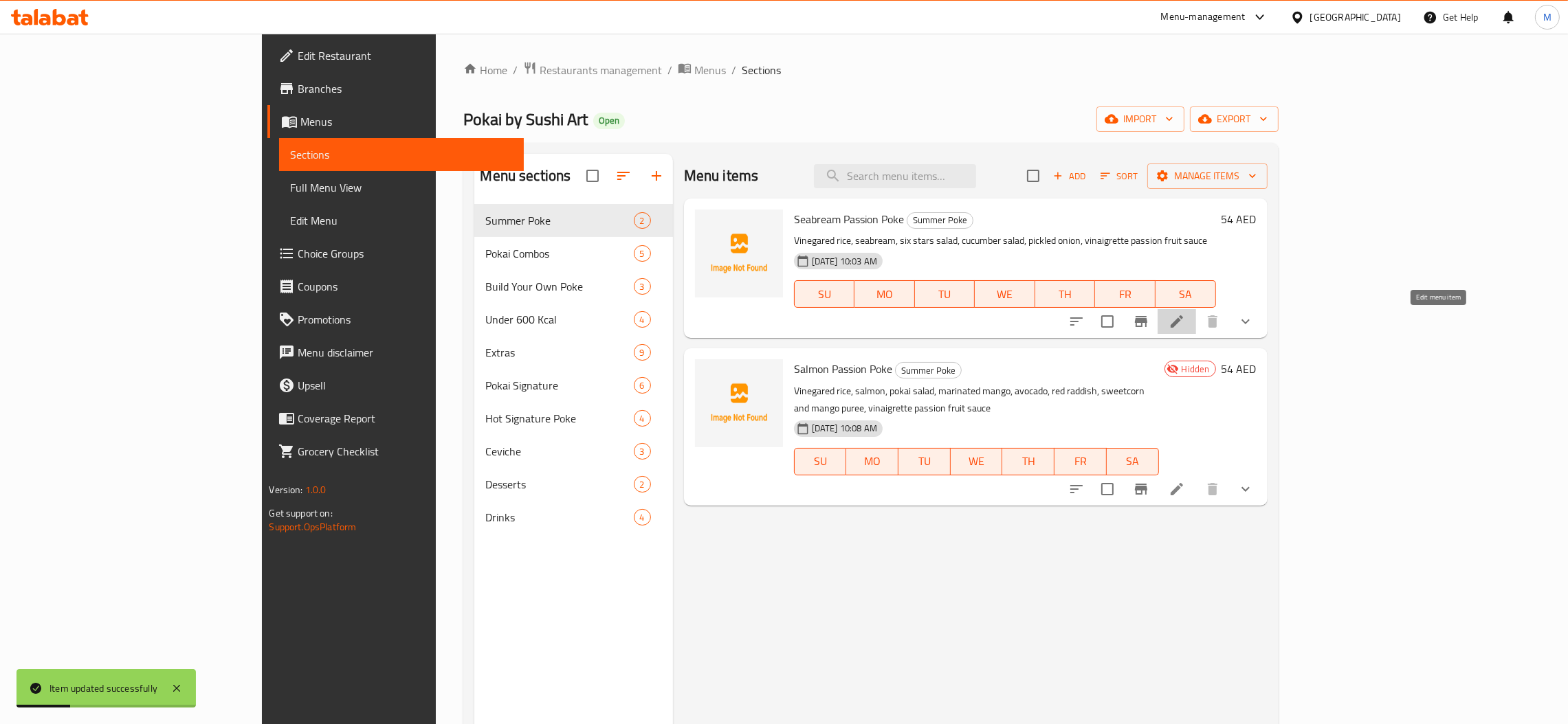
click at [1183, 326] on icon at bounding box center [1177, 321] width 12 height 12
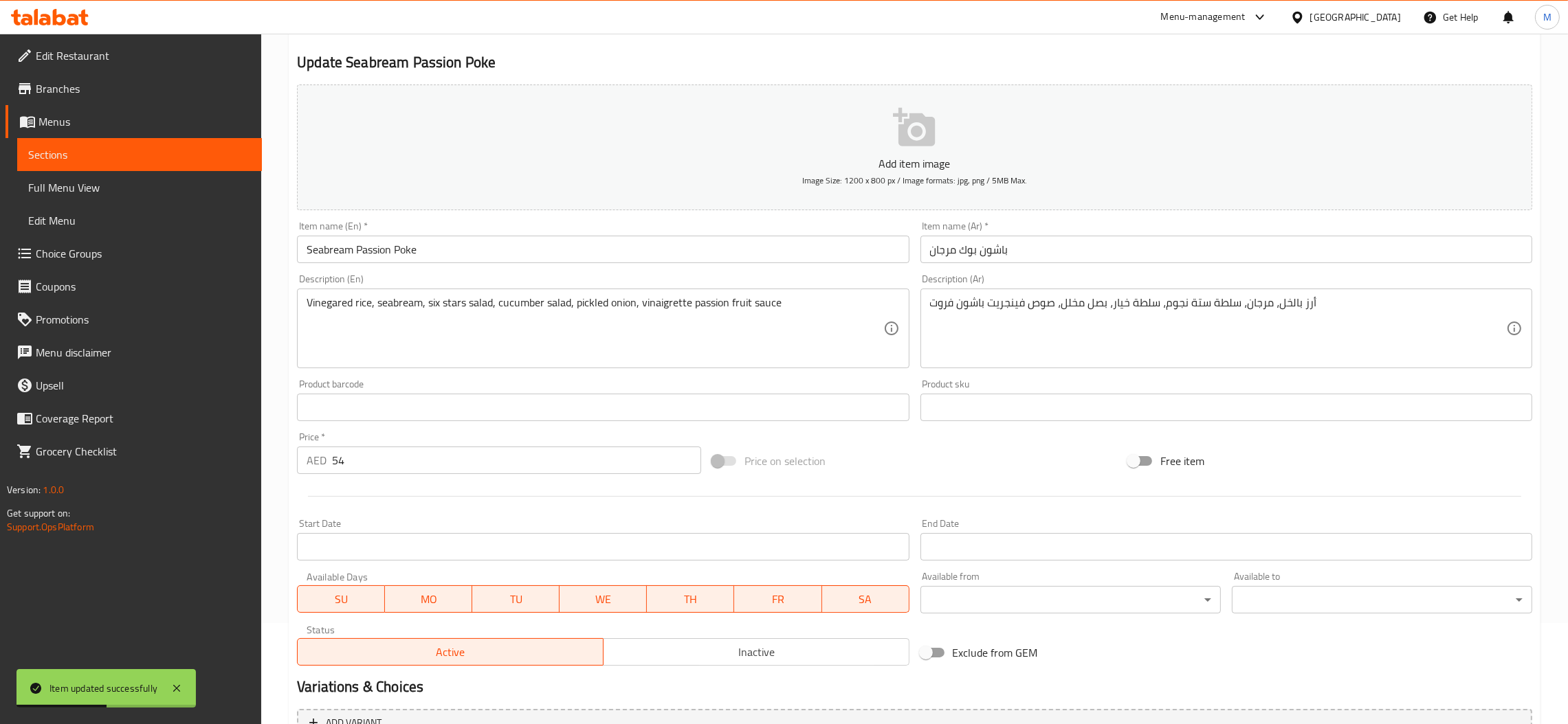
scroll to position [103, 0]
click at [688, 665] on div "Status Active Inactive" at bounding box center [603, 643] width 623 height 52
click at [686, 632] on div "Active Inactive" at bounding box center [603, 643] width 612 height 41
click at [693, 653] on span "Inactive" at bounding box center [756, 650] width 295 height 20
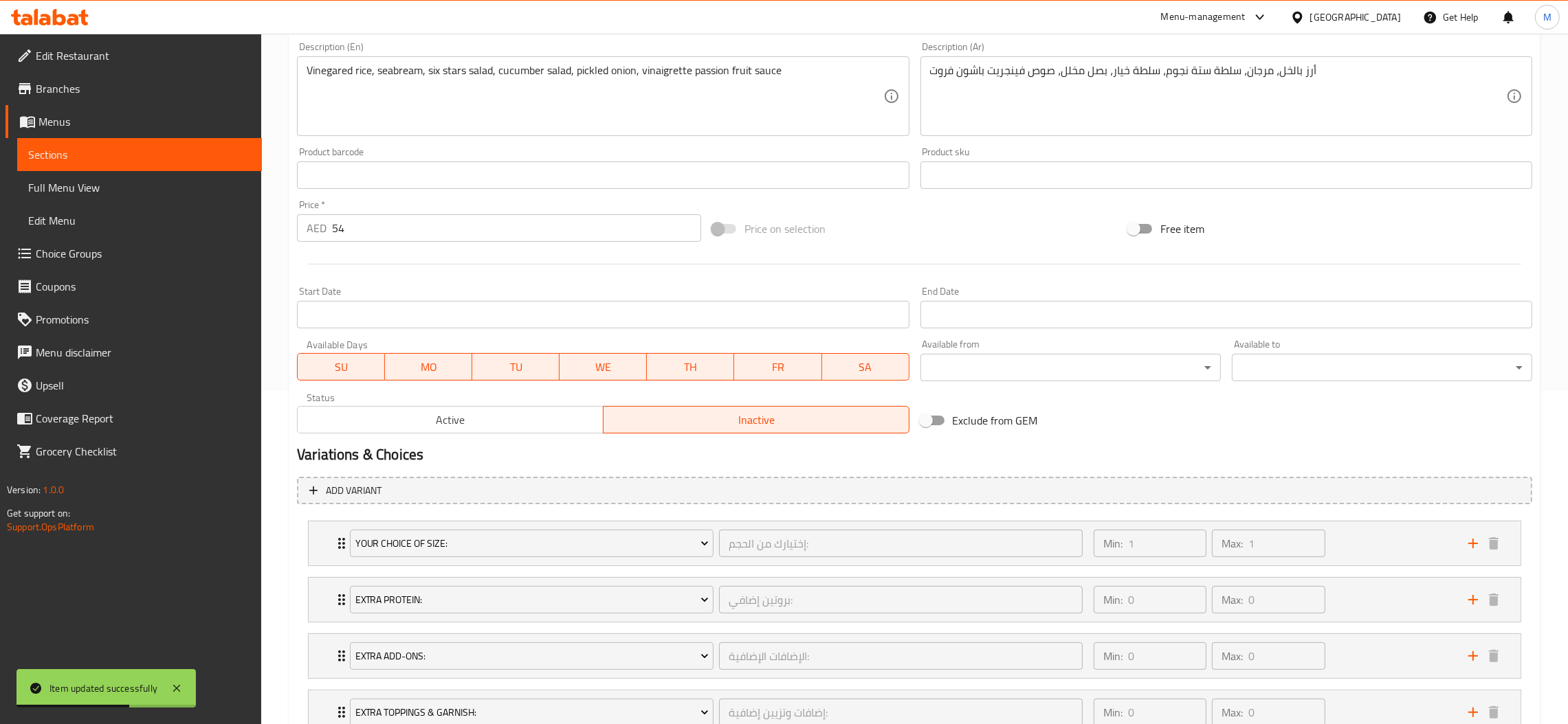
scroll to position [438, 0]
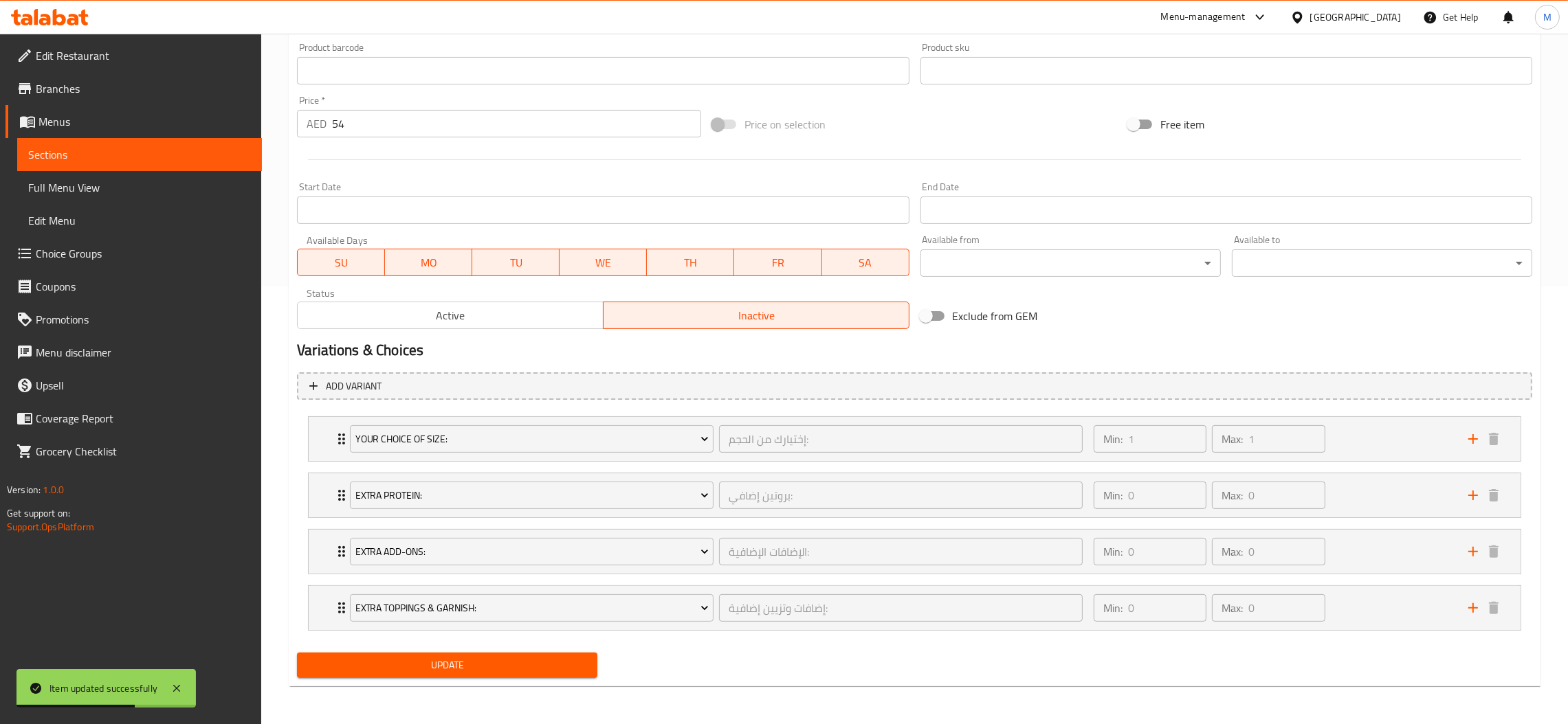
click at [472, 676] on button "Update" at bounding box center [447, 665] width 300 height 25
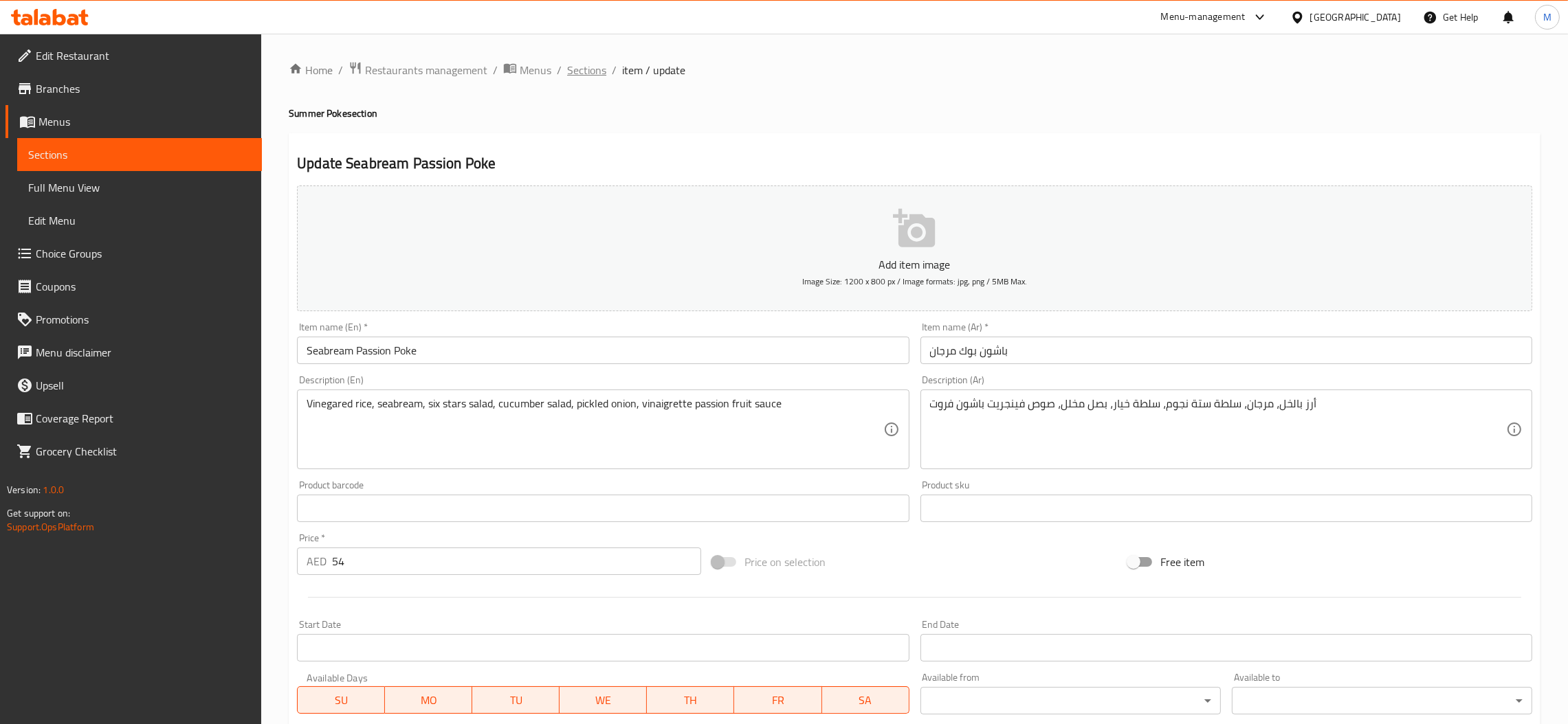
click at [587, 69] on span "Sections" at bounding box center [587, 70] width 39 height 17
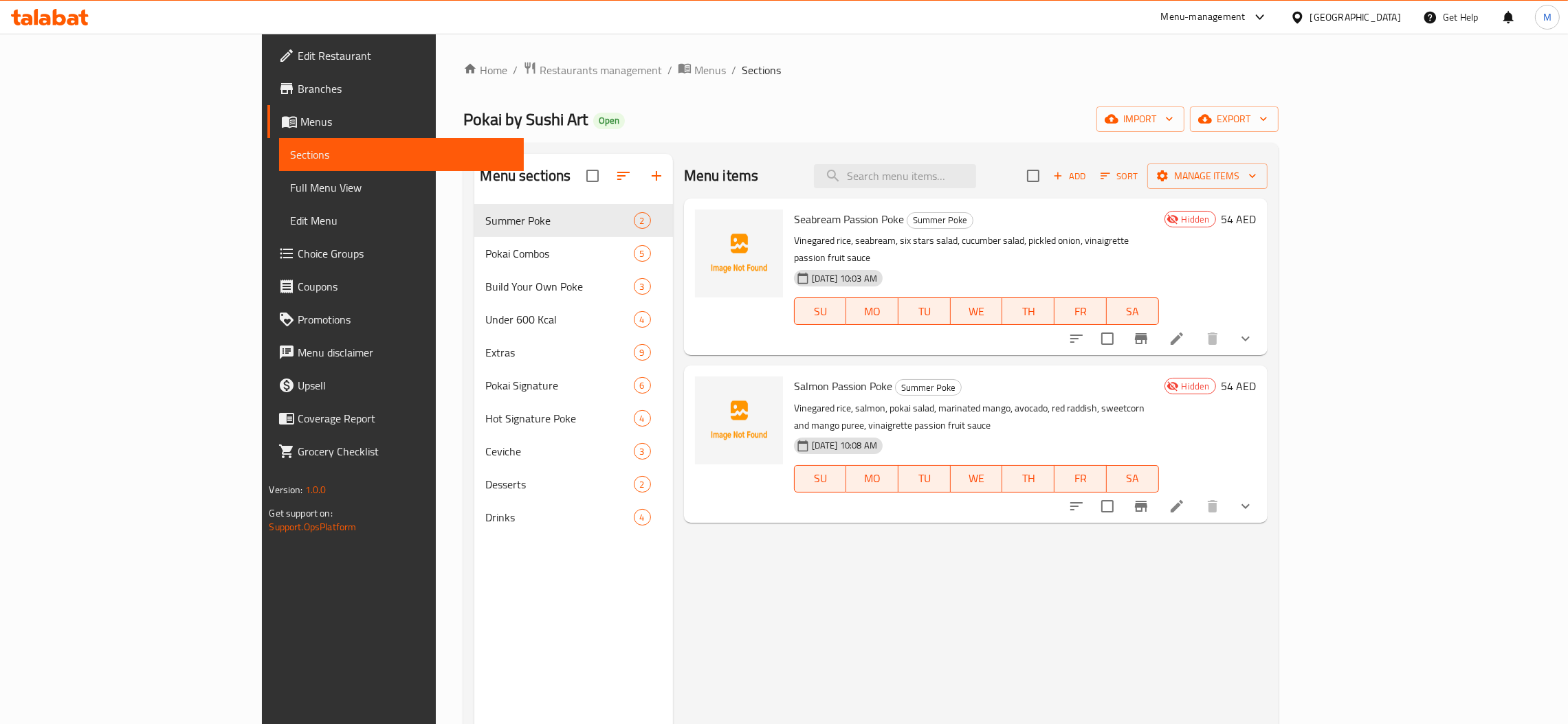
click at [1002, 581] on div "Menu items Add Sort Manage items Seabream Passion Poke Summer Poke Vinegared ri…" at bounding box center [971, 516] width 595 height 724
click at [1254, 330] on icon "show more" at bounding box center [1245, 338] width 17 height 17
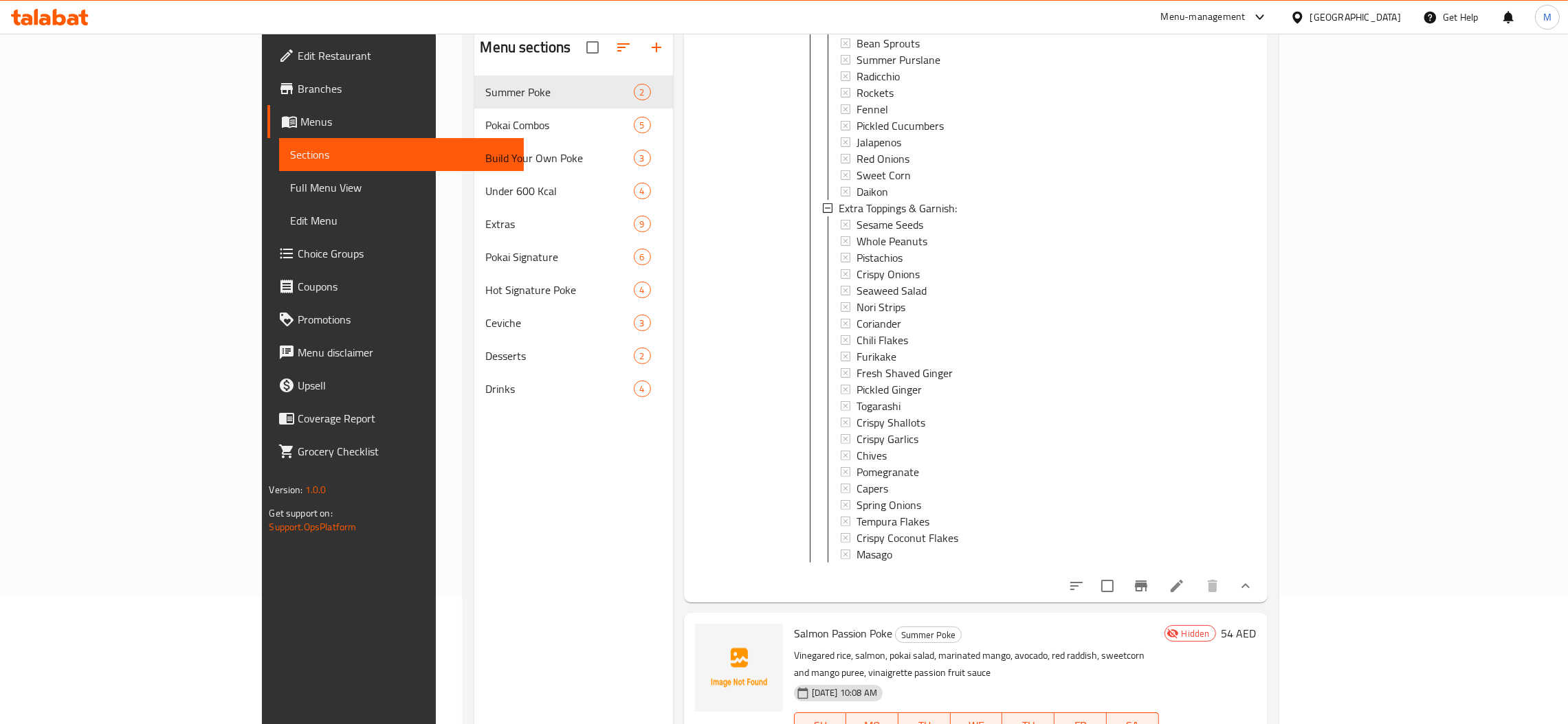
scroll to position [194, 0]
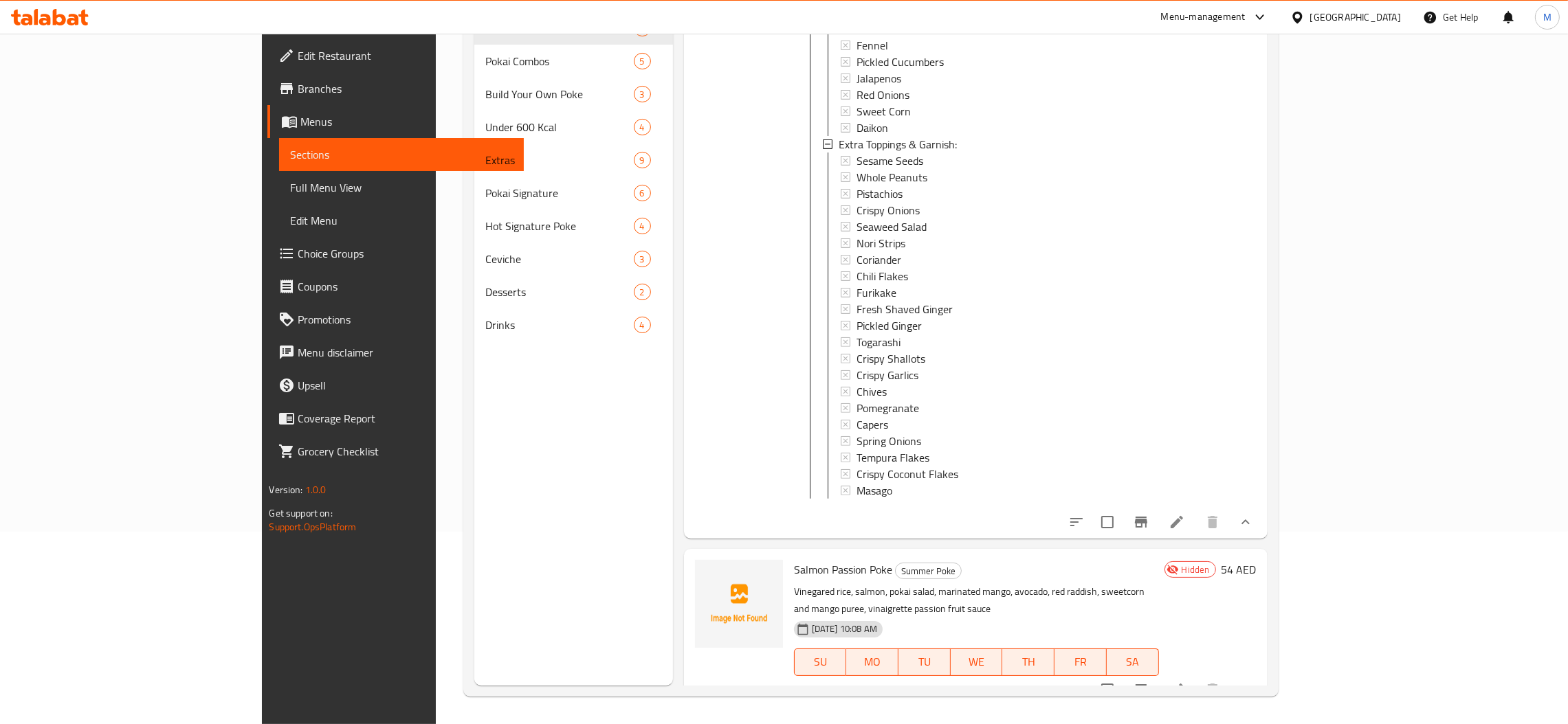
click at [1196, 521] on li at bounding box center [1176, 522] width 38 height 25
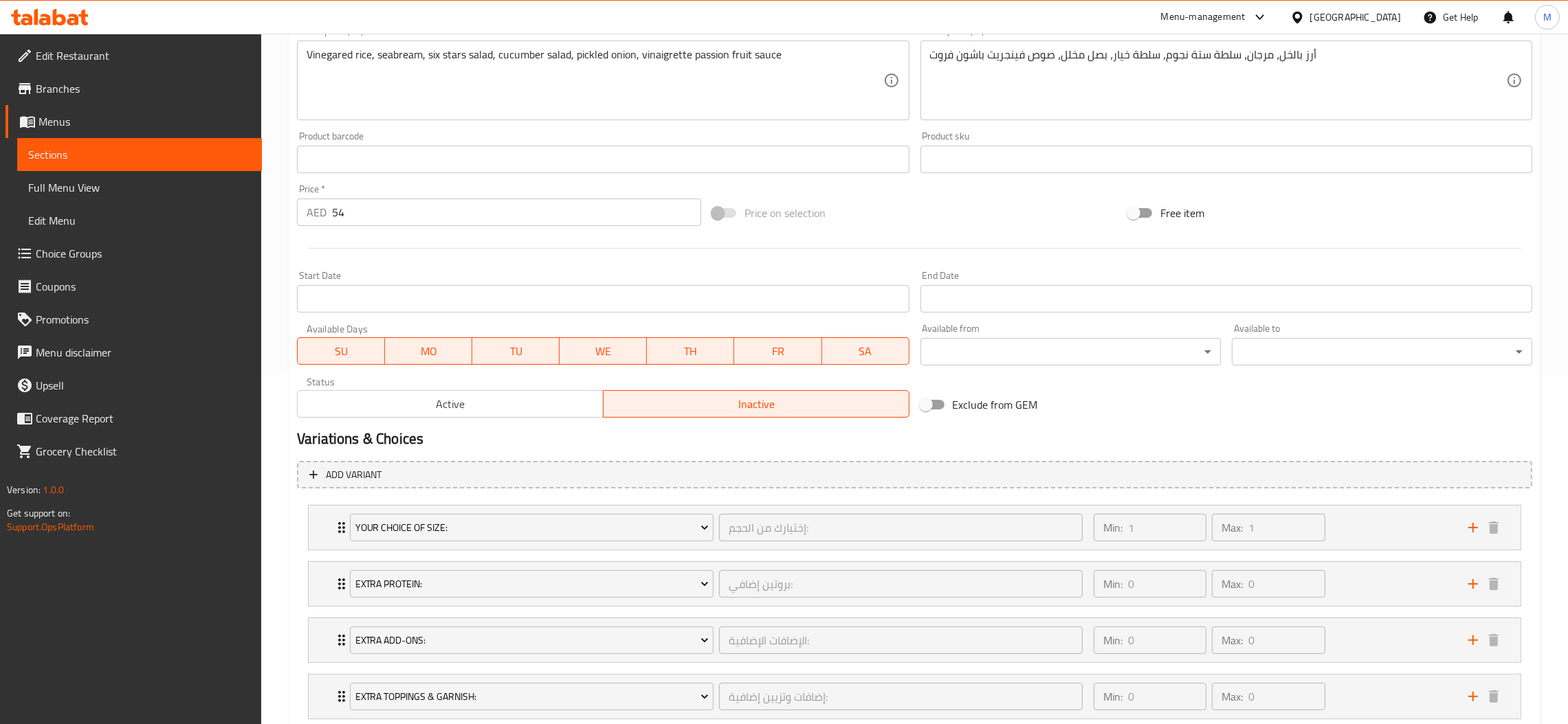
scroll to position [412, 0]
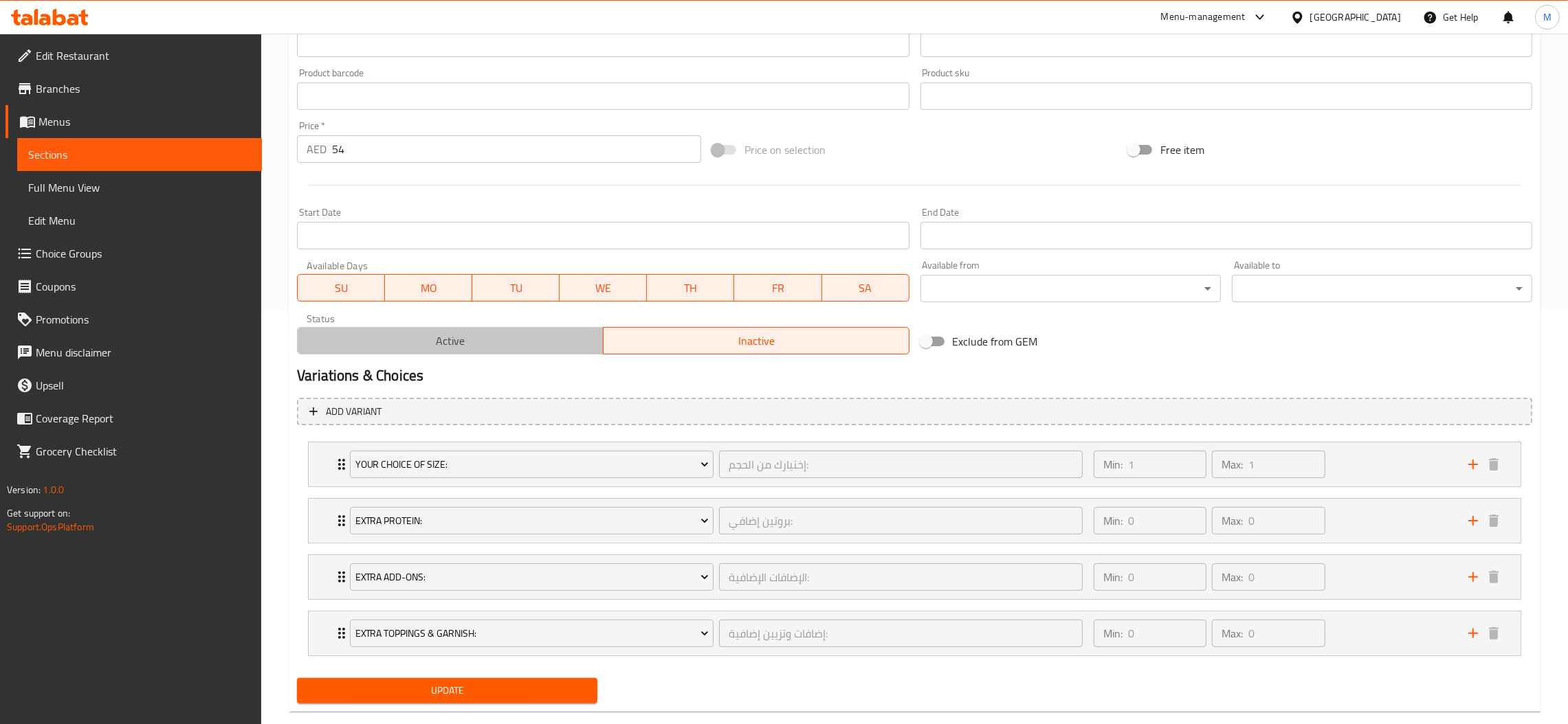
click at [550, 346] on span "Active" at bounding box center [450, 341] width 295 height 20
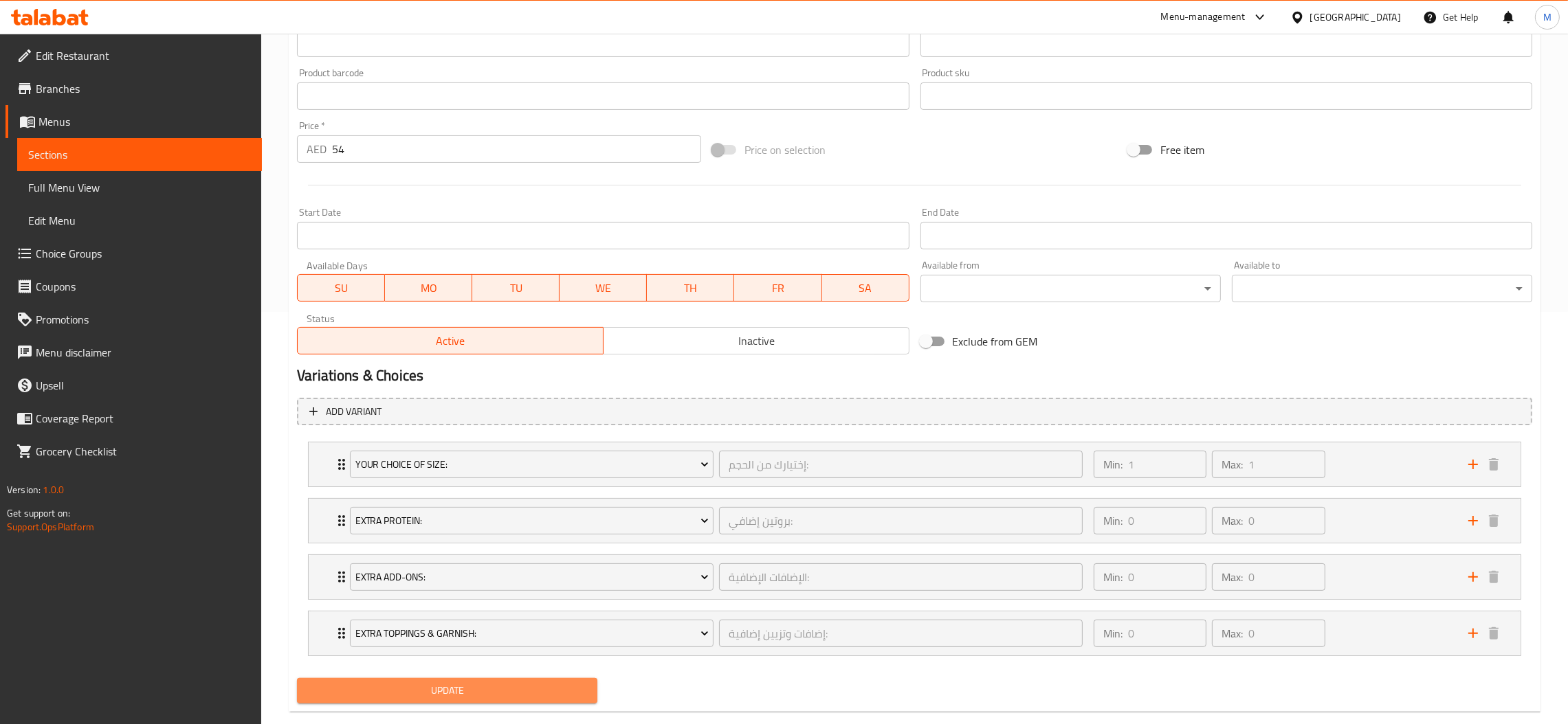
click at [530, 688] on span "Update" at bounding box center [447, 691] width 279 height 17
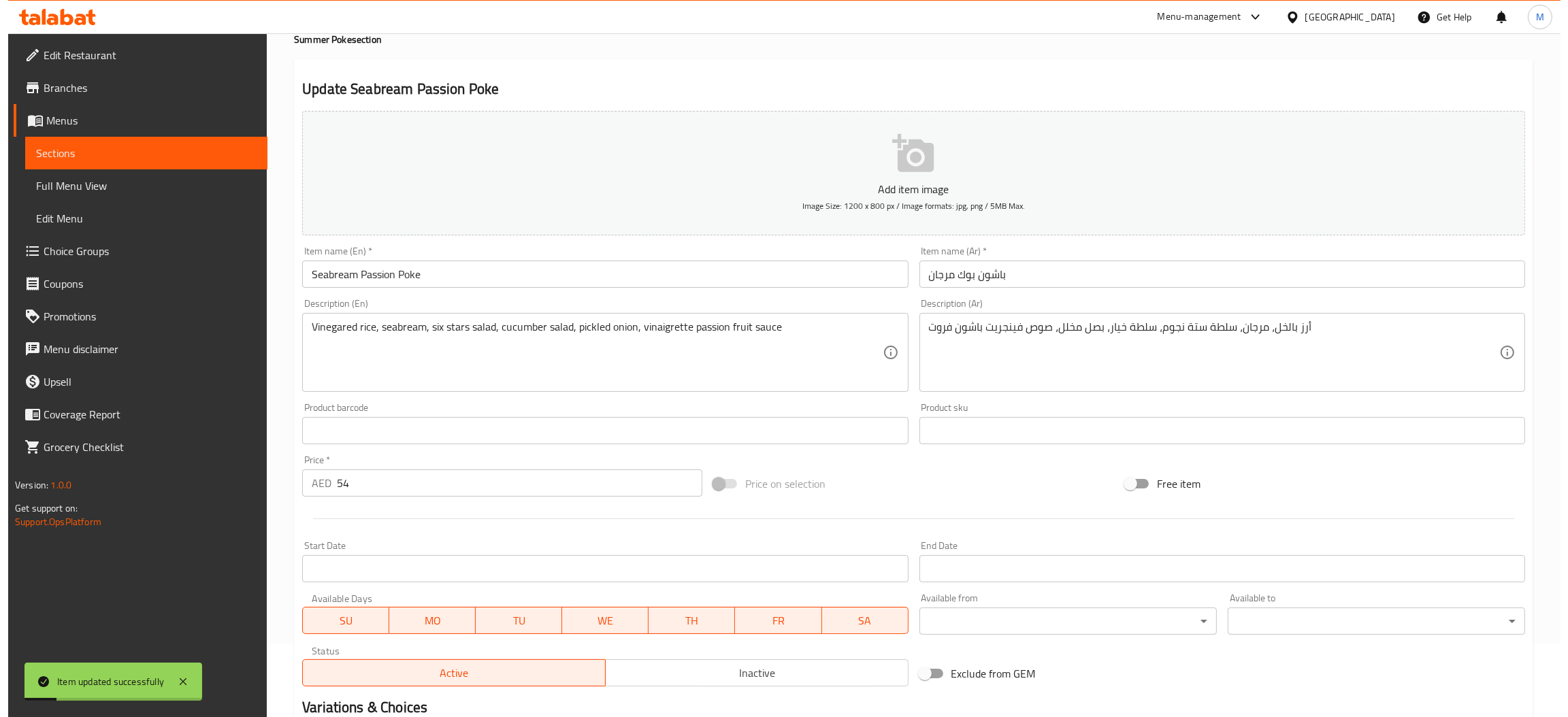
scroll to position [0, 0]
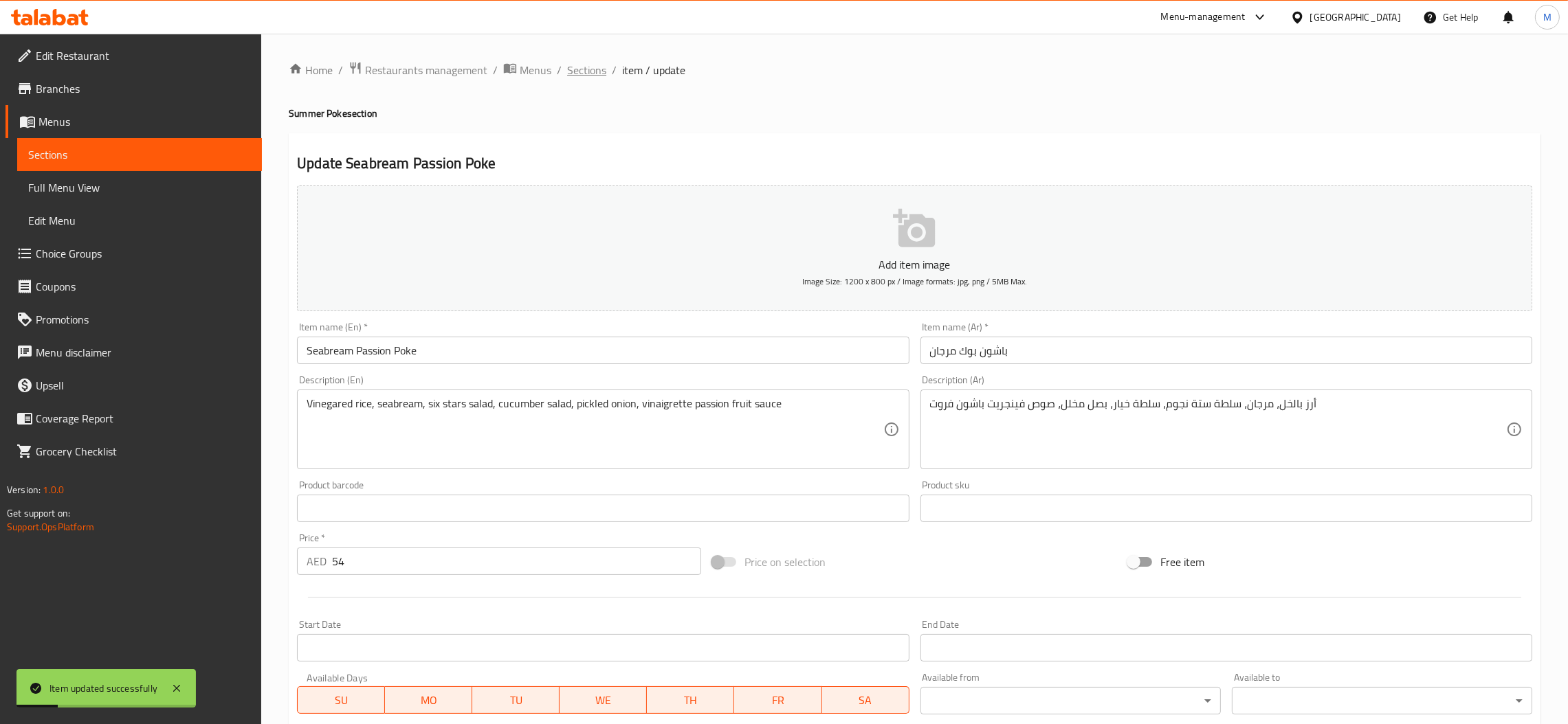
click at [572, 65] on span "Sections" at bounding box center [587, 70] width 39 height 17
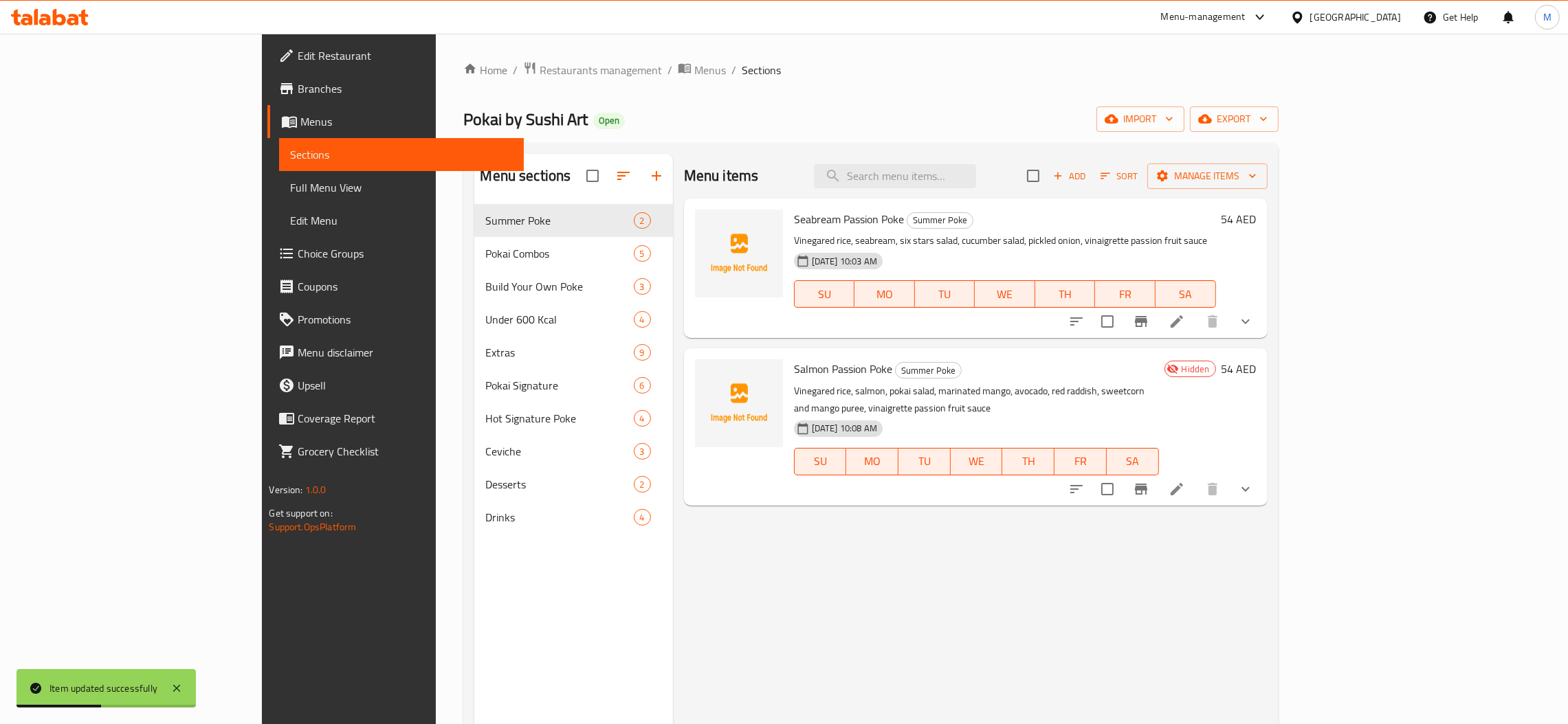
click at [1196, 477] on li at bounding box center [1176, 489] width 38 height 25
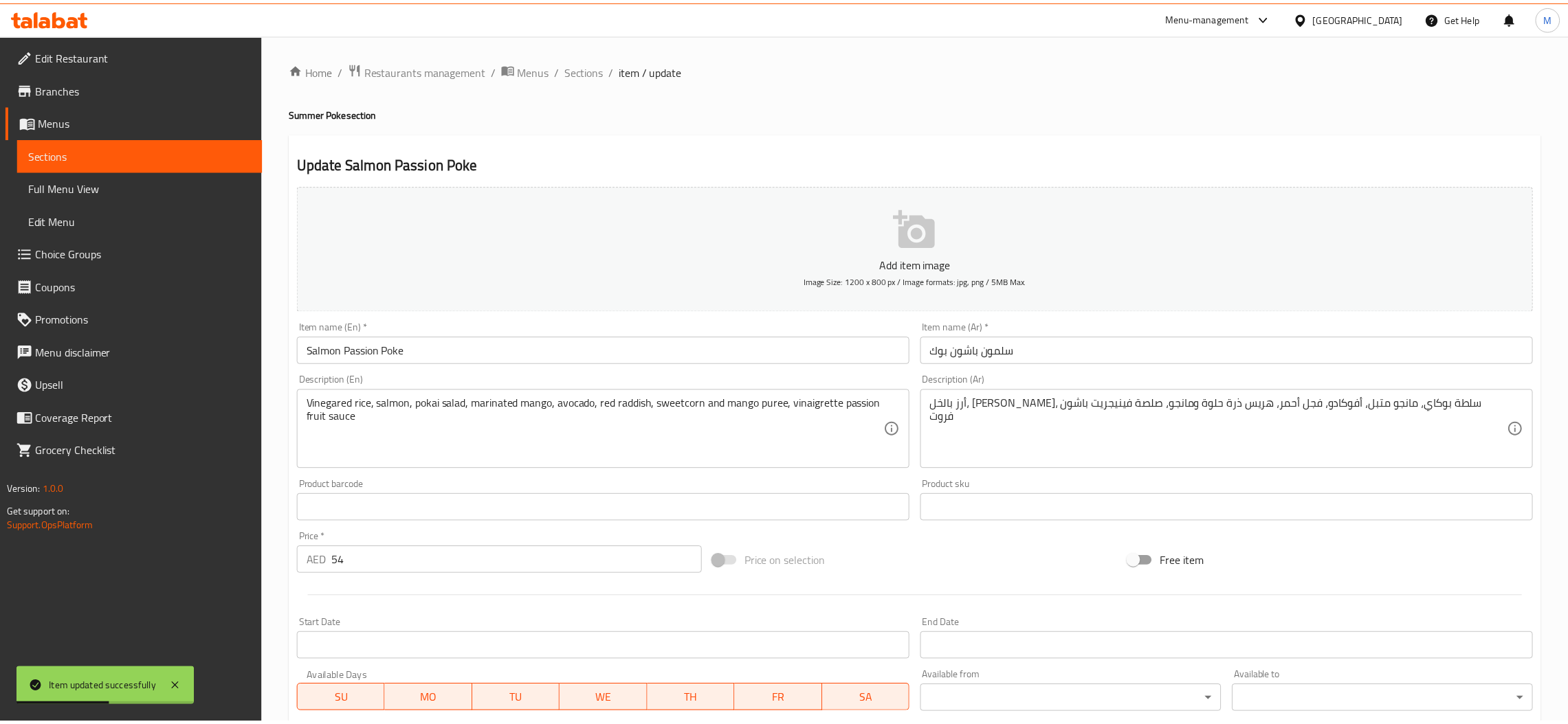
scroll to position [438, 0]
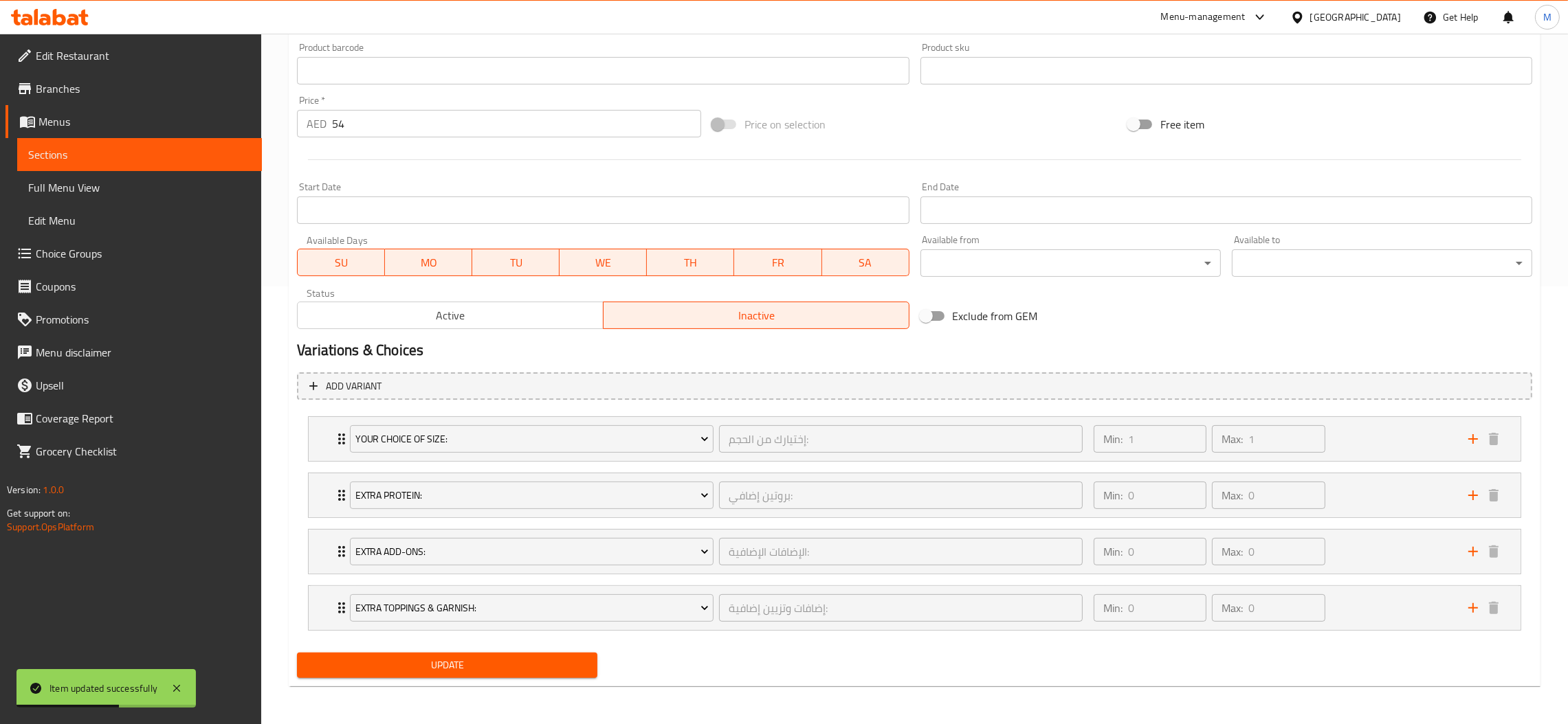
click at [535, 317] on span "Active" at bounding box center [450, 316] width 295 height 20
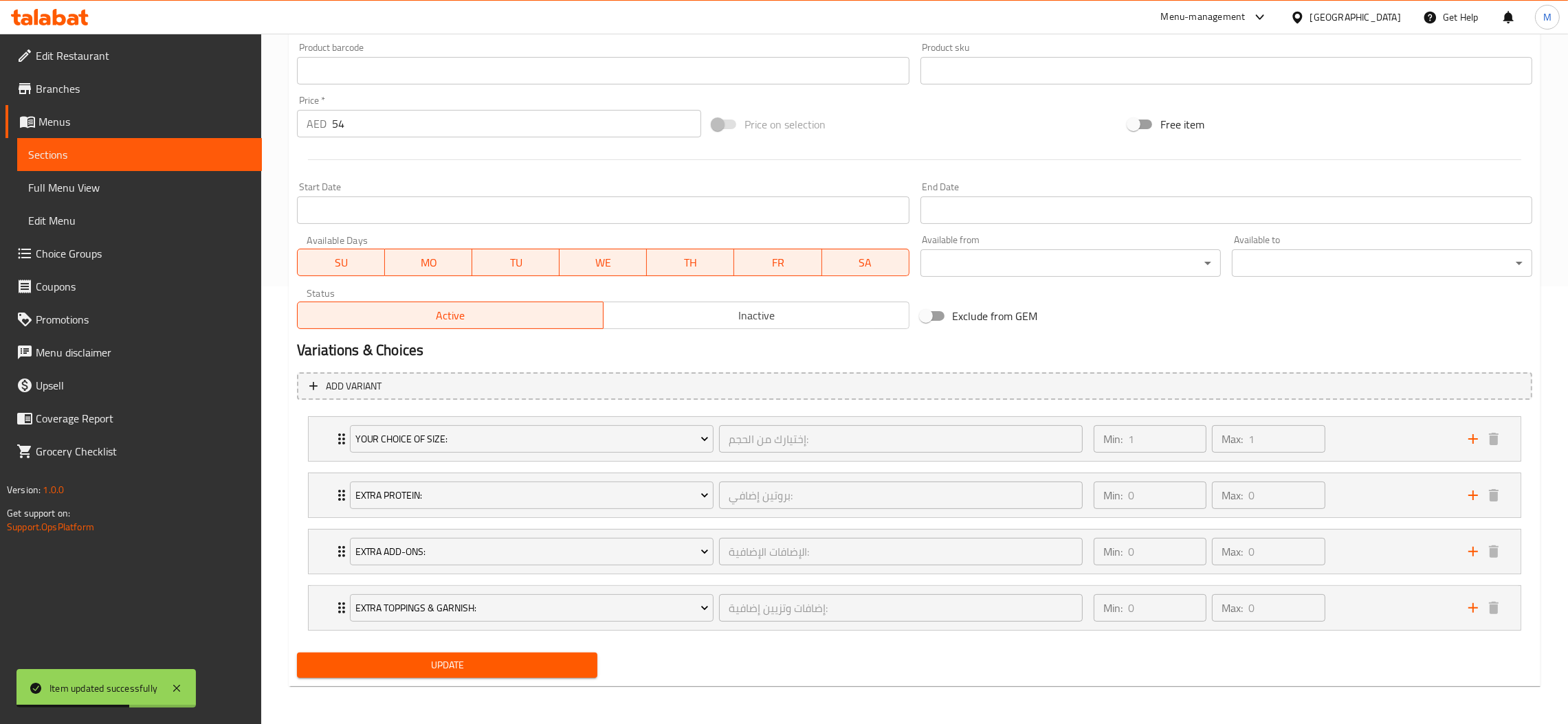
click at [504, 661] on span "Update" at bounding box center [447, 666] width 279 height 17
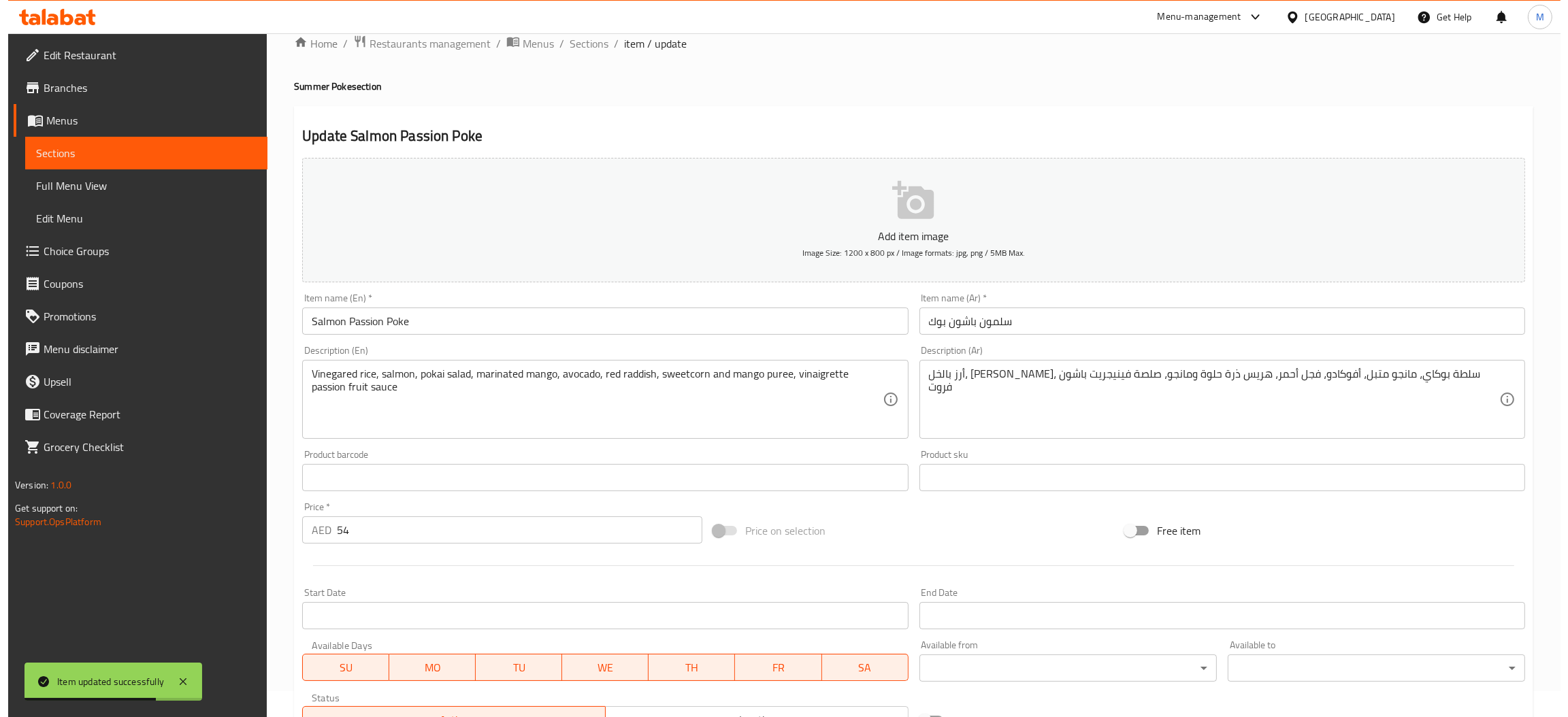
scroll to position [0, 0]
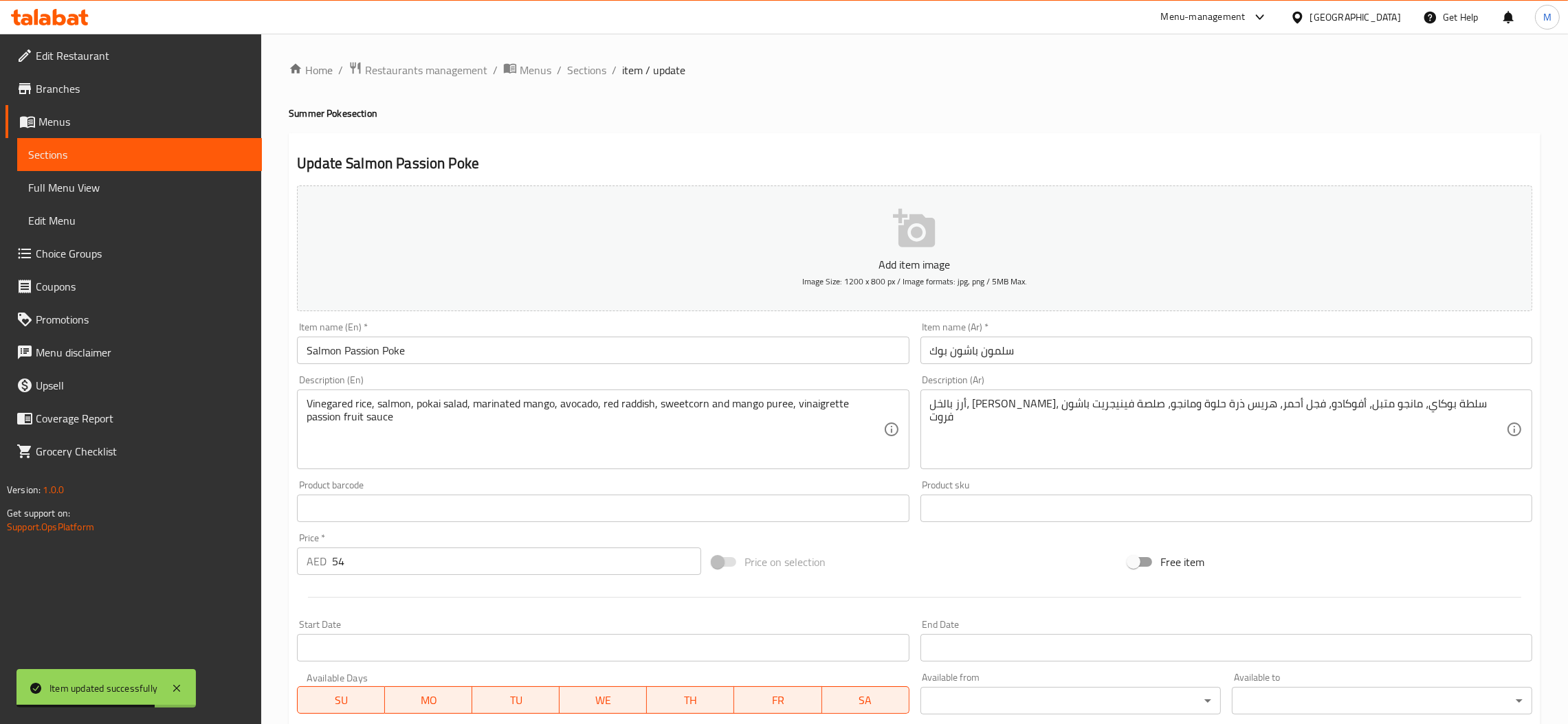
click at [588, 80] on div "Home / Restaurants management / Menus / Sections / item / update Summer Poke se…" at bounding box center [914, 598] width 1252 height 1074
click at [588, 79] on span "Sections" at bounding box center [587, 70] width 39 height 17
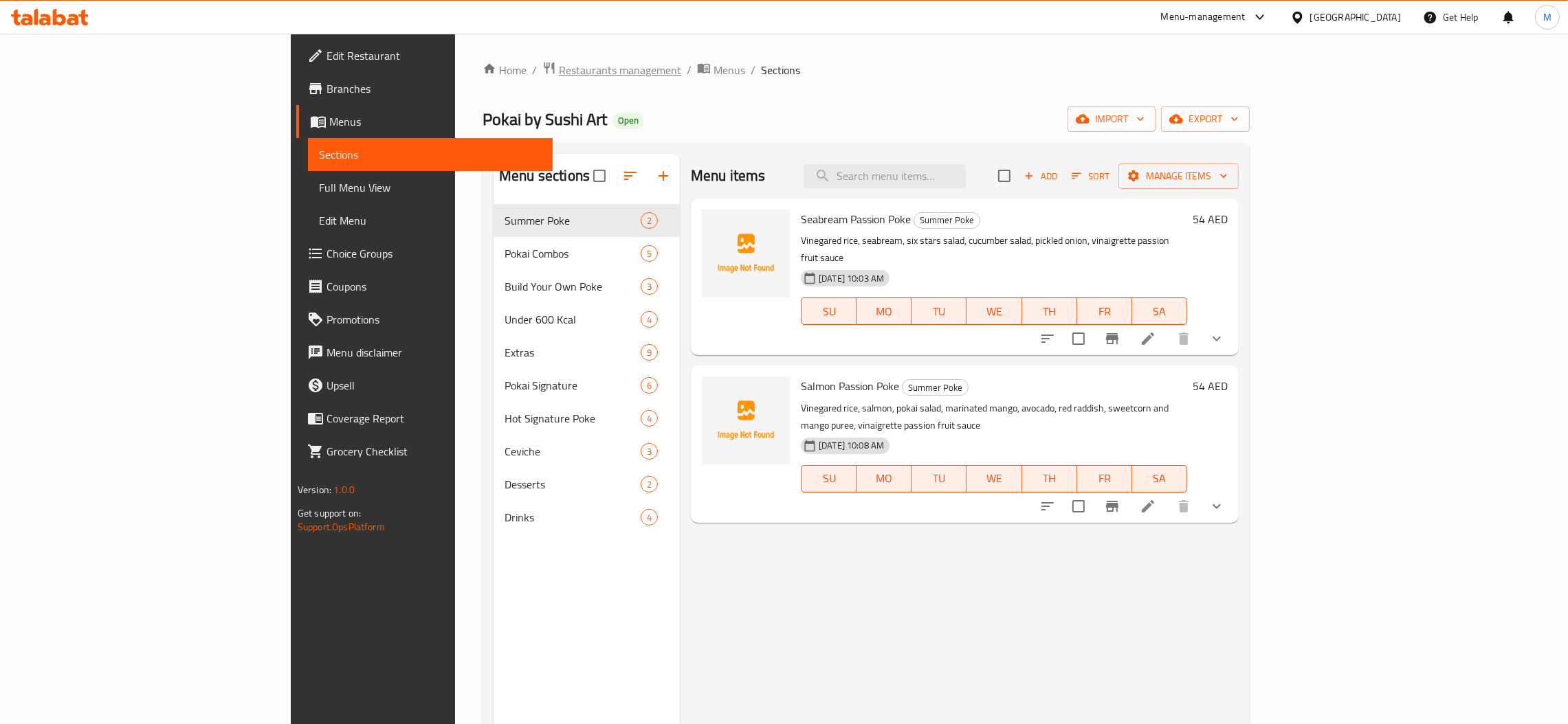
click at [559, 66] on span "Restaurants management" at bounding box center [621, 70] width 123 height 17
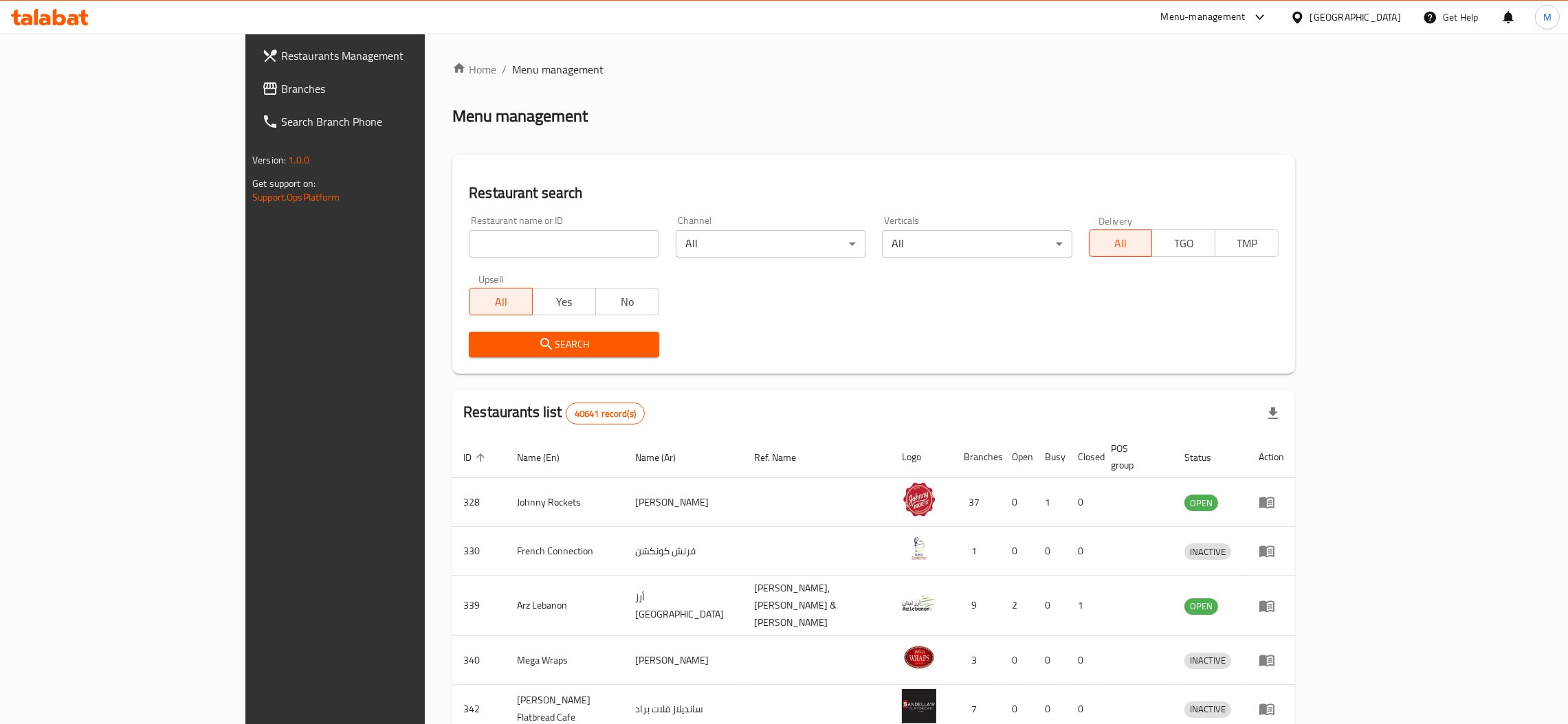
click at [1346, 22] on div "[GEOGRAPHIC_DATA]" at bounding box center [1356, 17] width 91 height 15
click at [1214, 272] on div "Oman" at bounding box center [1252, 269] width 91 height 15
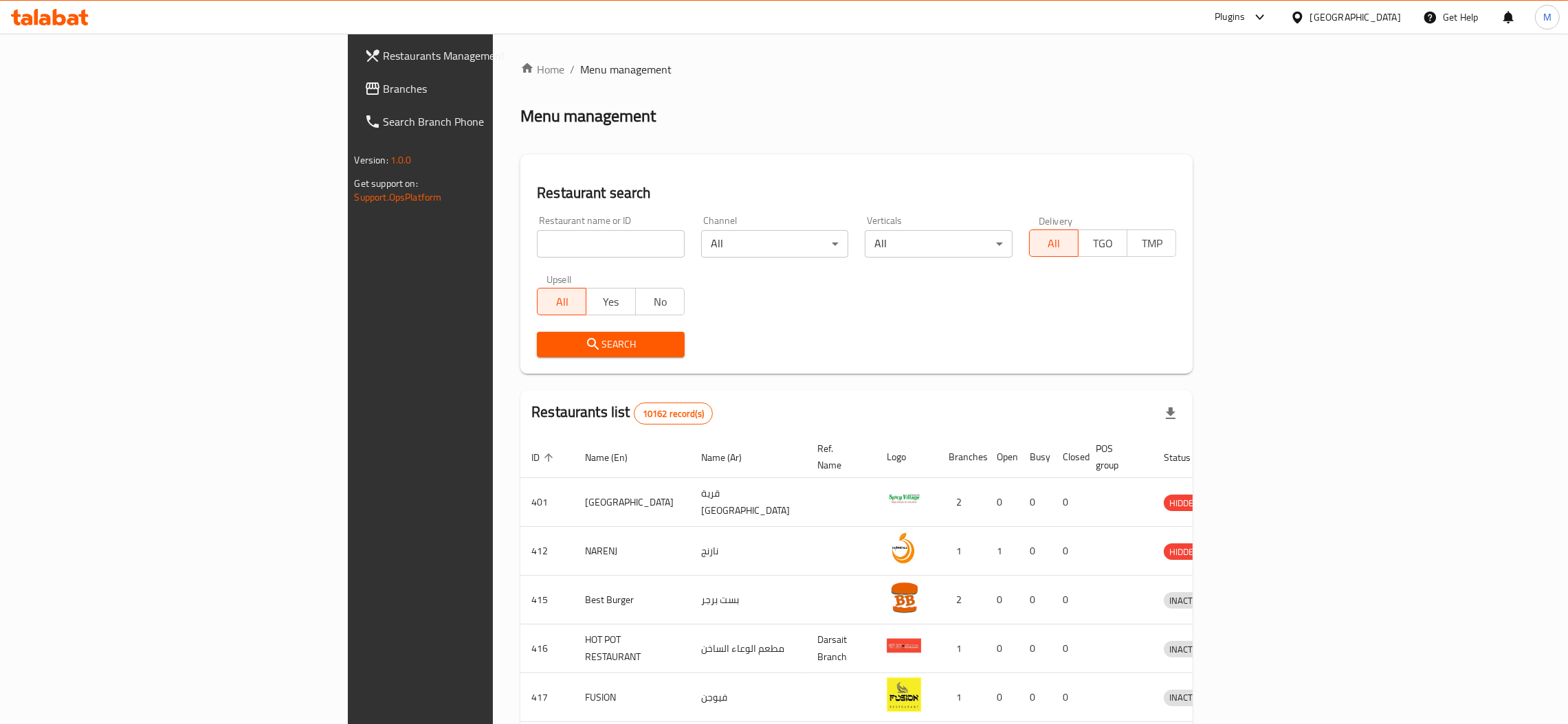
click at [384, 89] on span "Branches" at bounding box center [491, 88] width 215 height 17
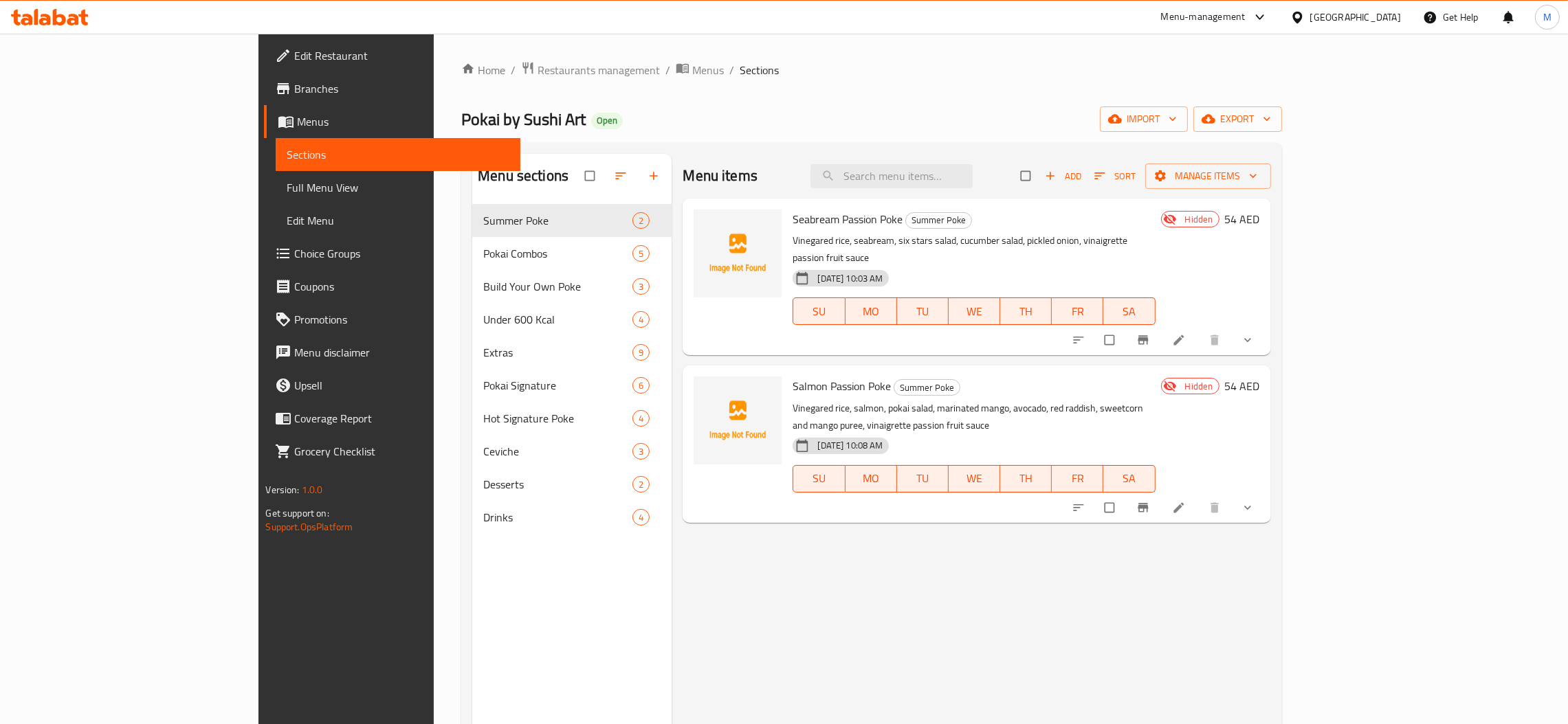
click at [264, 243] on link "Choice Groups" at bounding box center [392, 254] width 256 height 33
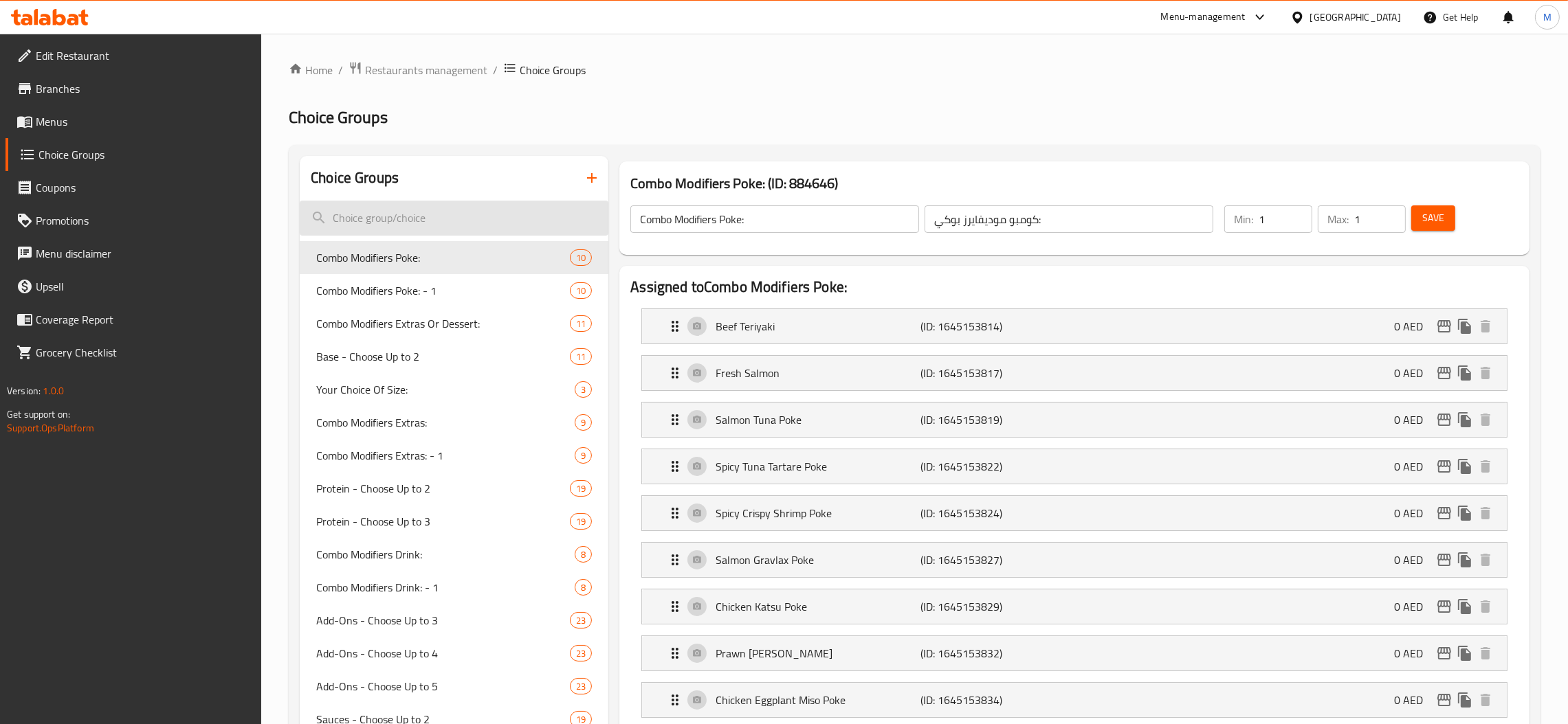
click at [432, 220] on input "search" at bounding box center [454, 218] width 309 height 35
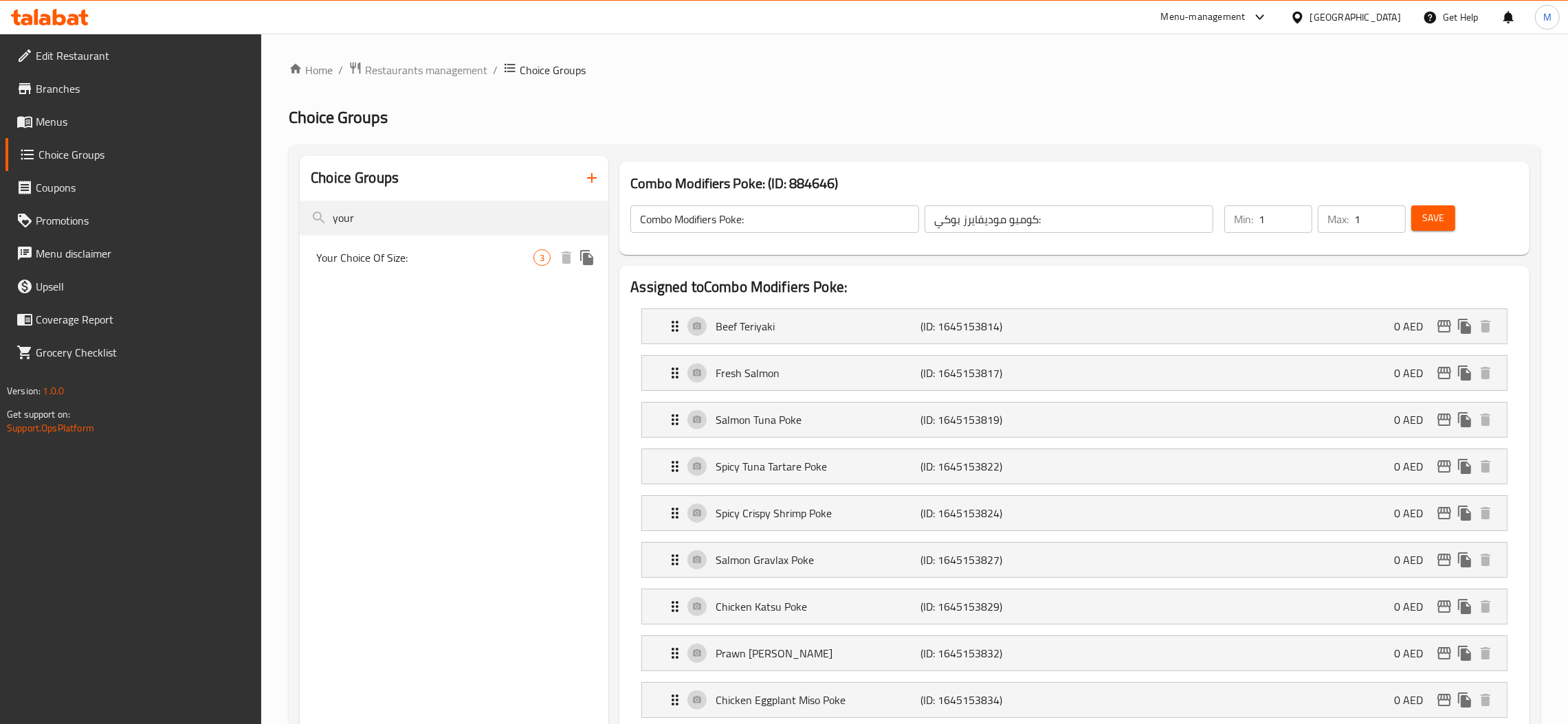
type input "your"
click at [460, 254] on span "Your Choice Of Size:" at bounding box center [424, 257] width 217 height 17
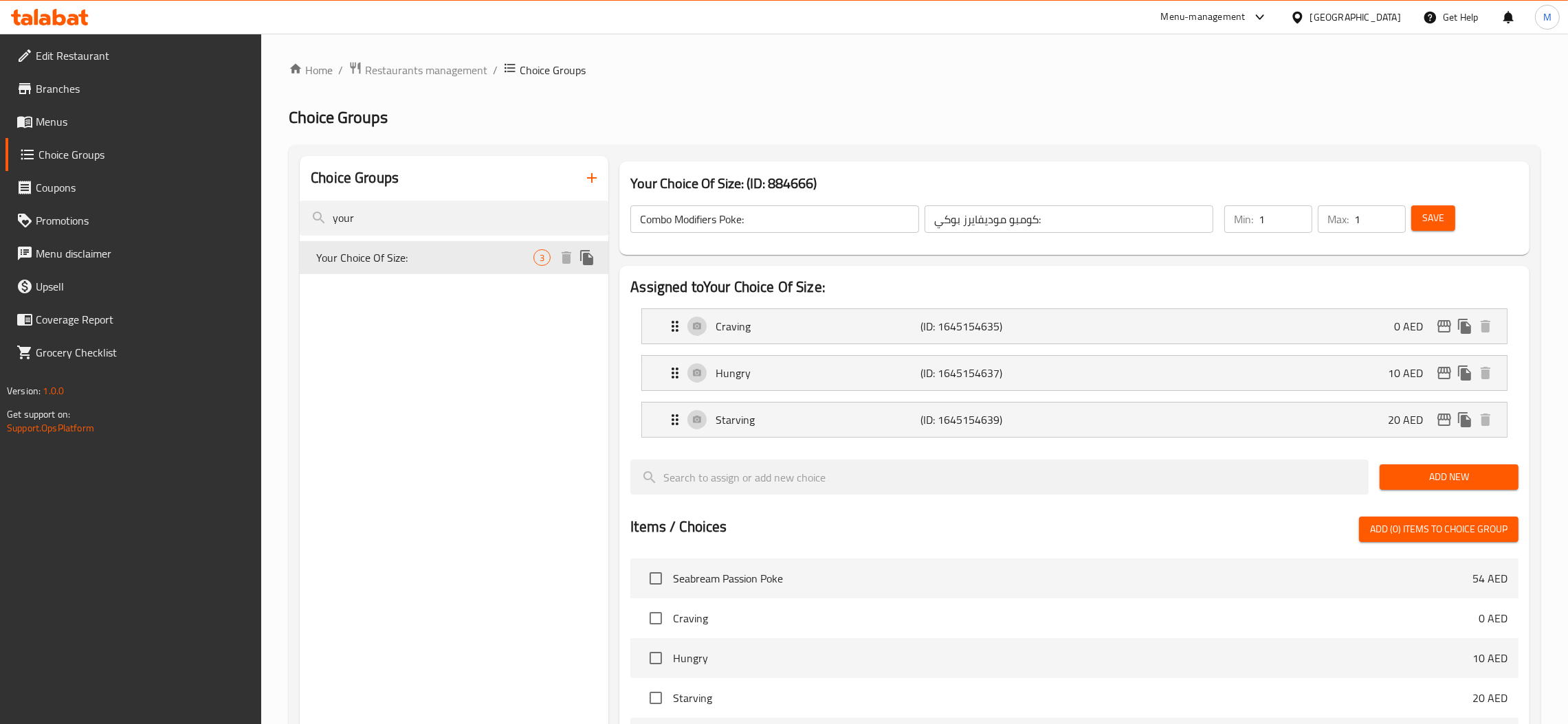
type input "Your Choice Of Size:"
type input "إختيارك من الحجم:"
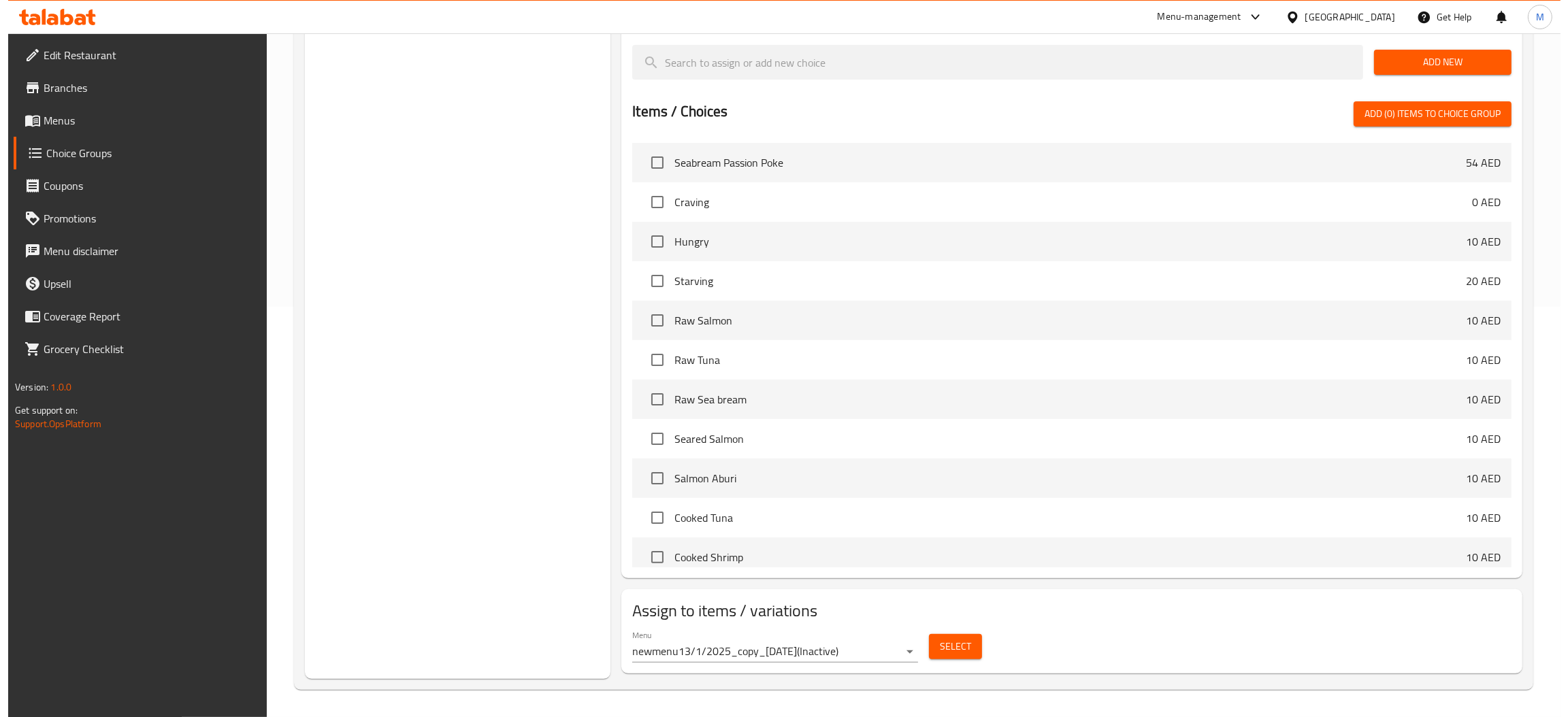
scroll to position [411, 0]
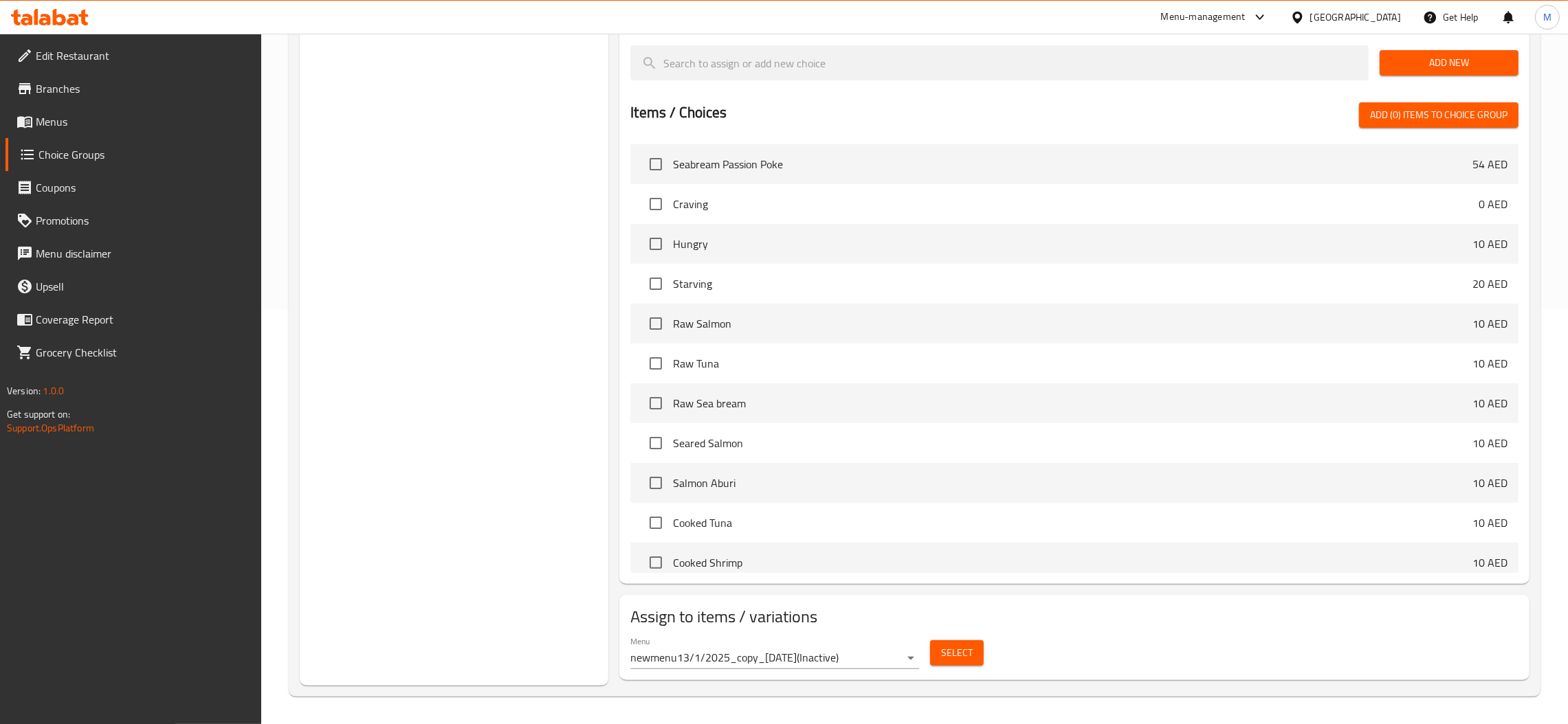
click at [890, 645] on div "Menu newmenu13/1/2025_copy_[DATE] ( Inactive )" at bounding box center [775, 653] width 289 height 33
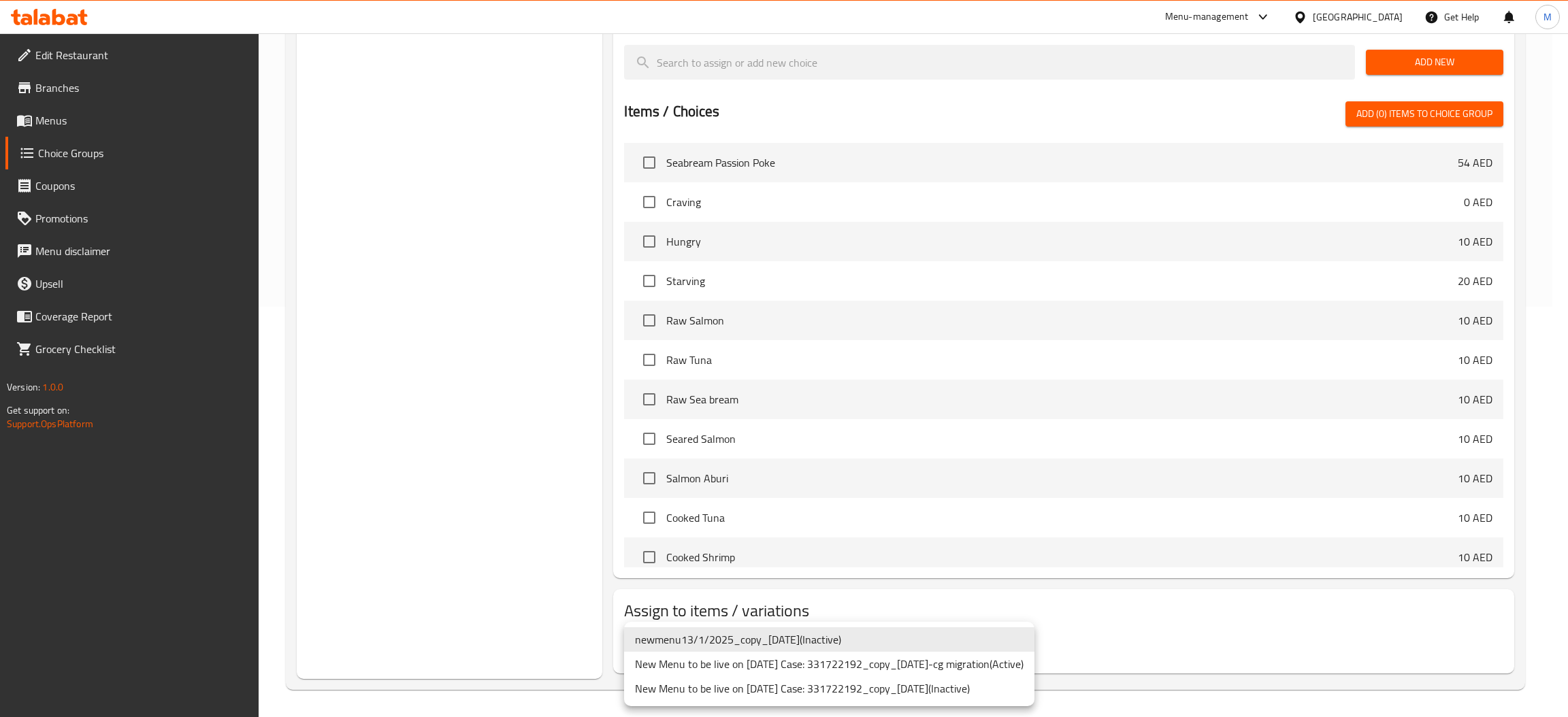
click at [882, 663] on li "New Menu to be live on [DATE] Case: 331722192_copy_[DATE]-cg migration ( Active…" at bounding box center [829, 664] width 411 height 24
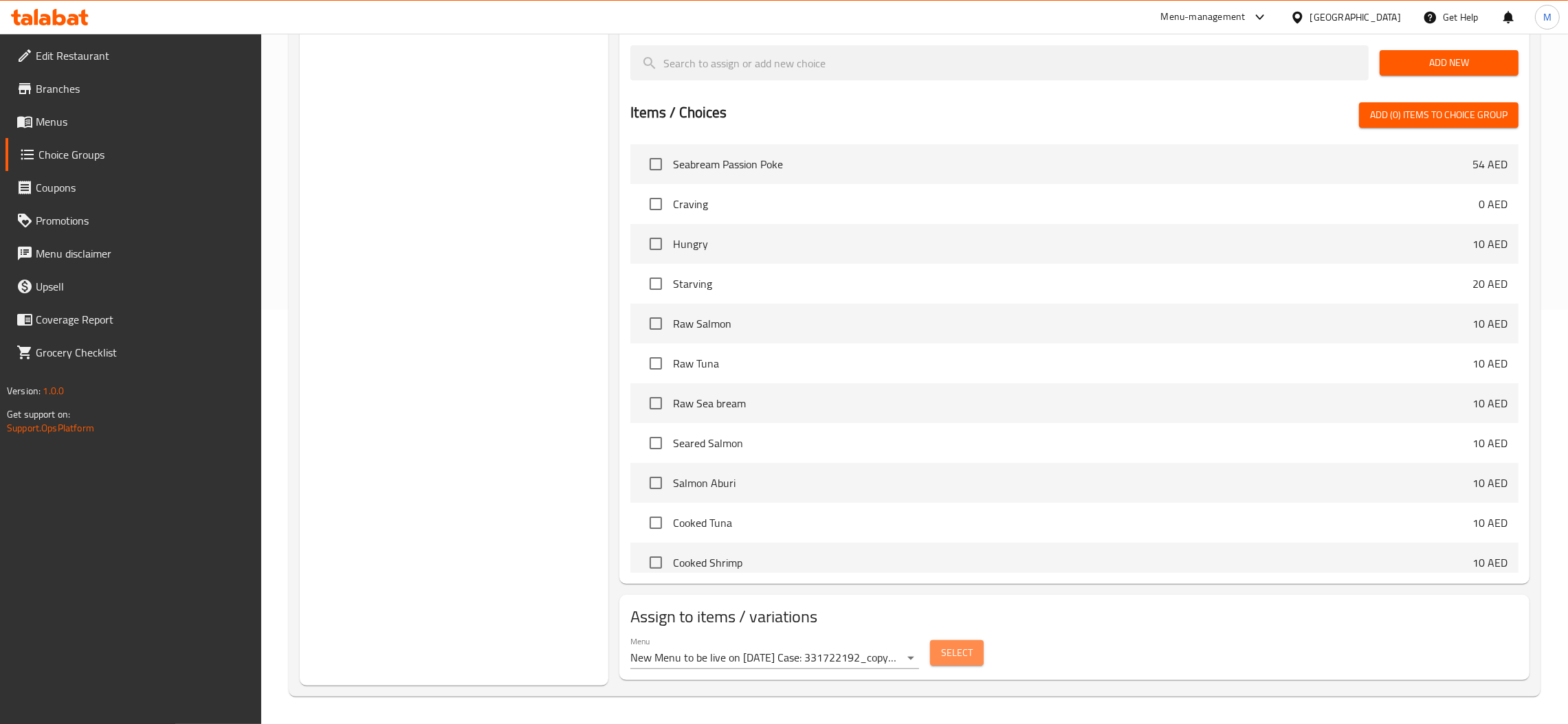
click at [948, 660] on span "Select" at bounding box center [957, 653] width 32 height 17
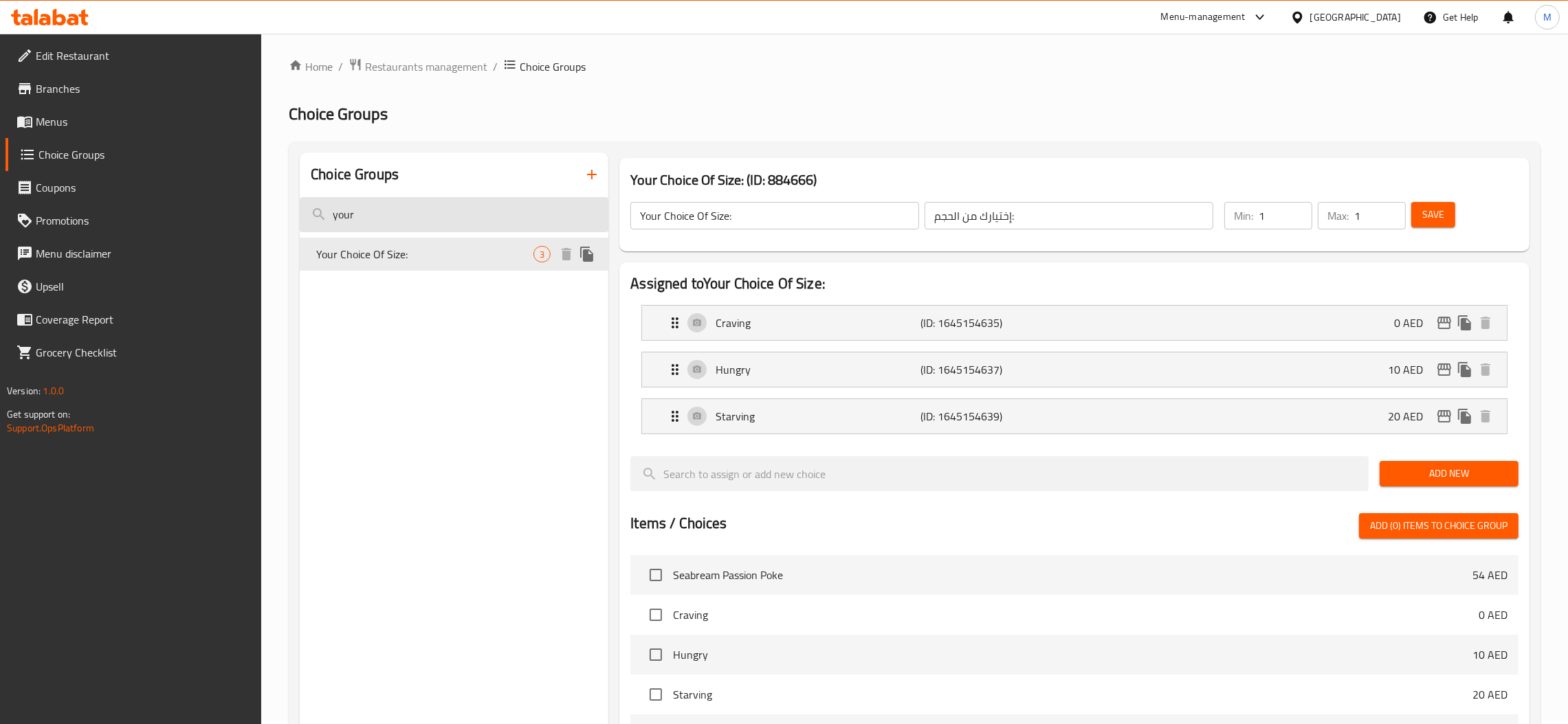
scroll to position [0, 0]
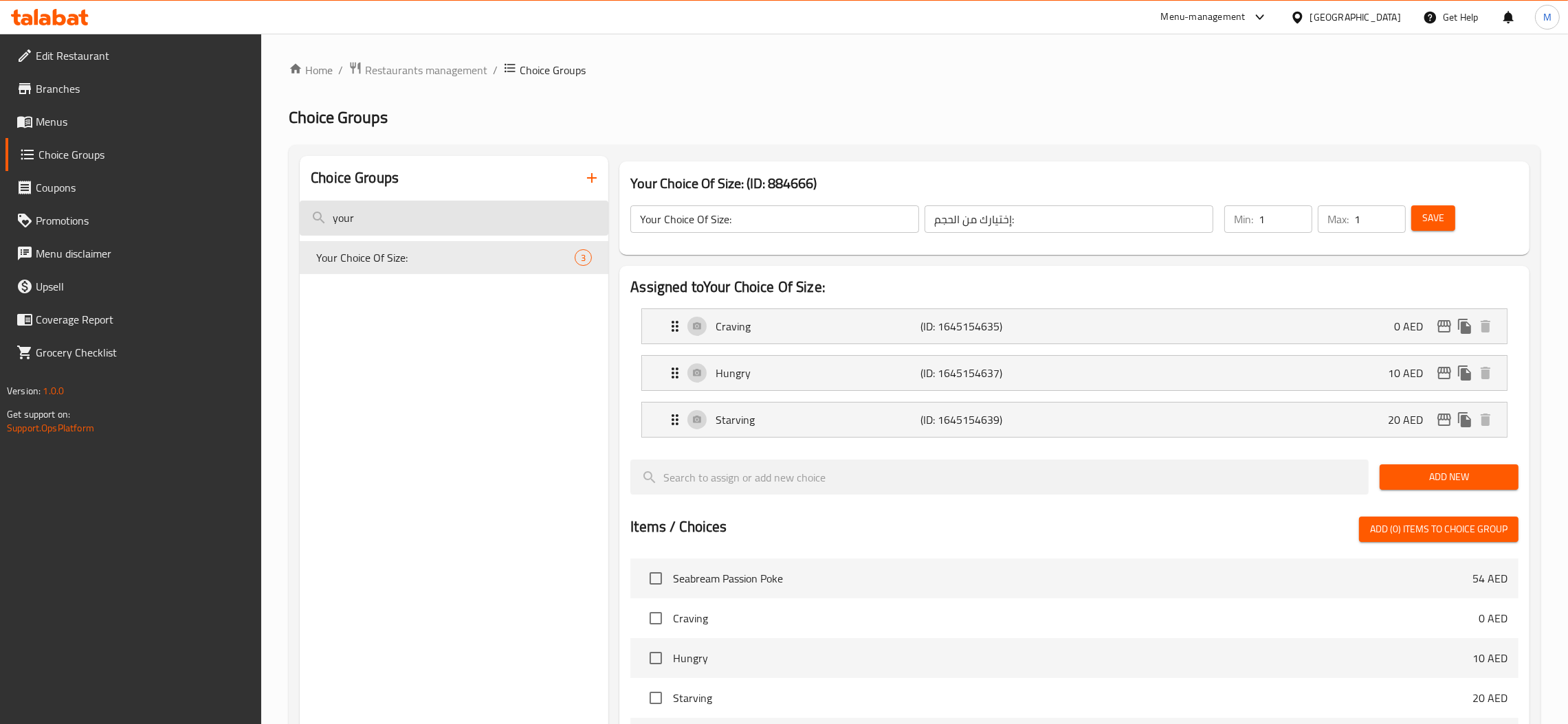
click at [450, 226] on input "your" at bounding box center [454, 218] width 309 height 35
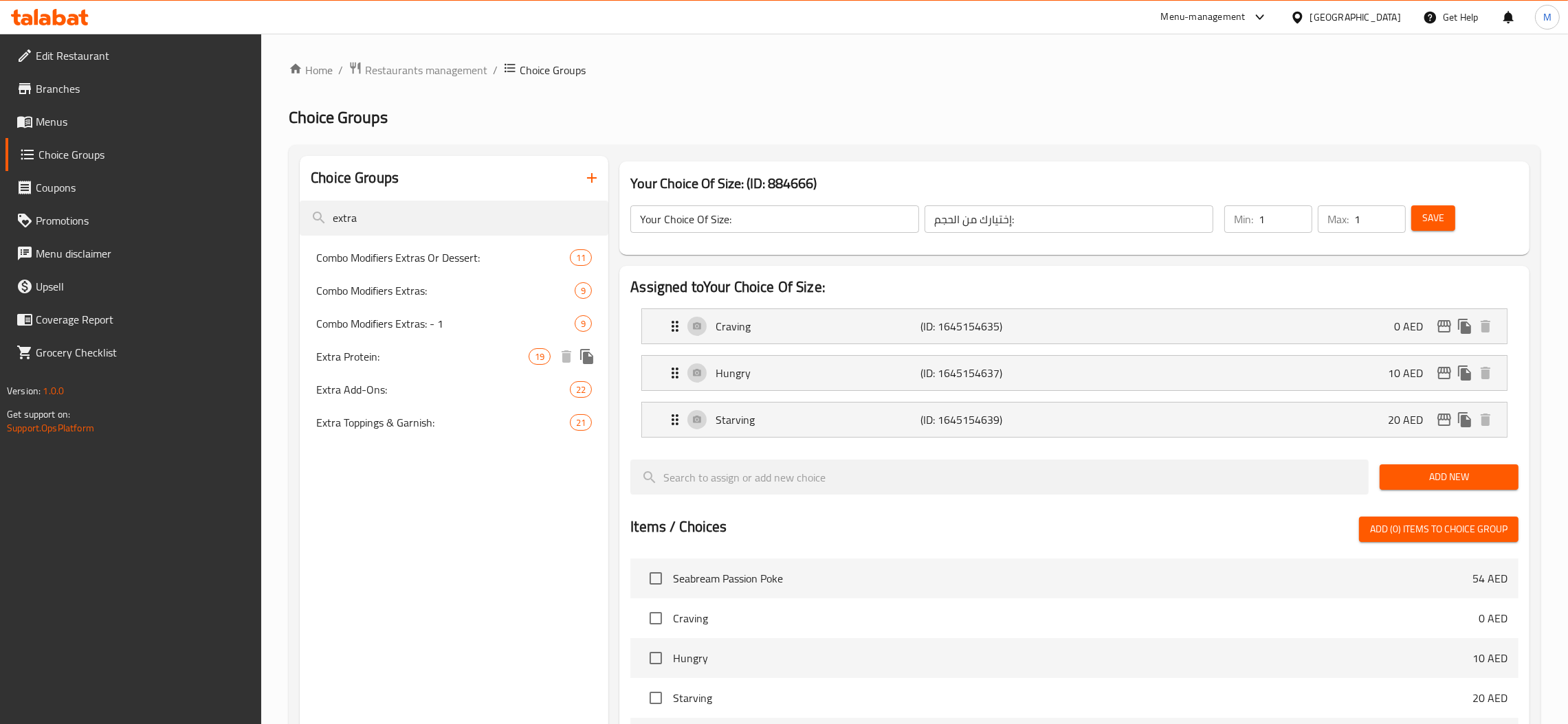
type input "extra"
click at [429, 354] on span "Extra Protein:" at bounding box center [422, 356] width 212 height 17
type input "Extra Protein:"
type input "بروتين إضافي:"
type input "0"
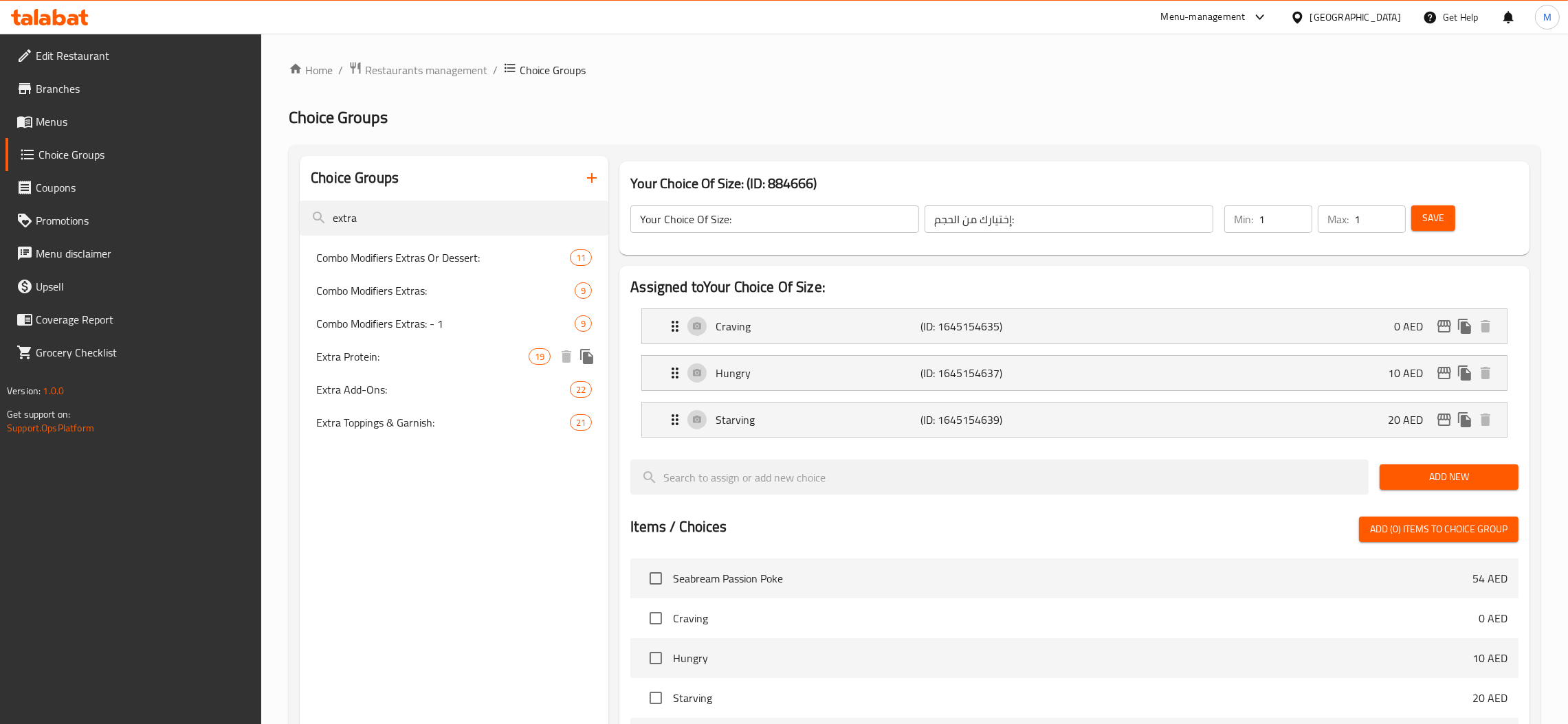
type input "0"
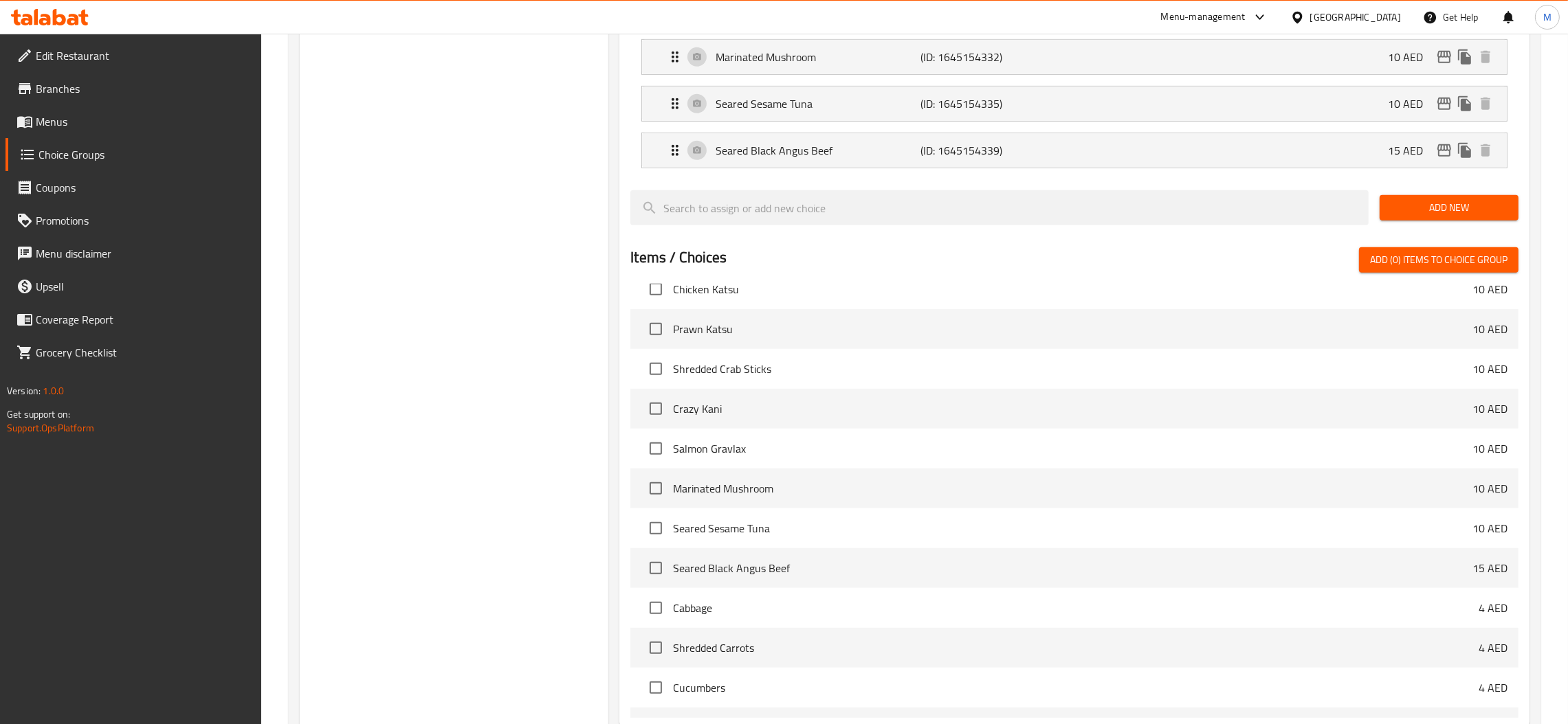
scroll to position [1166, 0]
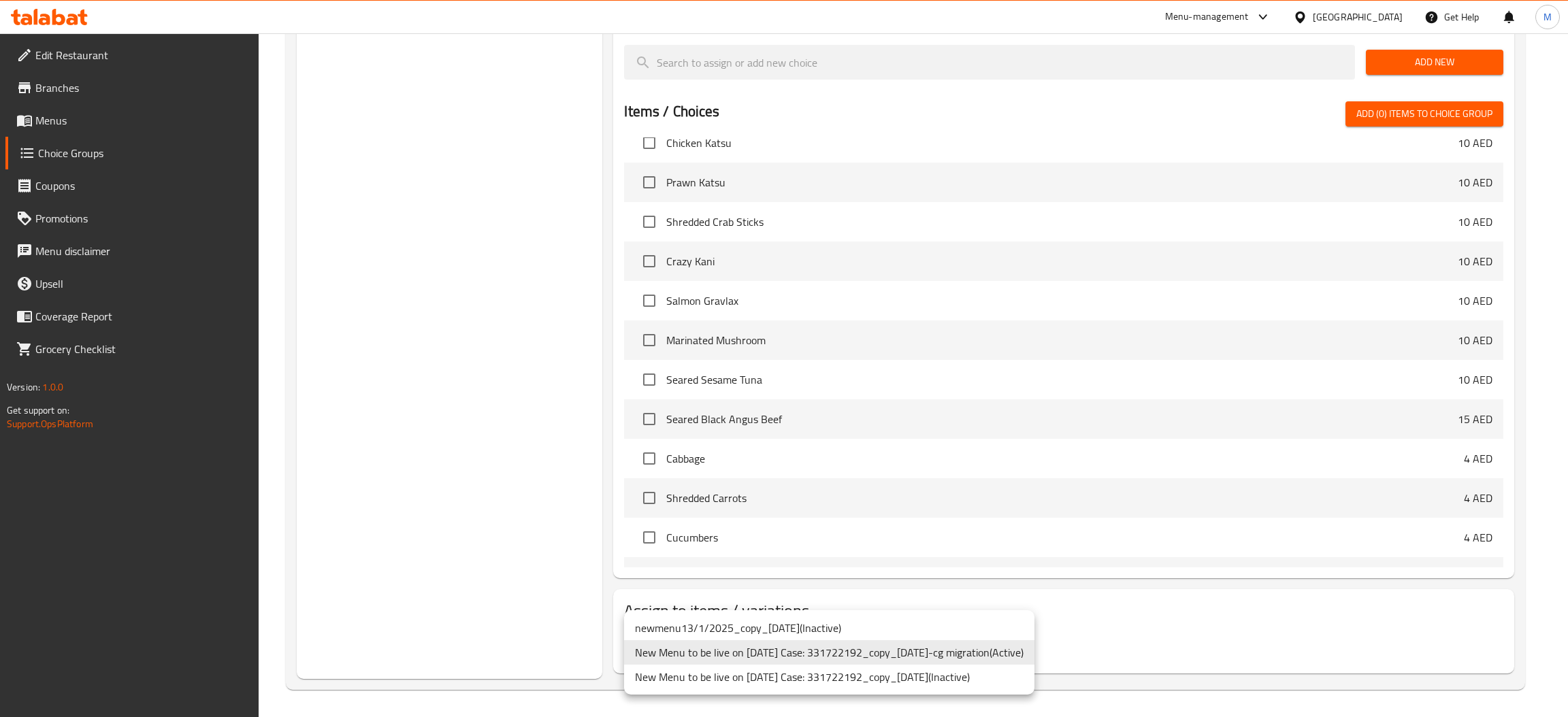
click at [963, 646] on li "New Menu to be live on [DATE] Case: 331722192_copy_[DATE]-cg migration ( Active…" at bounding box center [829, 653] width 411 height 24
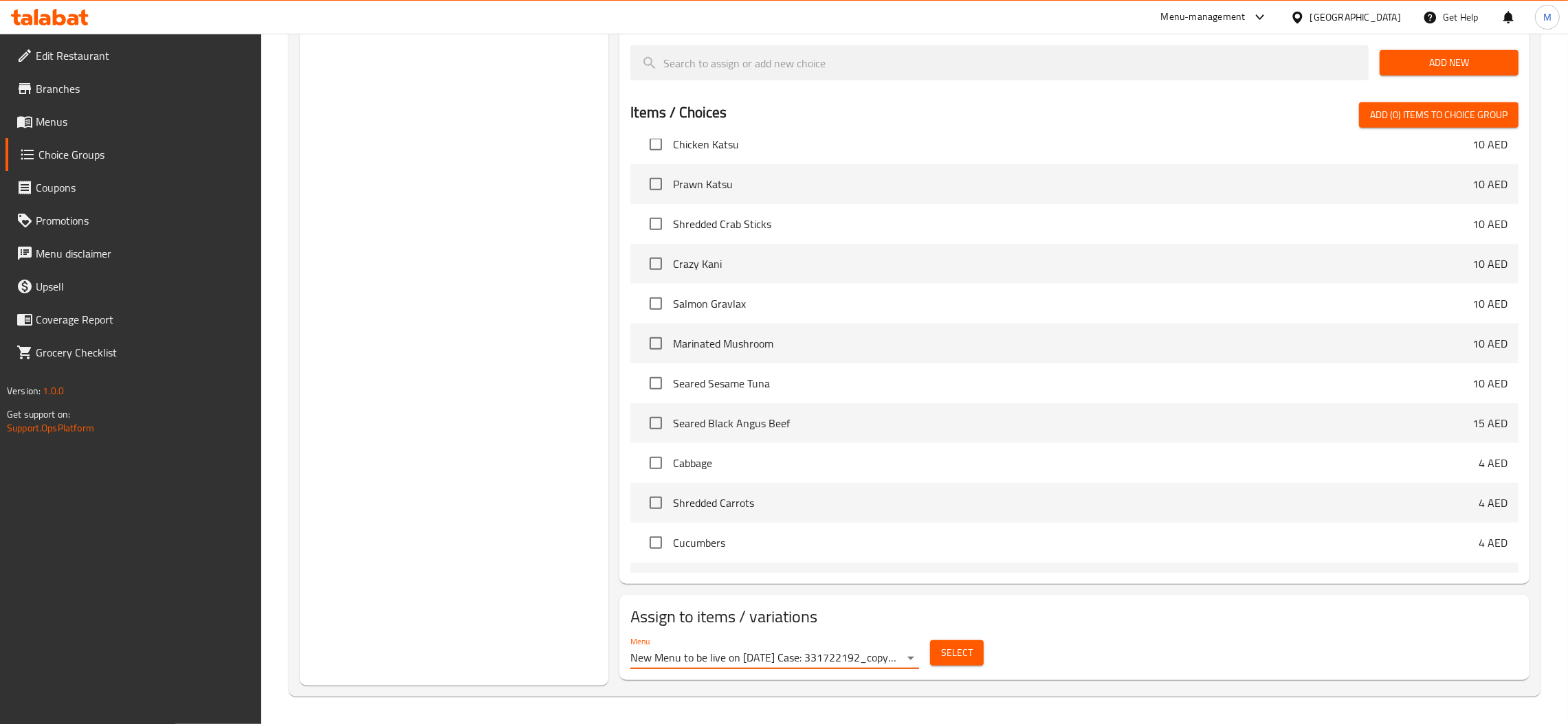
click at [968, 661] on span "Select" at bounding box center [957, 653] width 32 height 17
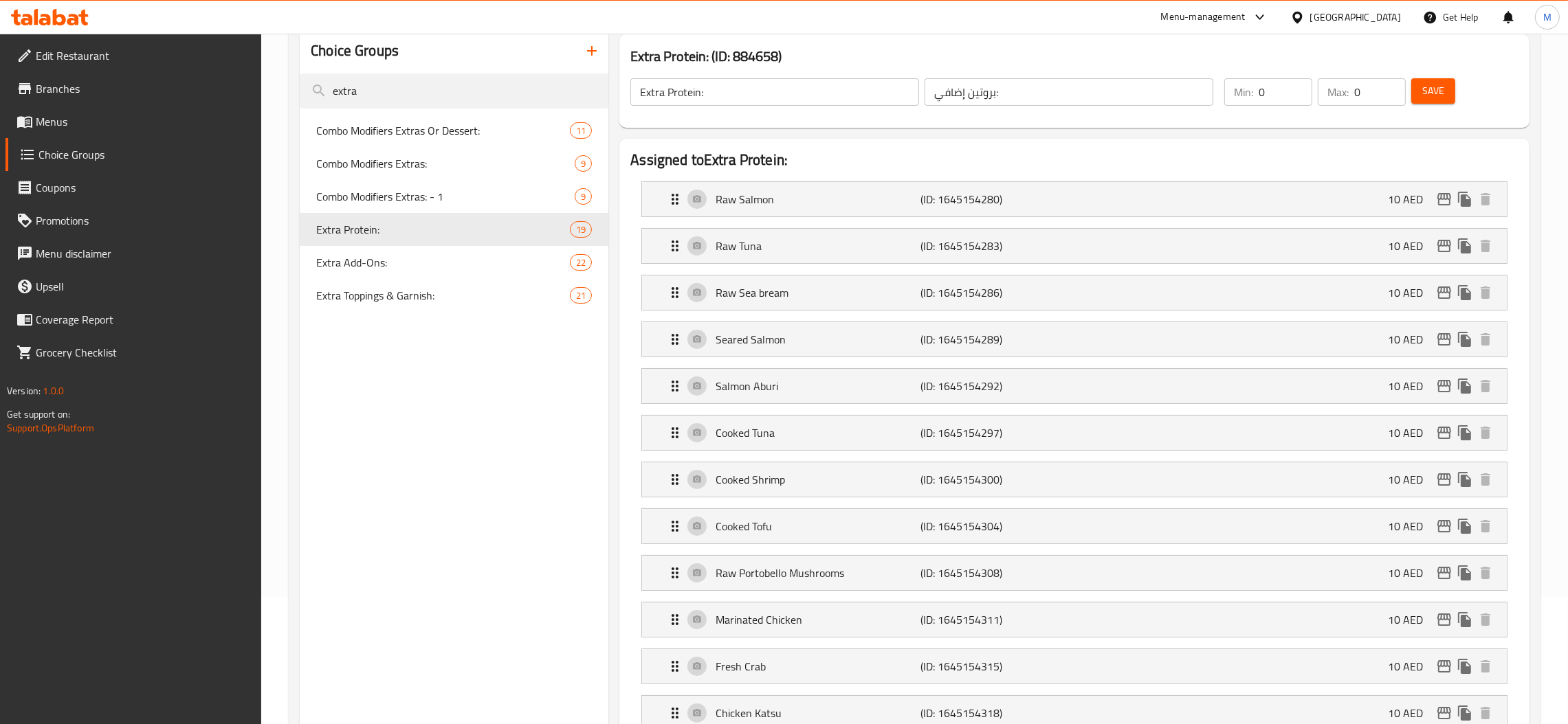
scroll to position [0, 0]
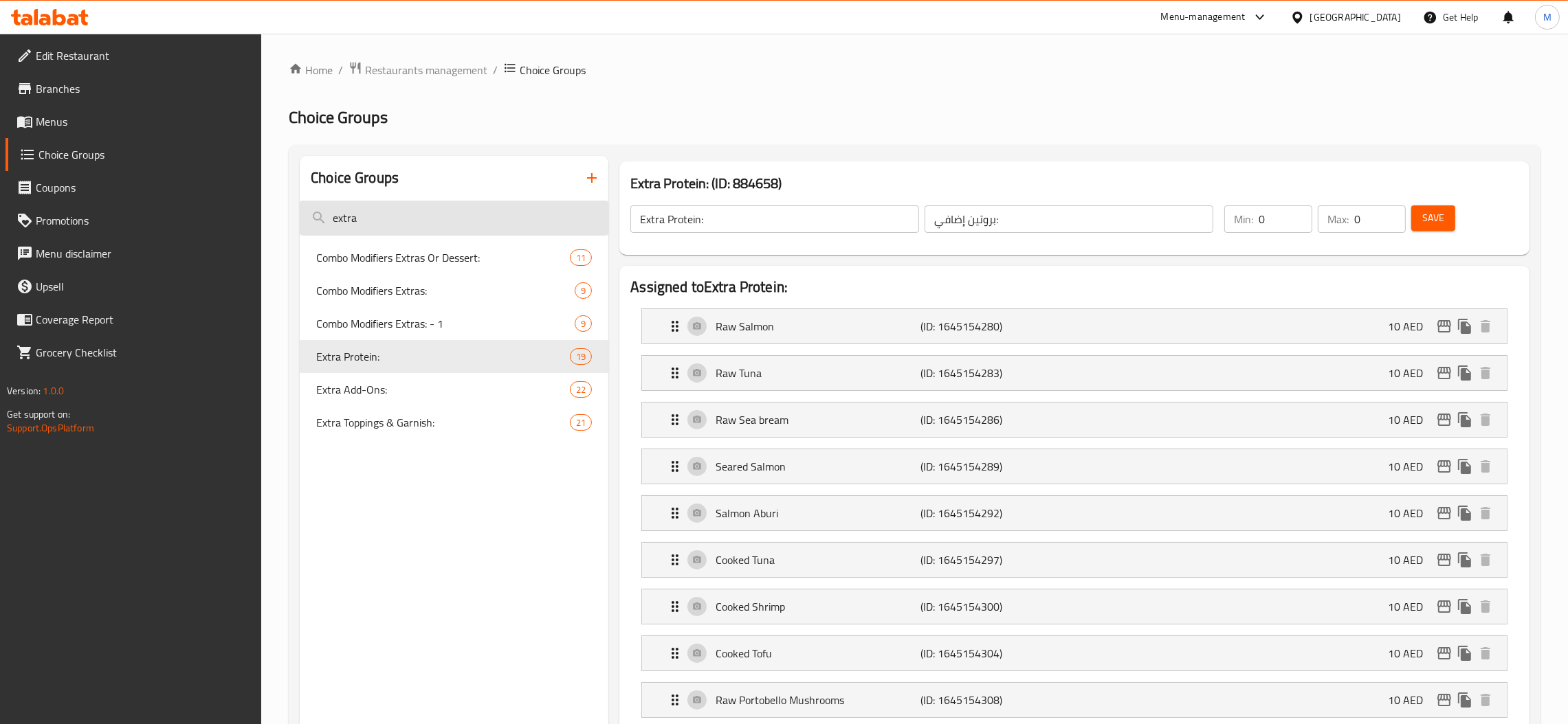
click at [401, 216] on input "extra" at bounding box center [454, 218] width 309 height 35
click at [491, 217] on input "extra" at bounding box center [454, 218] width 309 height 35
type input "extra"
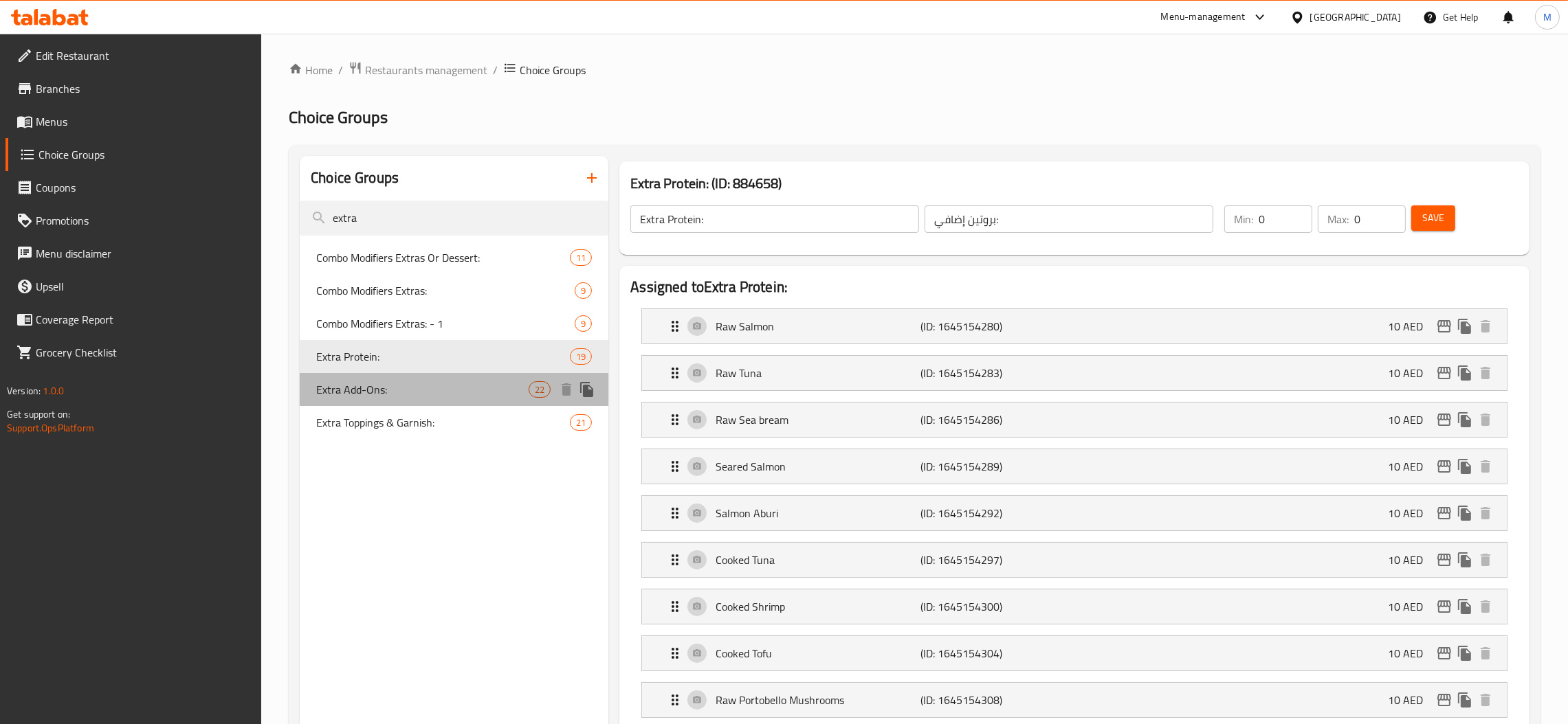
click at [403, 387] on span "Extra Add-Ons:" at bounding box center [422, 389] width 212 height 17
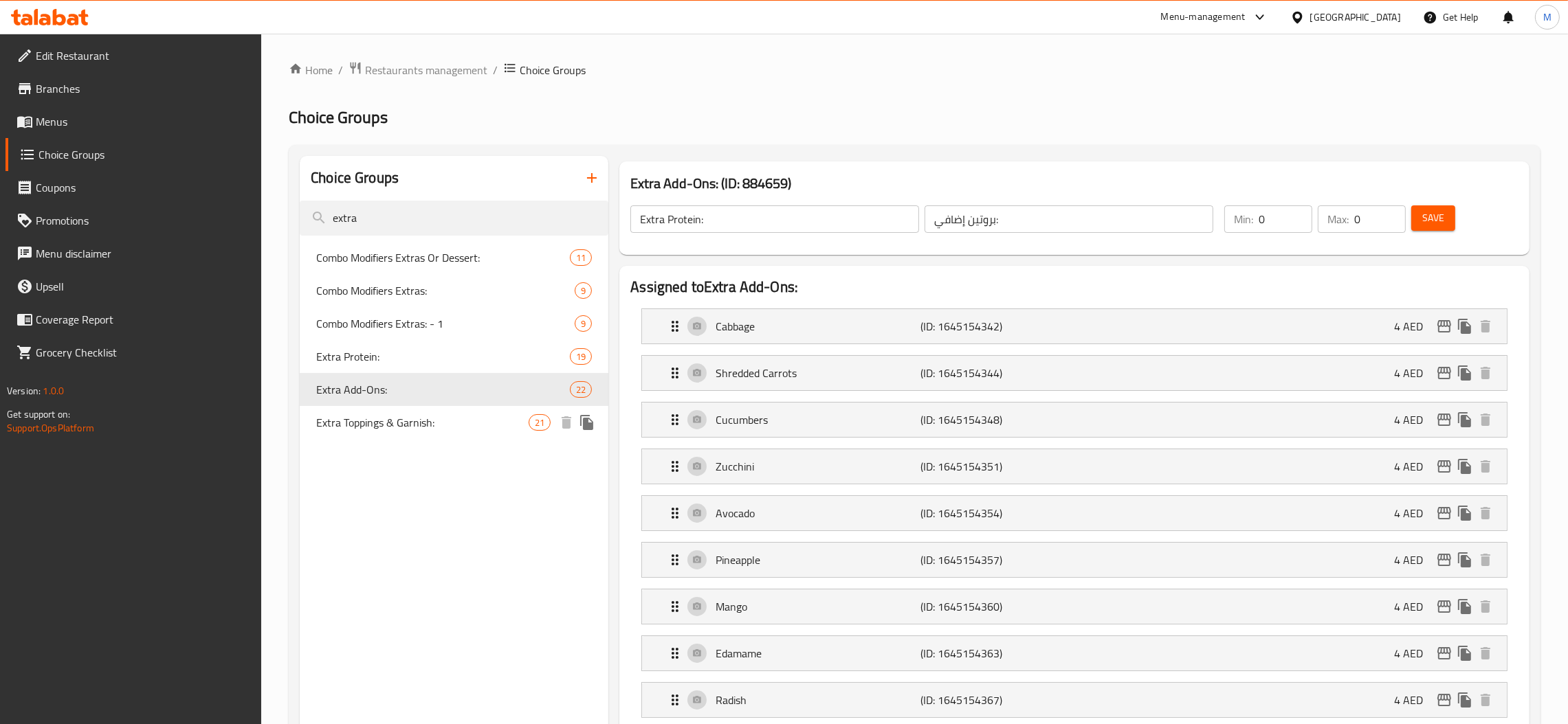
type input "Extra Add-Ons:"
type input "الإضافات الإضافية:"
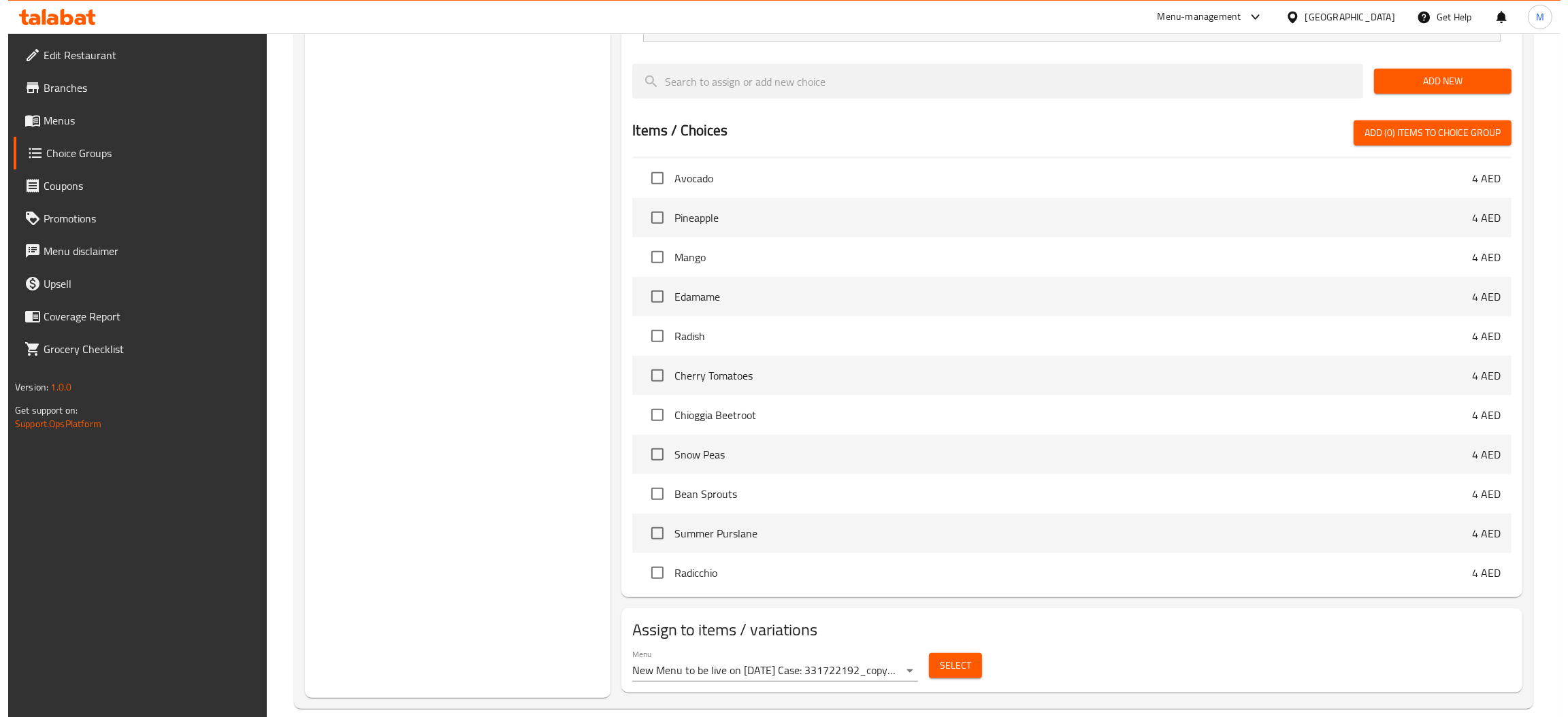
scroll to position [1295, 0]
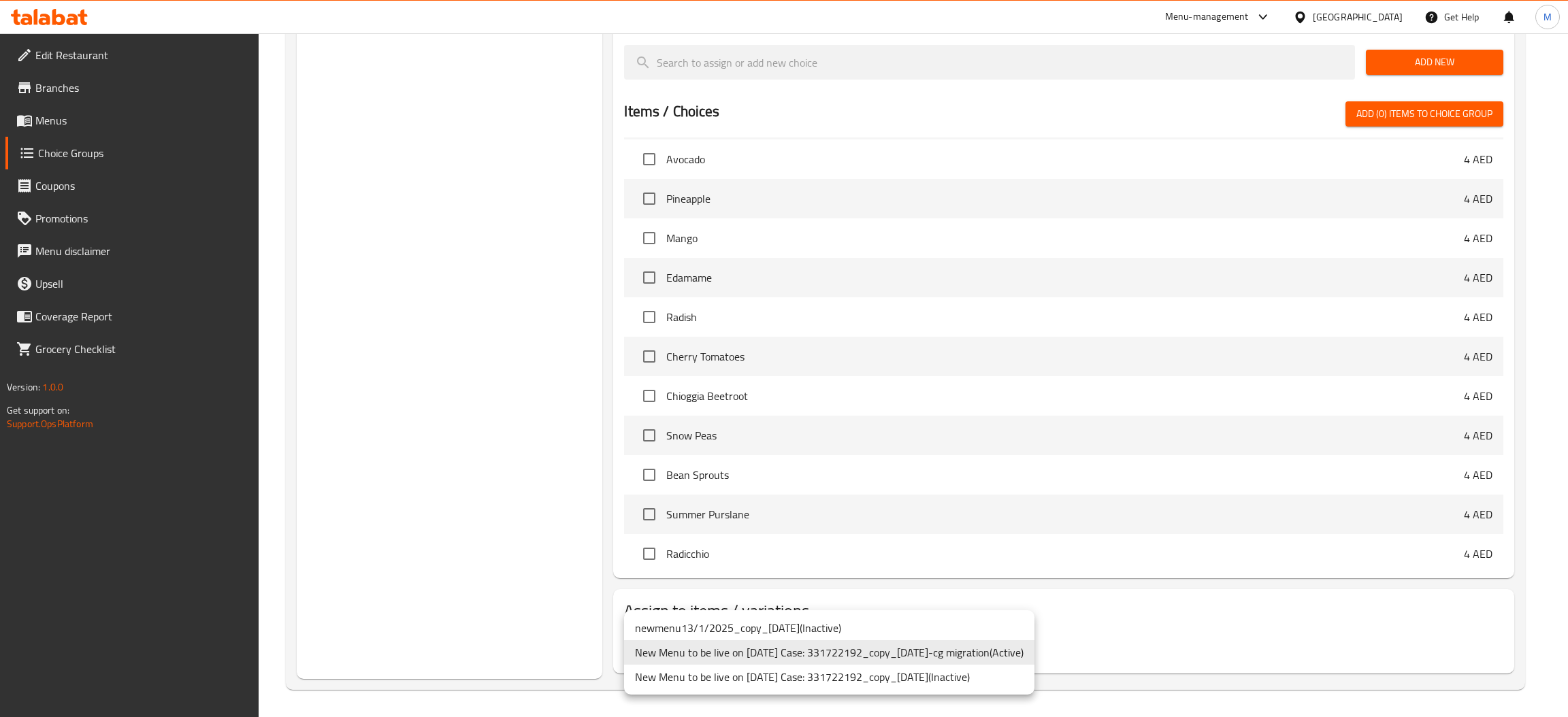
click at [929, 649] on li "New Menu to be live on [DATE] Case: 331722192_copy_[DATE]-cg migration ( Active…" at bounding box center [829, 653] width 411 height 24
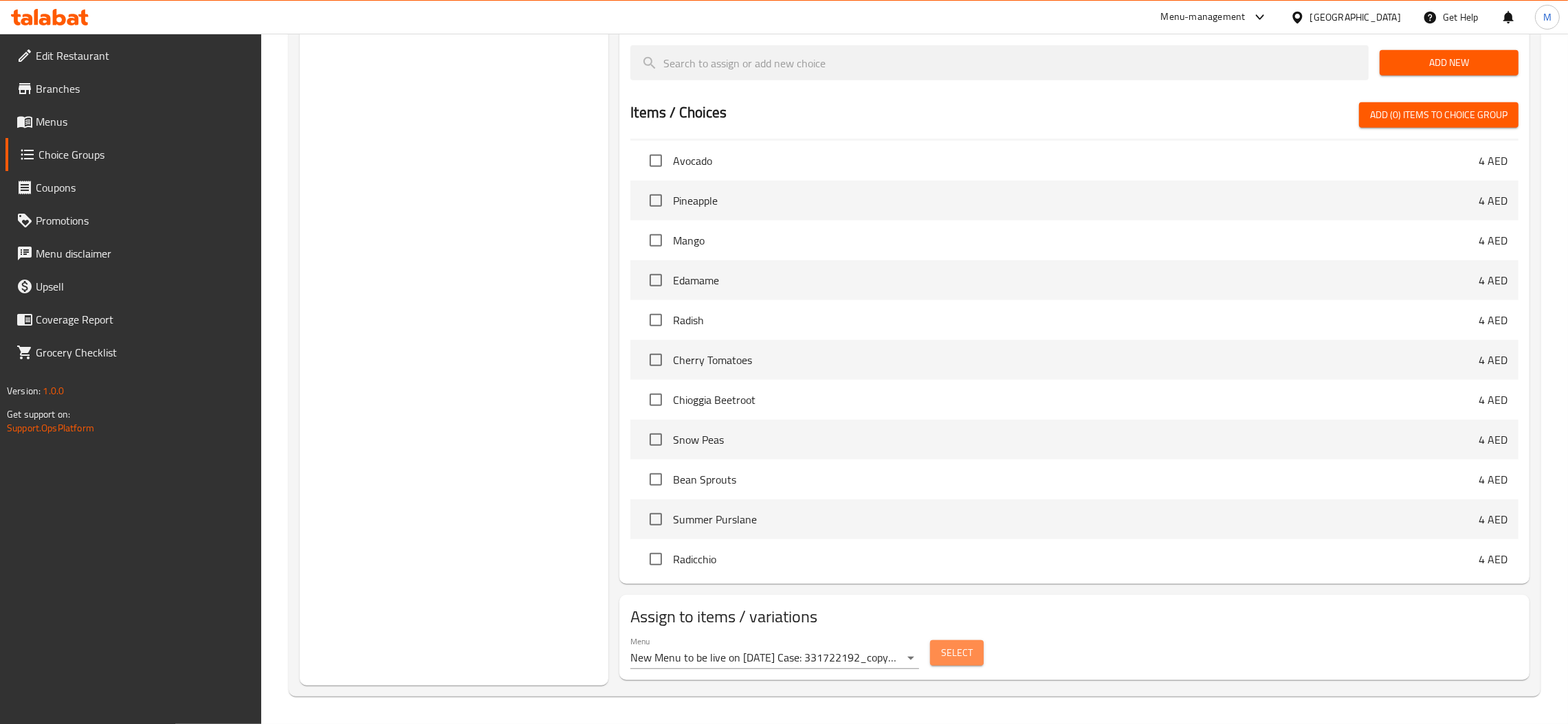
click at [939, 655] on button "Select" at bounding box center [957, 653] width 53 height 25
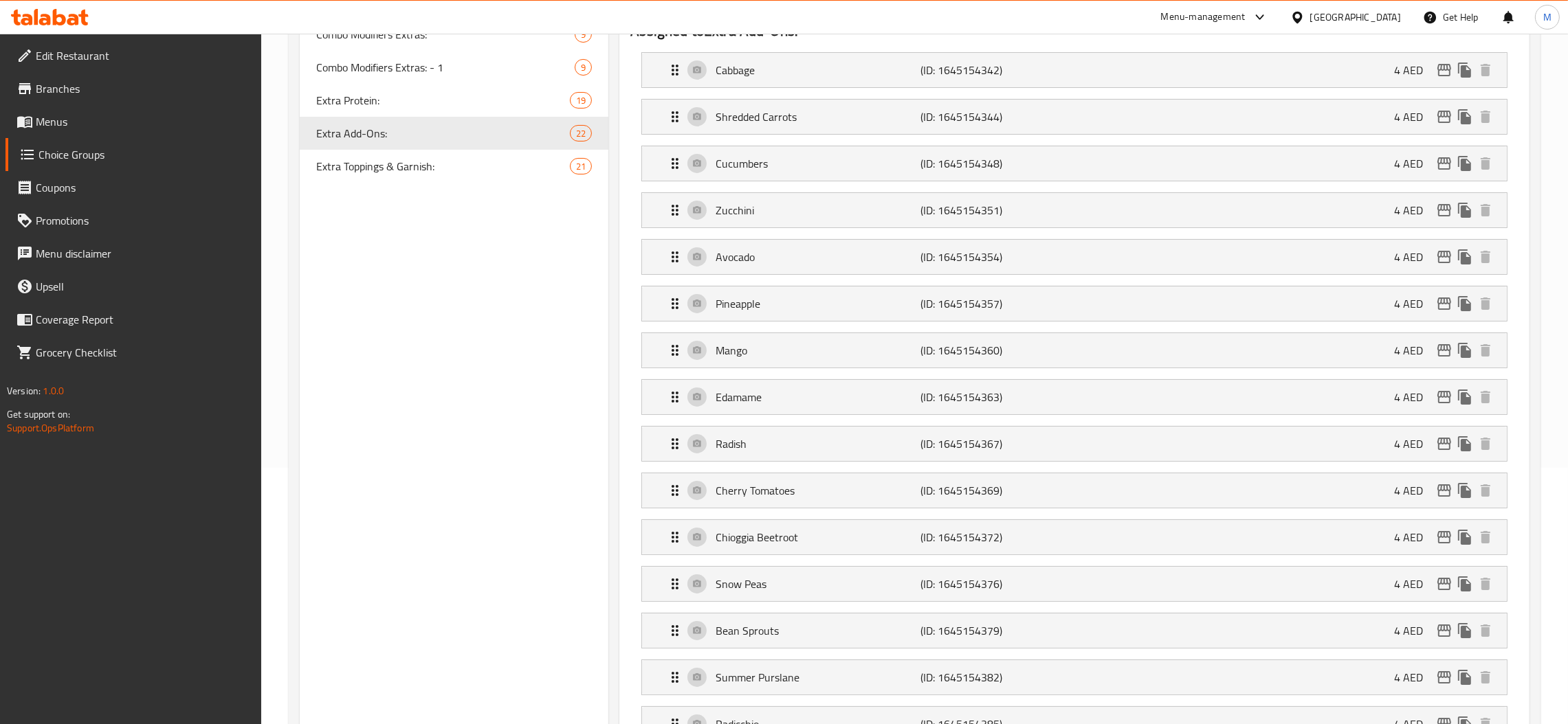
scroll to position [309, 0]
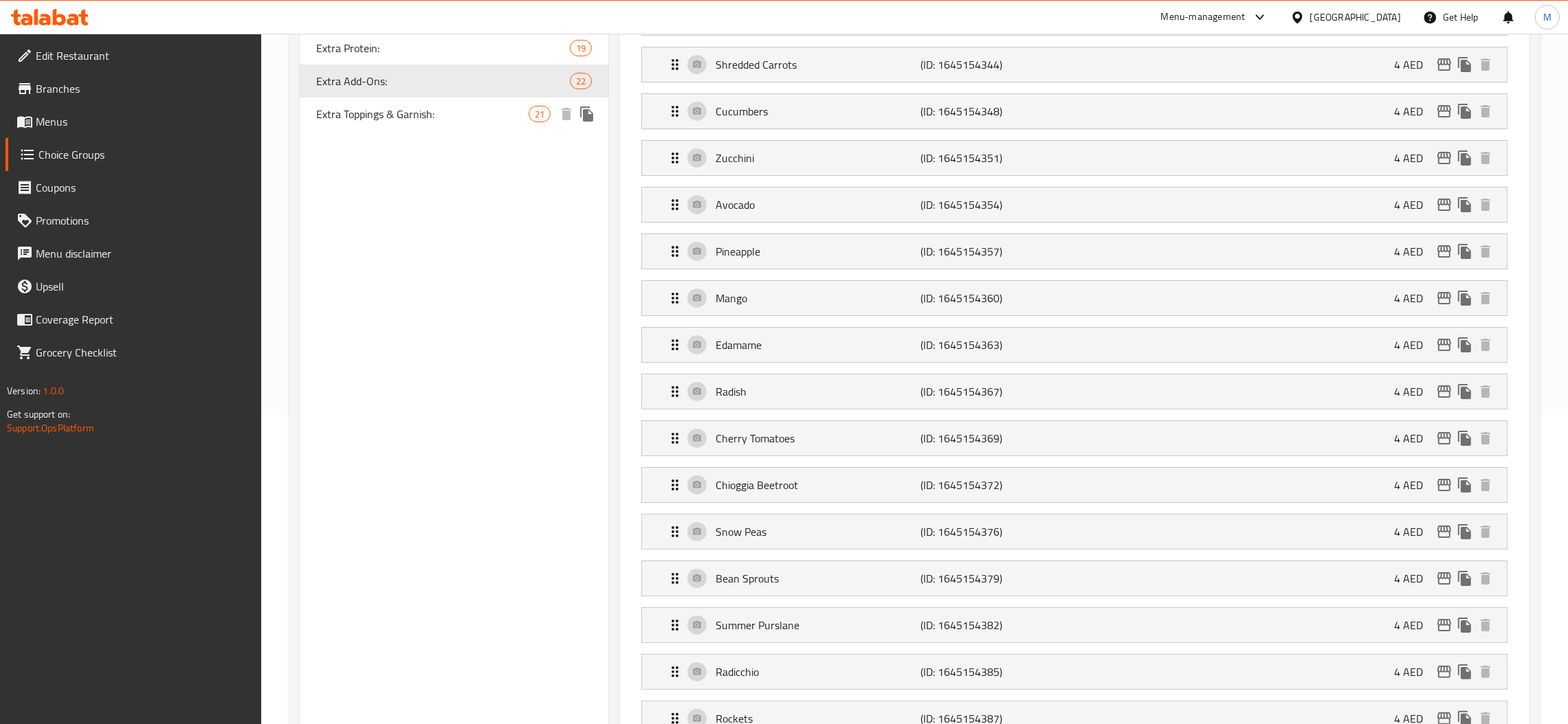
click at [408, 109] on span "Extra Toppings & Garnish:" at bounding box center [422, 114] width 212 height 17
type input "Extra Toppings & Garnish:"
type input "إضافات وتزيين إضافية:"
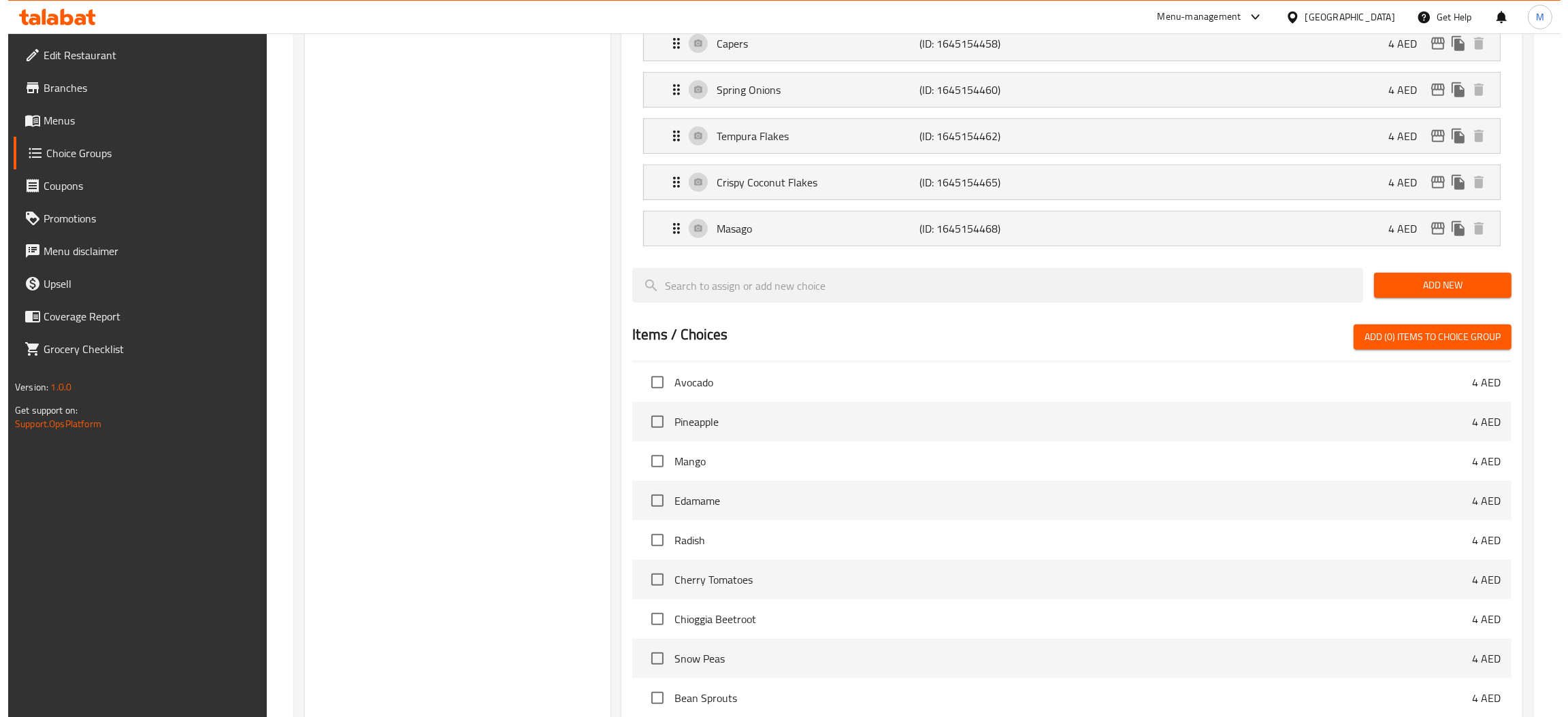
scroll to position [1248, 0]
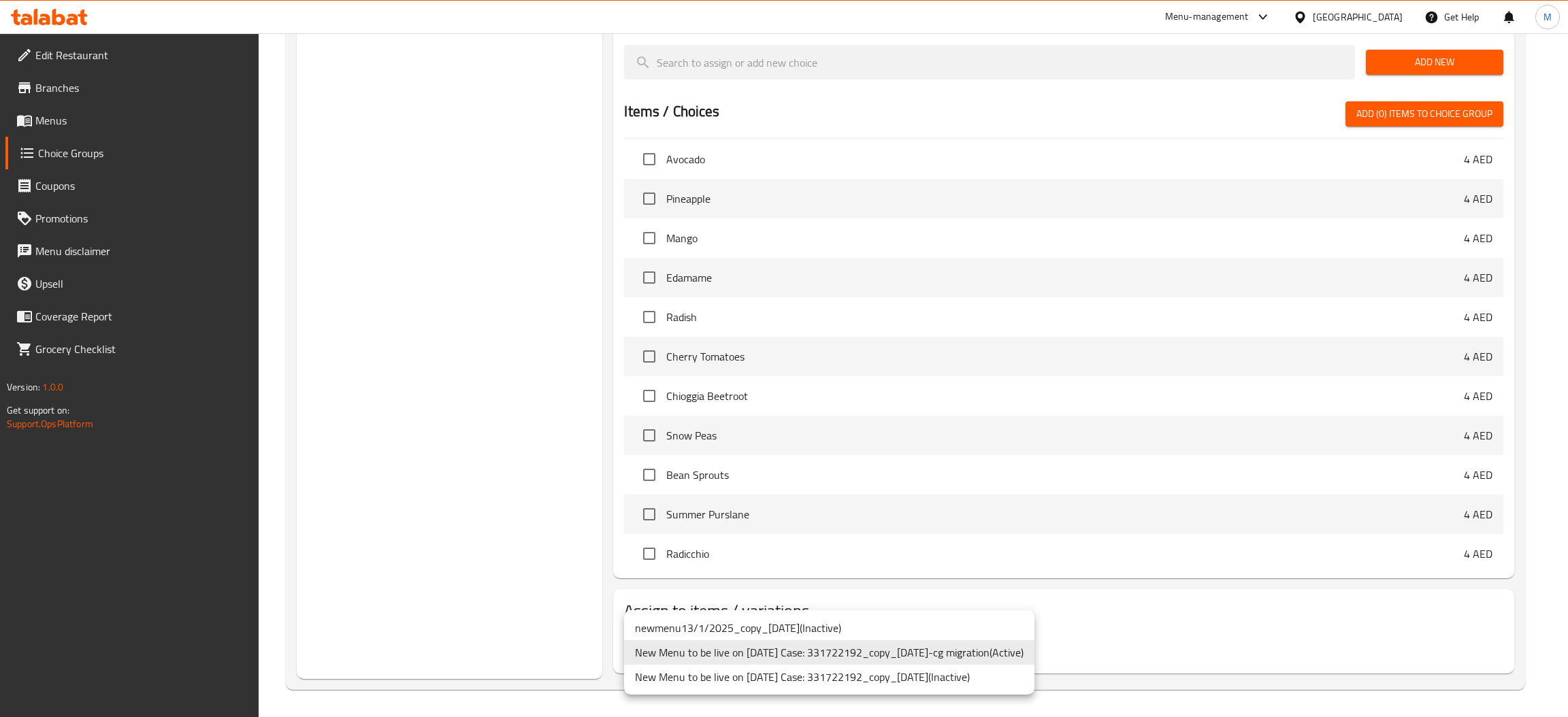
click at [924, 656] on li "New Menu to be live on [DATE] Case: 331722192_copy_[DATE]-cg migration ( Active…" at bounding box center [829, 653] width 411 height 24
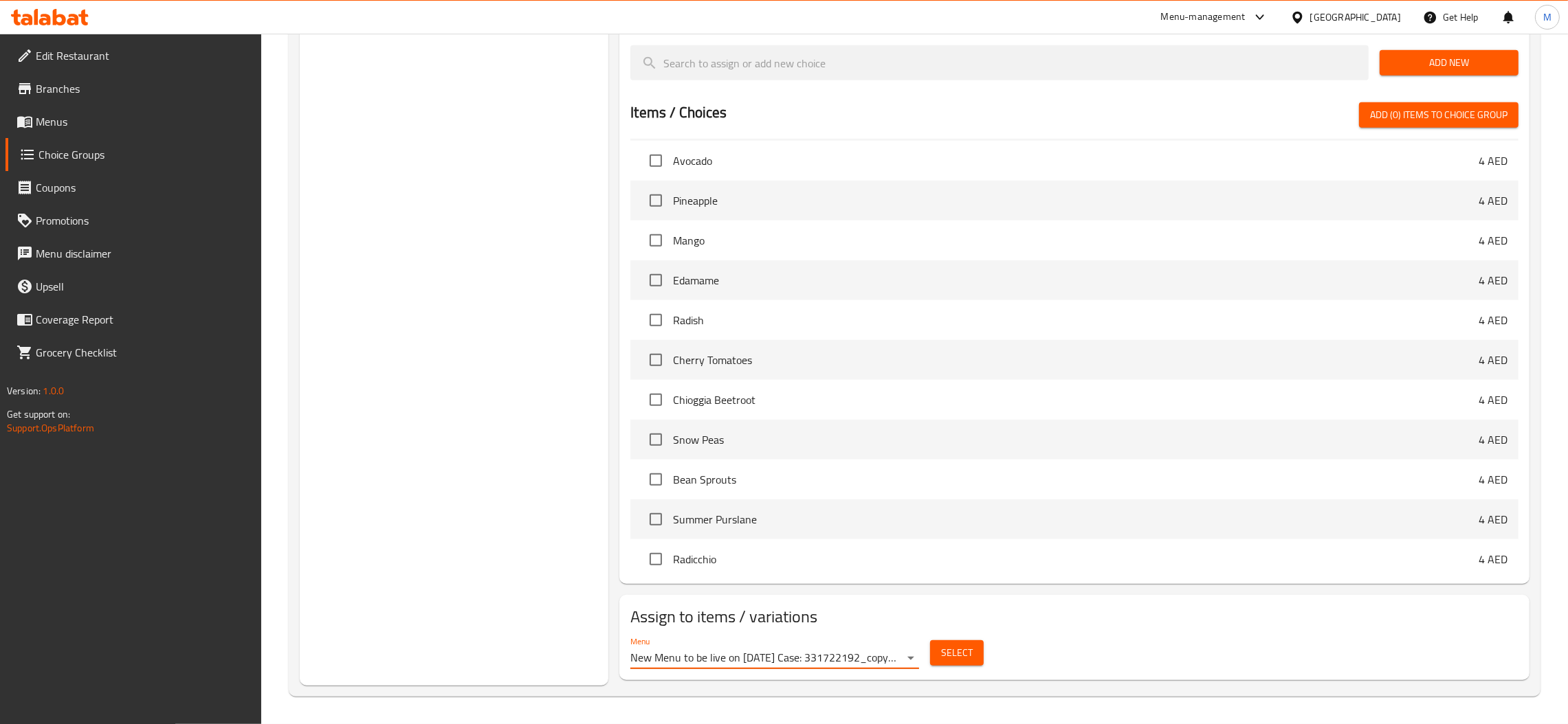
click at [945, 655] on span "Select" at bounding box center [957, 653] width 32 height 17
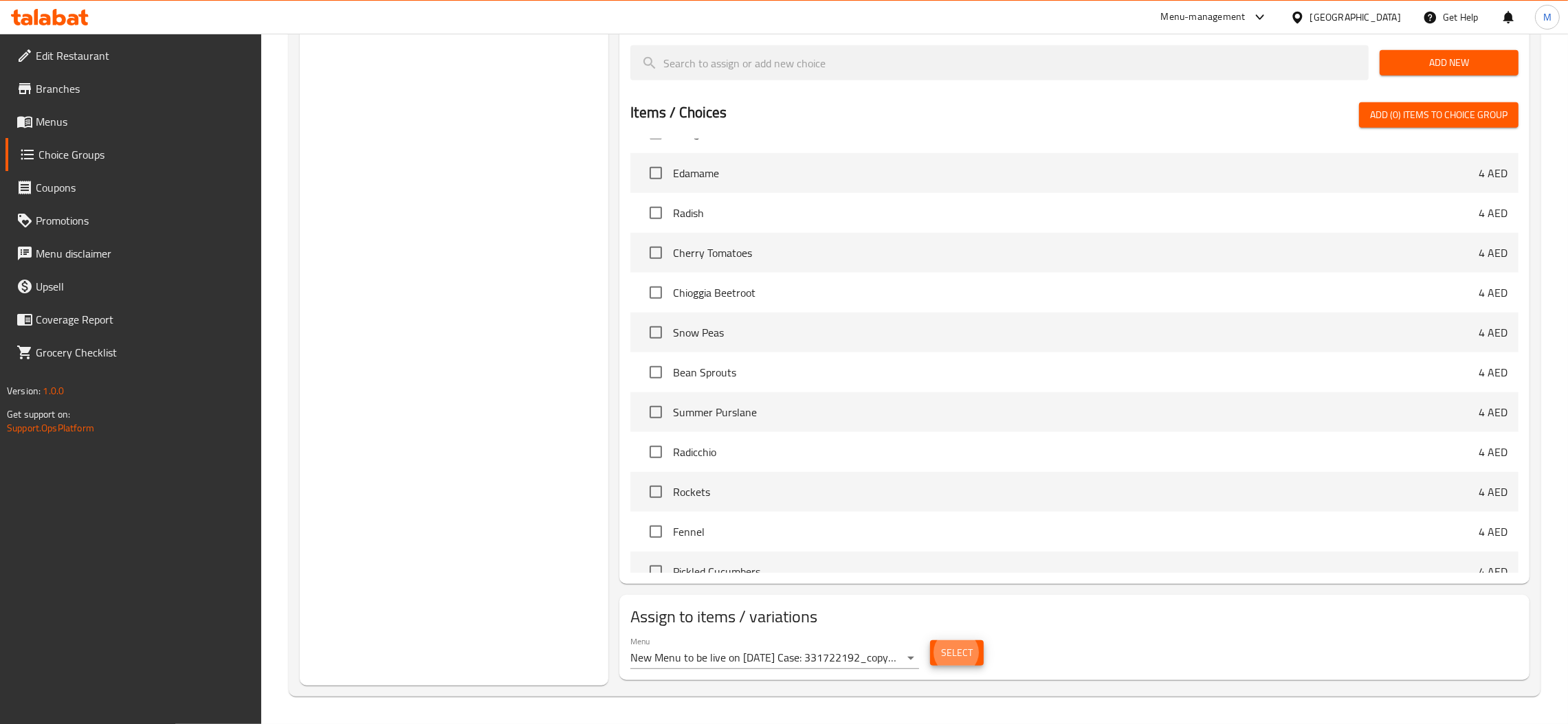
scroll to position [1080, 0]
